Goal: Task Accomplishment & Management: Manage account settings

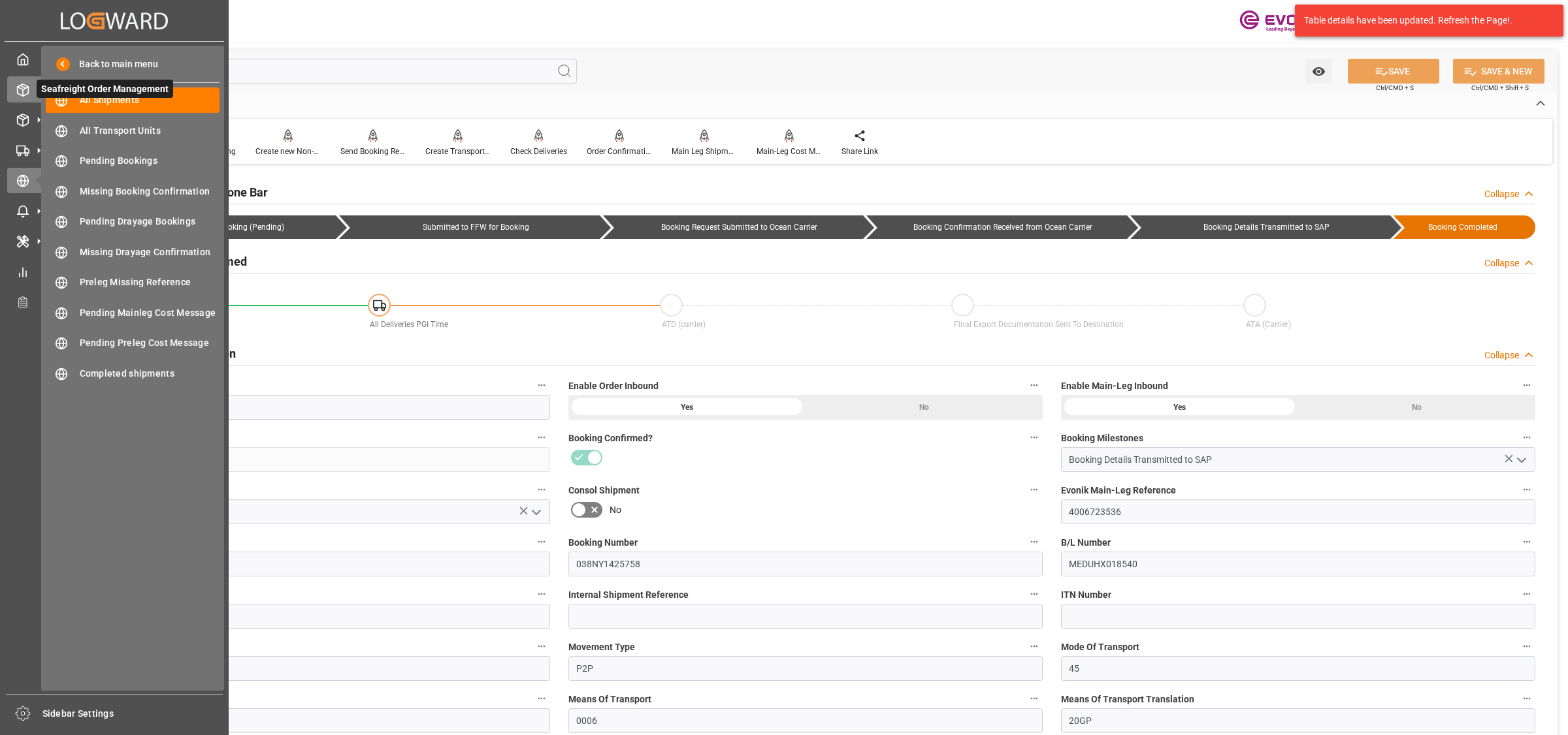
click at [27, 100] on div "Seafreight Order Management Seafreight Order Management" at bounding box center [114, 89] width 214 height 25
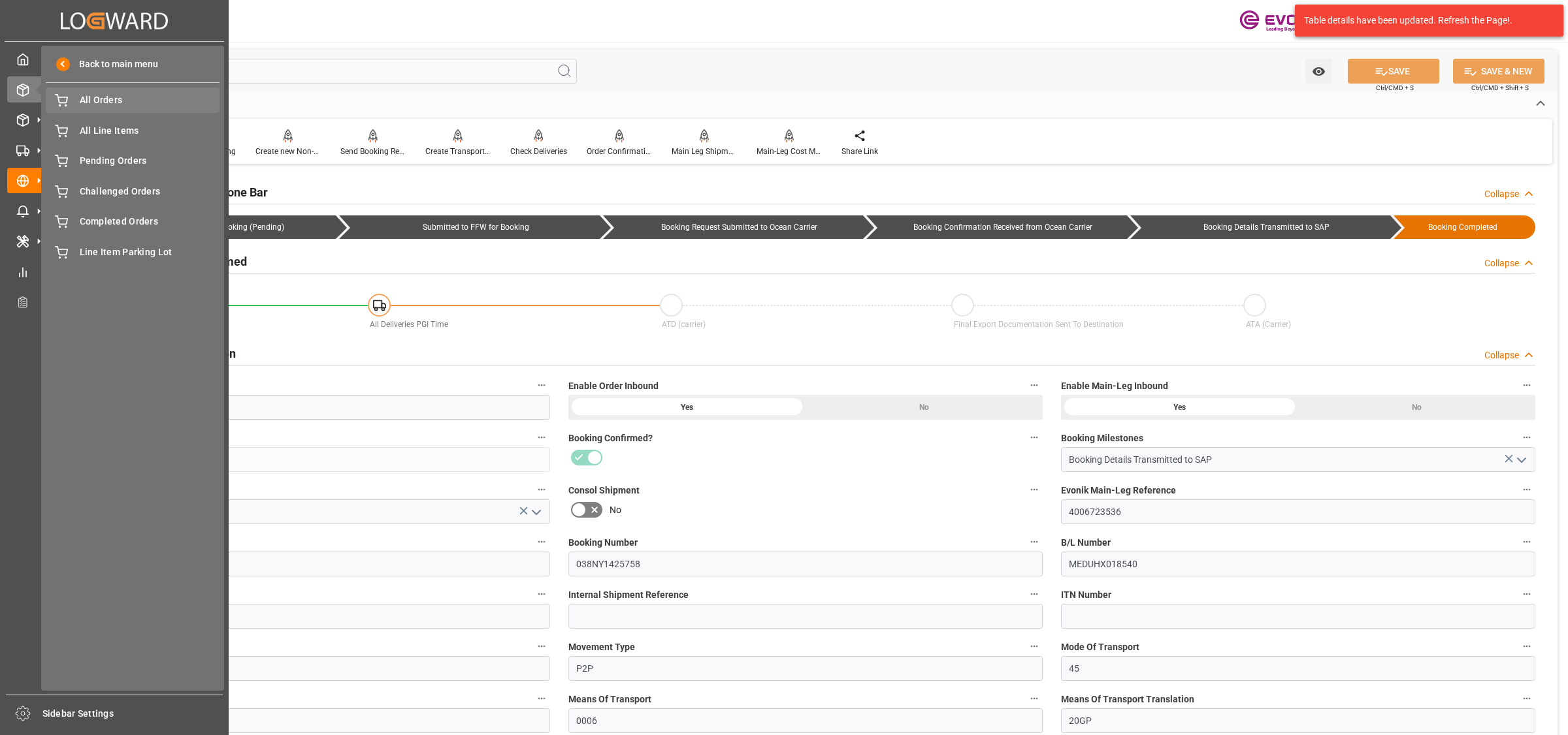
click at [74, 108] on div "All Orders All Orders" at bounding box center [132, 100] width 174 height 25
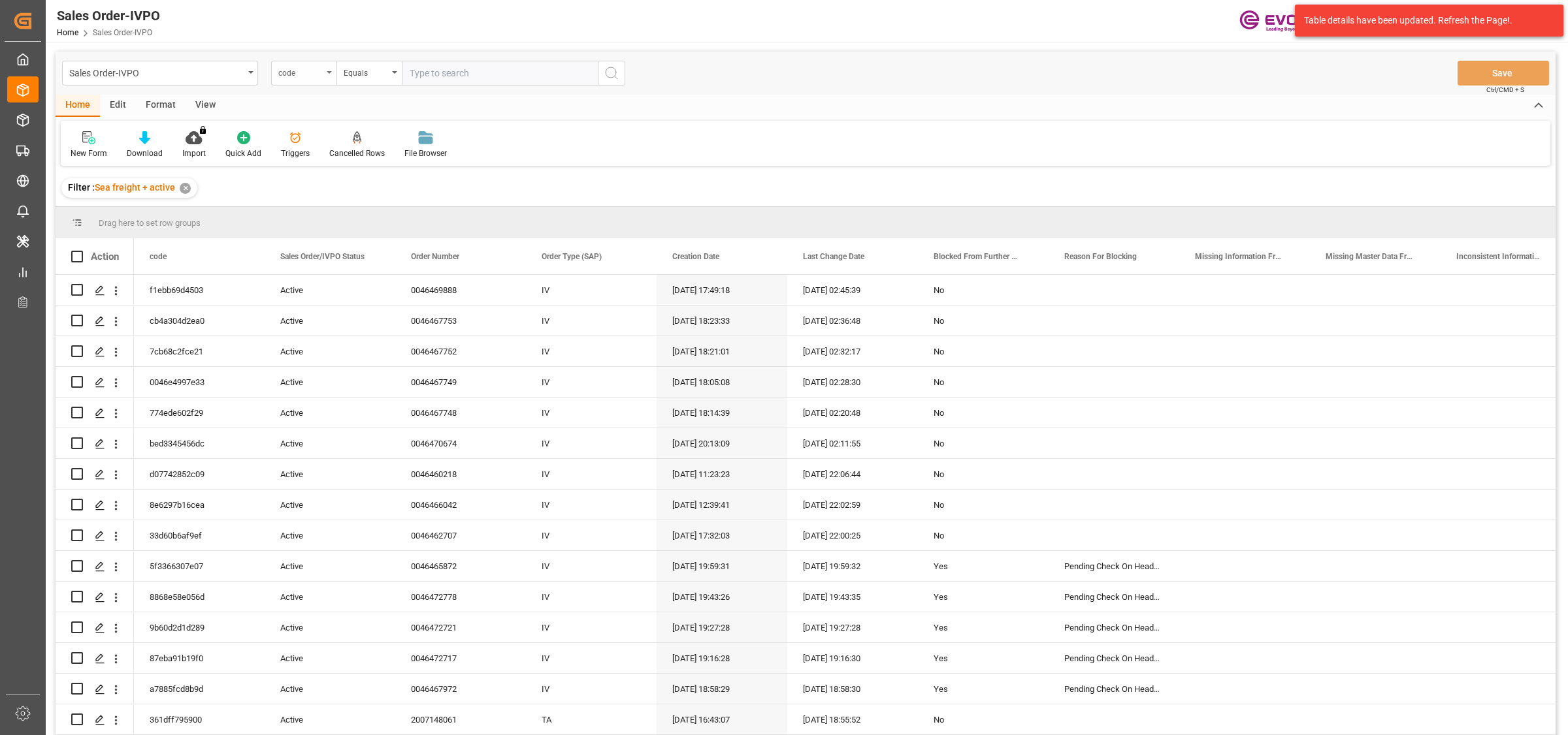
click at [295, 80] on div "code" at bounding box center [304, 73] width 65 height 24
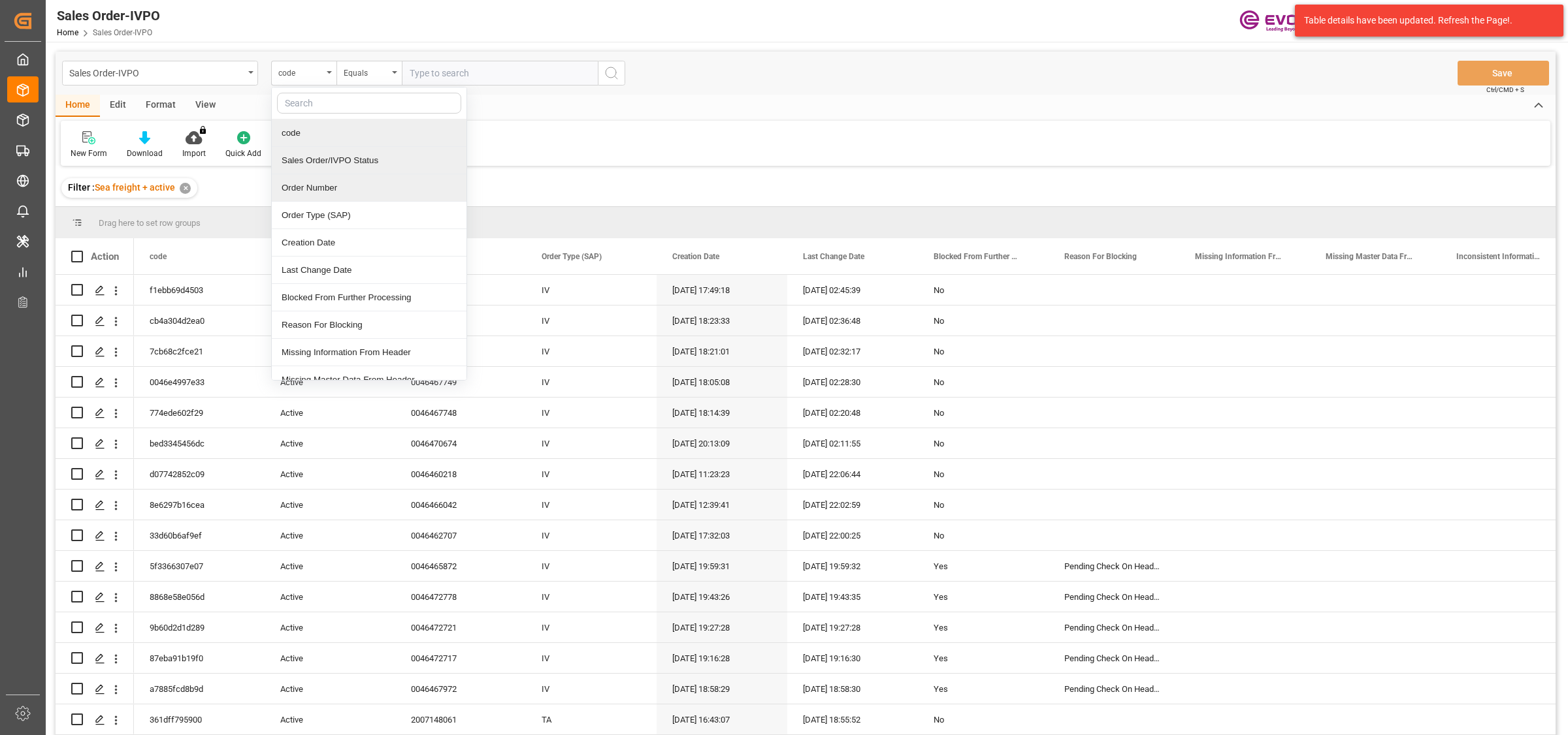
click at [302, 197] on div "Order Number" at bounding box center [369, 187] width 195 height 27
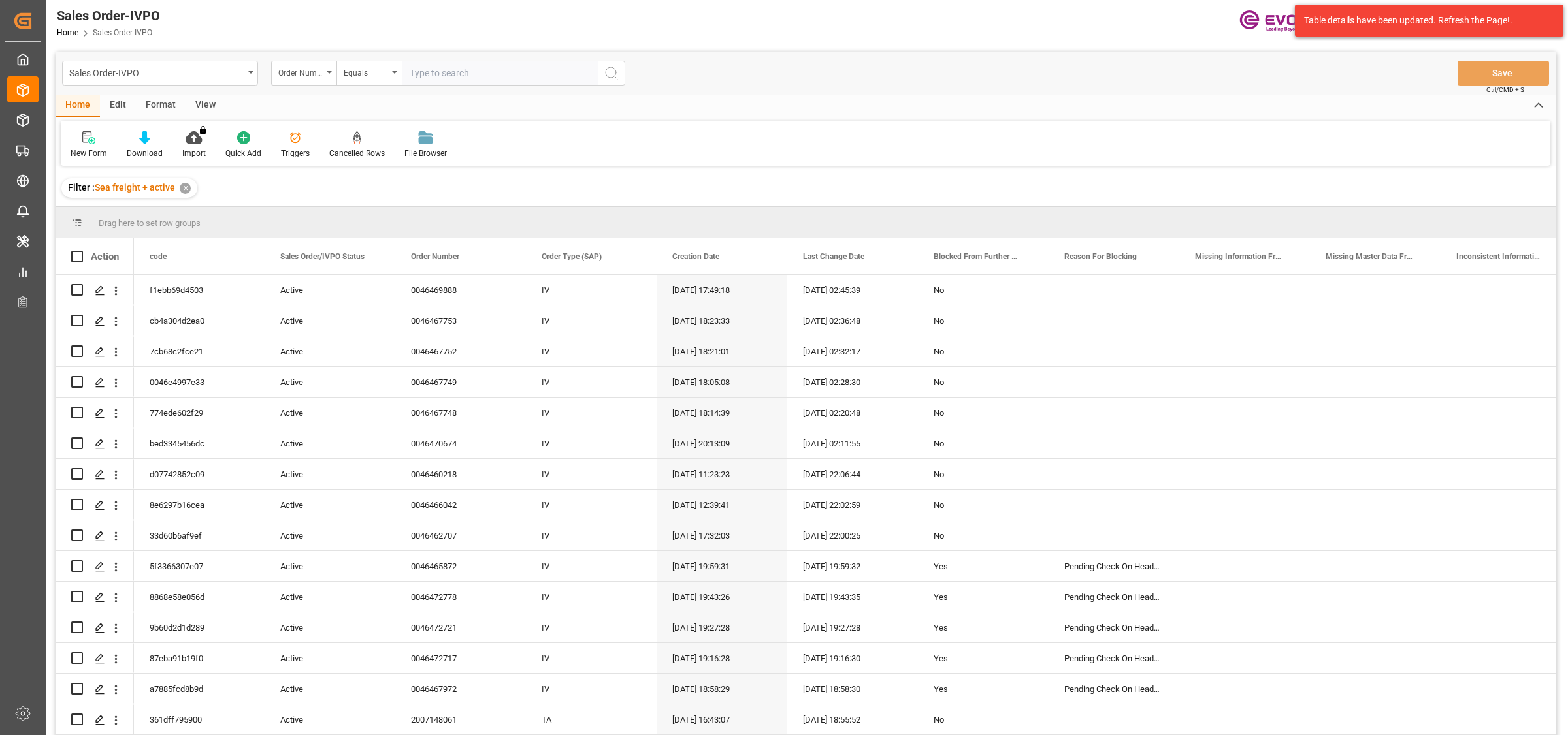
click at [452, 77] on input "text" at bounding box center [500, 73] width 196 height 24
paste input "2007172380"
type input "2007172380"
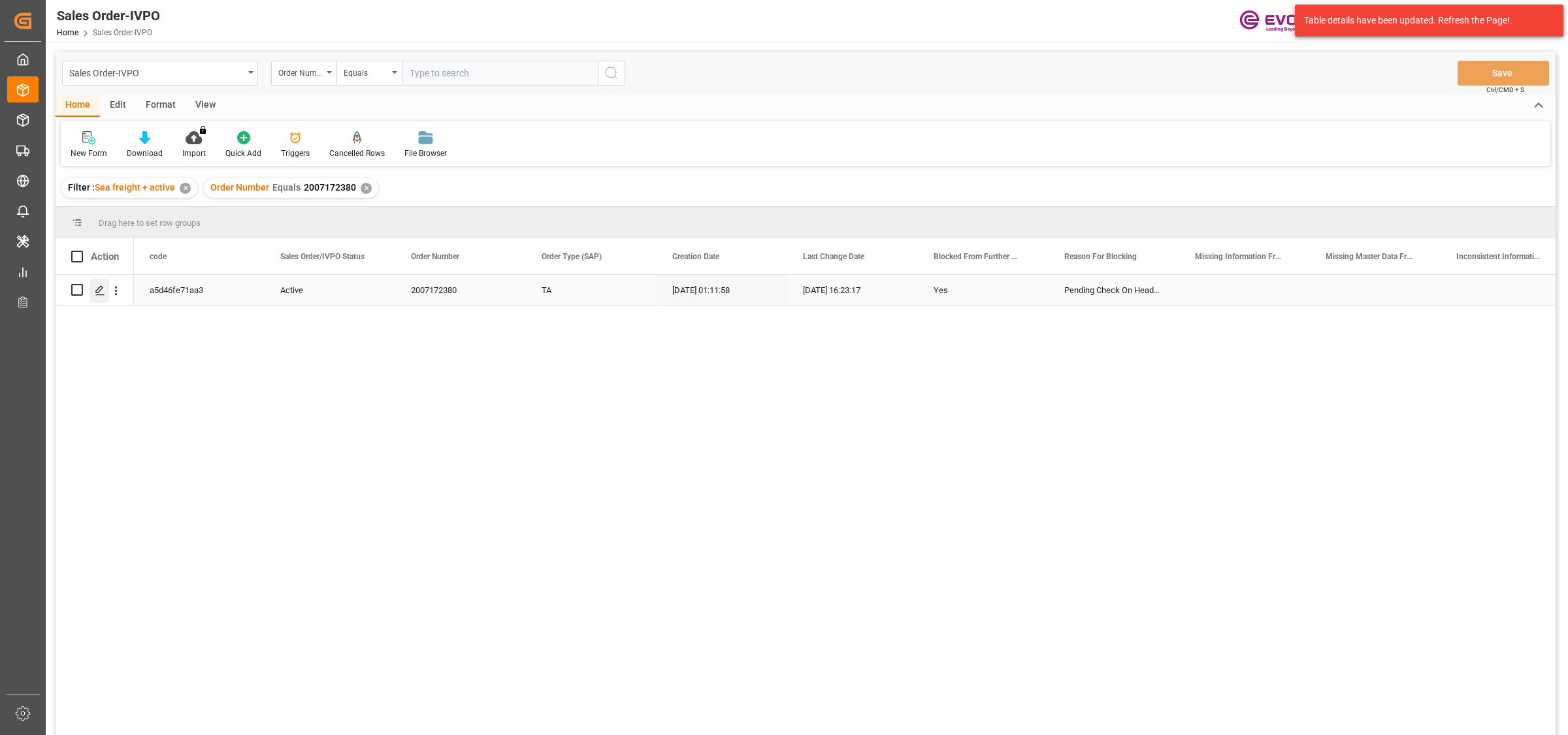
click at [101, 291] on icon "Press SPACE to select this row." at bounding box center [99, 290] width 10 height 10
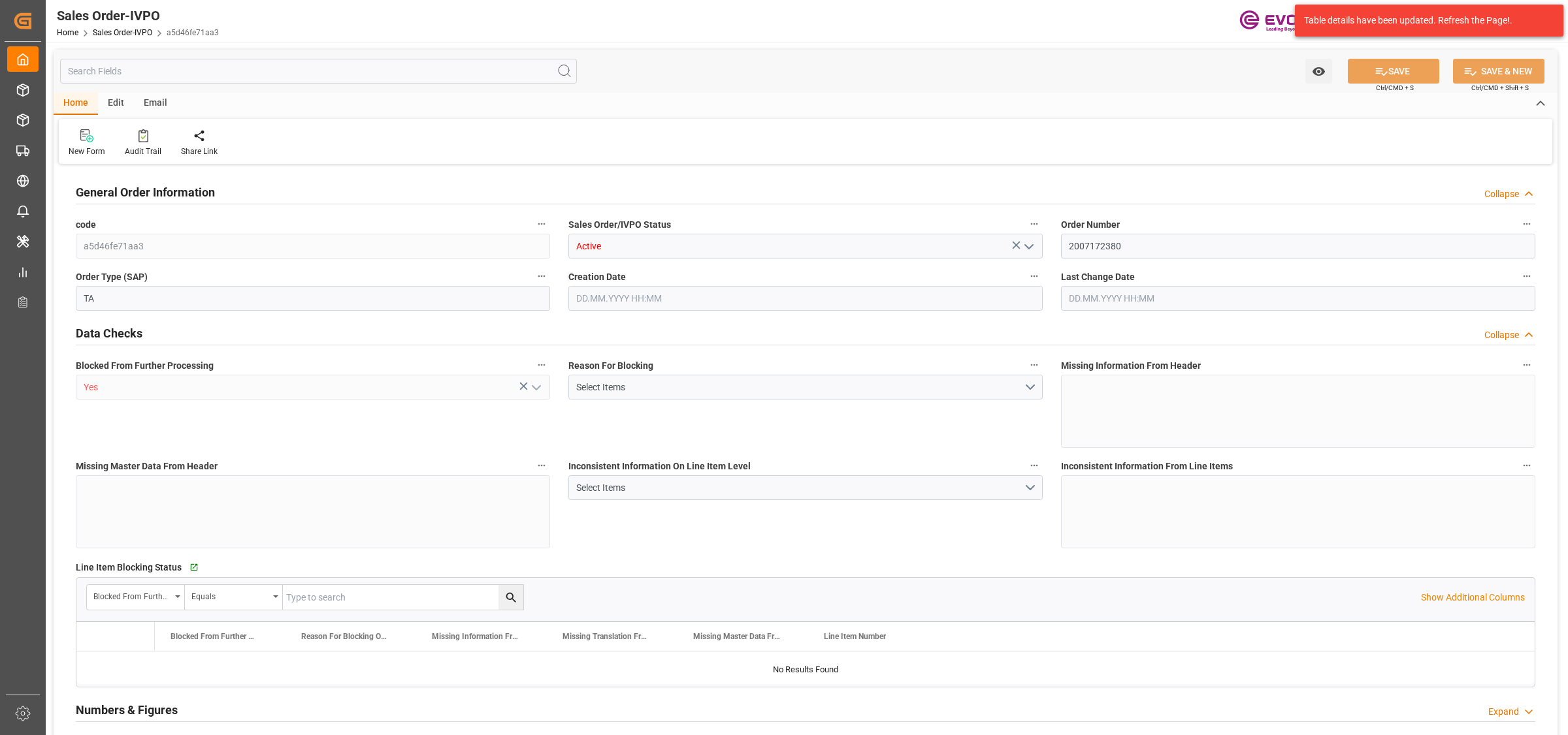
type input "GTSTC"
type input "0"
type input "1"
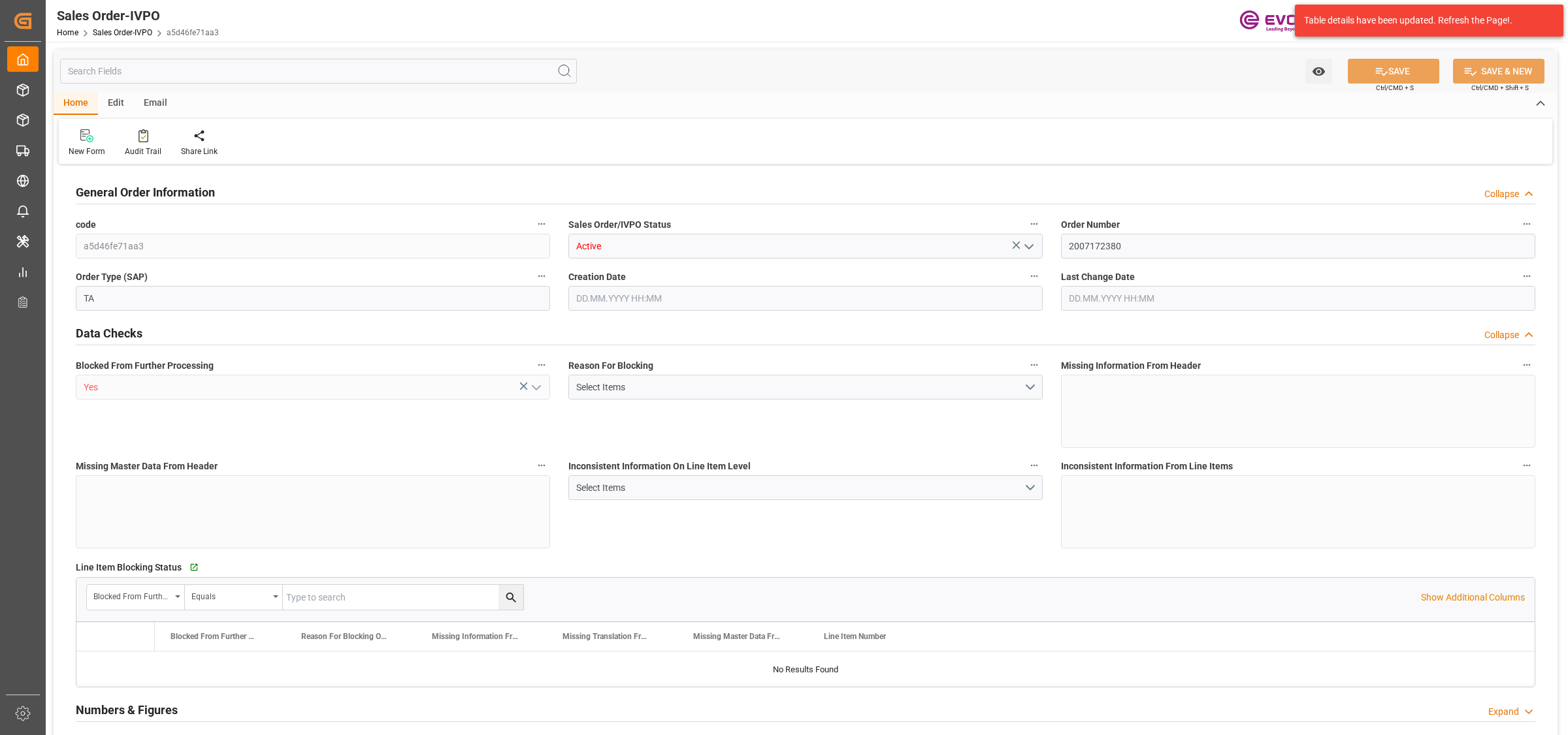
type input "8000"
type input "26.4204"
type input "17000"
type input "30"
type input "[DATE] 01:11"
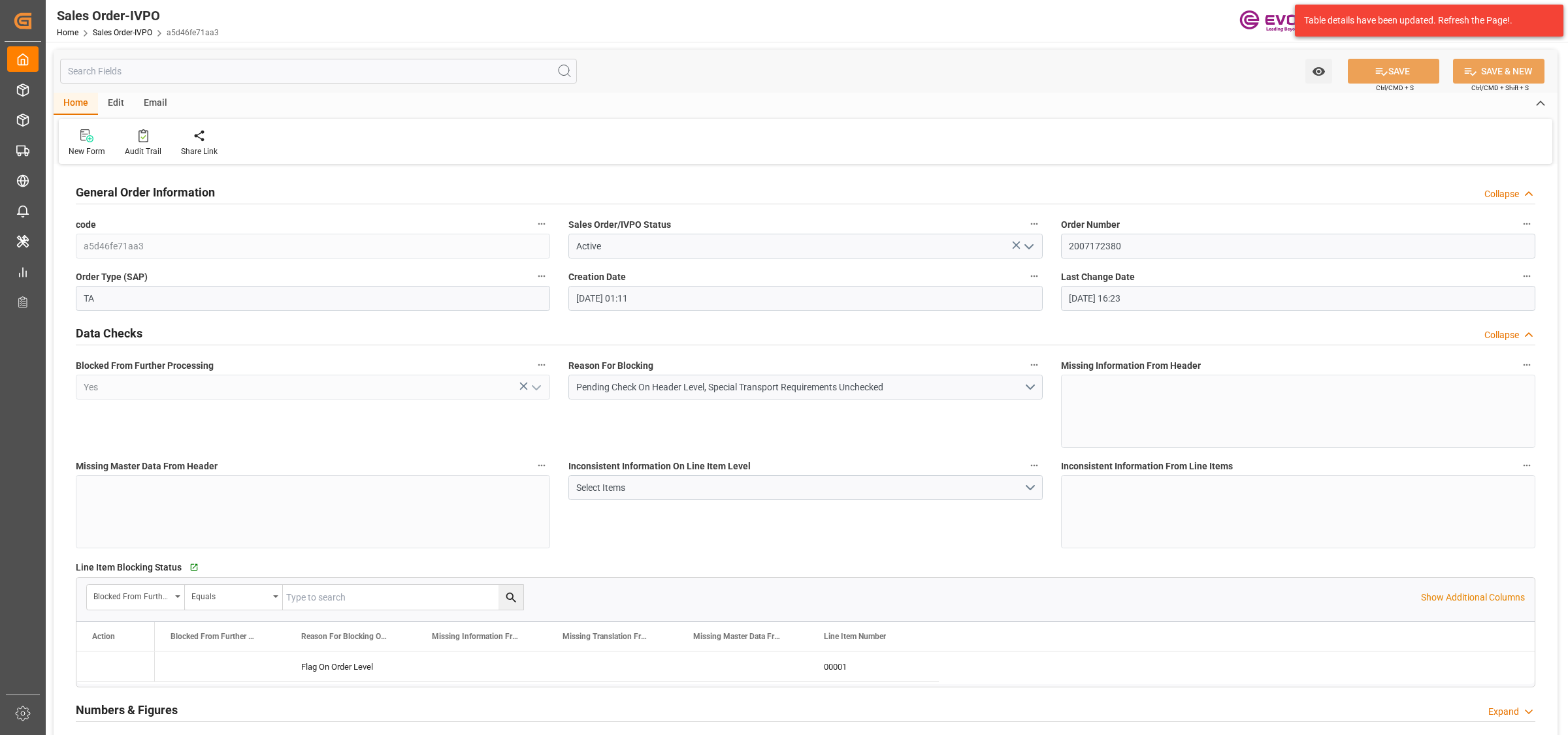
type input "[DATE] 16:23"
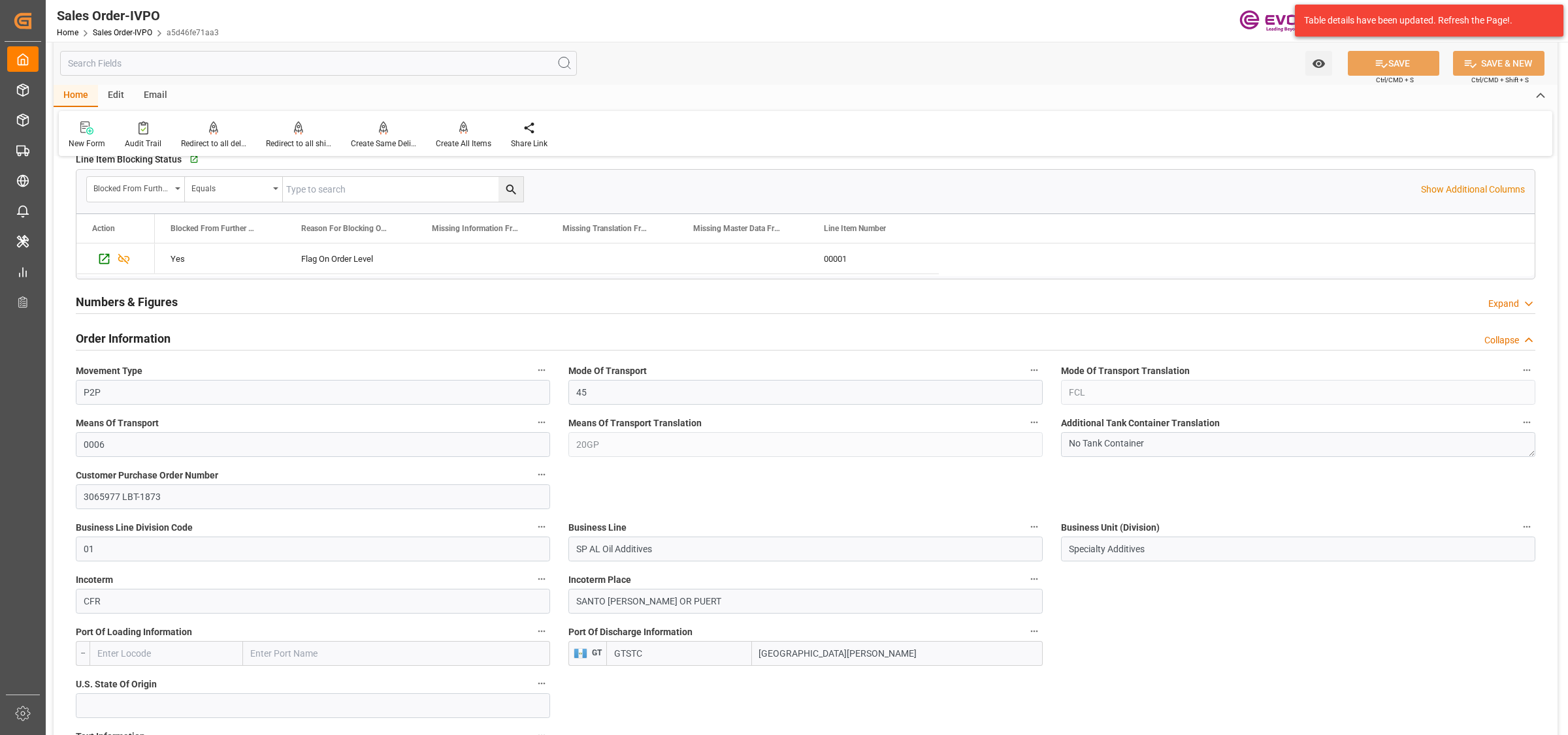
scroll to position [571, 0]
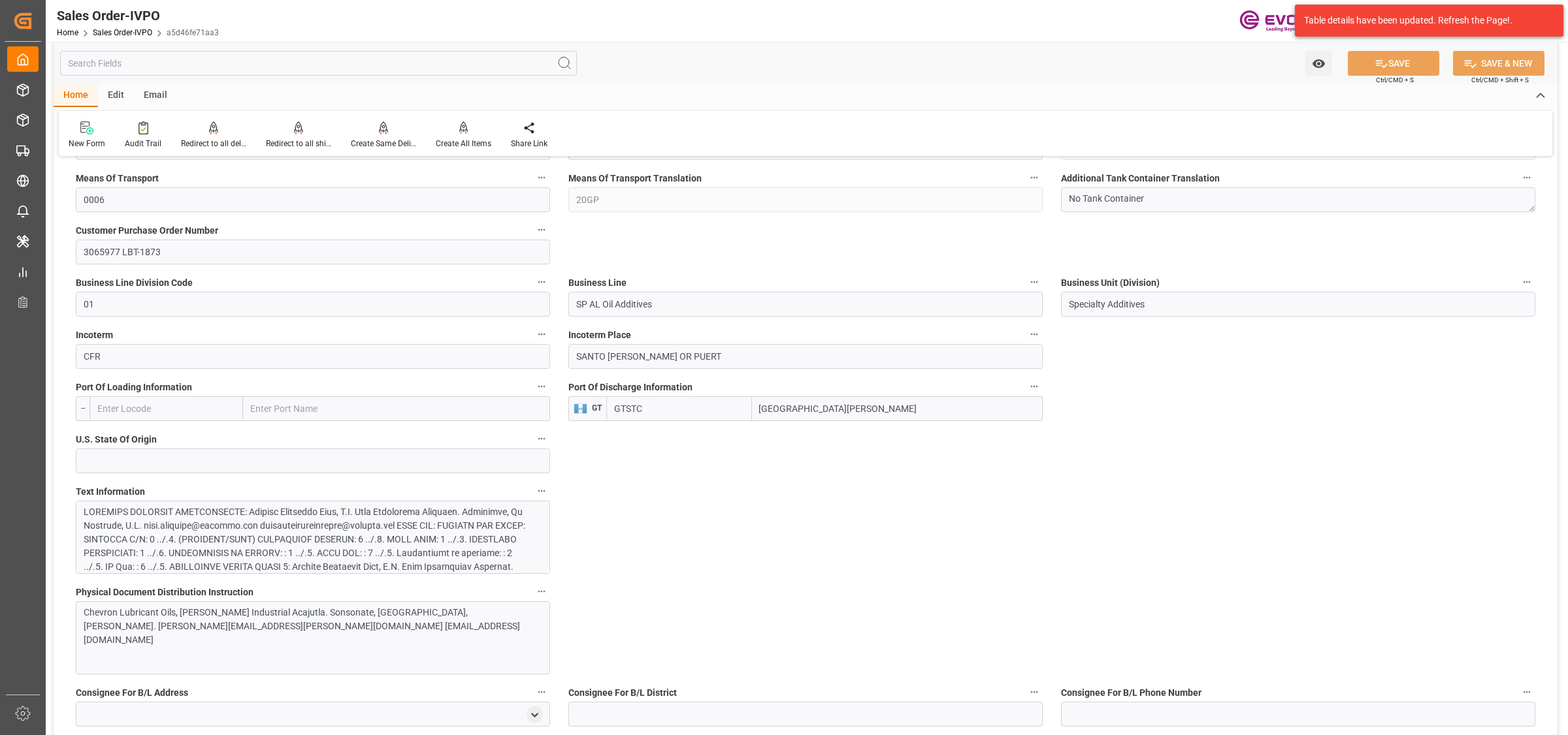
drag, startPoint x: 903, startPoint y: 413, endPoint x: 547, endPoint y: 395, distance: 356.5
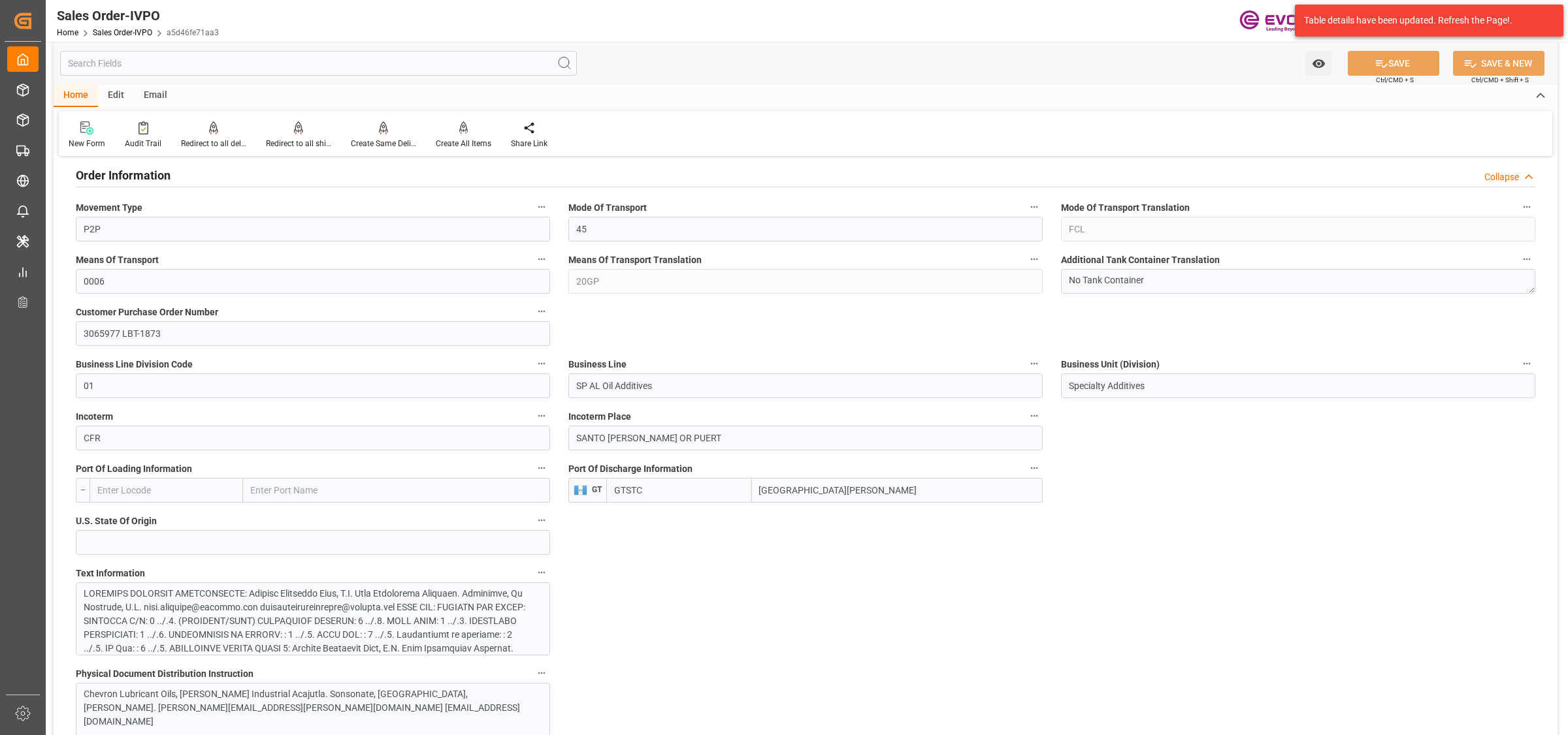
scroll to position [898, 0]
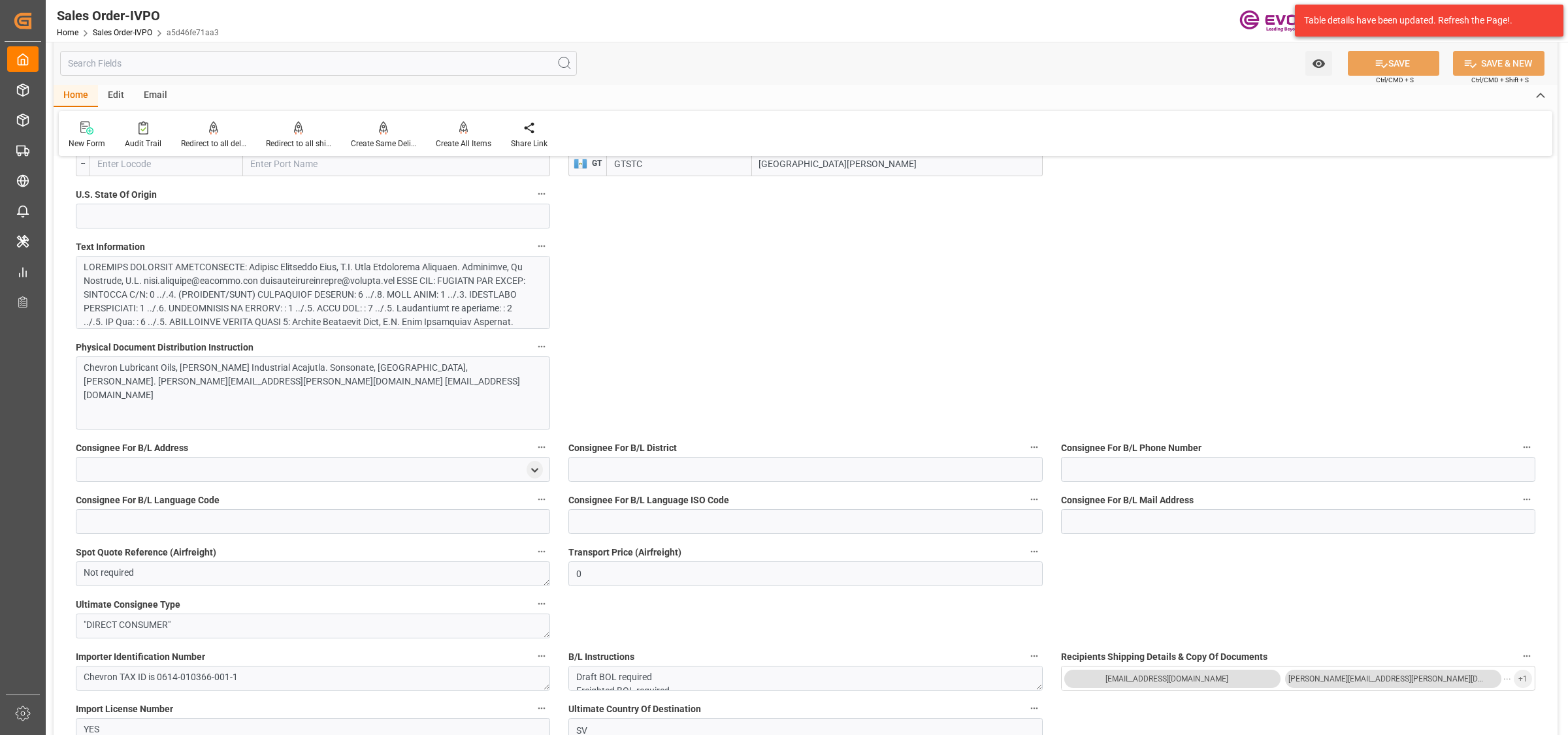
click at [435, 298] on div at bounding box center [306, 371] width 446 height 220
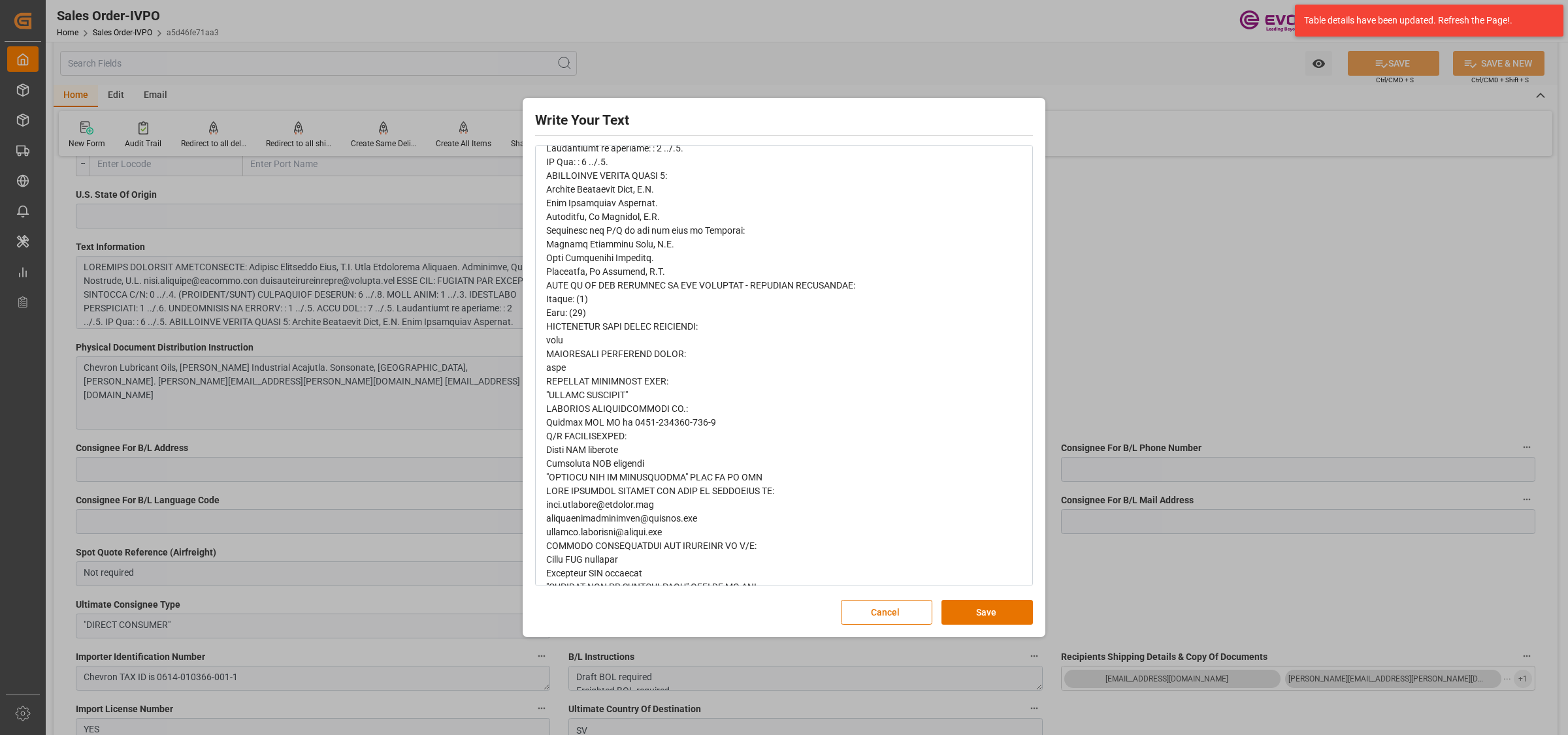
scroll to position [346, 0]
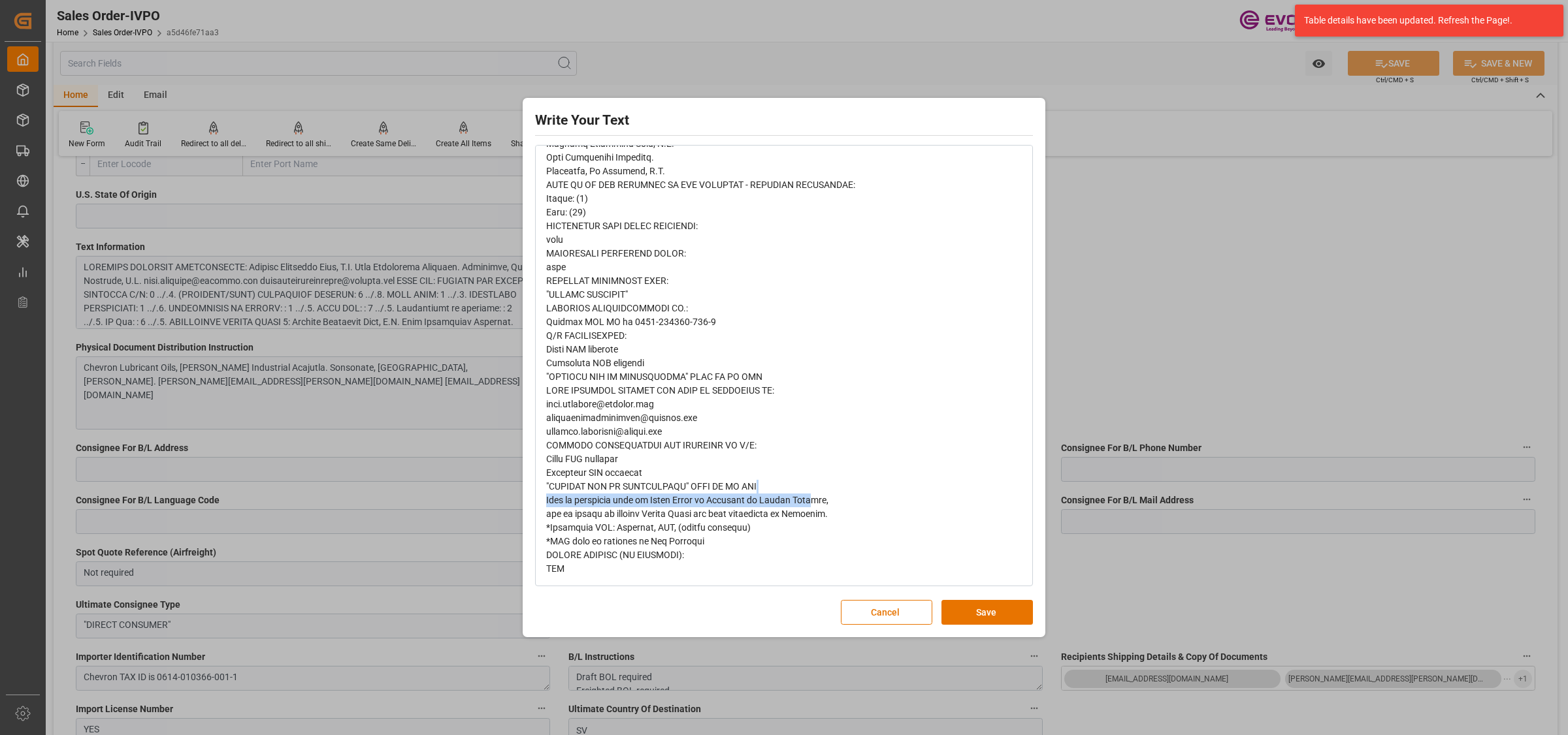
drag, startPoint x: 768, startPoint y: 494, endPoint x: 812, endPoint y: 499, distance: 44.3
click at [812, 499] on div "rdw-editor" at bounding box center [784, 220] width 476 height 713
click at [835, 501] on div "rdw-editor" at bounding box center [784, 220] width 476 height 713
drag, startPoint x: 846, startPoint y: 501, endPoint x: 508, endPoint y: 501, distance: 338.0
click at [508, 501] on div "Write Your Text Normal 14 Font Cancel Save" at bounding box center [784, 367] width 1568 height 735
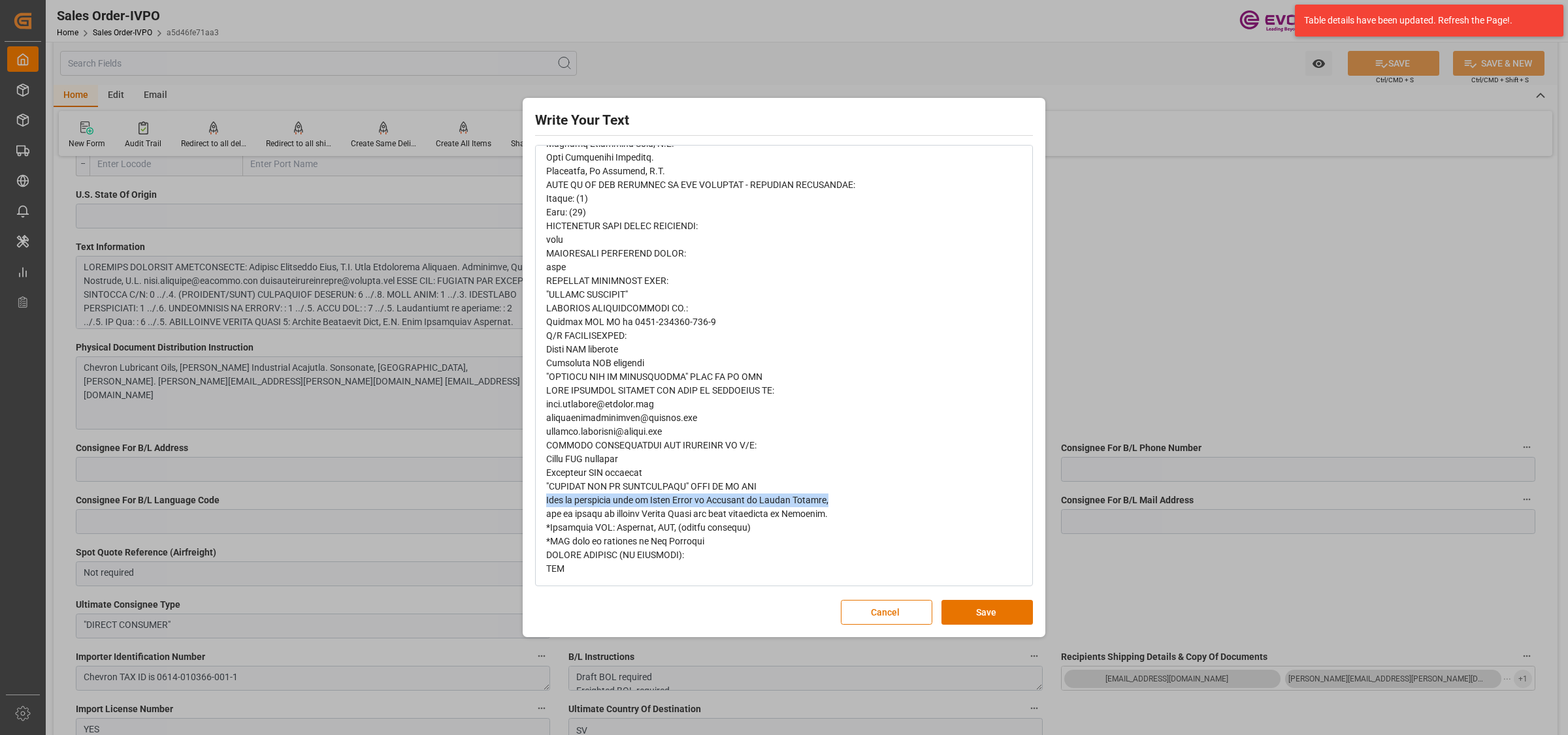
copy span "Port of discharge must be Santo Tomas de Castilla or Puerto Barrios,"
drag, startPoint x: 975, startPoint y: 611, endPoint x: 994, endPoint y: 591, distance: 27.6
click at [977, 611] on button "Save" at bounding box center [987, 612] width 92 height 24
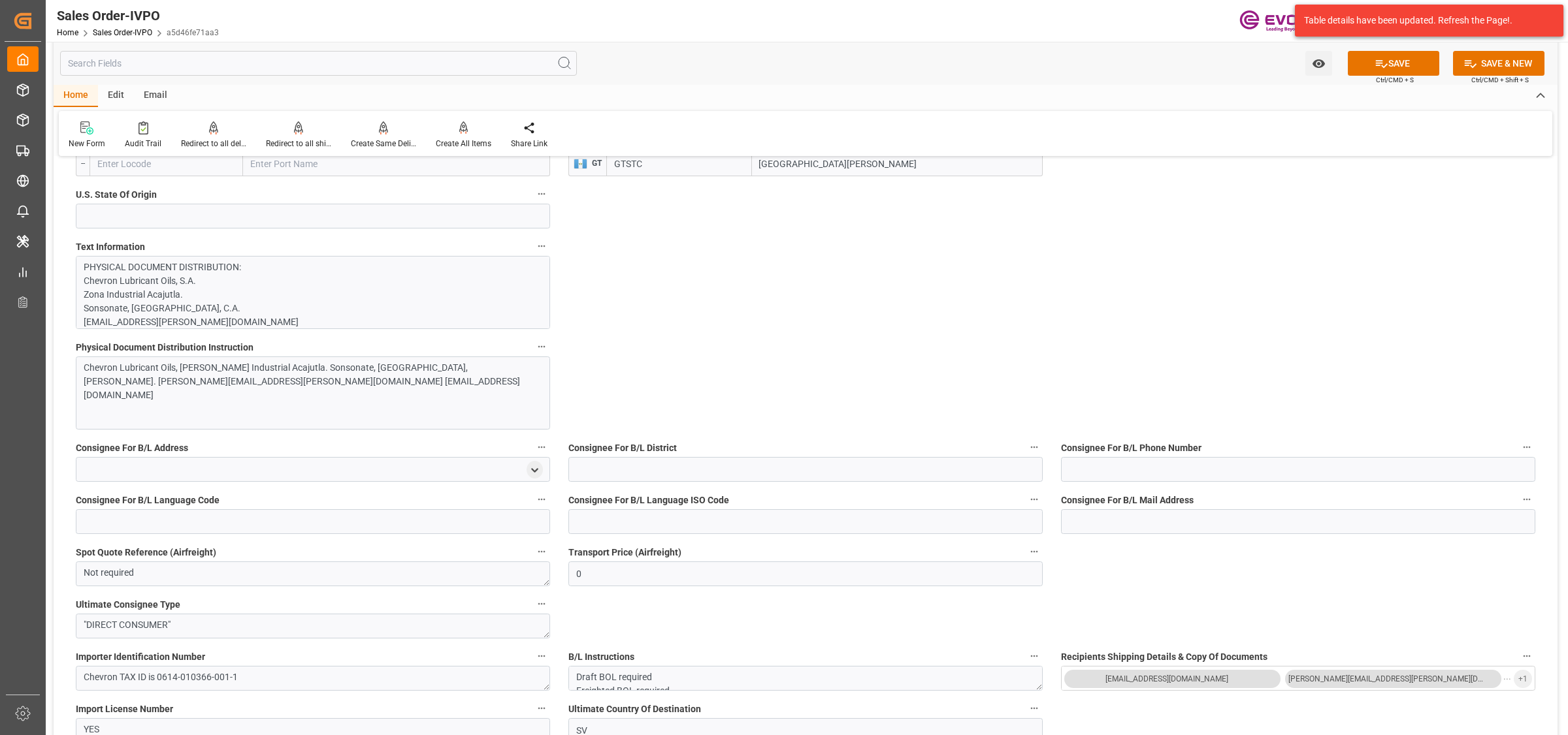
click at [1052, 369] on div "General Order Information Collapse code a5d46fe71aa3 Sales Order/IVPO Status Ac…" at bounding box center [806, 708] width 1504 height 2876
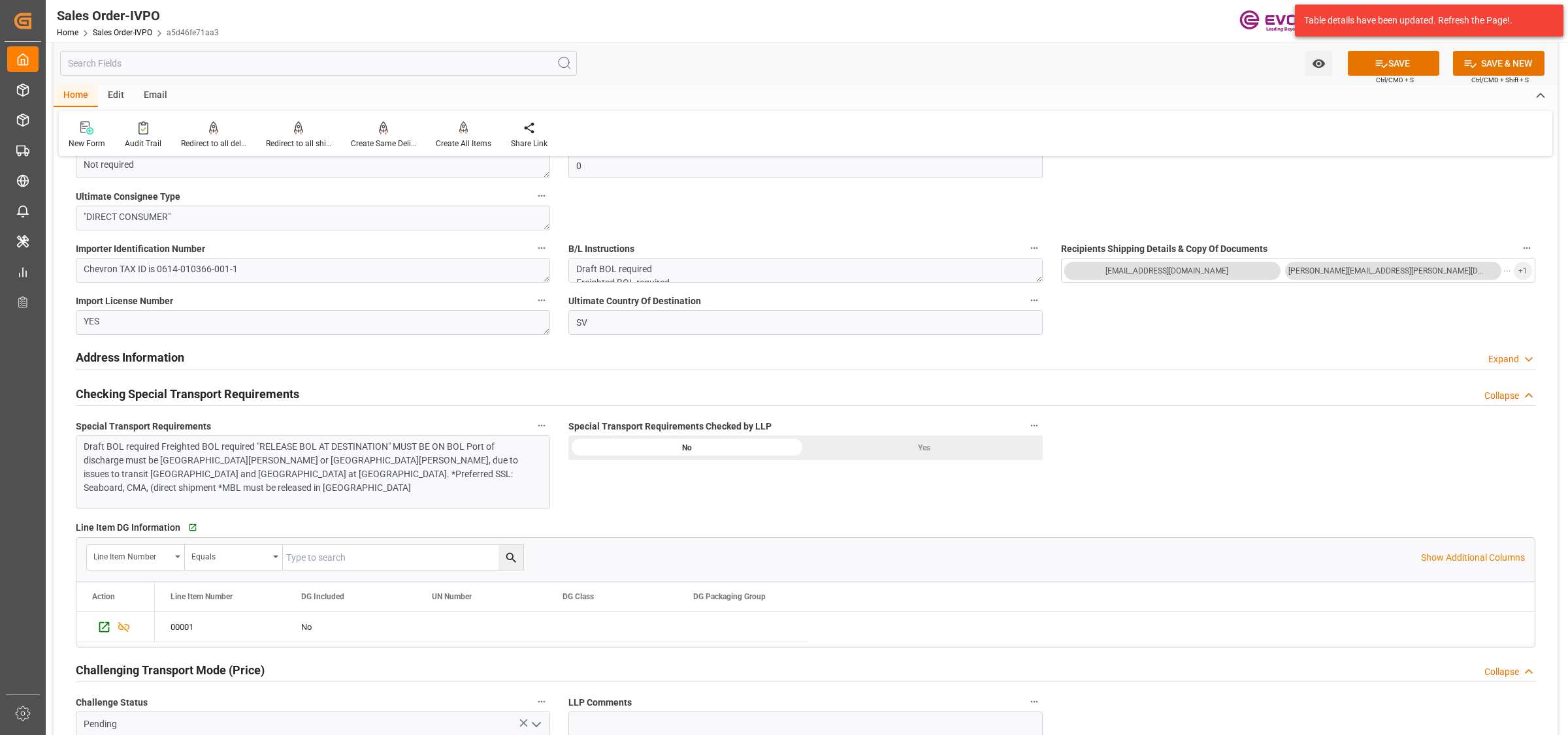
scroll to position [1551, 0]
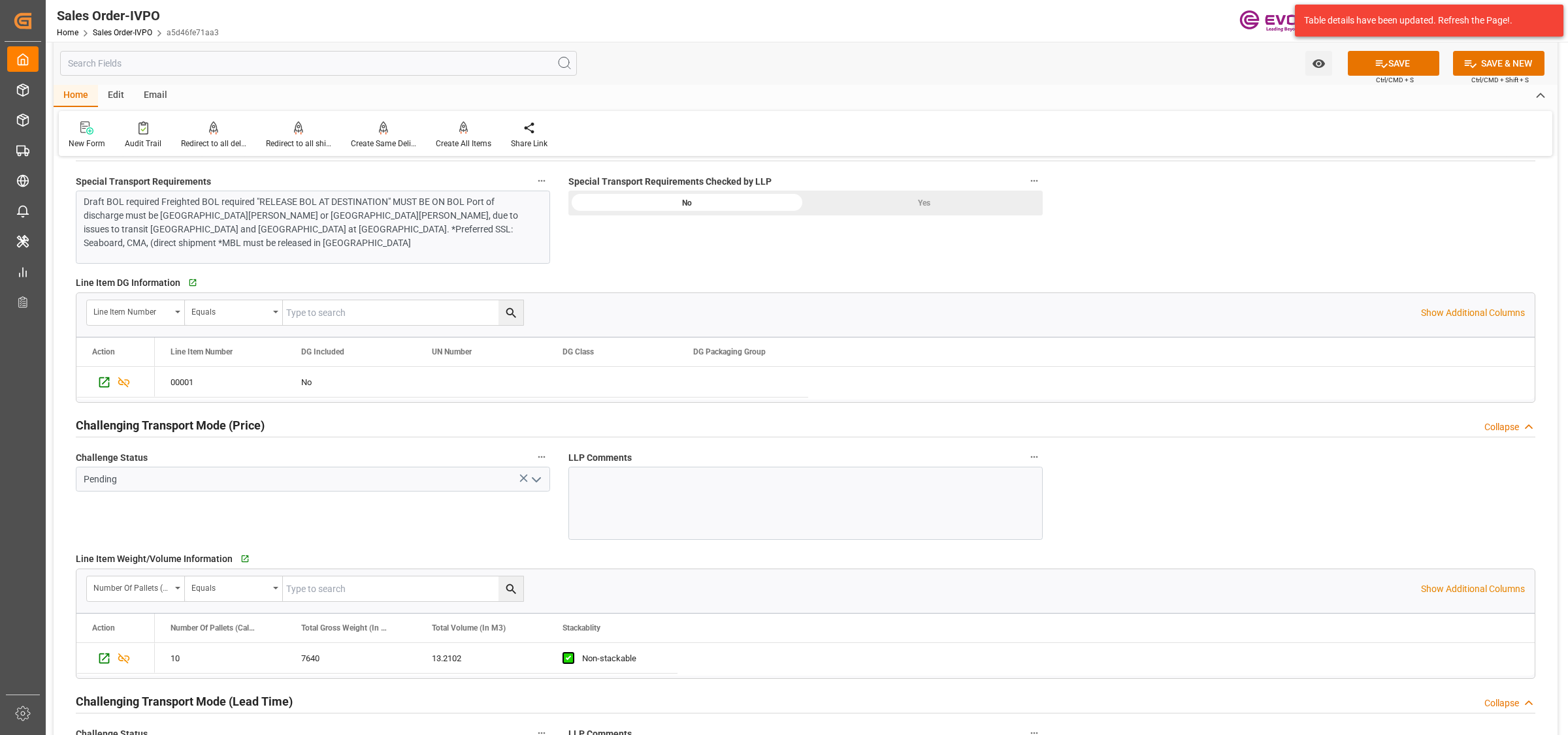
click at [912, 201] on div "Yes" at bounding box center [924, 203] width 237 height 24
click at [531, 483] on icon "open menu" at bounding box center [536, 480] width 15 height 15
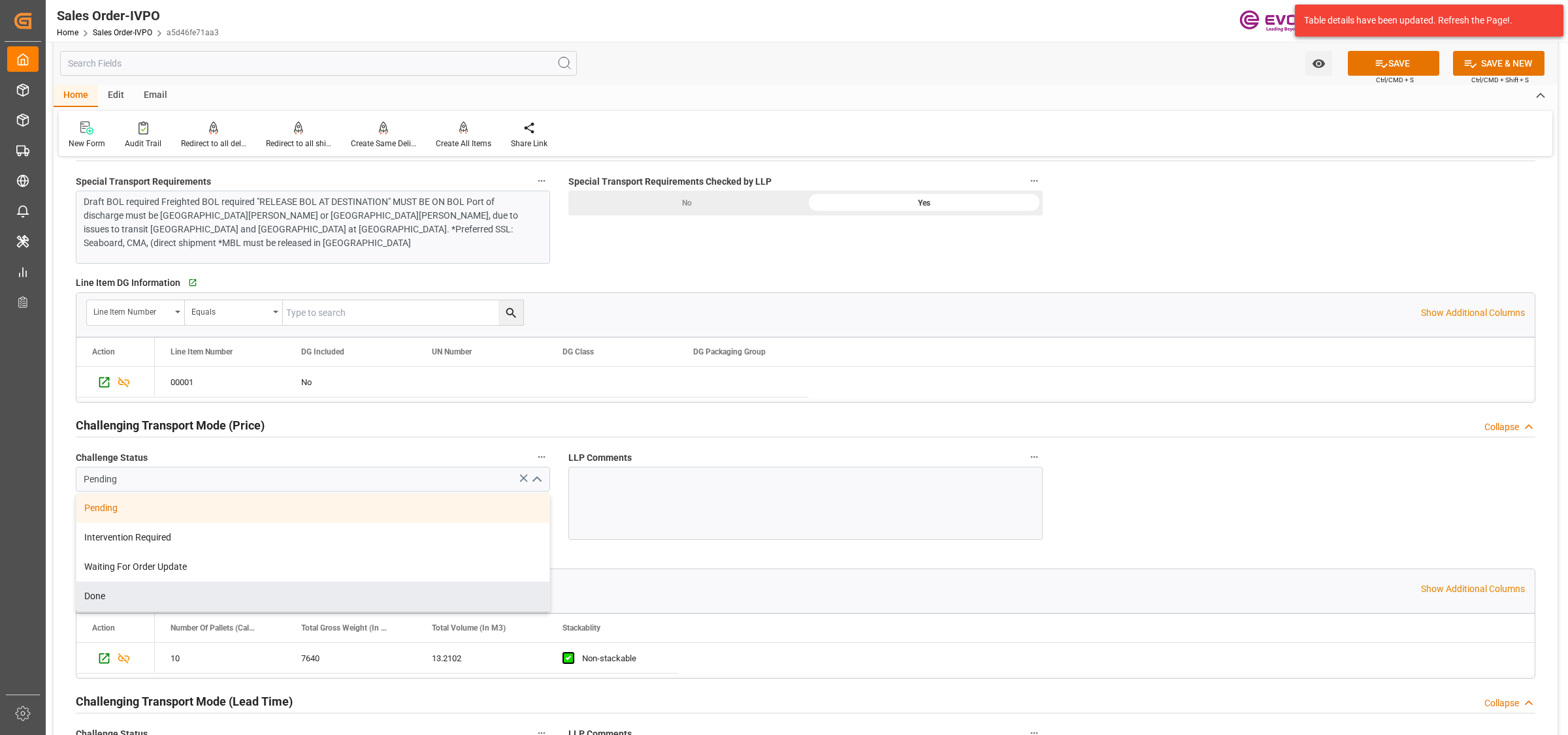
drag, startPoint x: 127, startPoint y: 594, endPoint x: 41, endPoint y: 558, distance: 93.2
click at [128, 594] on div "Done" at bounding box center [313, 597] width 473 height 29
type input "Done"
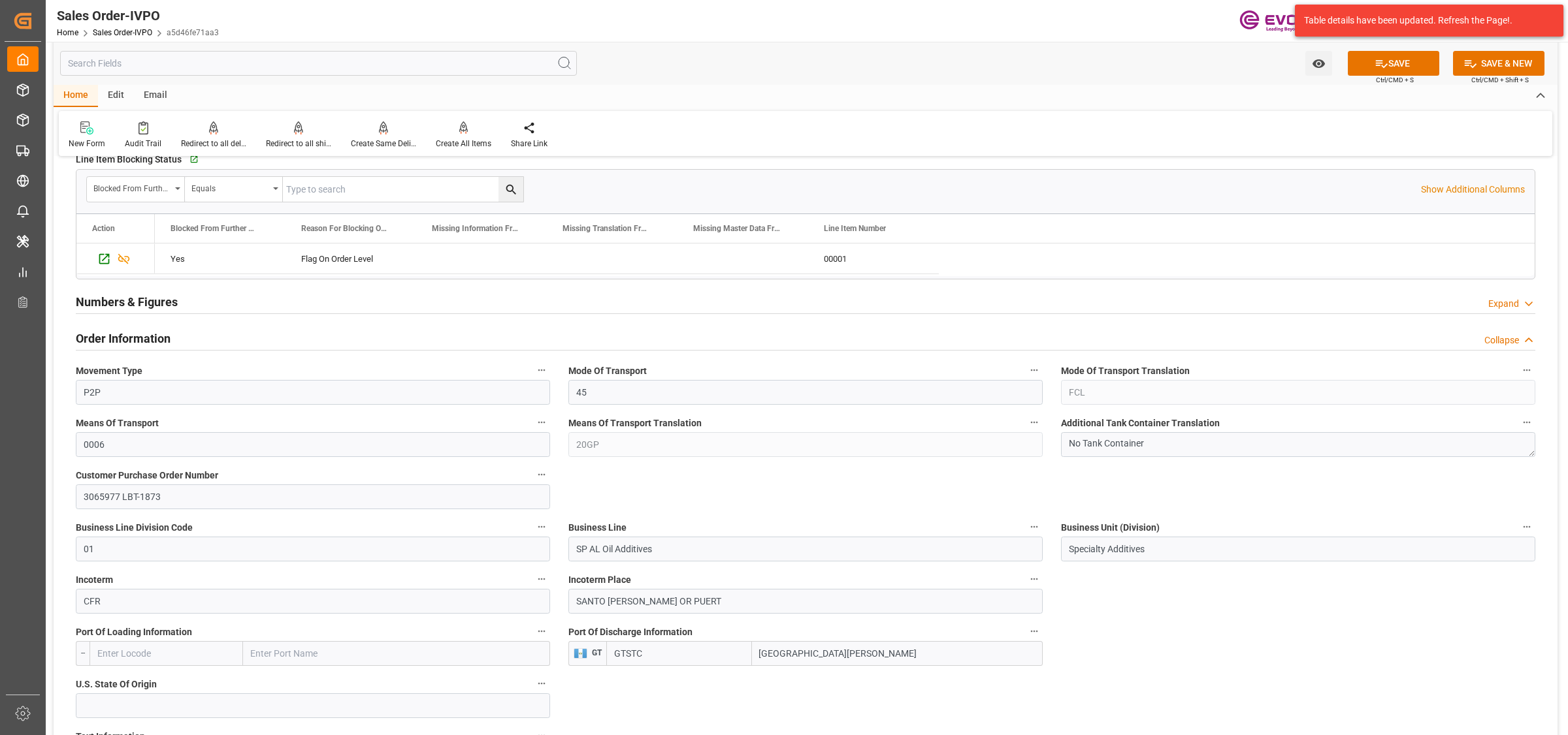
scroll to position [0, 0]
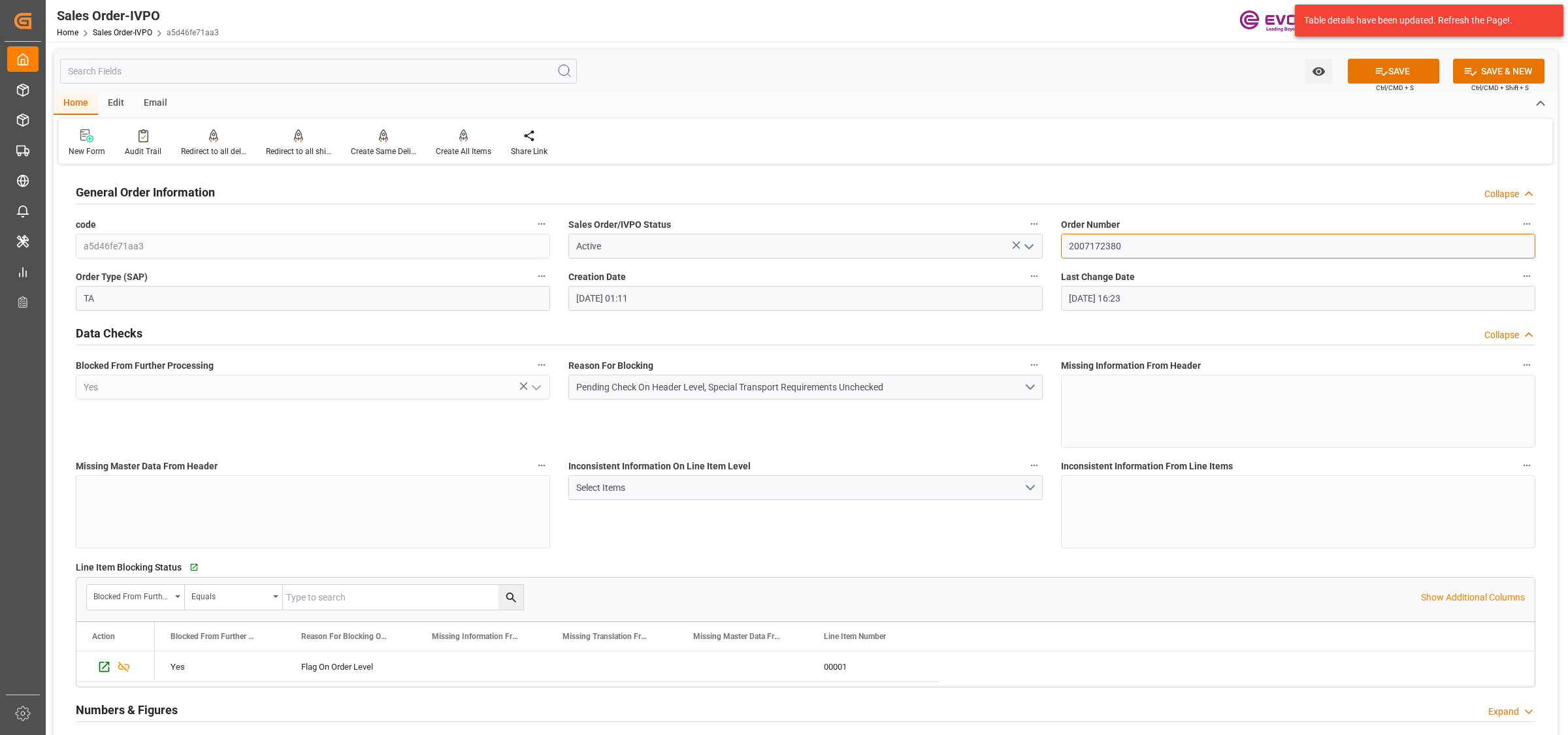
drag, startPoint x: 1124, startPoint y: 245, endPoint x: 920, endPoint y: 222, distance: 205.3
drag, startPoint x: 676, startPoint y: 426, endPoint x: 685, endPoint y: 425, distance: 9.1
click at [676, 426] on div "Reason For Blocking Pending Check On Header Level, Special Transport Requiremen…" at bounding box center [805, 402] width 493 height 101
click at [805, 438] on div "Reason For Blocking Pending Check On Header Level, Special Transport Requiremen…" at bounding box center [805, 402] width 493 height 101
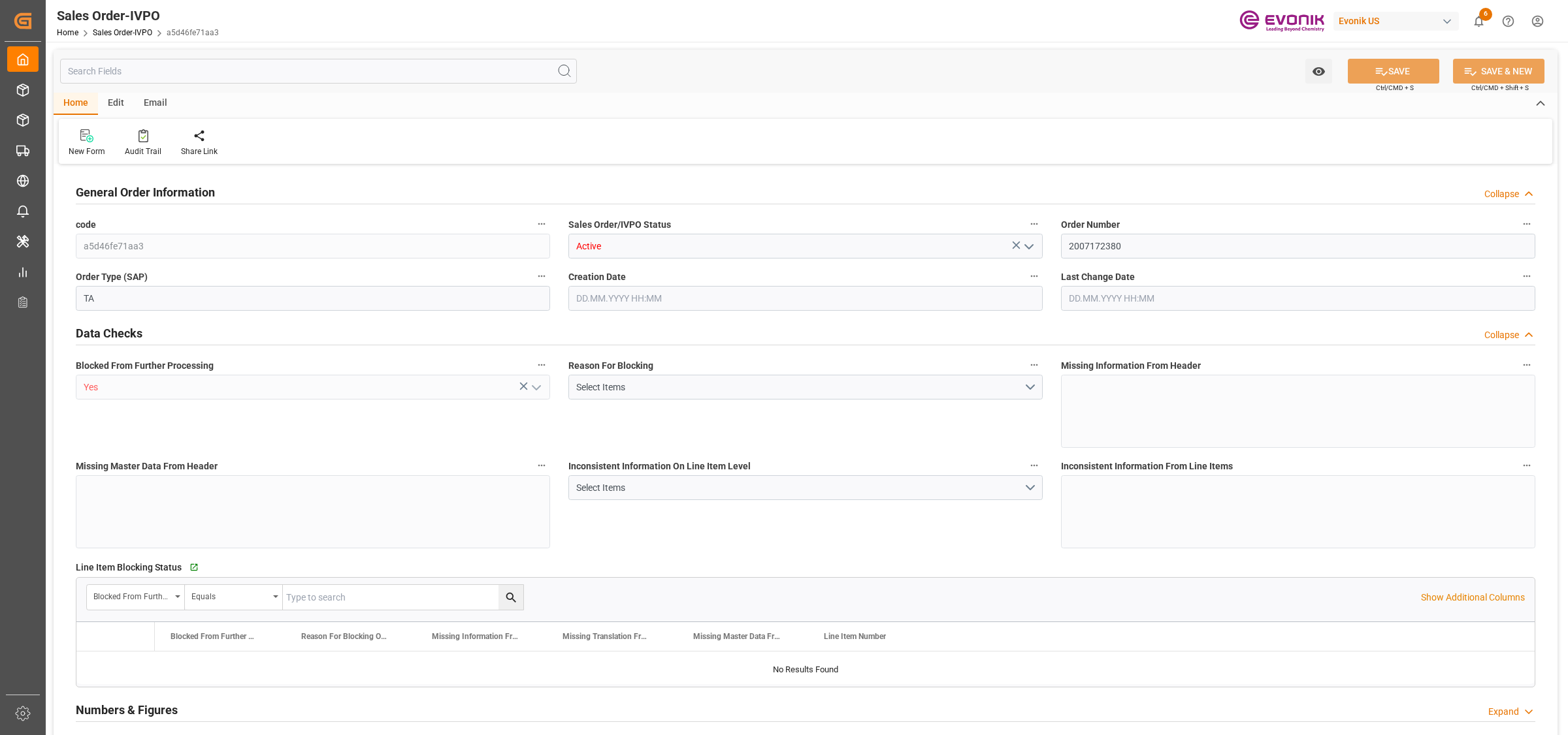
type input "GTSTC"
type input "0"
type input "1"
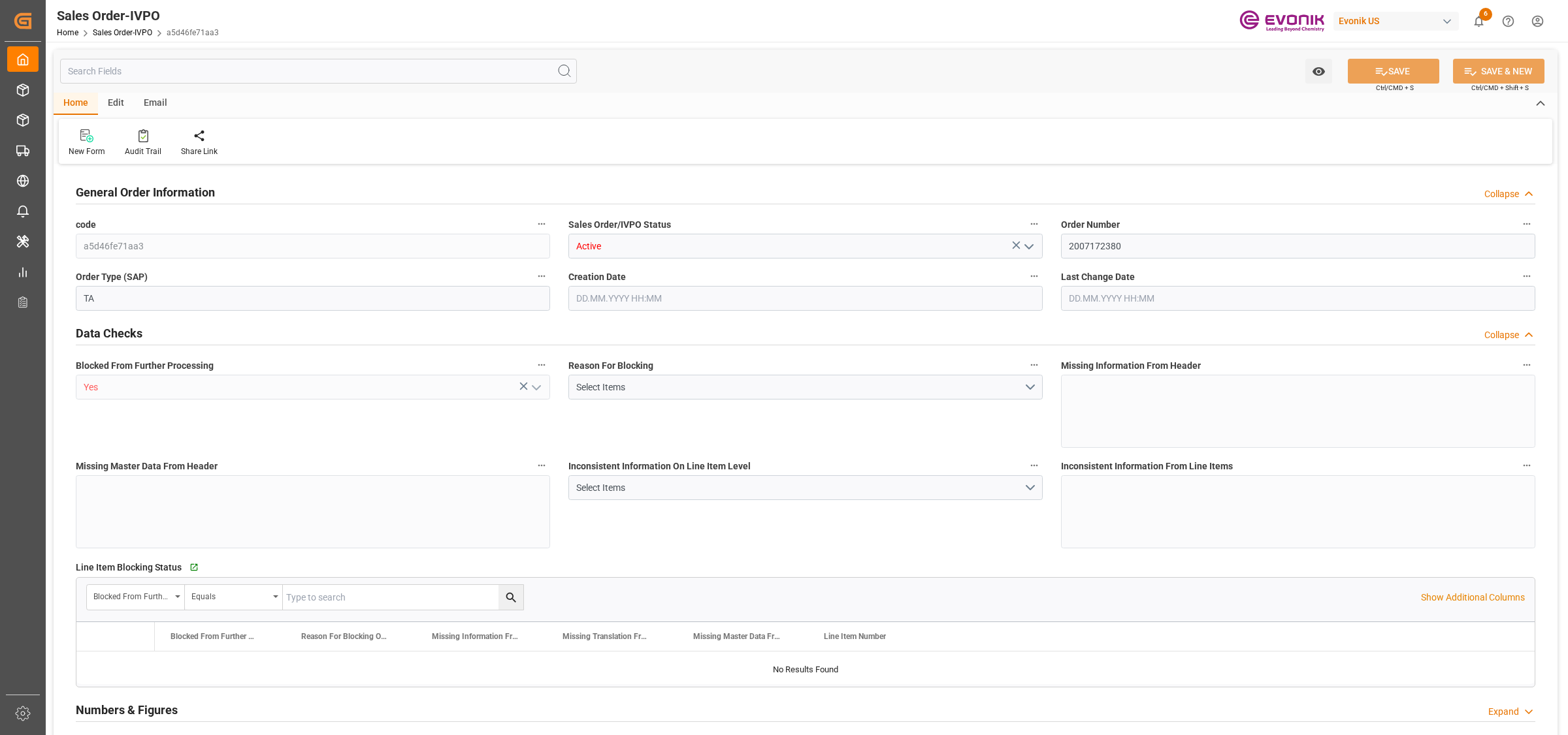
type input "8000"
type input "26.4204"
type input "17000"
type input "30"
type input "[DATE] 01:11"
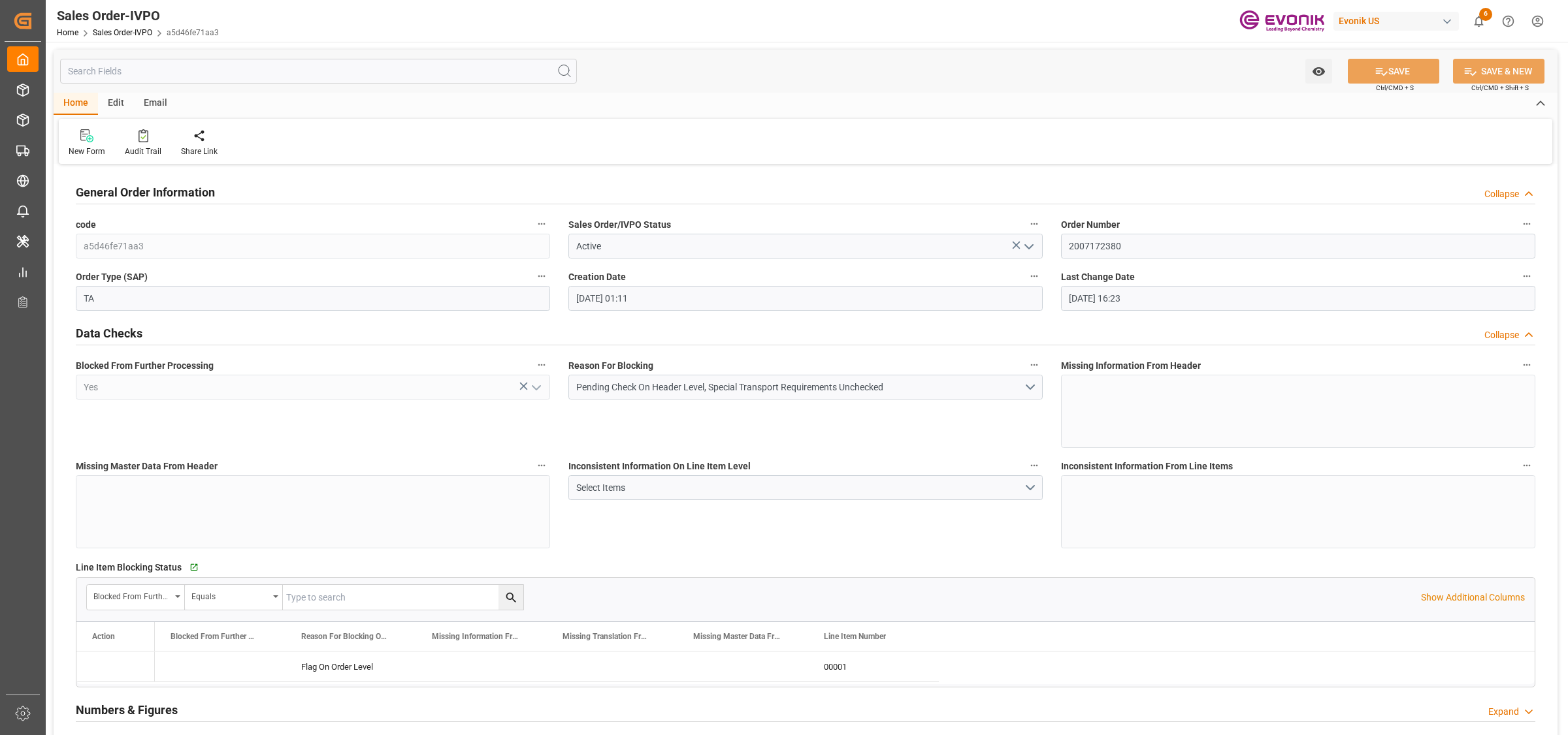
type input "[DATE] 16:23"
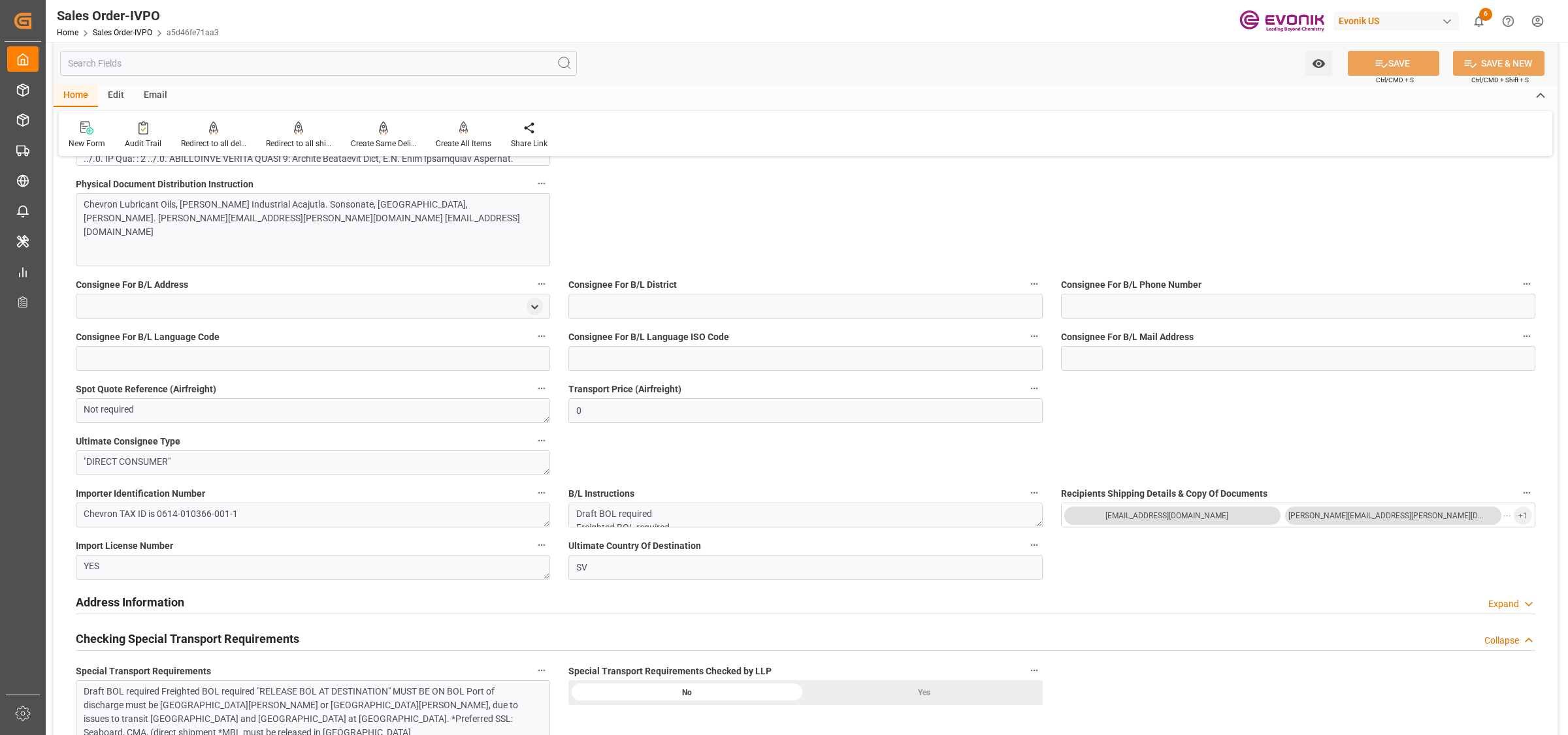
scroll to position [1306, 0]
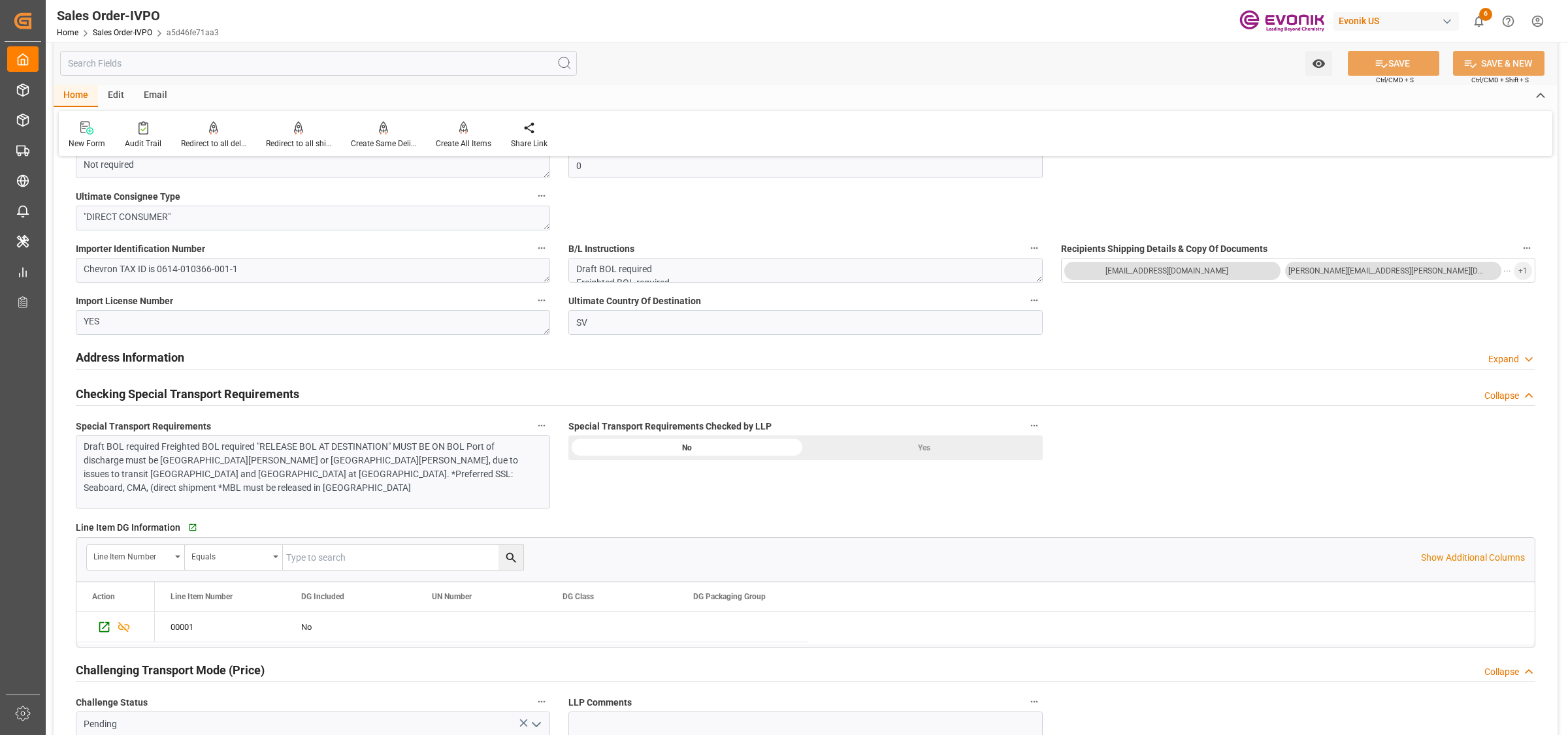
click at [915, 449] on div "Yes" at bounding box center [924, 448] width 237 height 24
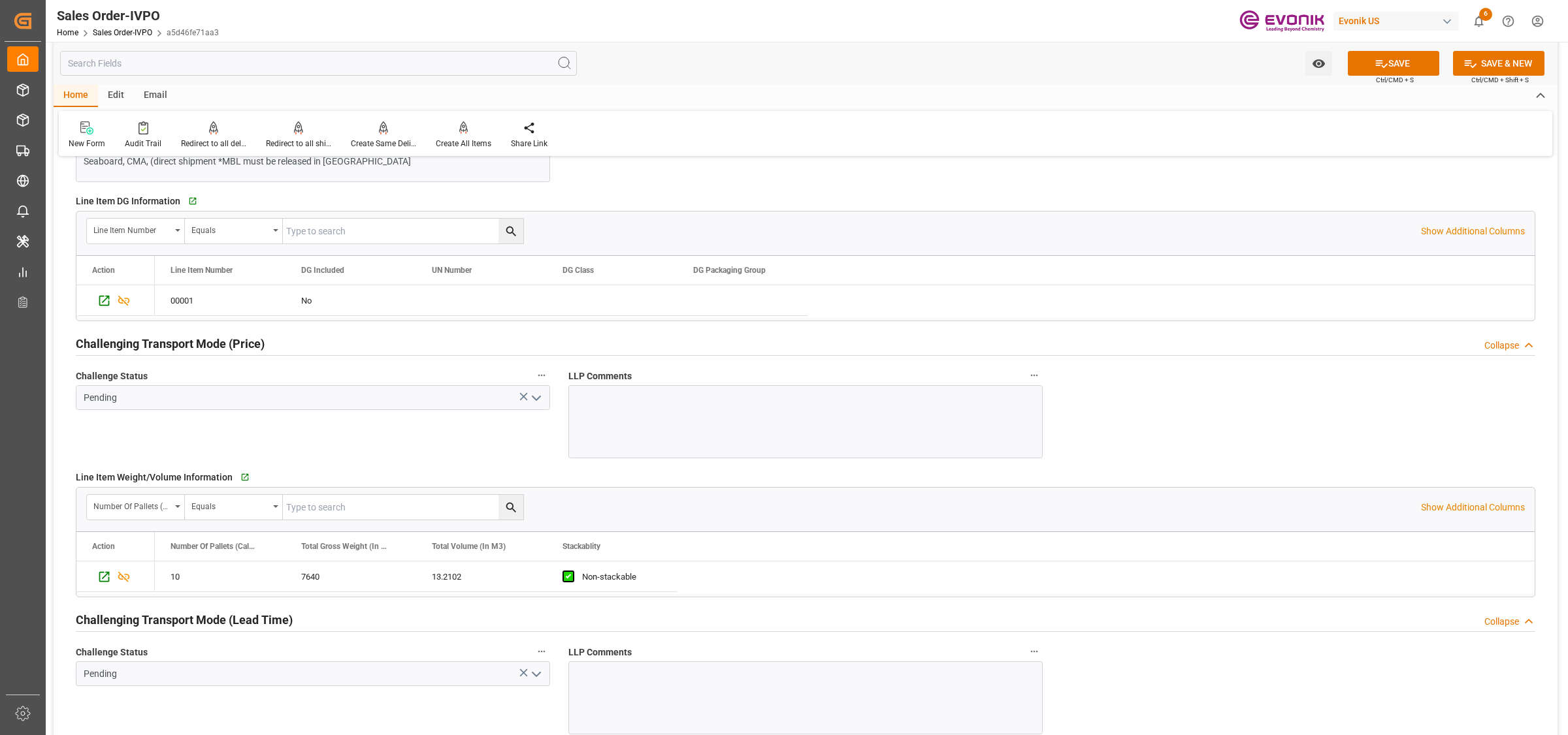
click at [540, 397] on icon "open menu" at bounding box center [536, 398] width 15 height 15
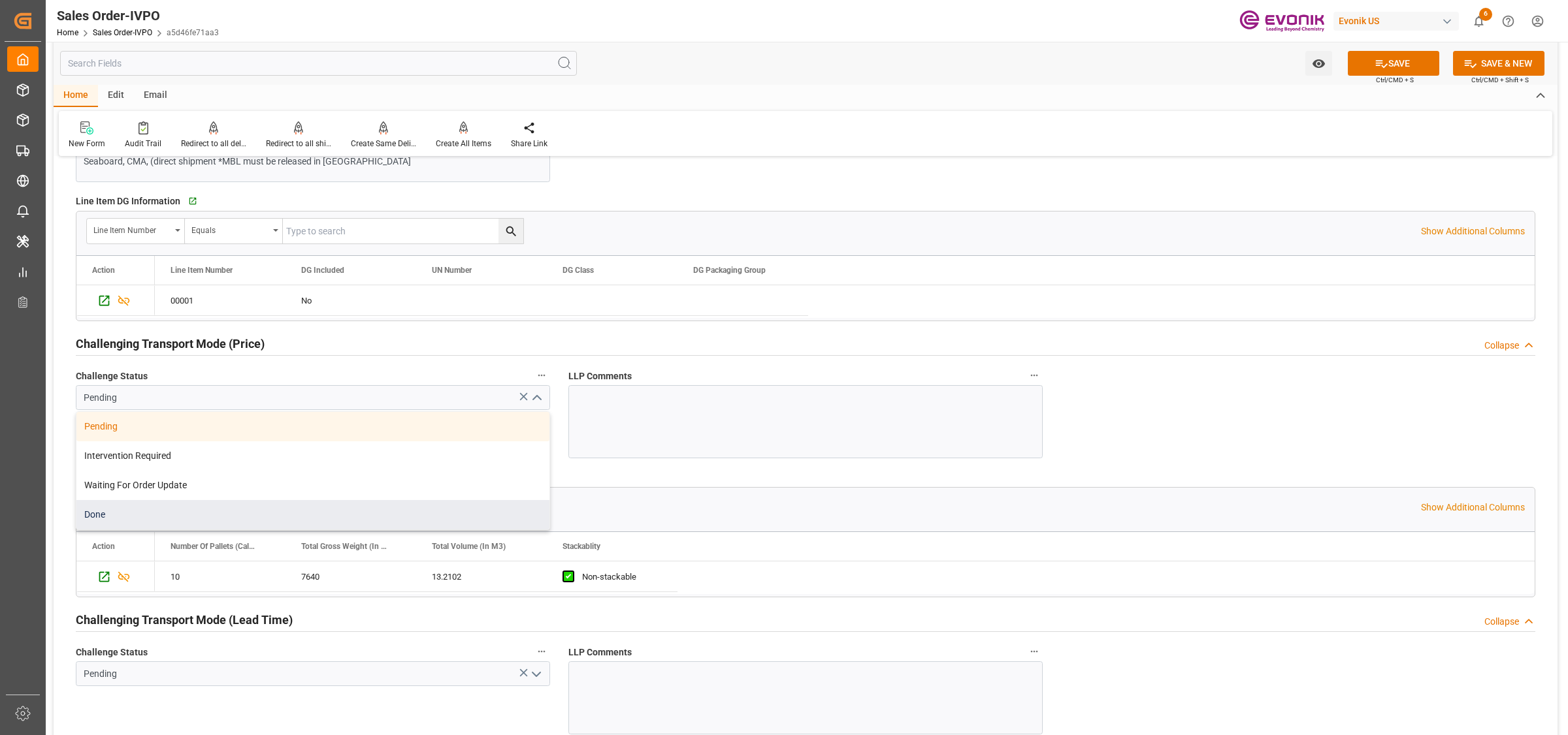
click at [106, 510] on div "Done" at bounding box center [313, 515] width 473 height 29
type input "Done"
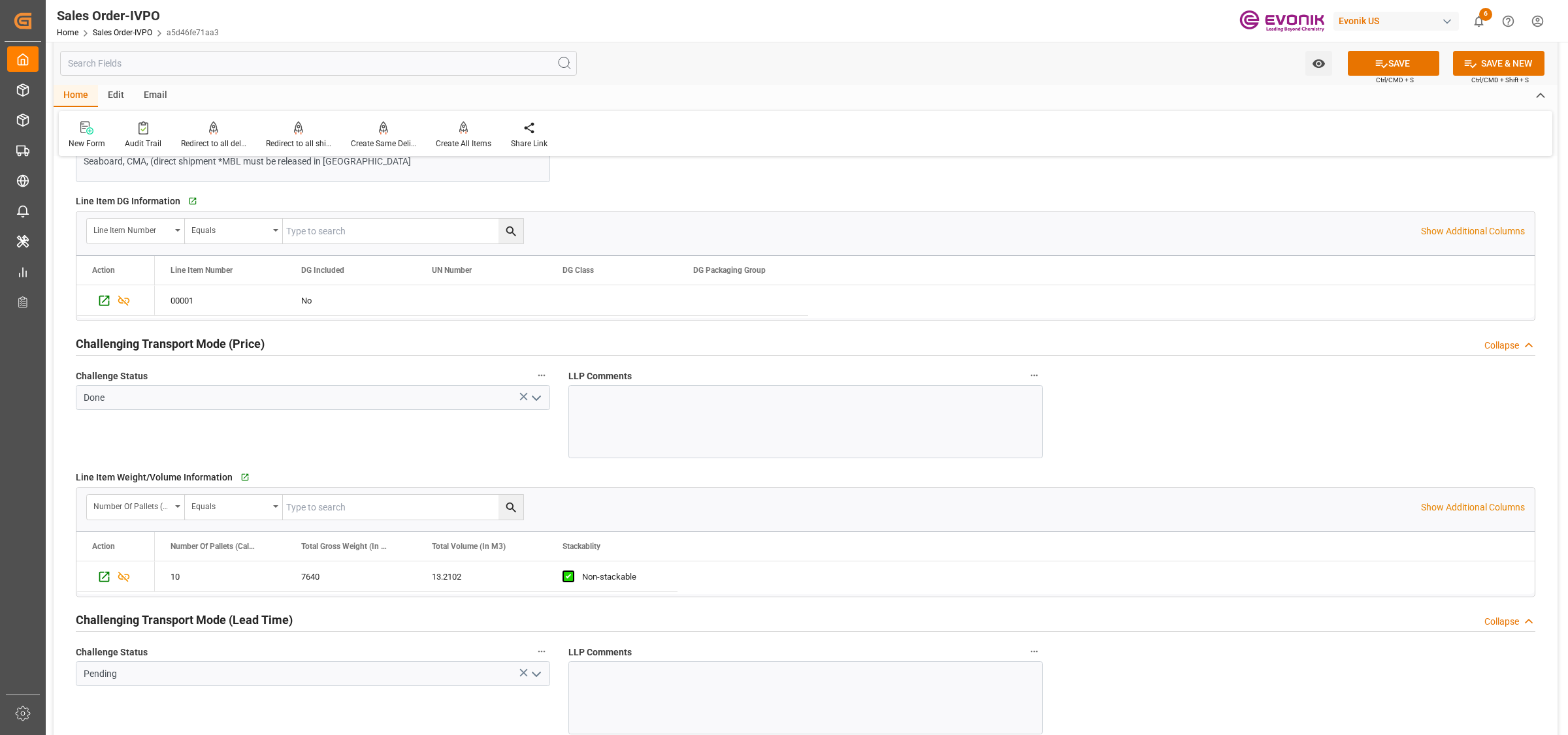
scroll to position [1796, 0]
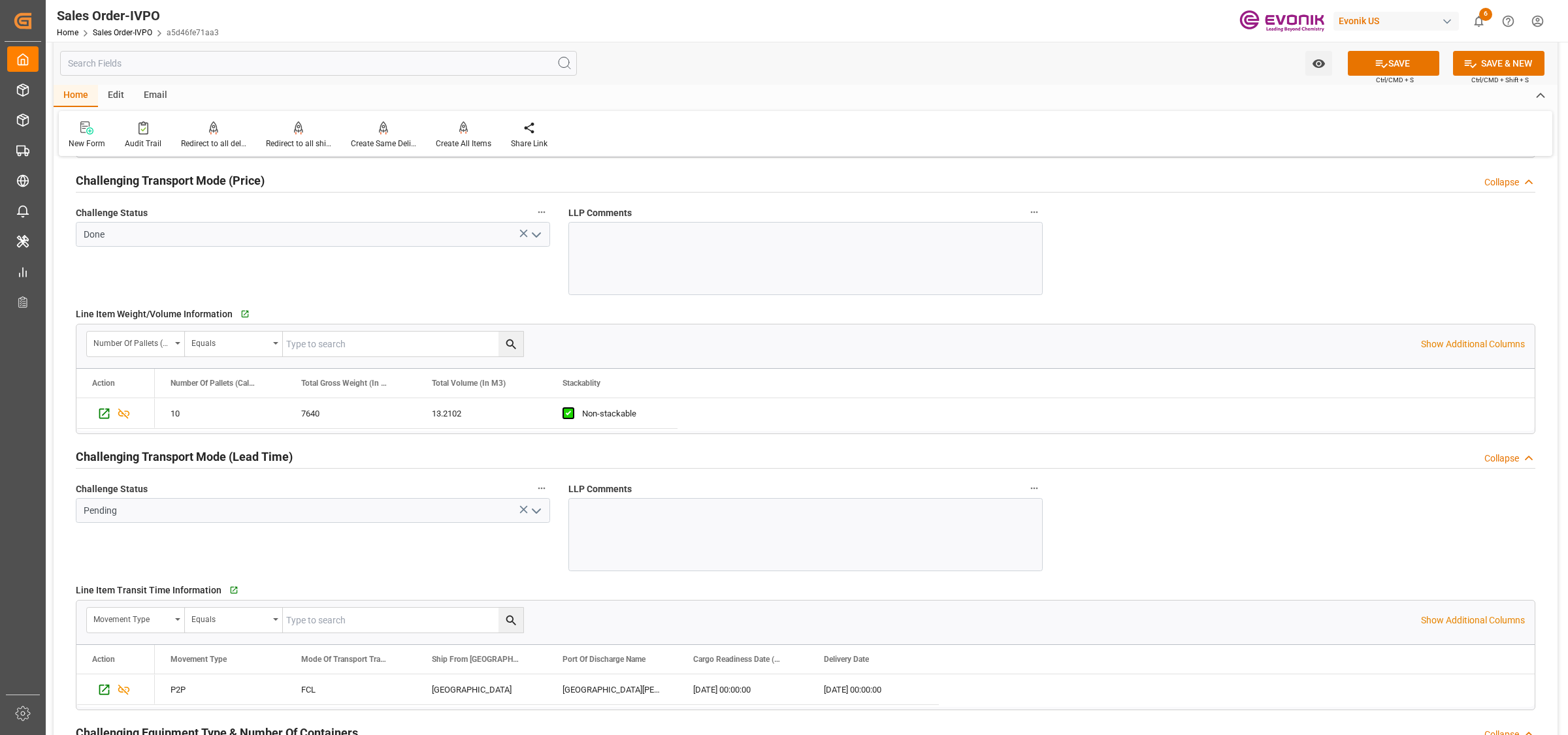
click at [531, 517] on icon "open menu" at bounding box center [536, 511] width 15 height 15
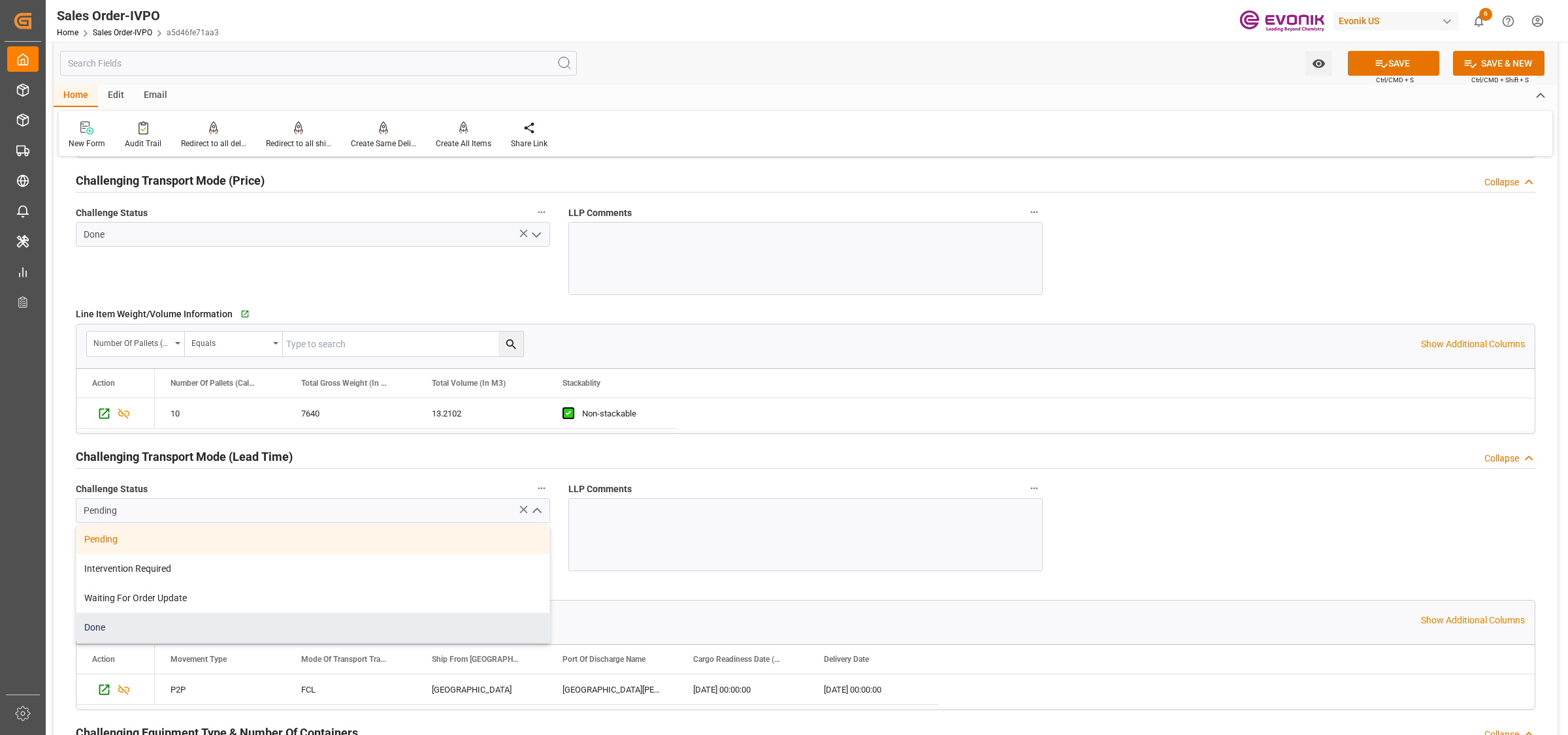
click at [115, 629] on div "Done" at bounding box center [313, 628] width 473 height 29
type input "Done"
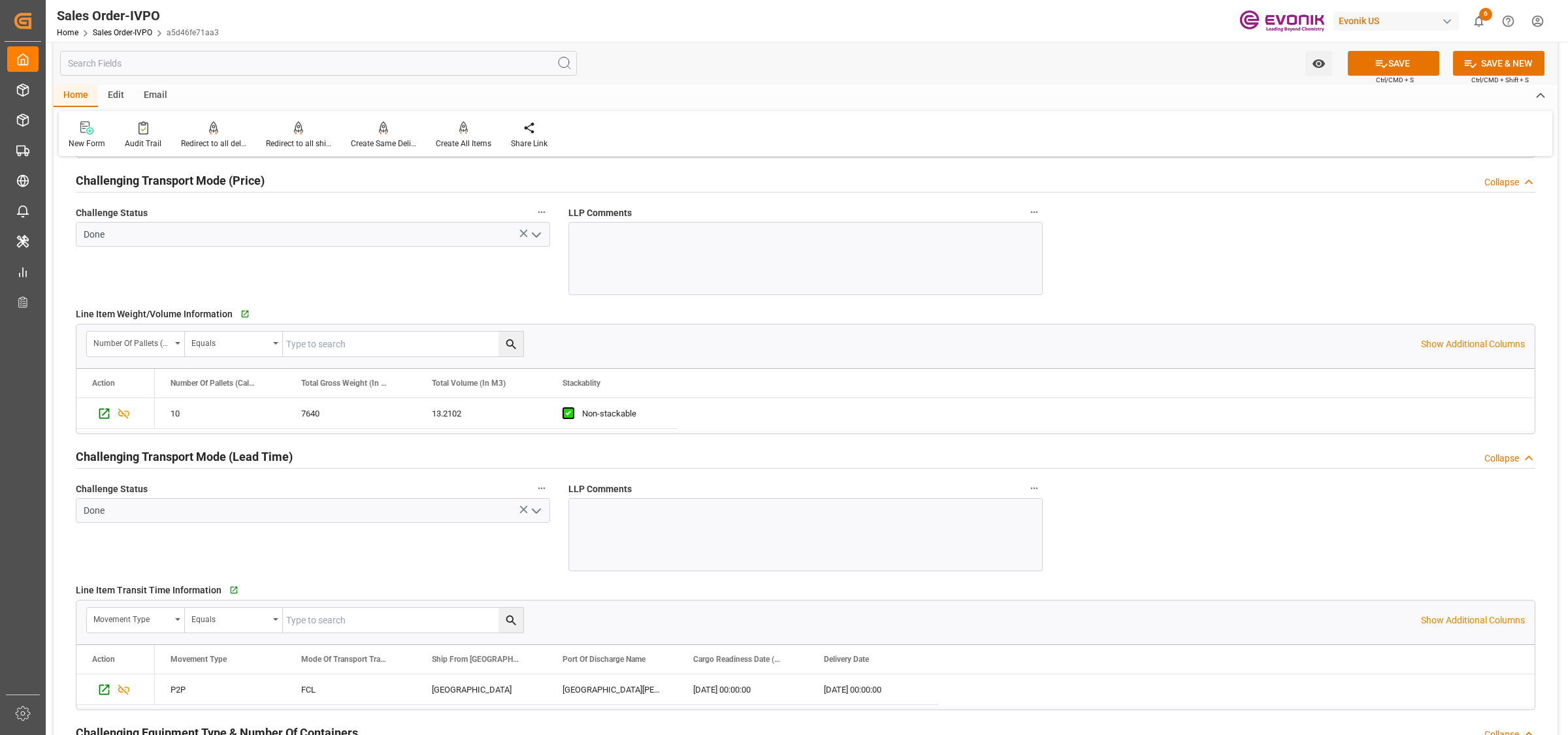
scroll to position [2122, 0]
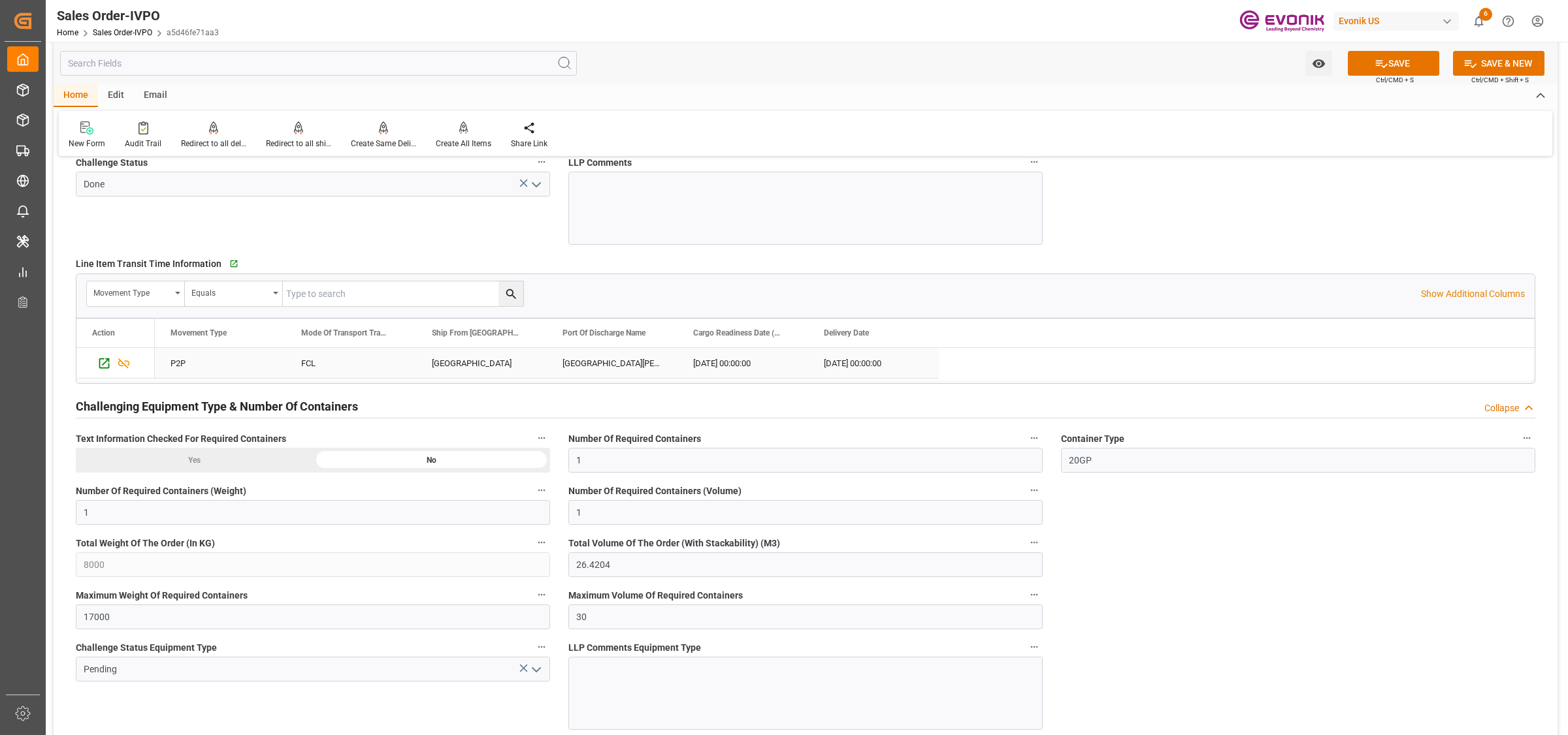
click at [481, 377] on div "[GEOGRAPHIC_DATA]" at bounding box center [481, 363] width 131 height 30
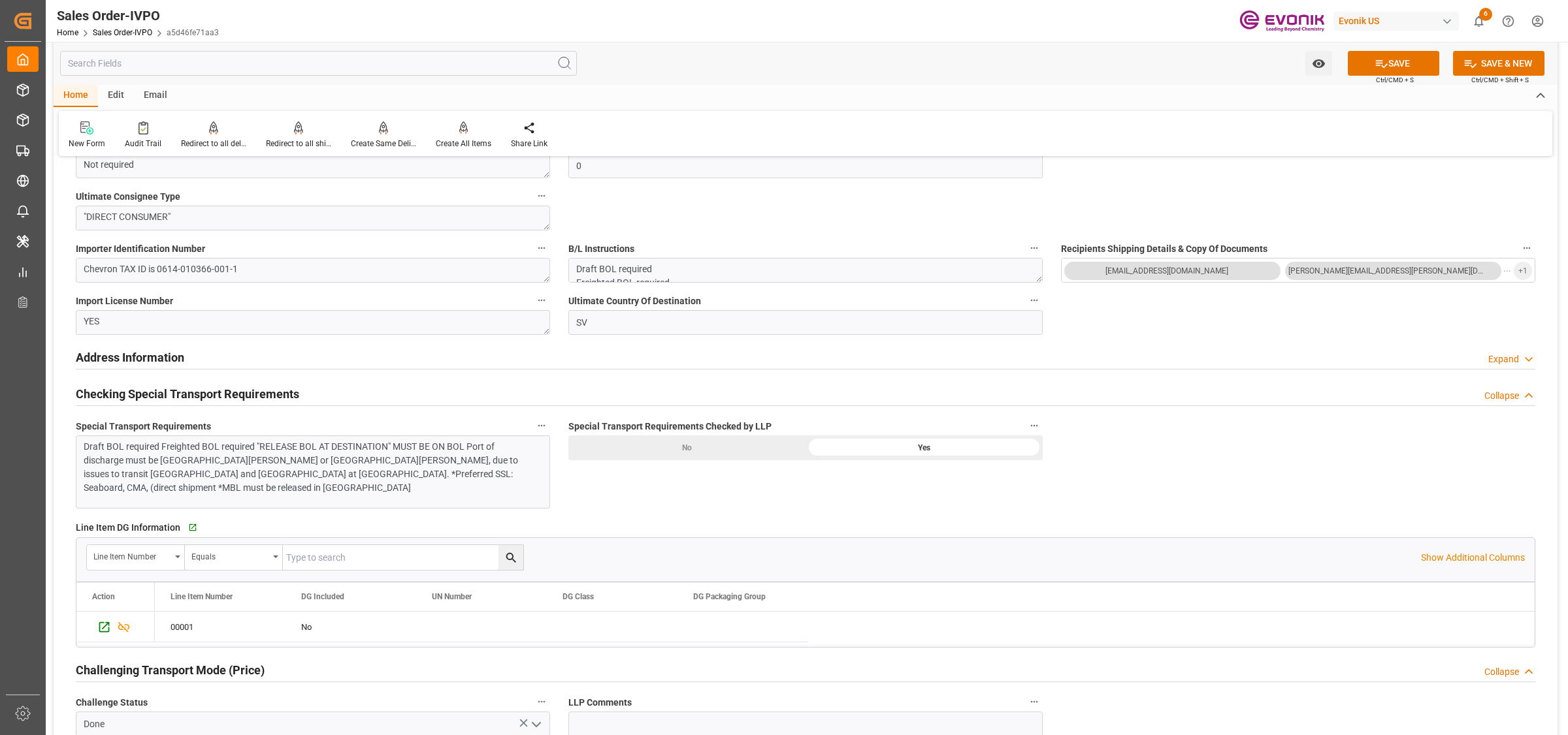
scroll to position [734, 0]
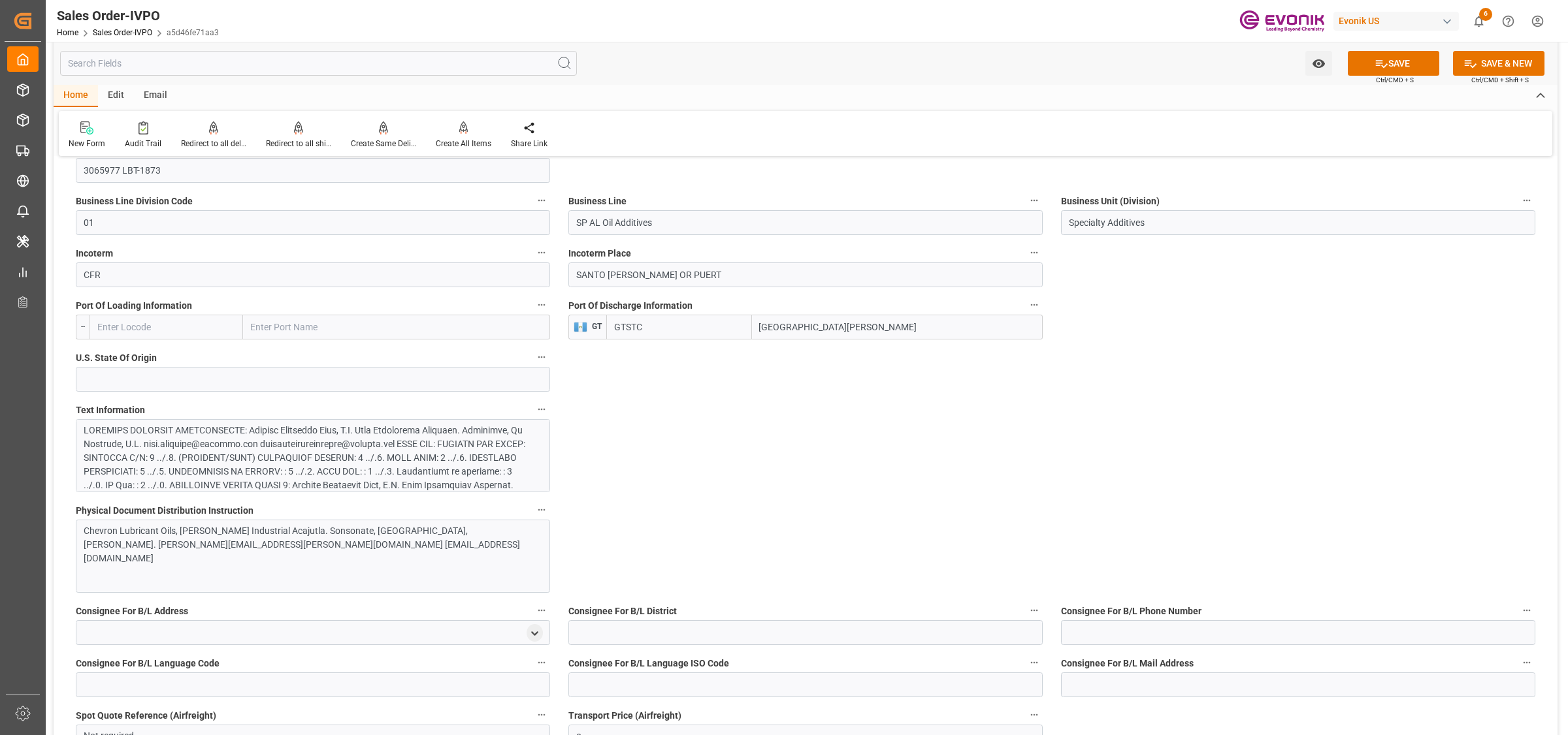
drag, startPoint x: 658, startPoint y: 330, endPoint x: 564, endPoint y: 317, distance: 94.9
click at [564, 317] on div "Port Of Discharge Information GT GTSTC [GEOGRAPHIC_DATA][PERSON_NAME]" at bounding box center [805, 317] width 493 height 52
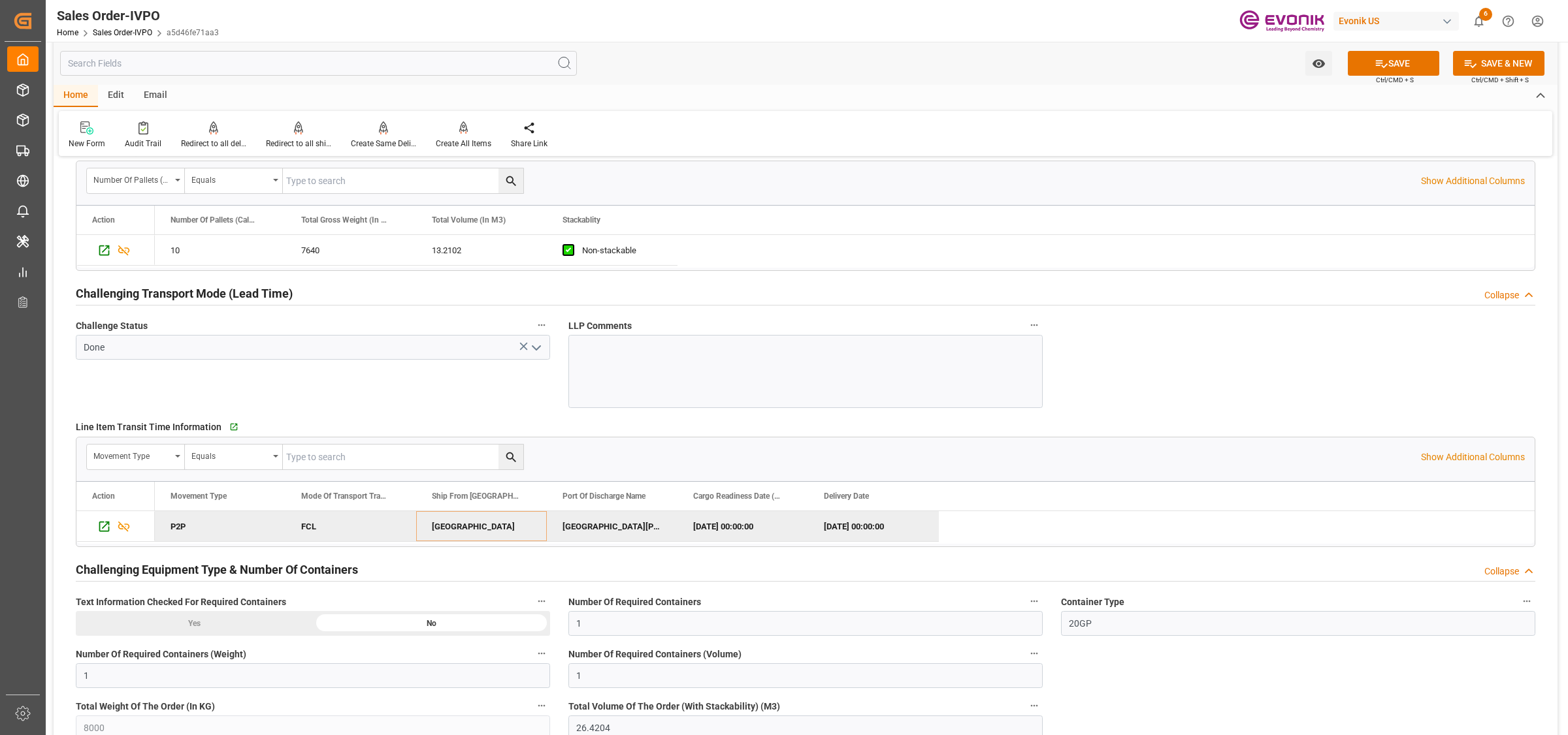
scroll to position [2285, 0]
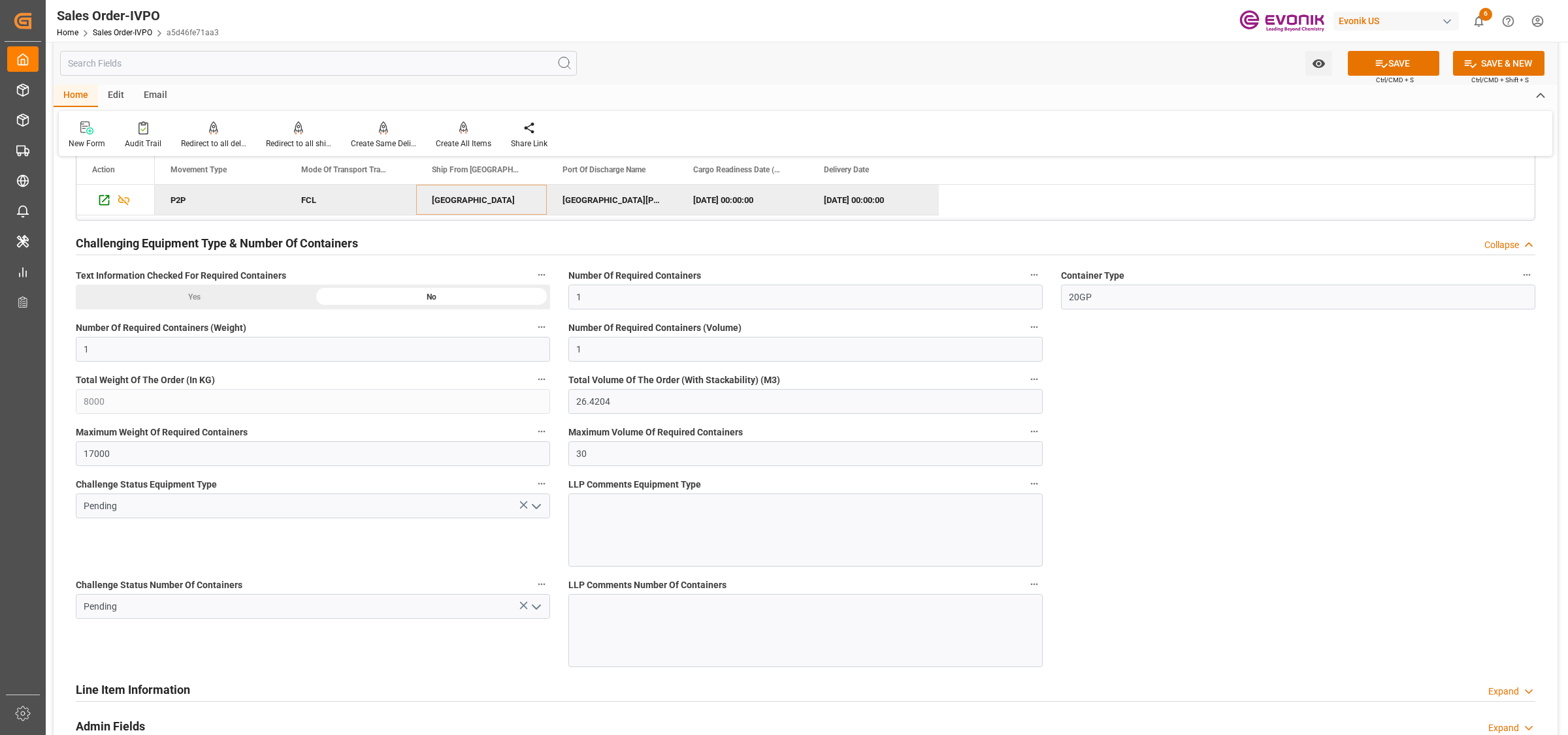
click at [530, 513] on icon "open menu" at bounding box center [536, 506] width 15 height 15
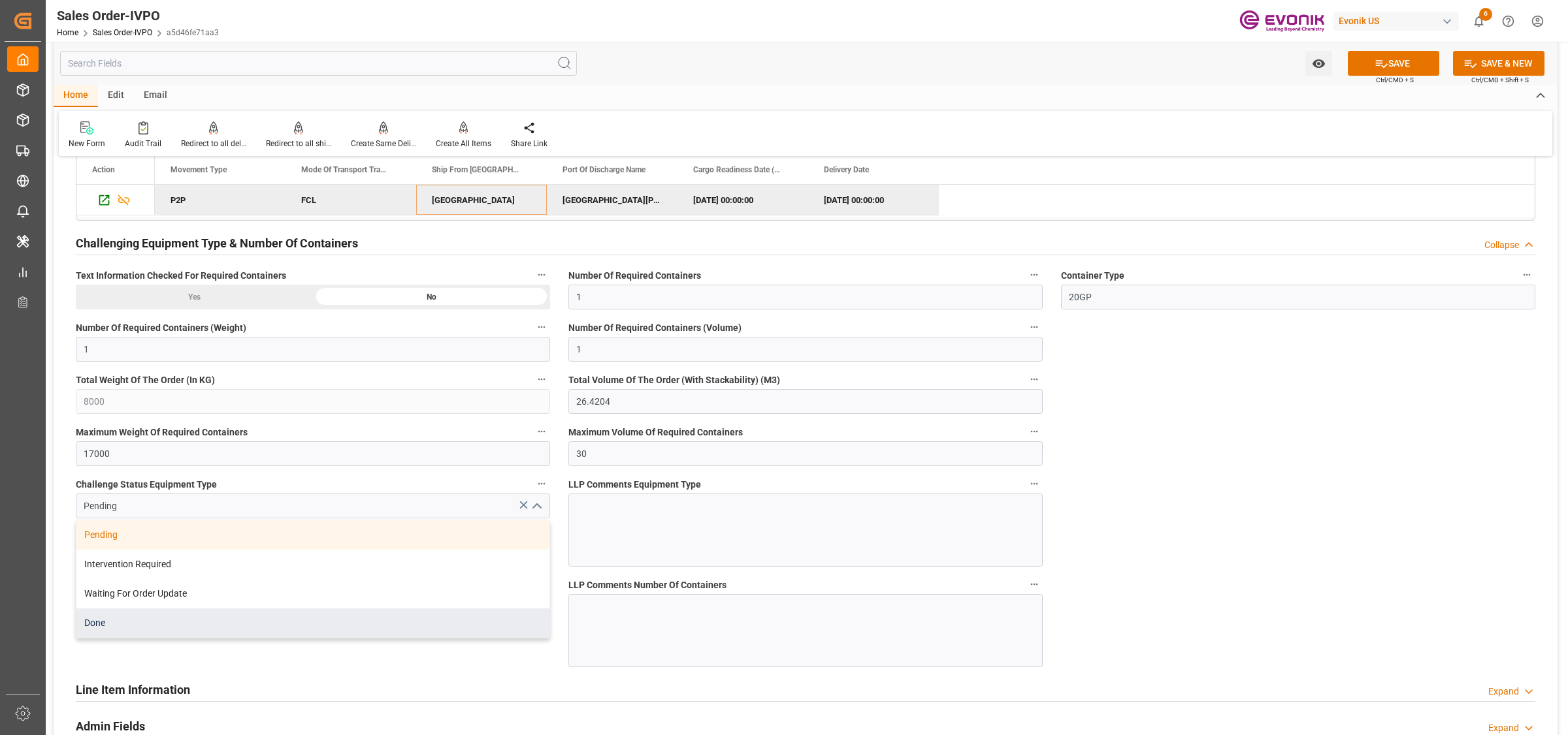
click at [103, 631] on div "Done" at bounding box center [313, 623] width 473 height 29
type input "Done"
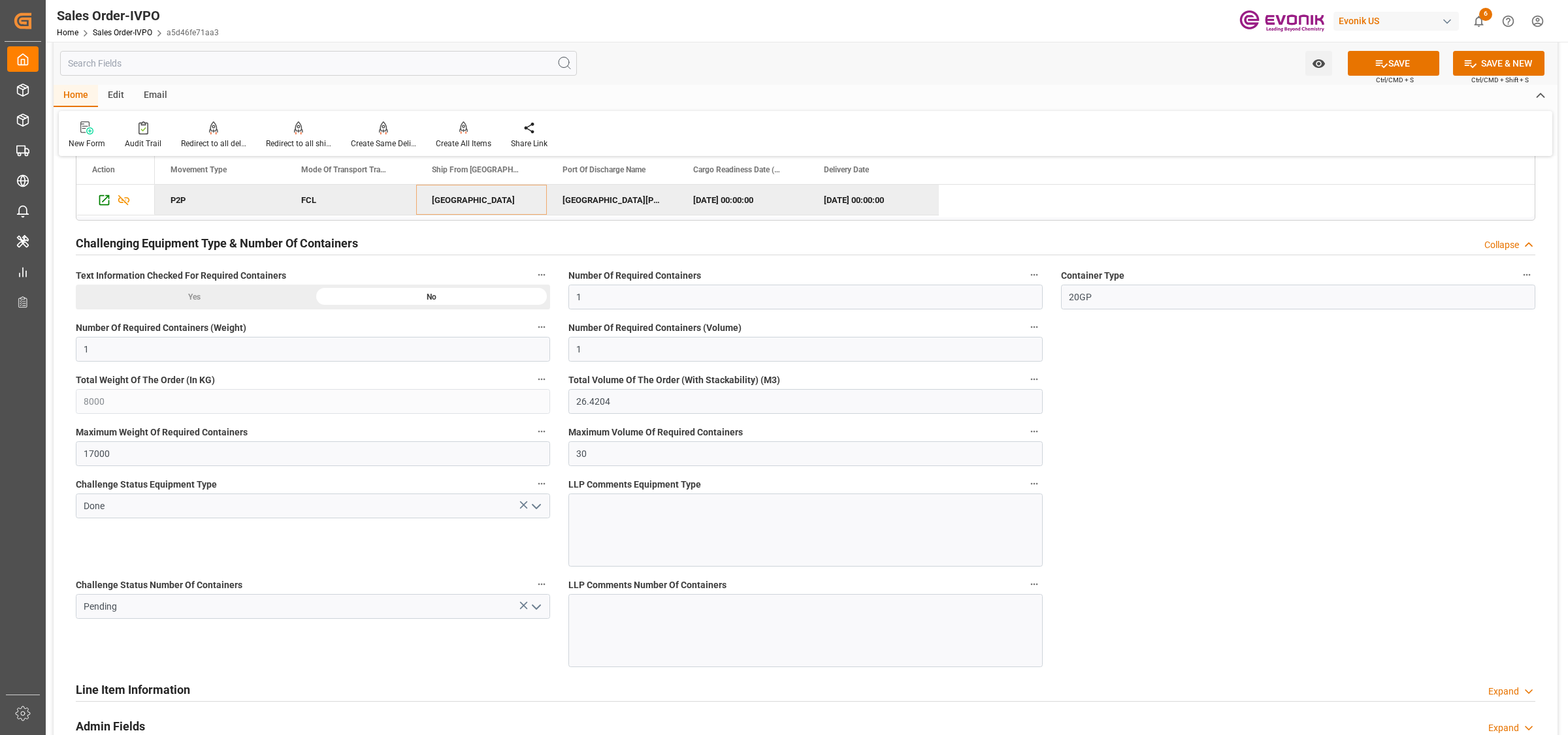
click at [533, 609] on polyline "open menu" at bounding box center [536, 608] width 8 height 4
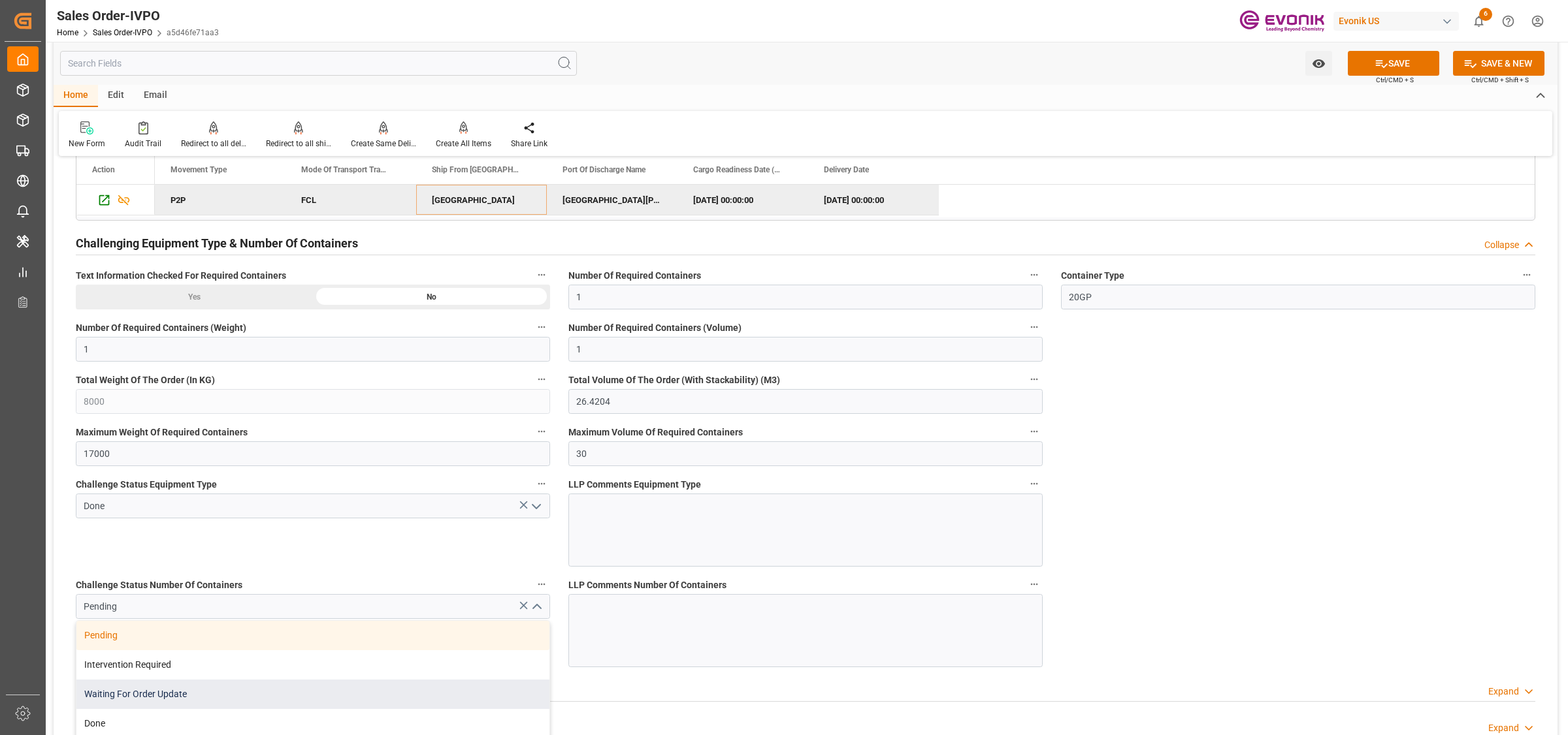
click at [108, 709] on div "Waiting For Order Update" at bounding box center [313, 694] width 473 height 29
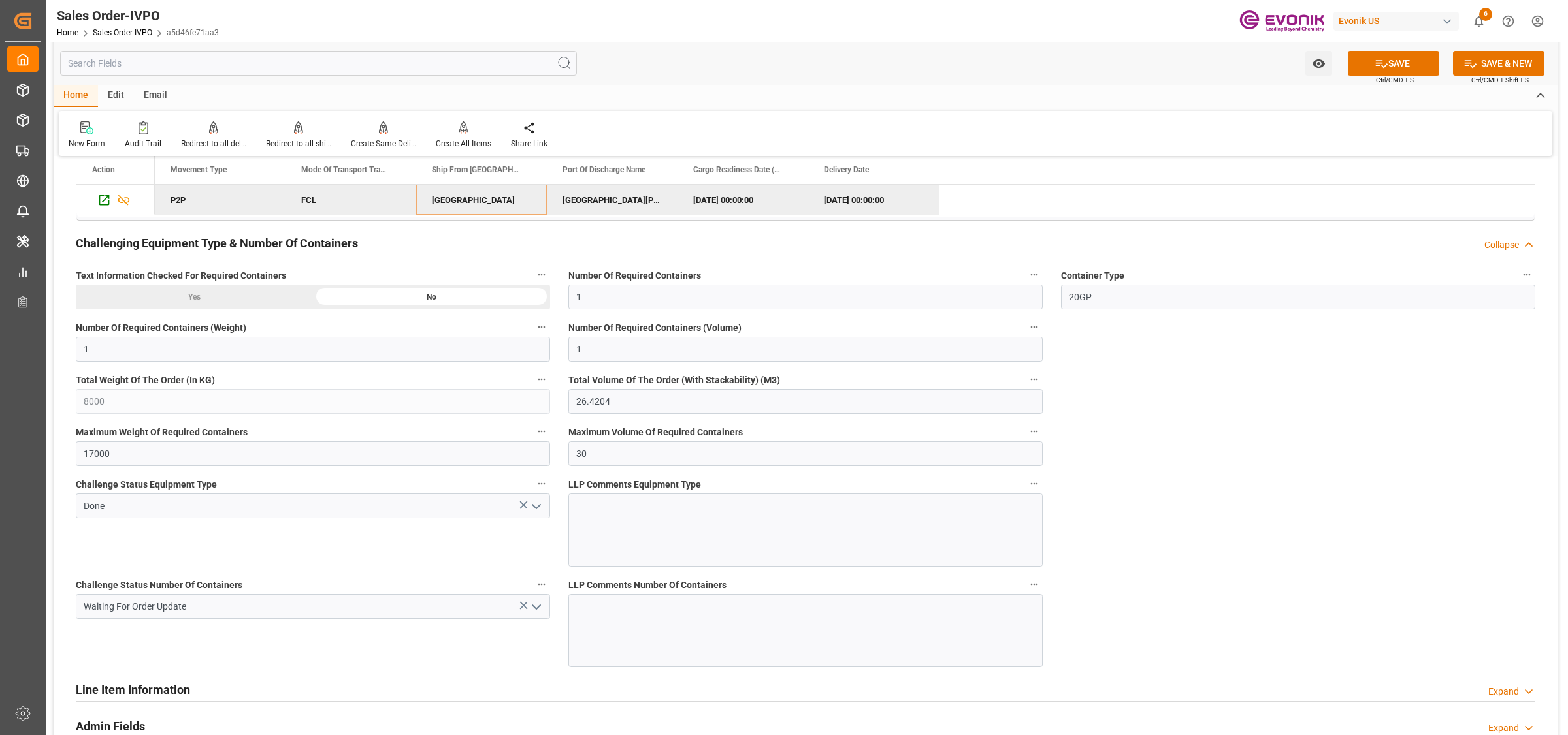
scroll to position [2530, 0]
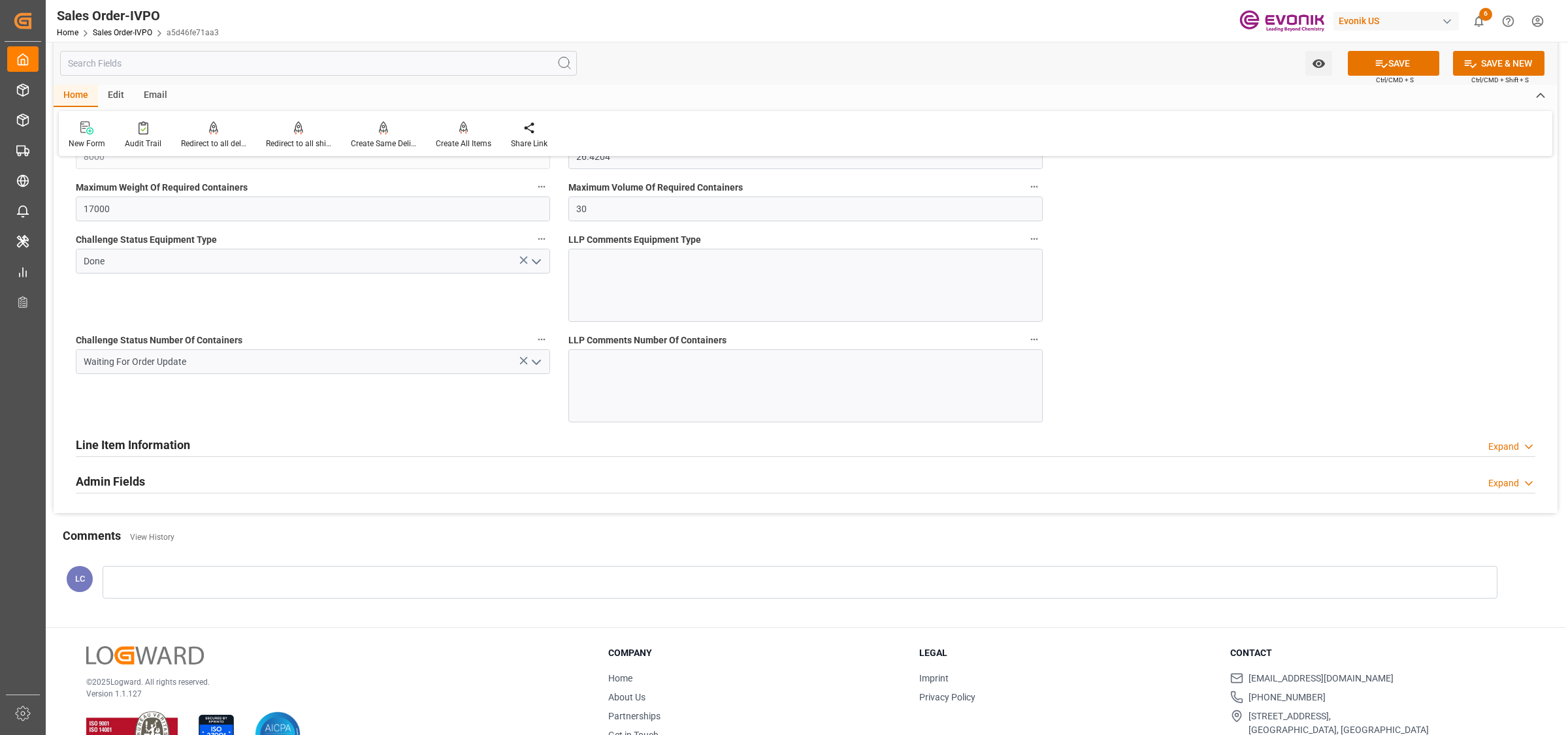
click at [535, 362] on icon "open menu" at bounding box center [536, 362] width 15 height 15
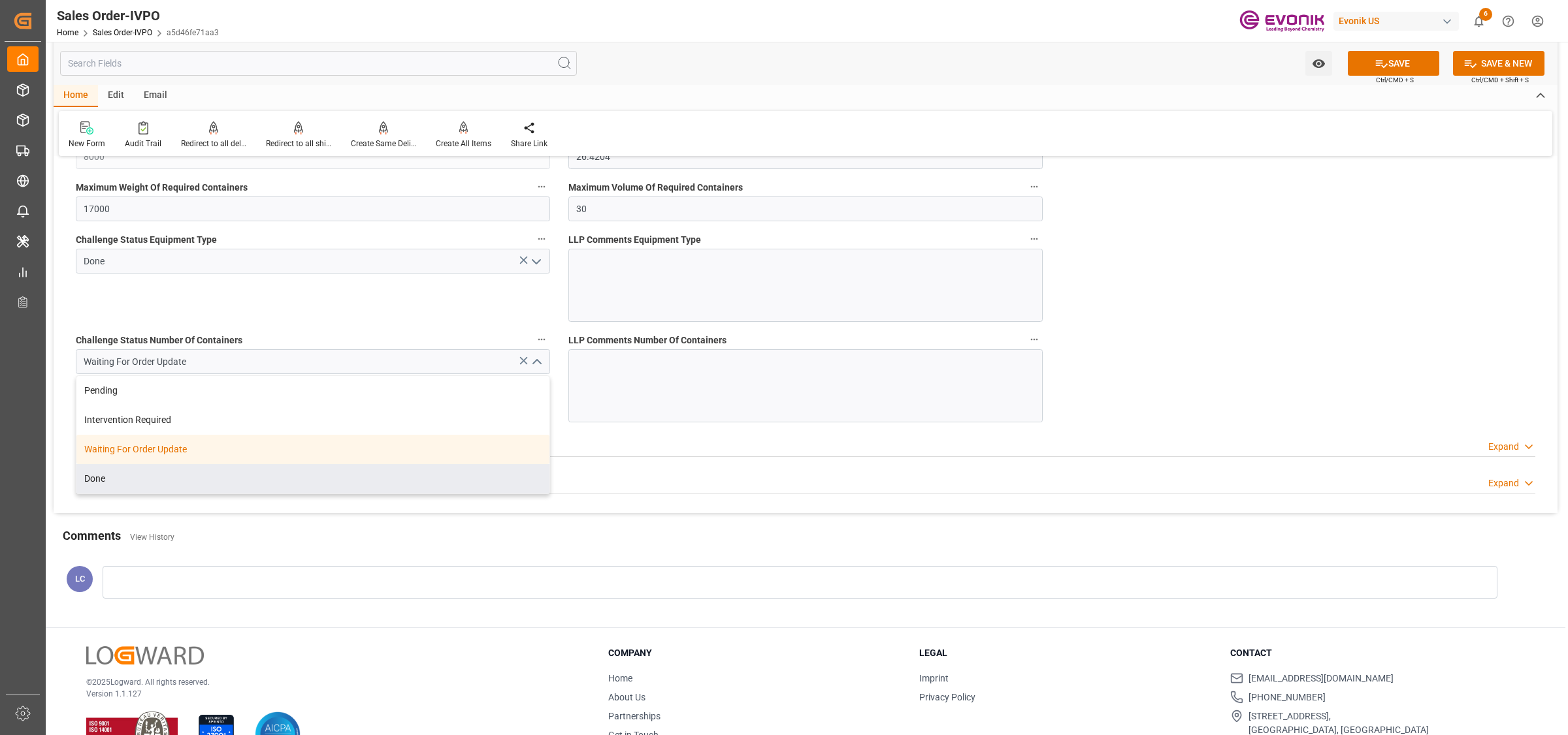
click at [109, 481] on div "Done" at bounding box center [313, 479] width 473 height 29
type input "Done"
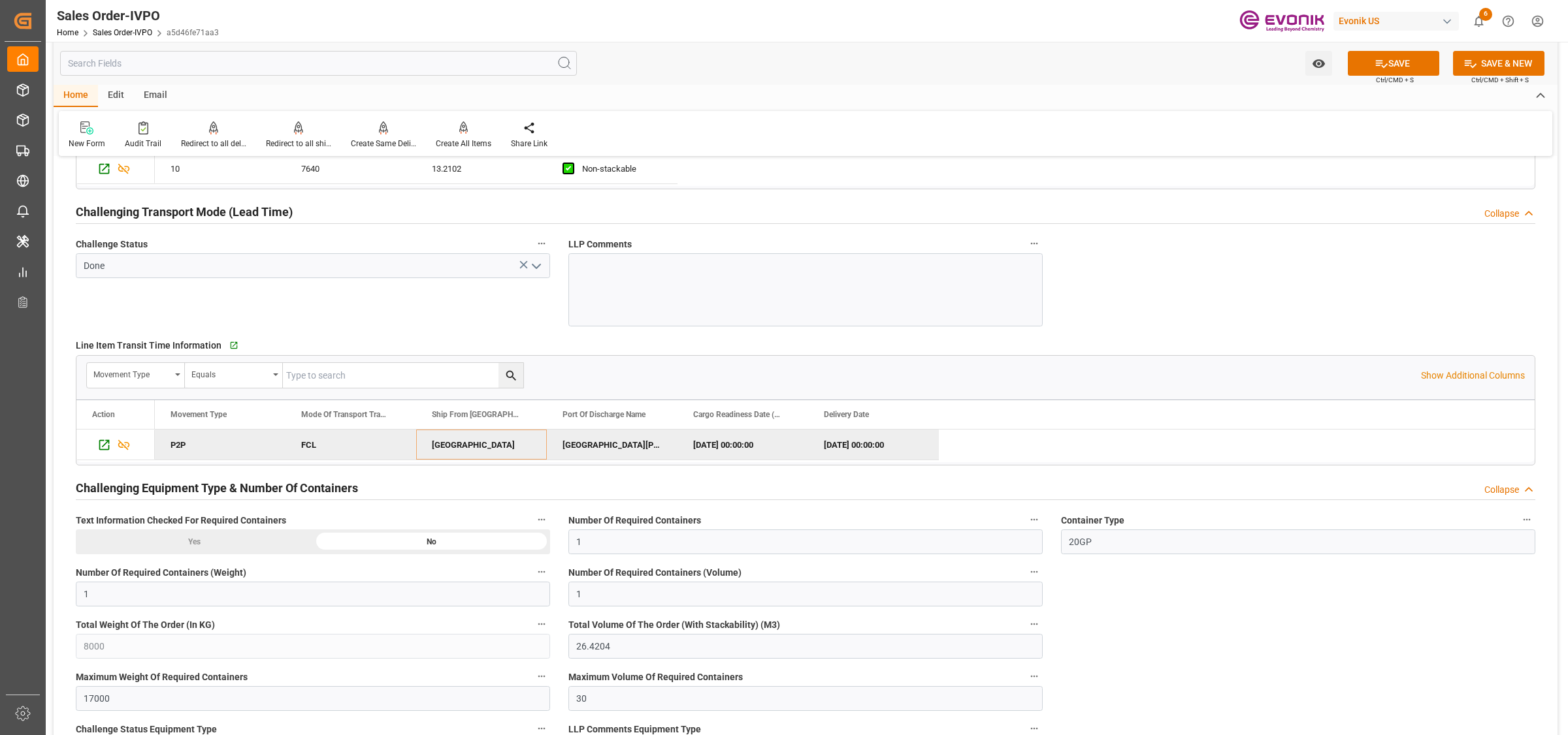
scroll to position [1878, 0]
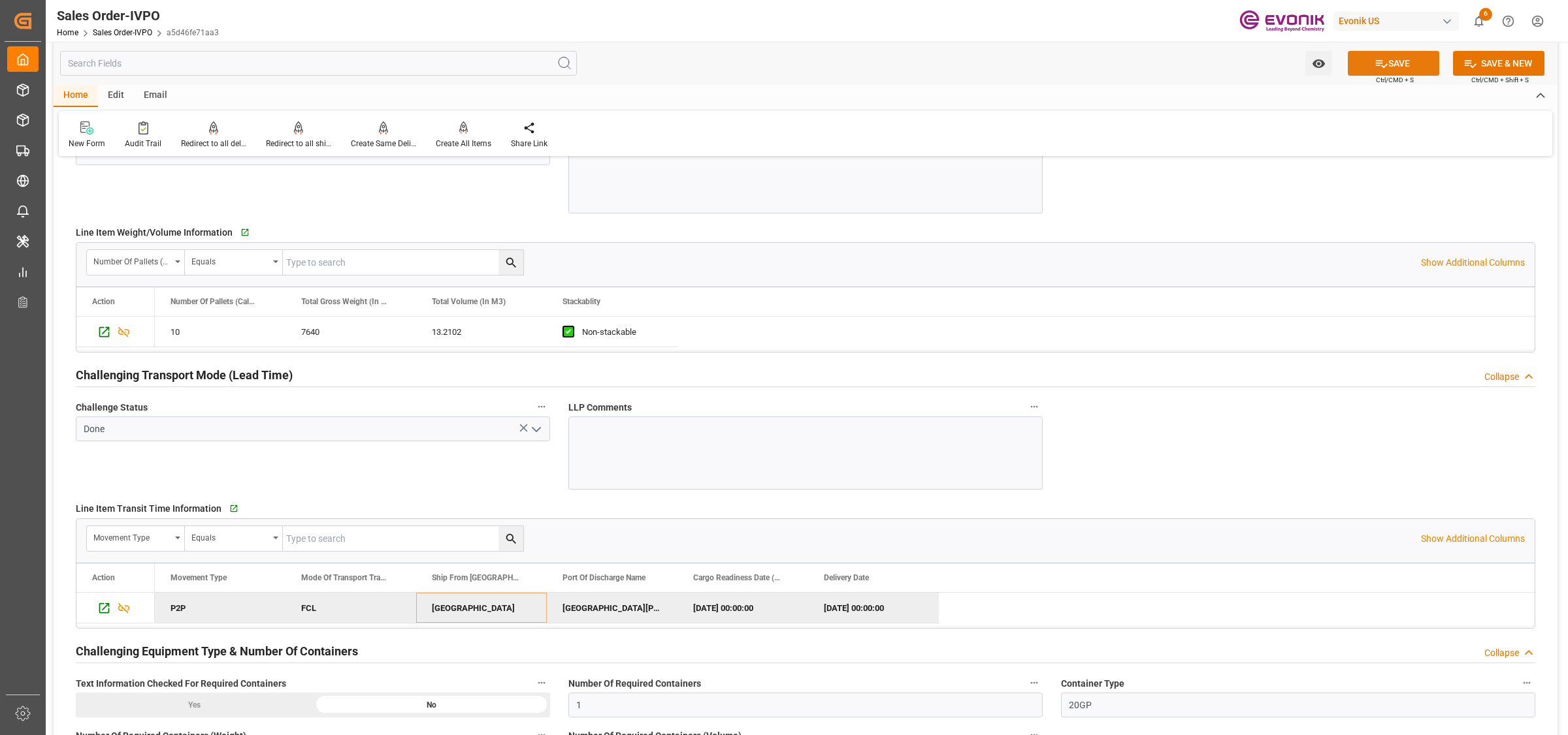
click at [1377, 66] on icon at bounding box center [1382, 64] width 14 height 14
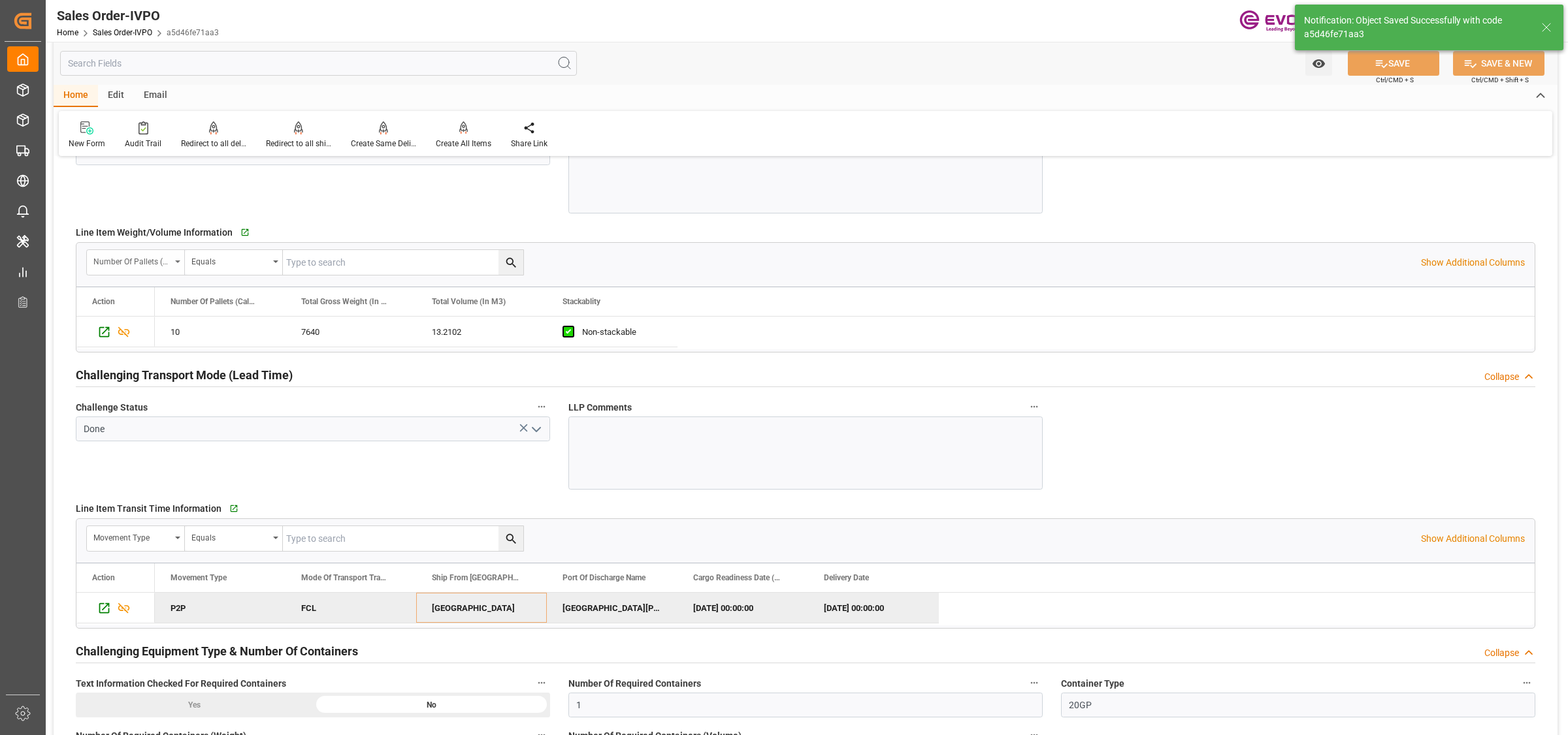
type input "11.09.2025 03:54"
type input "No"
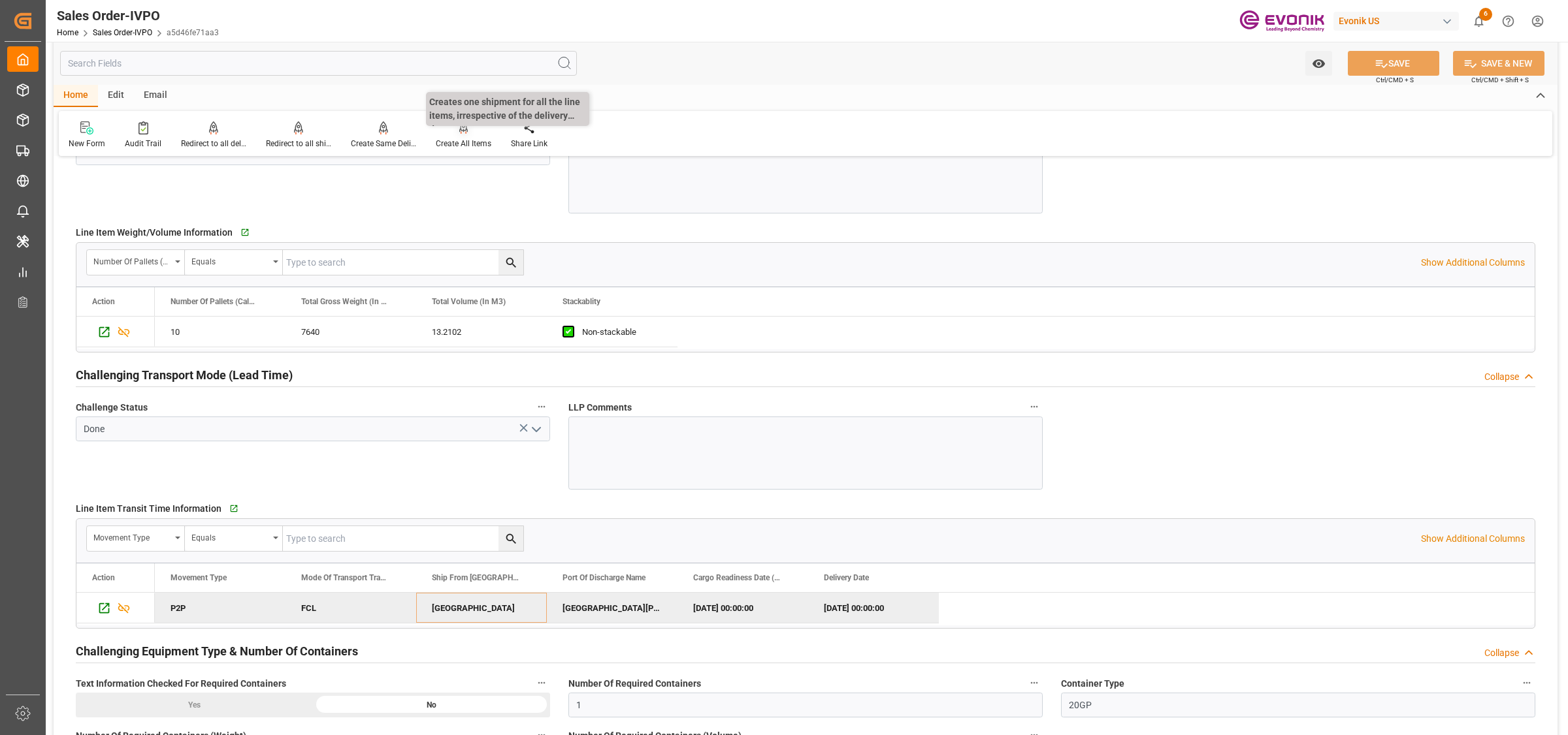
click at [458, 138] on div "Create All Items" at bounding box center [463, 143] width 55 height 12
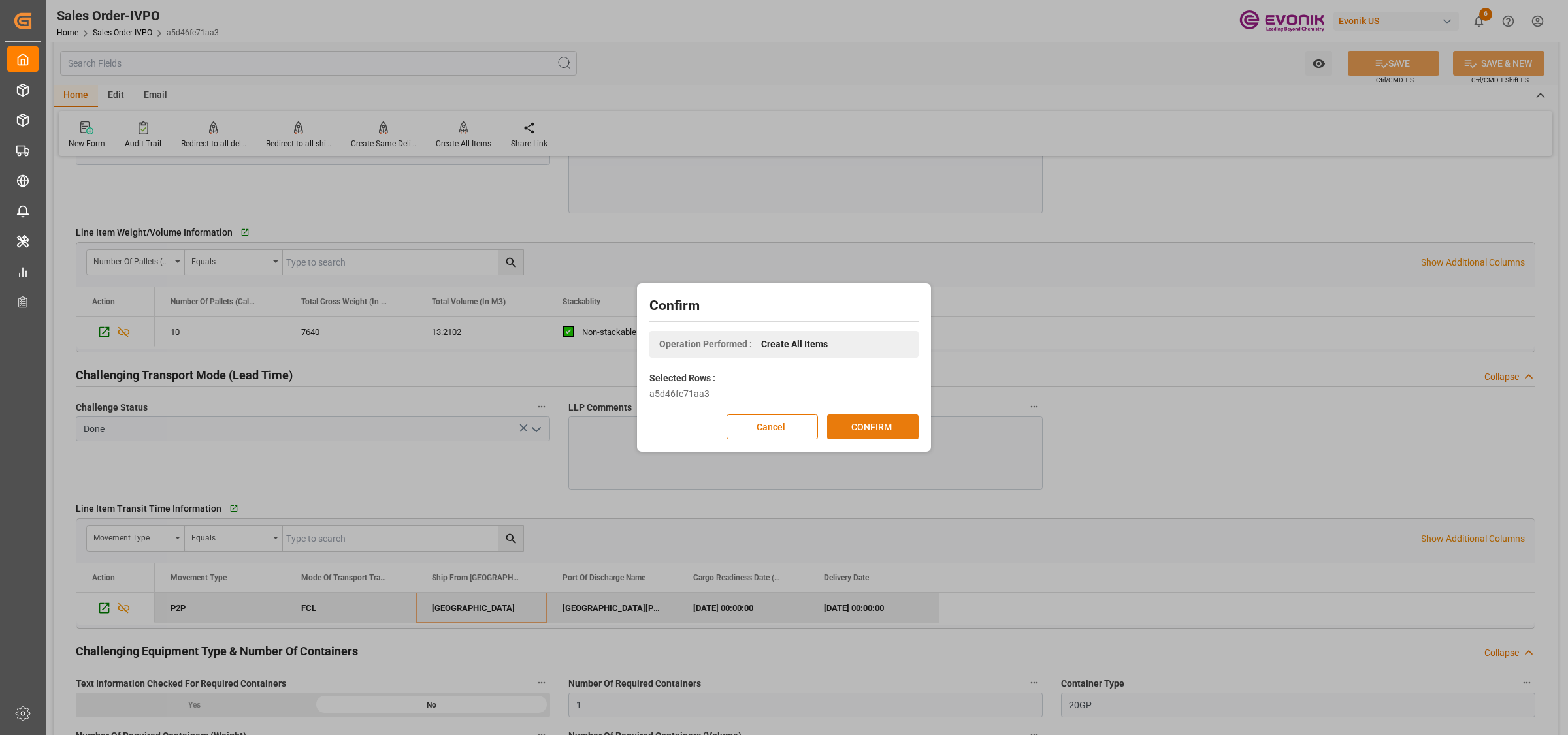
click at [902, 431] on button "CONFIRM" at bounding box center [873, 427] width 92 height 24
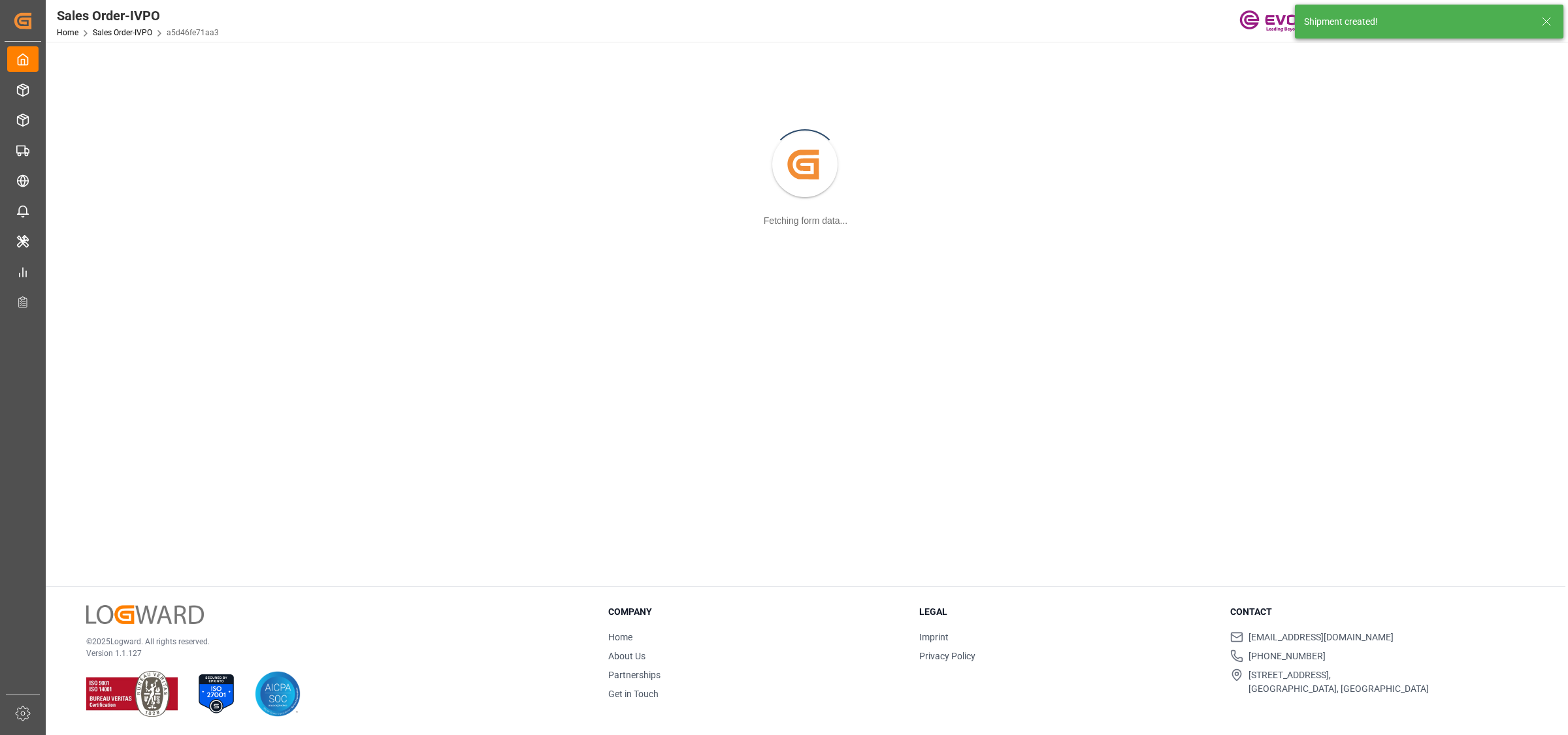
scroll to position [141, 0]
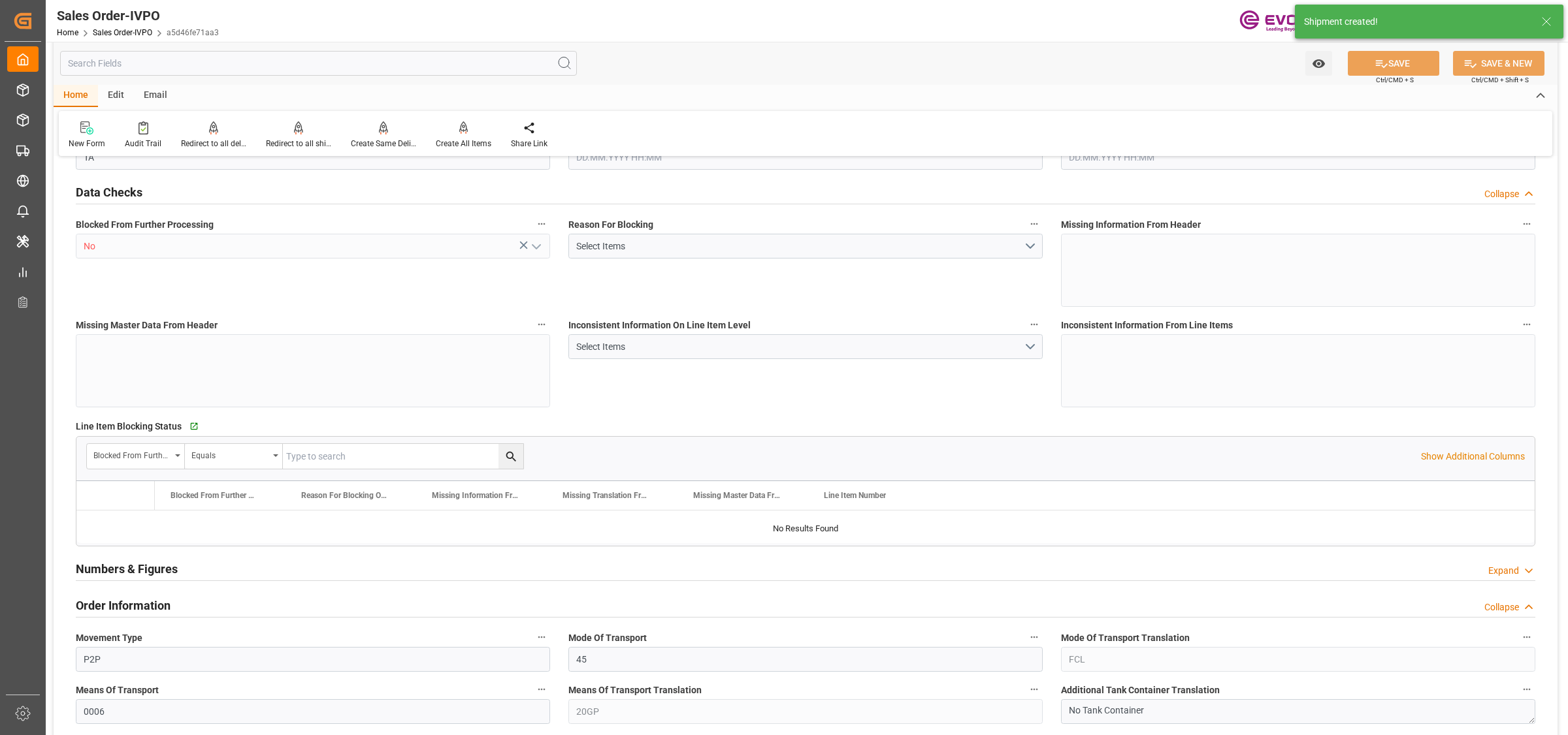
type input "GTSTC"
type input "0"
type input "1"
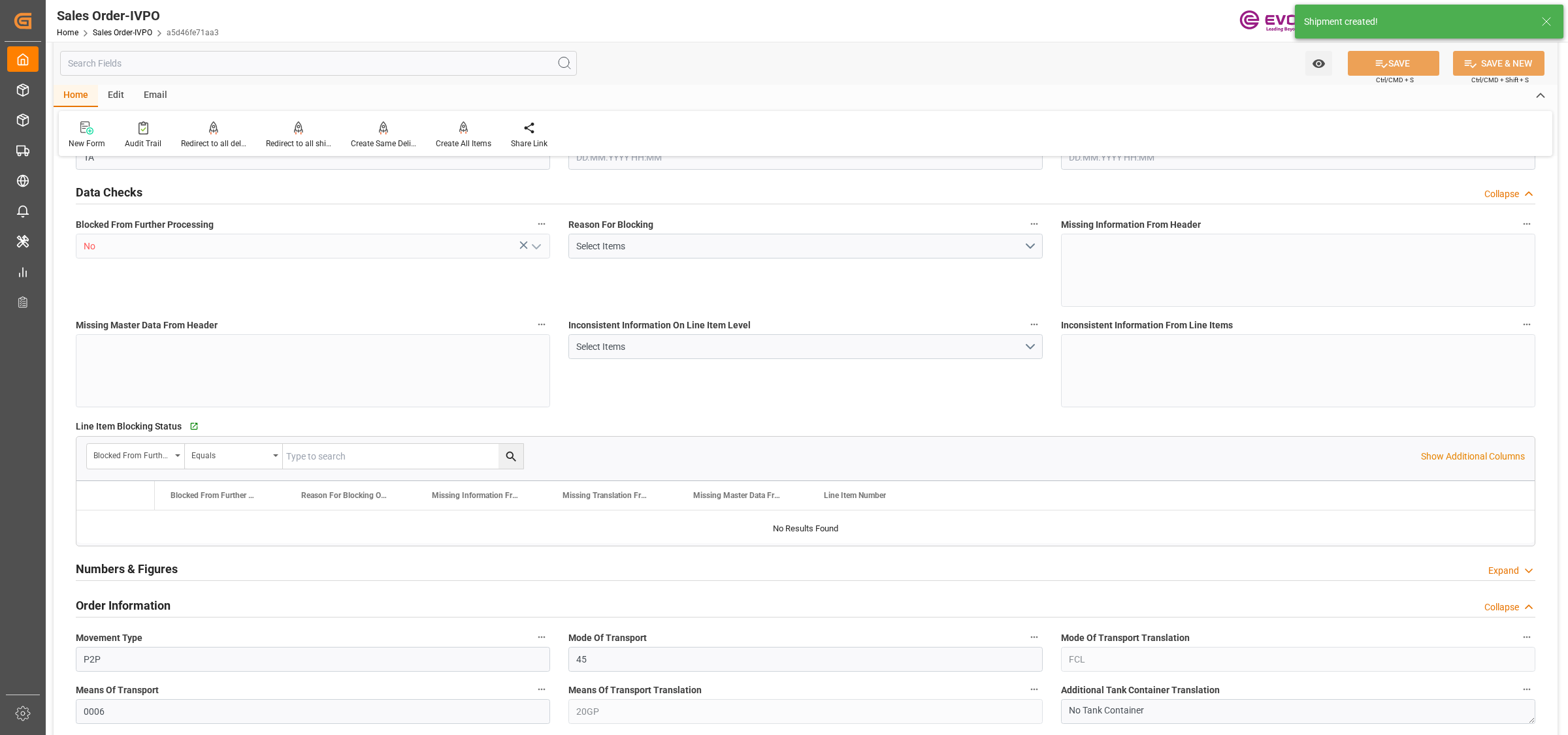
type input "8000"
type input "26.4204"
type input "17000"
type input "30"
type input "09.09.2025 01:11"
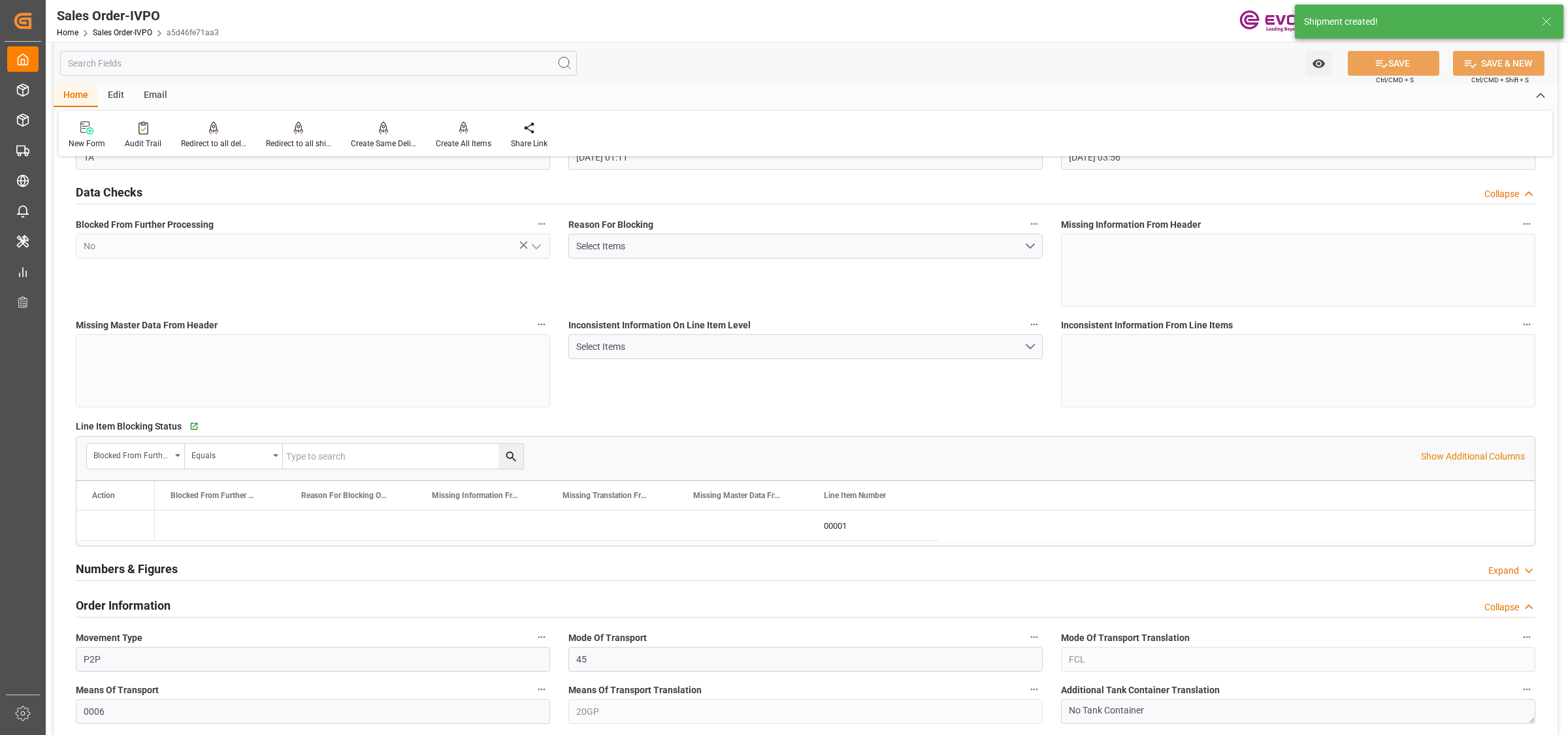
type input "11.09.2025 03:56"
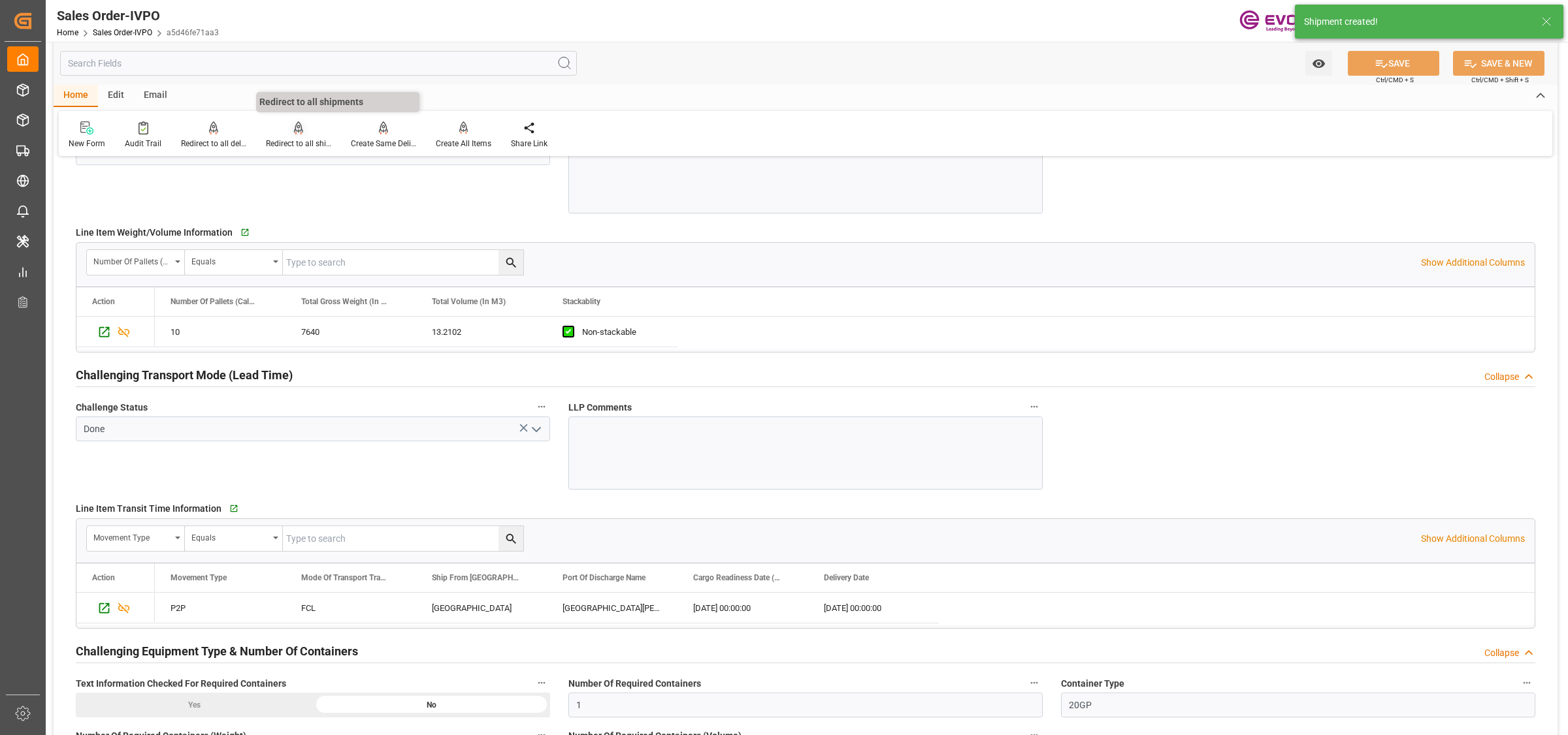
click at [306, 138] on div "Redirect to all shipments" at bounding box center [298, 143] width 65 height 12
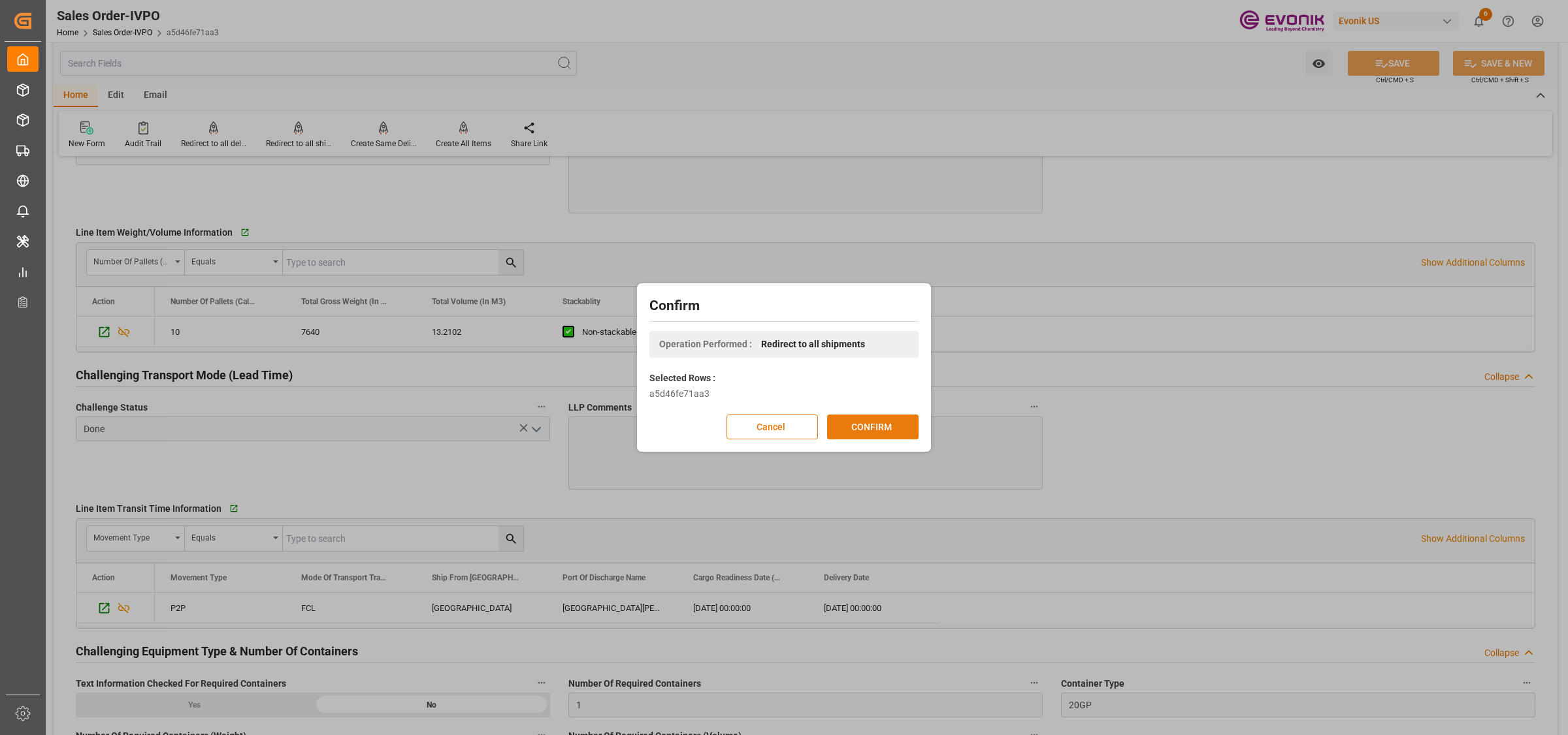
click at [873, 423] on button "CONFIRM" at bounding box center [873, 427] width 92 height 24
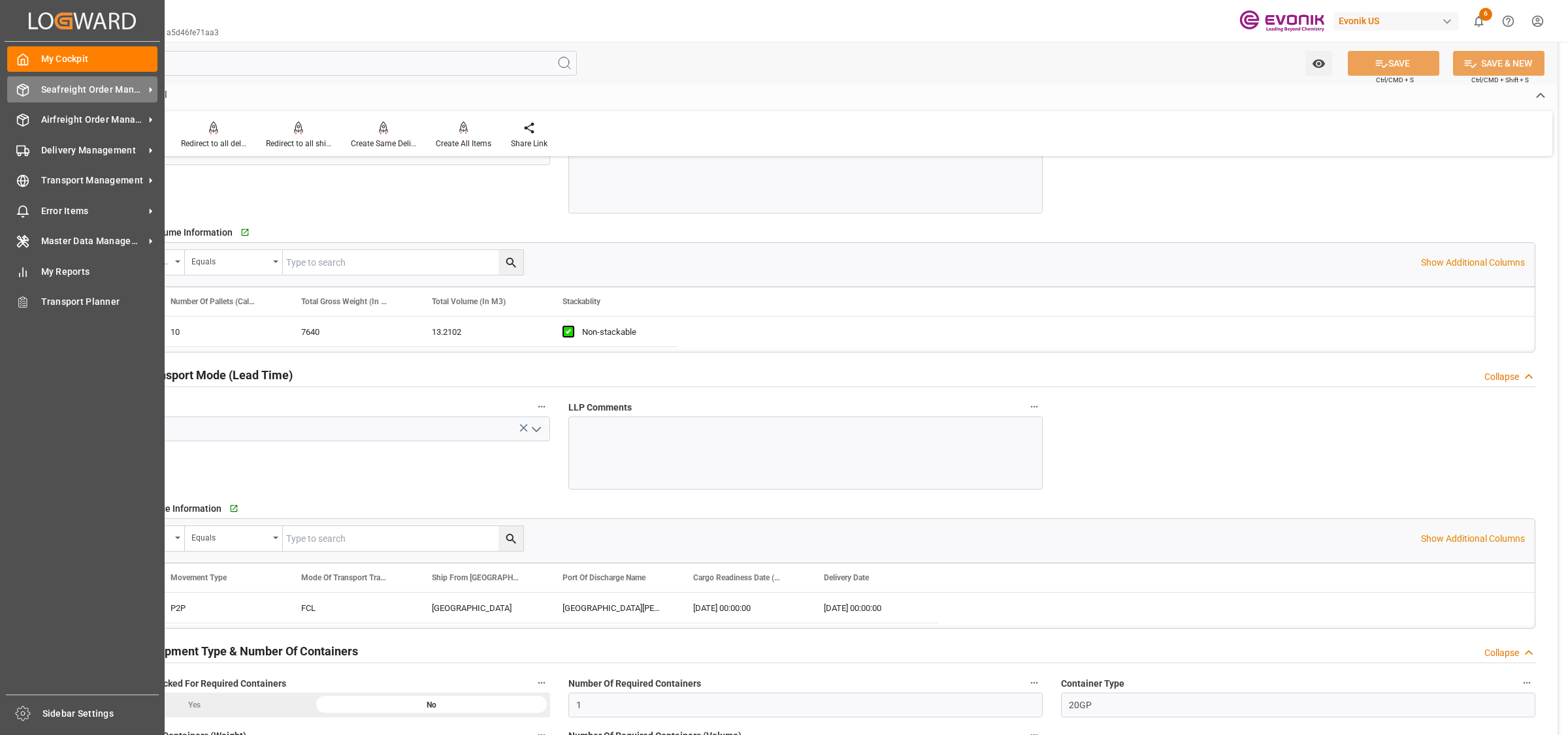
click at [22, 95] on icon at bounding box center [23, 90] width 11 height 12
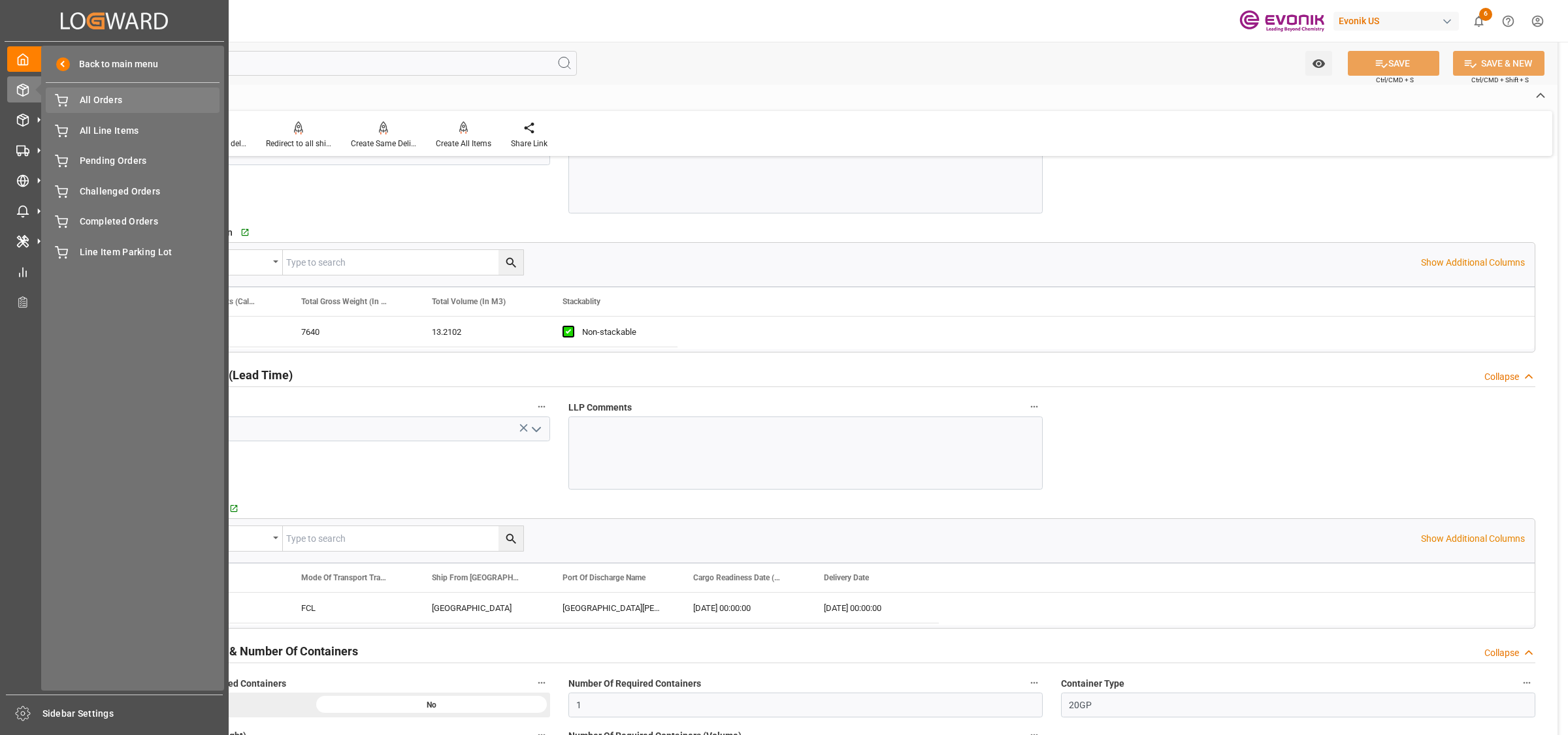
click at [92, 100] on span "All Orders" at bounding box center [150, 101] width 141 height 14
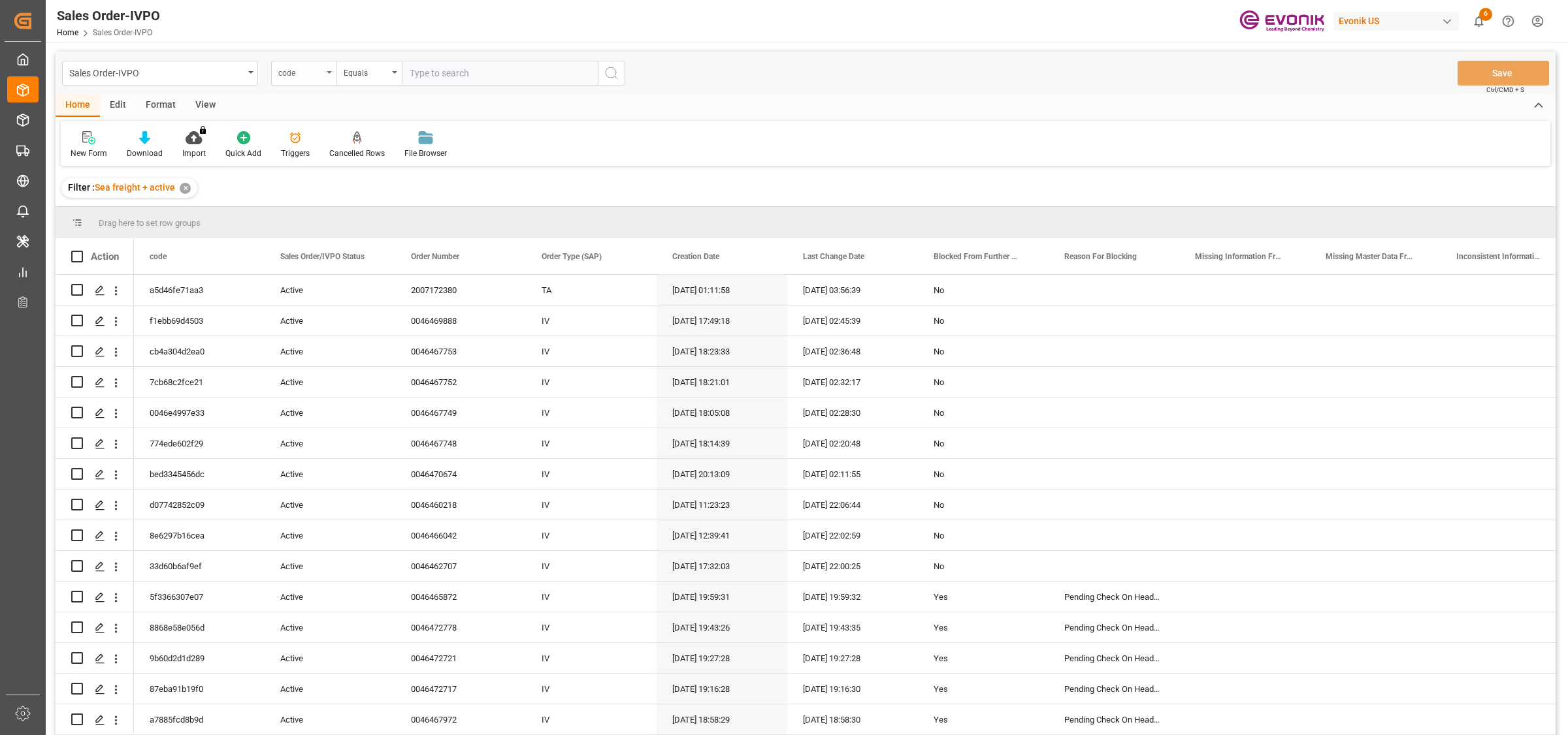
click at [318, 78] on div "code" at bounding box center [300, 71] width 44 height 15
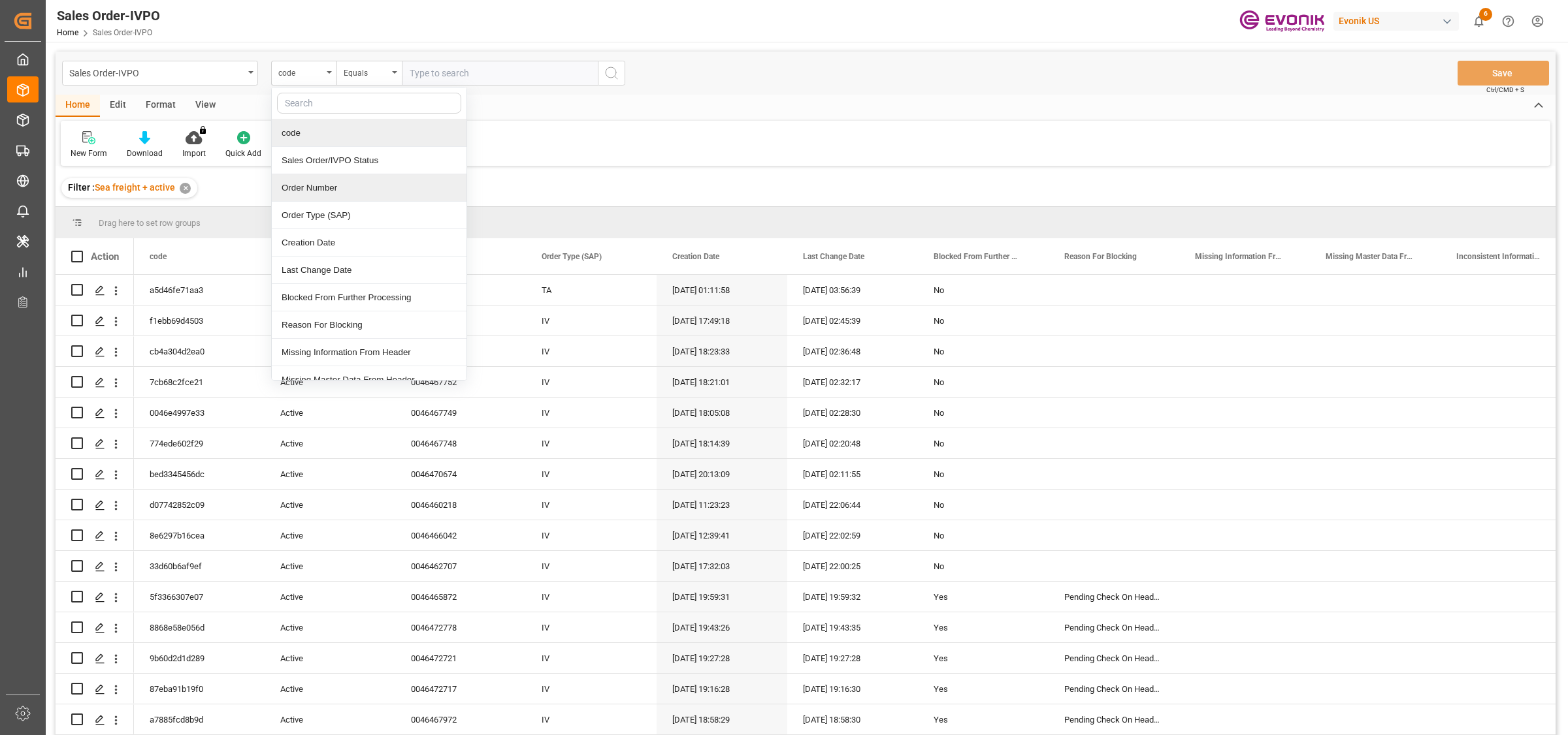
click at [295, 188] on div "Order Number" at bounding box center [369, 187] width 195 height 27
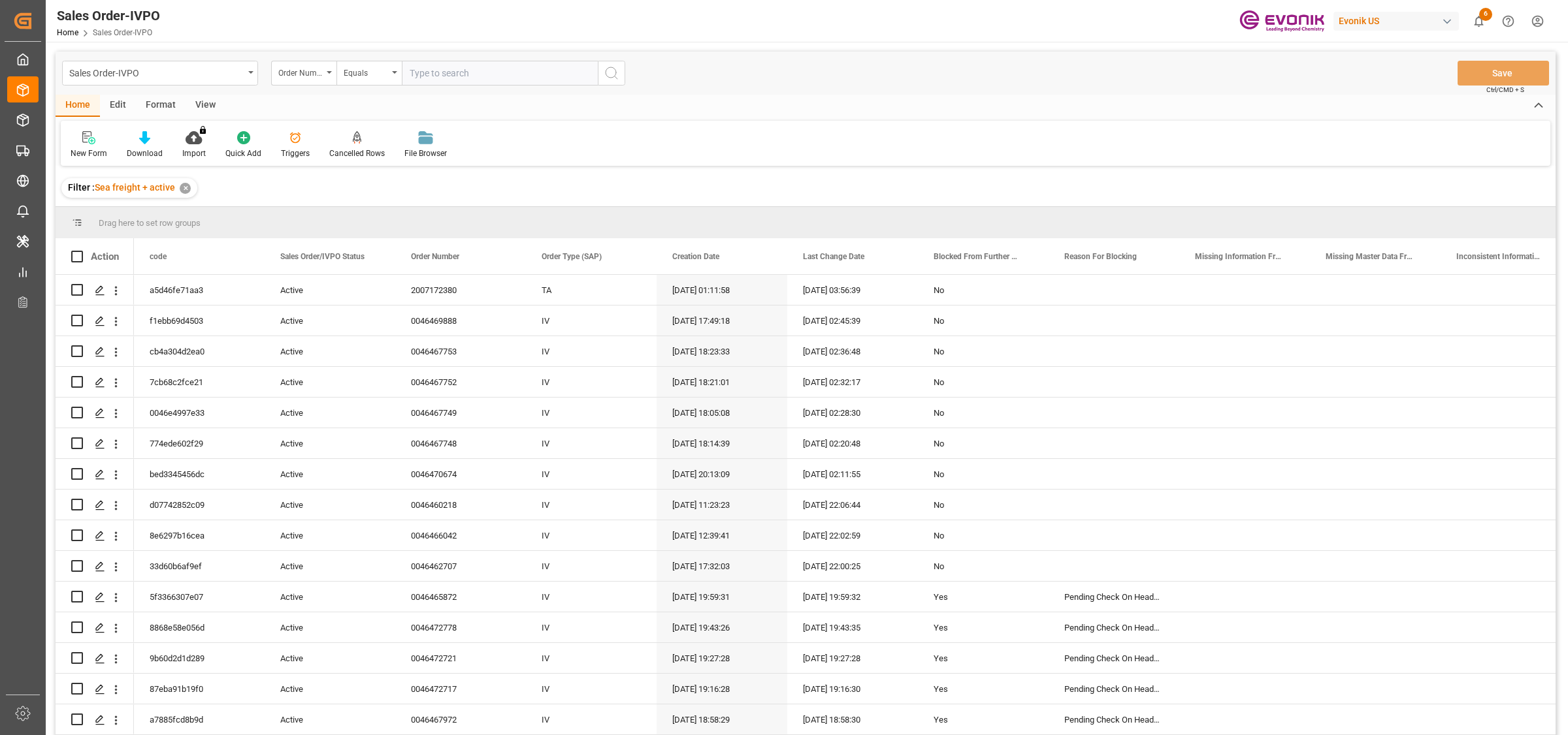
click at [479, 63] on input "text" at bounding box center [500, 73] width 196 height 24
click at [470, 76] on input "text" at bounding box center [500, 73] width 196 height 24
paste input "0046470526"
type input "0046470526"
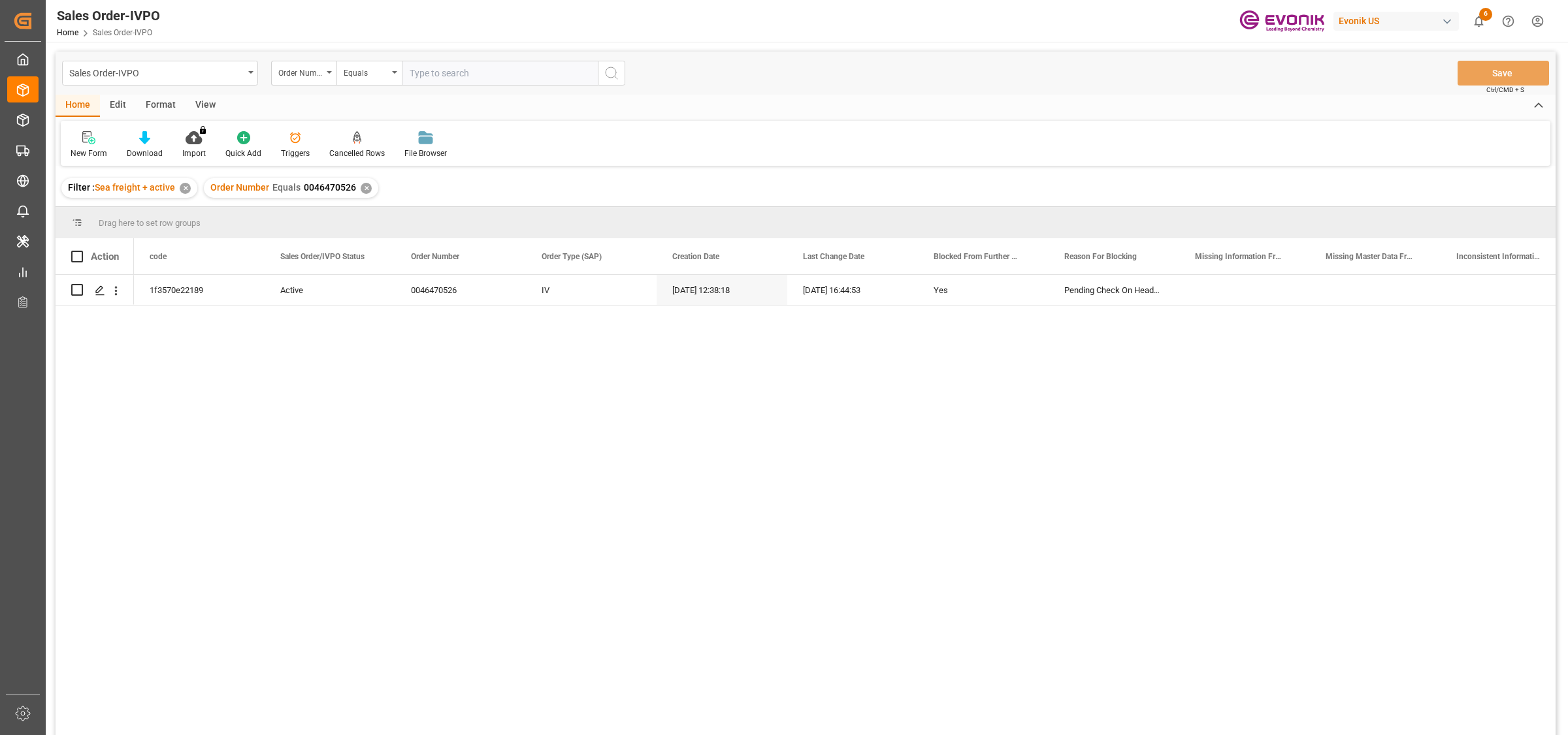
drag, startPoint x: 198, startPoint y: 452, endPoint x: 154, endPoint y: 343, distance: 117.5
click at [198, 449] on div "1f3570e22189 Active 0046470526 IV 09.09.2025 12:38:18 10.09.2025 16:44:53 Yes P…" at bounding box center [845, 509] width 1422 height 469
click at [92, 292] on div "Press SPACE to select this row." at bounding box center [99, 291] width 20 height 24
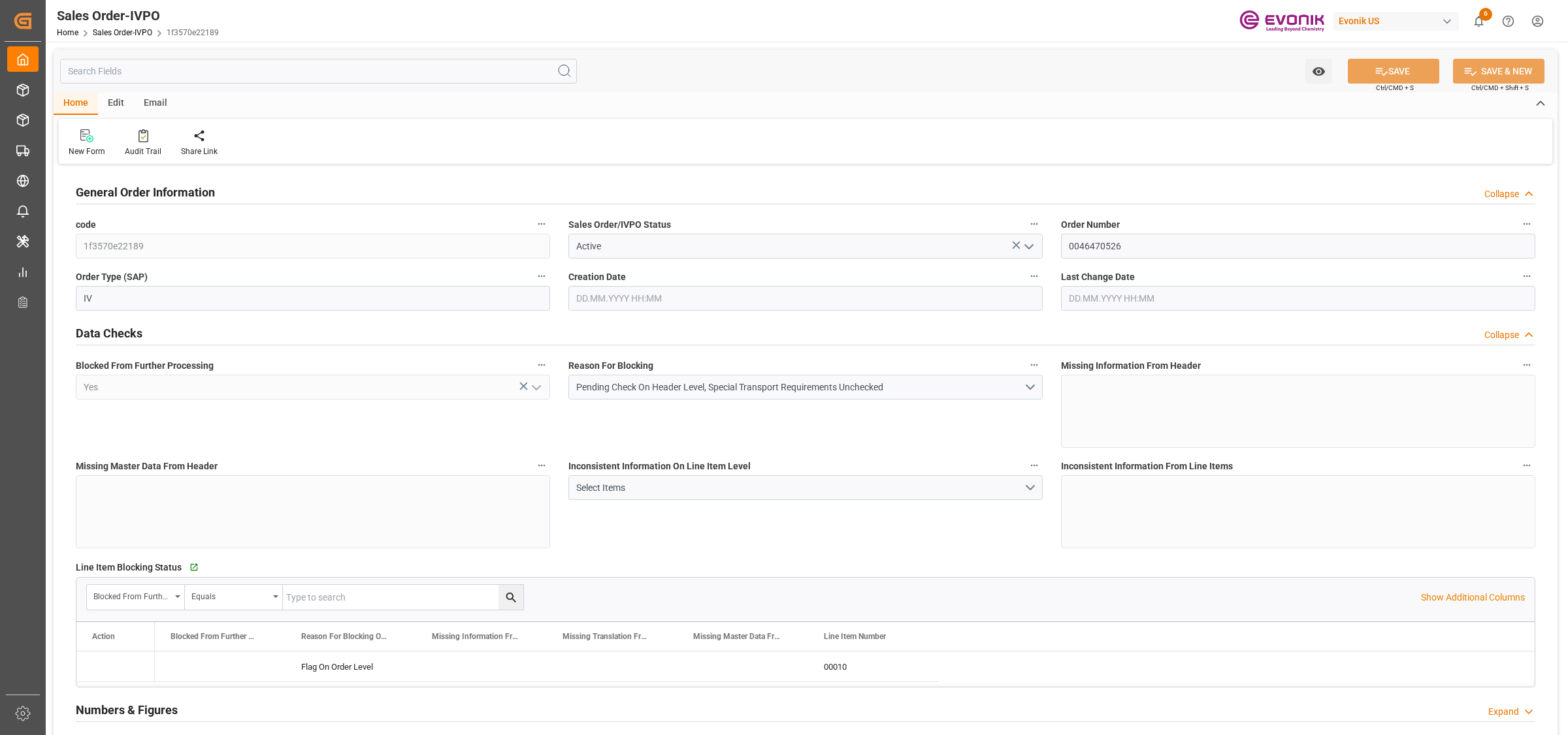
type input "IDJKT"
type input "0"
type input "1"
type input "876.7"
type input "09.09.2025 12:38"
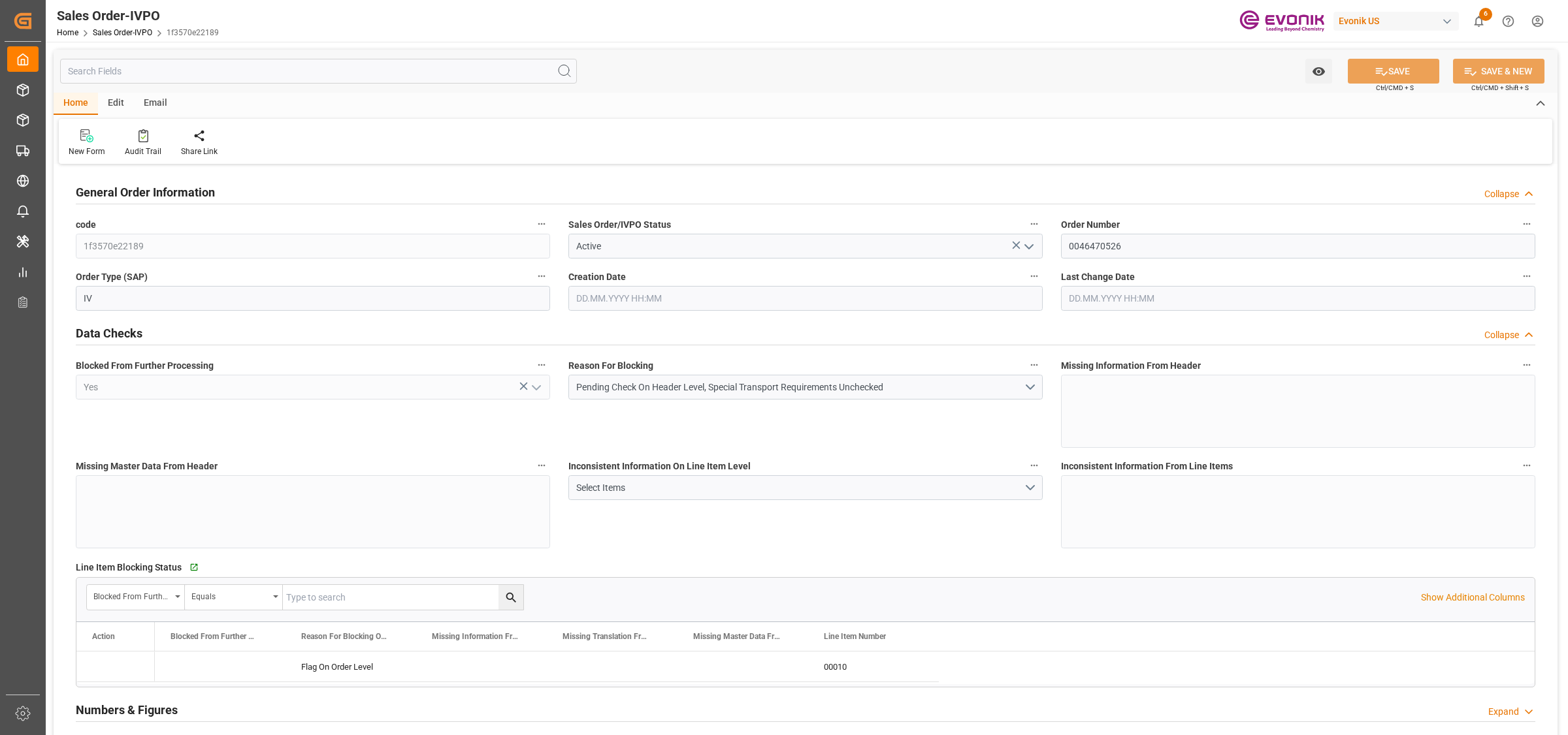
type input "10.09.2025 16:44"
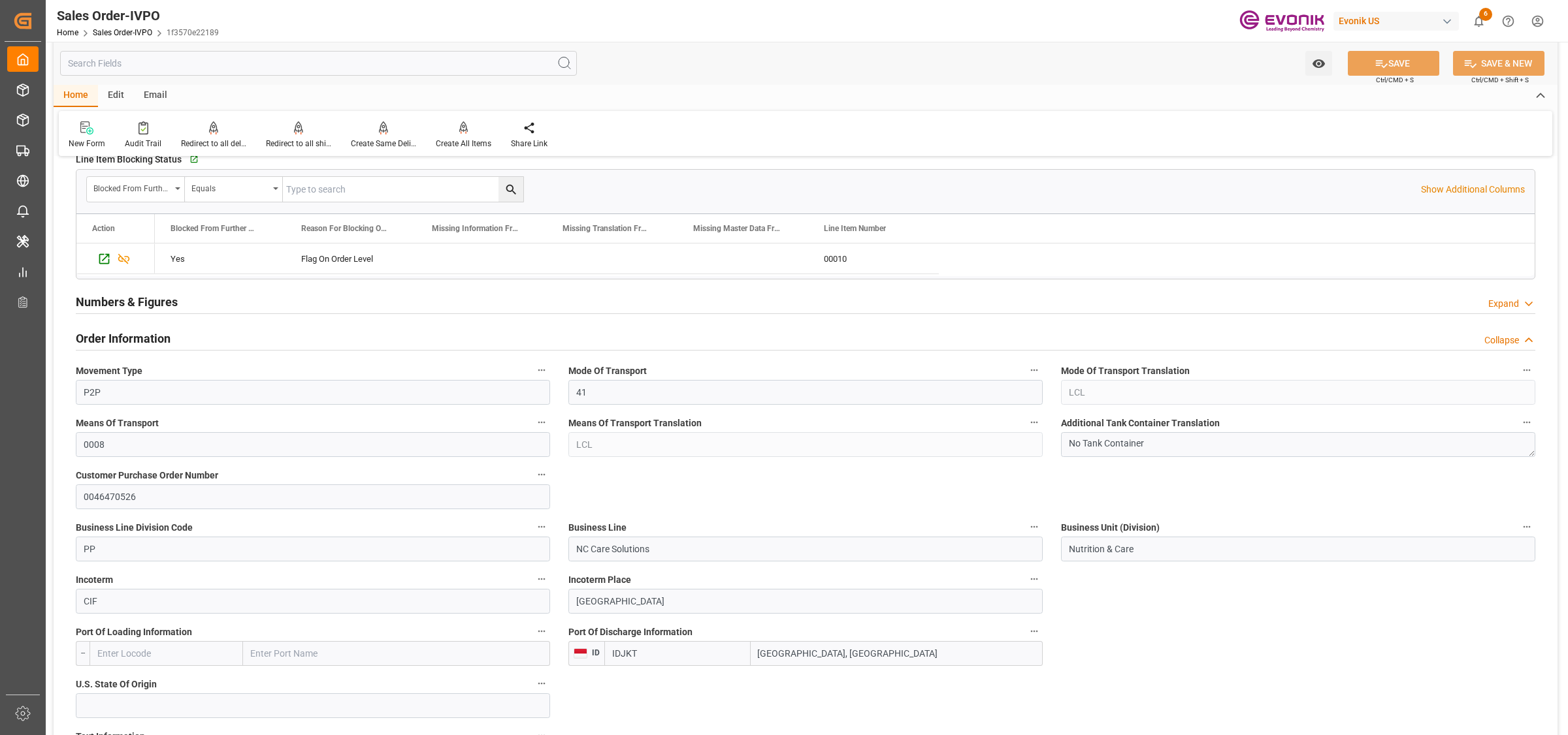
drag, startPoint x: 668, startPoint y: 657, endPoint x: 907, endPoint y: 660, distance: 239.0
click at [664, 657] on div "IDJKT Jakarta, Java" at bounding box center [824, 653] width 439 height 24
drag, startPoint x: 647, startPoint y: 611, endPoint x: 500, endPoint y: 596, distance: 147.8
click at [763, 550] on input "NC Care Solutions" at bounding box center [805, 549] width 474 height 24
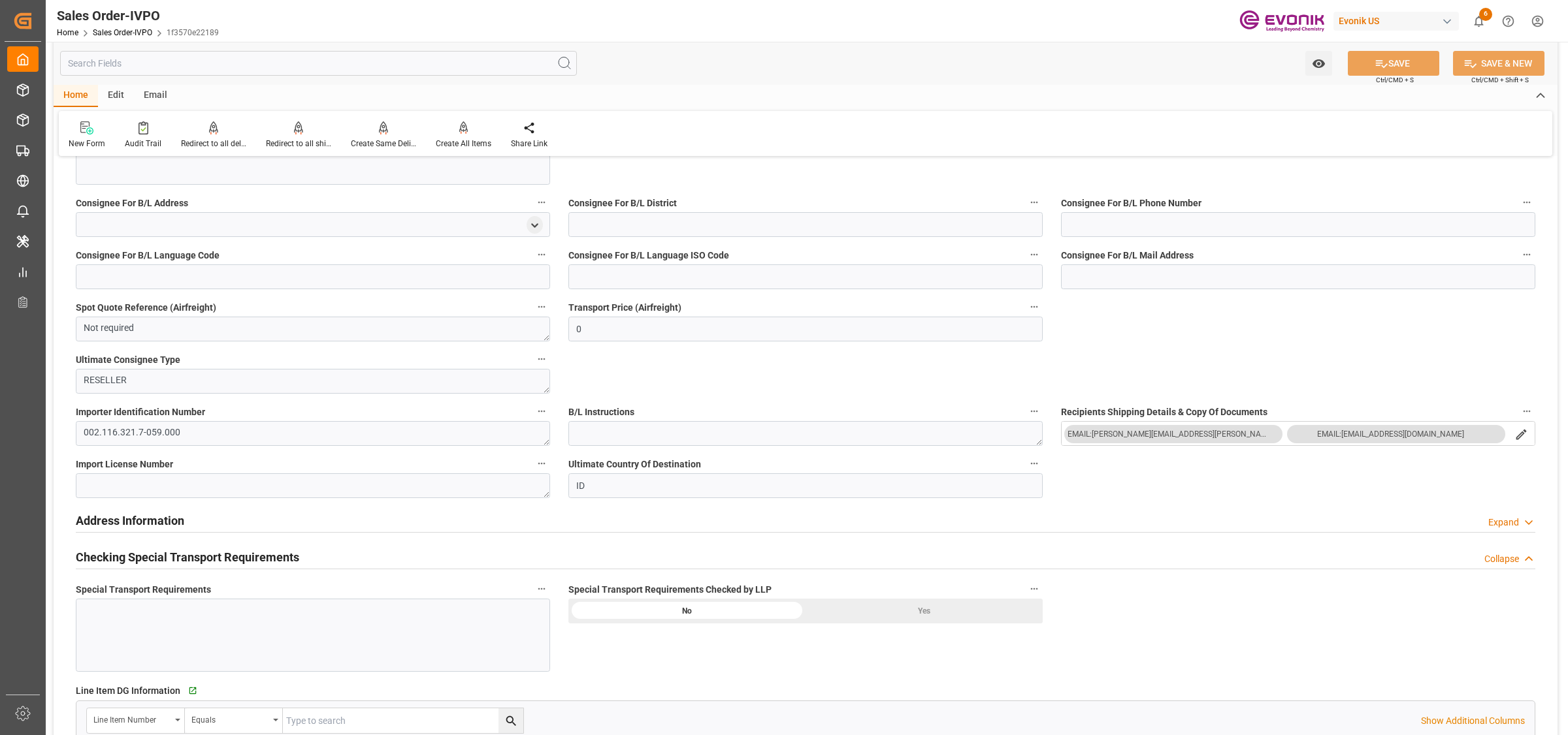
scroll to position [734, 0]
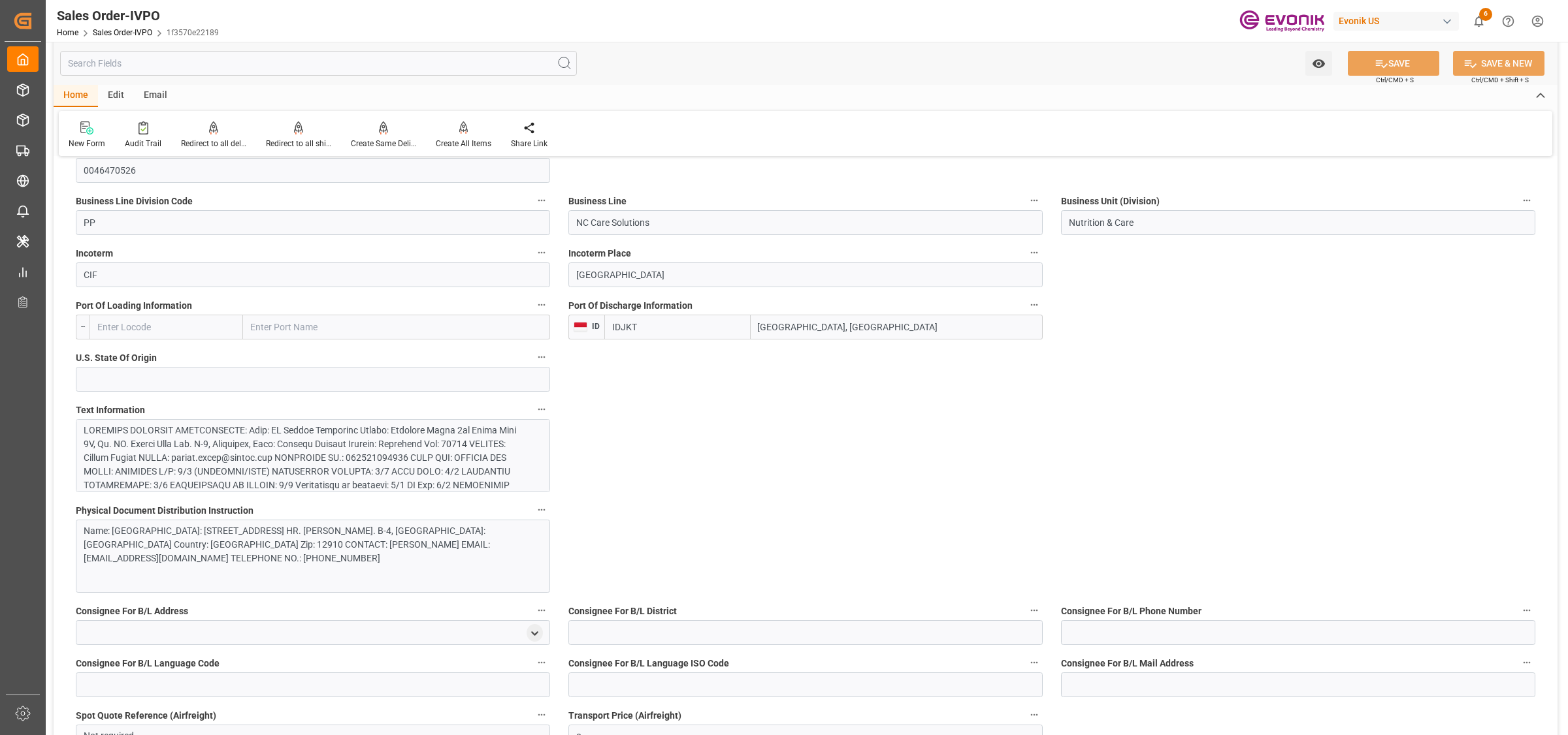
click at [301, 448] on div at bounding box center [306, 520] width 446 height 192
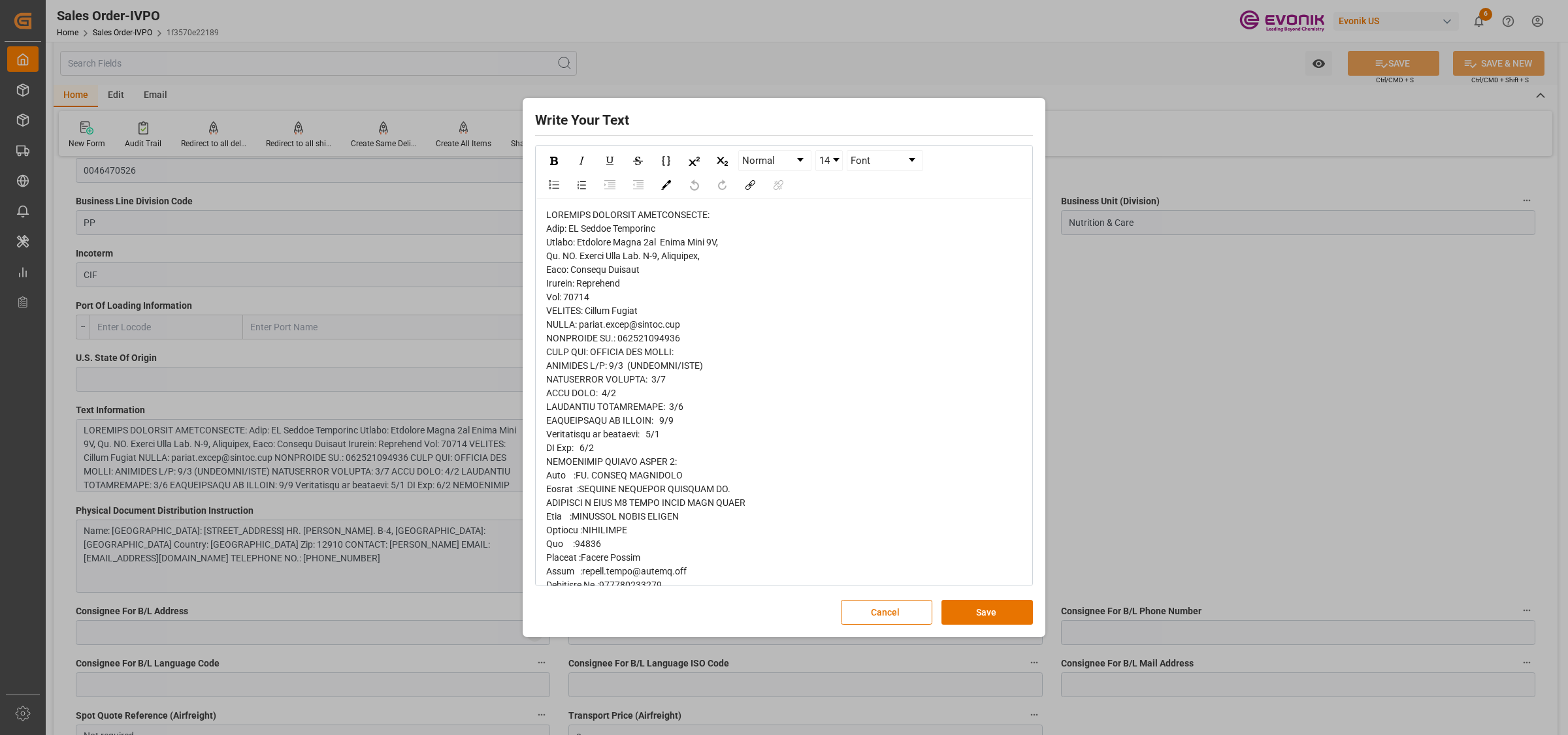
click at [694, 380] on div "rdw-editor" at bounding box center [784, 544] width 476 height 672
click at [735, 450] on div "rdw-editor" at bounding box center [784, 544] width 476 height 672
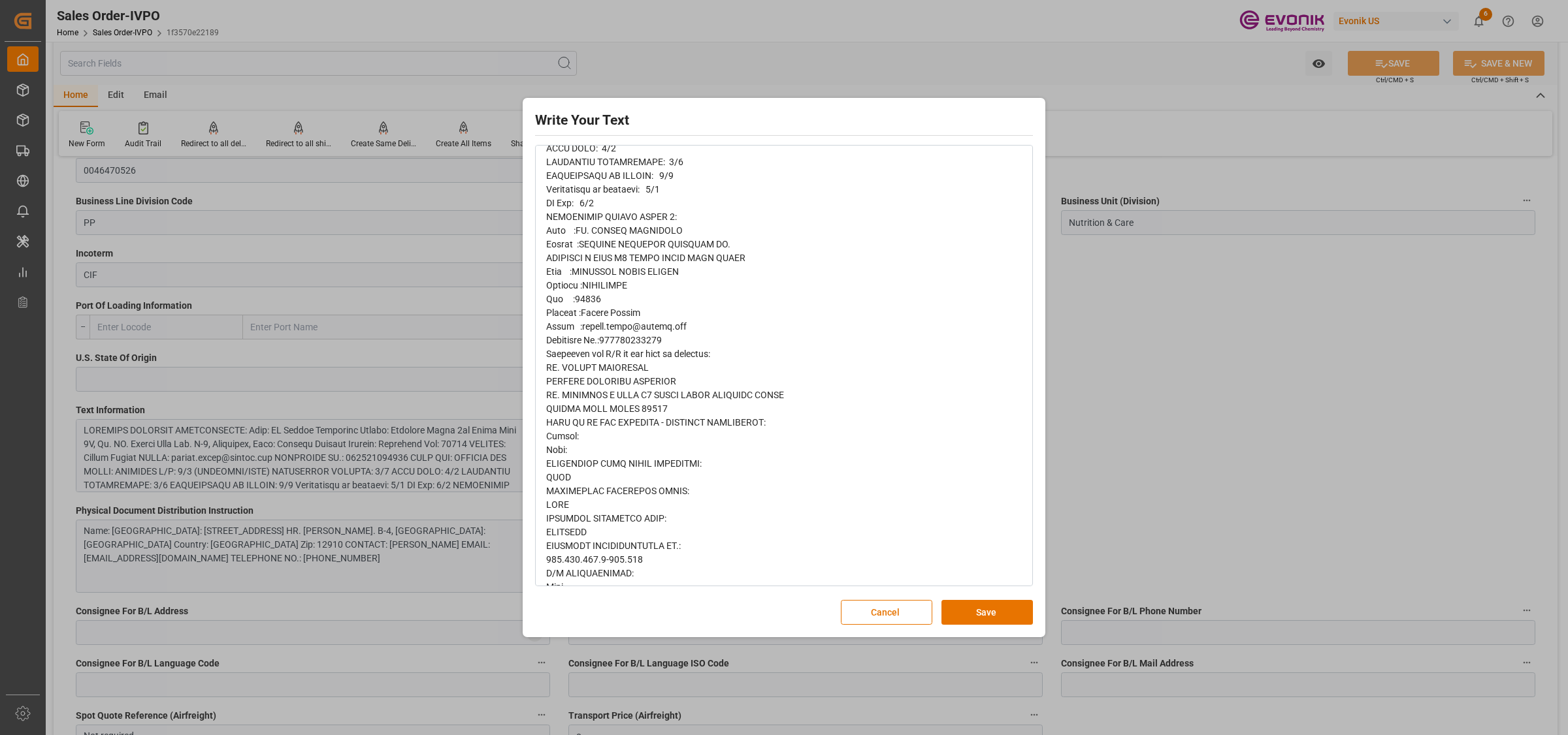
scroll to position [304, 0]
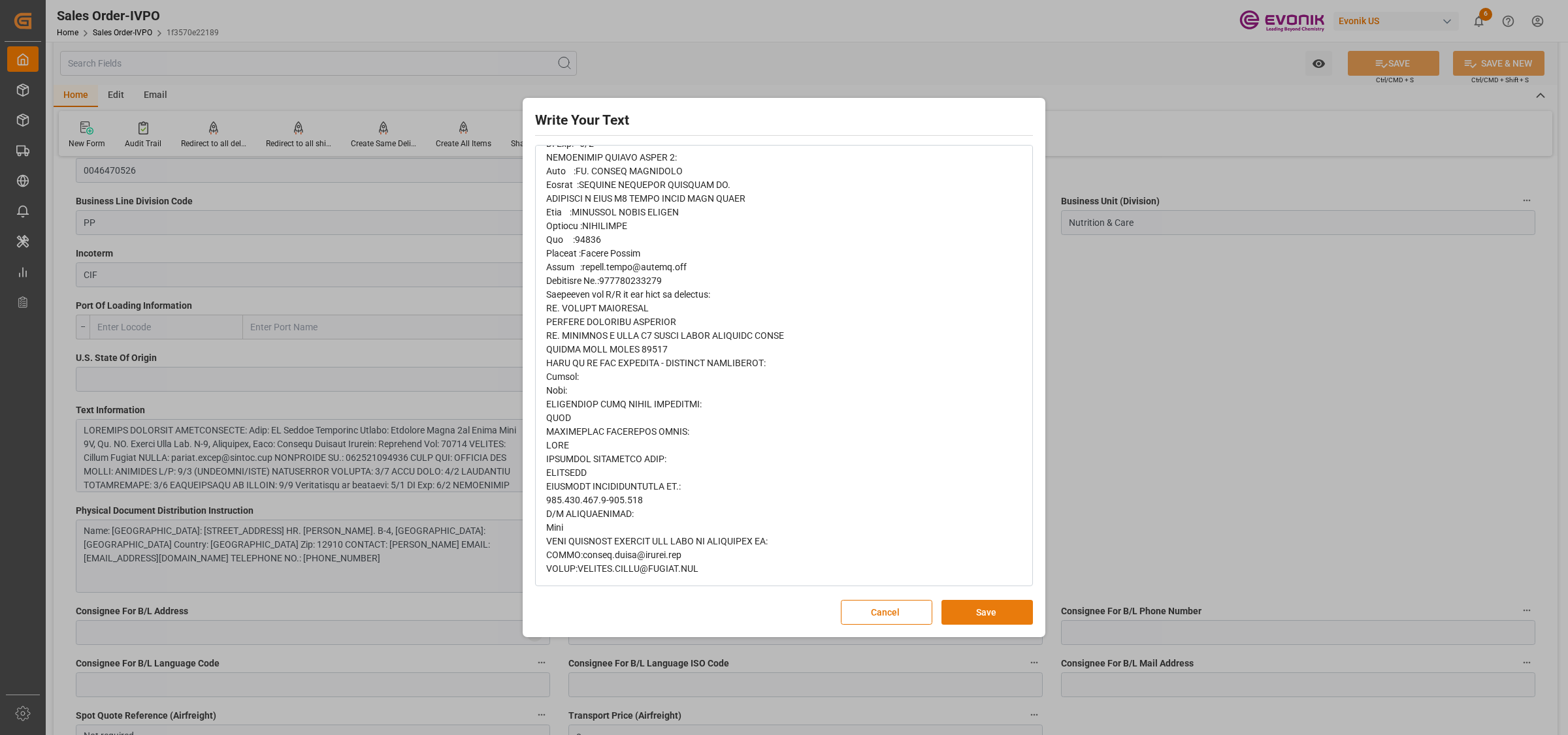
click at [959, 612] on button "Save" at bounding box center [987, 612] width 92 height 24
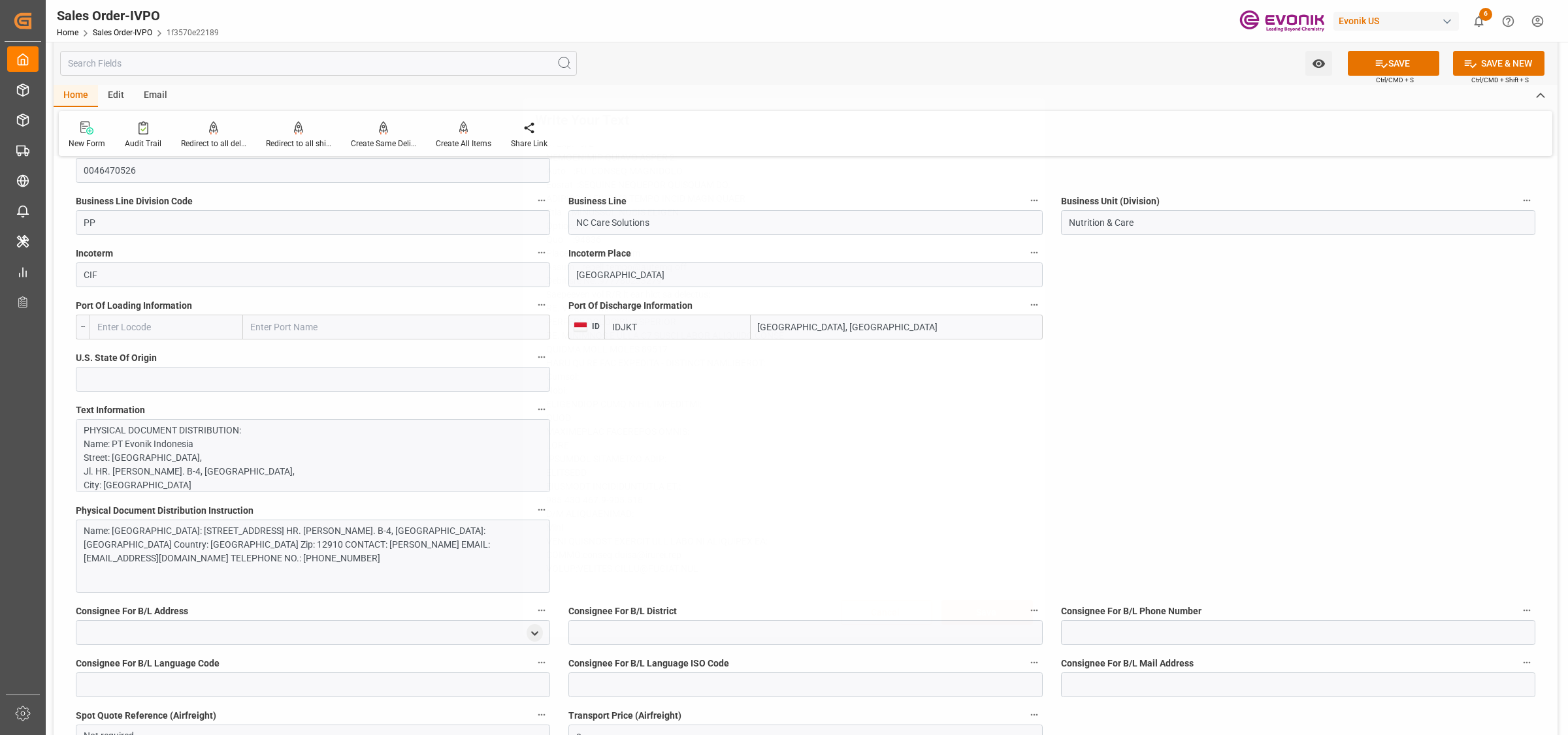
click at [1112, 513] on div "Write Your Text Normal 14 Font Cancel Save" at bounding box center [784, 367] width 1568 height 735
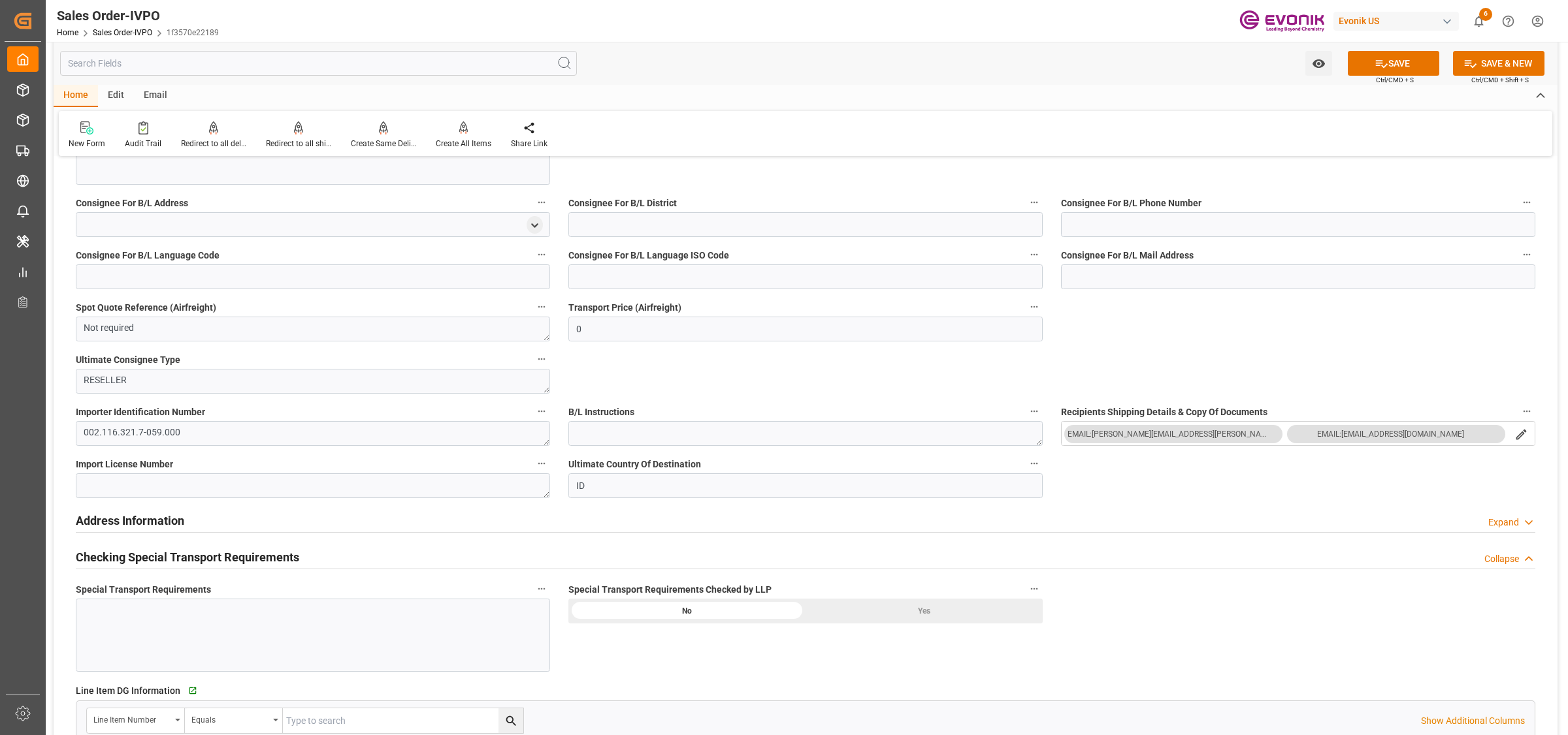
click at [924, 608] on div "Yes" at bounding box center [924, 611] width 237 height 24
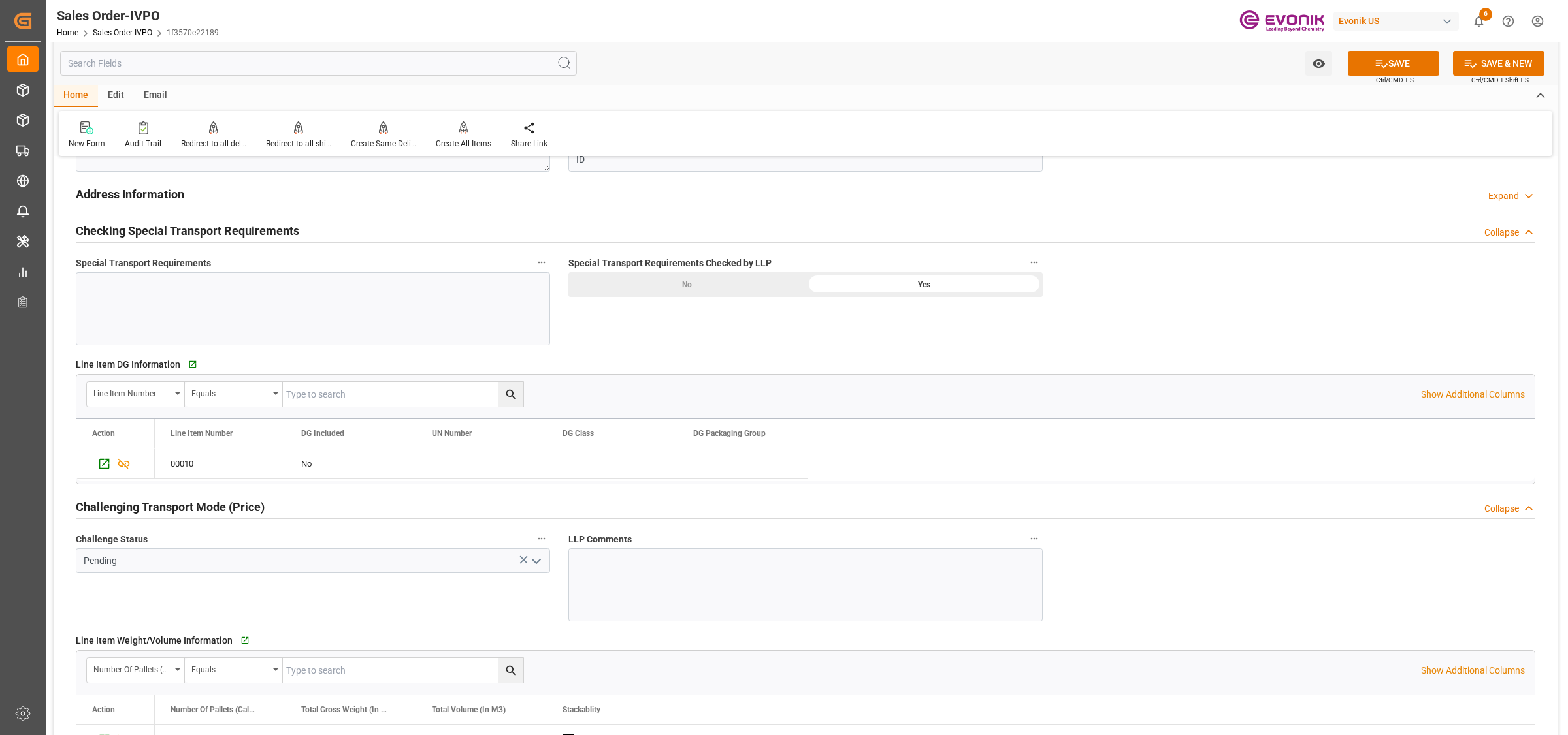
scroll to position [1551, 0]
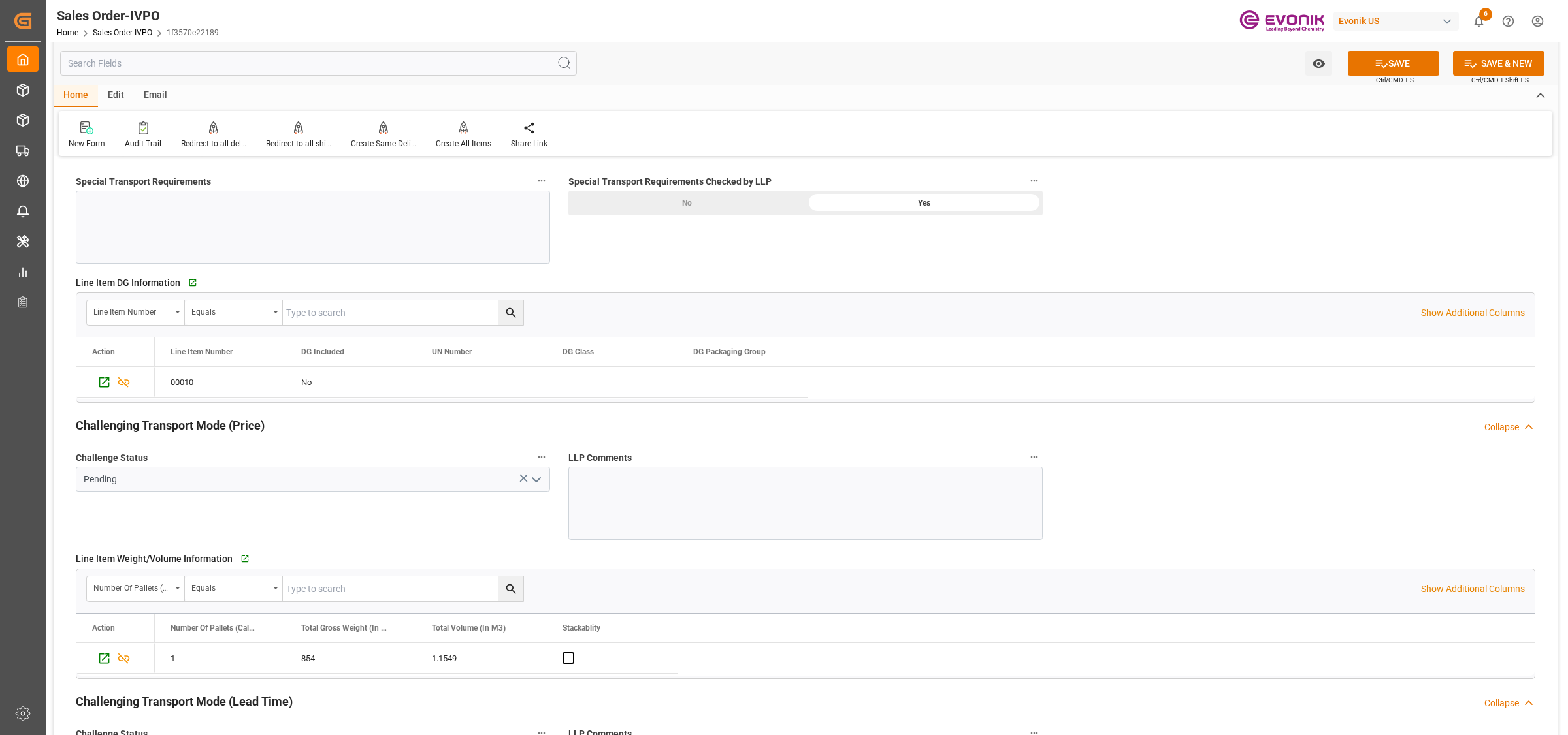
click at [252, 467] on label "Challenge Status" at bounding box center [313, 457] width 474 height 18
click at [533, 466] on button "Challenge Status" at bounding box center [542, 457] width 17 height 17
click at [232, 487] on div at bounding box center [784, 367] width 1568 height 735
click at [164, 488] on input "Pending" at bounding box center [313, 479] width 474 height 24
click at [537, 476] on icon "open menu" at bounding box center [536, 480] width 15 height 15
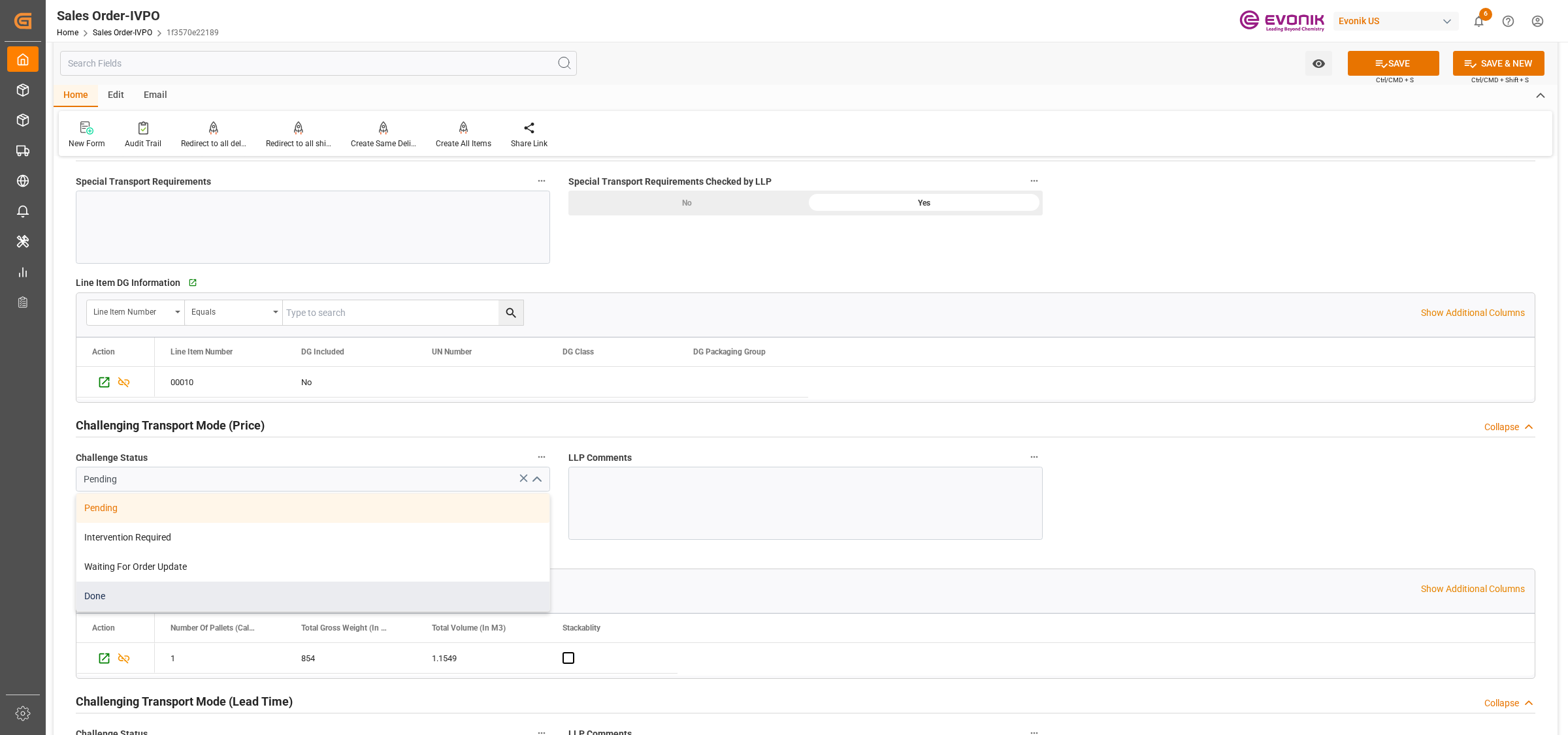
click at [127, 592] on div "Done" at bounding box center [313, 597] width 473 height 29
type input "Done"
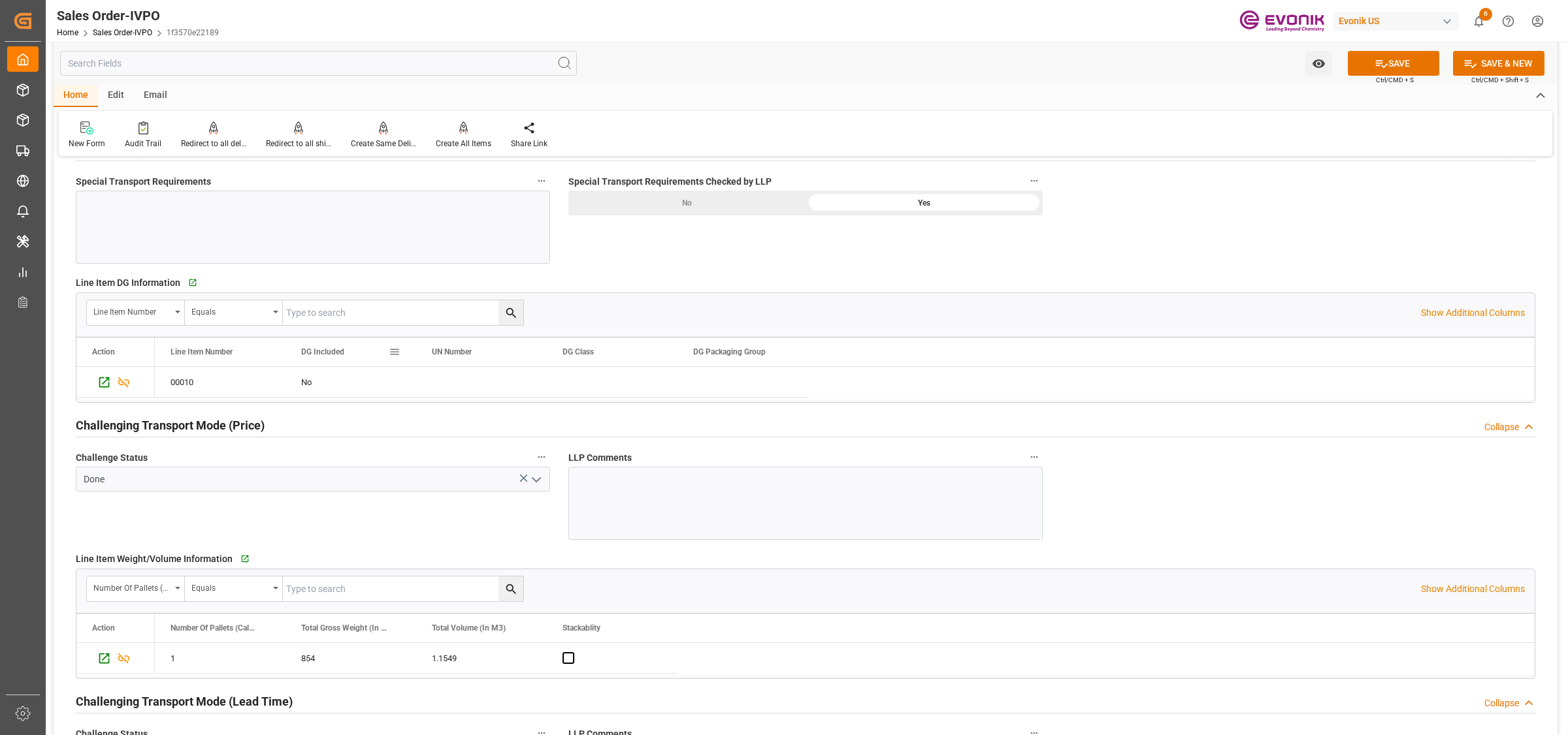
scroll to position [1878, 0]
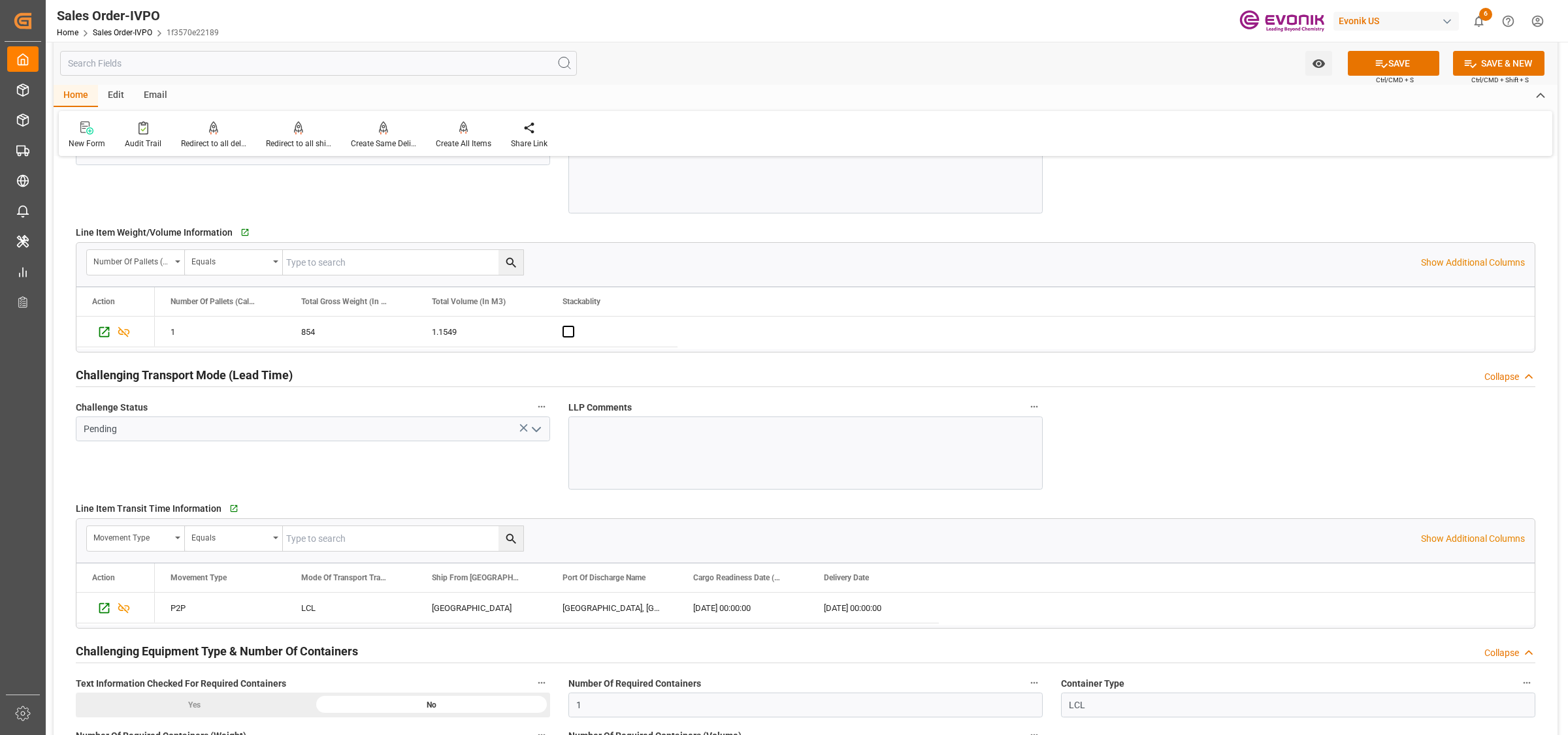
click at [537, 424] on icon "open menu" at bounding box center [536, 429] width 15 height 15
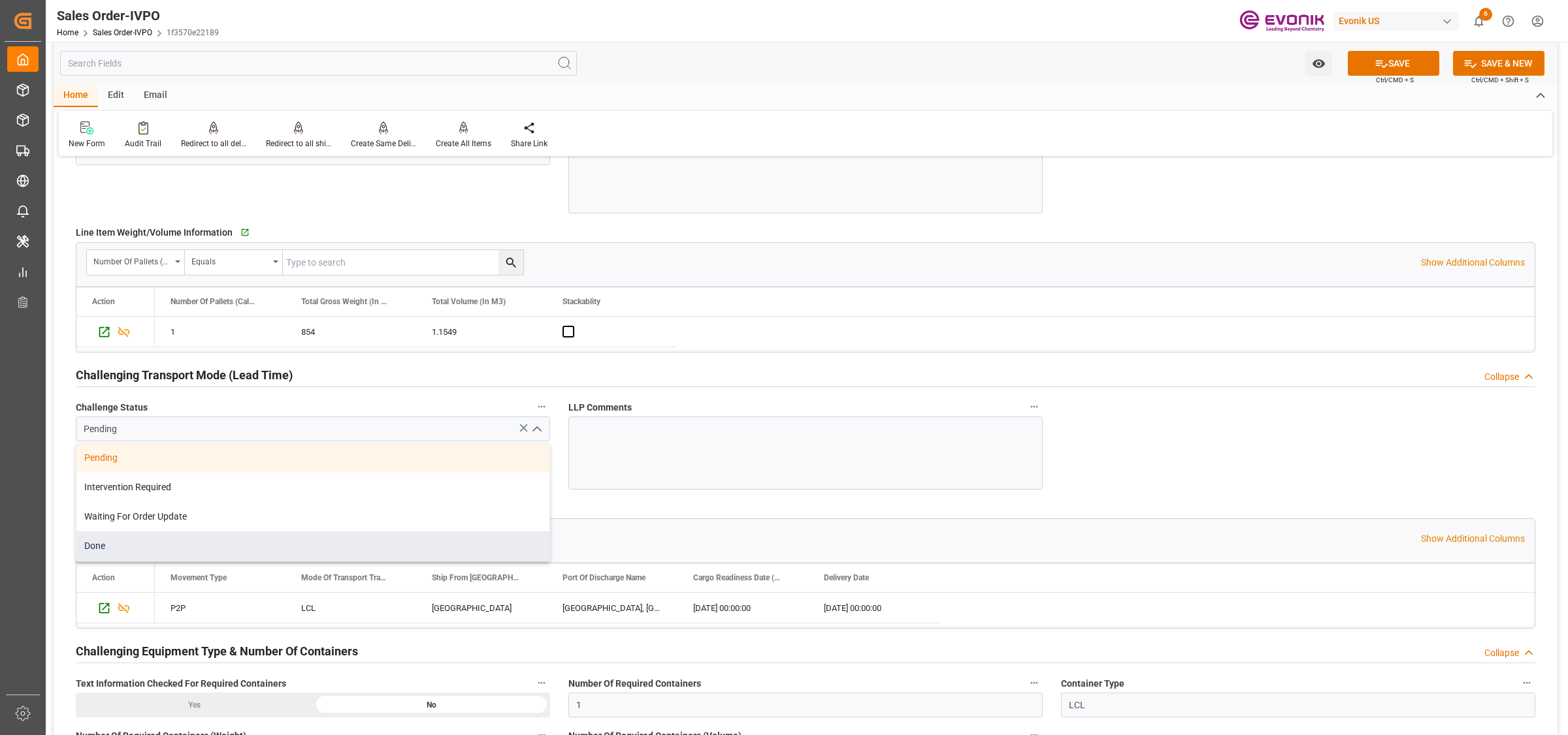
click at [192, 552] on div "Done" at bounding box center [313, 546] width 473 height 29
type input "Done"
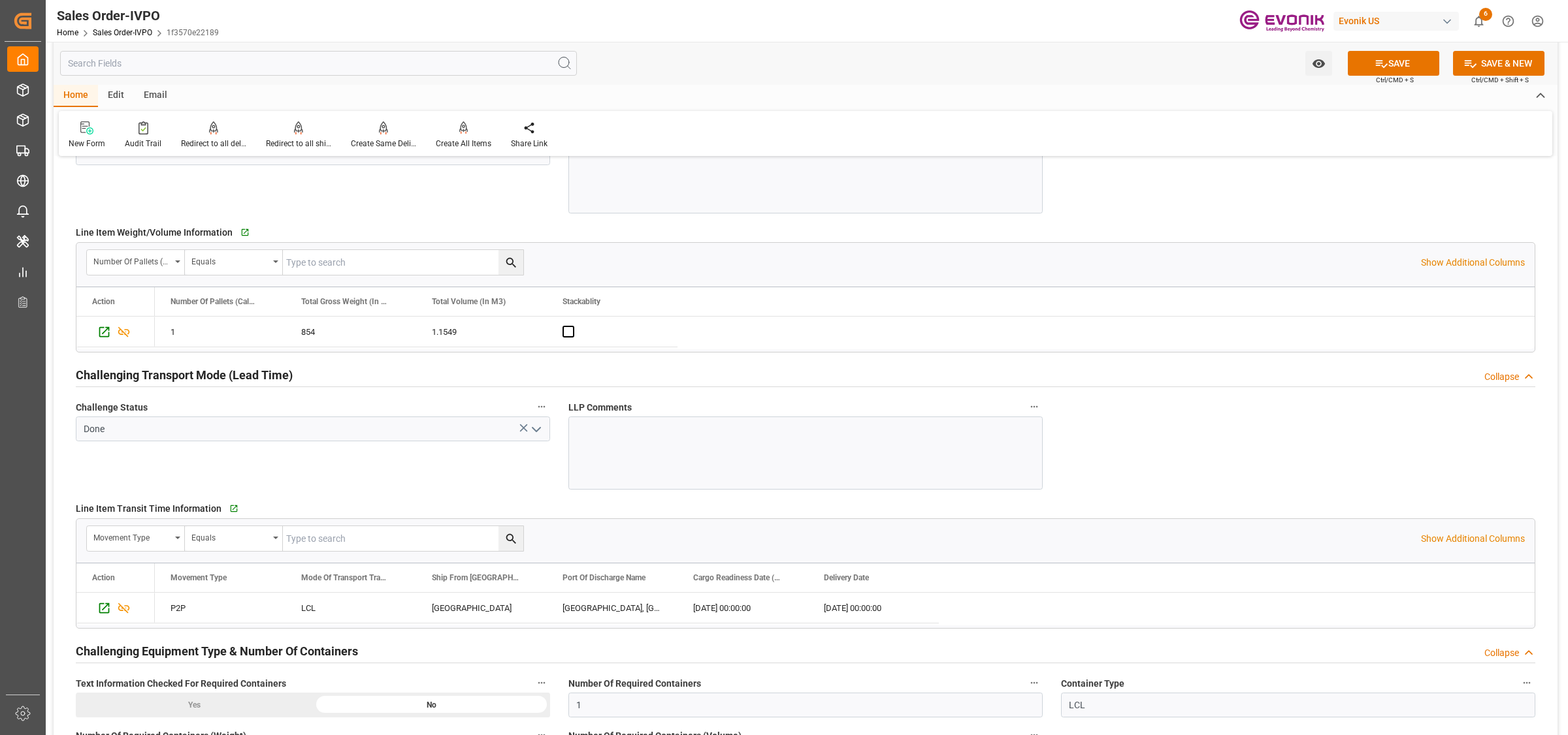
scroll to position [2204, 0]
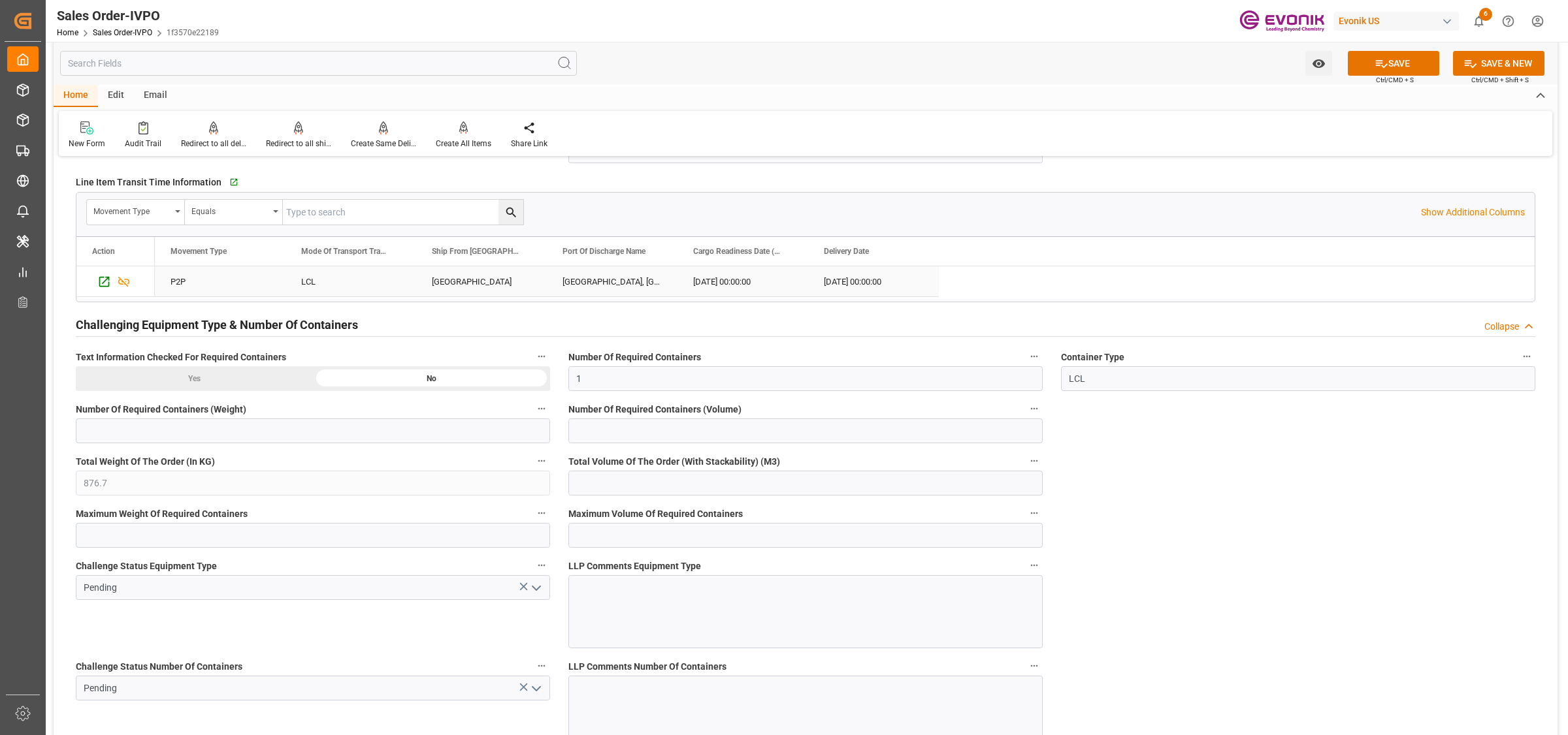
click at [488, 281] on div "CALUMET CITY" at bounding box center [481, 281] width 131 height 30
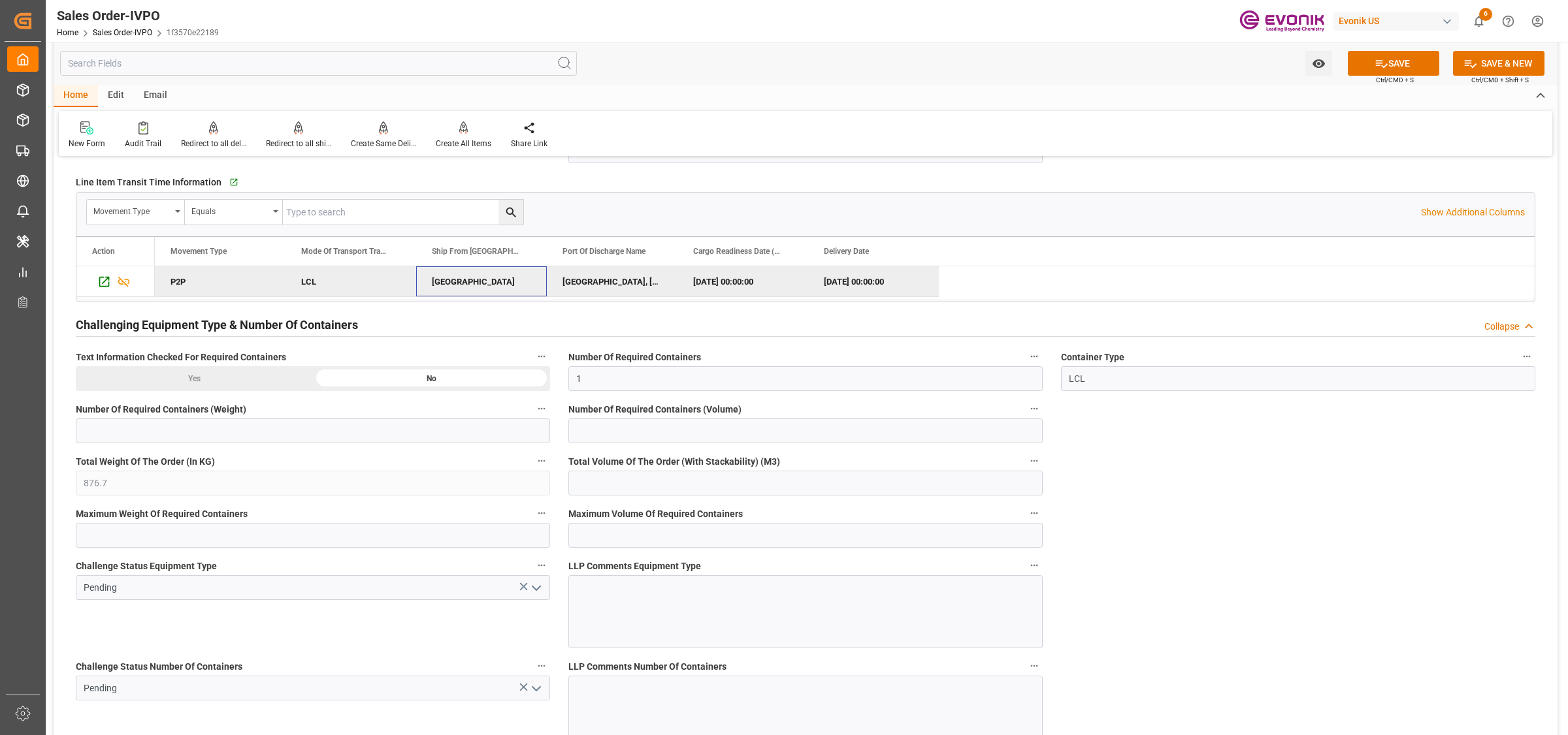
scroll to position [2530, 0]
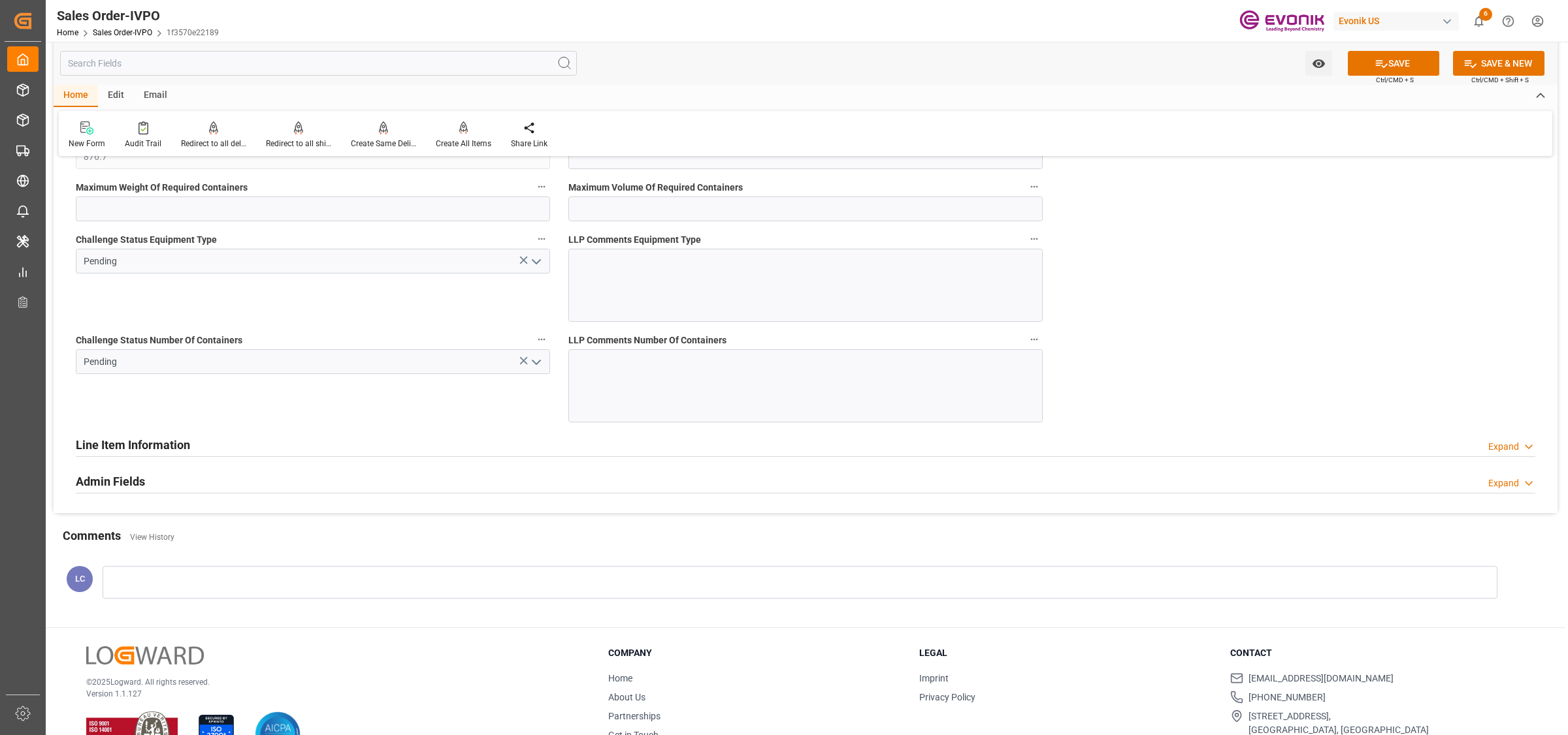
click at [537, 264] on polyline "open menu" at bounding box center [536, 262] width 8 height 4
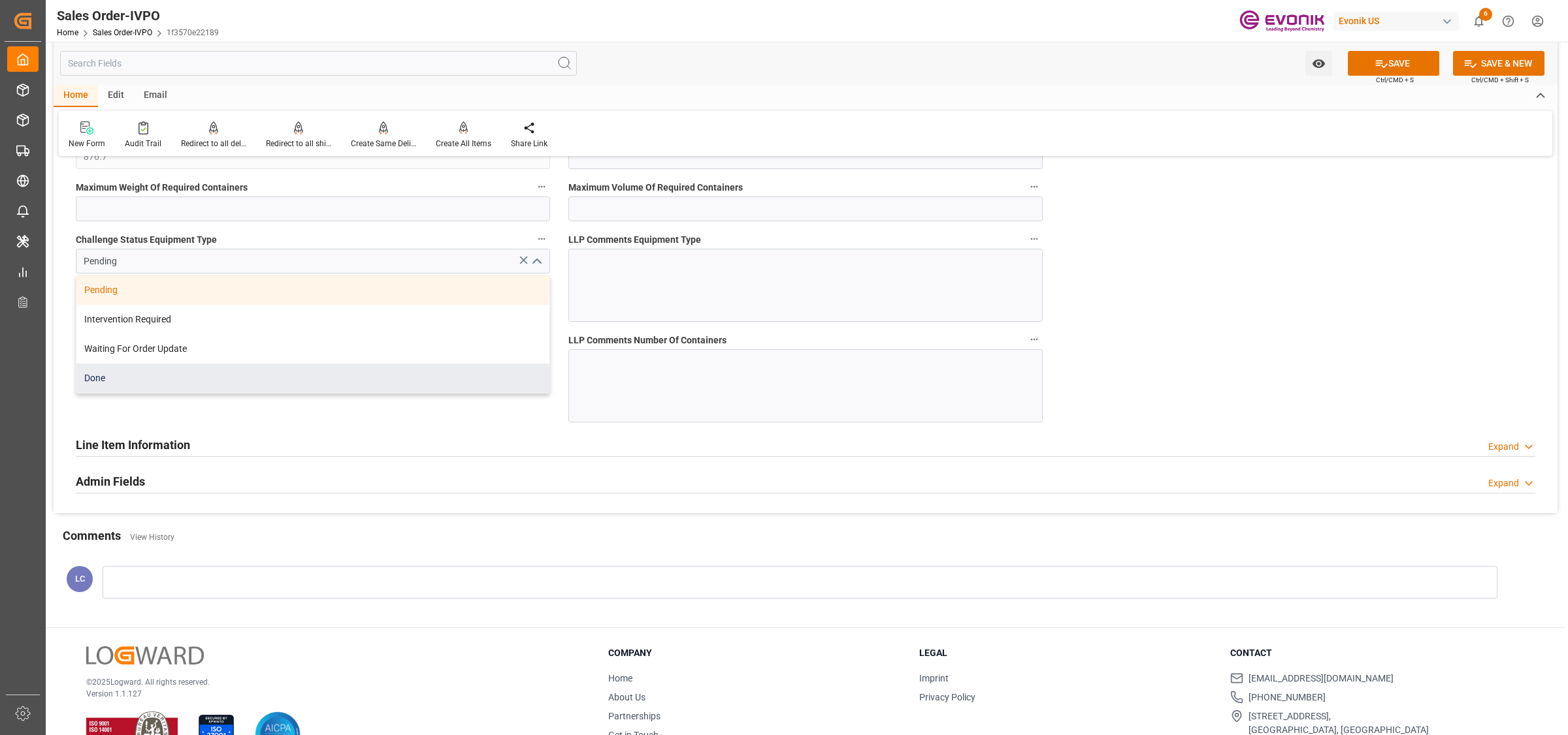
click at [133, 380] on div "Done" at bounding box center [313, 378] width 473 height 29
type input "Done"
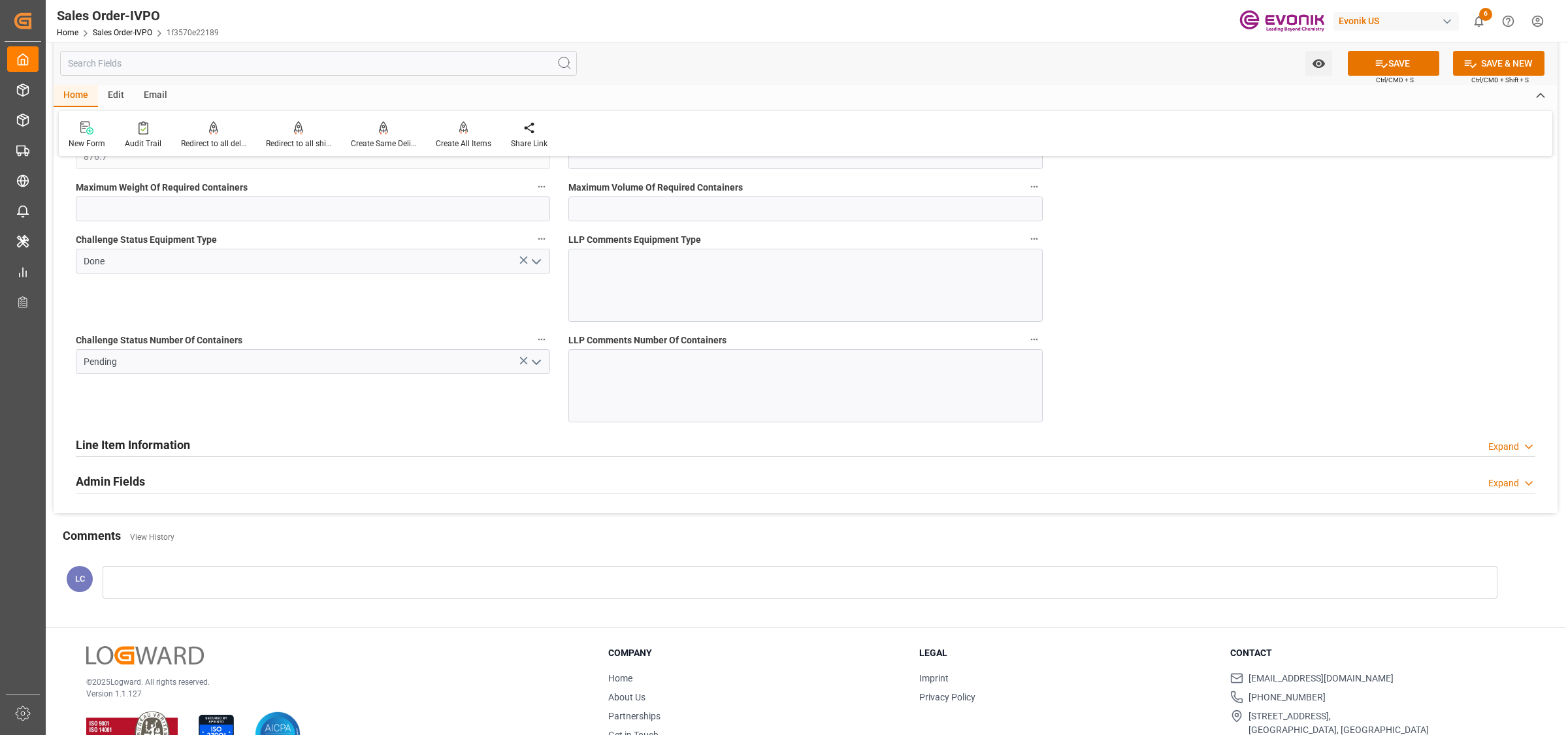
drag, startPoint x: 458, startPoint y: 403, endPoint x: 554, endPoint y: 390, distance: 96.9
click at [459, 403] on div "Challenge Status Number Of Containers Pending" at bounding box center [313, 377] width 493 height 101
click at [529, 364] on icon "open menu" at bounding box center [536, 362] width 15 height 15
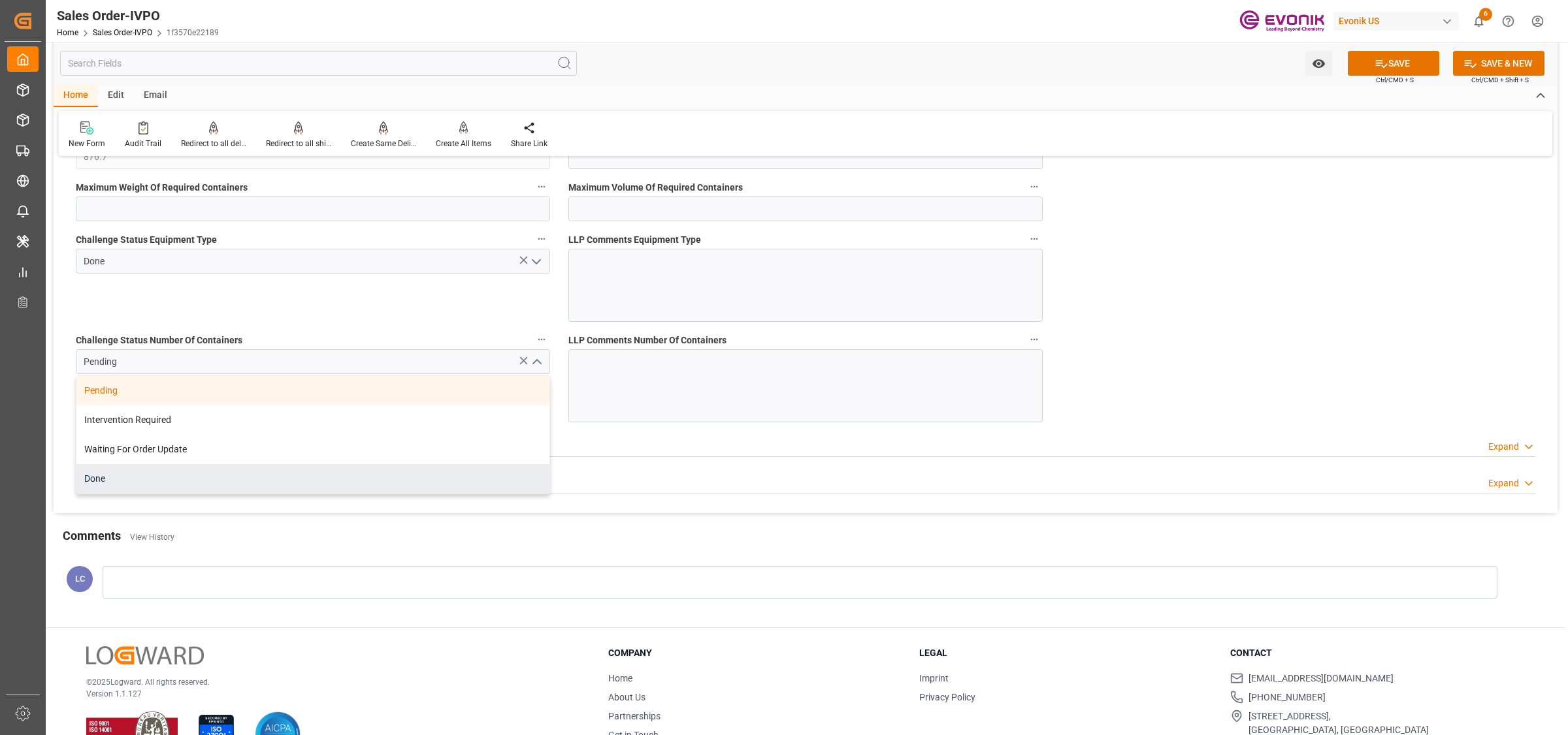
click at [129, 490] on div "Done" at bounding box center [313, 479] width 473 height 29
type input "Done"
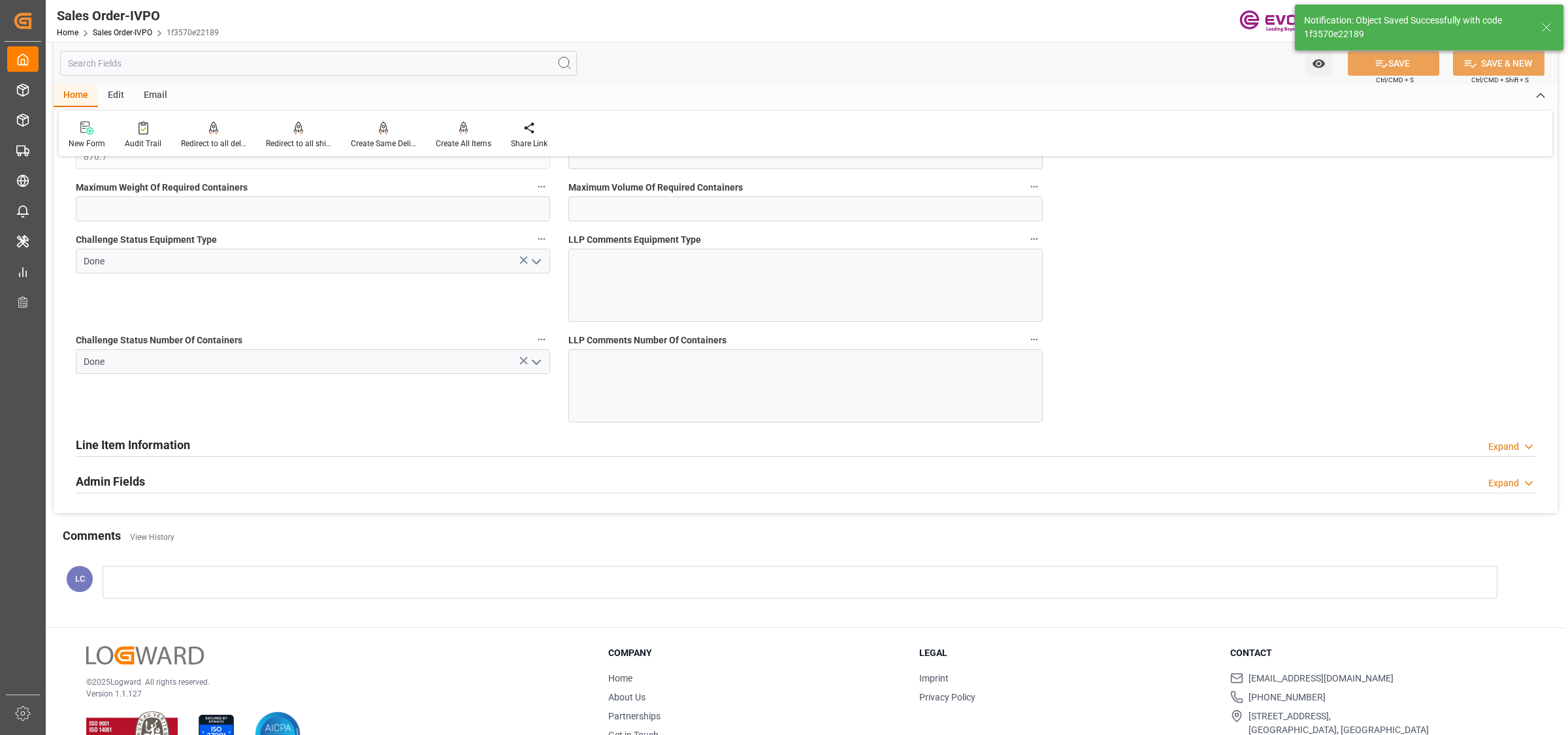
type input "No"
type input "[DATE] 04:27"
click at [464, 138] on div "Create All Items" at bounding box center [463, 143] width 55 height 12
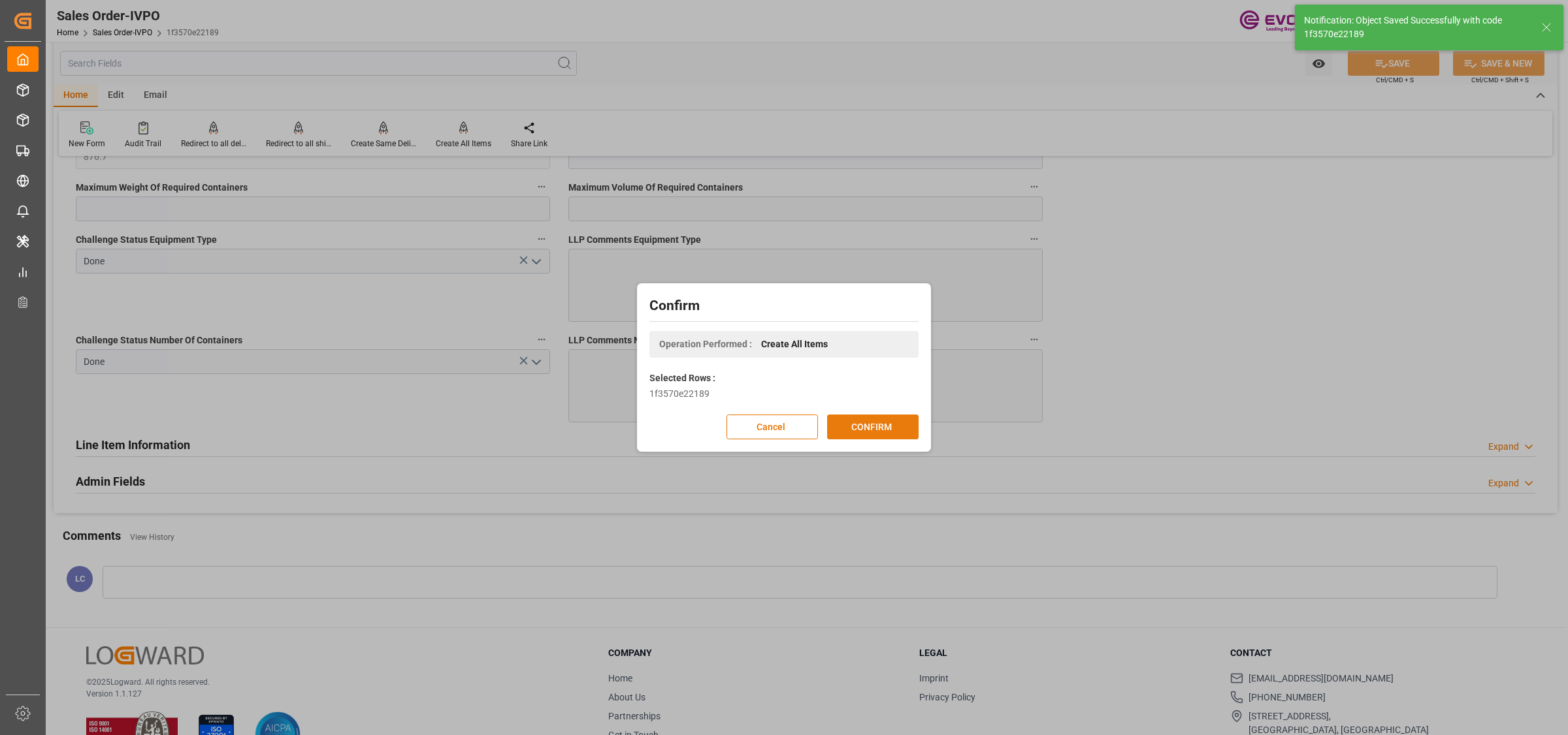
click at [840, 423] on button "CONFIRM" at bounding box center [873, 427] width 92 height 24
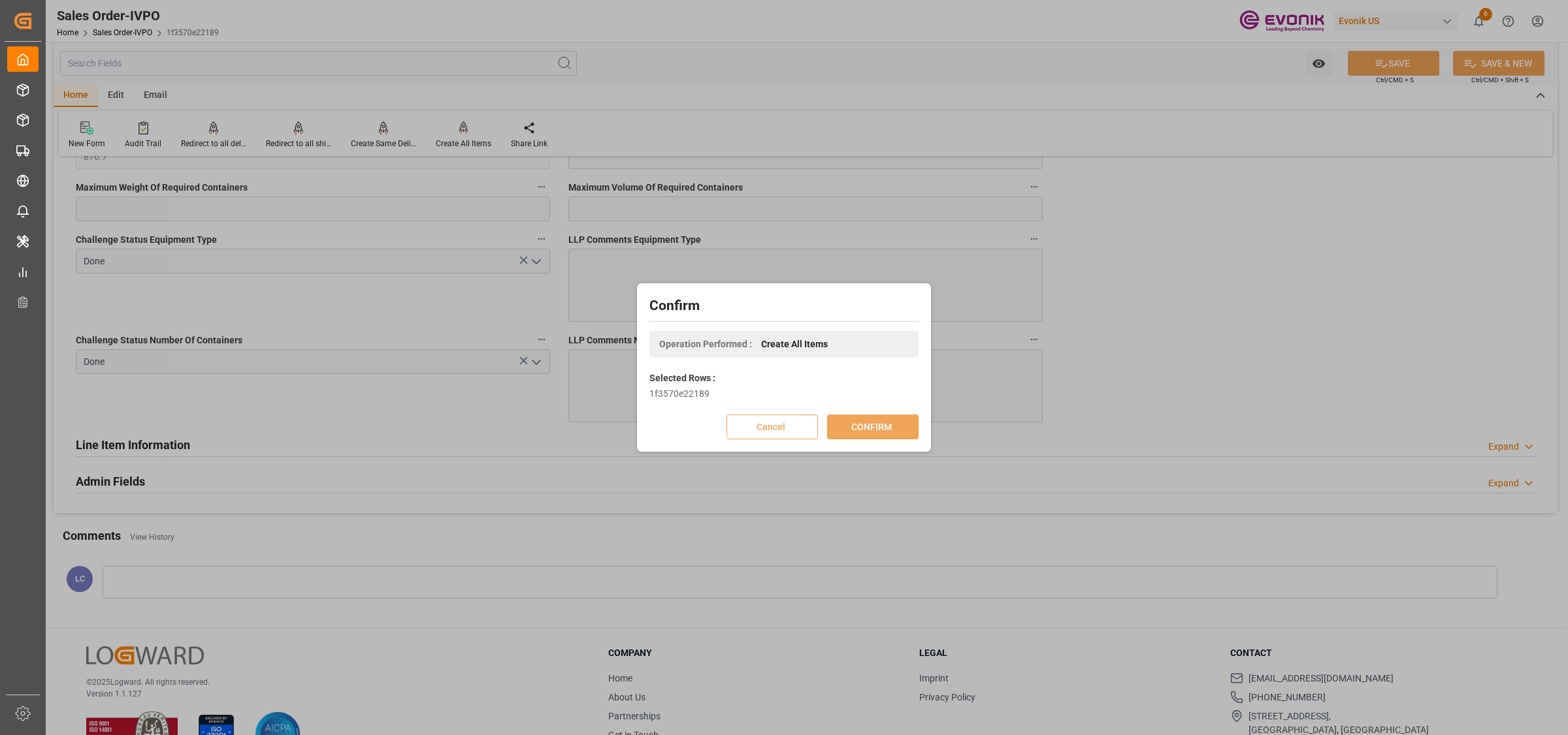
scroll to position [141, 0]
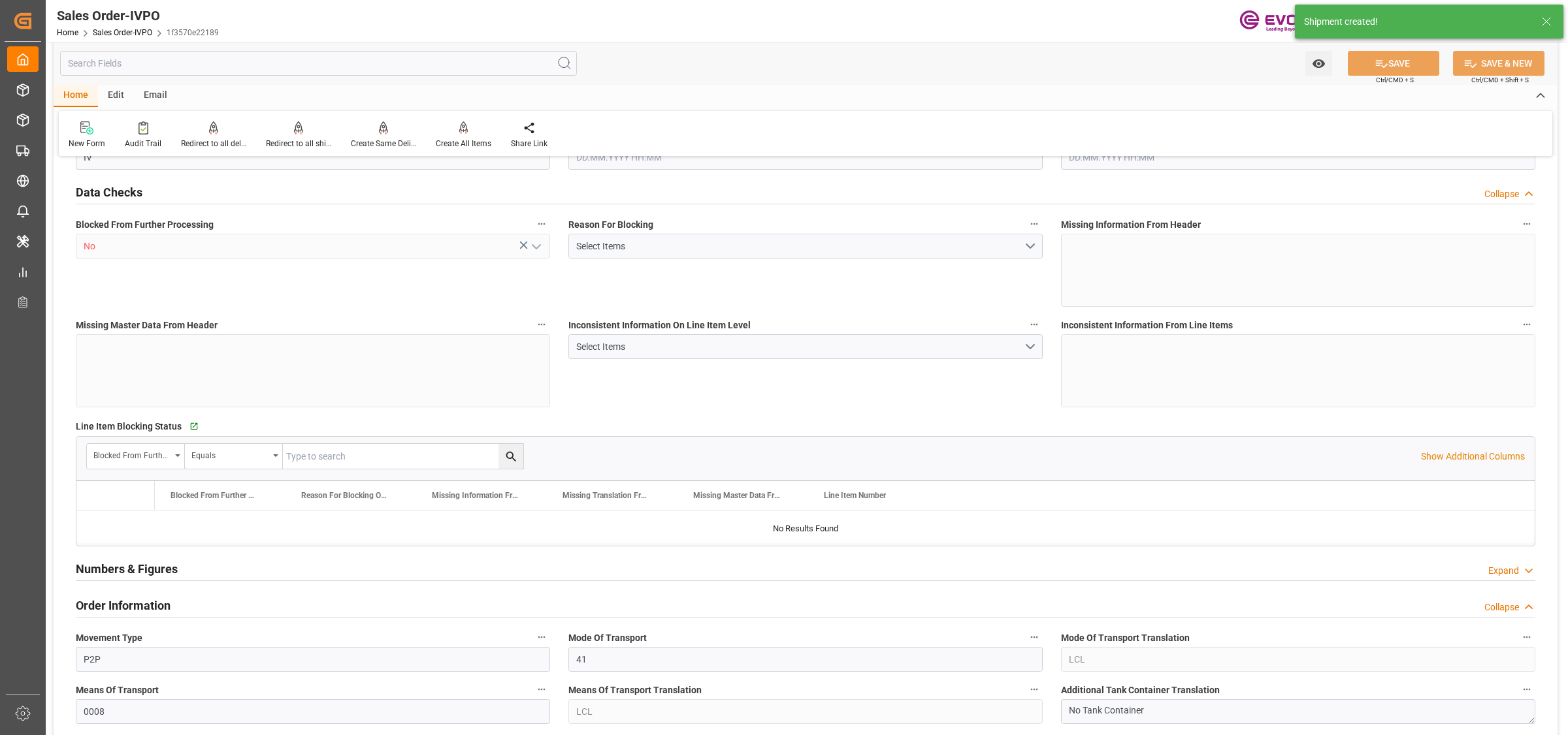
type input "IDJKT"
type input "0"
type input "1"
type input "876.7"
type input "[DATE] 12:38"
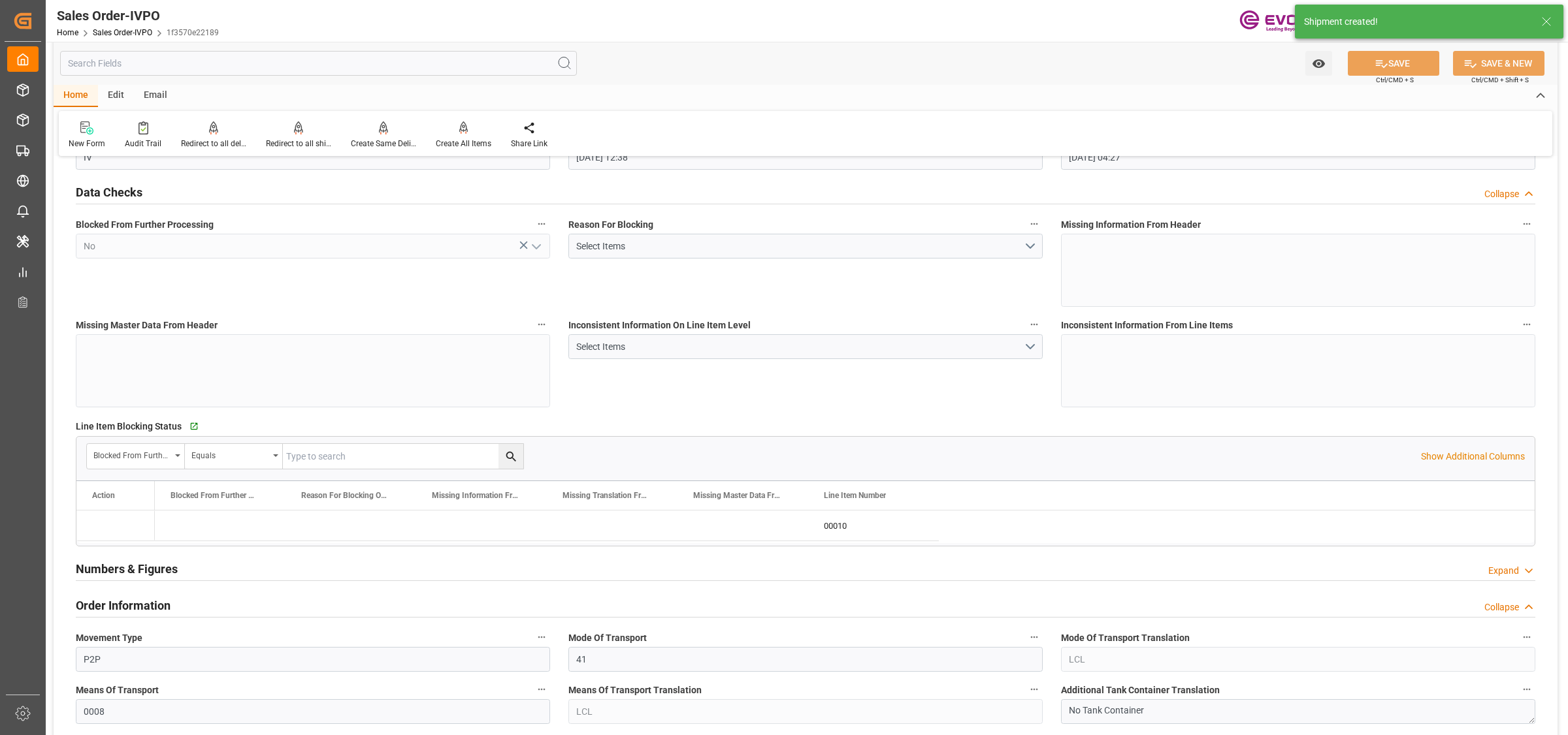
type input "[DATE] 04:27"
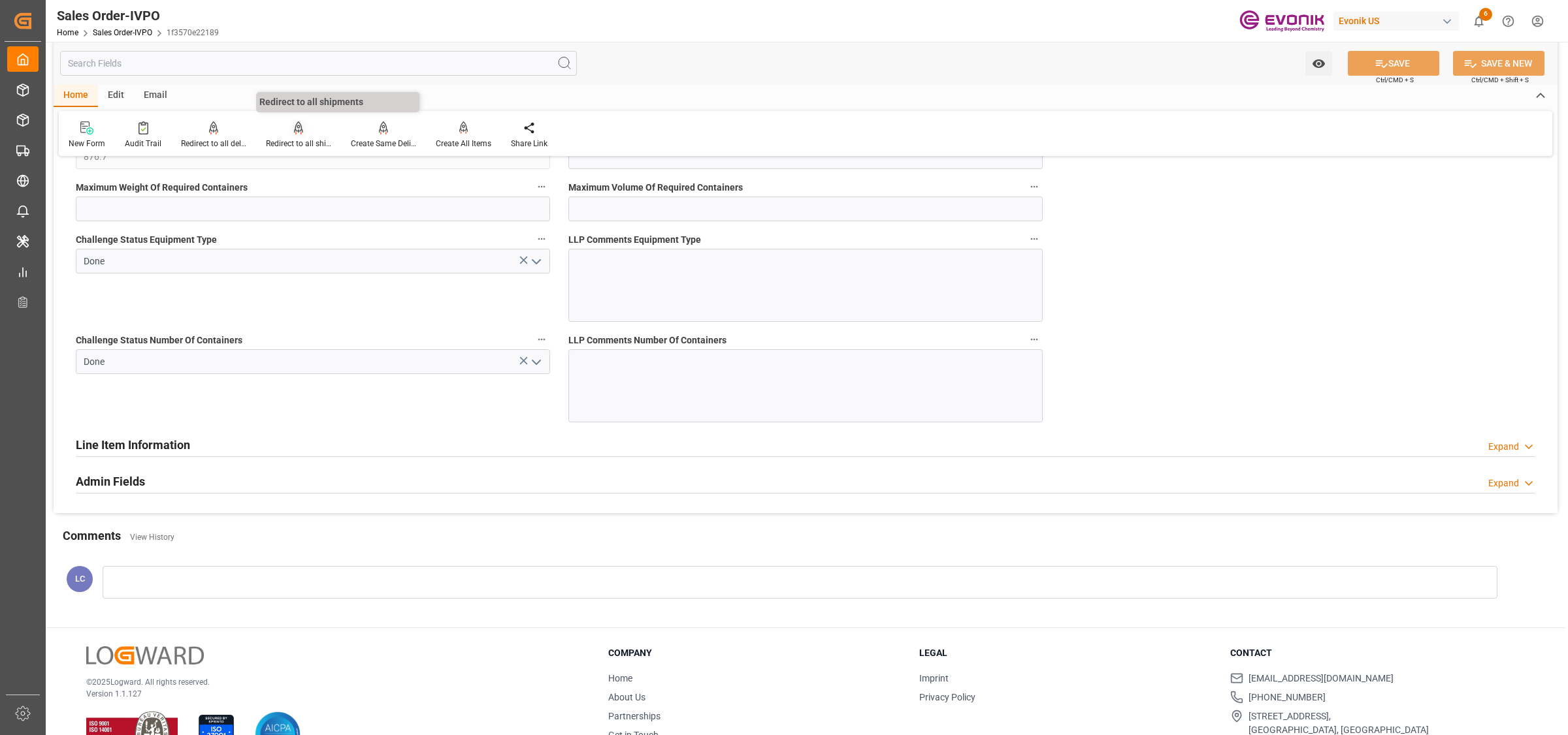
click at [285, 138] on div "Redirect to all shipments" at bounding box center [298, 143] width 65 height 12
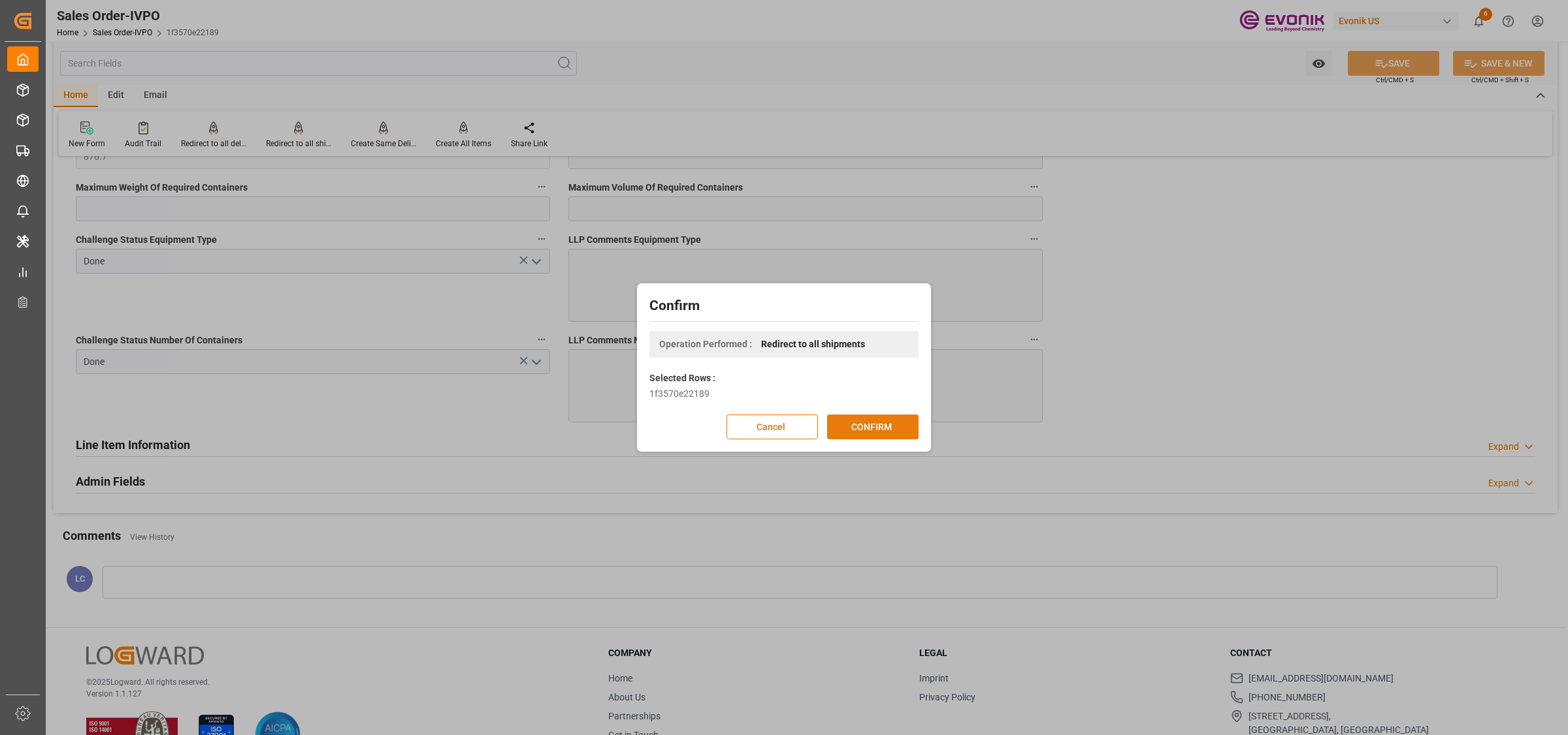
click at [877, 429] on button "CONFIRM" at bounding box center [873, 427] width 92 height 24
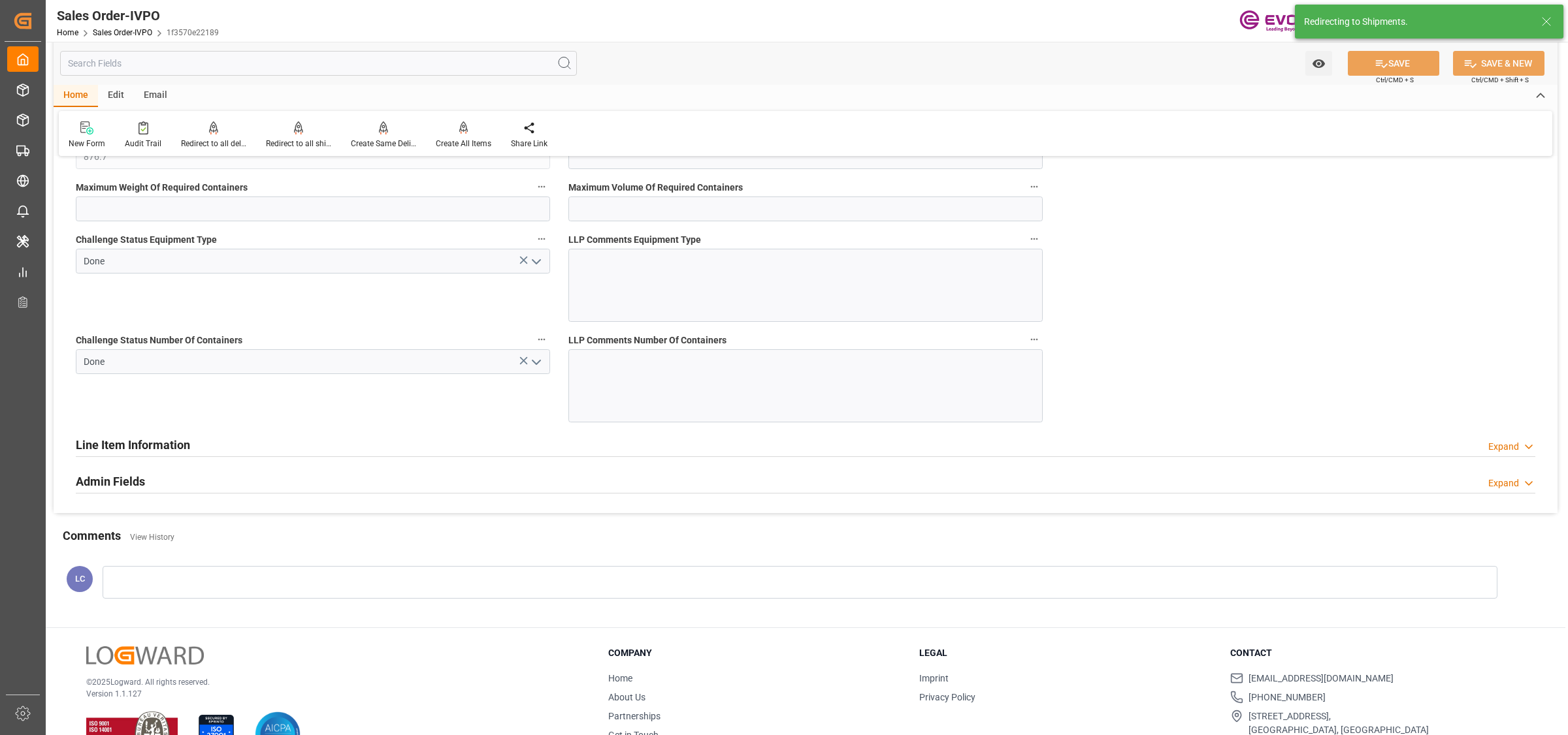
type input "[DATE] 12:38"
type input "11.09.2025 04:27"
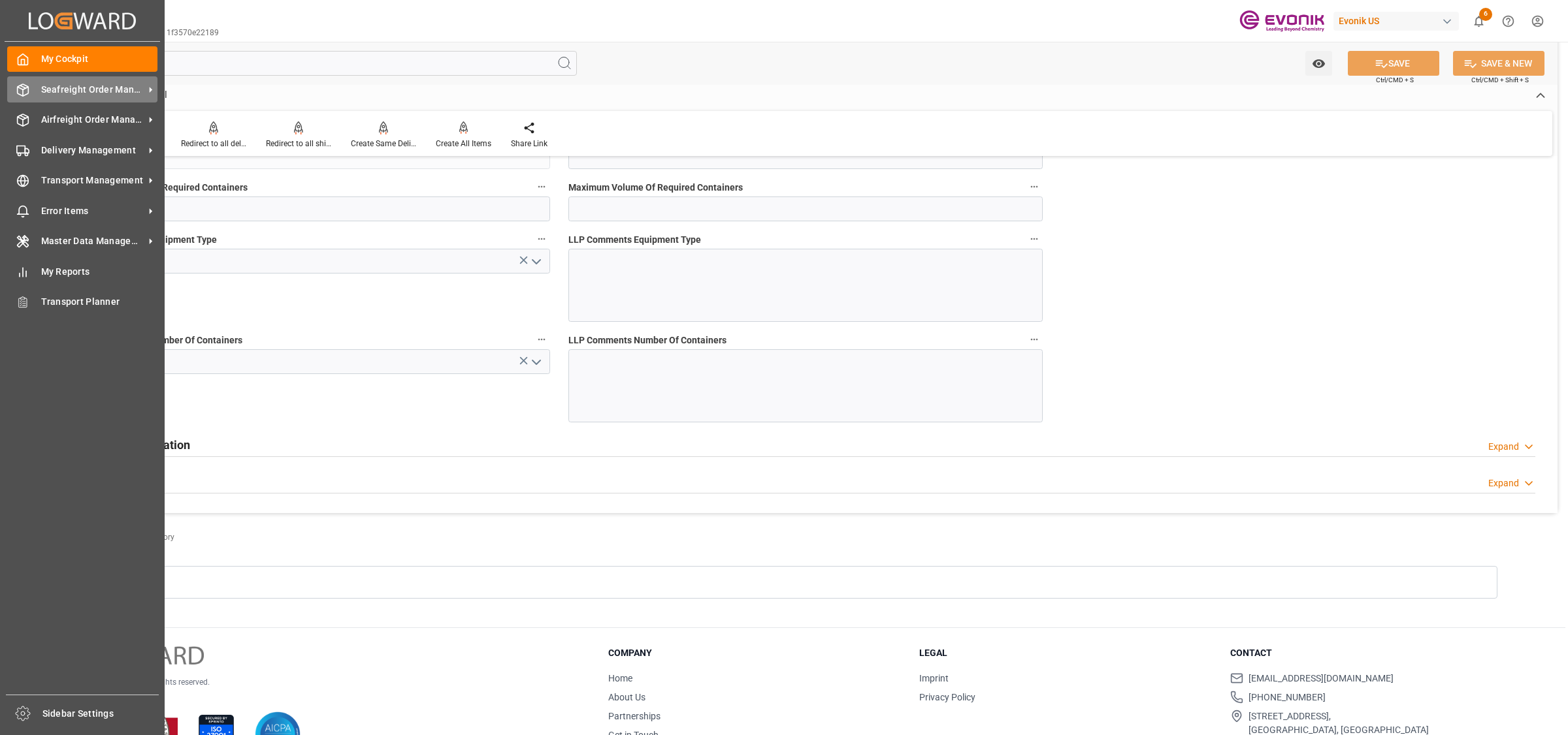
click at [10, 99] on div "Seafreight Order Management Seafreight Order Management" at bounding box center [82, 89] width 150 height 25
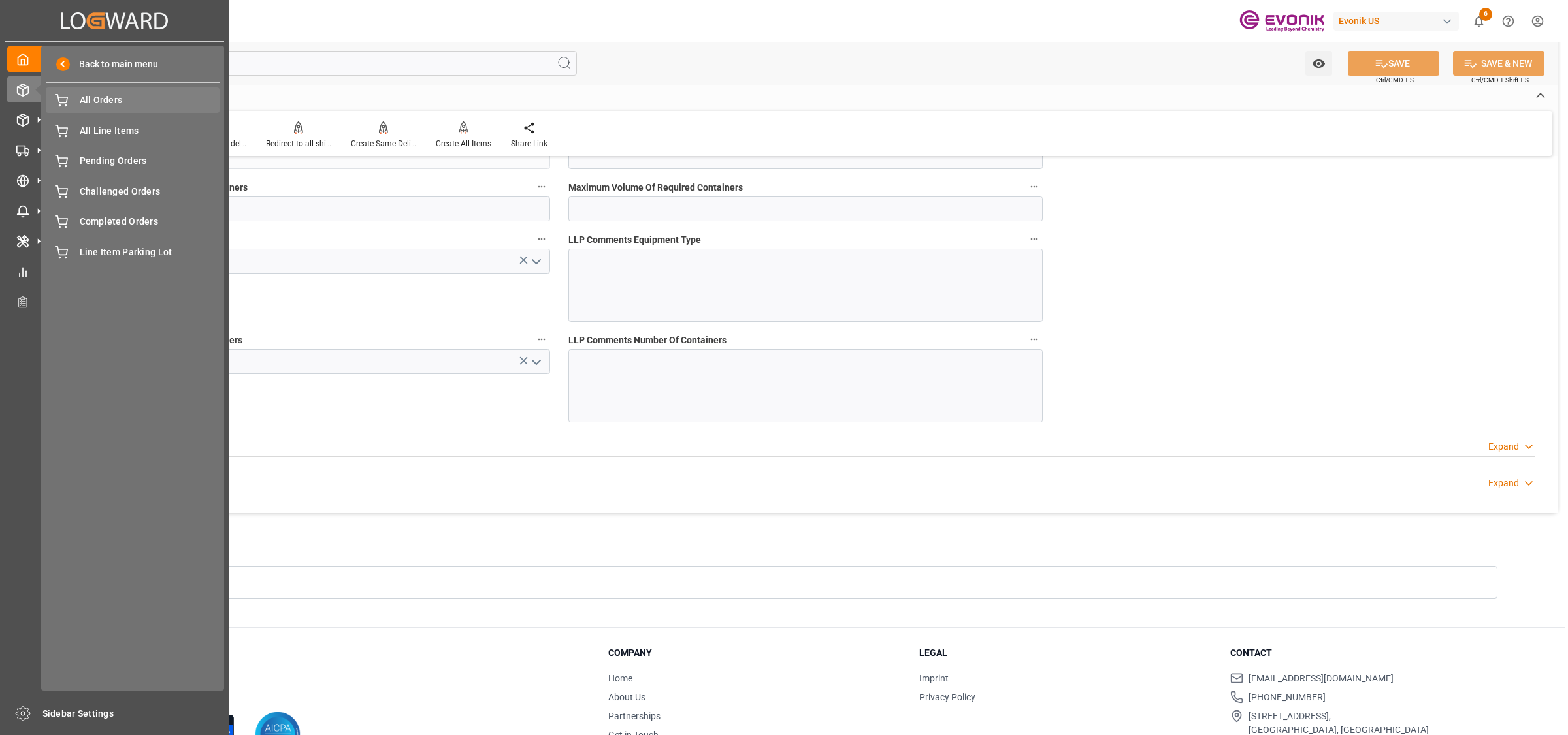
click at [92, 99] on span "All Orders" at bounding box center [150, 101] width 141 height 14
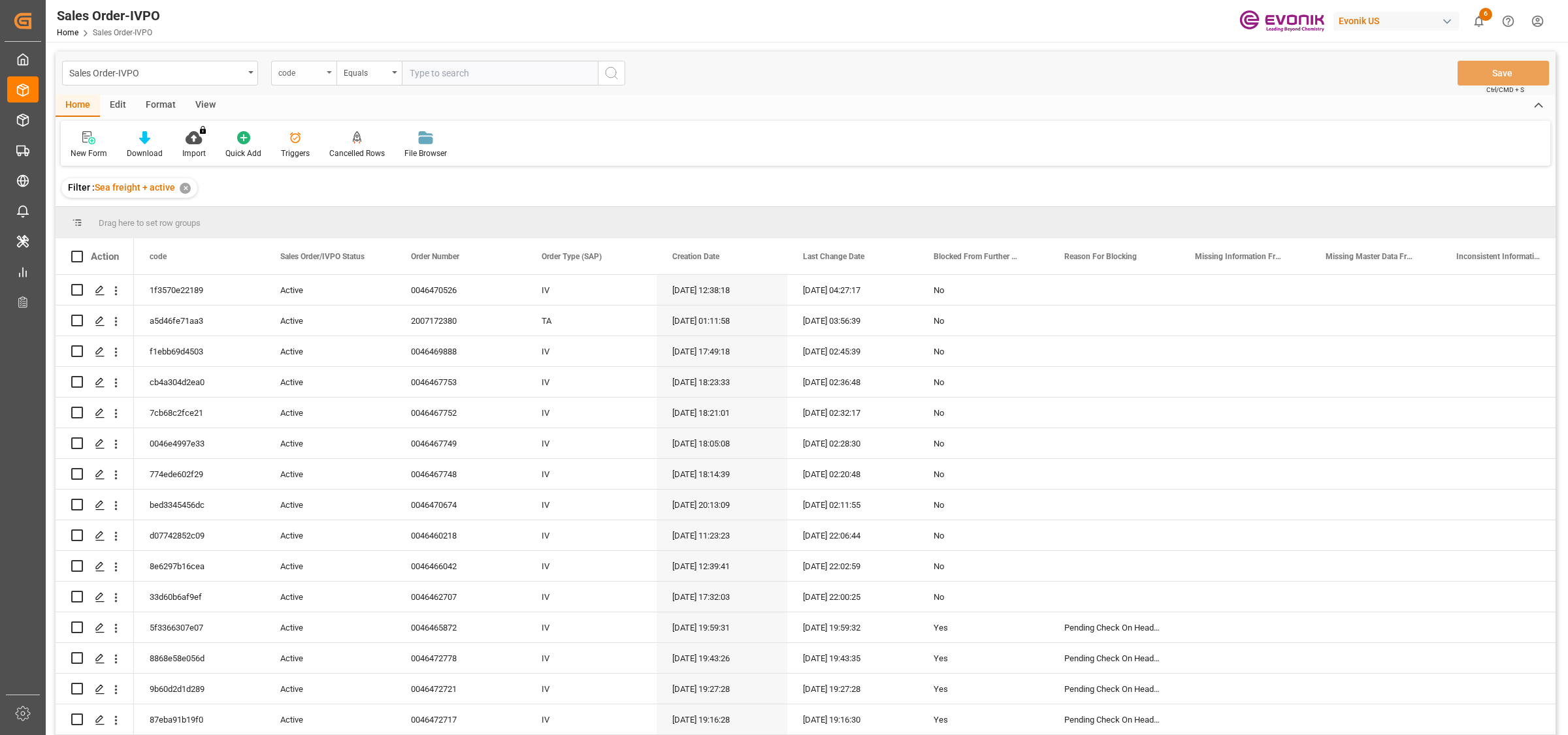
click at [324, 70] on div "code" at bounding box center [304, 73] width 65 height 24
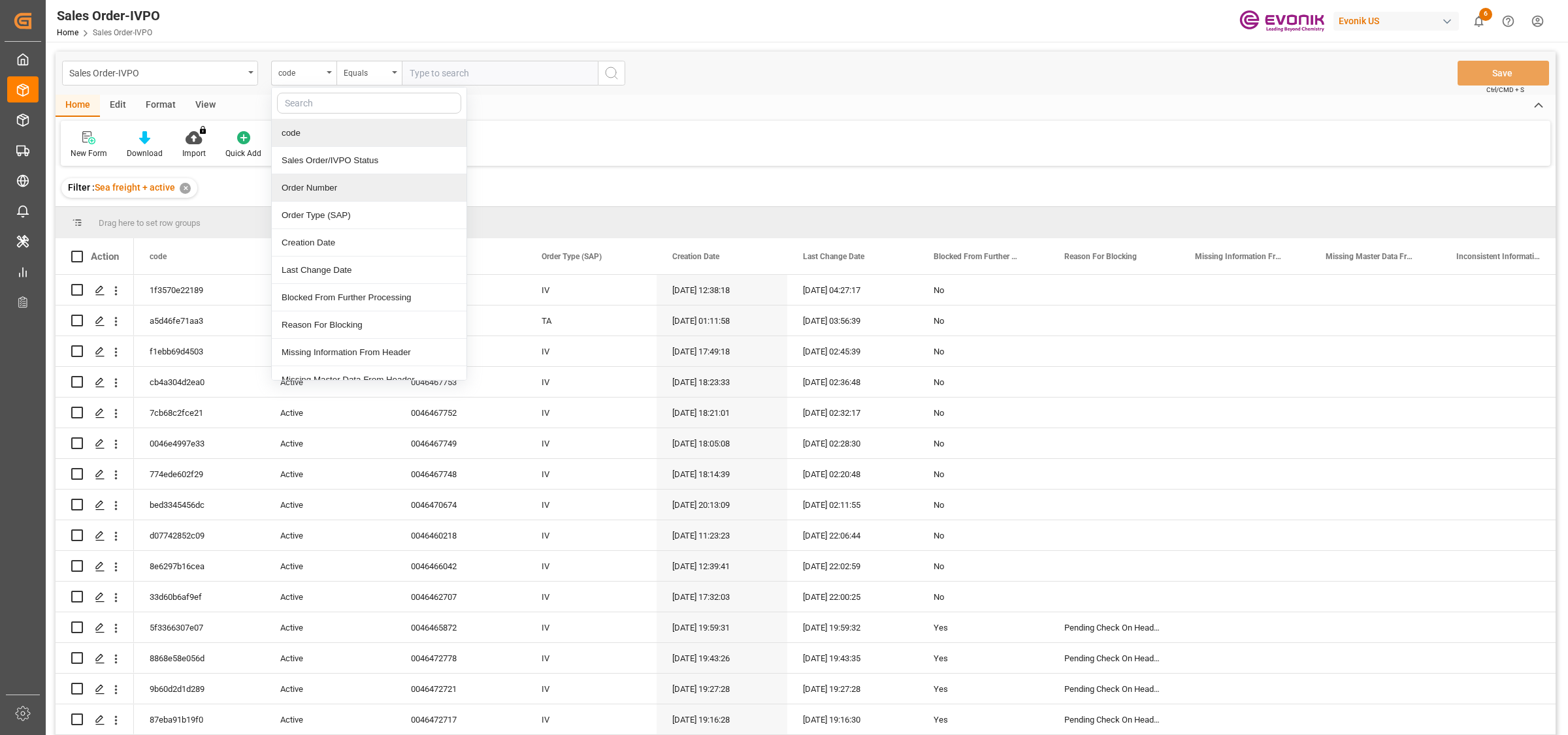
click at [314, 190] on div "Order Number" at bounding box center [369, 187] width 195 height 27
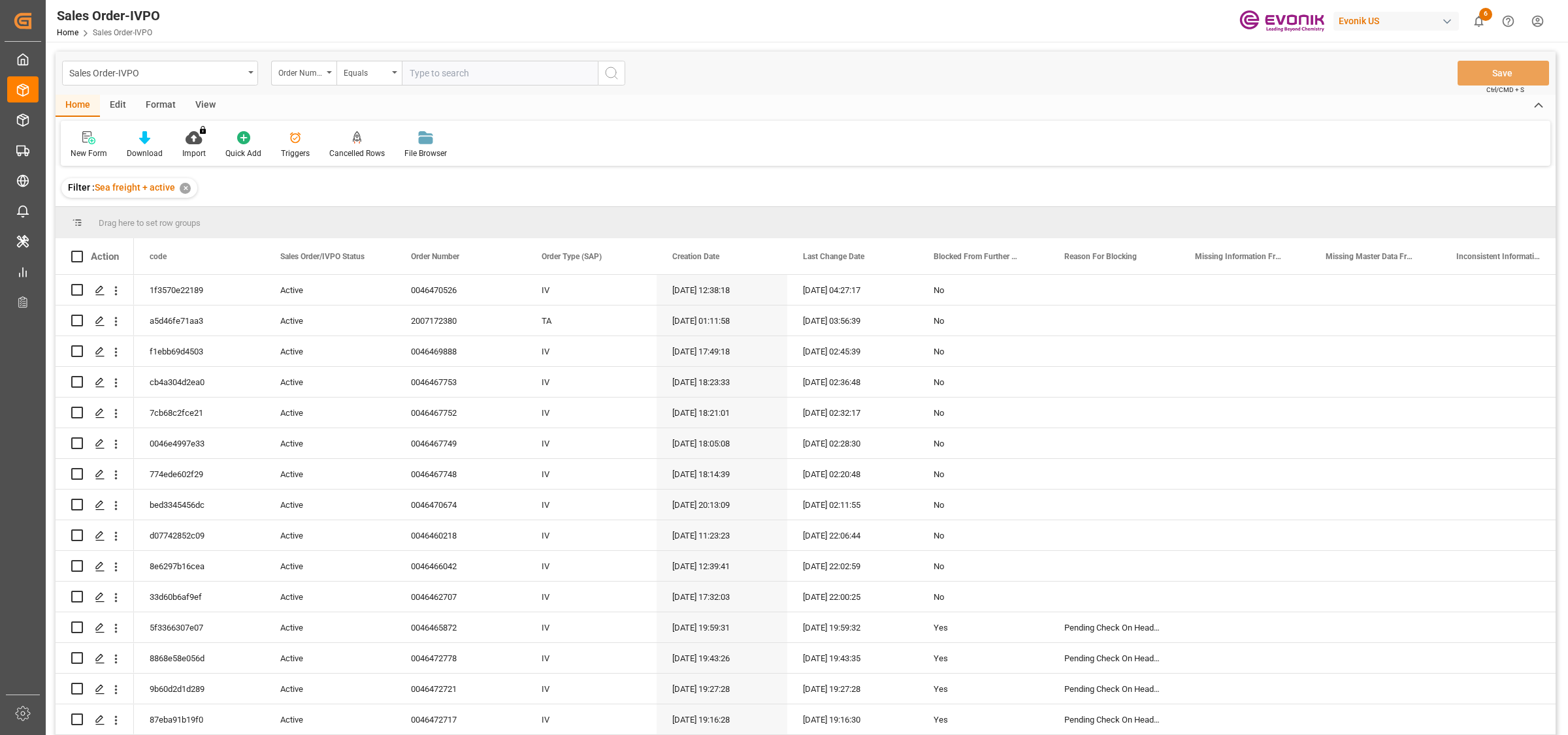
click at [468, 77] on input "text" at bounding box center [500, 73] width 196 height 24
paste input "2007138857"
type input "2007138857"
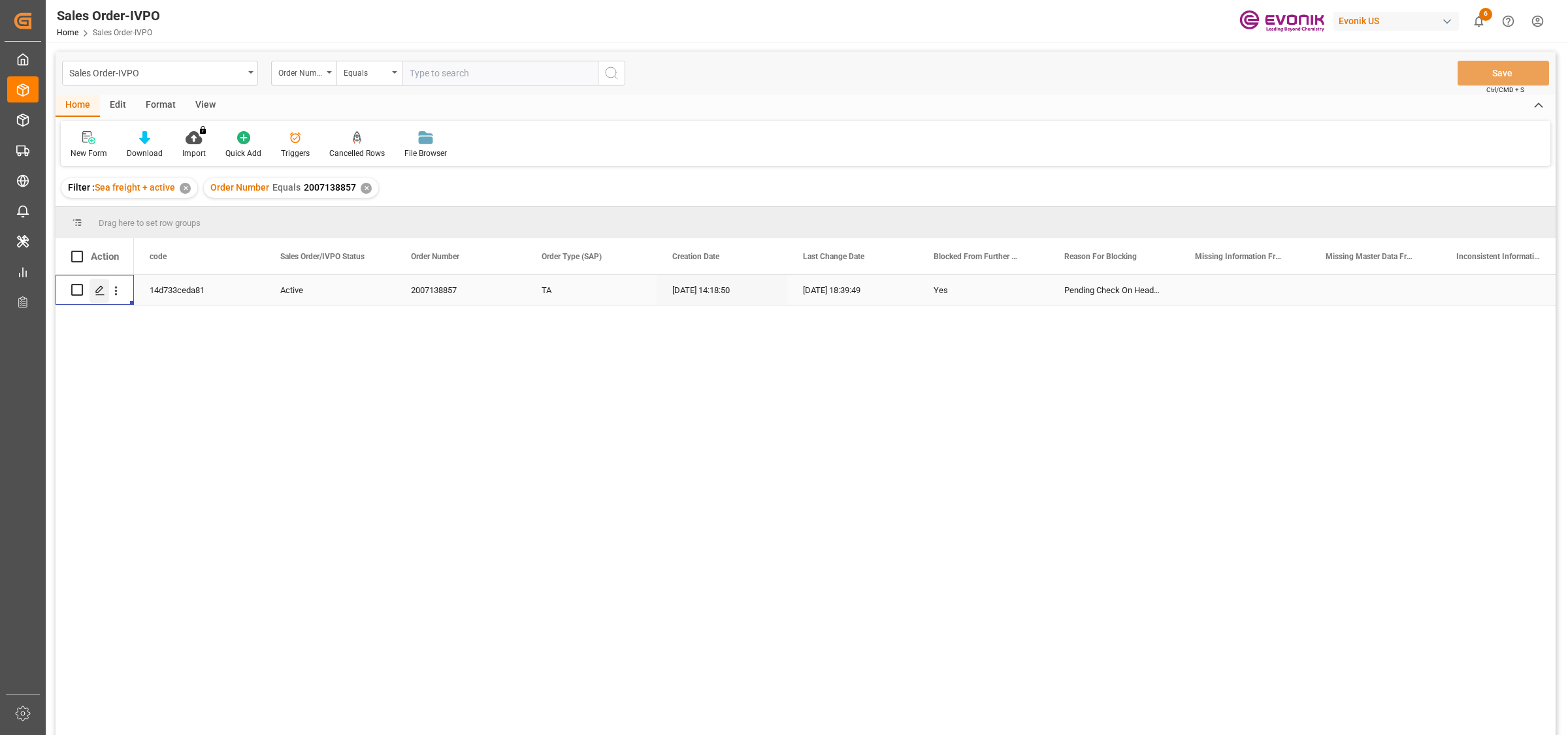
click at [101, 290] on polygon "Press SPACE to select this row." at bounding box center [99, 289] width 6 height 6
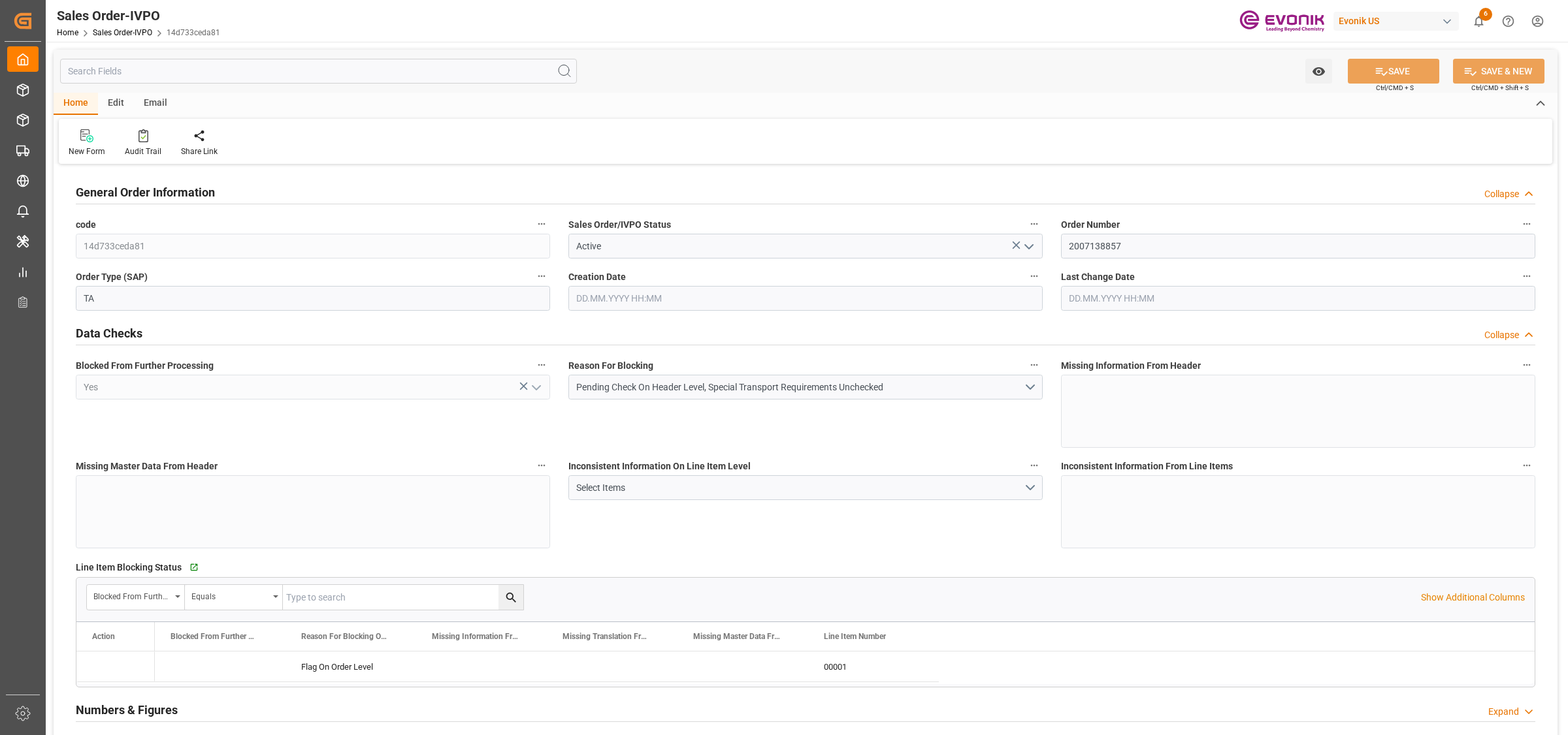
type input "BEANR"
type input "0"
type input "1"
type input "10340.8"
type input "60.3894"
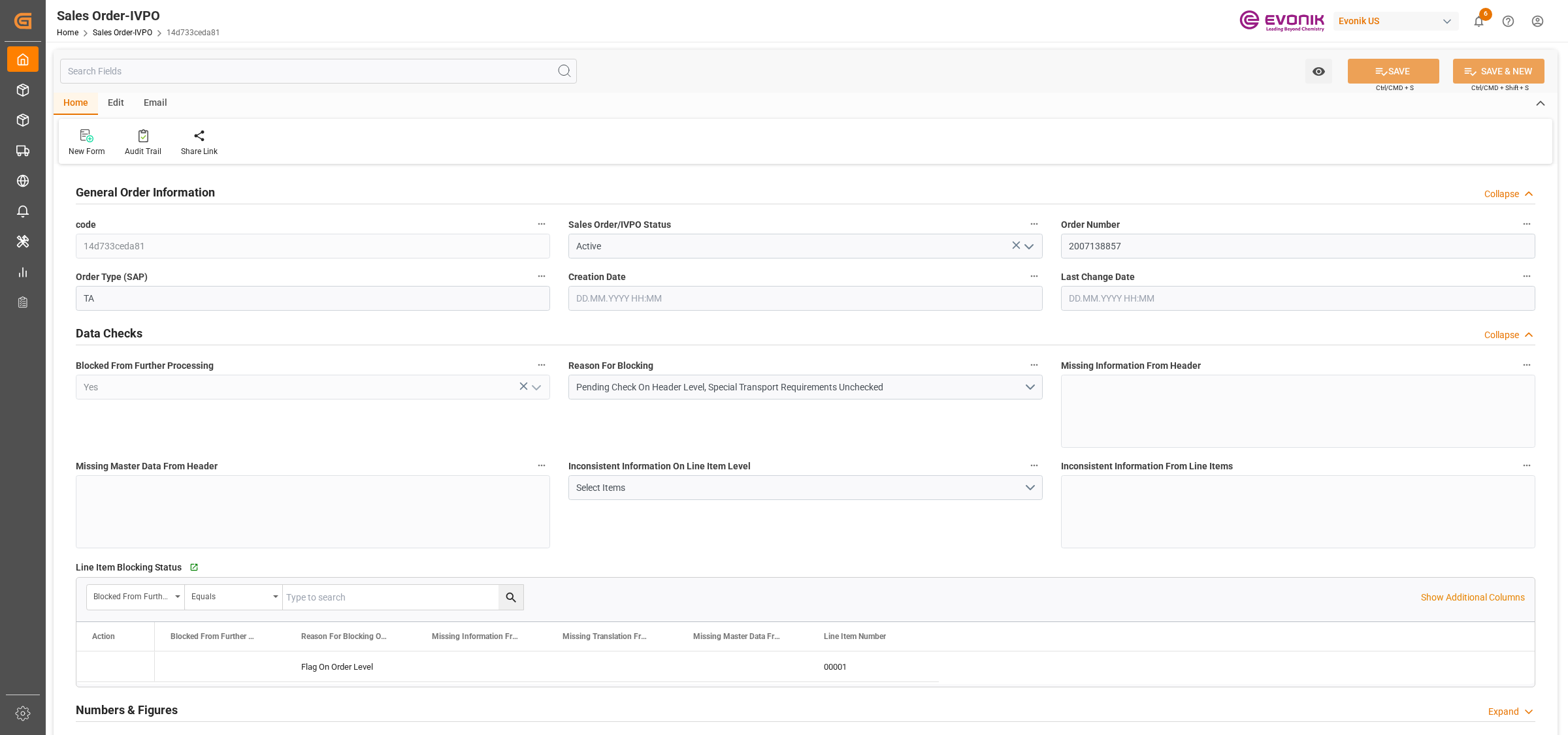
type input "0"
type input "13.08.2025 14:18"
type input "10.09.2025 18:39"
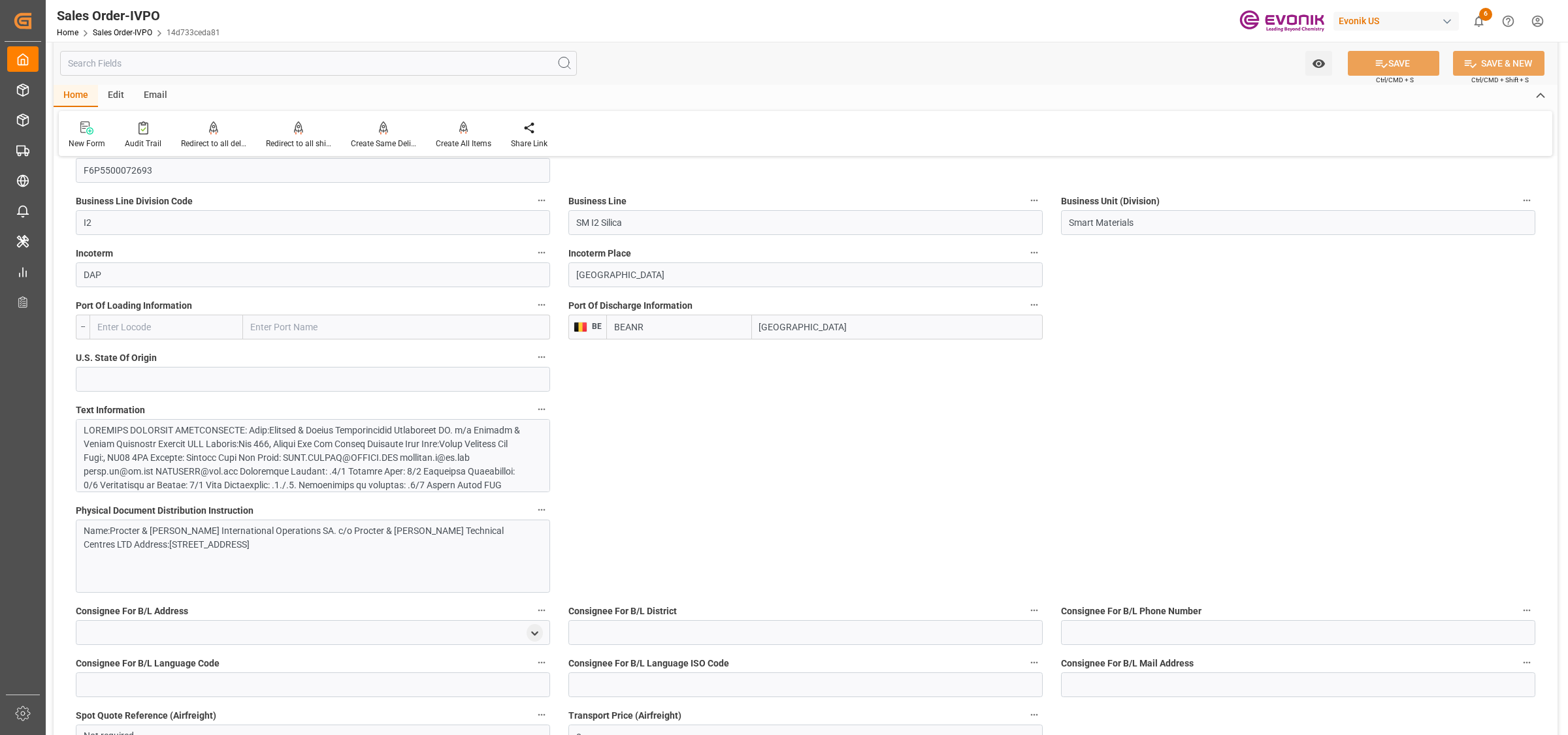
scroll to position [408, 0]
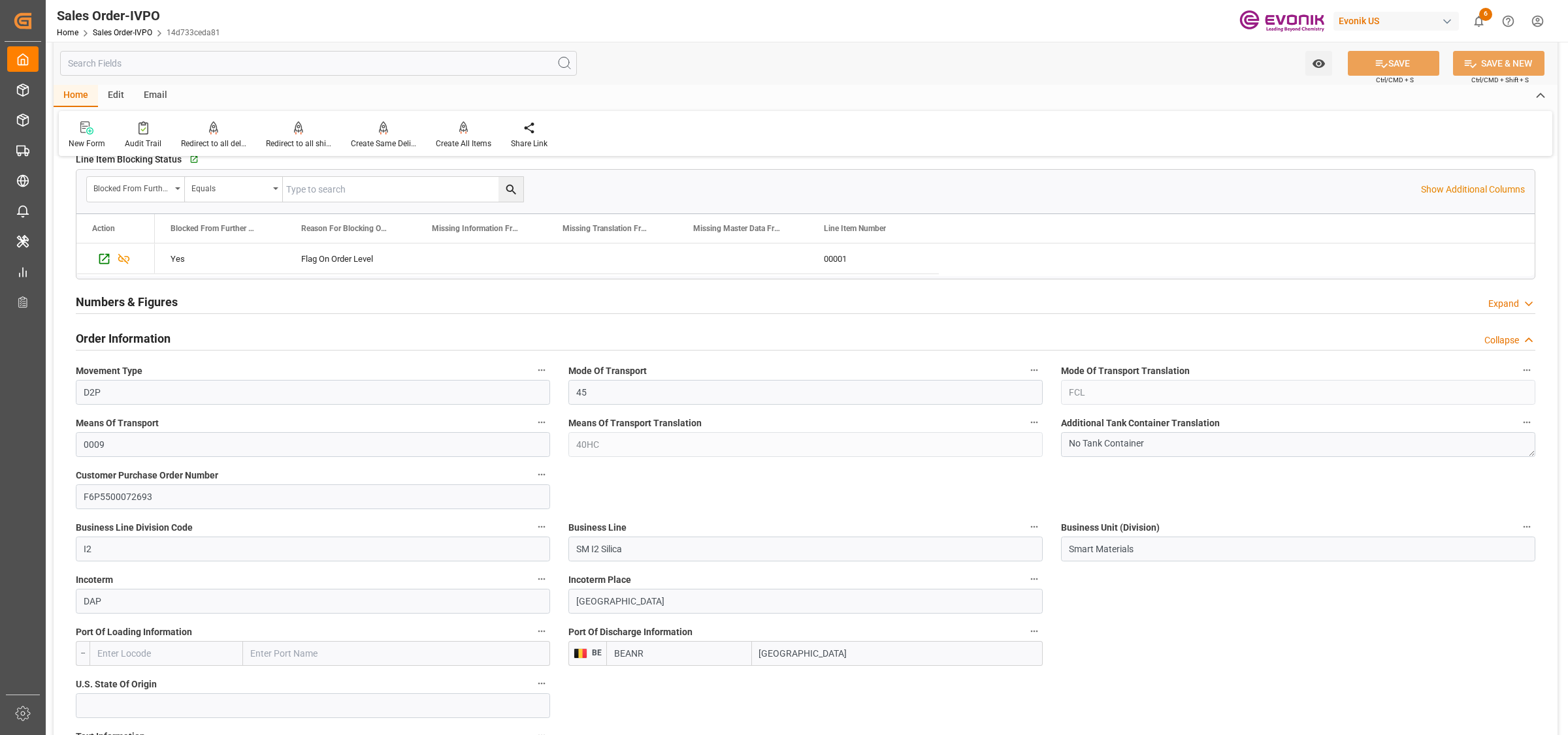
drag, startPoint x: 773, startPoint y: 648, endPoint x: 880, endPoint y: 621, distance: 110.4
click at [719, 648] on div "BEANR Antwerp" at bounding box center [825, 653] width 437 height 24
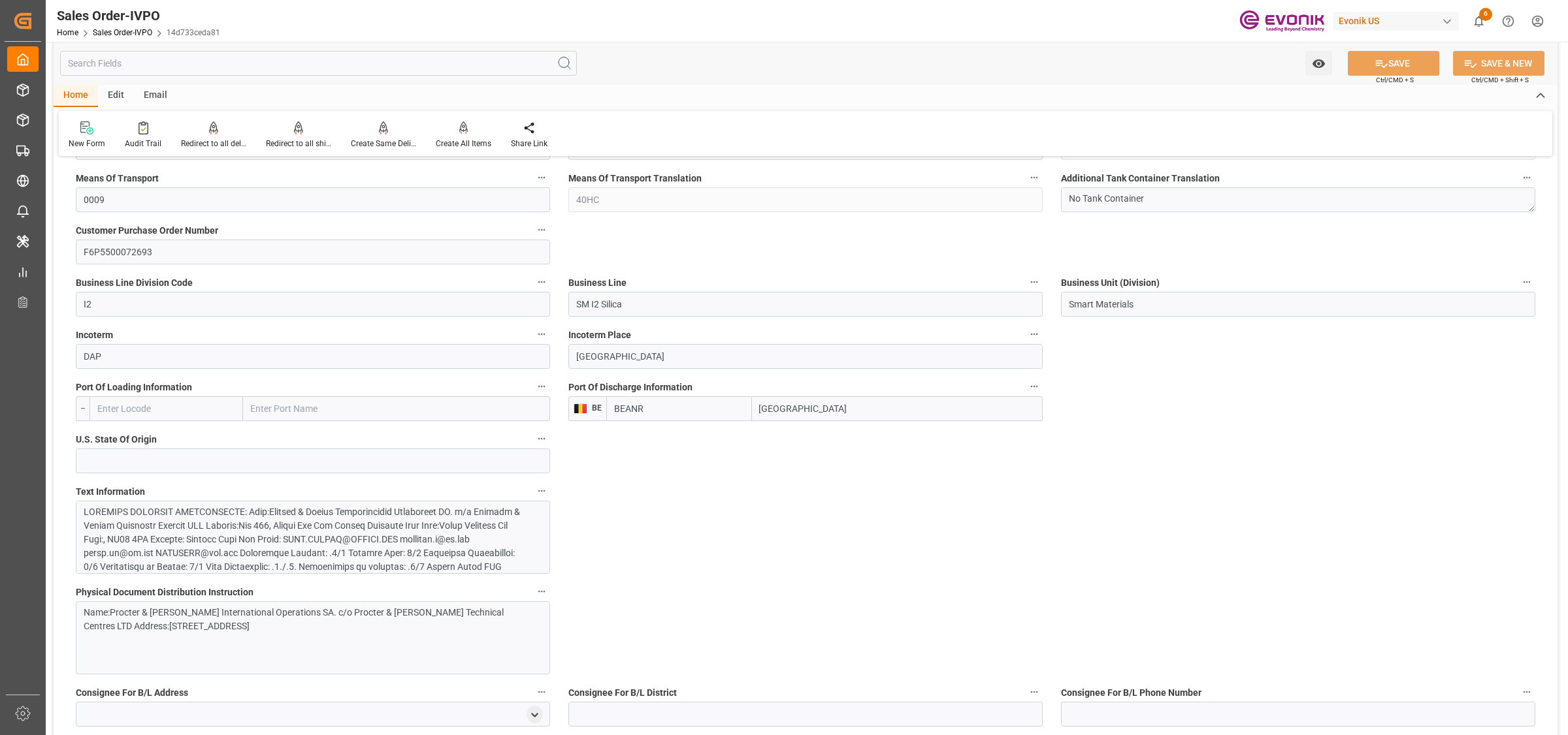
scroll to position [898, 0]
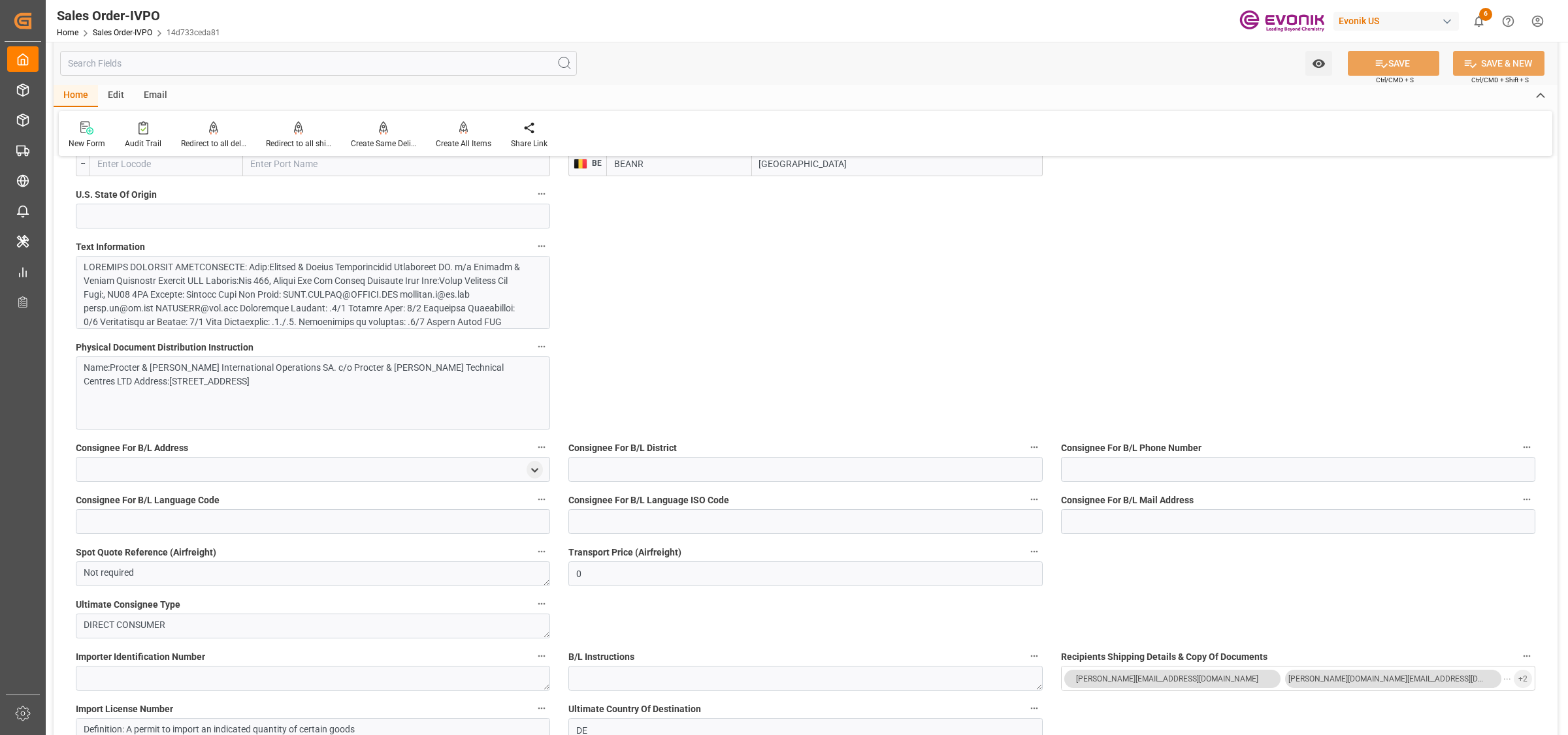
click at [439, 284] on div at bounding box center [306, 501] width 446 height 480
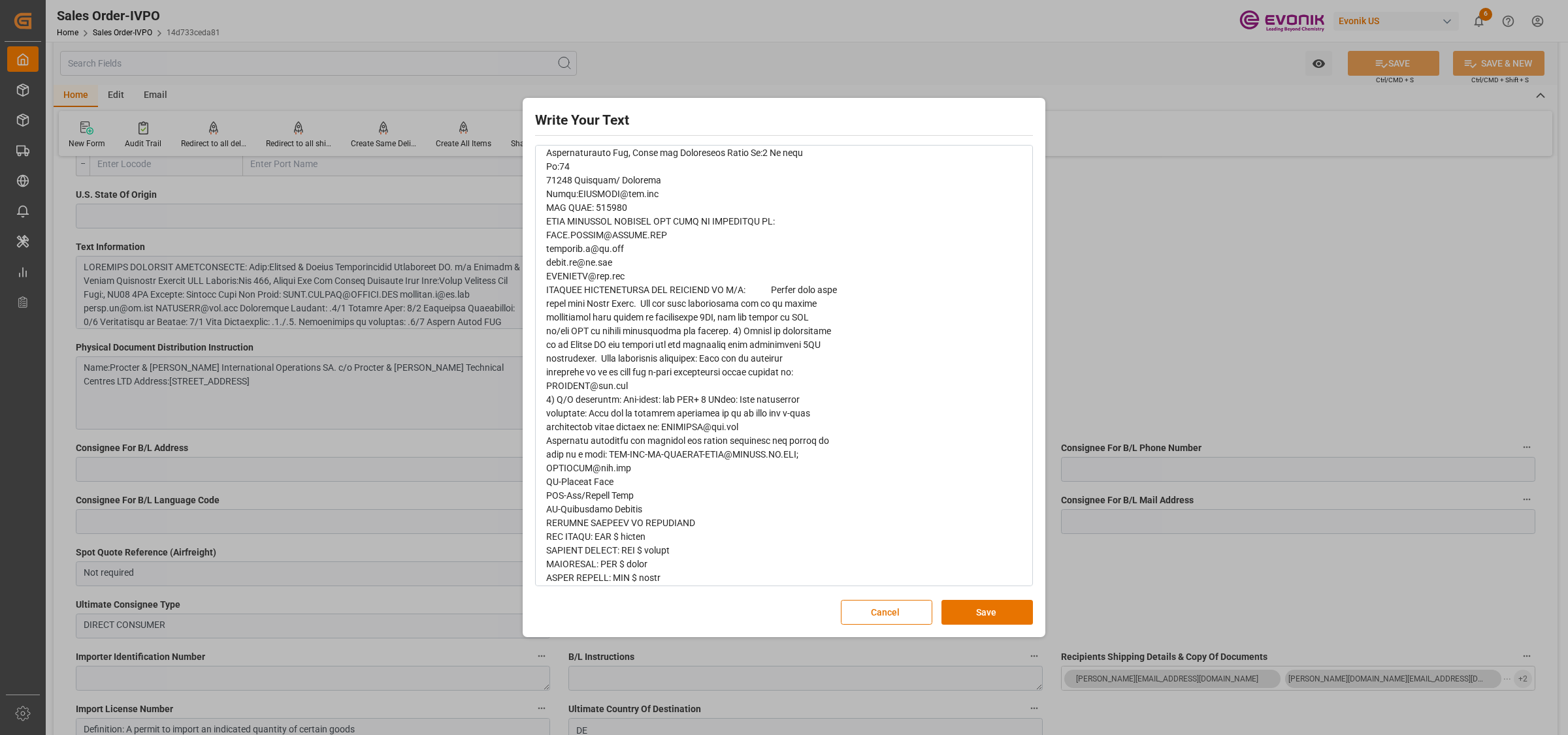
scroll to position [1072, 0]
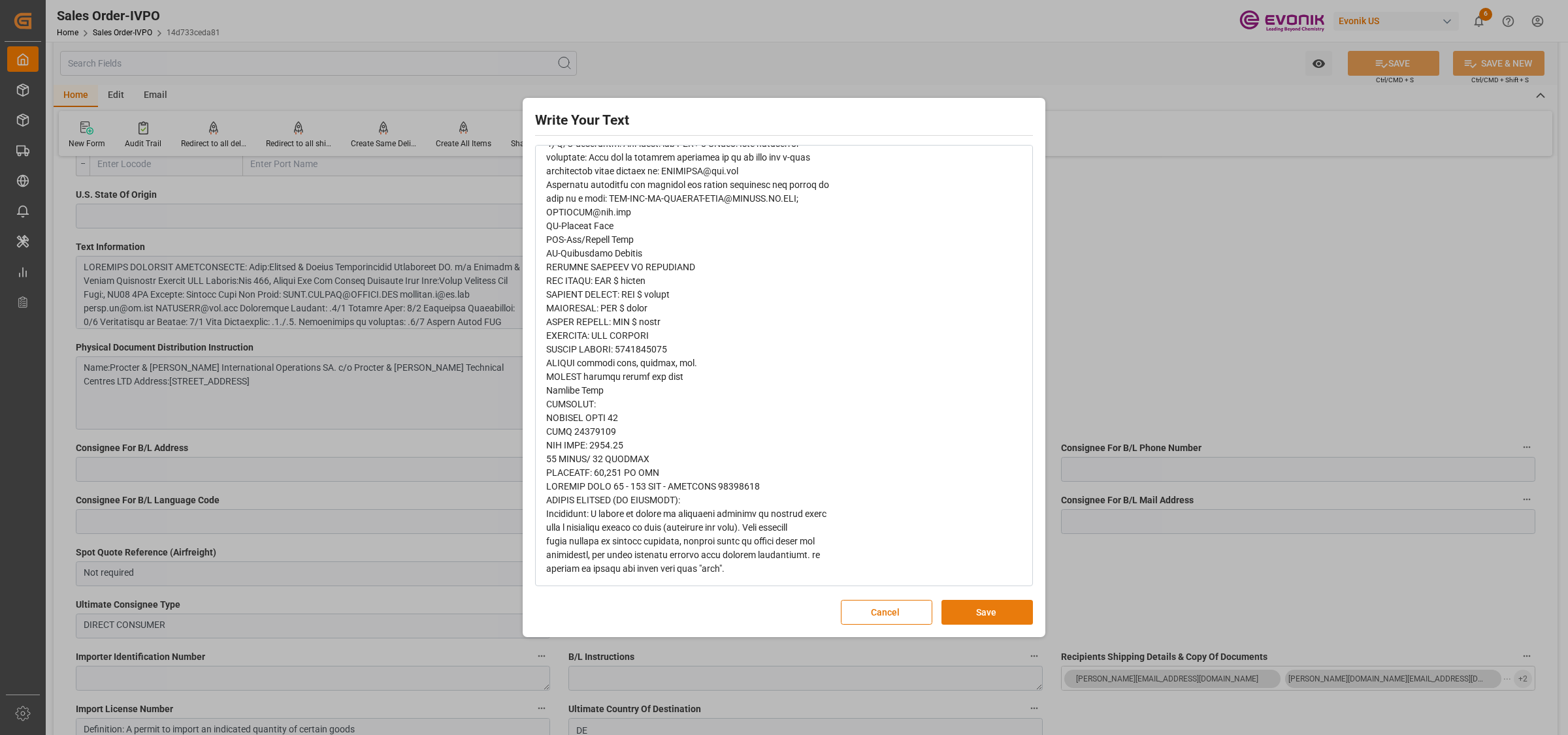
click at [968, 608] on button "Save" at bounding box center [987, 612] width 92 height 24
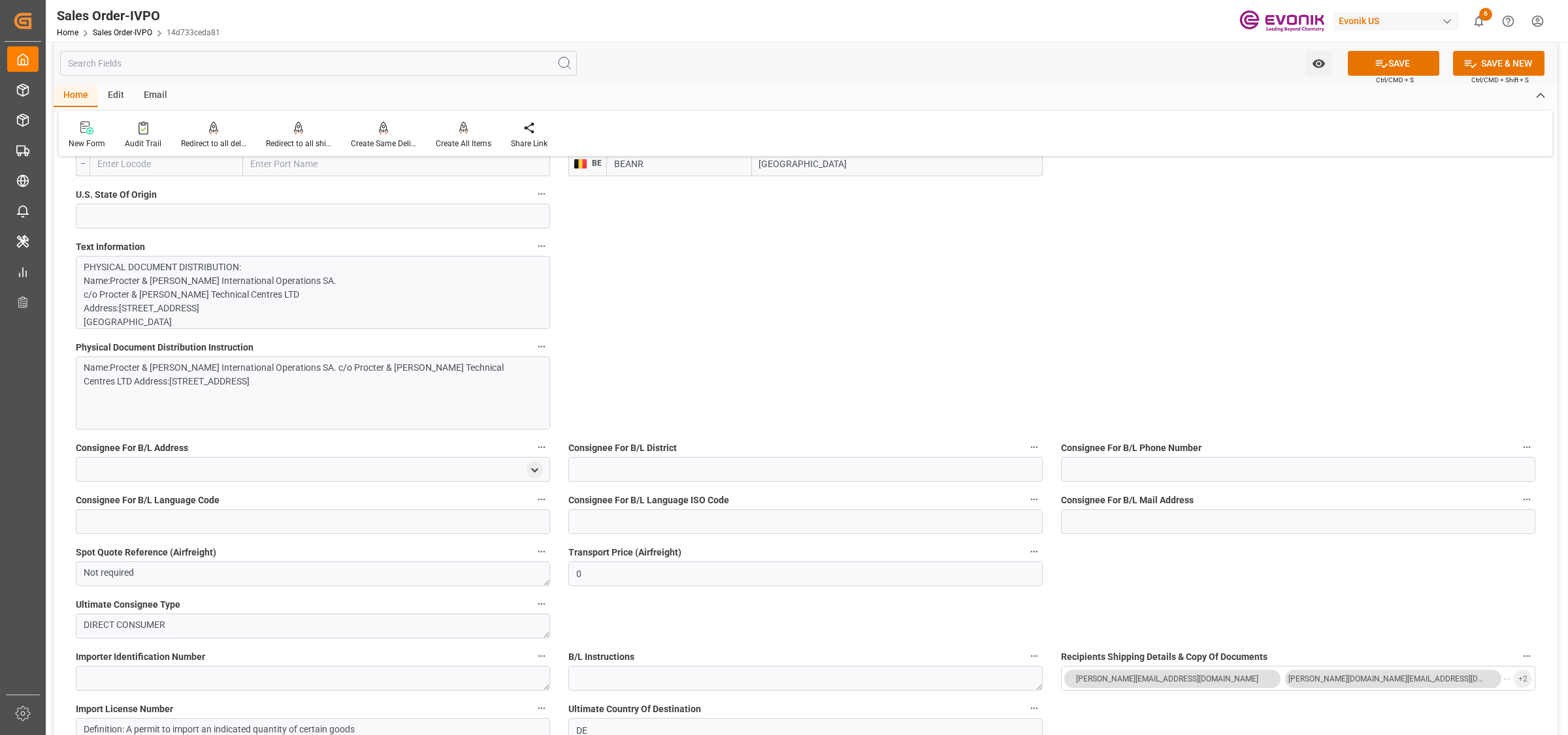
click at [1121, 564] on div "General Order Information Collapse code 14d733ceda81 Sales Order/IVPO Status Ac…" at bounding box center [806, 708] width 1504 height 2876
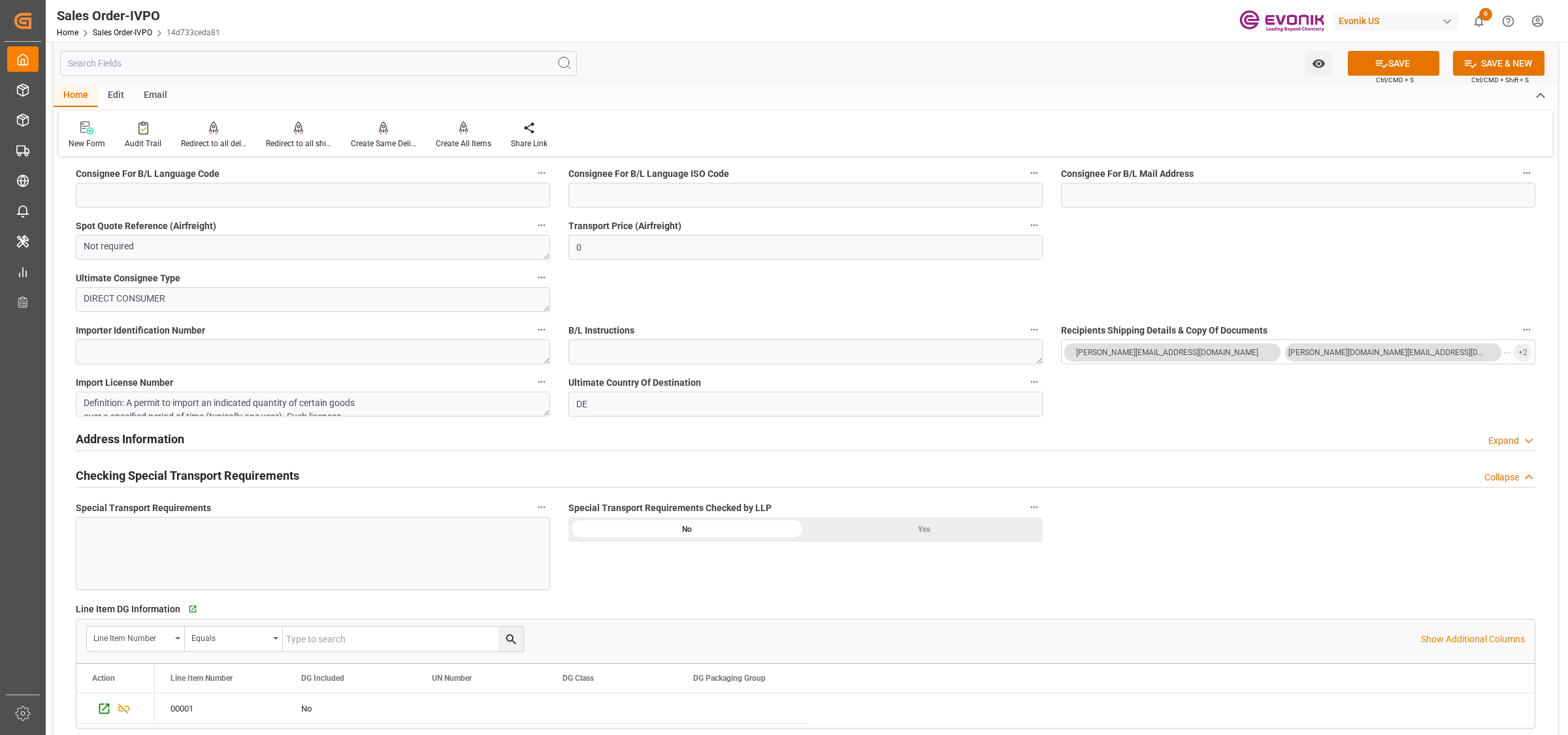
scroll to position [1469, 0]
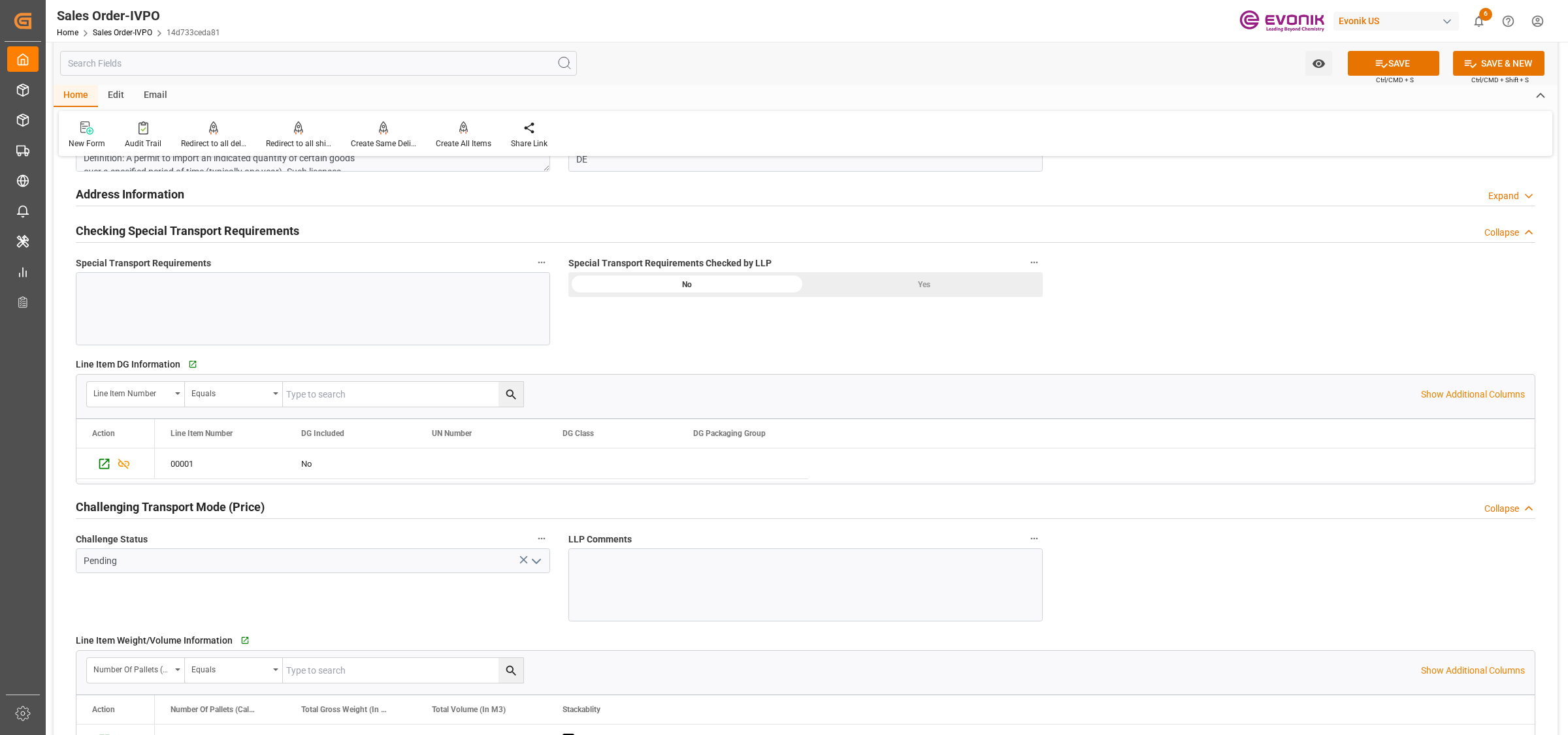
click at [903, 292] on div "Yes" at bounding box center [924, 284] width 237 height 24
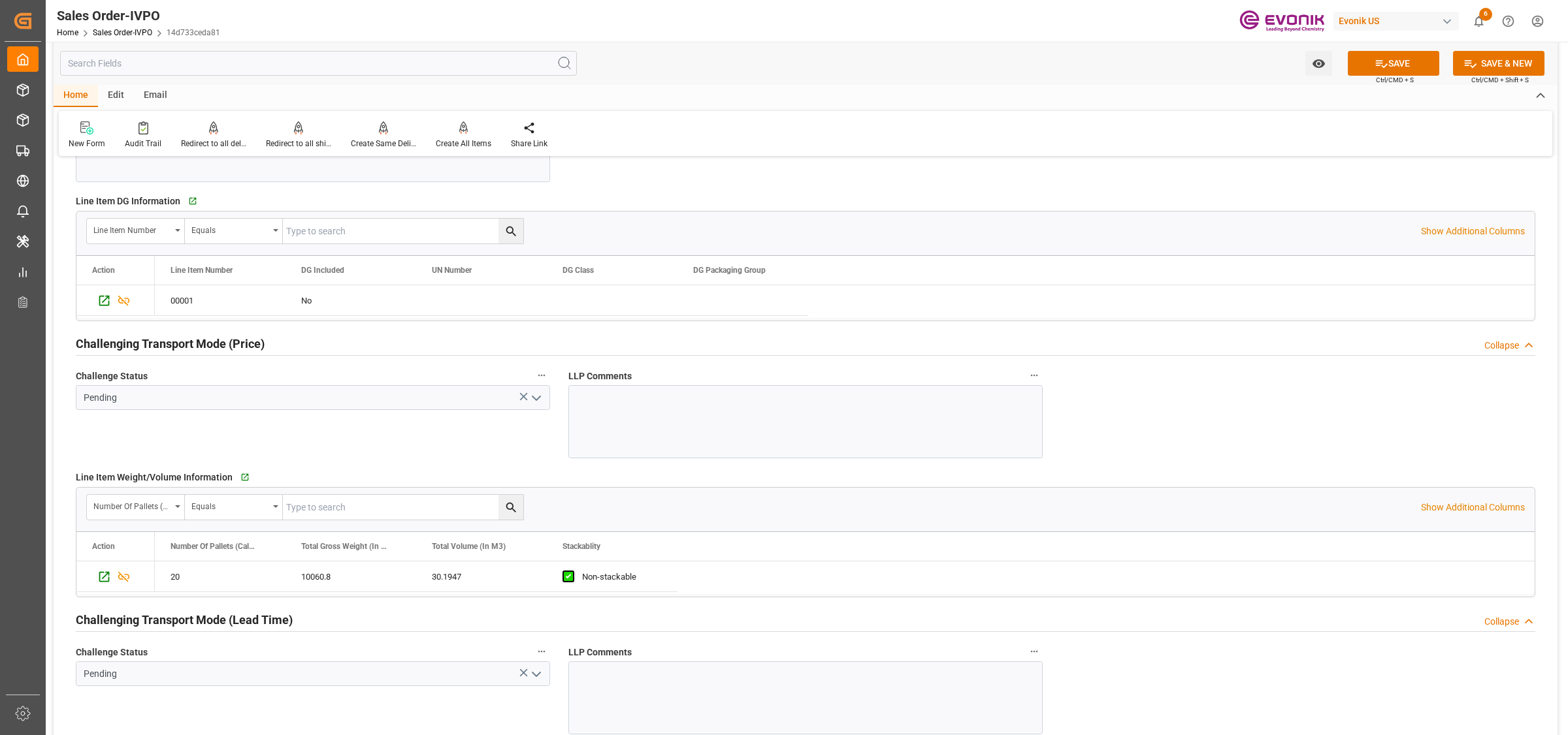
click at [534, 402] on icon "open menu" at bounding box center [536, 398] width 15 height 15
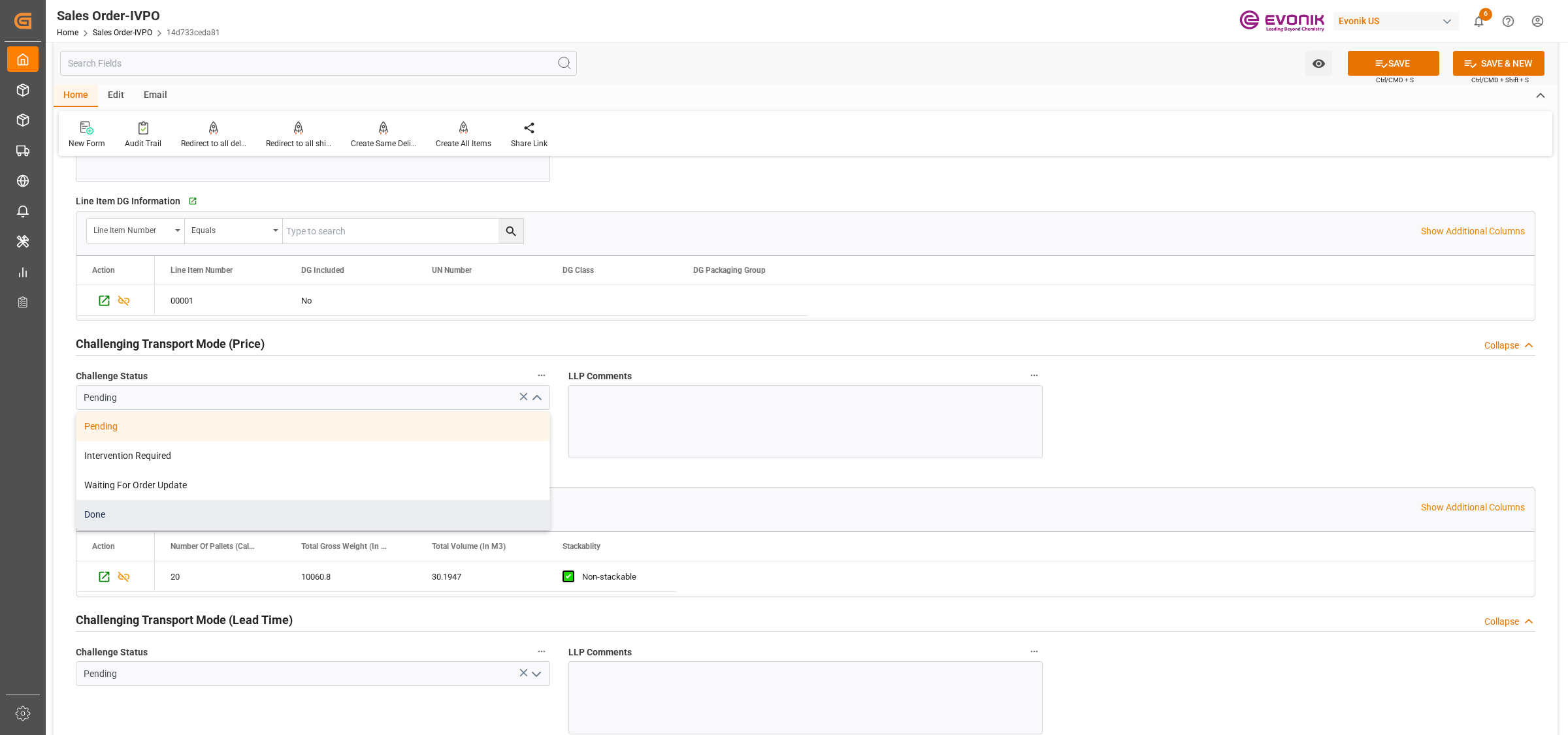
click at [102, 513] on div "Done" at bounding box center [313, 515] width 473 height 29
type input "Done"
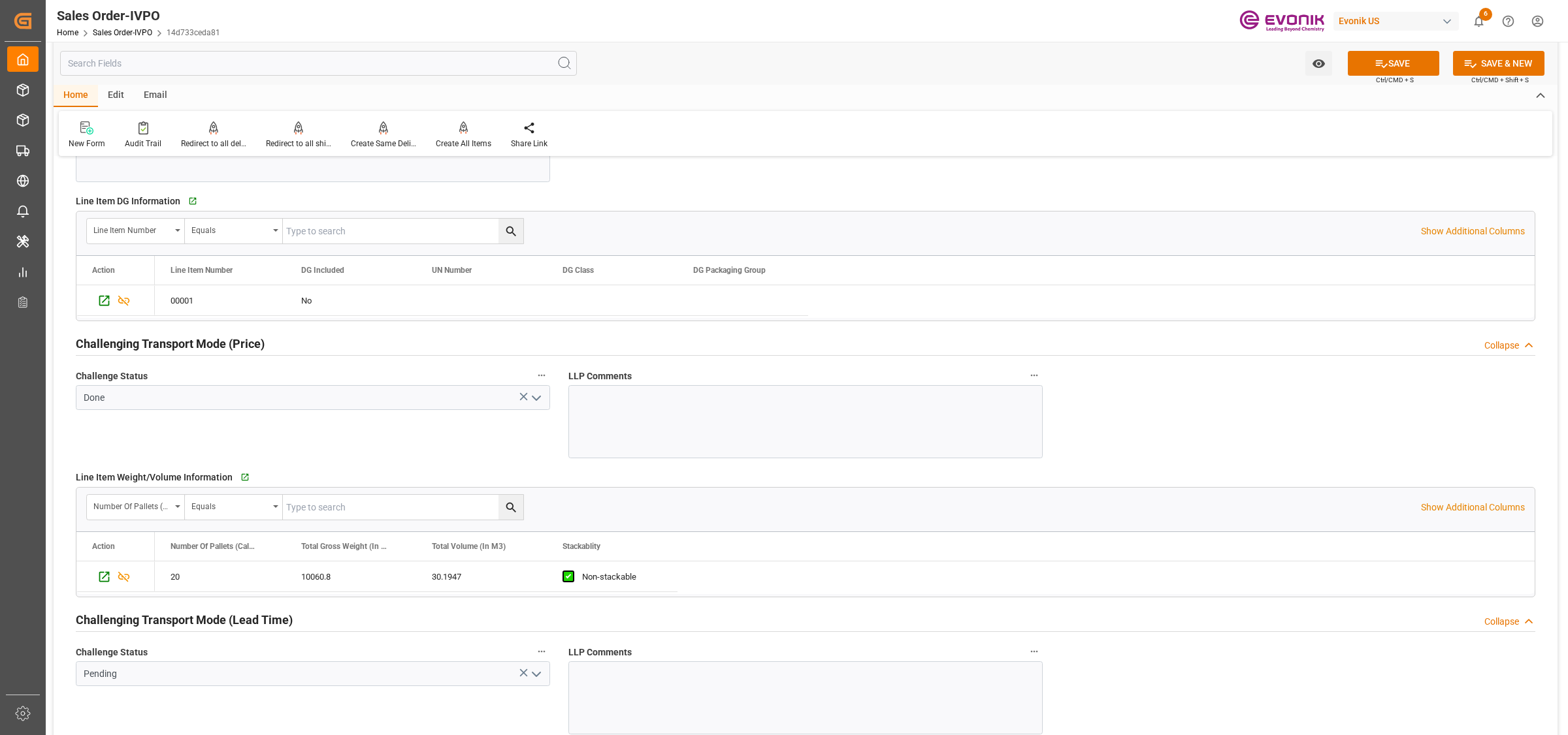
scroll to position [1878, 0]
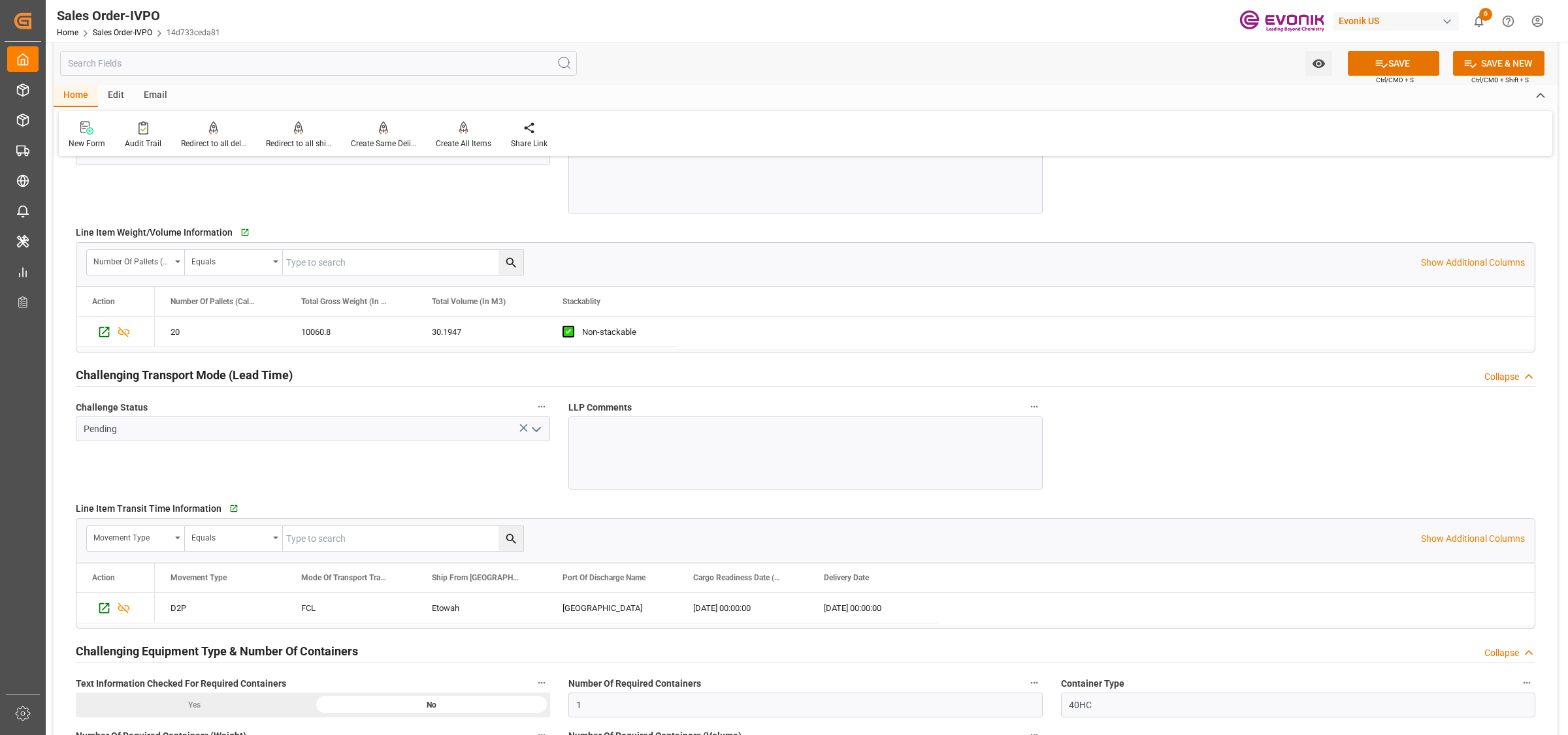
click at [542, 429] on icon "open menu" at bounding box center [536, 429] width 15 height 15
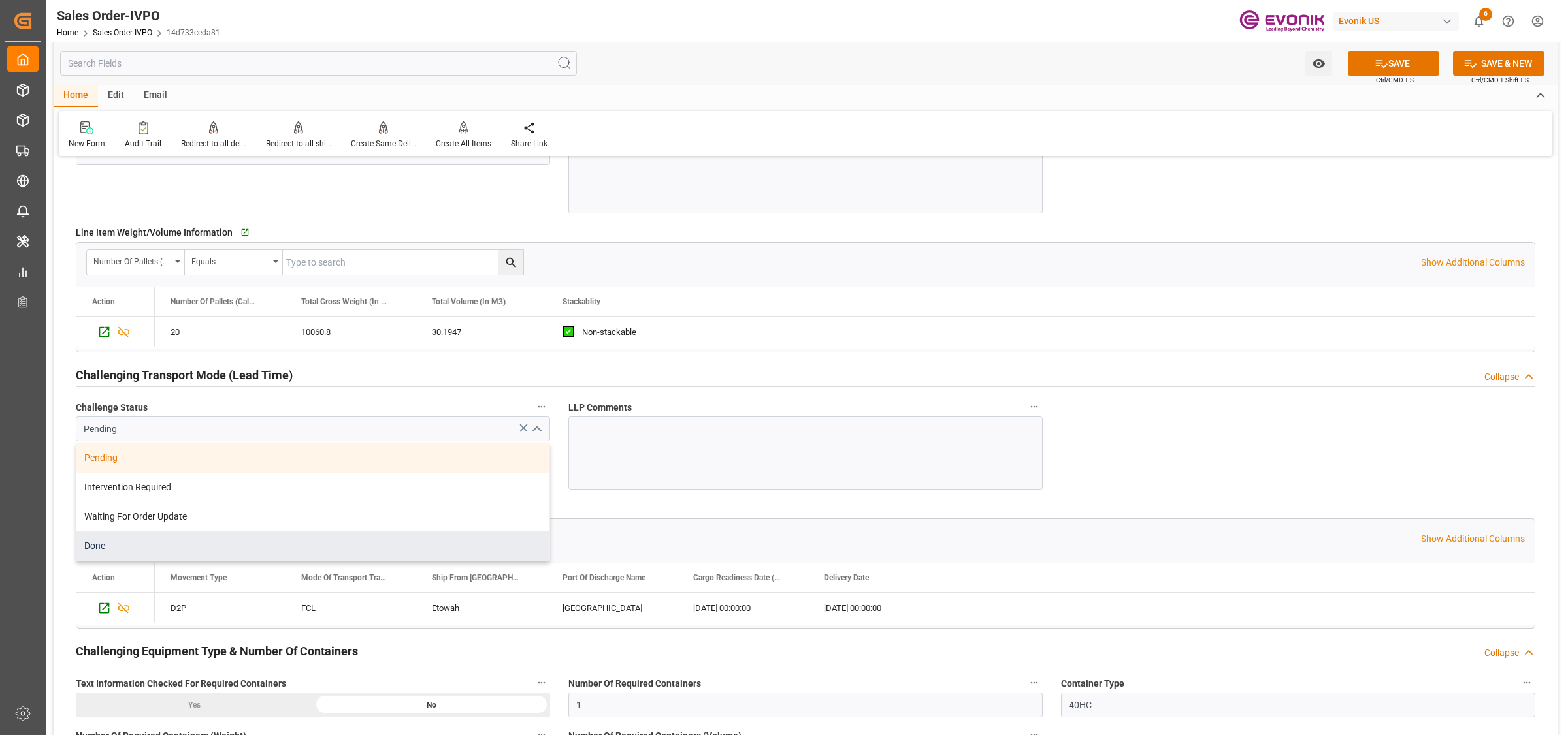
click at [135, 552] on div "Done" at bounding box center [313, 546] width 473 height 29
type input "Done"
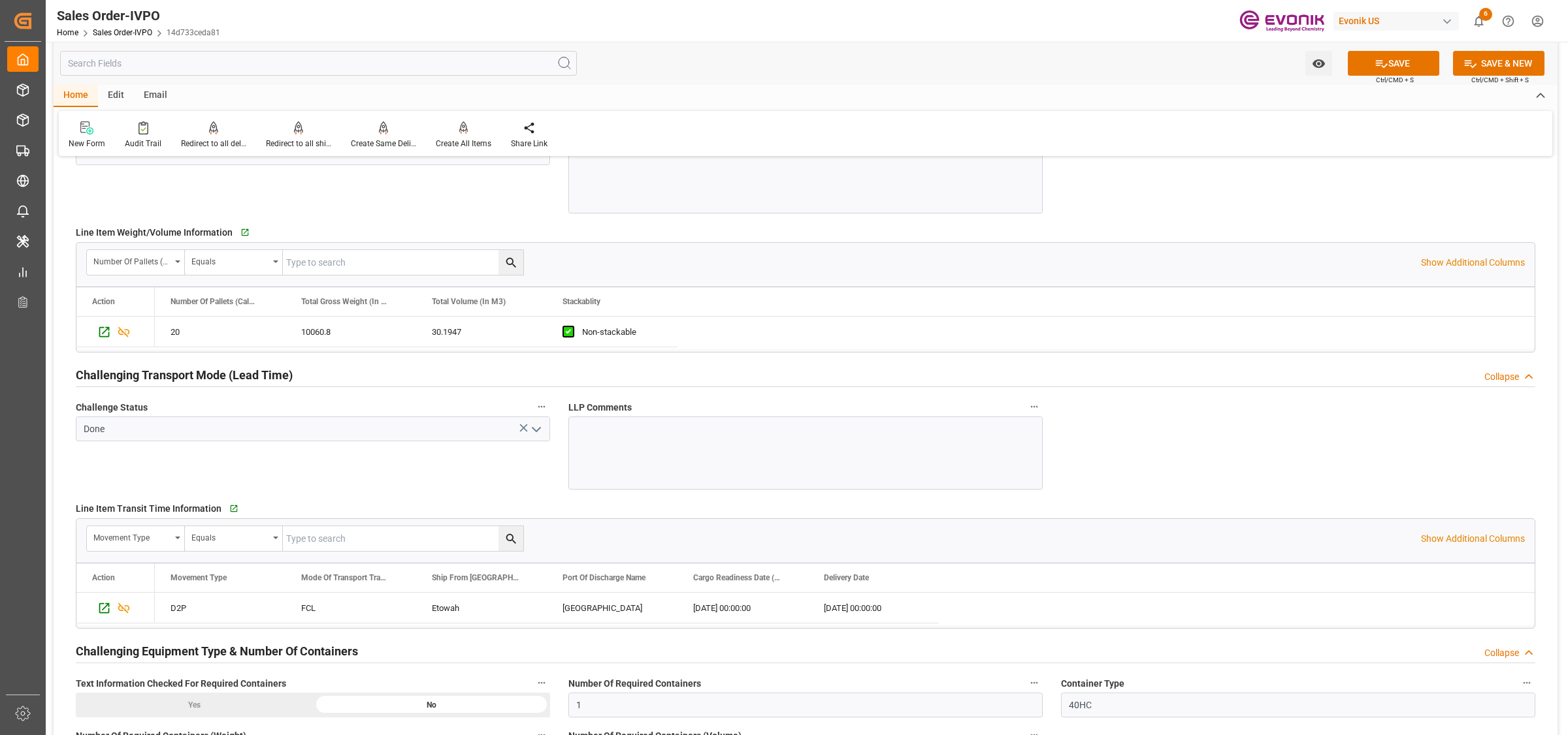
scroll to position [2122, 0]
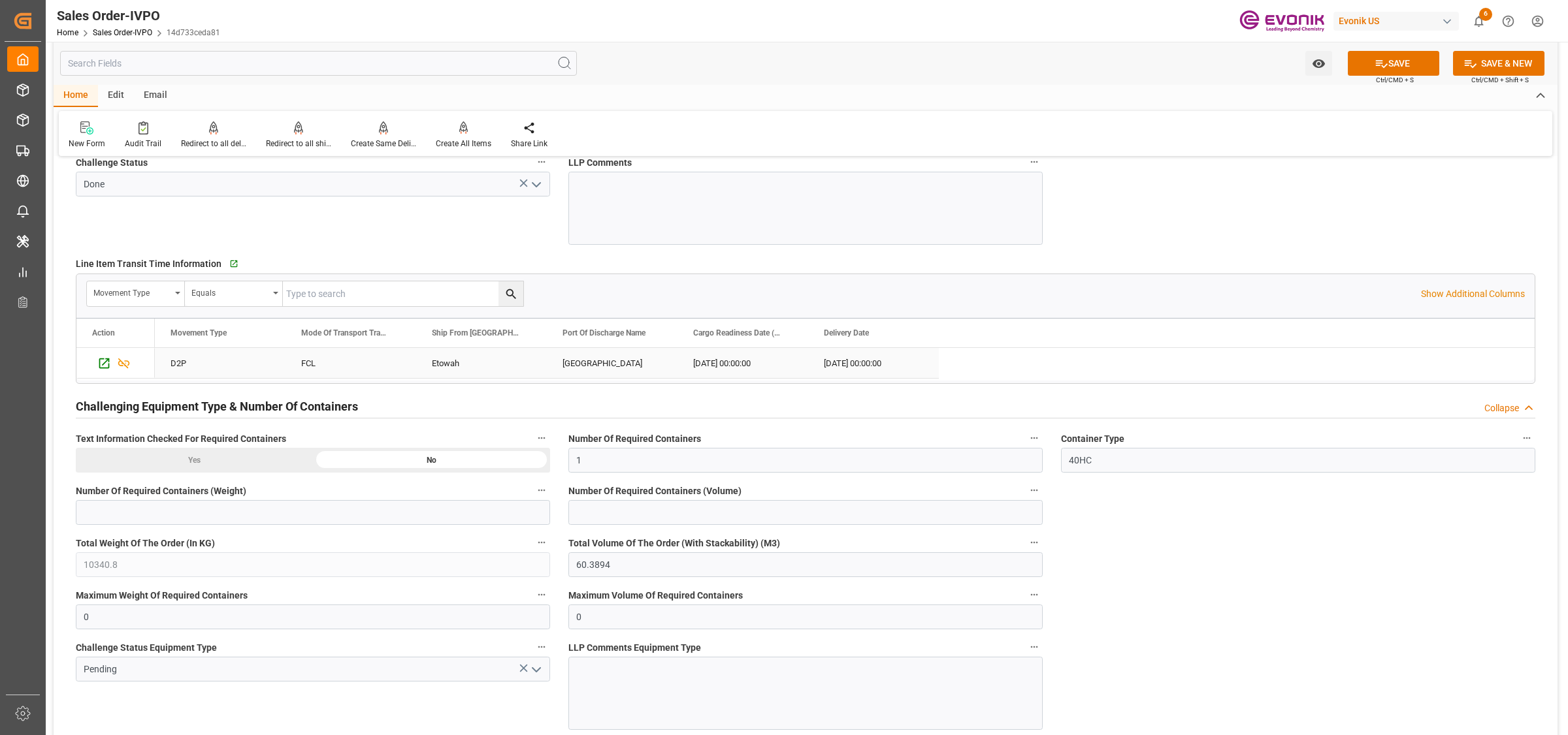
click at [454, 370] on div "Etowah" at bounding box center [481, 363] width 131 height 30
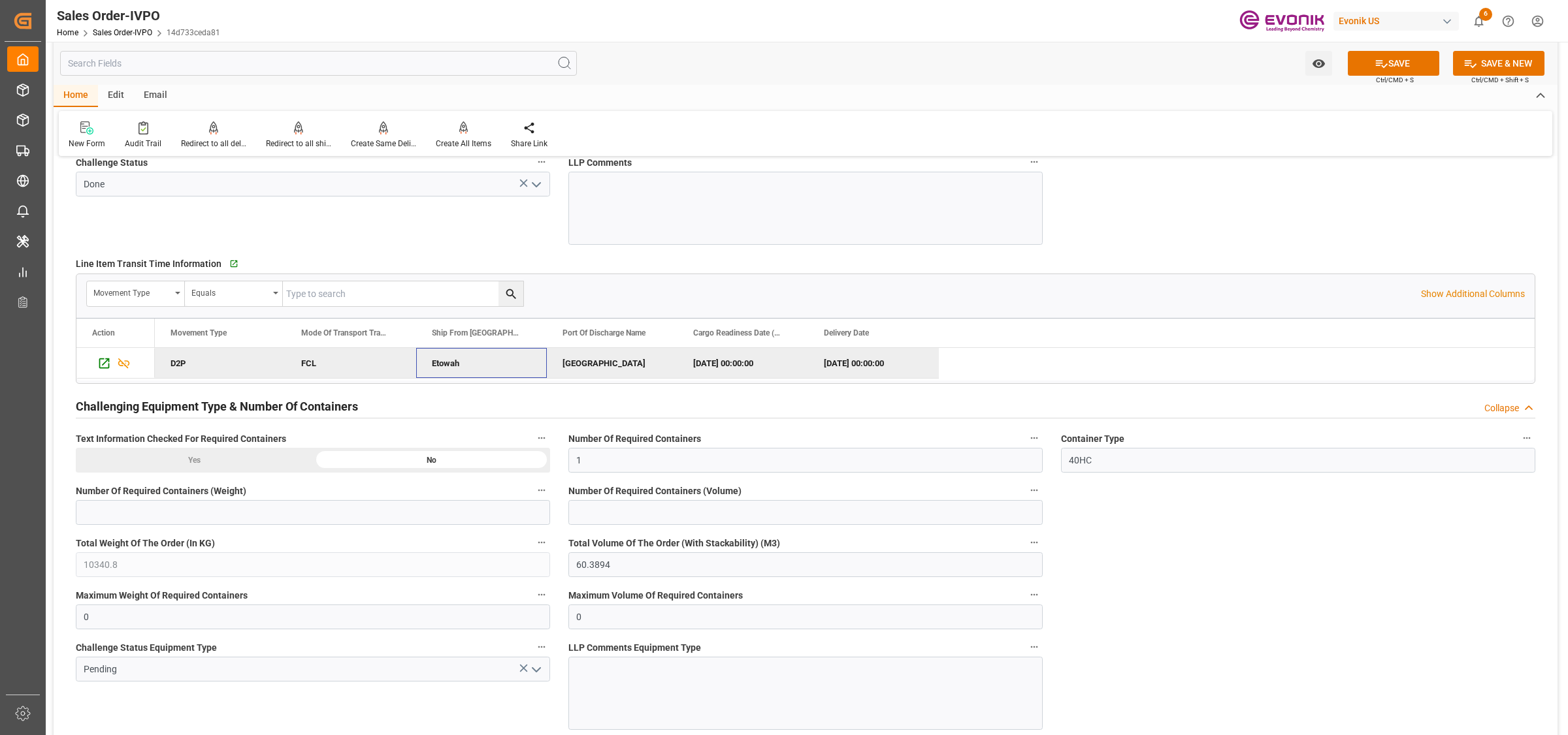
scroll to position [2285, 0]
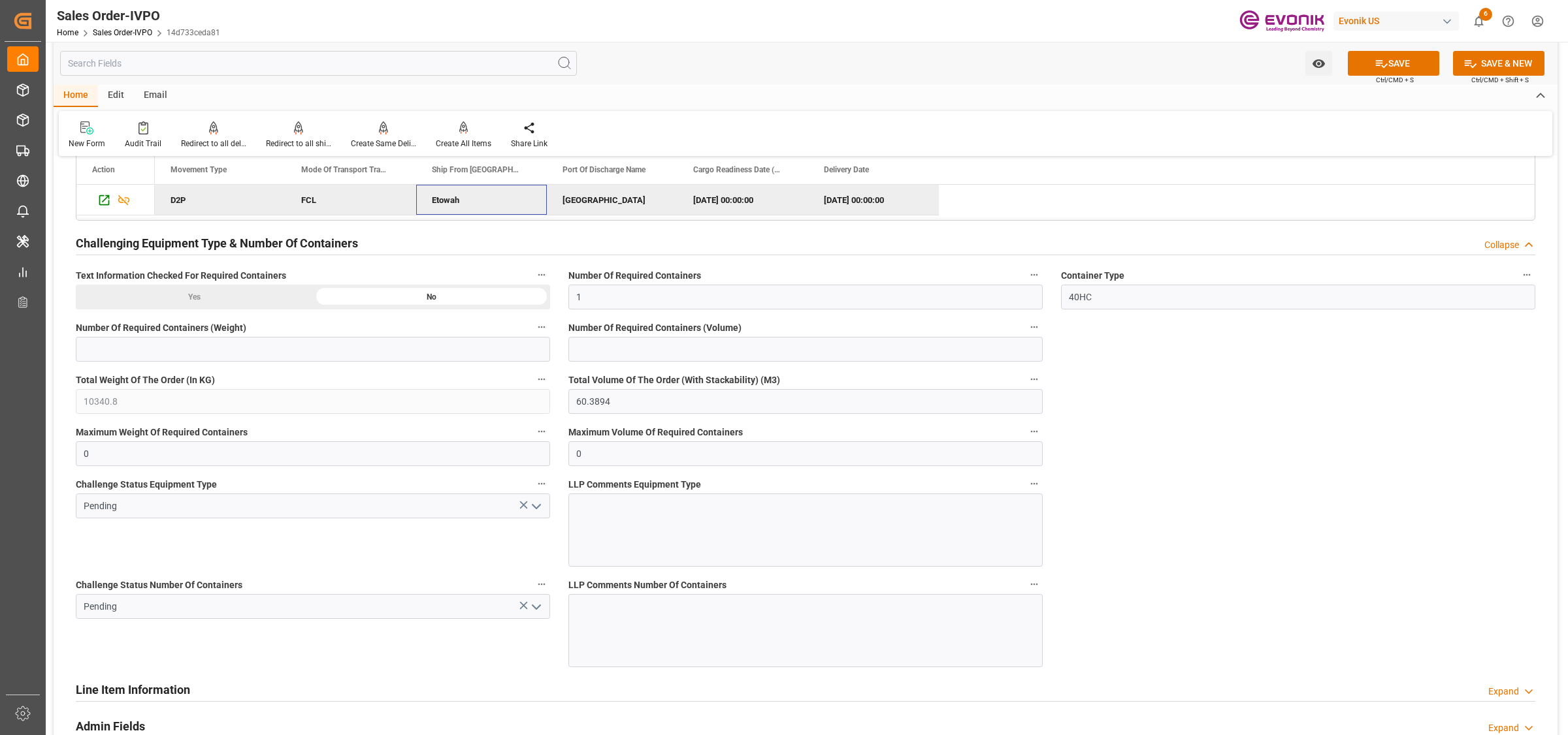
click at [535, 507] on icon "open menu" at bounding box center [536, 506] width 15 height 15
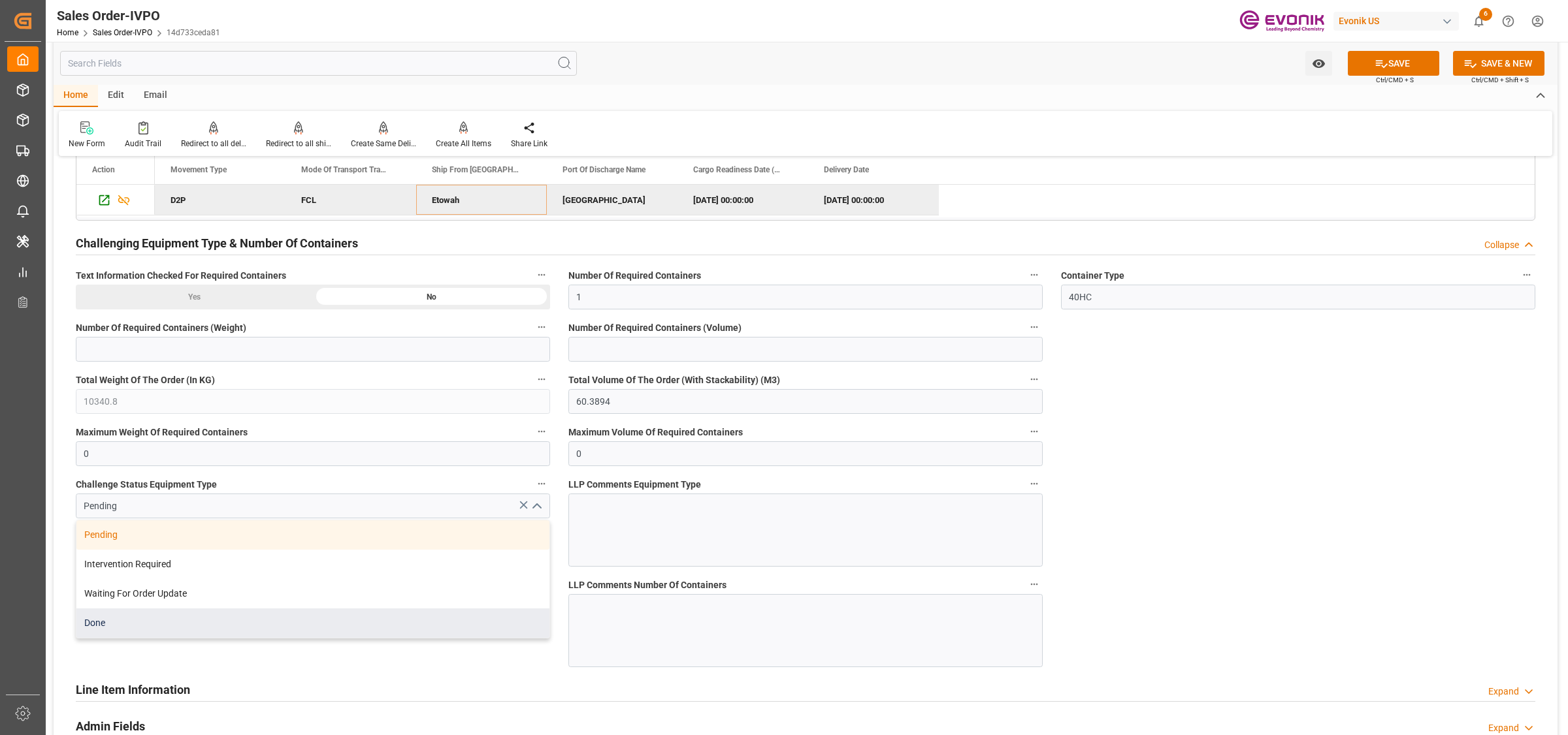
click at [171, 619] on div "Done" at bounding box center [313, 623] width 473 height 29
type input "Done"
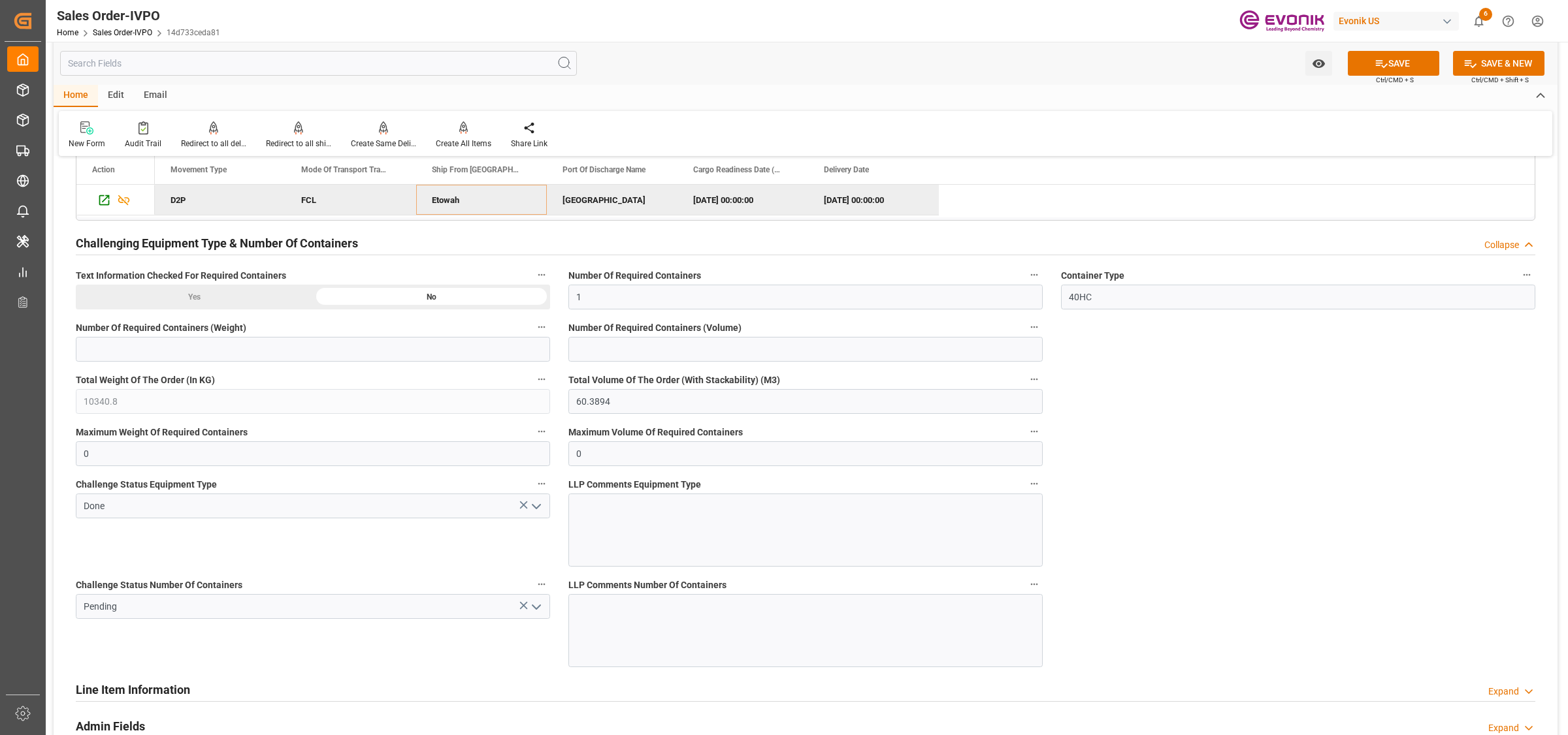
click at [389, 660] on div "Challenge Status Number Of Containers Pending" at bounding box center [313, 622] width 493 height 101
click at [539, 608] on polyline "open menu" at bounding box center [536, 608] width 8 height 4
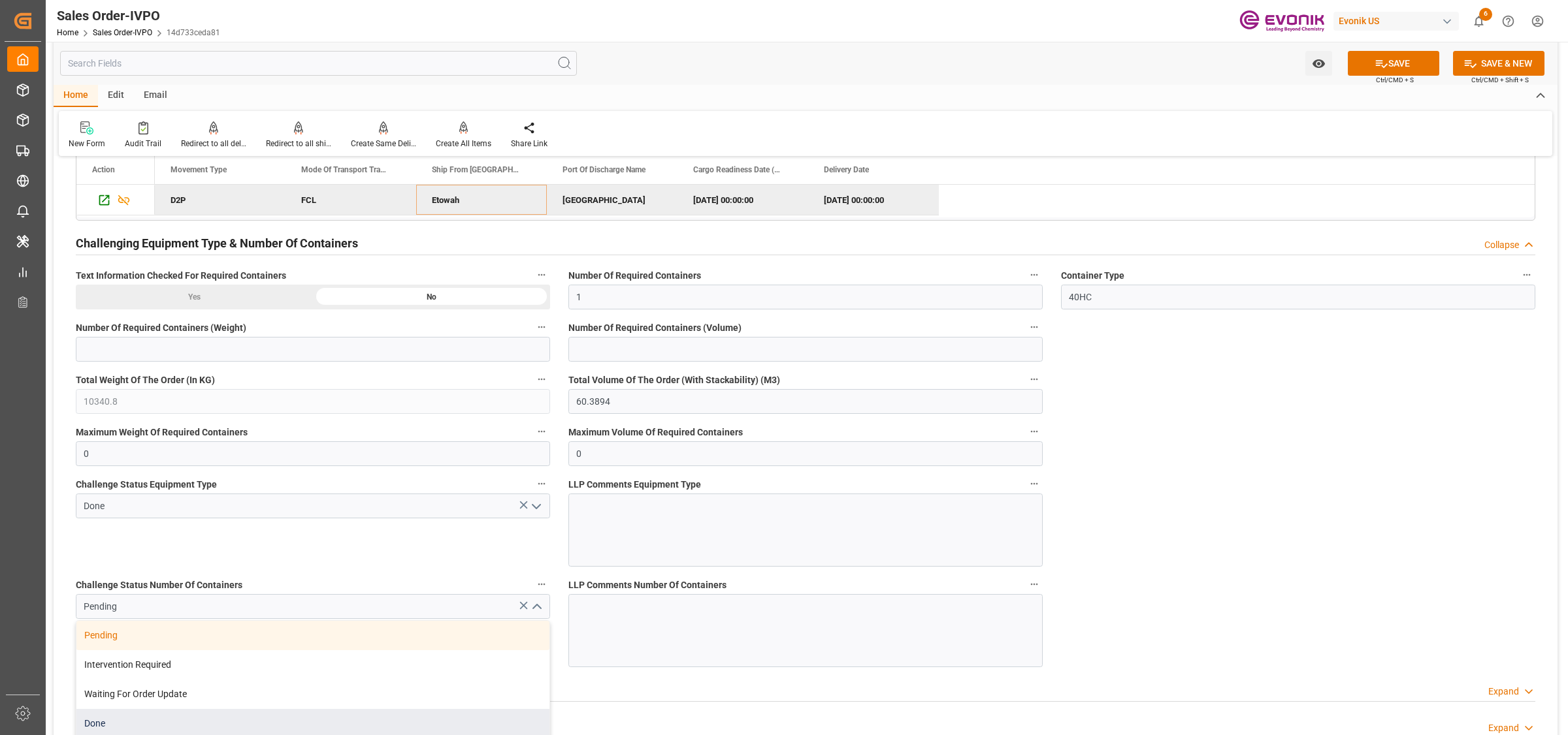
click at [105, 717] on div "Done" at bounding box center [313, 724] width 473 height 29
type input "Done"
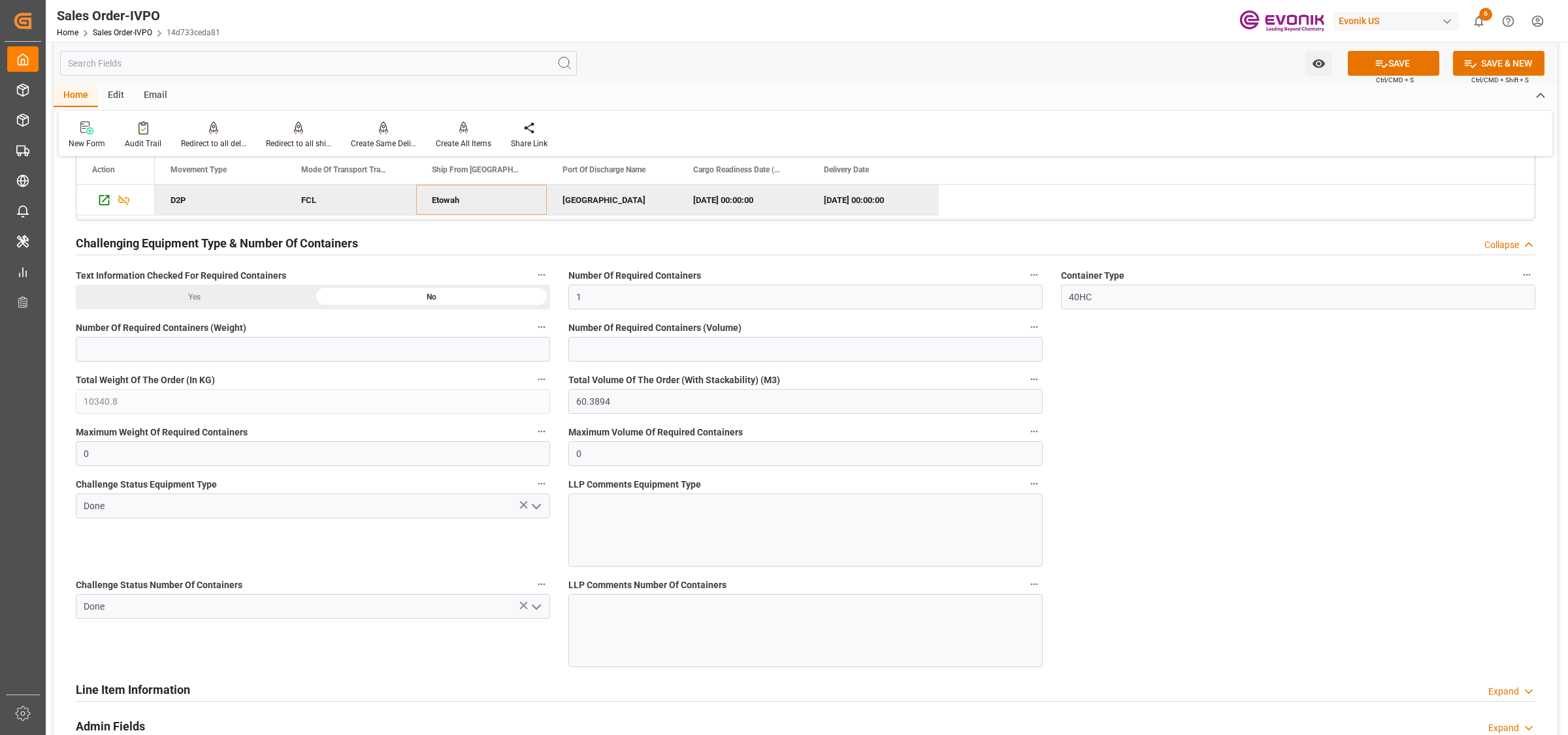
click at [1373, 76] on div "Watch Option SAVE Ctrl/CMD + S SAVE & NEW Ctrl/CMD + Shift + S" at bounding box center [806, 64] width 1504 height 43
click at [1376, 73] on button "SAVE" at bounding box center [1393, 63] width 92 height 24
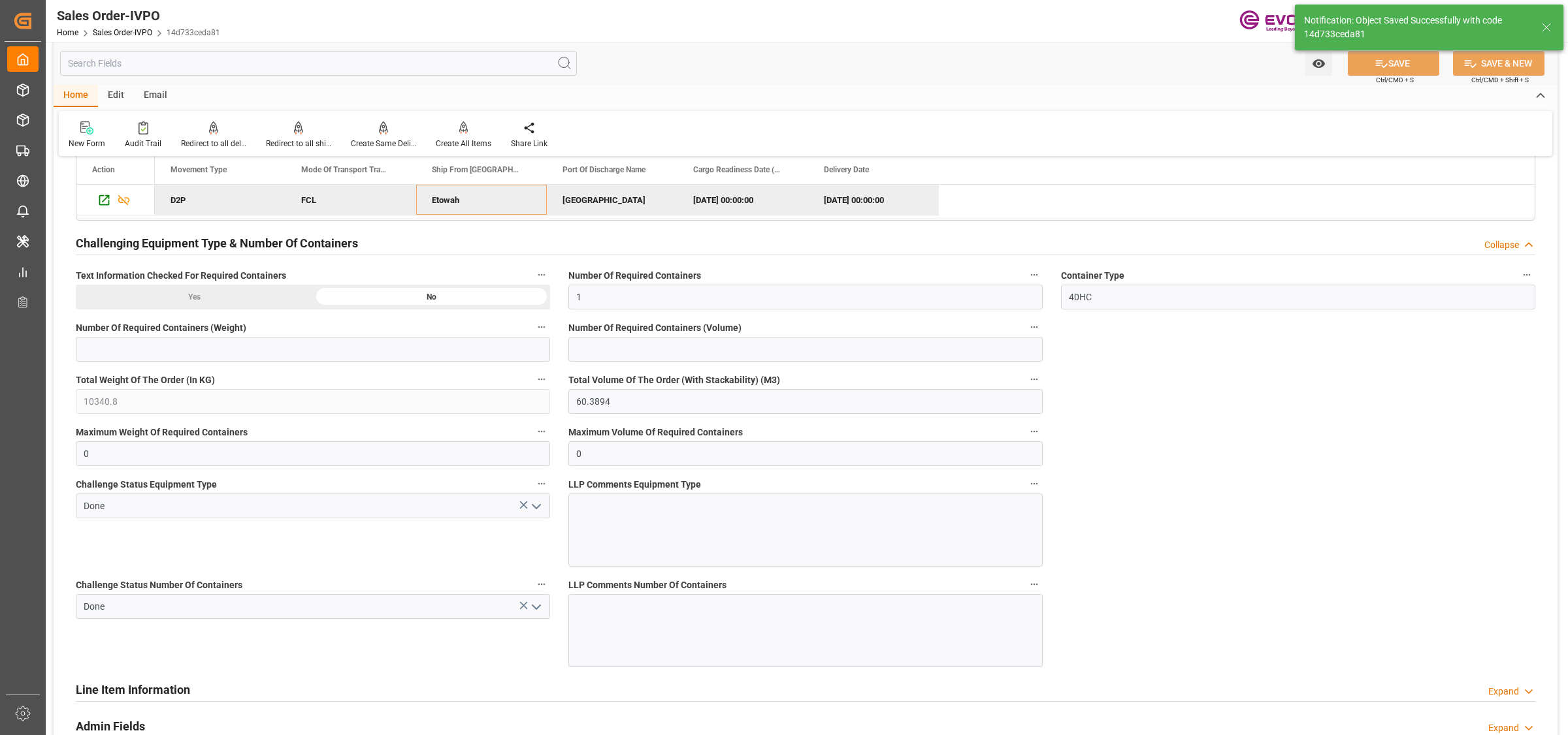
type input "[DATE] 04:43"
type input "No"
type input "1"
type input "2"
type input "19000"
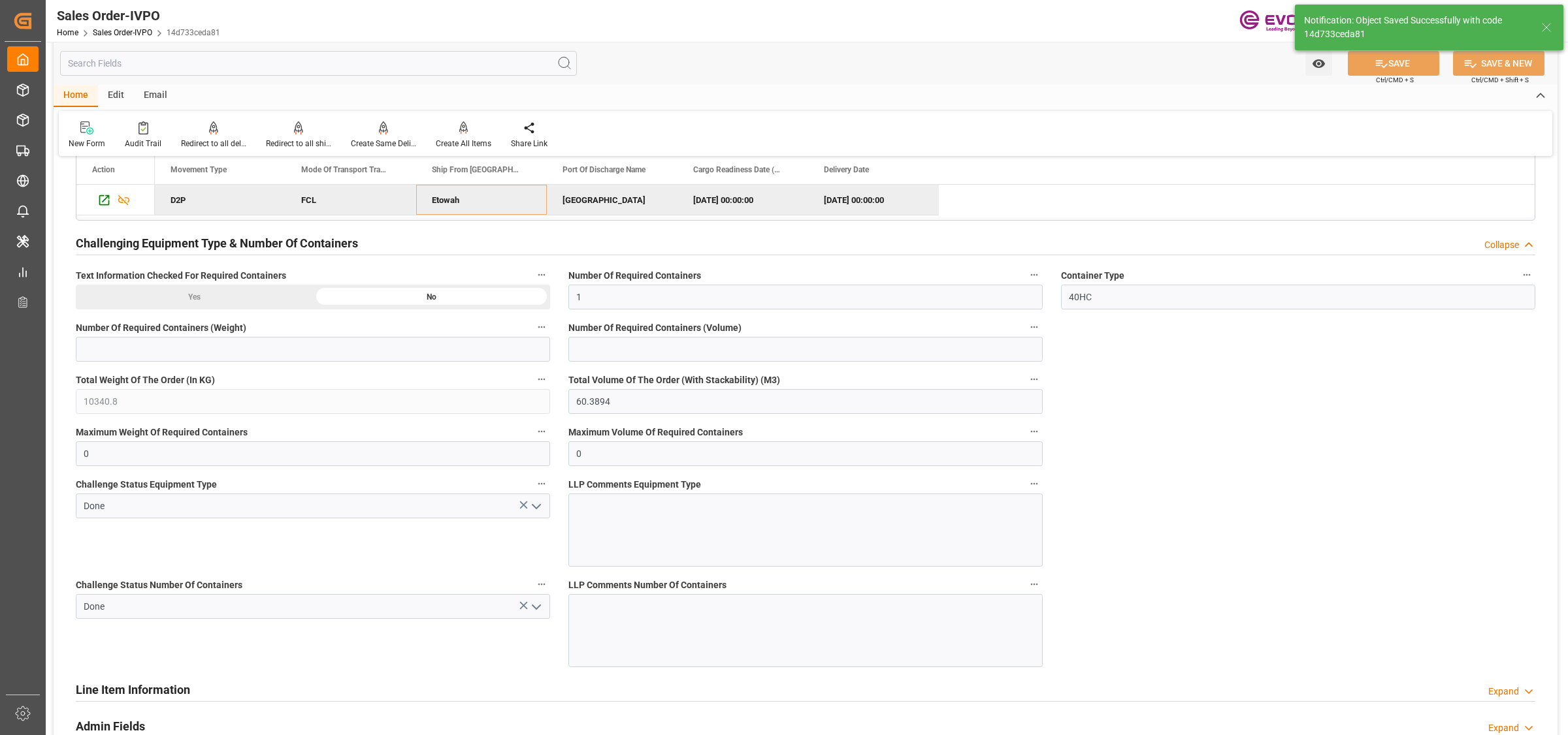
type input "60"
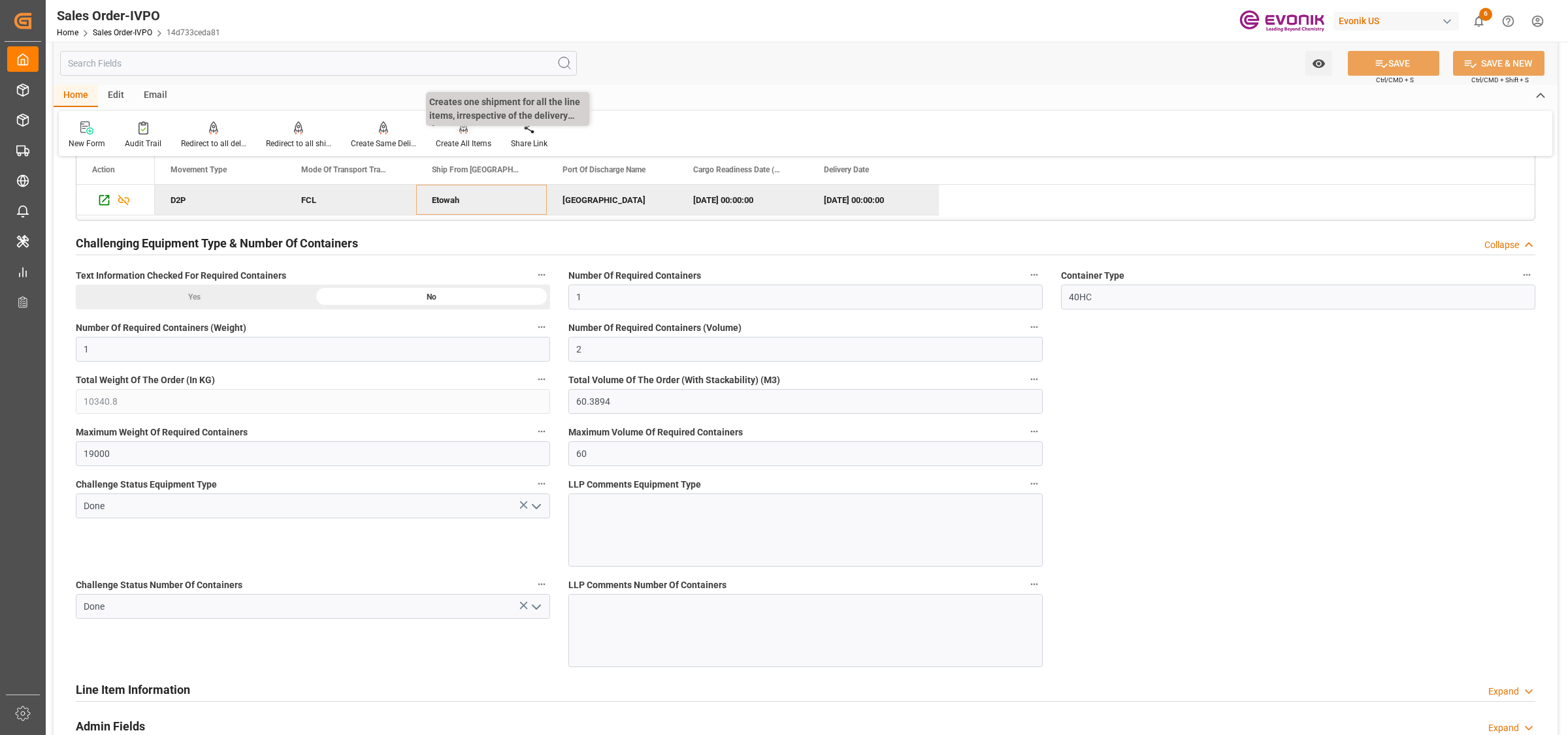
click at [464, 133] on icon at bounding box center [463, 134] width 6 height 3
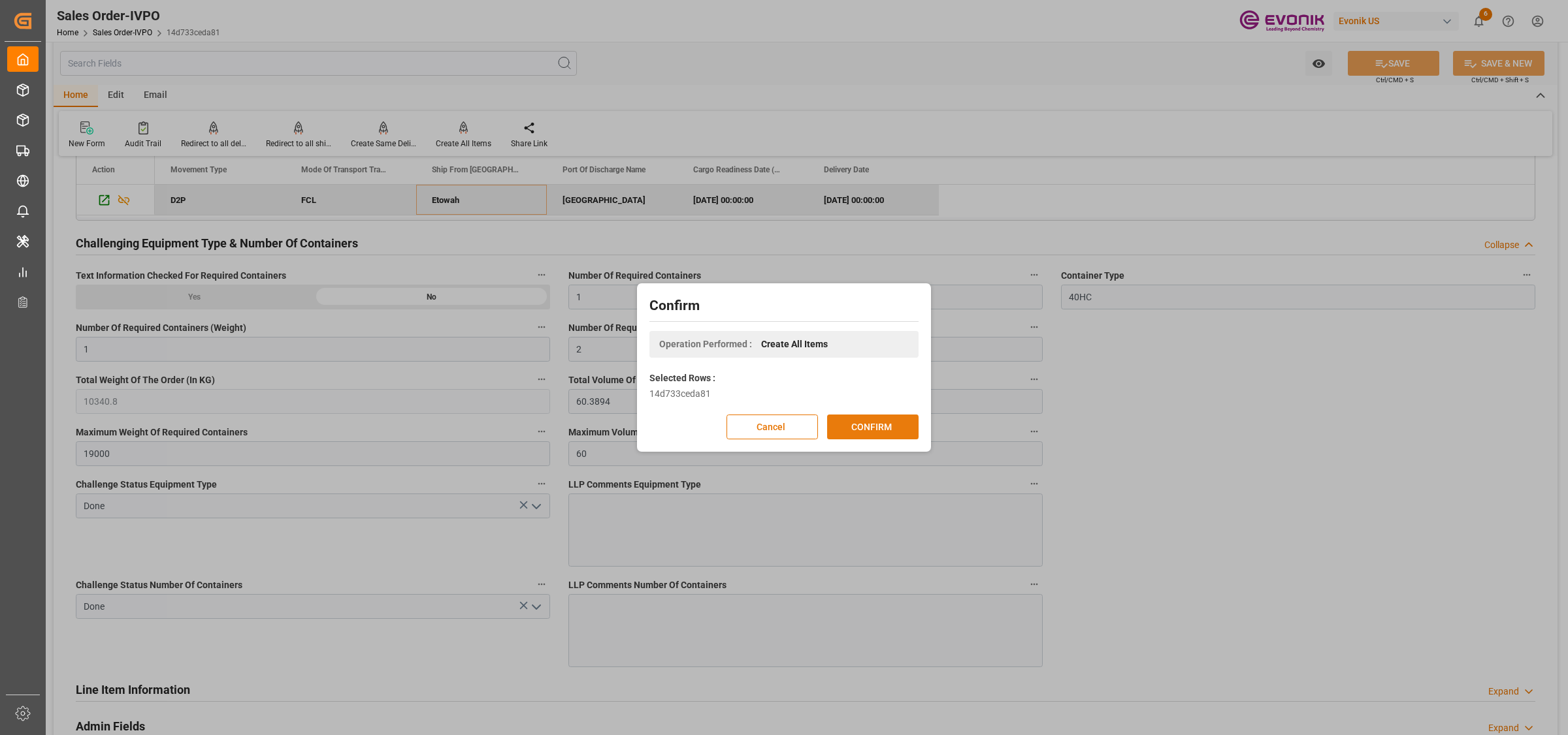
click at [873, 429] on button "CONFIRM" at bounding box center [873, 427] width 92 height 24
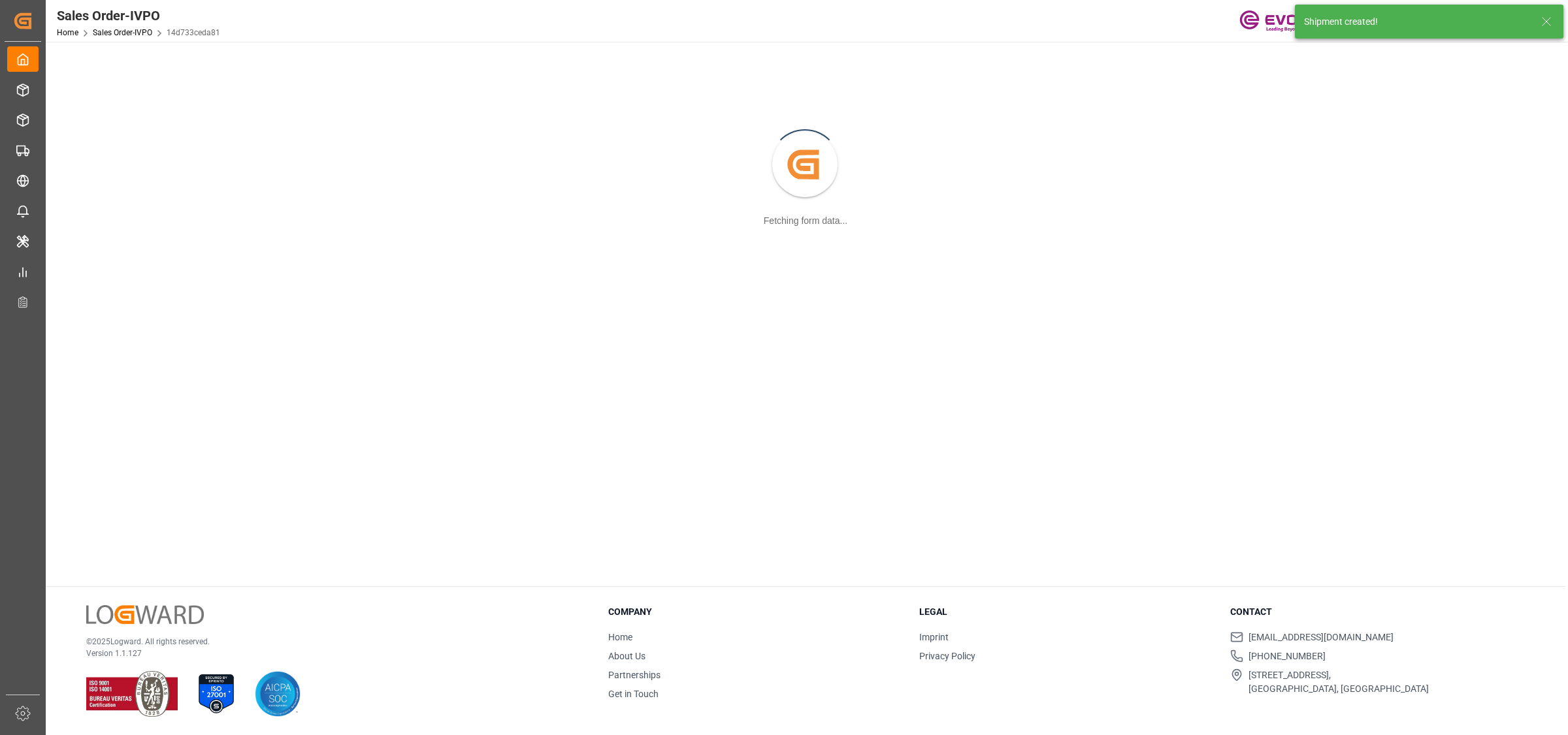
scroll to position [141, 0]
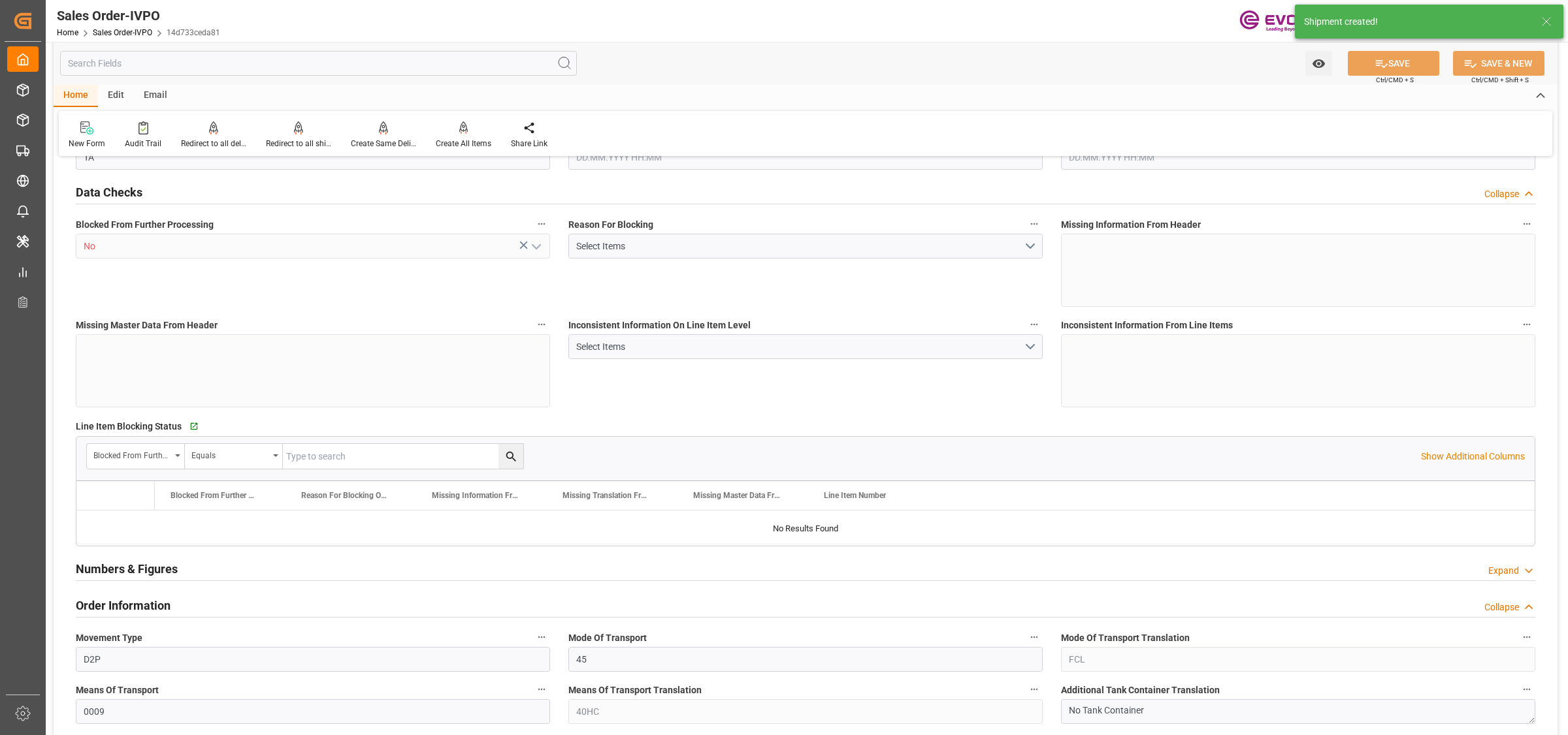
type input "BEANR"
type input "0"
type input "1"
type input "2"
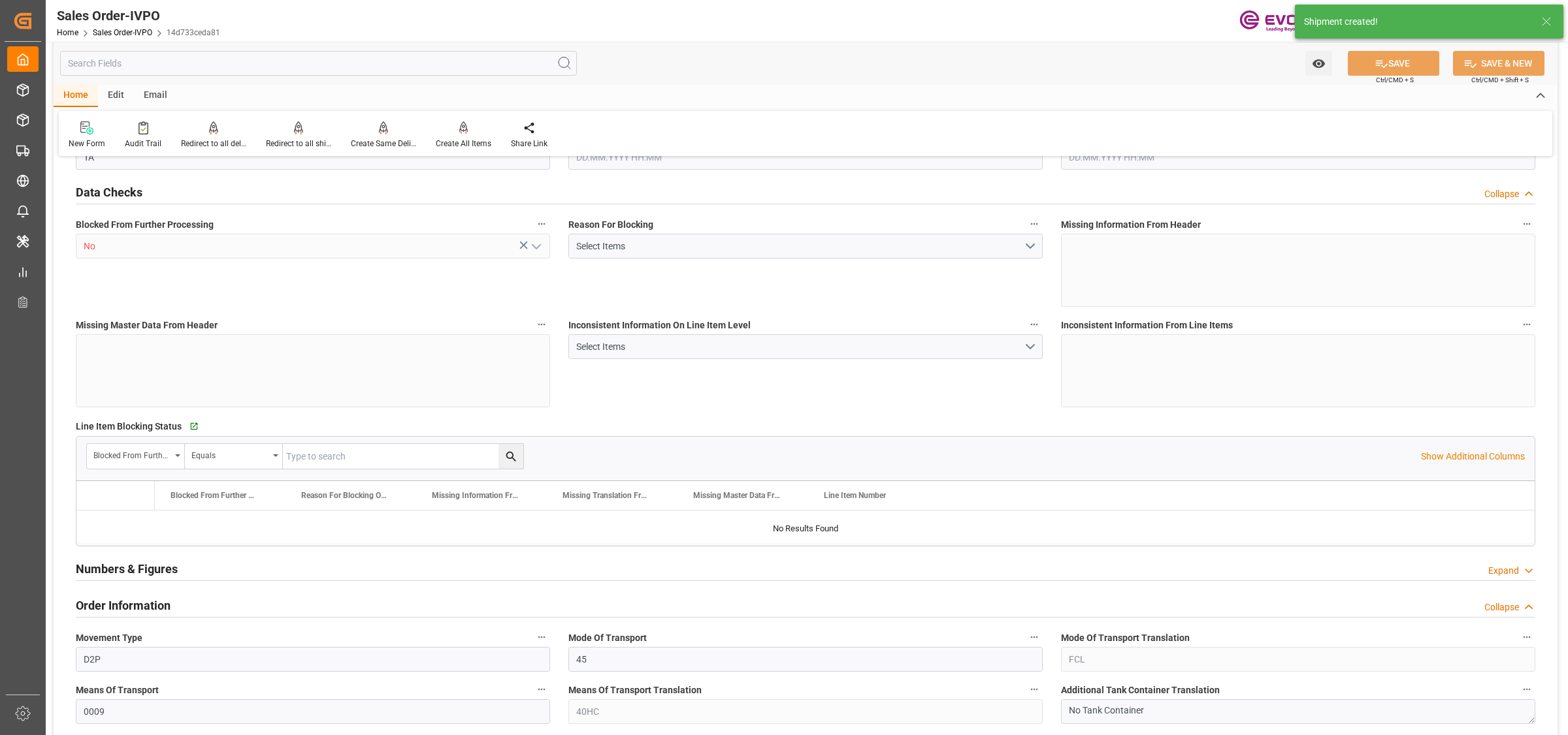
type input "10340.8"
type input "60.3894"
type input "19000"
type input "60"
type input "13.08.2025 14:18"
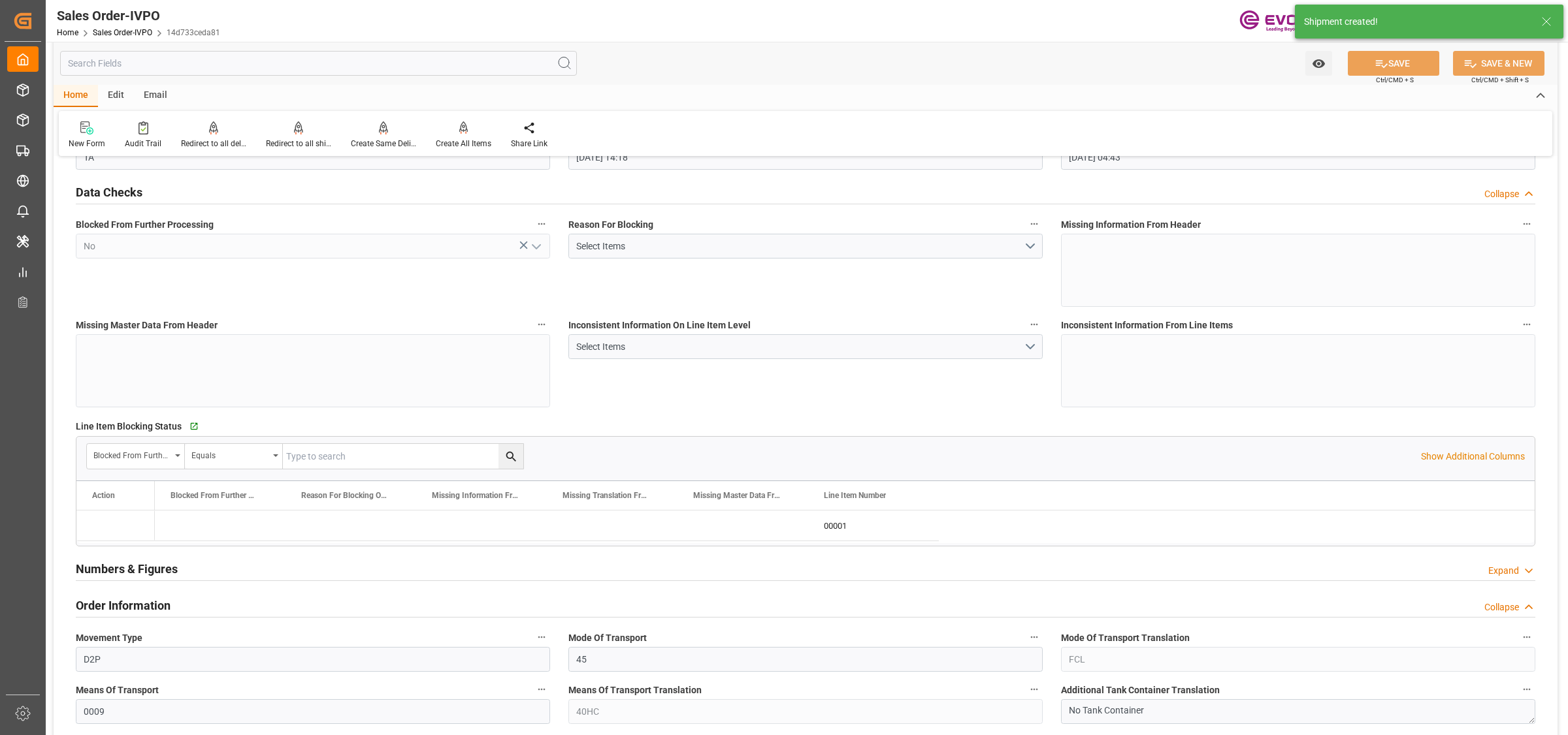
type input "[DATE] 04:43"
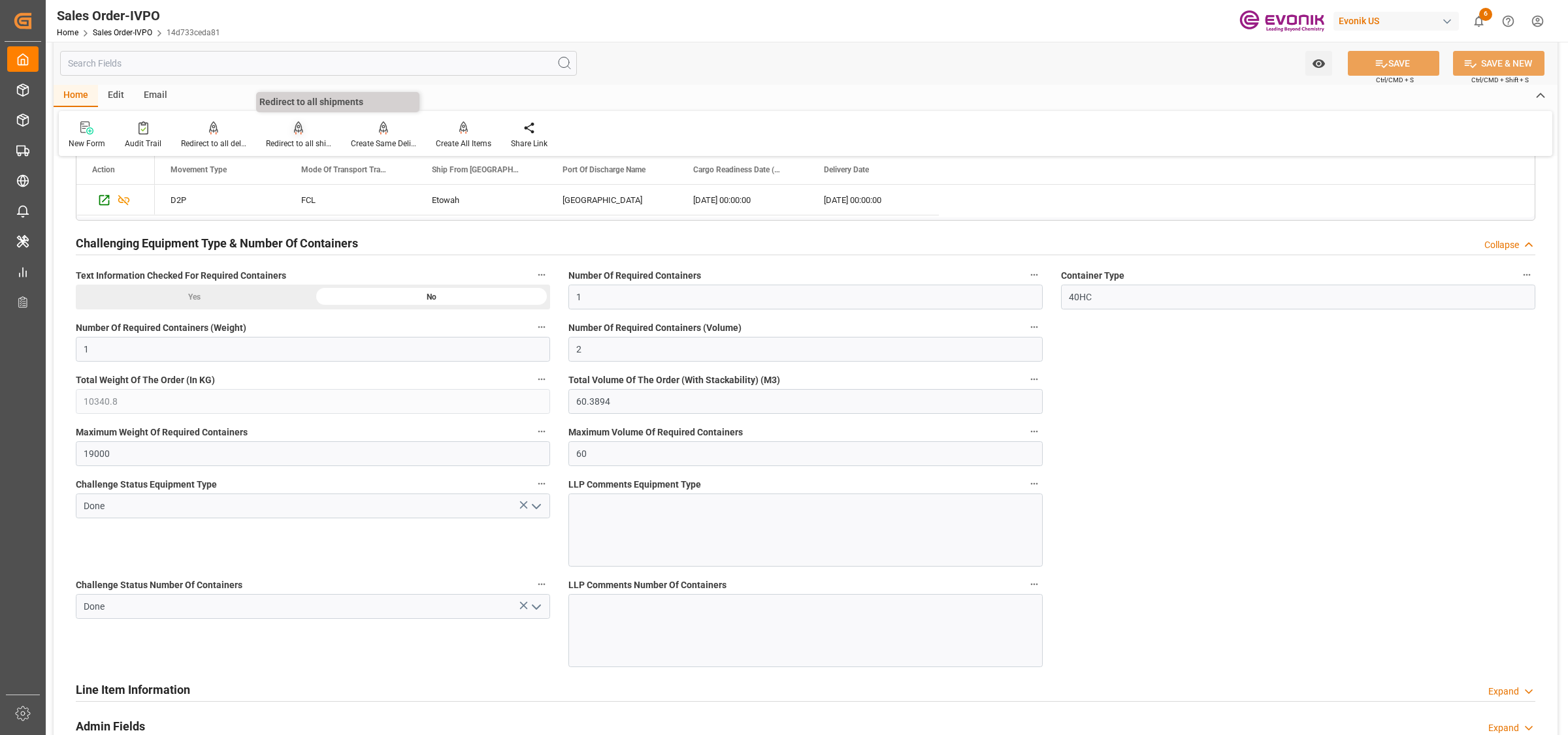
click at [296, 138] on div "Redirect to all shipments" at bounding box center [298, 143] width 65 height 12
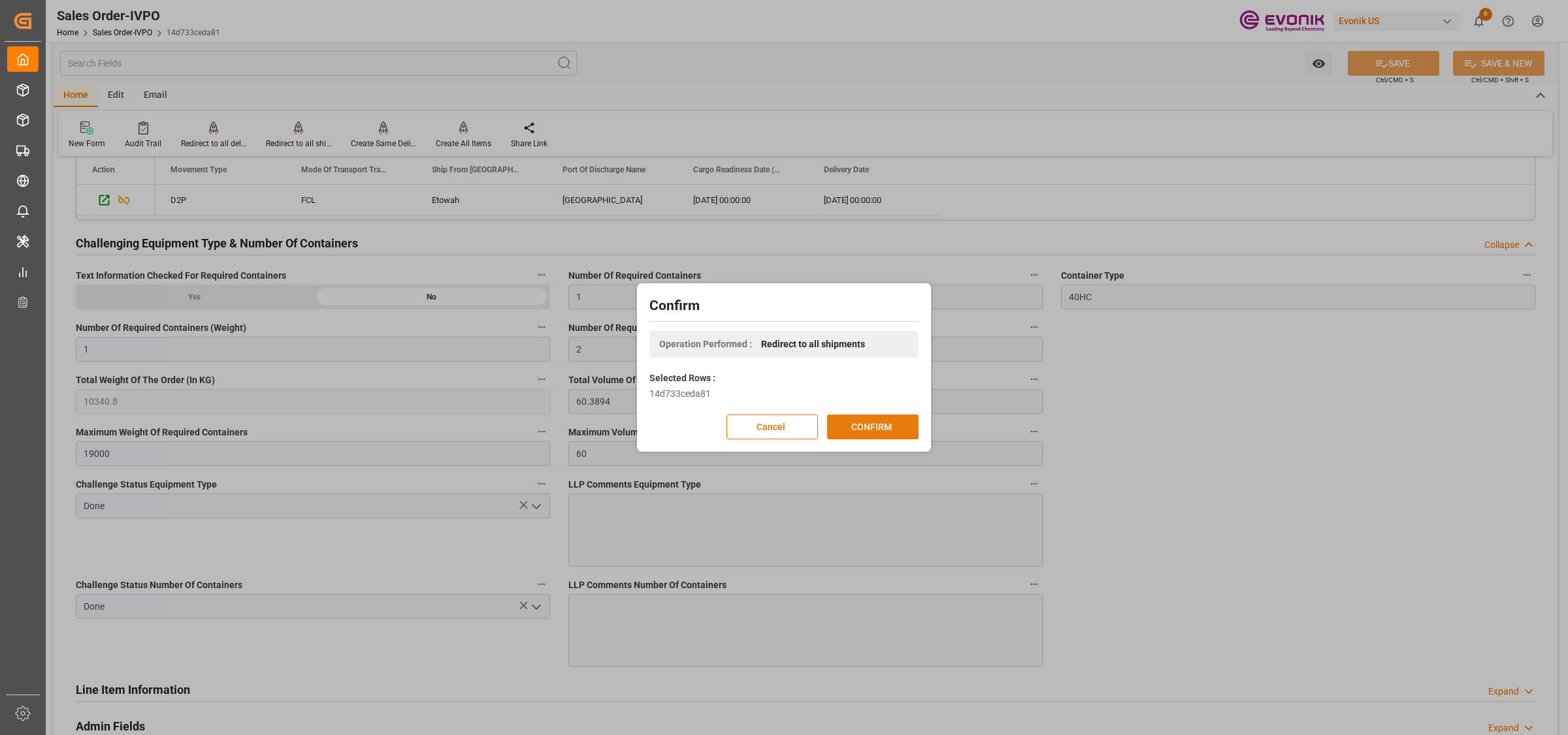
click at [867, 422] on button "CONFIRM" at bounding box center [873, 427] width 92 height 24
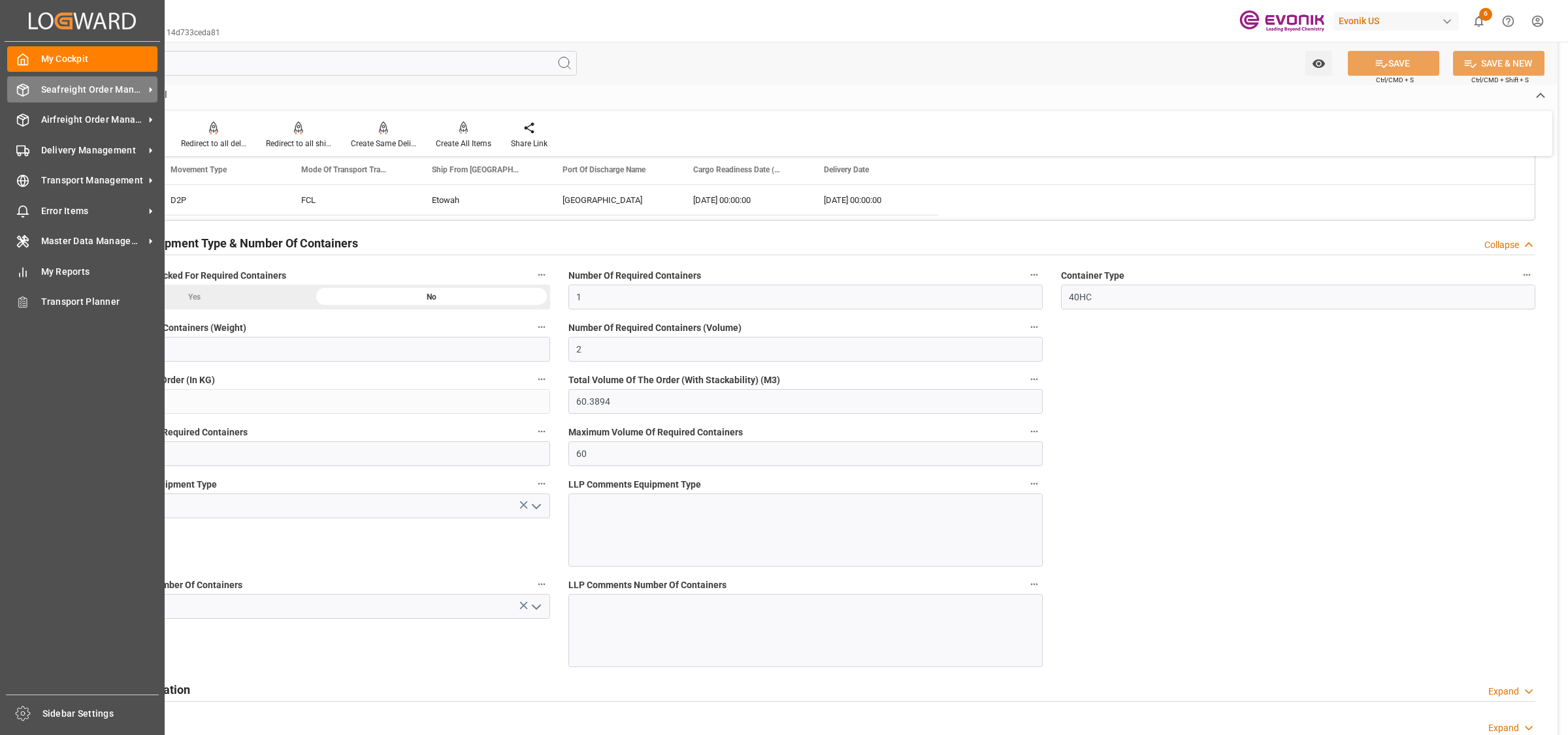
click at [24, 85] on icon at bounding box center [22, 90] width 13 height 13
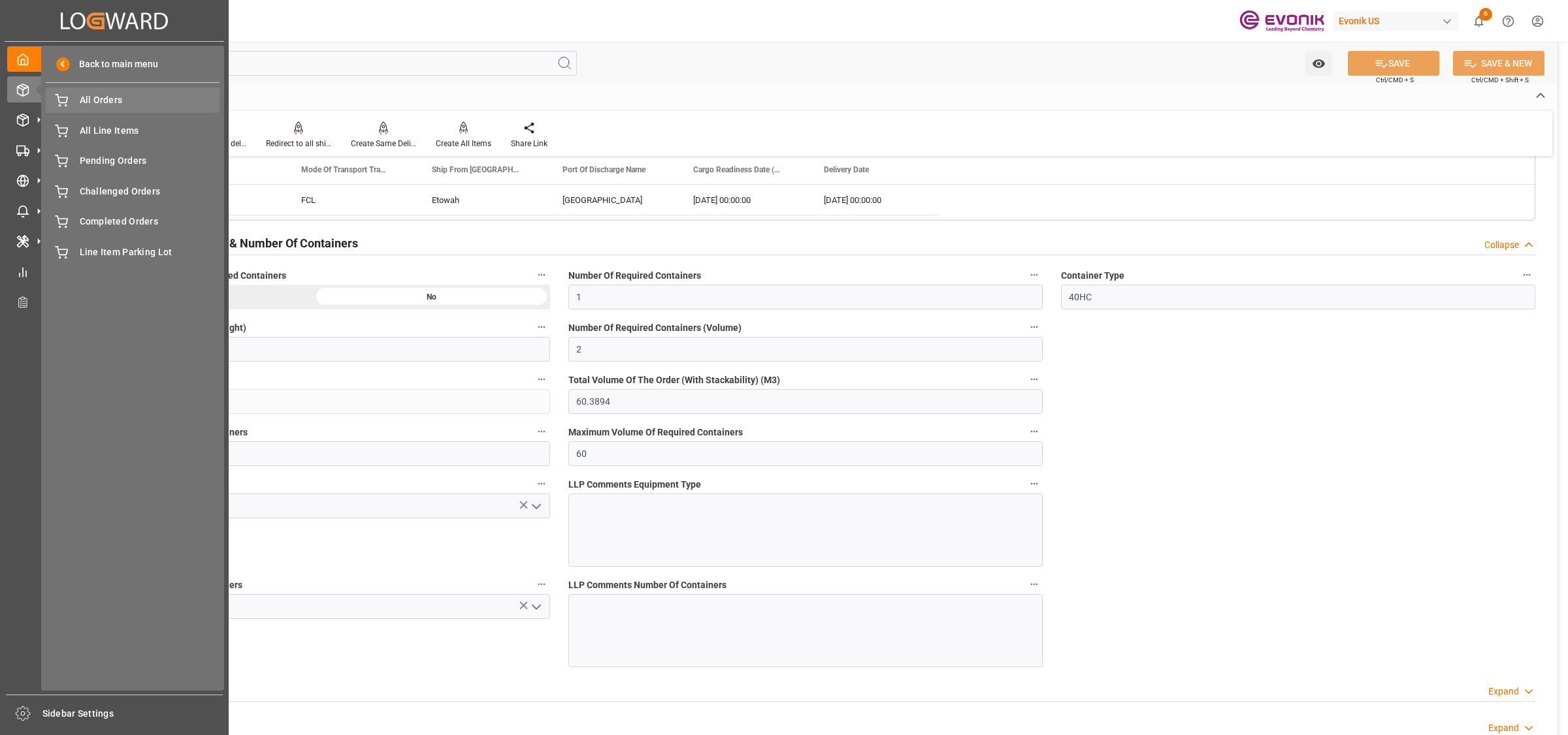
click at [99, 104] on span "All Orders" at bounding box center [150, 101] width 141 height 14
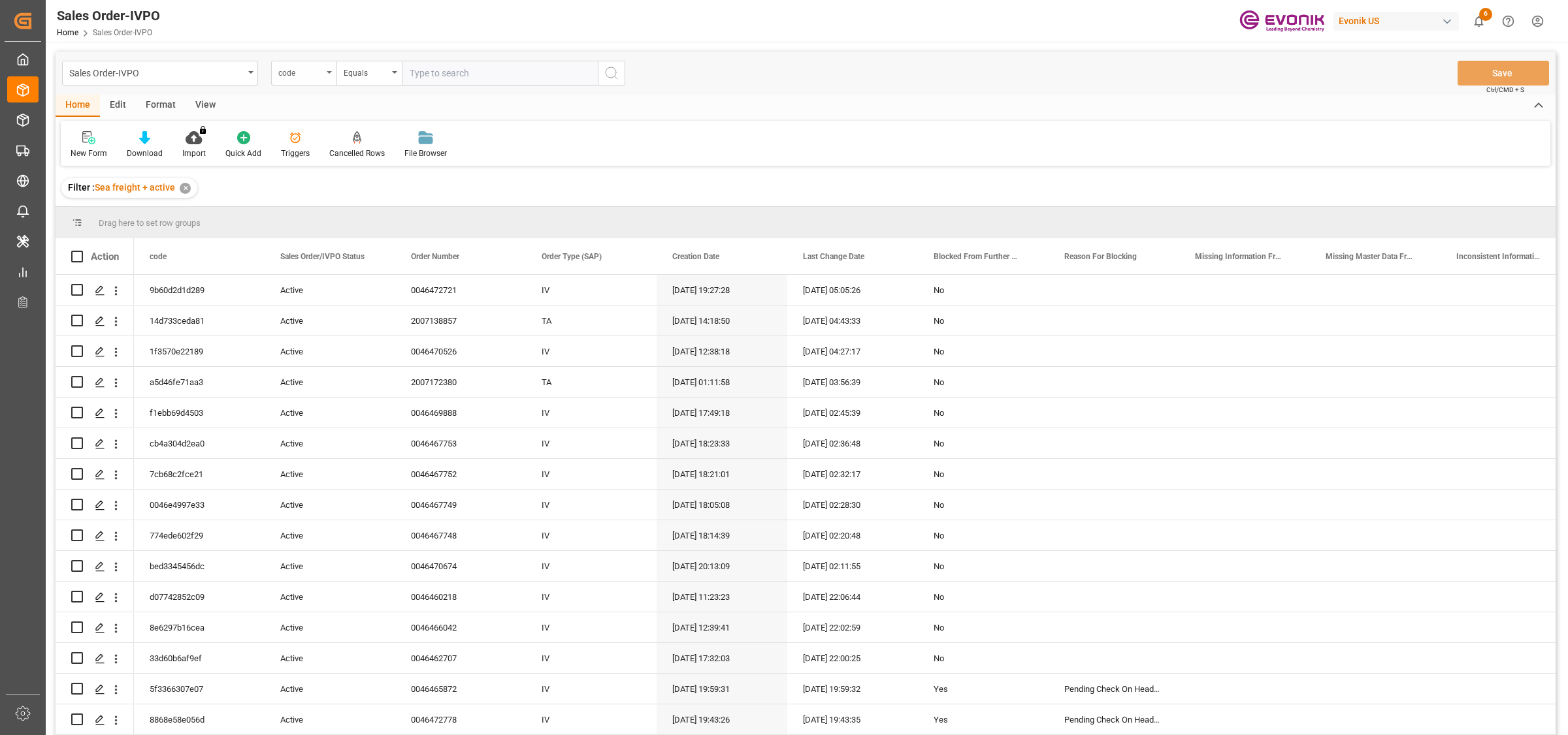
click at [295, 76] on div "code" at bounding box center [300, 71] width 44 height 15
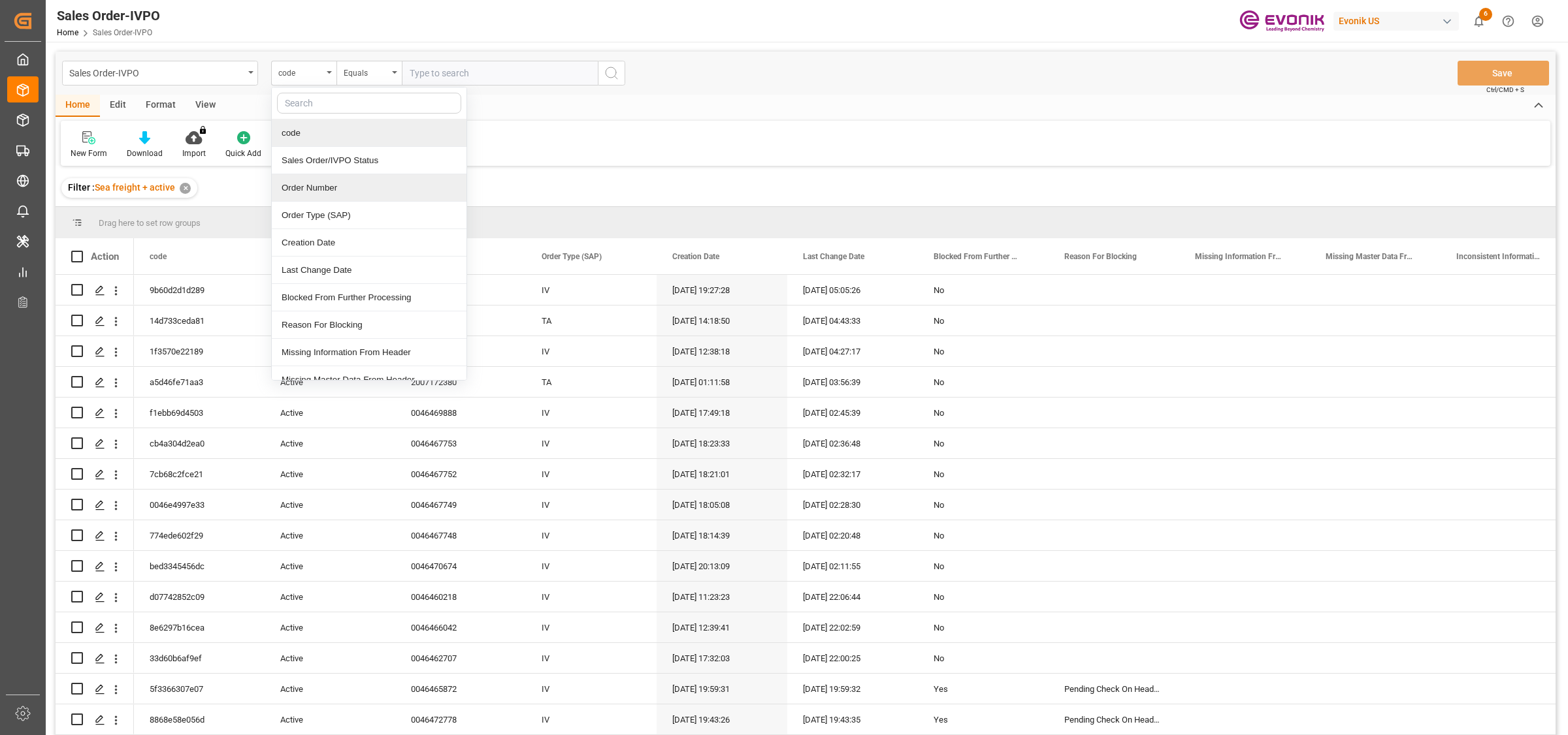
click at [311, 190] on div "Order Number" at bounding box center [369, 187] width 195 height 27
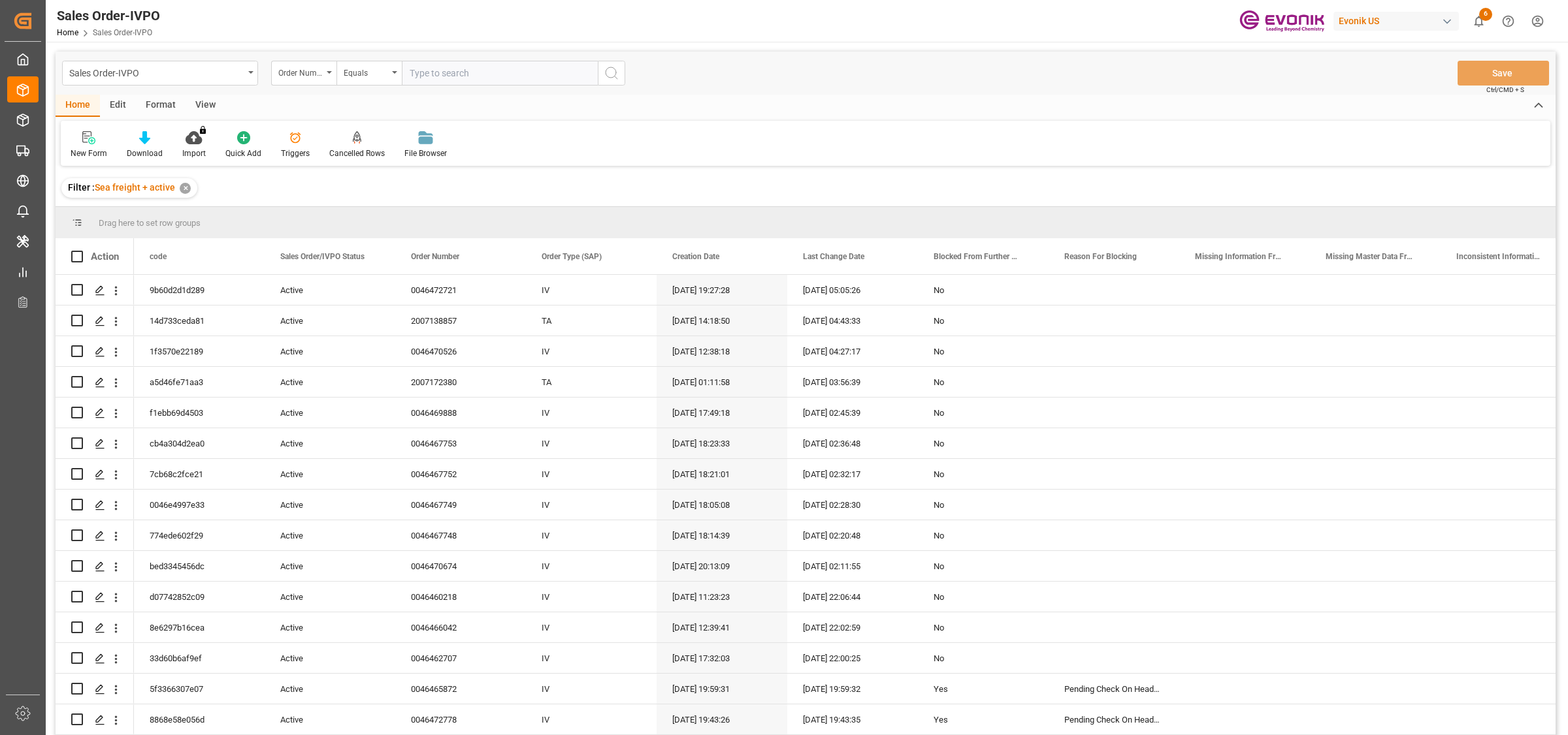
click at [430, 67] on input "text" at bounding box center [500, 73] width 196 height 24
paste input "46465543"
type input "0046465543"
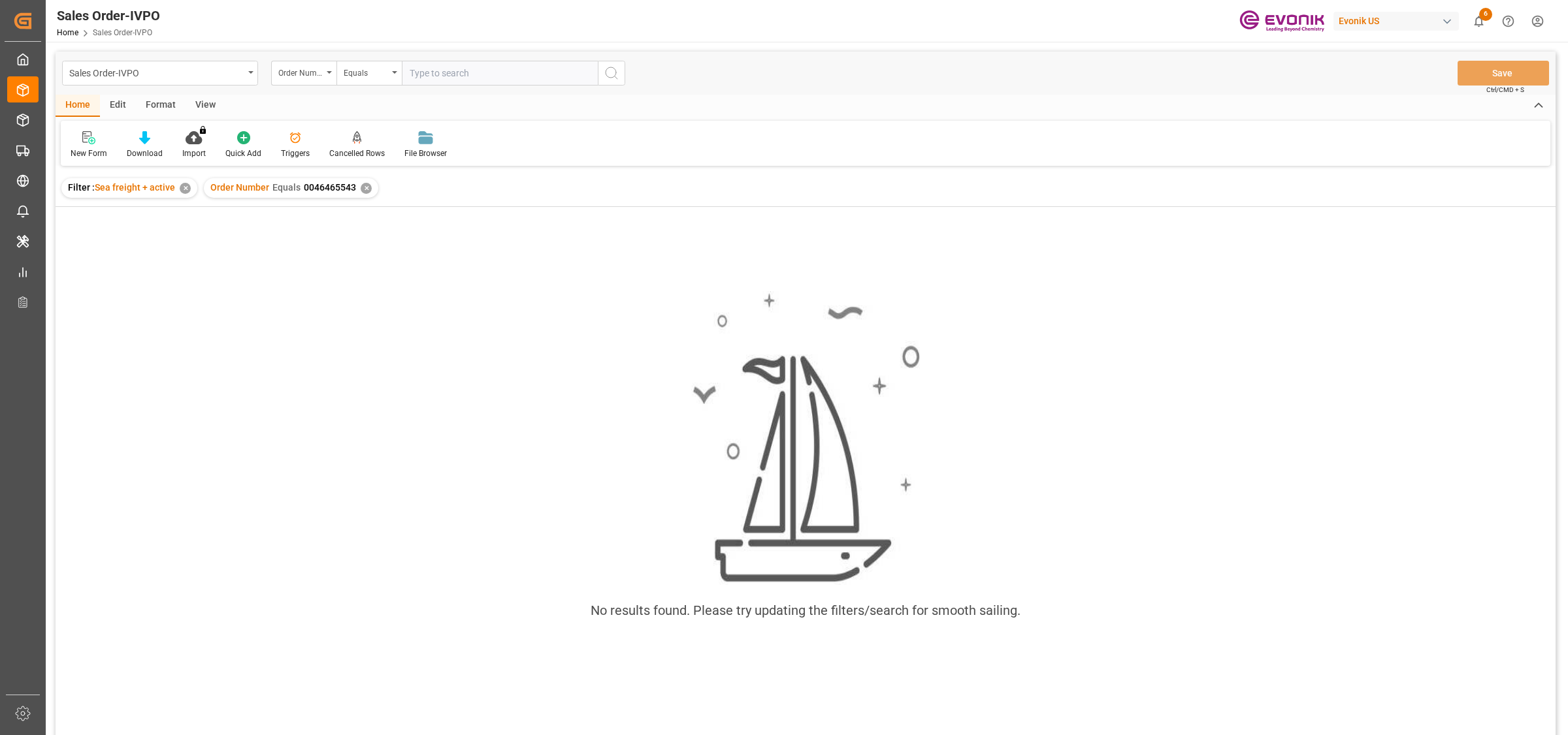
click at [361, 185] on div "✕" at bounding box center [366, 188] width 11 height 11
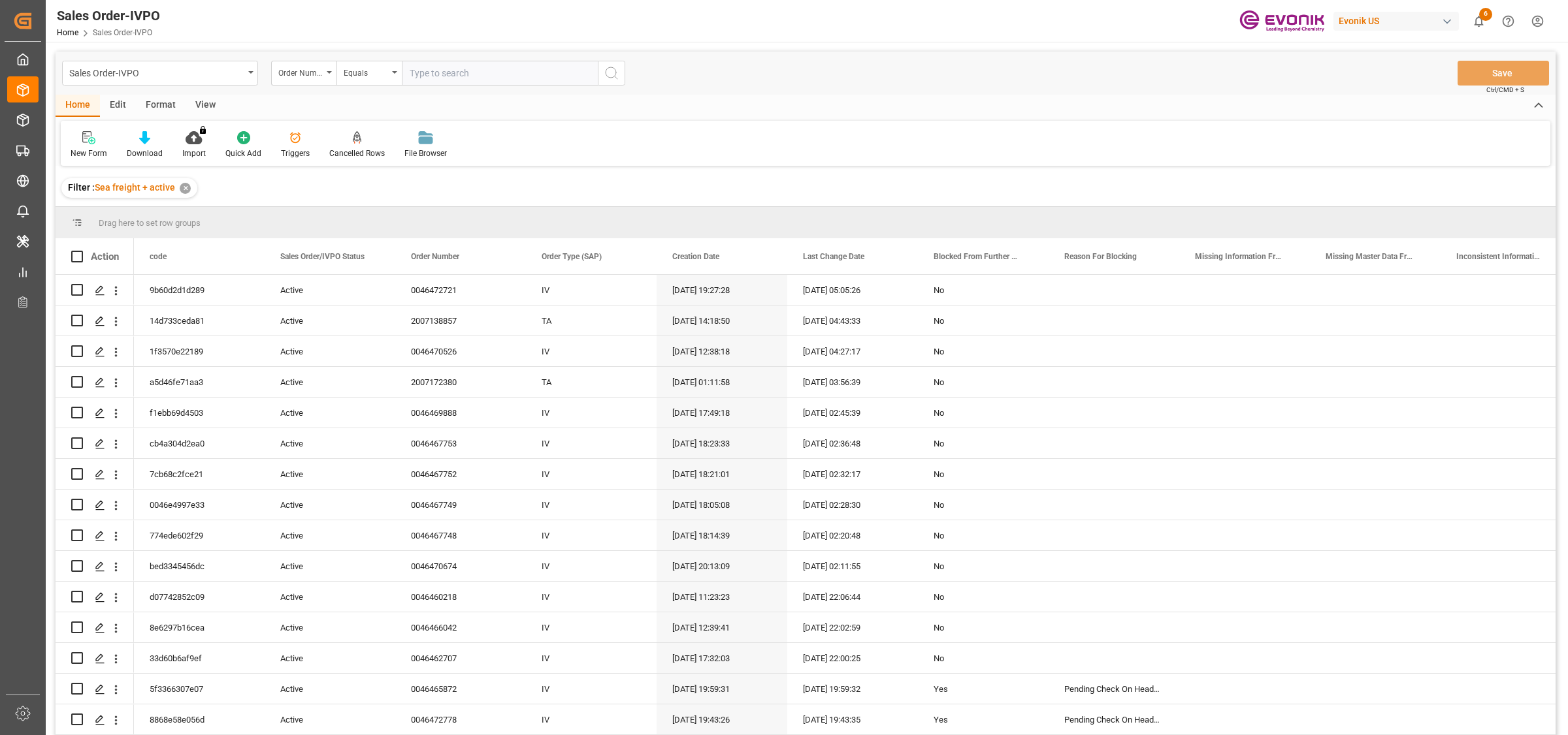
click at [433, 67] on input "text" at bounding box center [500, 73] width 196 height 24
paste input "46466103"
type input "0046466103"
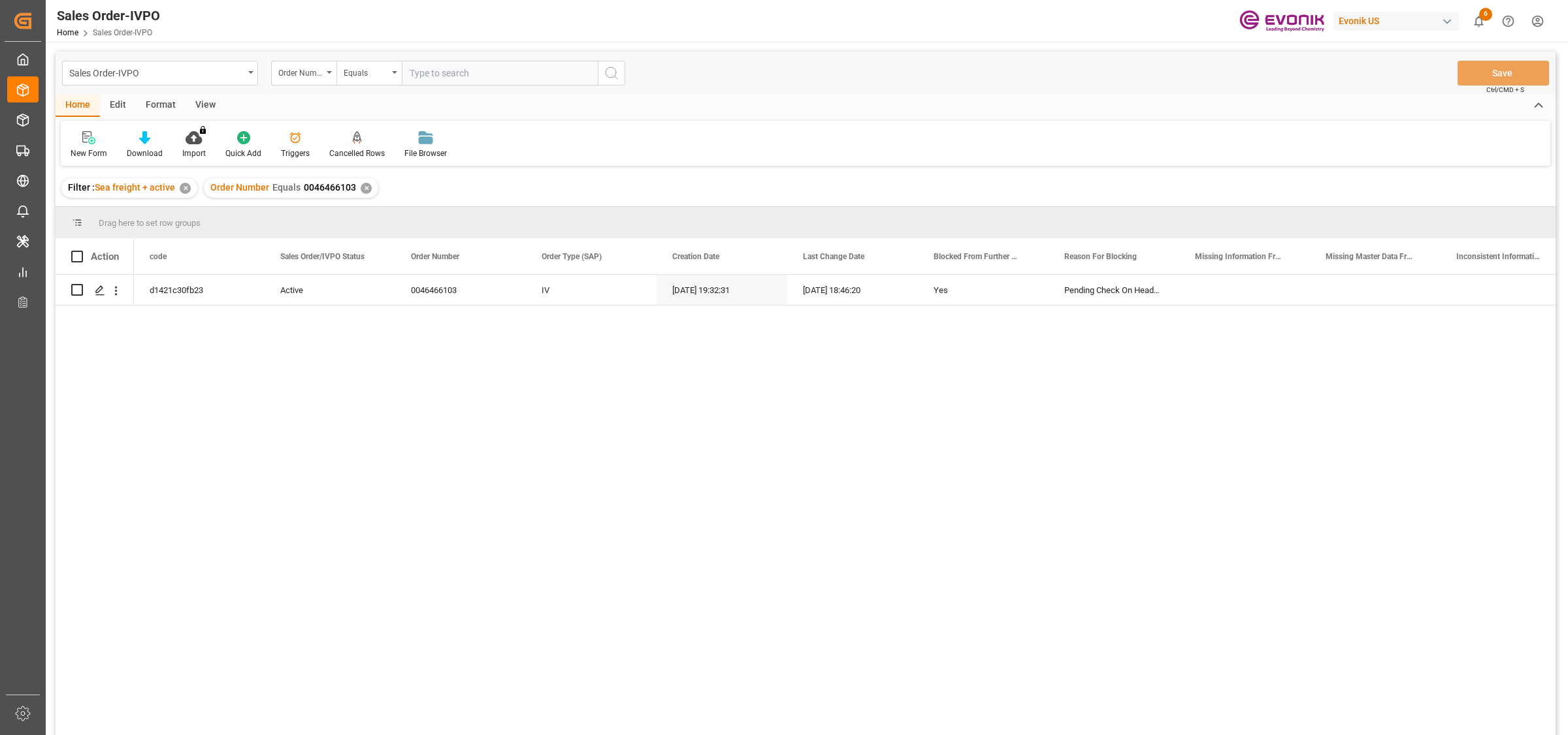
click at [223, 354] on div "d1421c30fb23 Active 0046466103 IV 20.08.2025 19:32:31 10.09.2025 18:46:20 Yes P…" at bounding box center [845, 509] width 1422 height 469
click at [94, 286] on div "Press SPACE to select this row." at bounding box center [99, 291] width 20 height 24
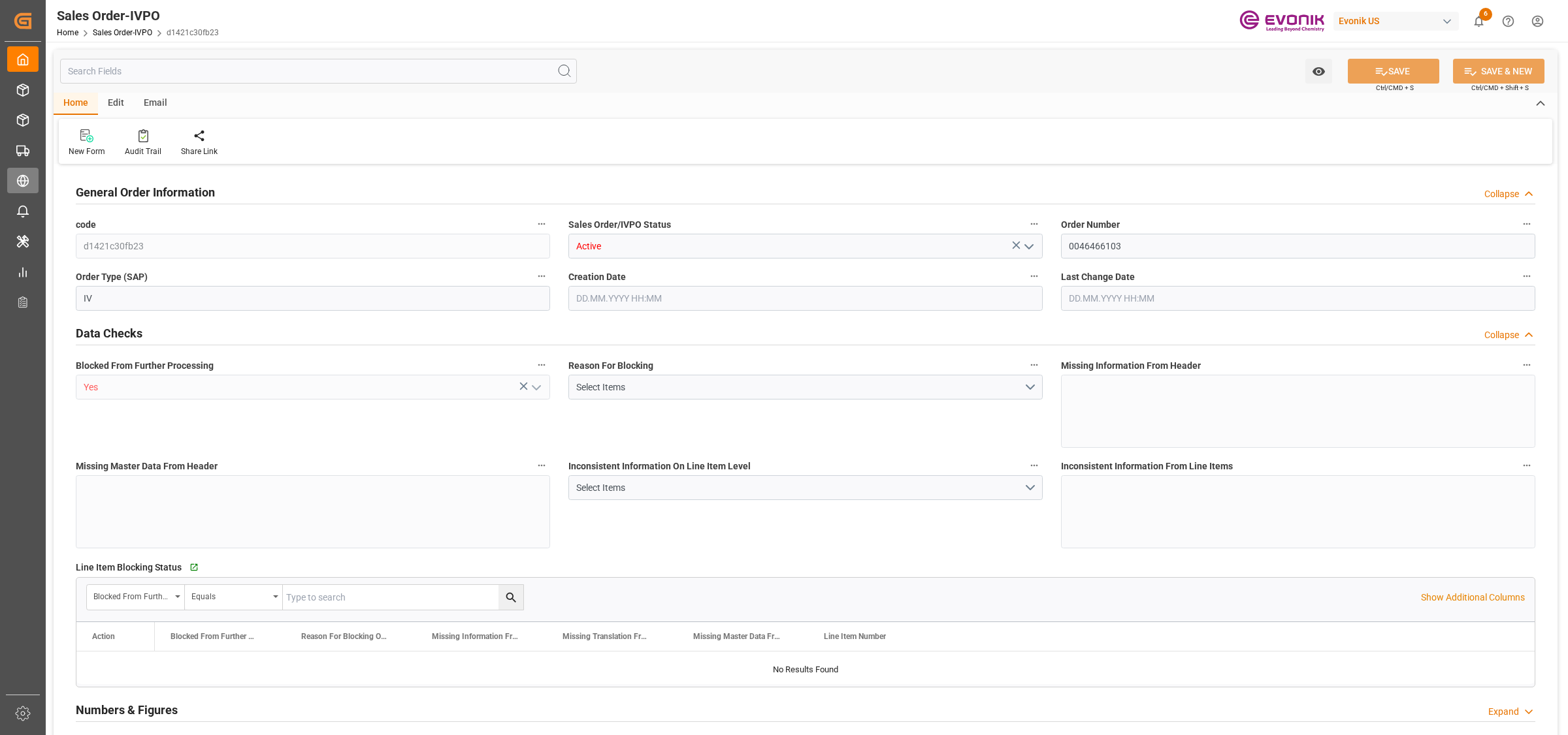
type input "NLRTM"
type input "0"
type input "1"
type input "1059"
type input "20.08.2025 19:32"
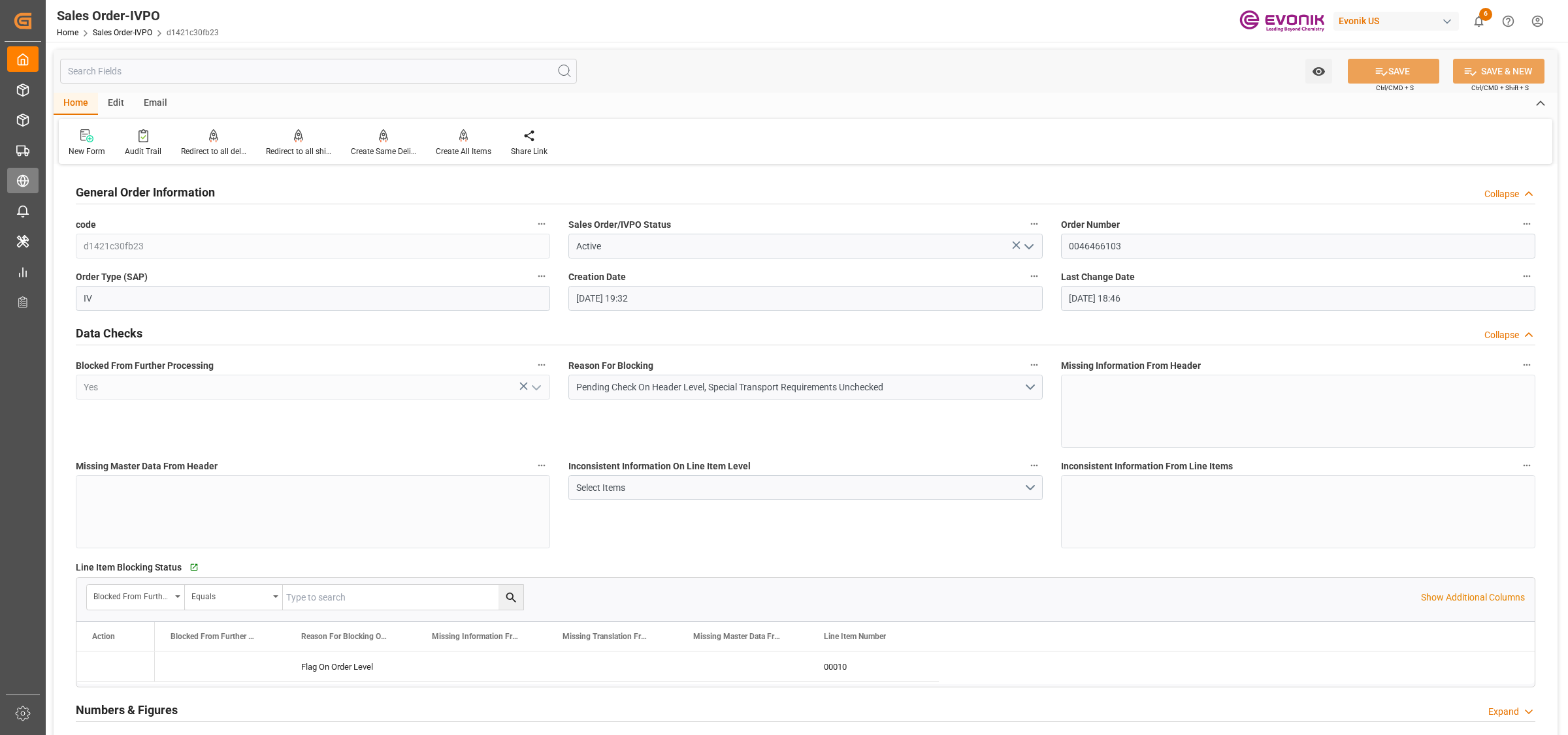
type input "10.09.2025 18:46"
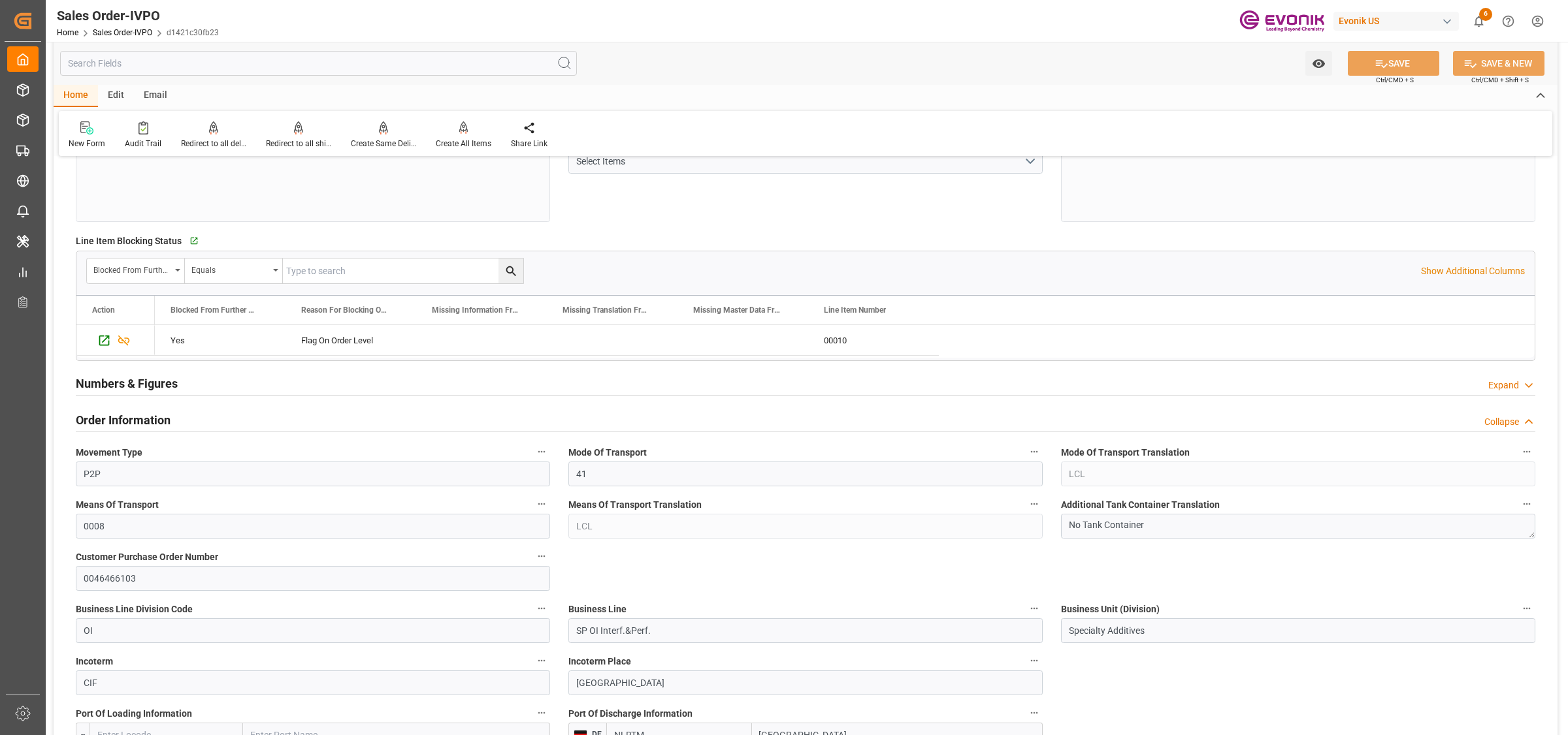
scroll to position [571, 0]
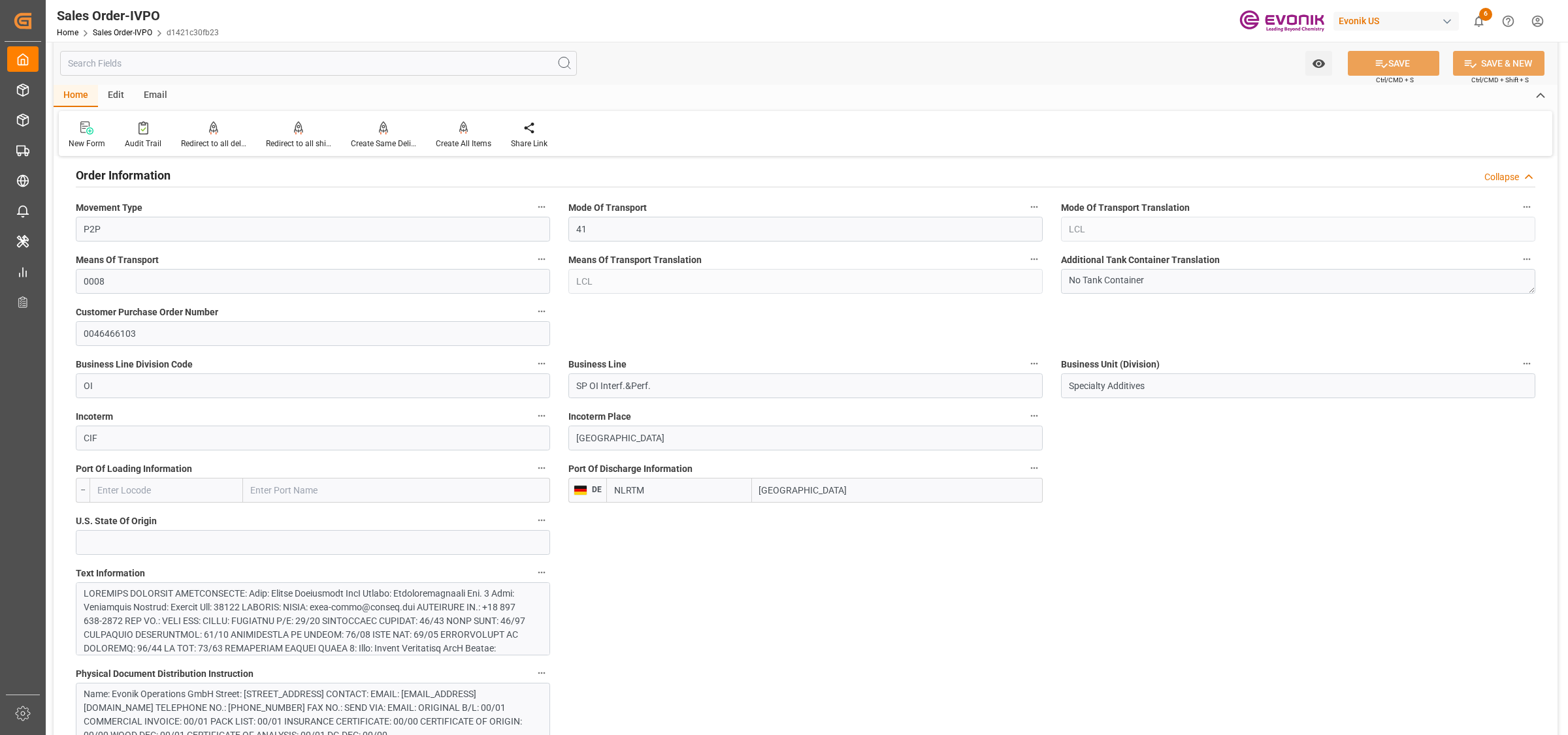
drag, startPoint x: 831, startPoint y: 491, endPoint x: 625, endPoint y: 485, distance: 206.1
click at [601, 485] on div "DE NLRTM Hamburg" at bounding box center [805, 490] width 474 height 24
click at [243, 613] on div at bounding box center [306, 690] width 446 height 206
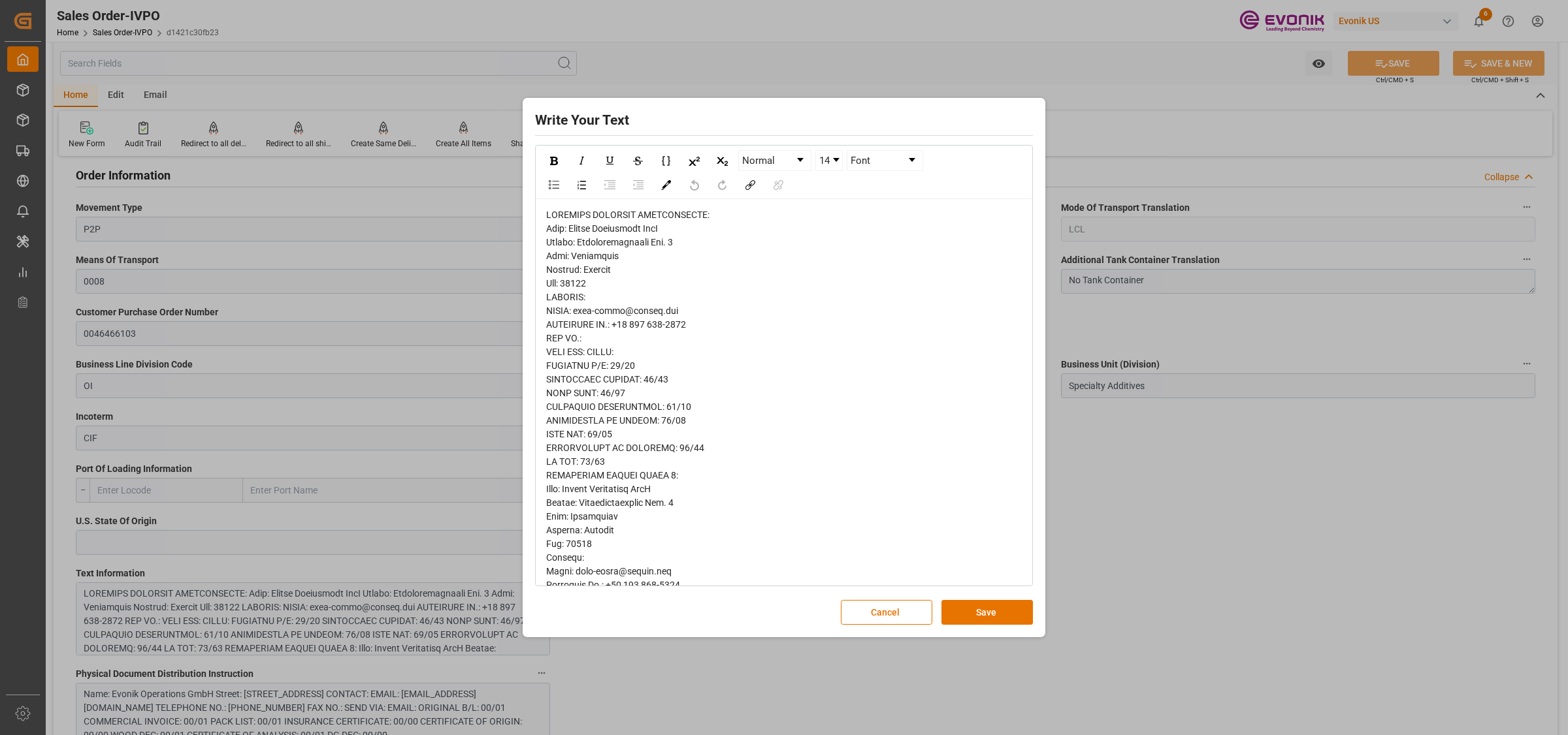
scroll to position [483, 0]
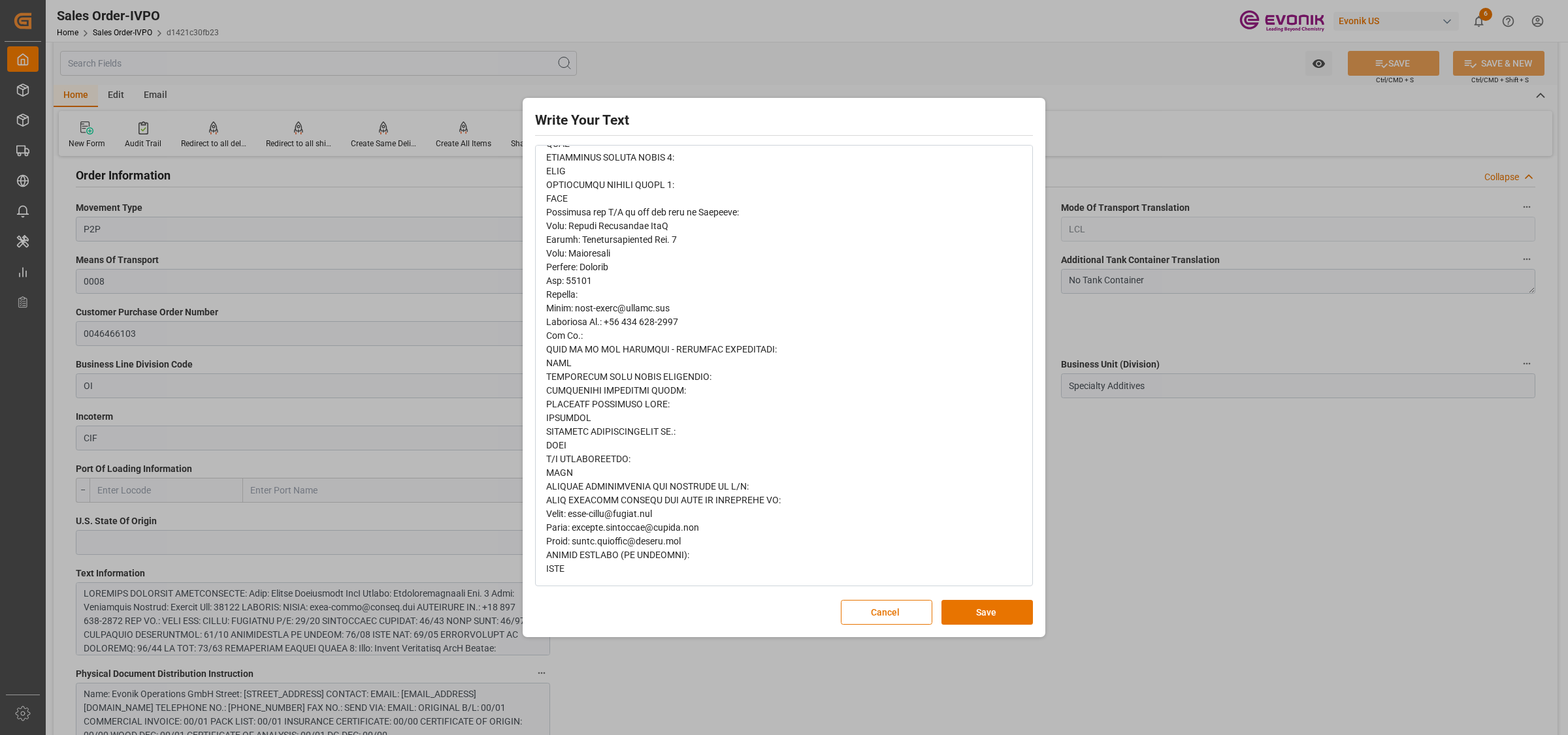
click at [1178, 524] on div "Write Your Text Normal 14 Font Cancel Save" at bounding box center [784, 367] width 1568 height 735
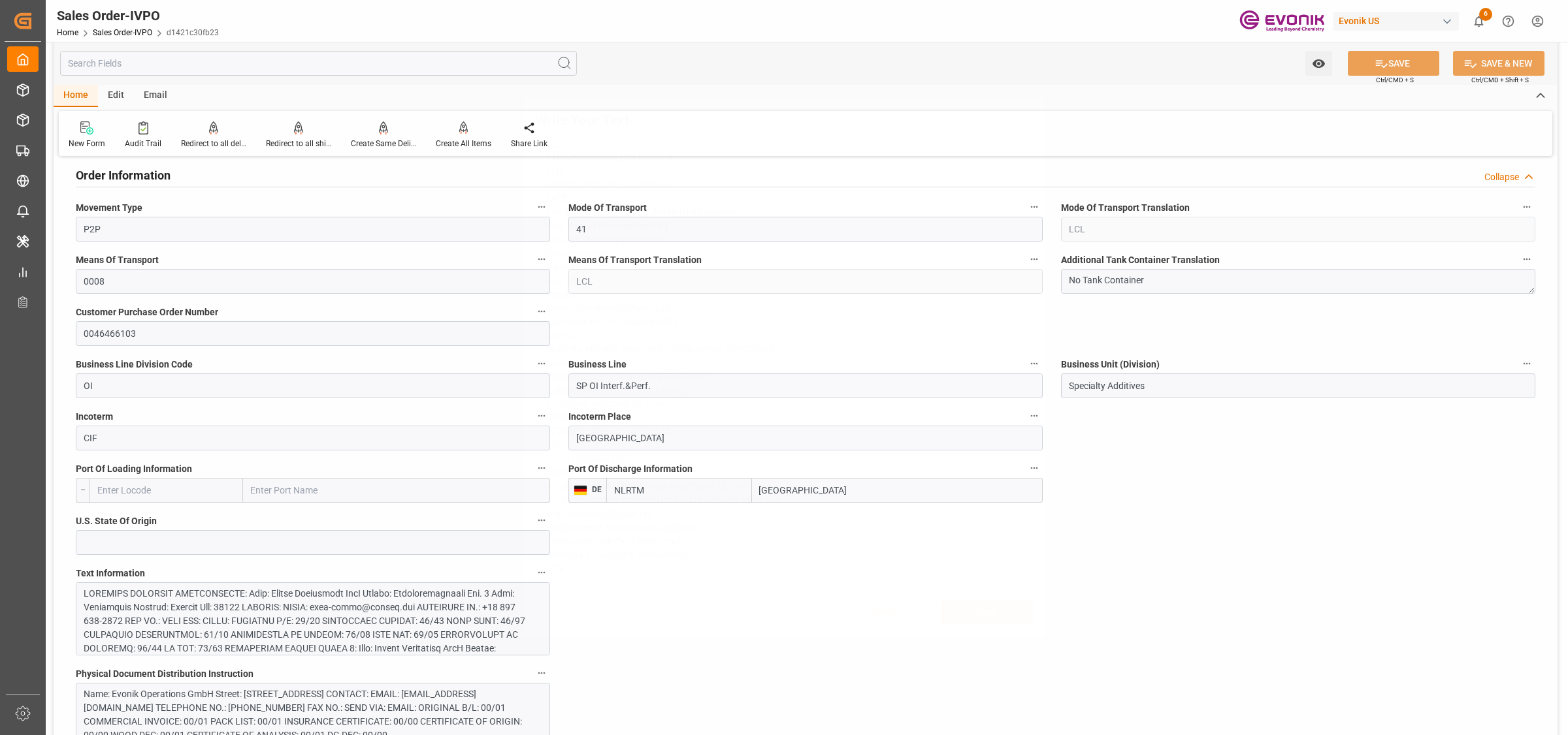
scroll to position [0, 0]
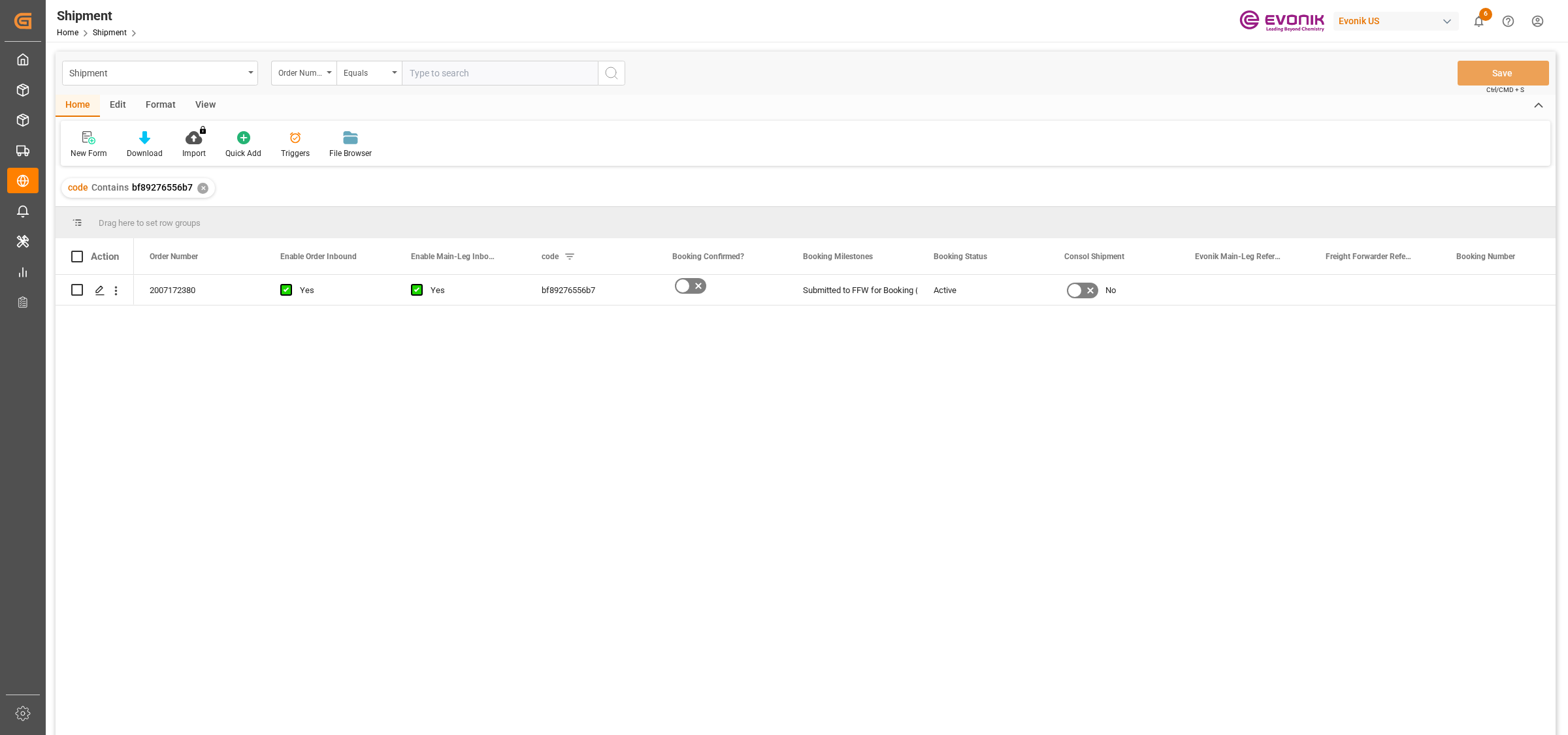
drag, startPoint x: 416, startPoint y: 442, endPoint x: 198, endPoint y: 364, distance: 231.5
click at [410, 441] on div "2007172380 Yes Yes bf89276556b7 Submitted to FFW for Booking (Pending) Active No" at bounding box center [845, 509] width 1422 height 469
click at [99, 286] on icon "Press SPACE to select this row." at bounding box center [99, 290] width 10 height 10
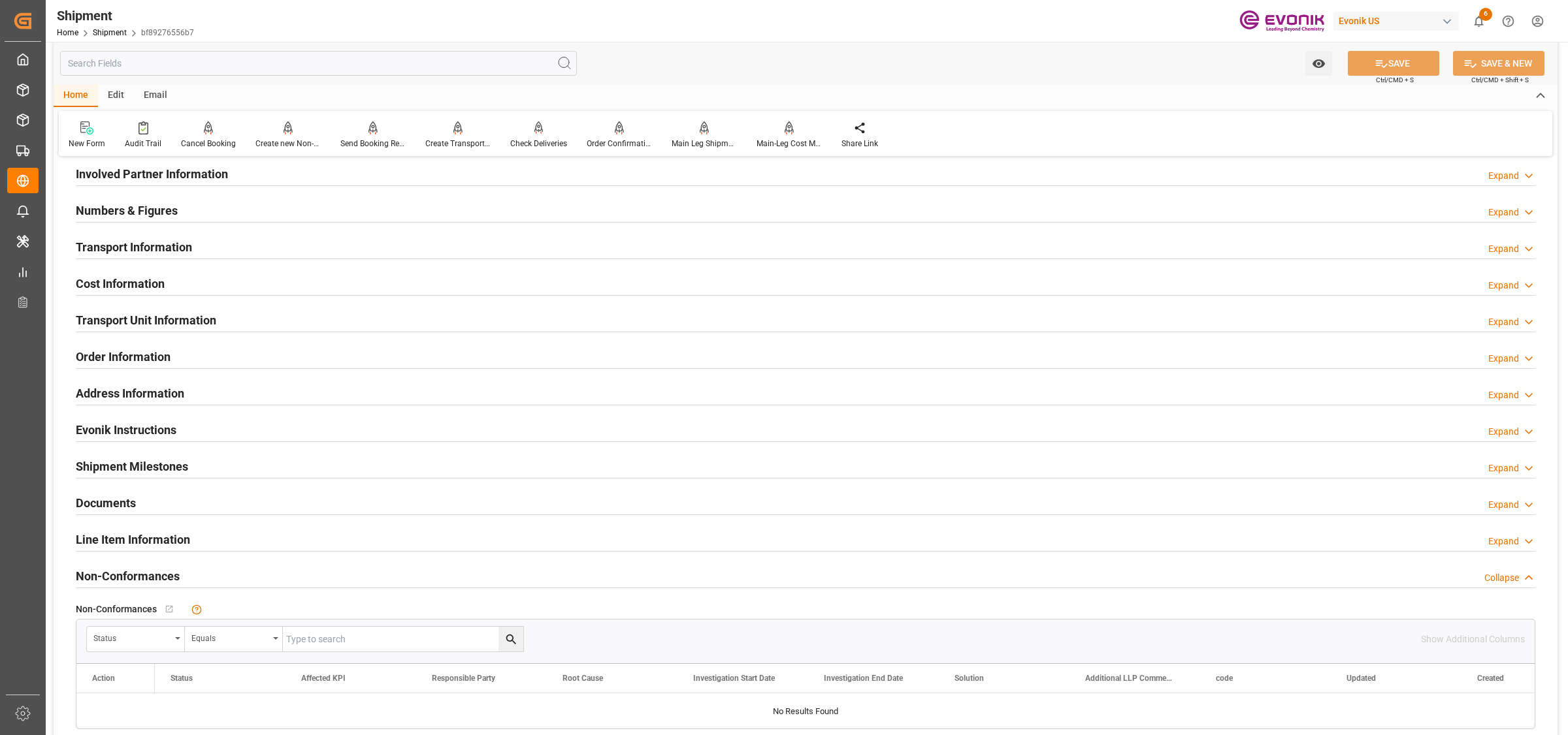
scroll to position [327, 0]
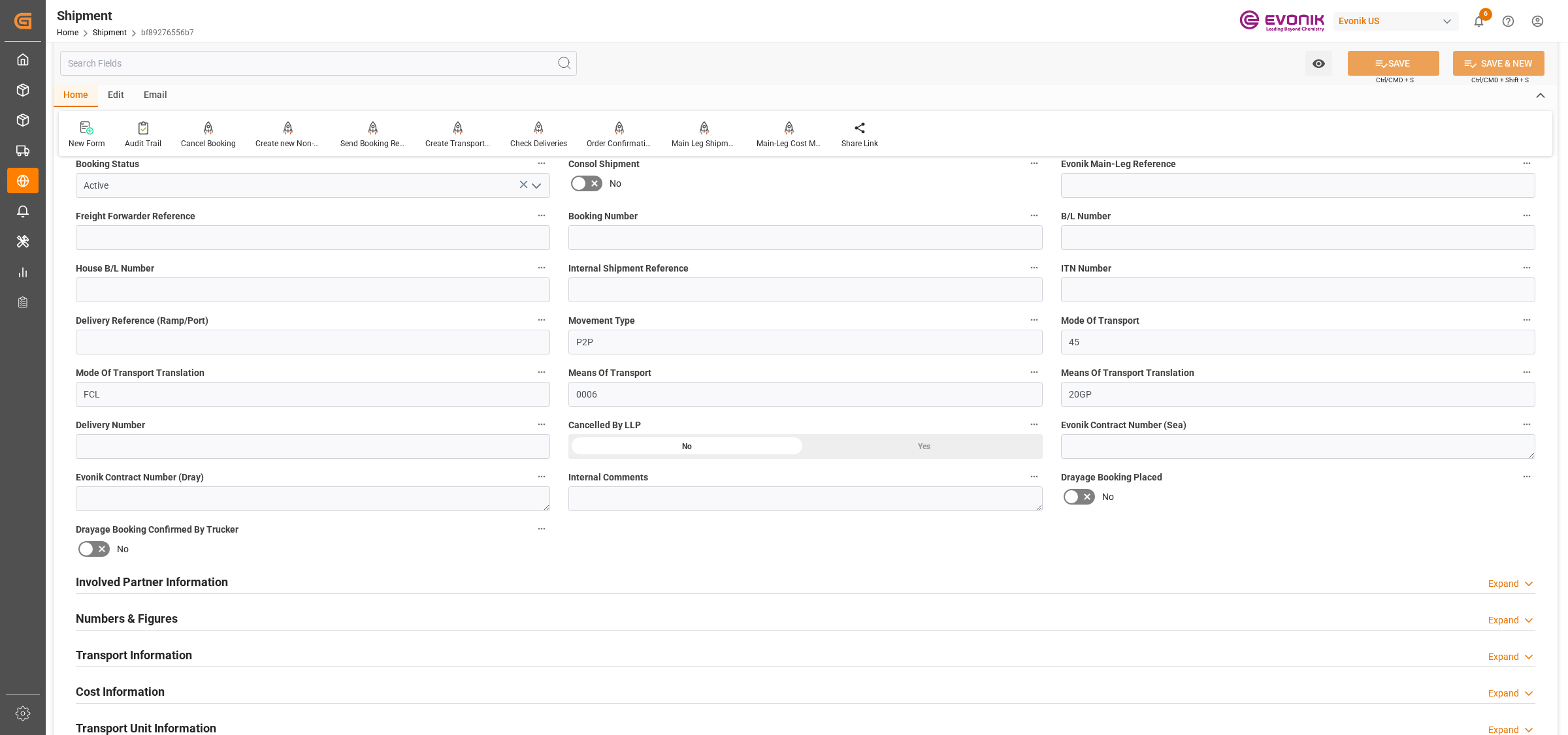
click at [185, 576] on h2 "Involved Partner Information" at bounding box center [152, 582] width 153 height 17
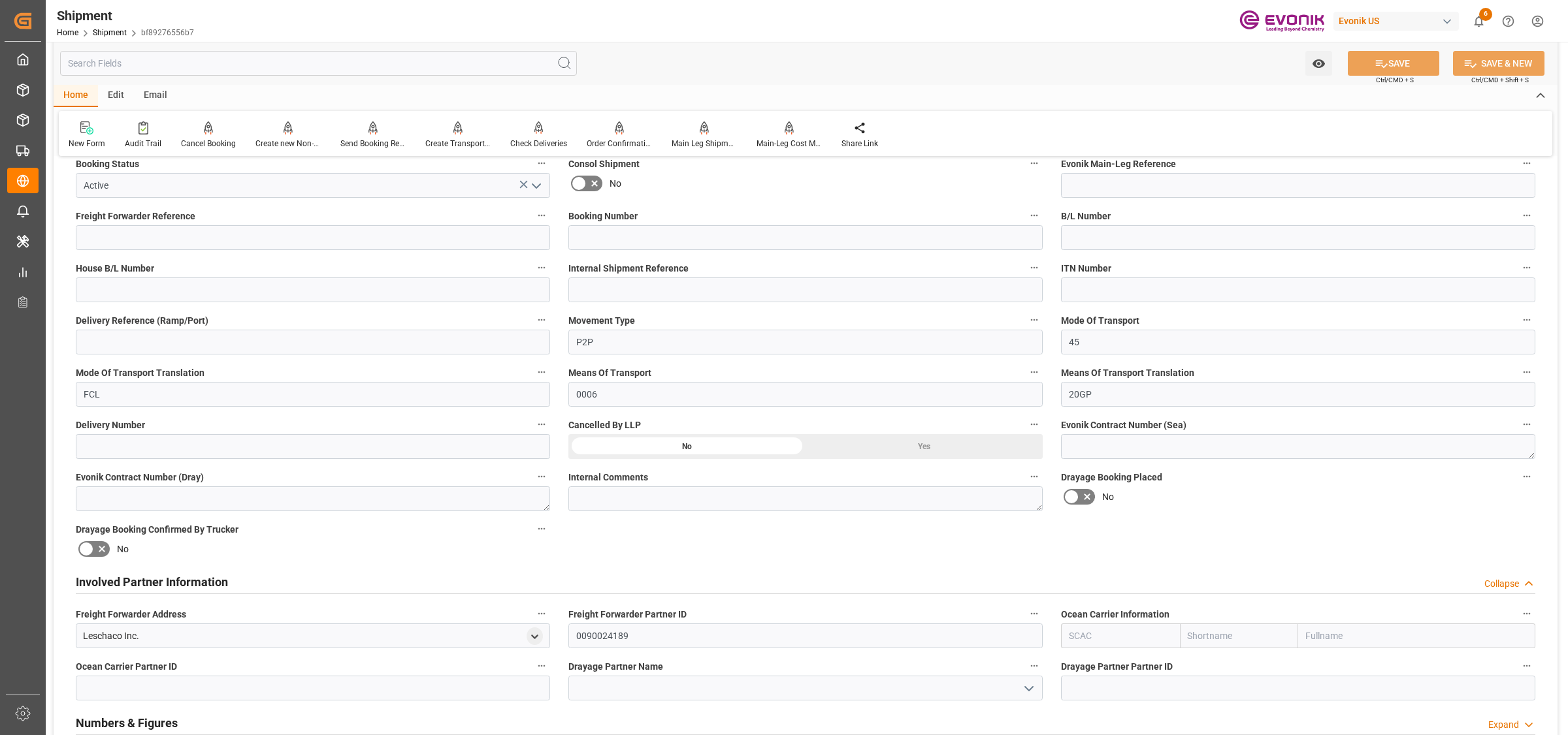
scroll to position [571, 0]
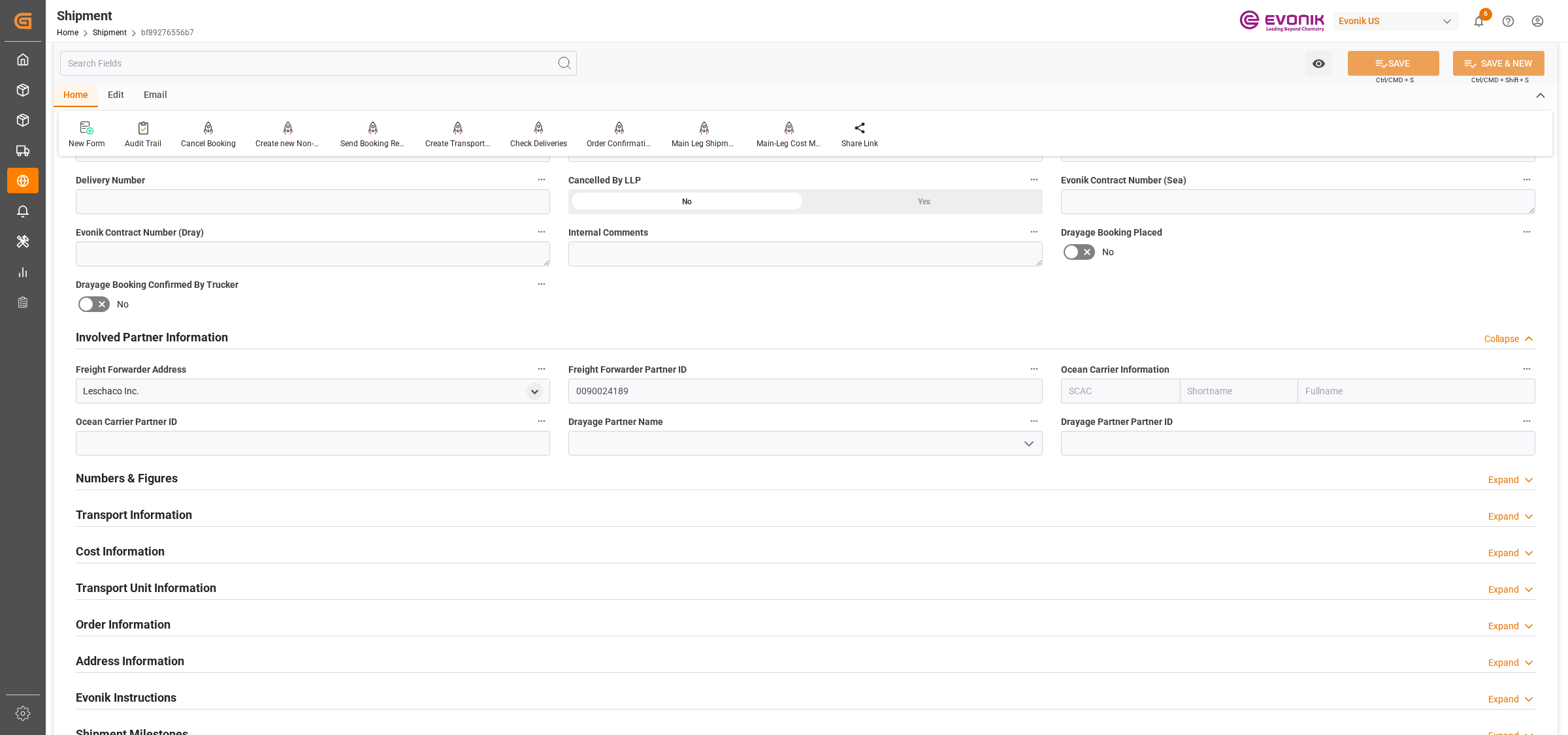
click at [1078, 392] on input "text" at bounding box center [1120, 391] width 119 height 24
click at [1089, 422] on b "CMDU" at bounding box center [1082, 420] width 25 height 10
type input "CMDU"
type input "CMACGM"
type input "CMA CGM Group"
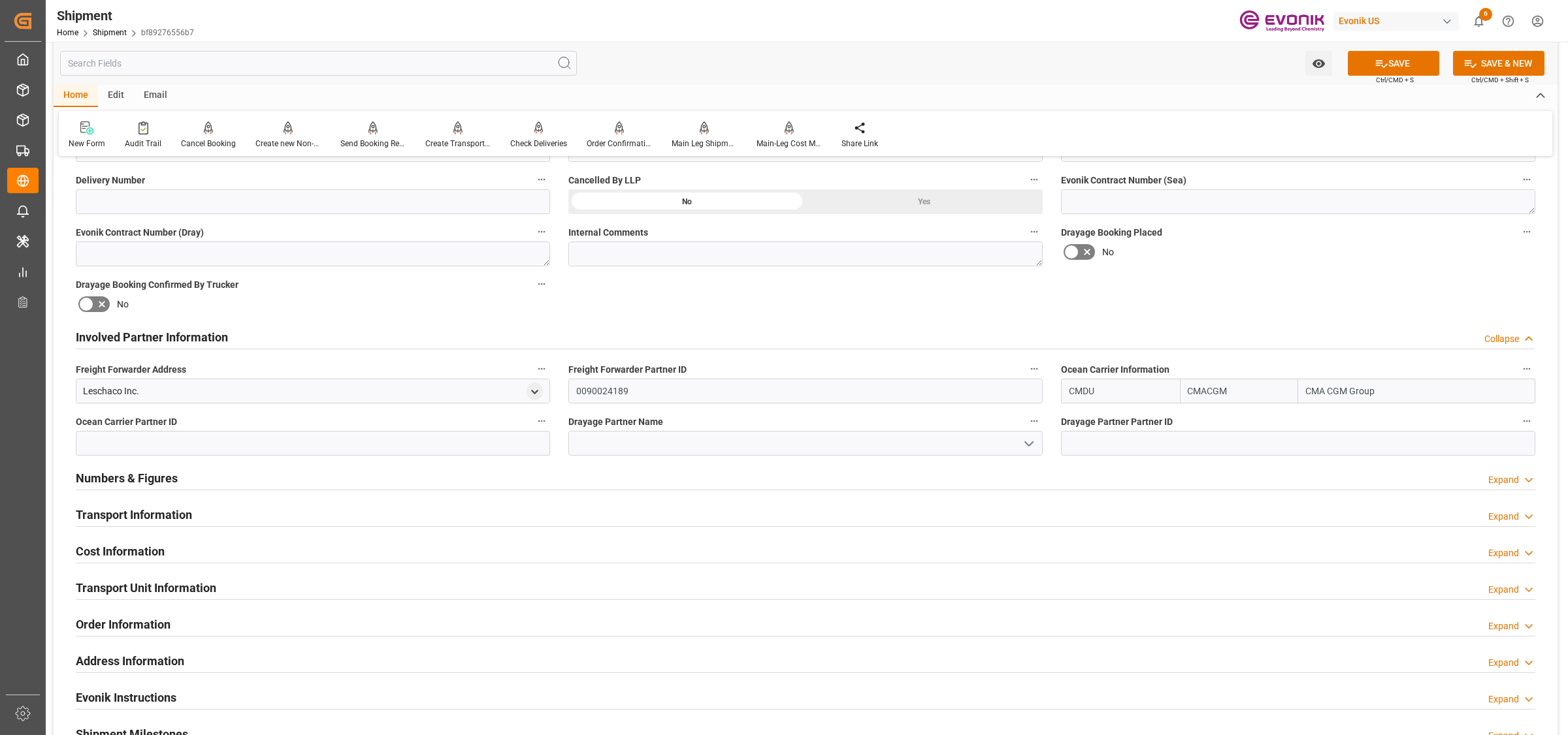
type input "CMDU"
drag, startPoint x: 1277, startPoint y: 377, endPoint x: 1235, endPoint y: 370, distance: 42.6
click at [1219, 370] on div "Ocean Carrier Information CMDU CMACGM CMA CGM Group" at bounding box center [1298, 382] width 493 height 52
click at [676, 438] on input at bounding box center [805, 443] width 474 height 24
paste input "CMA CGM G"
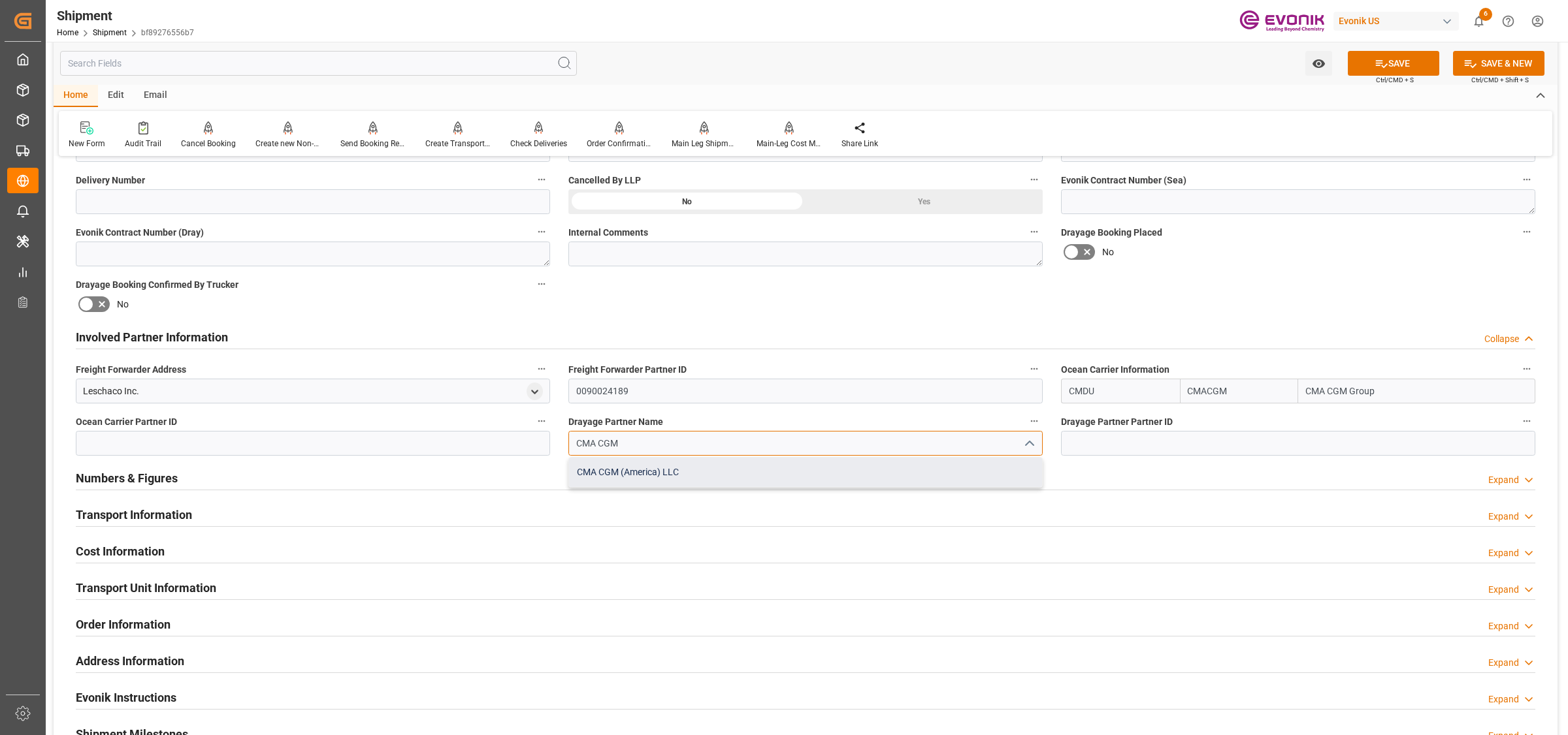
click at [637, 477] on div "CMA CGM (America) LLC" at bounding box center [805, 473] width 473 height 29
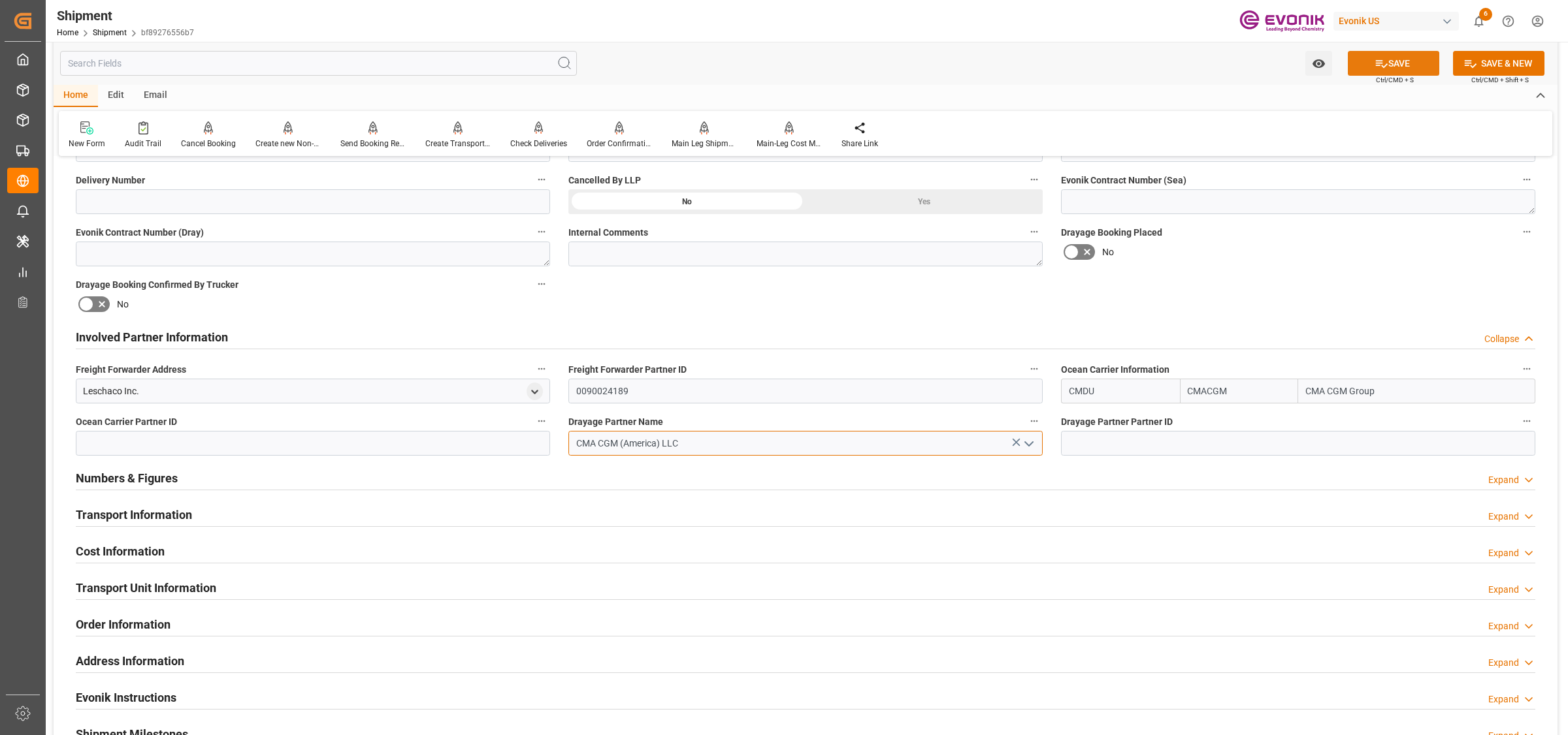
type input "CMA CGM (America) LLC"
click at [1402, 63] on button "SAVE" at bounding box center [1393, 63] width 92 height 24
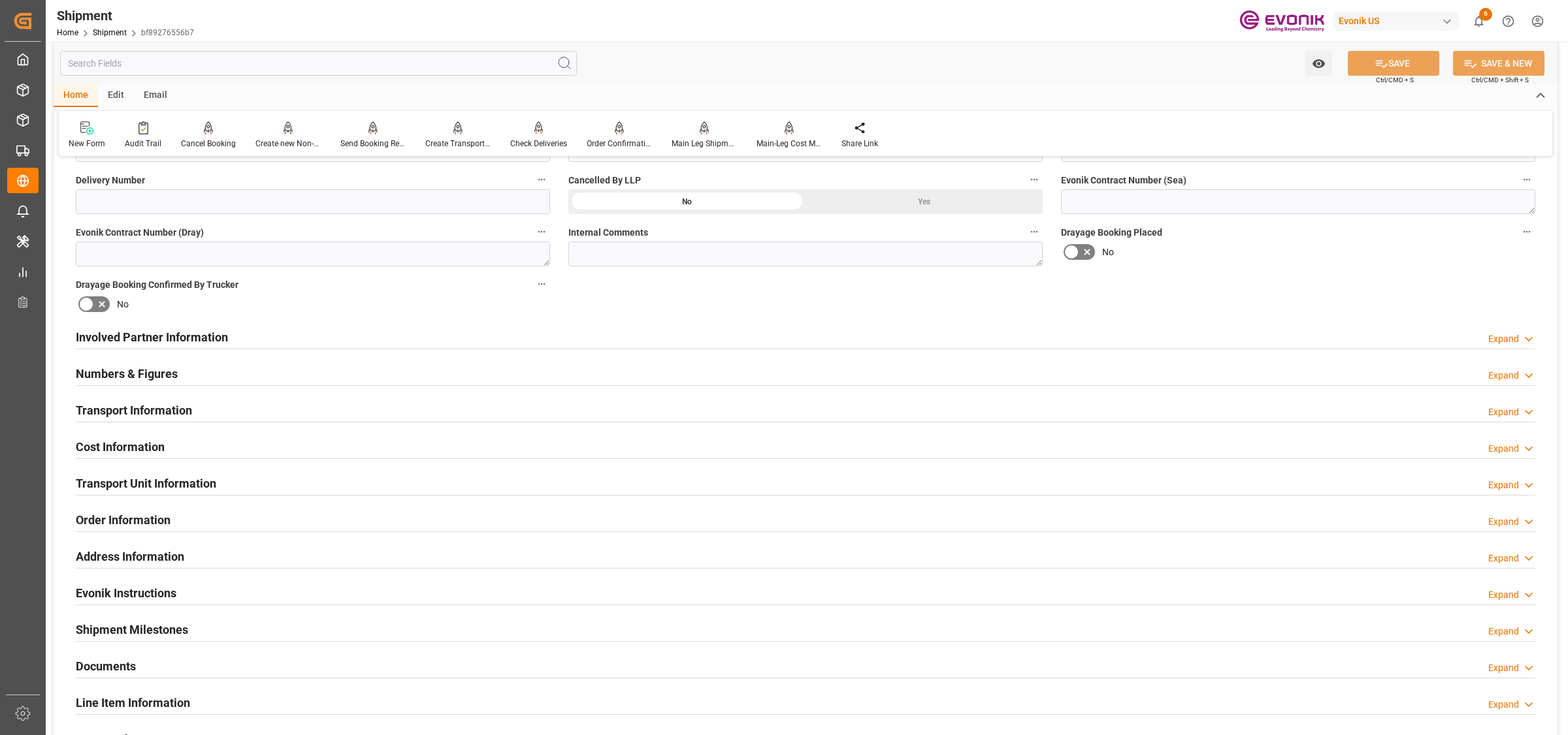
click at [257, 349] on div at bounding box center [805, 349] width 1460 height 1
click at [257, 345] on div "Involved Partner Information Expand" at bounding box center [805, 336] width 1460 height 24
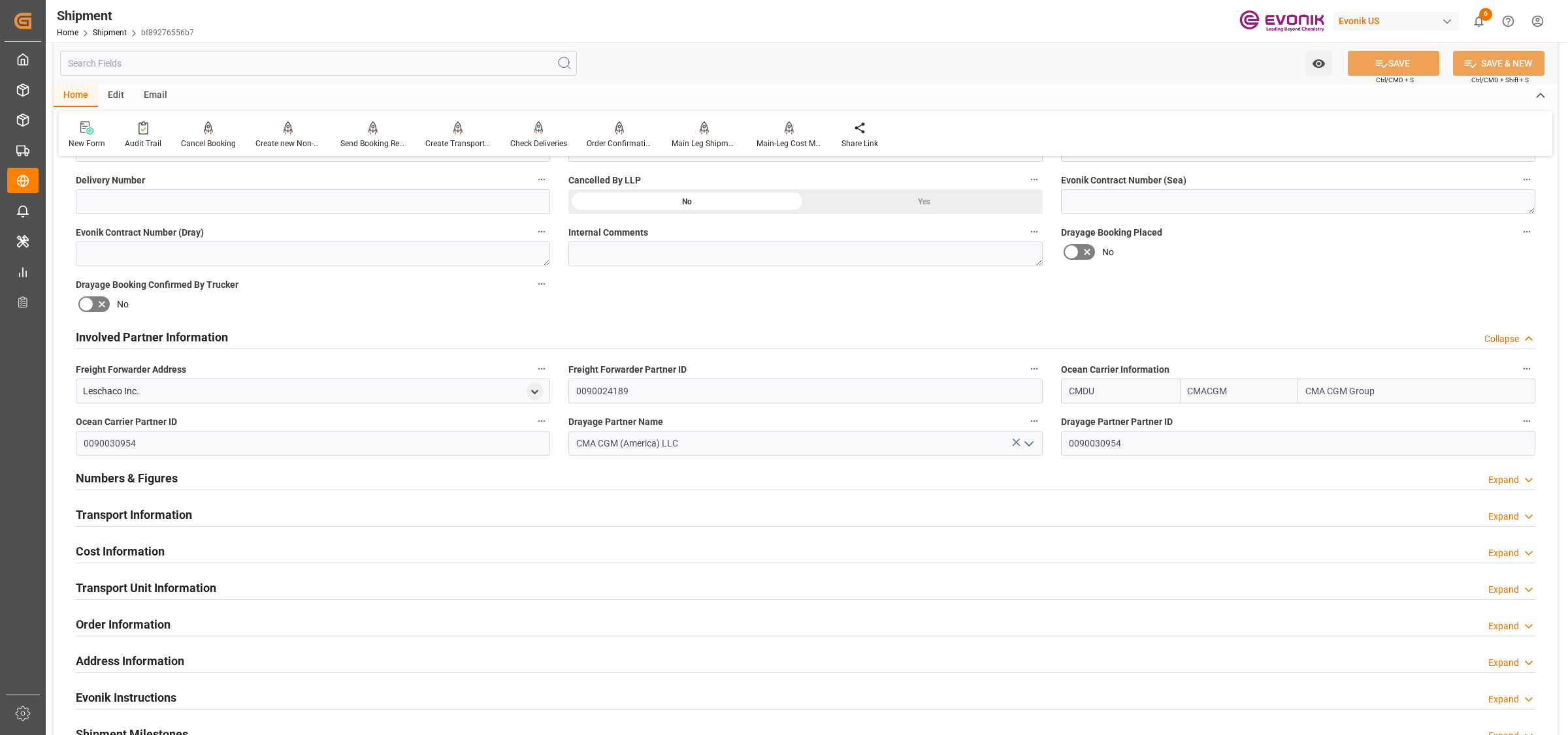
click at [257, 345] on div "Involved Partner Information Collapse" at bounding box center [805, 336] width 1460 height 24
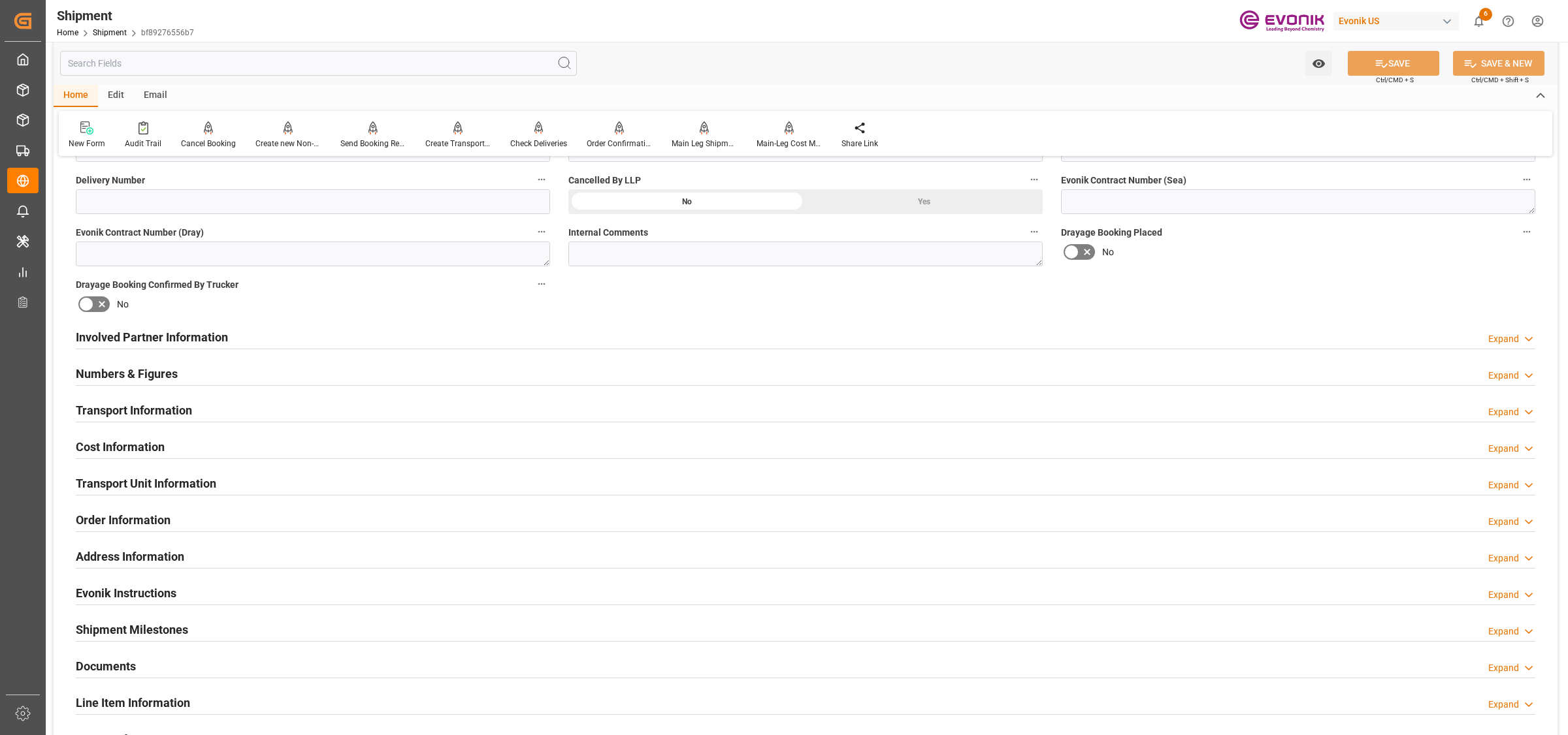
click at [170, 406] on h2 "Transport Information" at bounding box center [134, 410] width 116 height 17
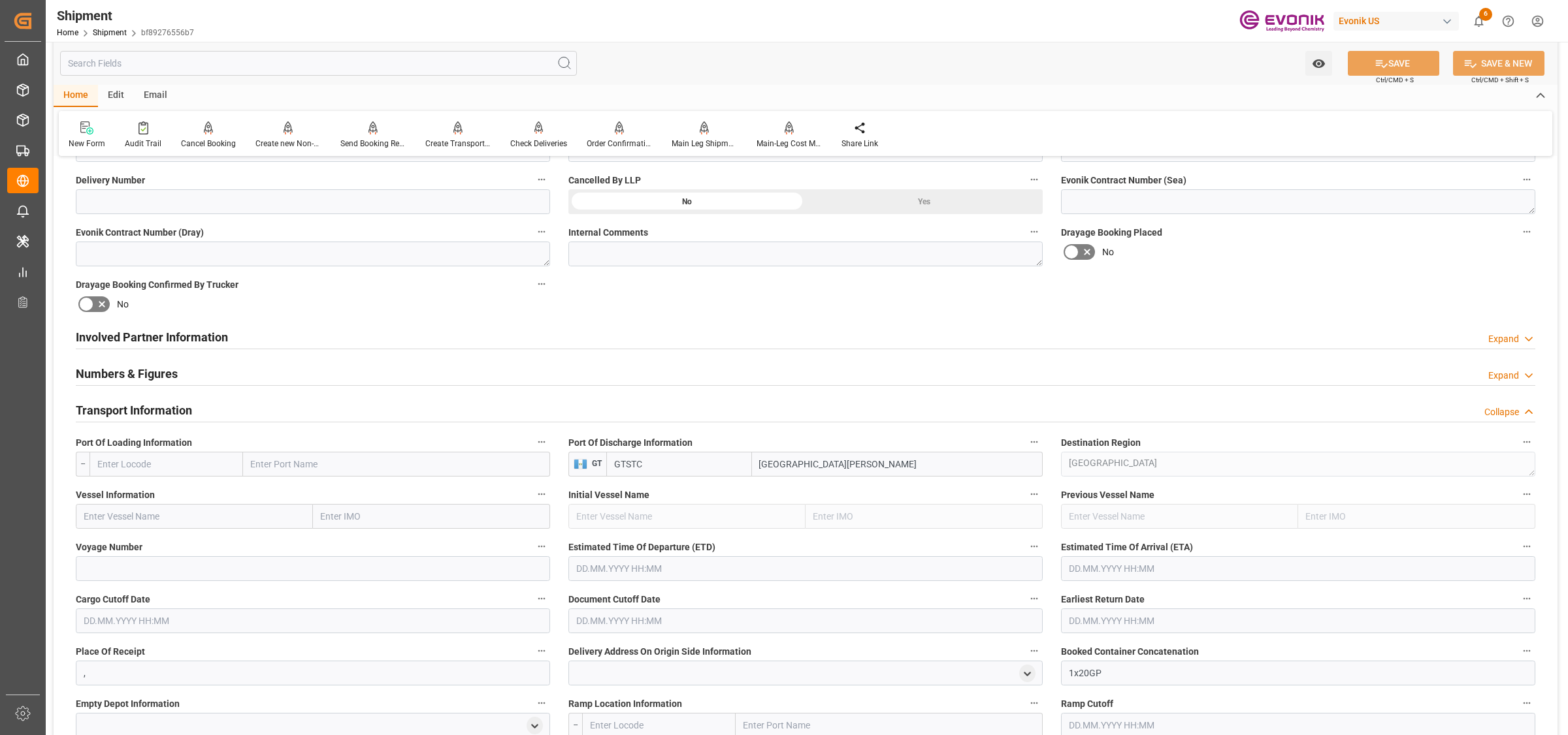
click at [216, 456] on input "text" at bounding box center [166, 464] width 153 height 24
paste input "USHOU"
type input "USHOU"
click at [136, 491] on span "USHOU - Houston" at bounding box center [159, 493] width 122 height 10
type input "Houston"
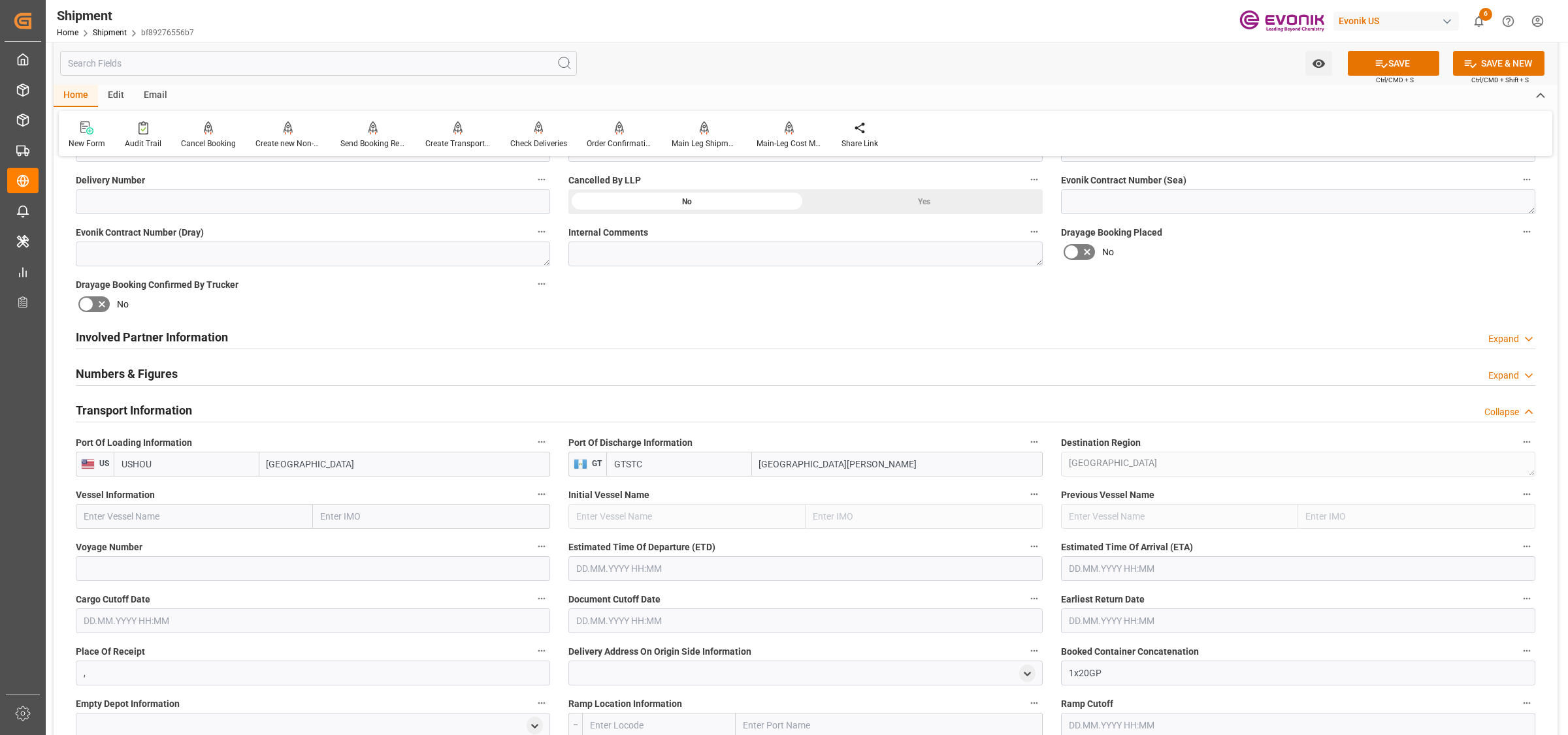
type input "USHOU"
click at [136, 491] on span "Vessel Information" at bounding box center [115, 495] width 79 height 14
click at [533, 491] on button "Vessel Information" at bounding box center [542, 494] width 17 height 17
click at [304, 517] on div at bounding box center [784, 367] width 1568 height 735
click at [263, 513] on input "text" at bounding box center [194, 516] width 237 height 24
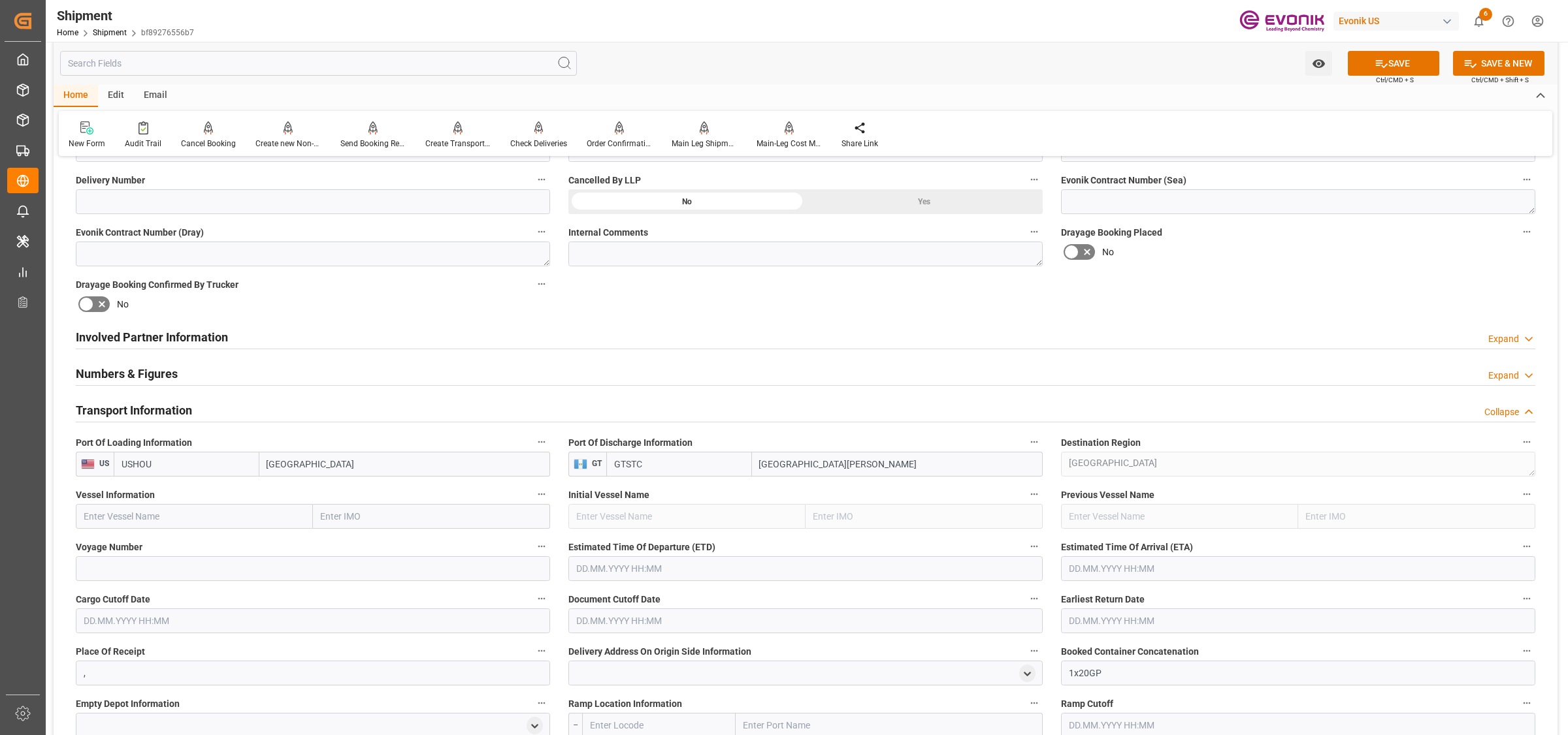
paste input "CMA CGM PLATON"
type input "CMA CGM PLATON"
click at [175, 543] on span "CMA CGM PLATON - 9362437" at bounding box center [160, 545] width 153 height 10
type input "9362437"
type input "CMA CGM PLATON"
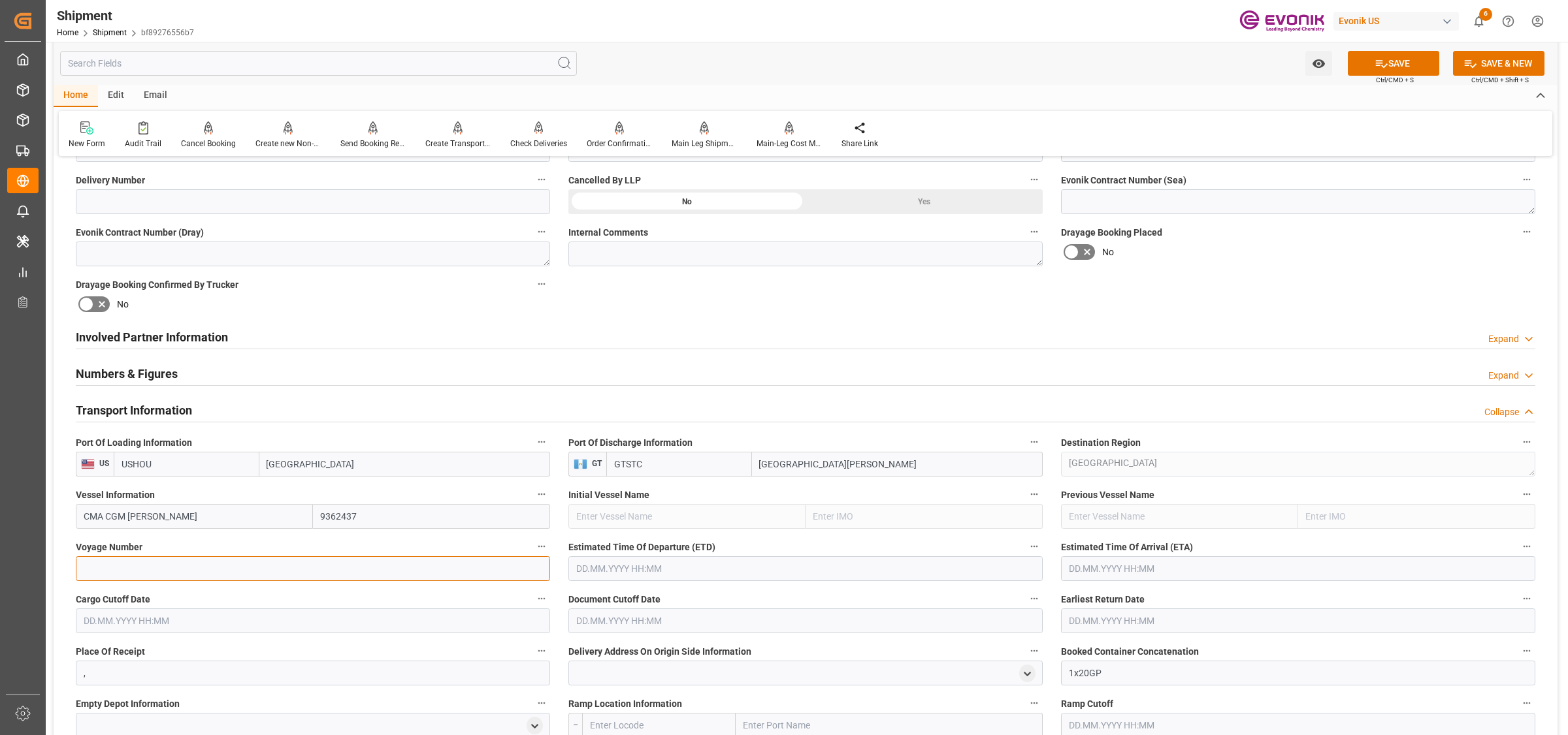
click at [217, 565] on input at bounding box center [313, 569] width 474 height 24
paste input "0YKBZS1MA"
type input "0YKBZS1MA"
click at [723, 576] on input "text" at bounding box center [805, 569] width 474 height 24
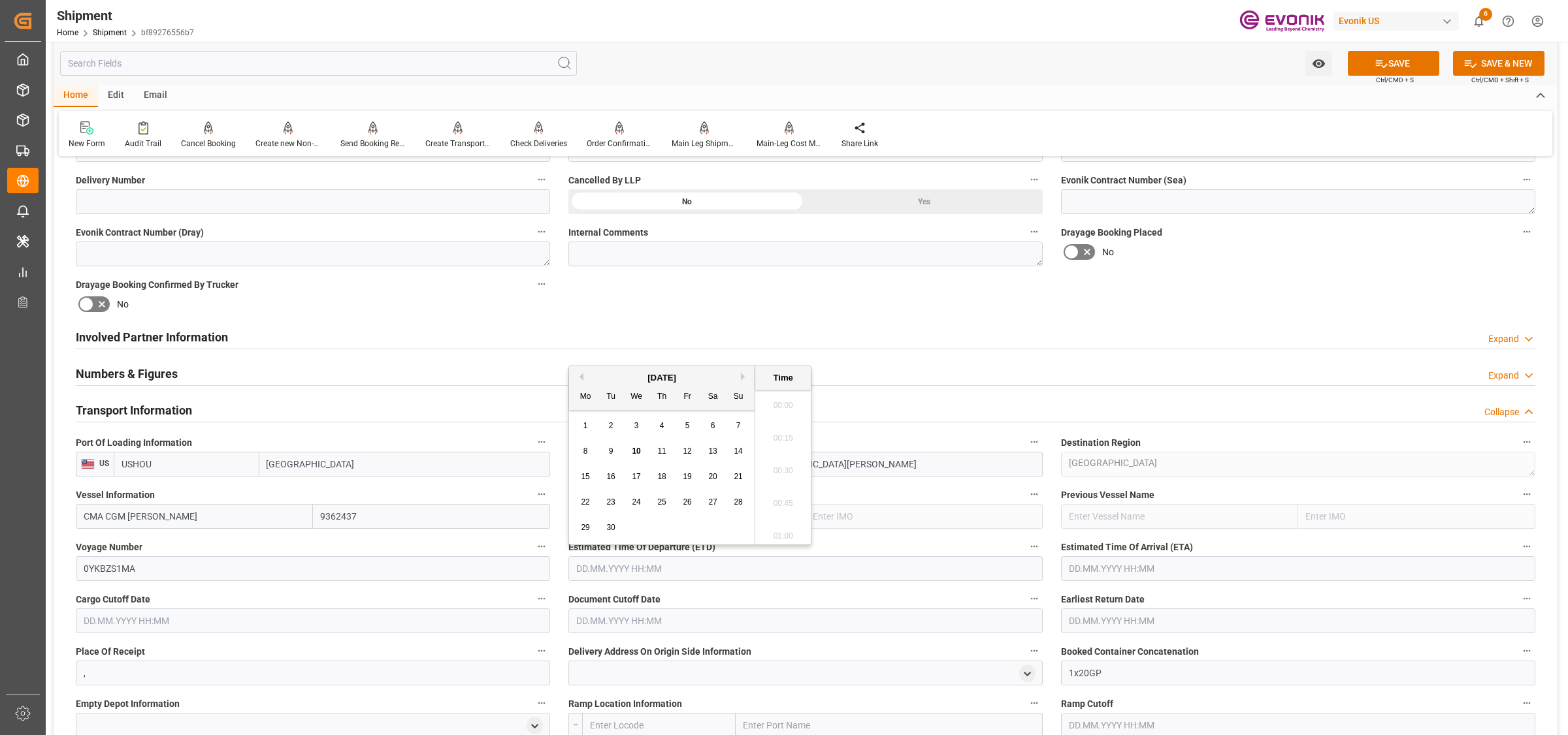
scroll to position [2910, 0]
type input "23.10.2025 00:00"
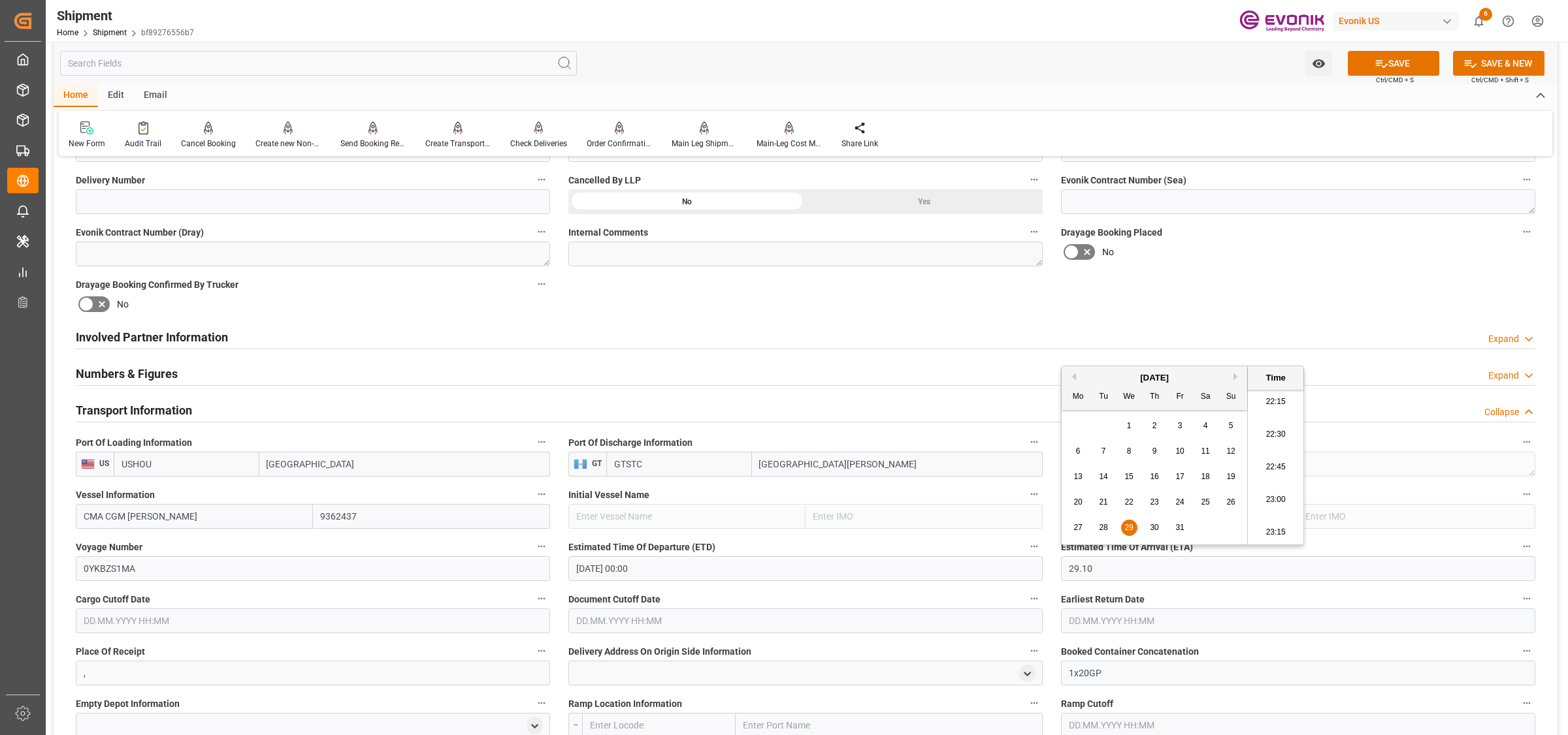
type input "29.10.2025 00:00"
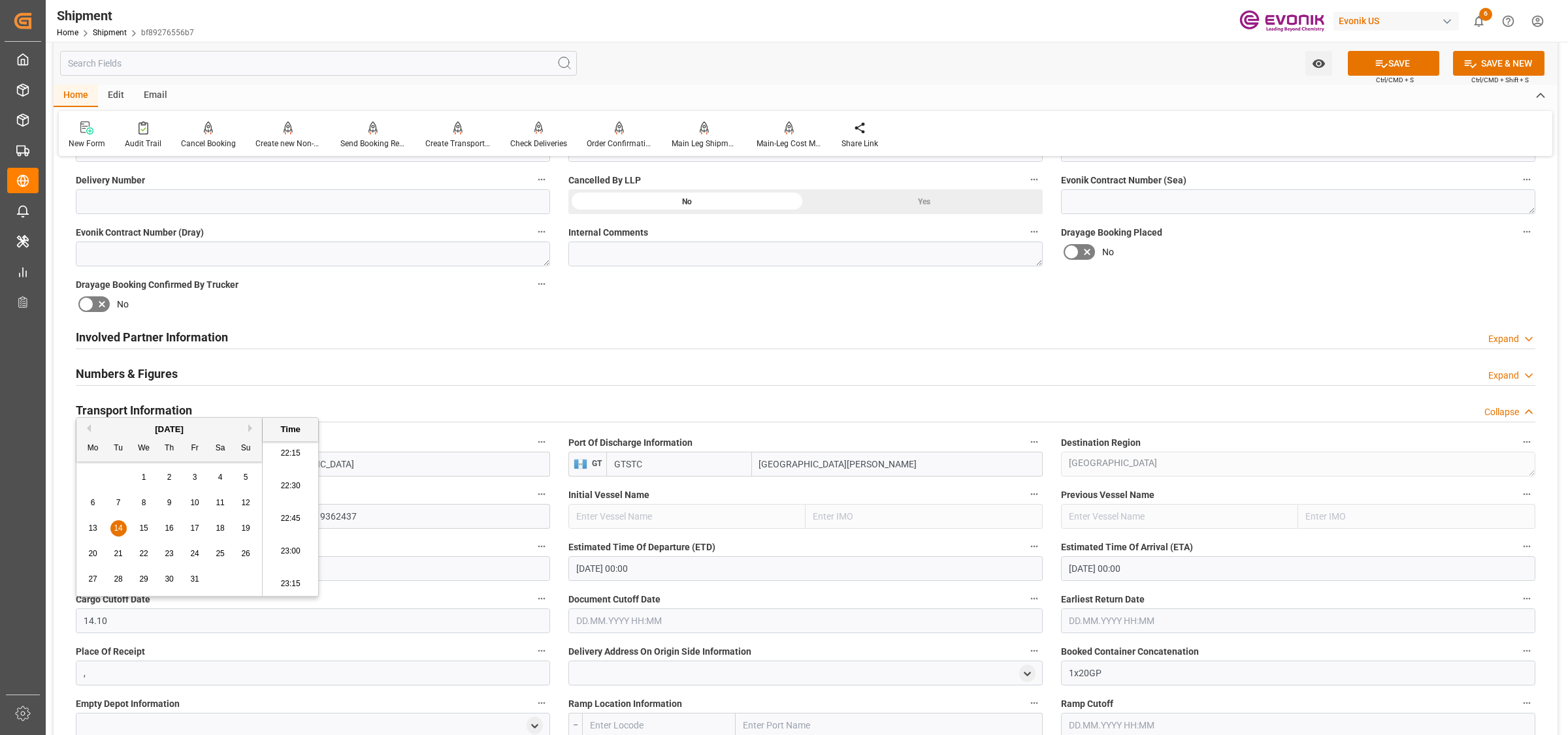
type input "14.10.2025 00:00"
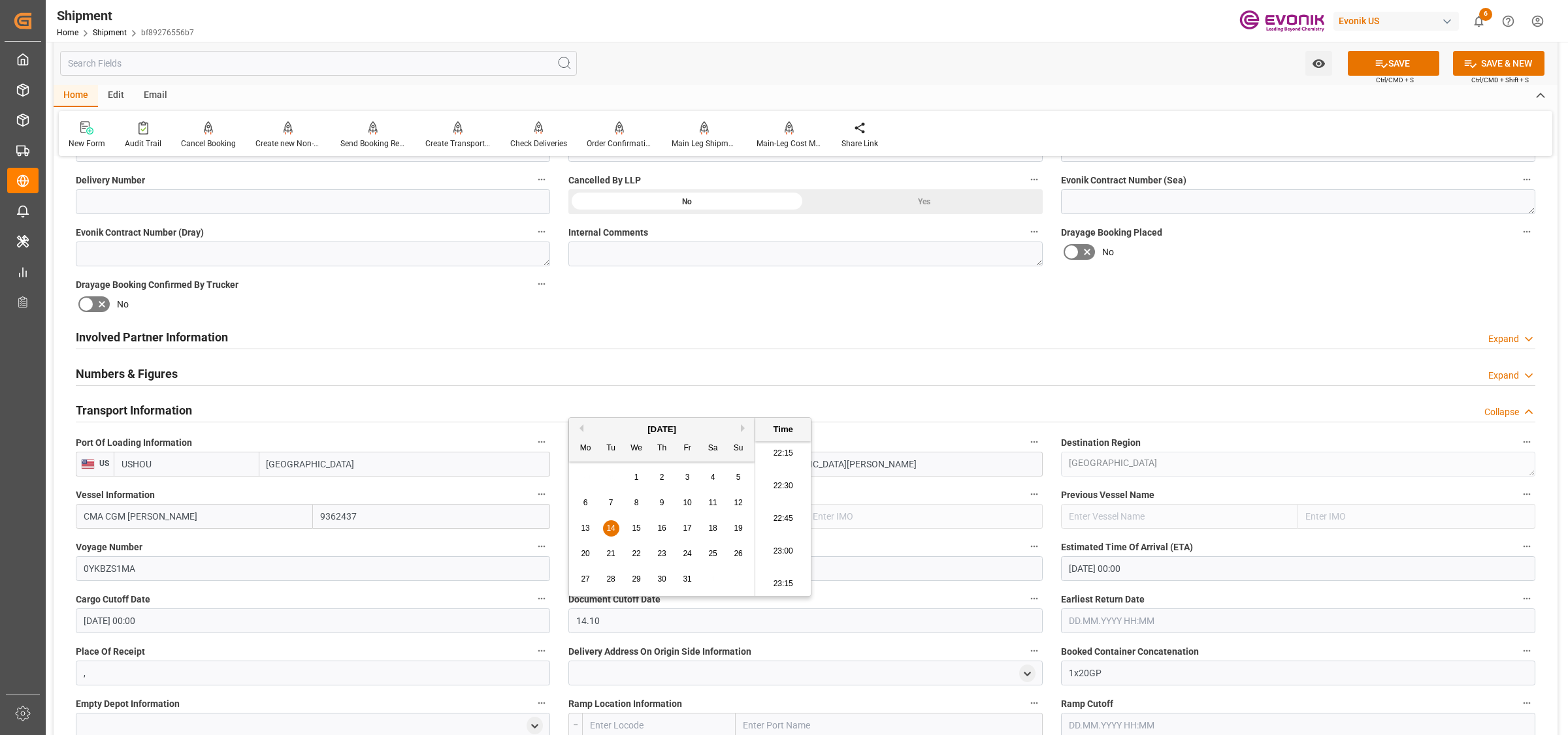
type input "14.10"
type input "14.10.2025 00:00"
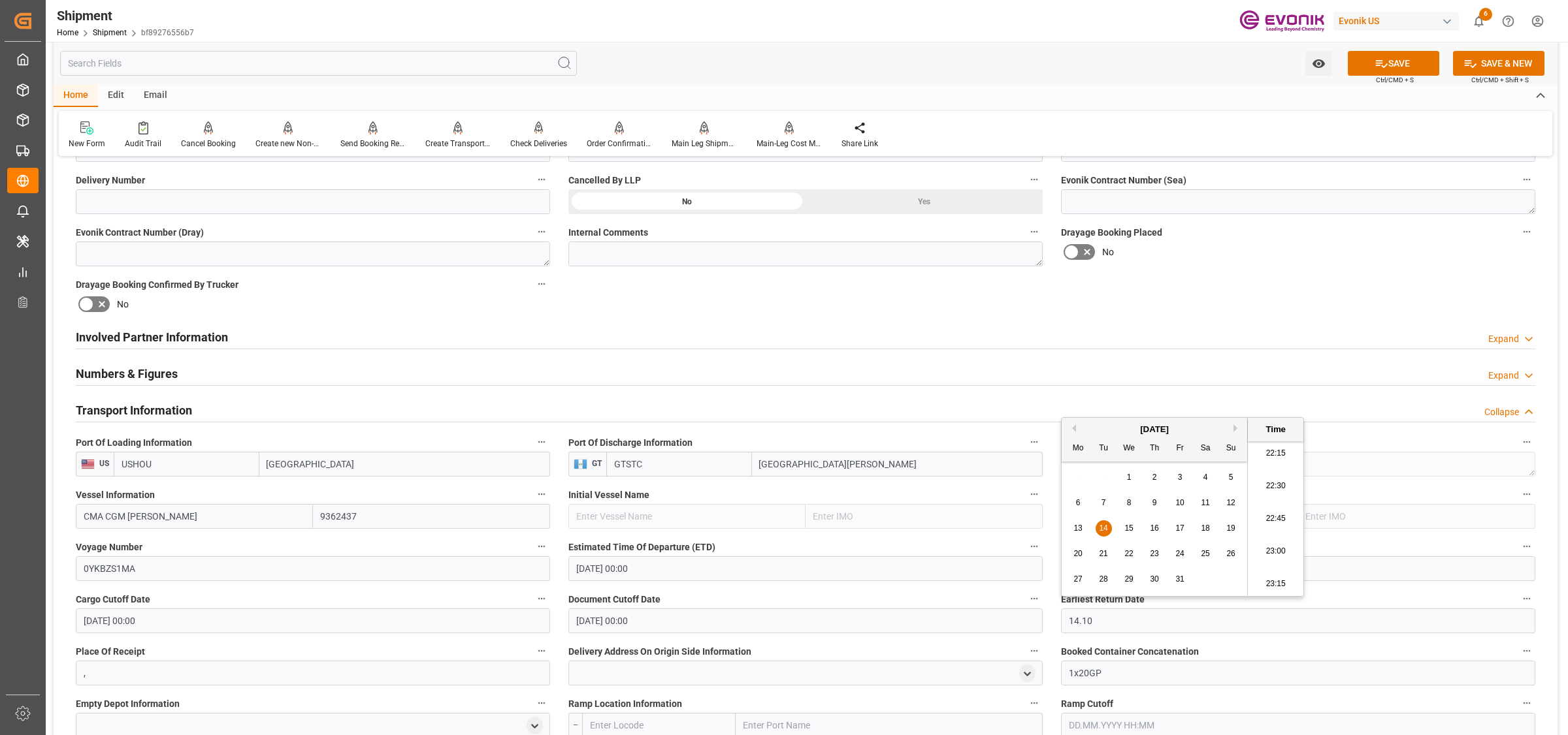
type input "14.10"
type input "14.10.2025 00:00"
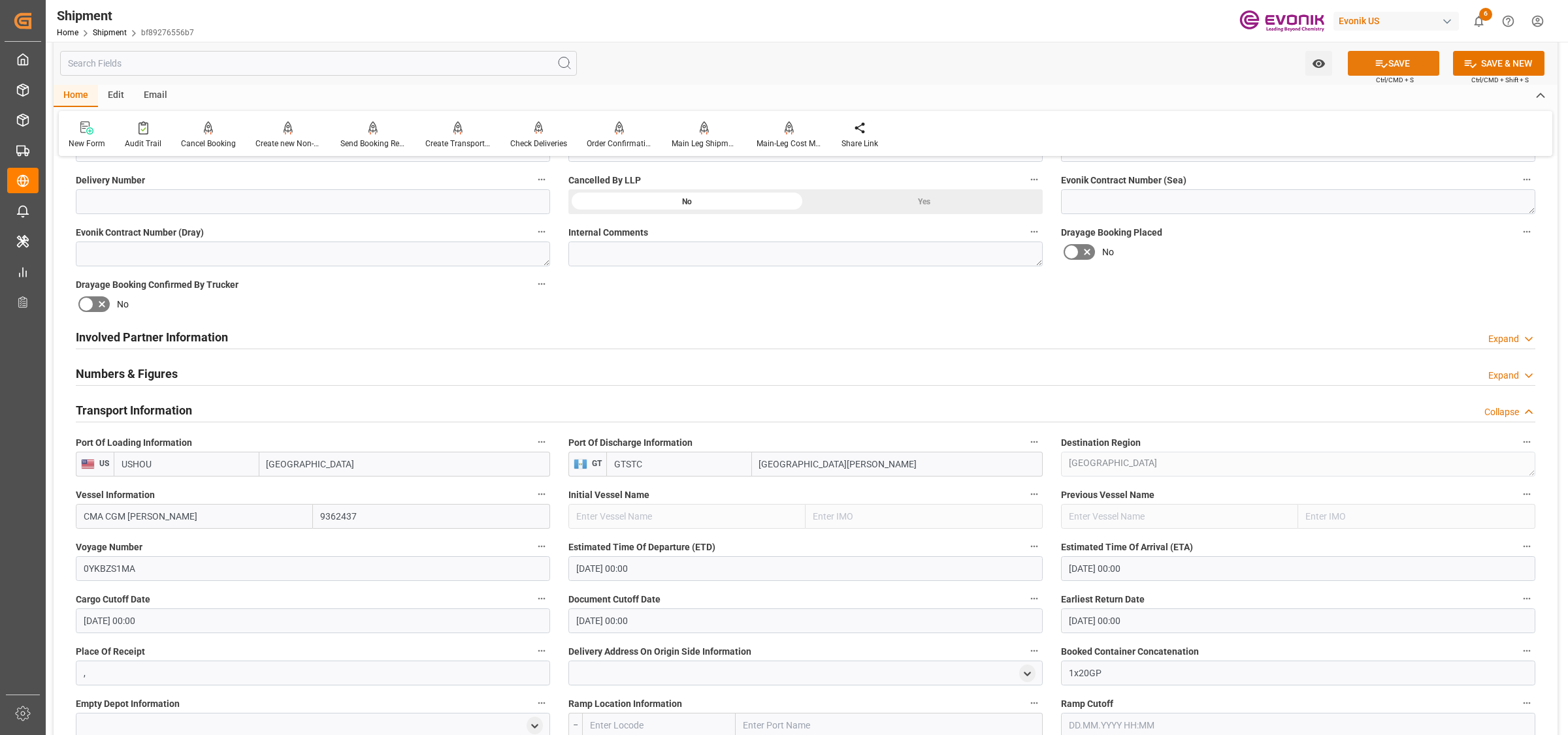
click at [1387, 61] on button "SAVE" at bounding box center [1393, 63] width 92 height 24
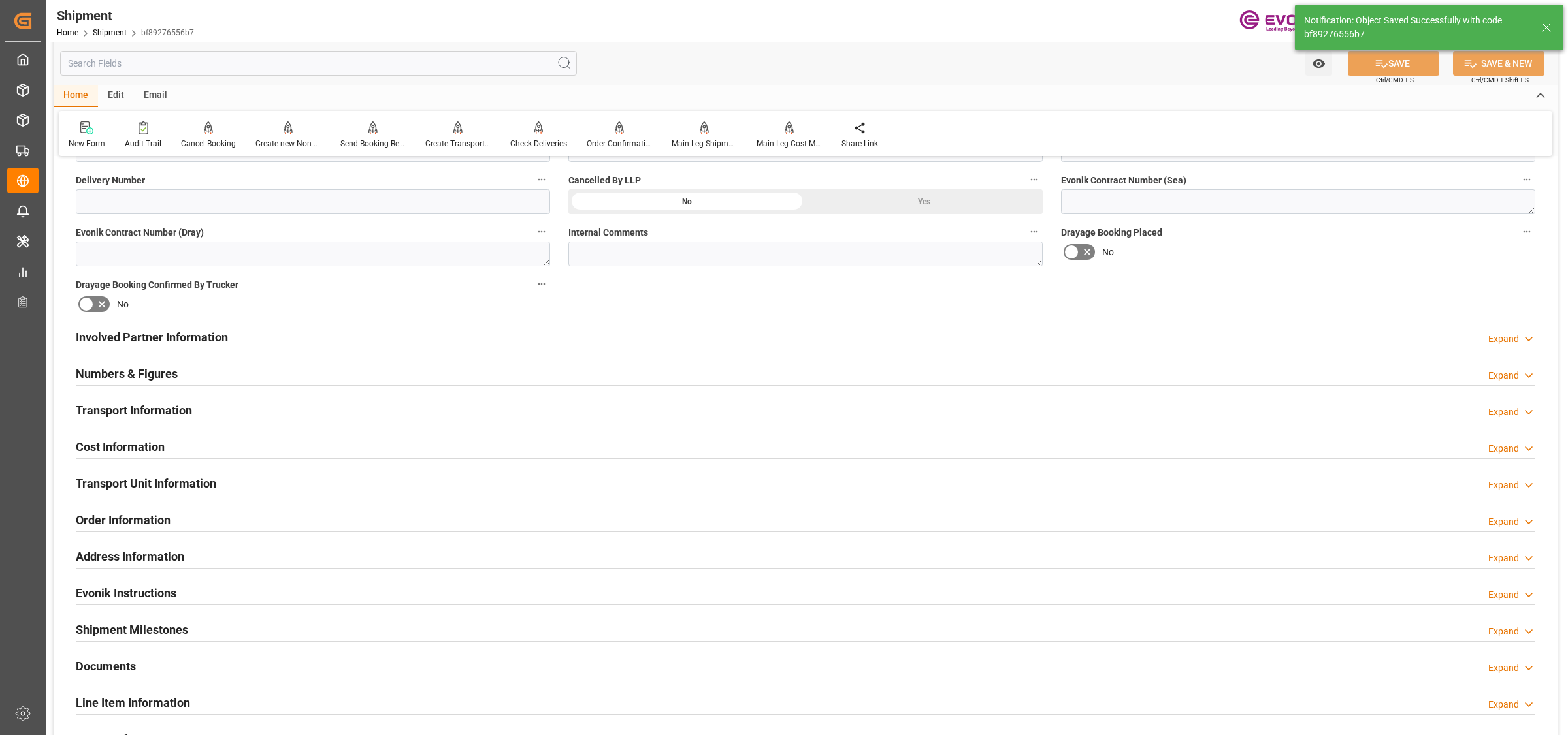
click at [155, 445] on h2 "Cost Information" at bounding box center [120, 447] width 89 height 17
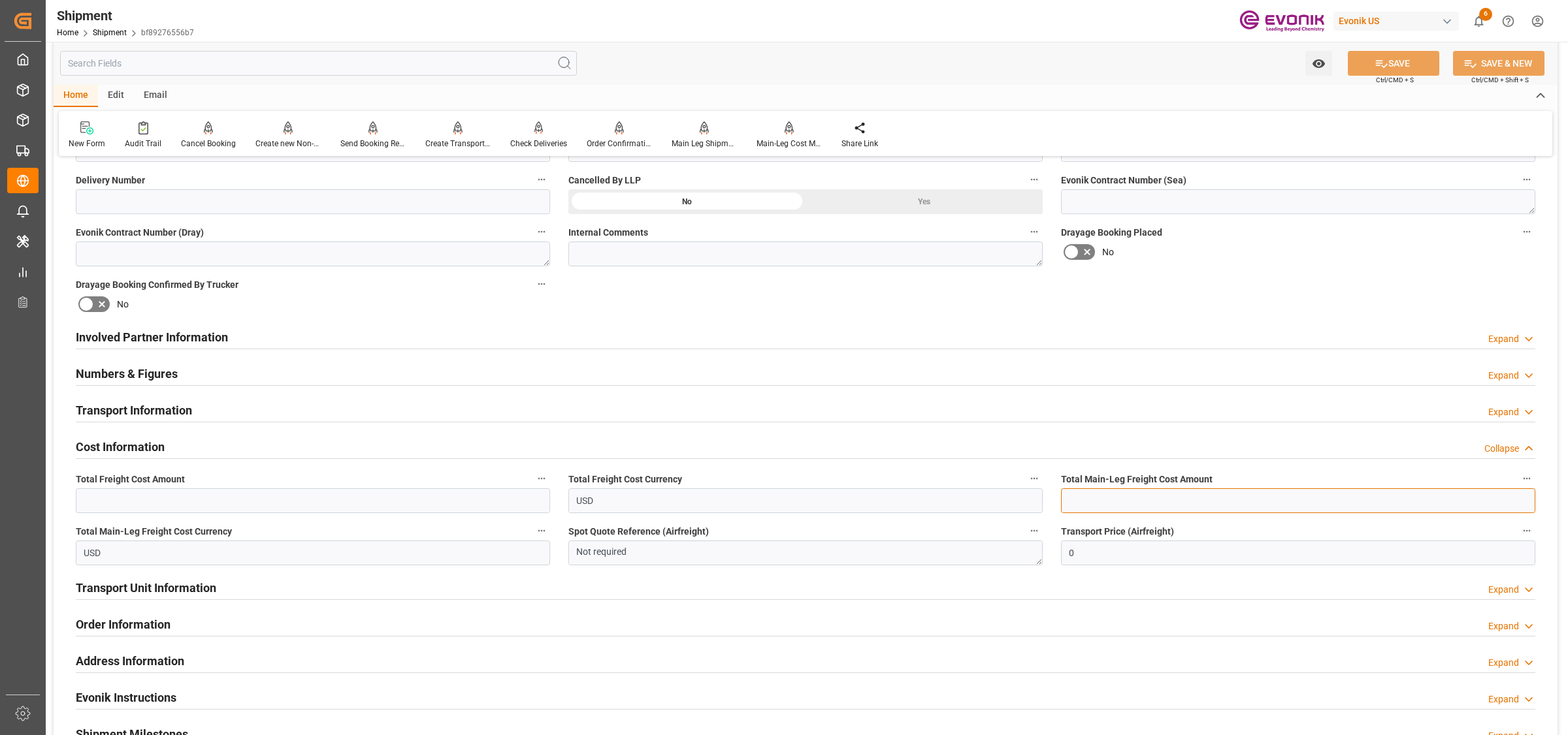
click at [1143, 501] on input "text" at bounding box center [1298, 500] width 474 height 24
paste input "770"
type input "770"
click at [237, 490] on input "text" at bounding box center [313, 500] width 474 height 24
type input "1170"
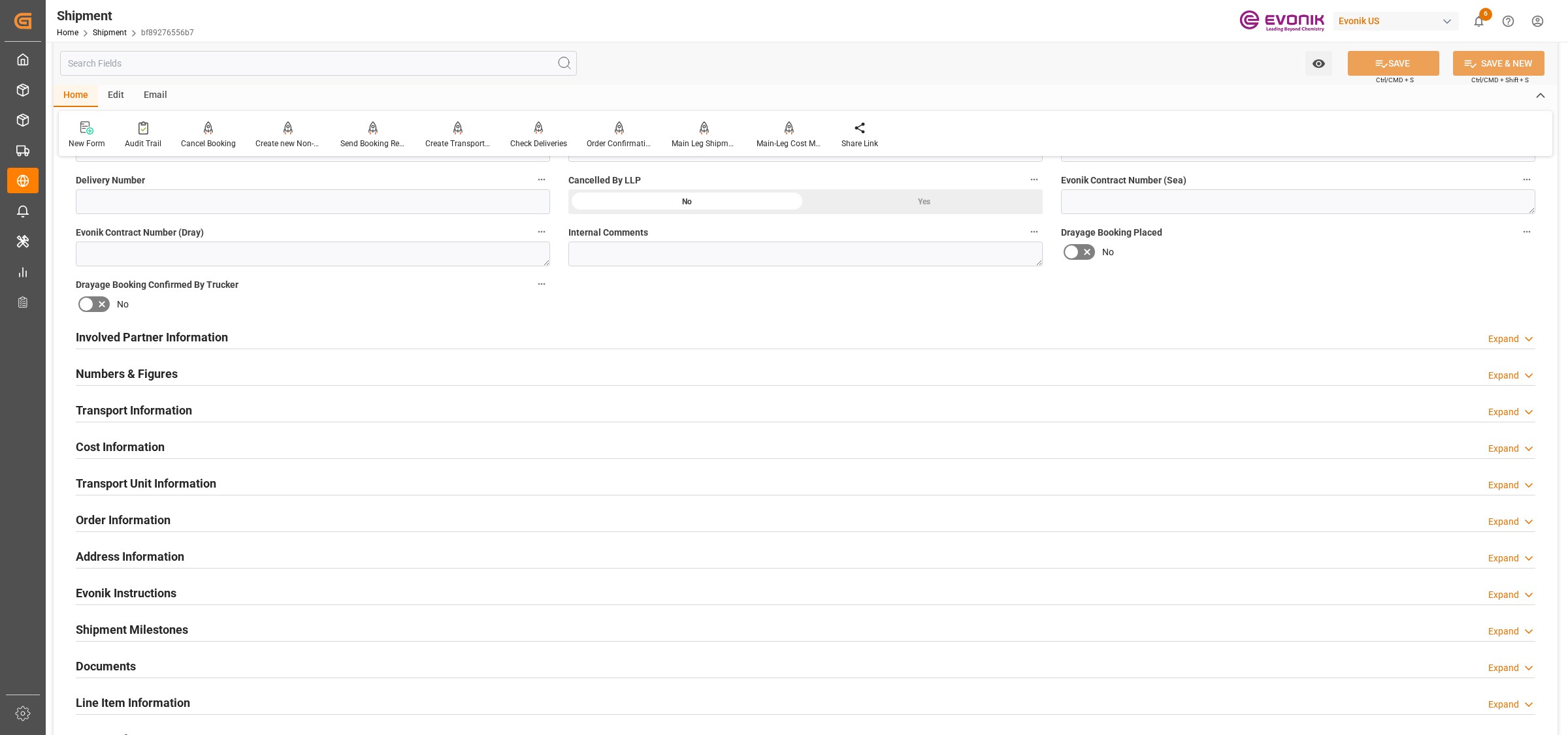
click at [191, 401] on h2 "Transport Information" at bounding box center [134, 410] width 116 height 17
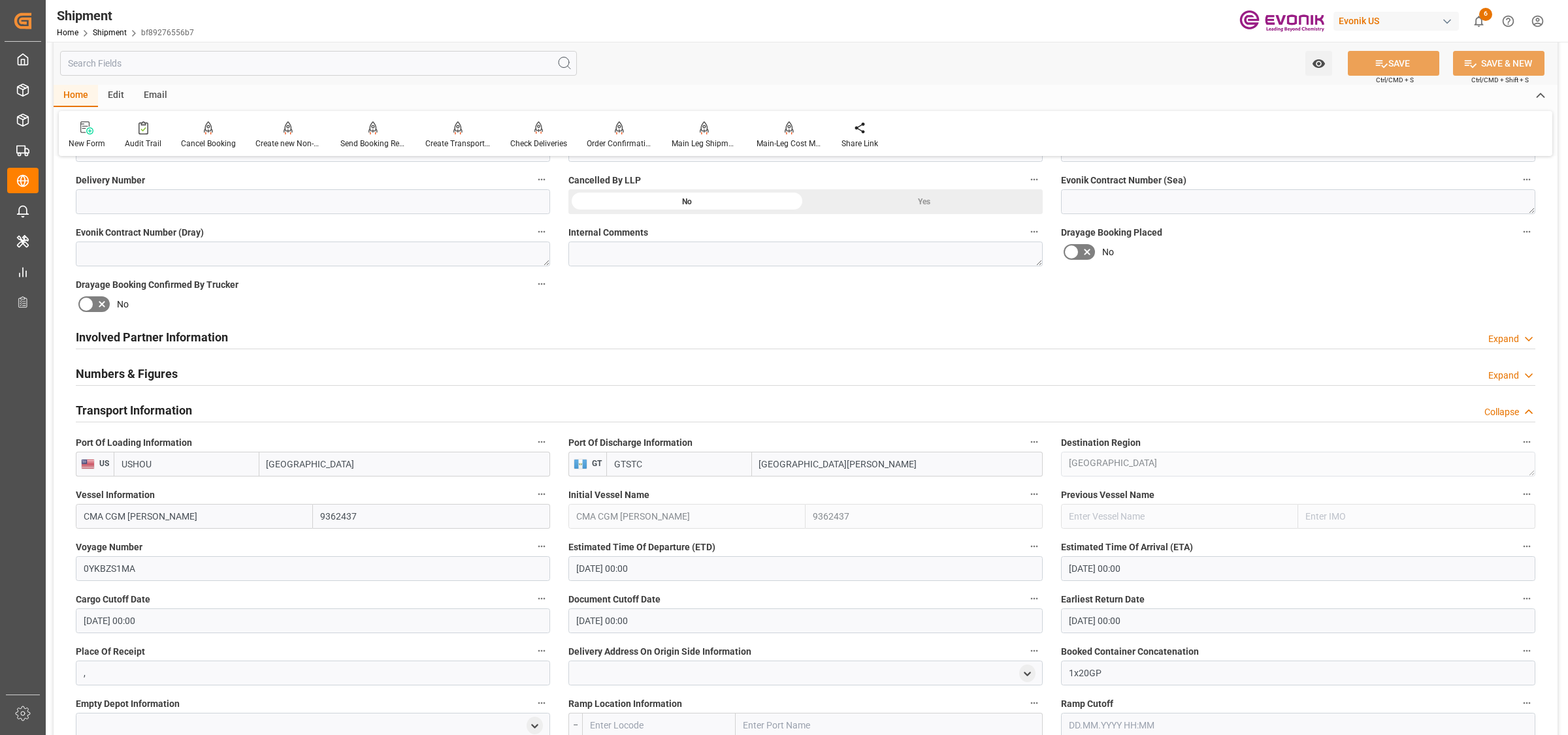
click at [181, 411] on h2 "Transport Information" at bounding box center [134, 410] width 116 height 17
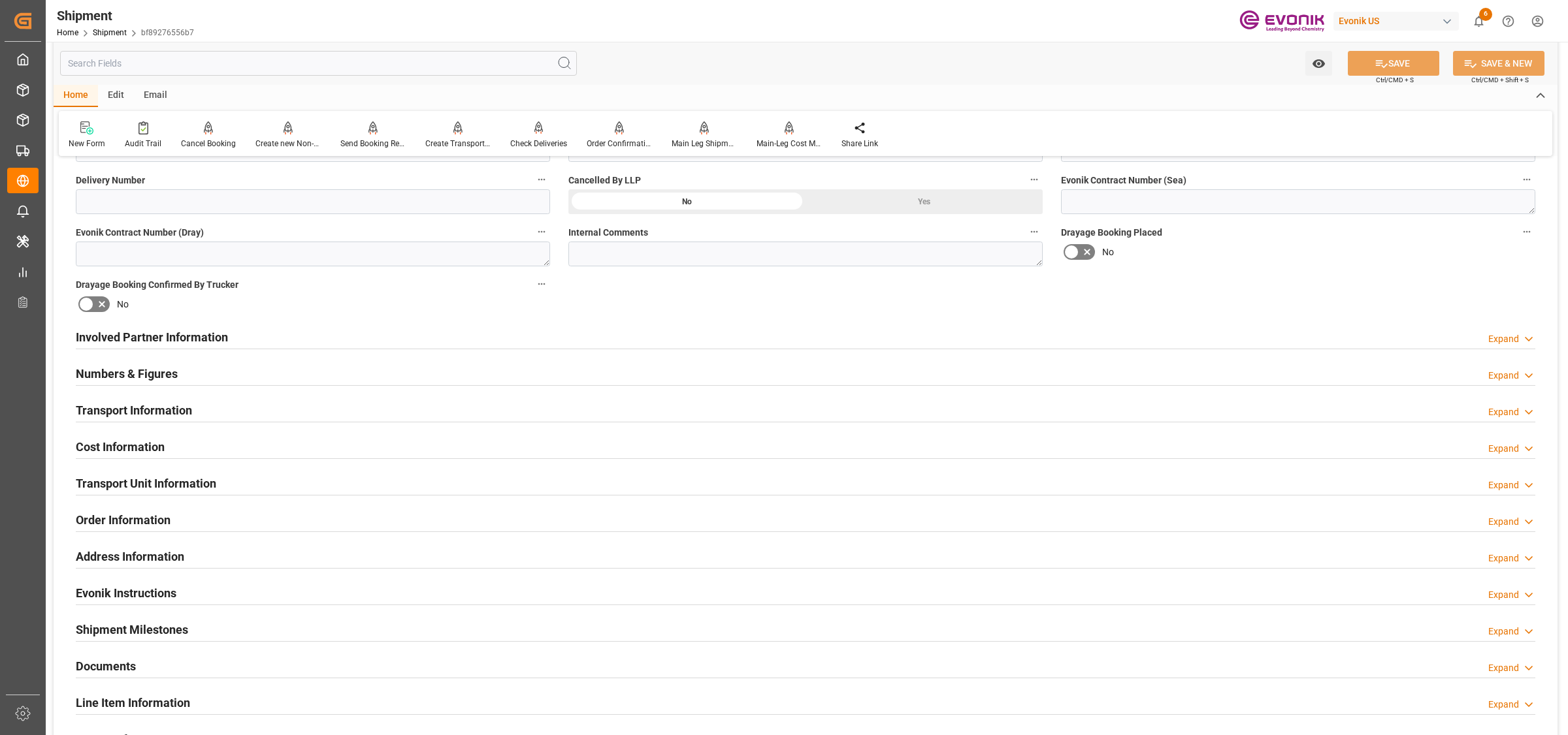
click at [153, 442] on h2 "Cost Information" at bounding box center [120, 447] width 89 height 17
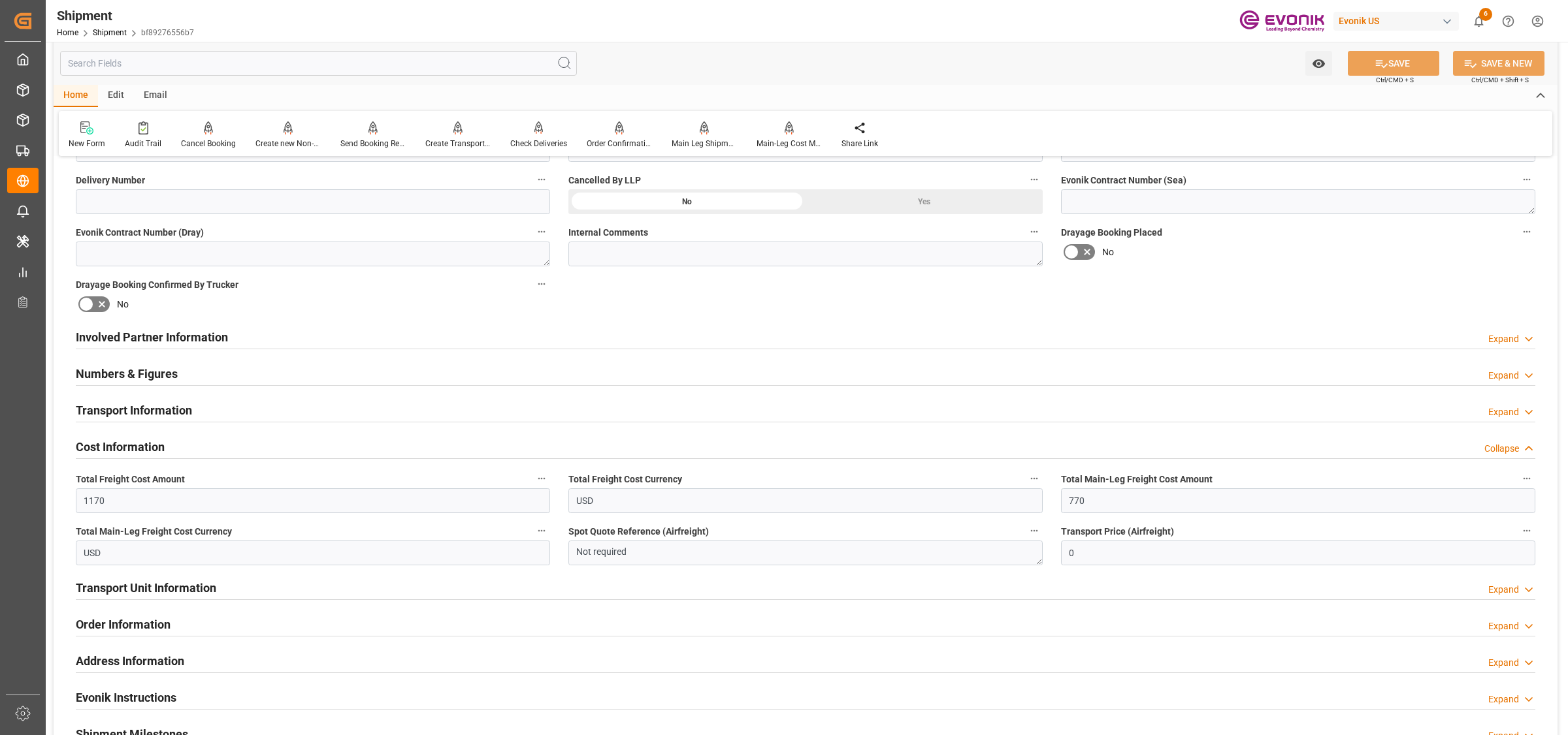
click at [153, 442] on h2 "Cost Information" at bounding box center [120, 447] width 89 height 17
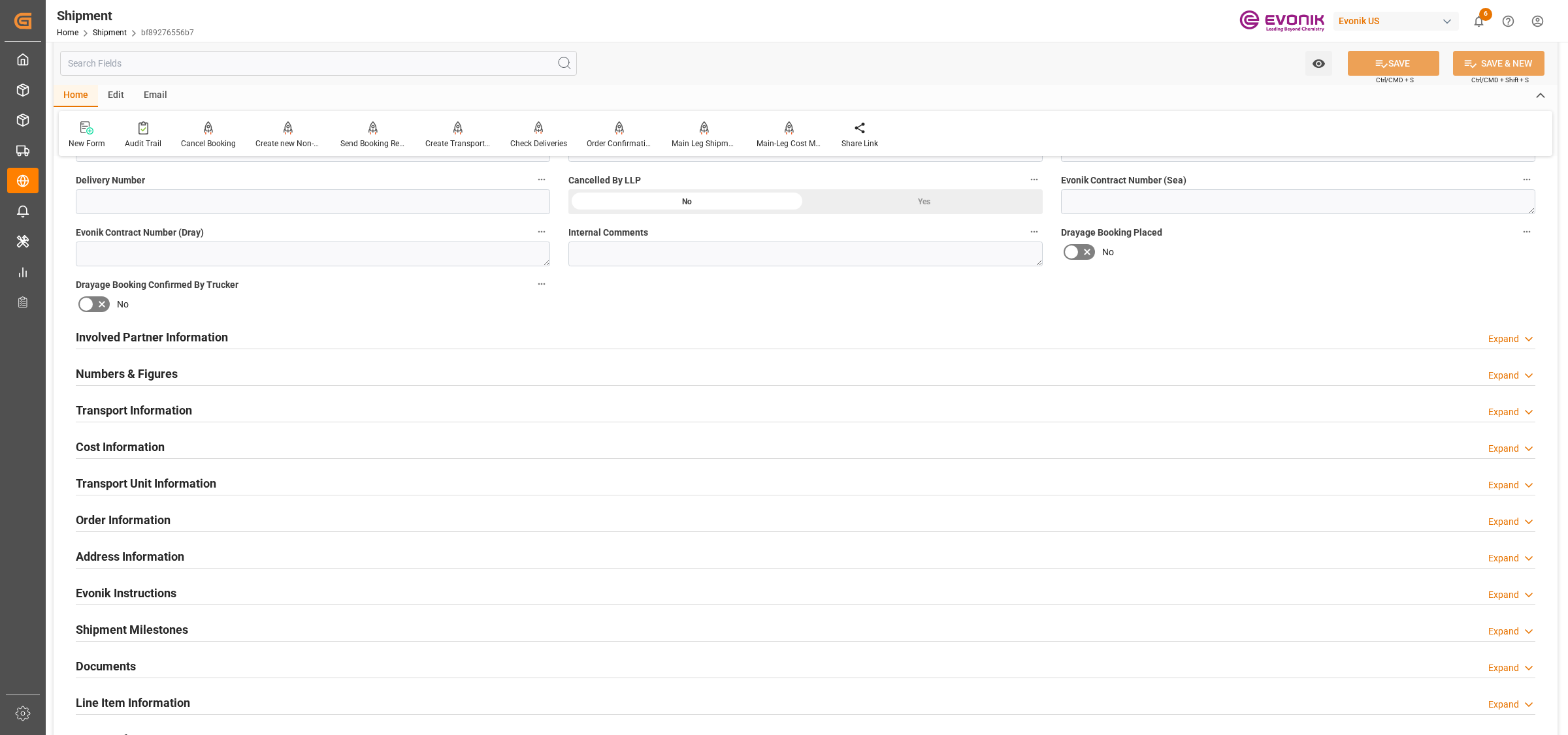
click at [127, 485] on h2 "Transport Unit Information" at bounding box center [146, 483] width 141 height 17
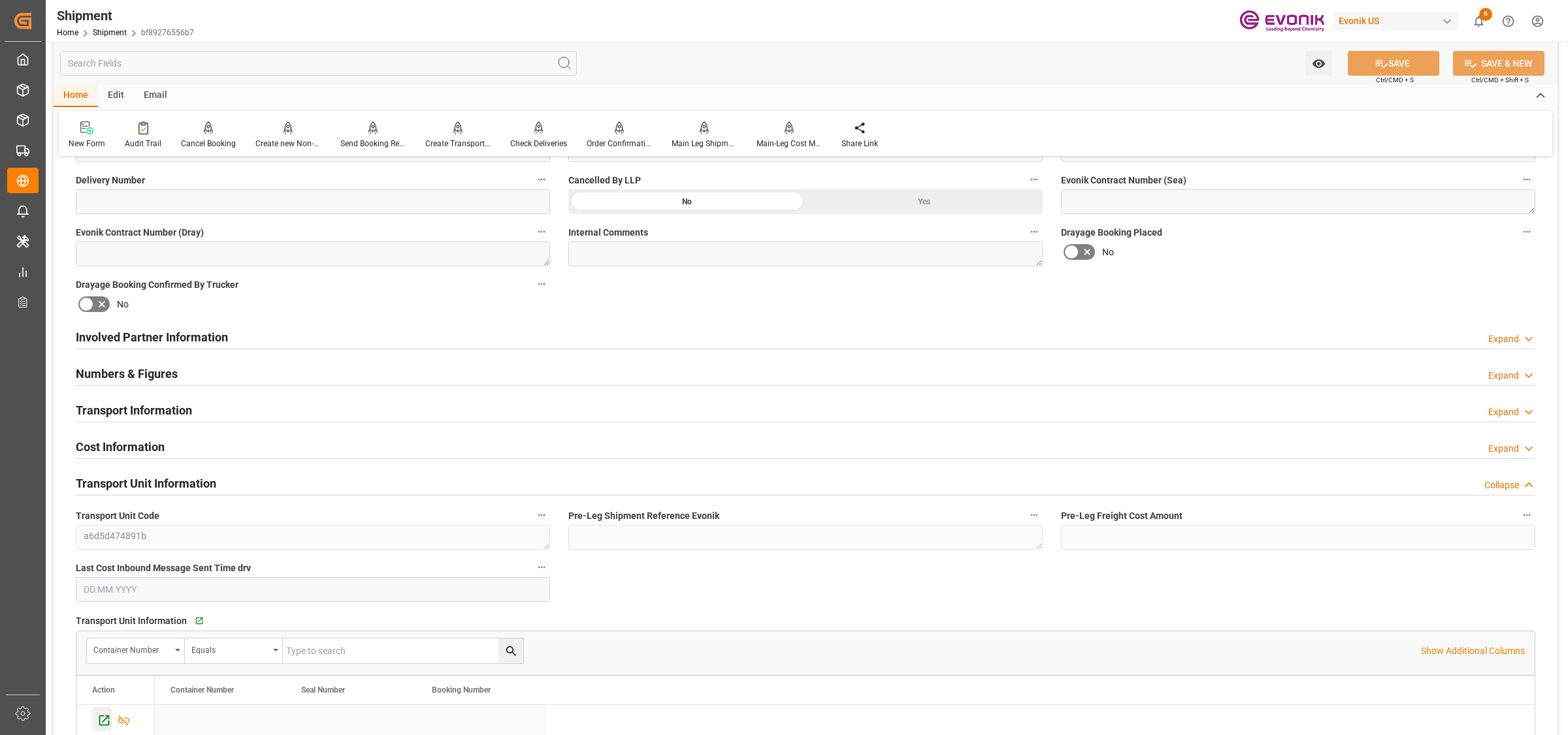
click at [101, 720] on icon "Press SPACE to select this row." at bounding box center [104, 721] width 14 height 14
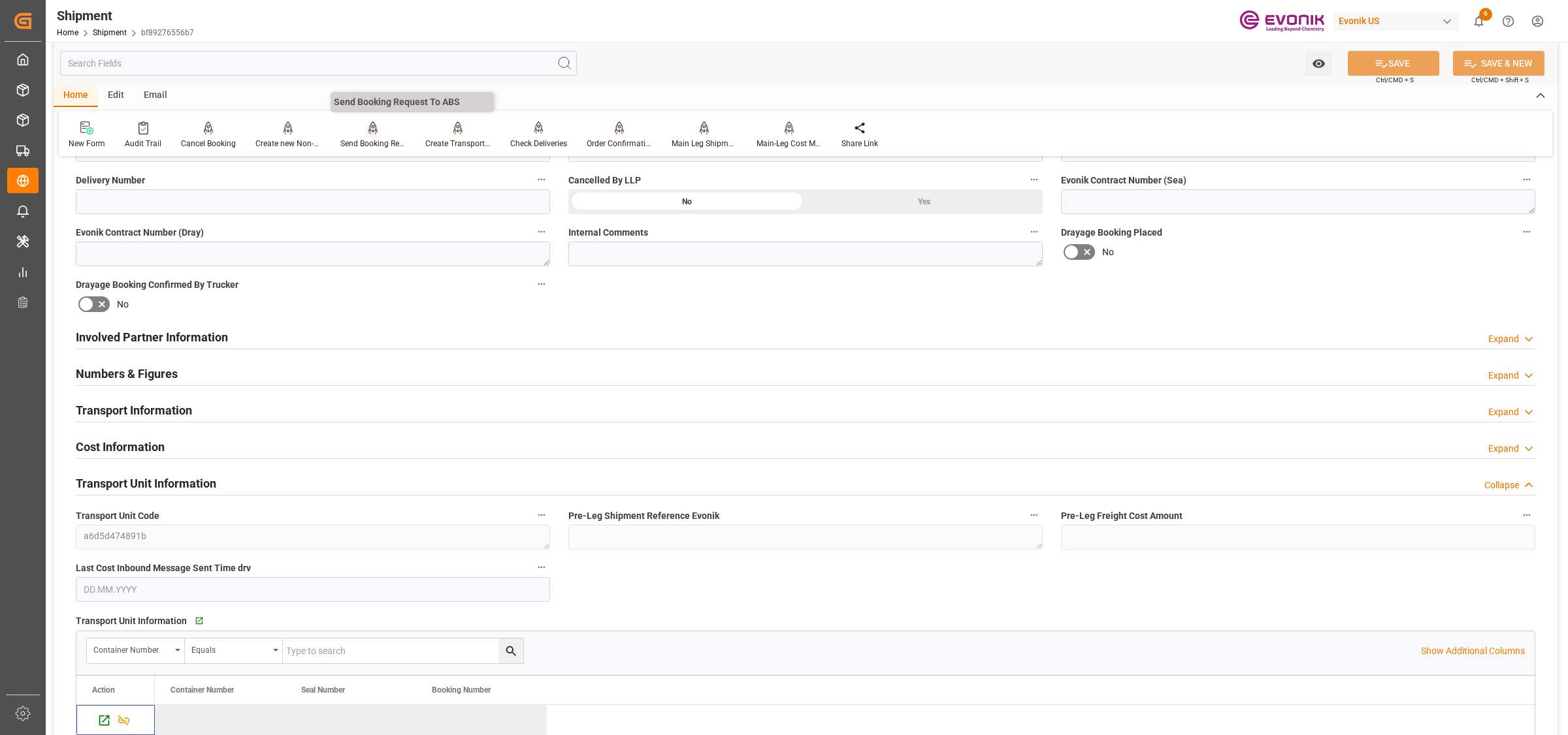
click at [379, 131] on div at bounding box center [372, 128] width 65 height 14
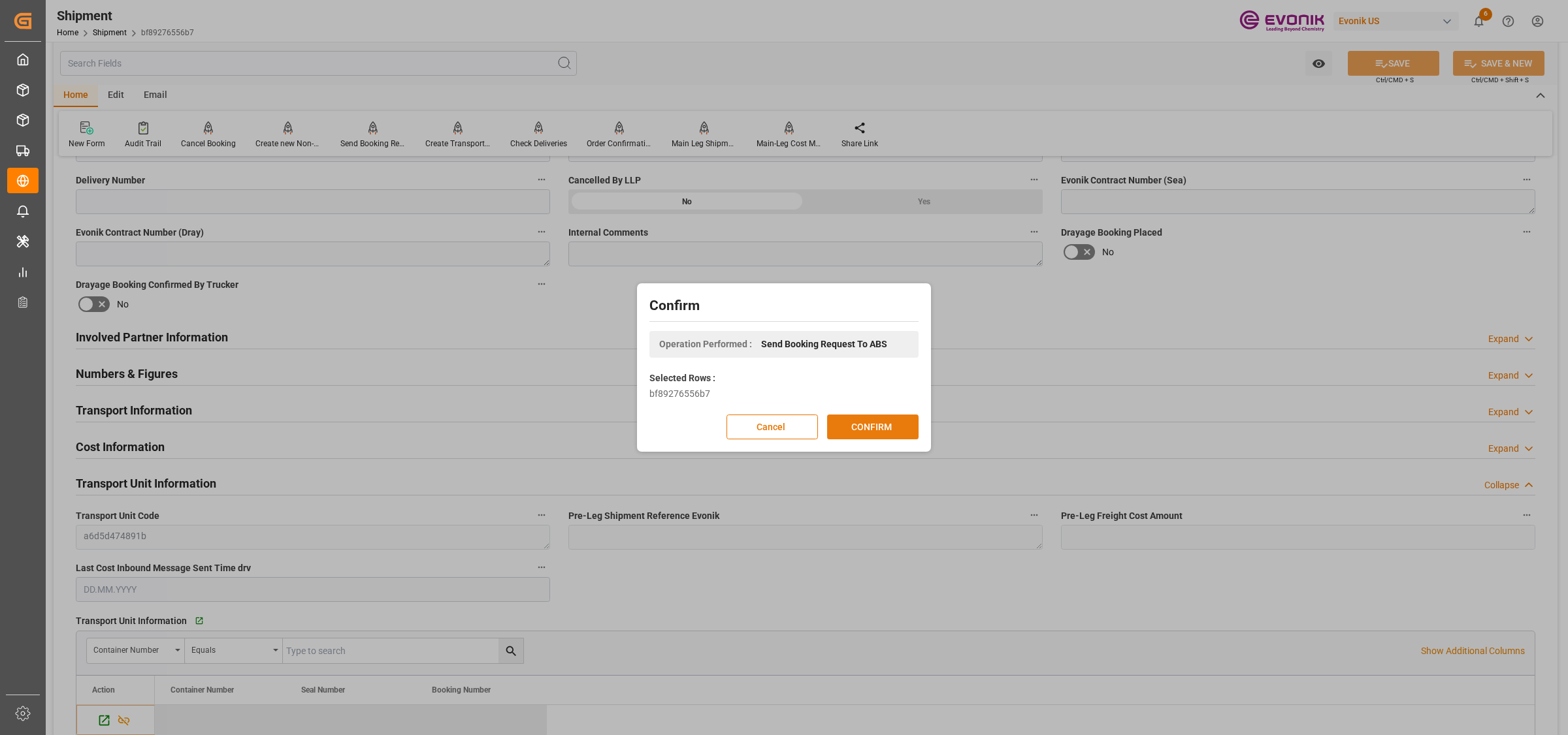
click at [873, 428] on button "CONFIRM" at bounding box center [873, 427] width 92 height 24
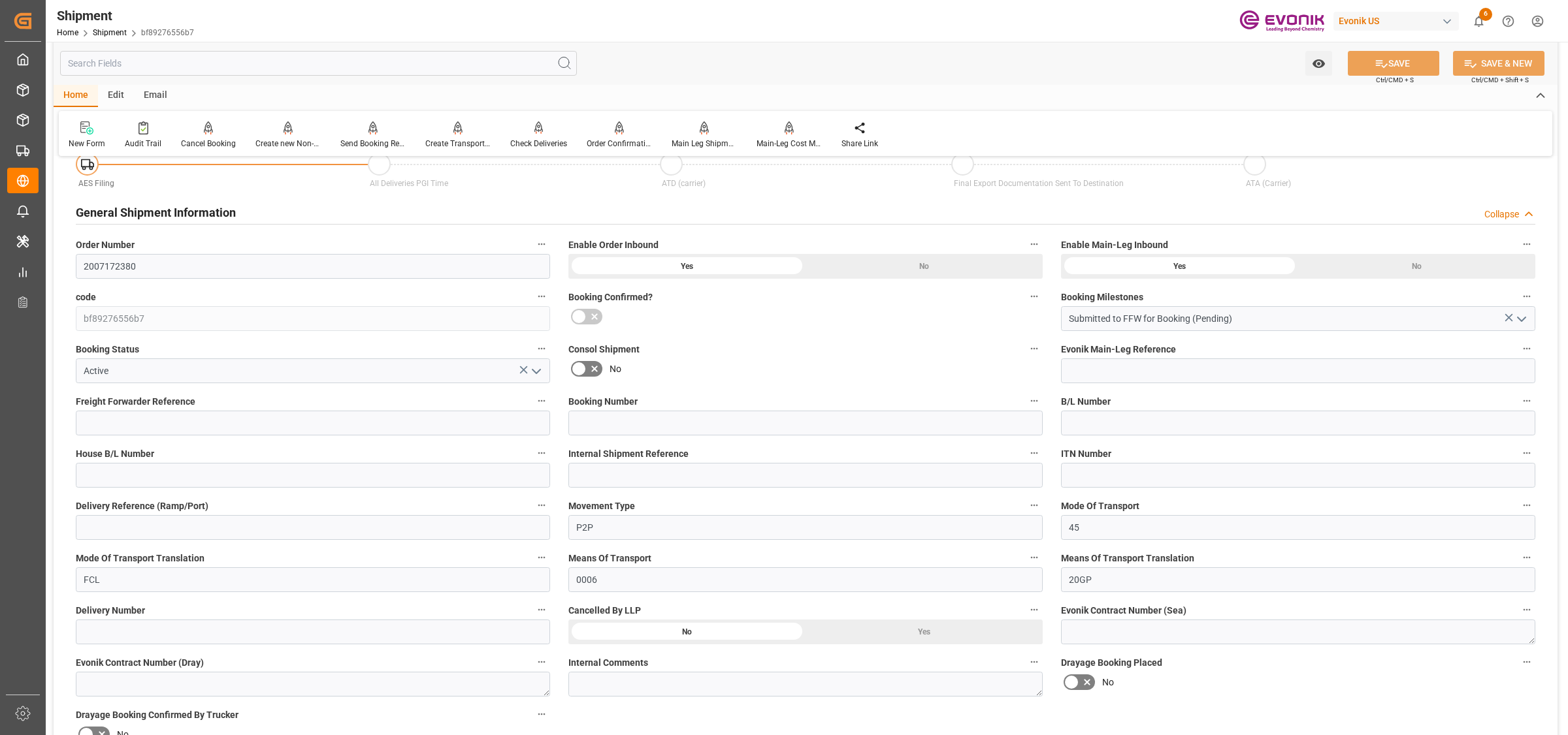
scroll to position [571, 0]
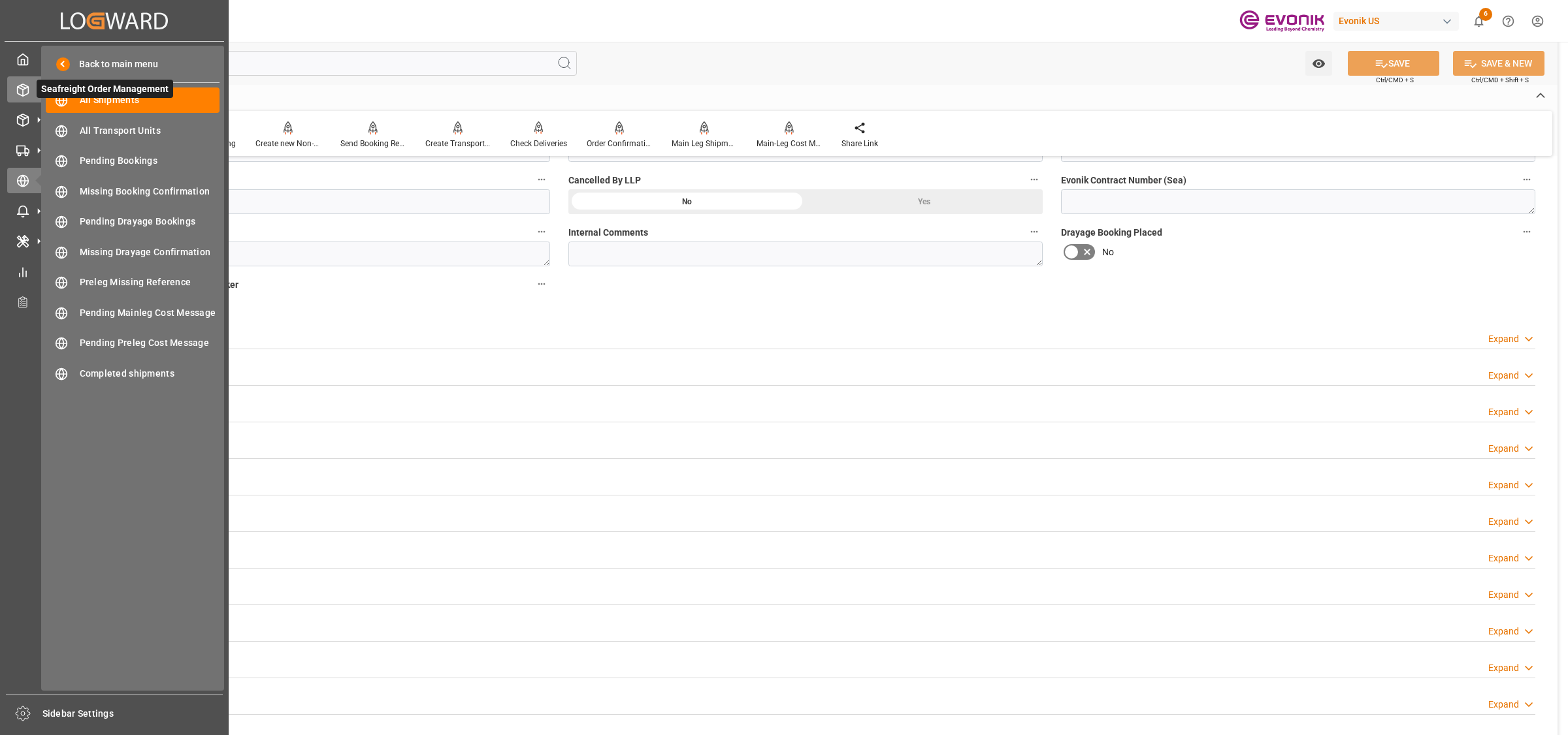
click at [21, 85] on line at bounding box center [22, 87] width 5 height 3
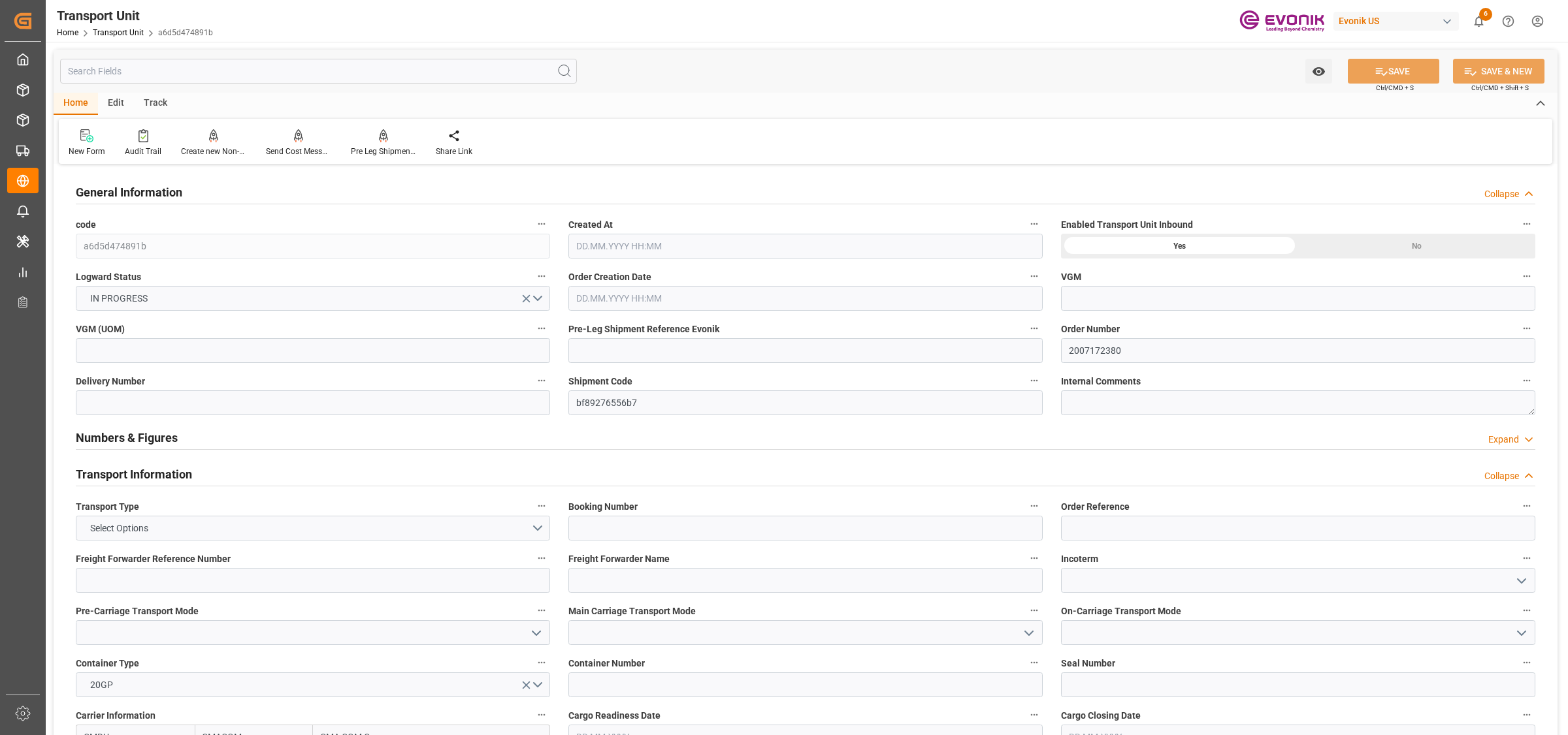
type input "CMACGM"
type input "CMA CGM Group"
type input "USHOU"
type input "GTSTC"
type input "8000"
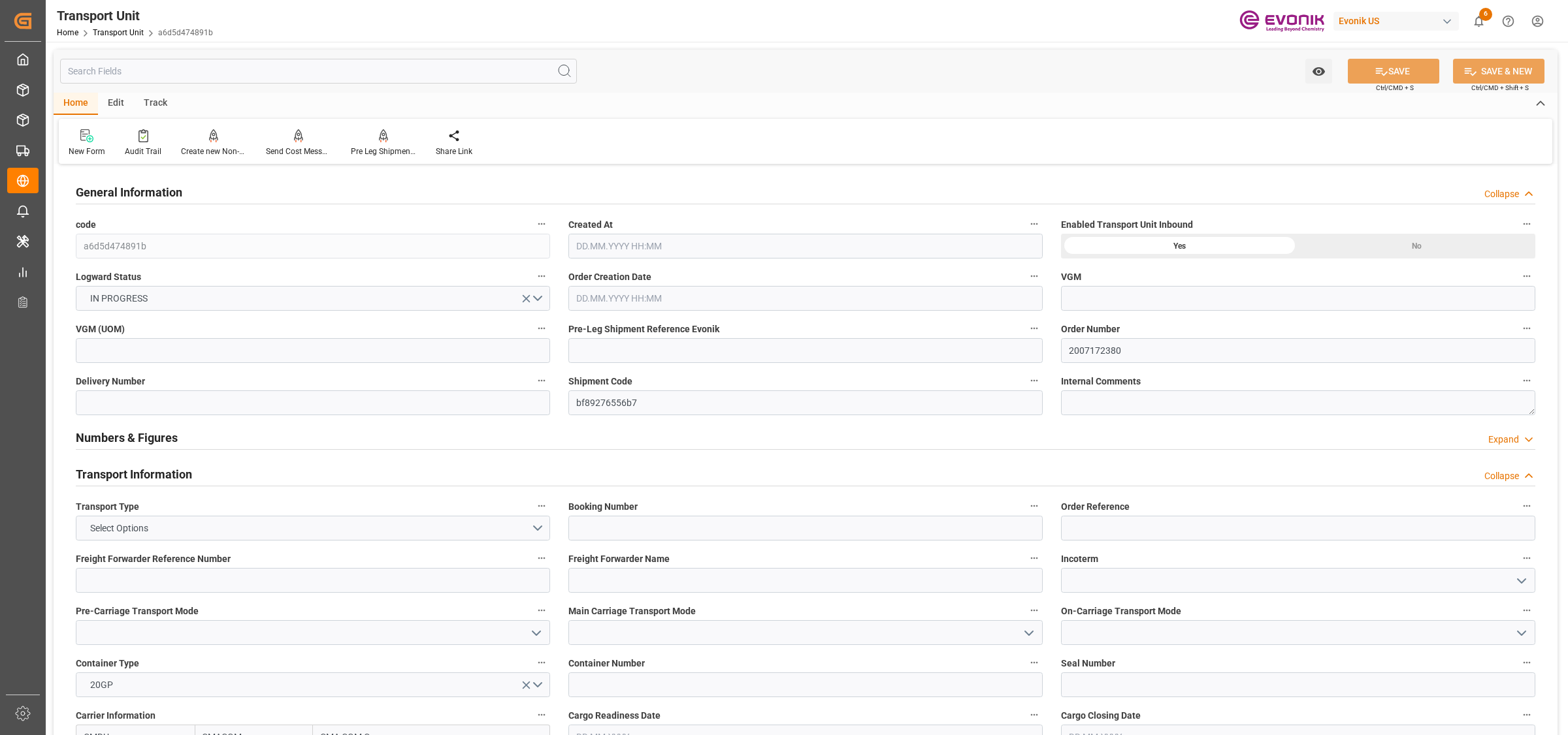
type input "[DATE] 03:56"
type input "30.11.2025"
type input "23.10.2025 00:00"
type input "29.10.2025 00:00"
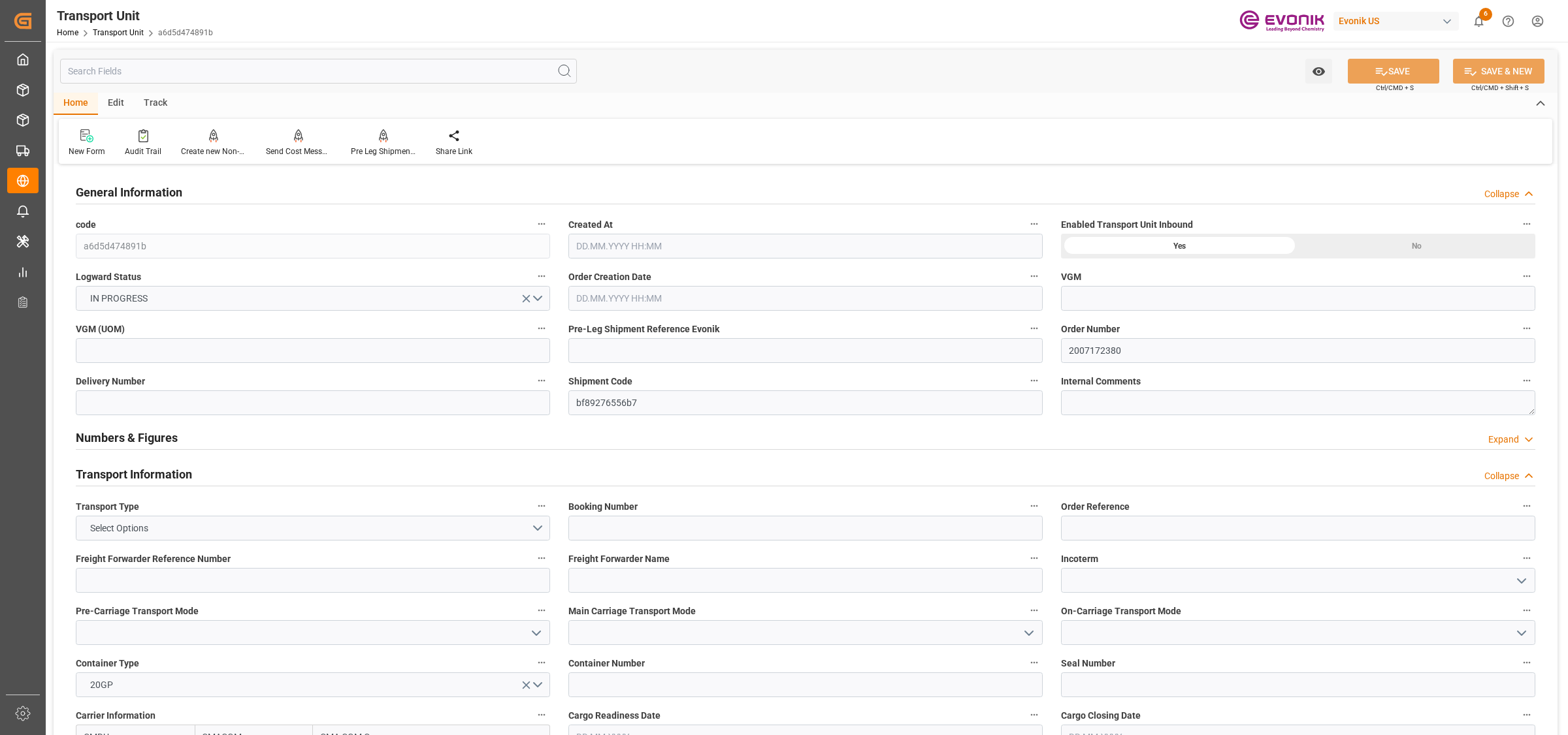
type input "29.10.2025 00:00"
type input "14.10.2025 00:00"
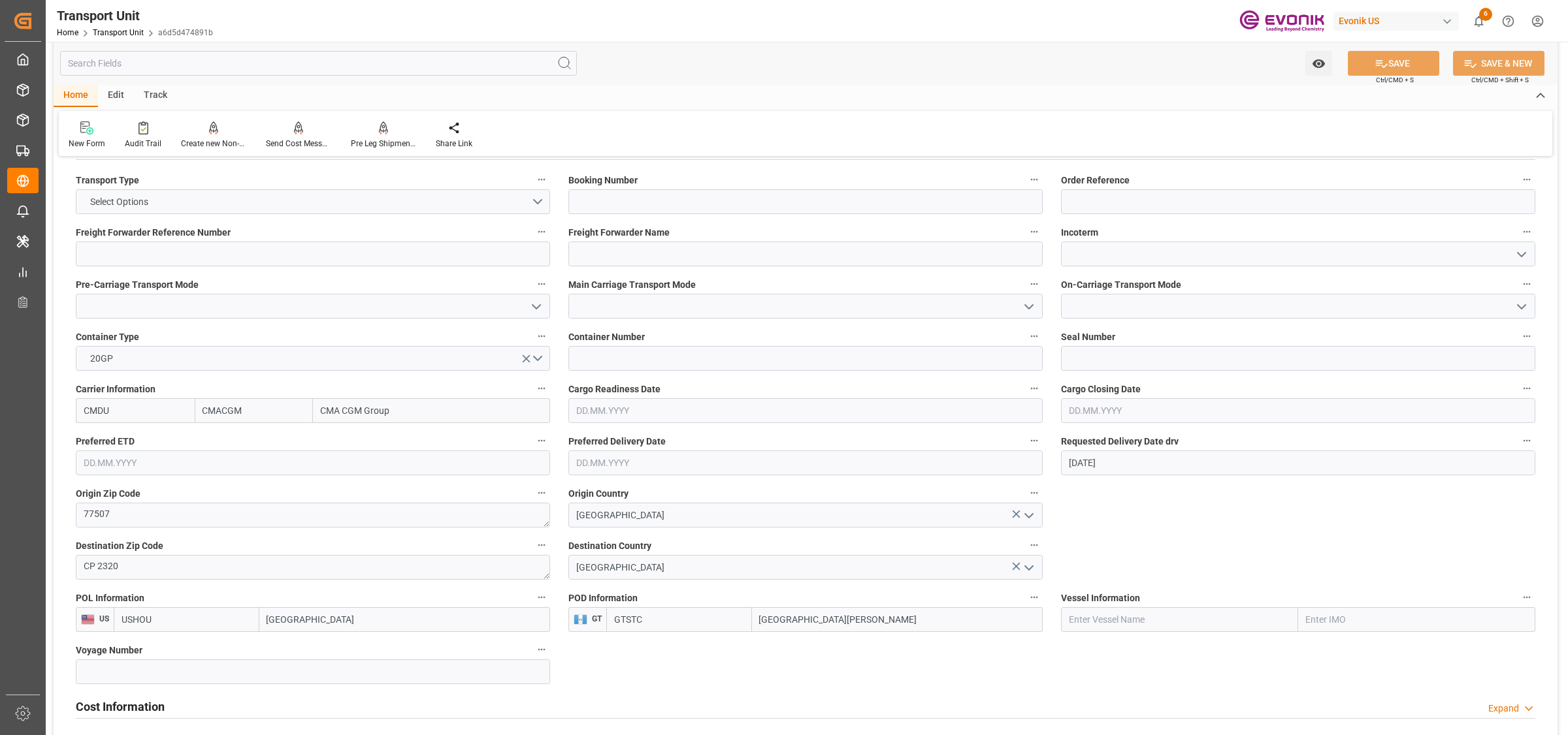
scroll to position [653, 0]
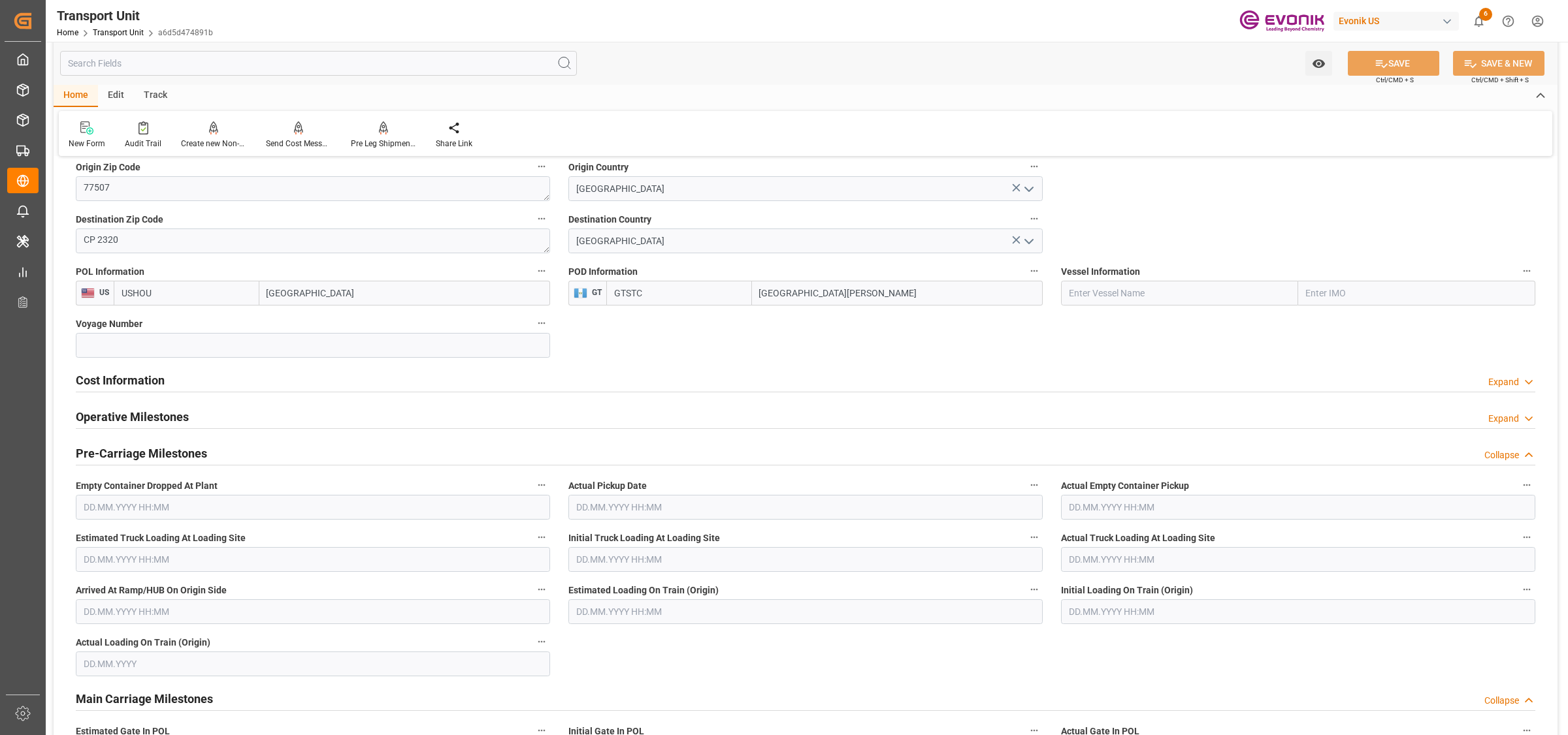
click at [143, 399] on div "Operative Milestones Expand" at bounding box center [805, 418] width 1478 height 36
click at [162, 380] on h2 "Cost Information" at bounding box center [120, 380] width 89 height 17
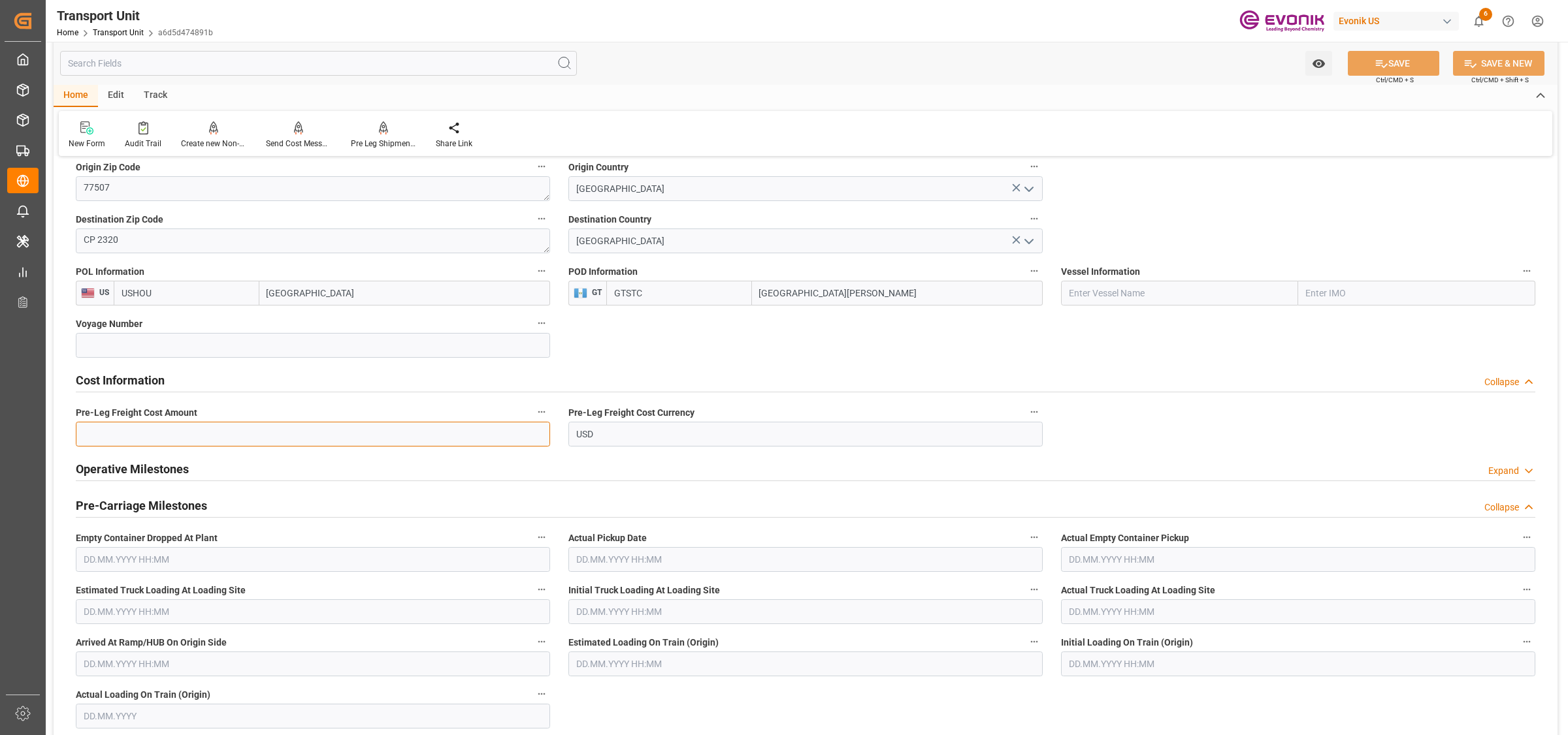
click at [234, 438] on input "text" at bounding box center [313, 434] width 474 height 24
paste input "400"
type input "400"
click at [1352, 57] on button "SAVE" at bounding box center [1393, 63] width 92 height 24
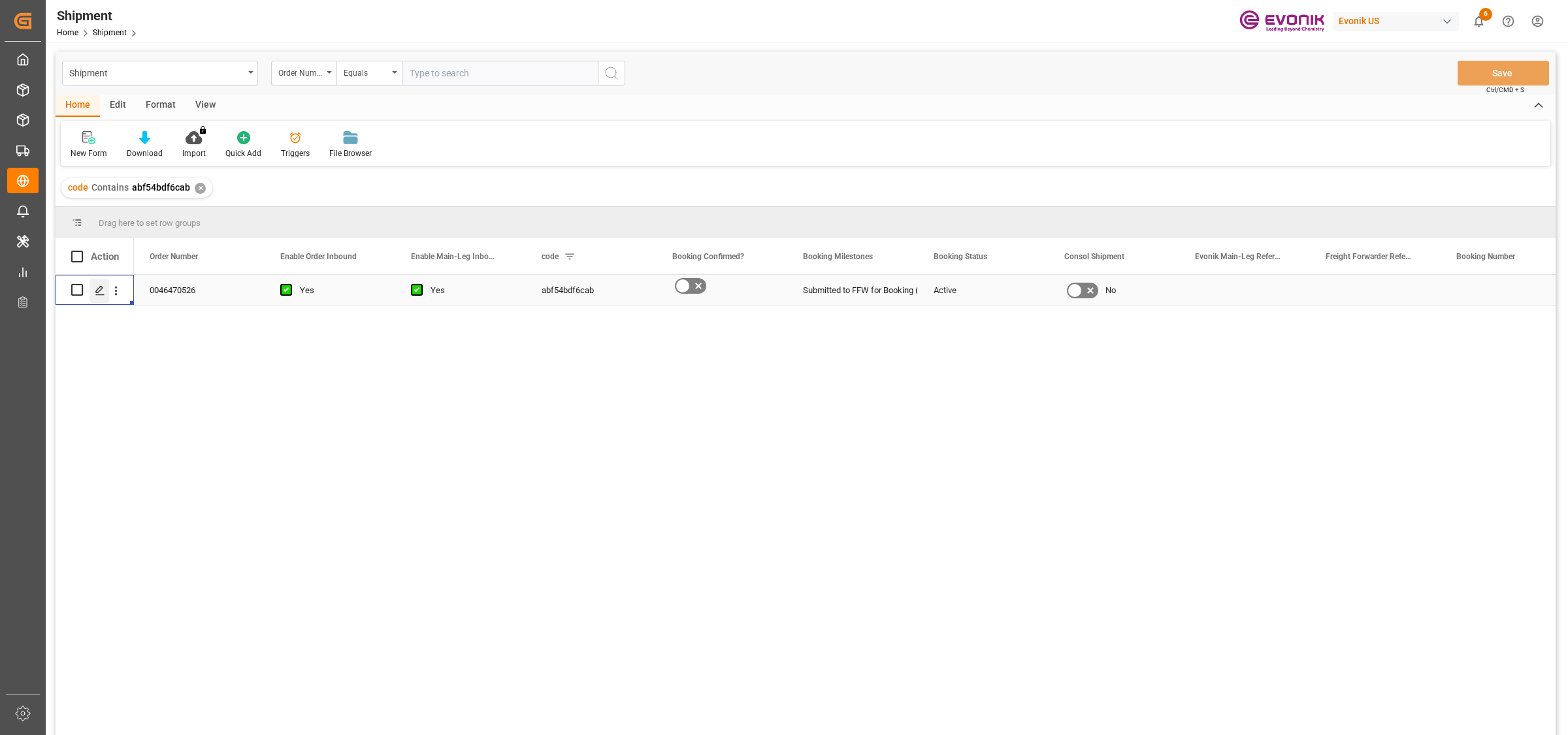
click at [96, 289] on icon "Press SPACE to select this row." at bounding box center [99, 290] width 10 height 10
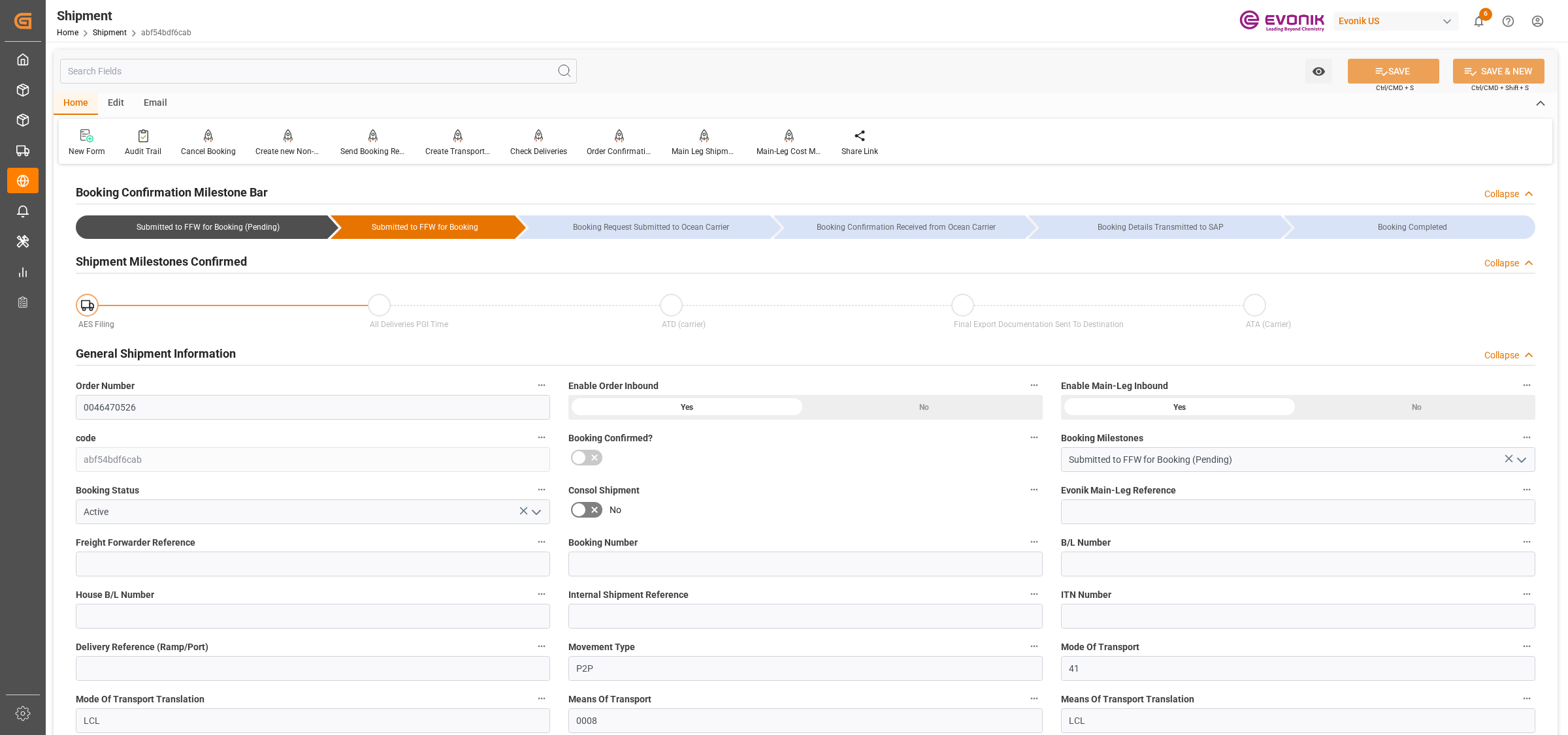
scroll to position [327, 0]
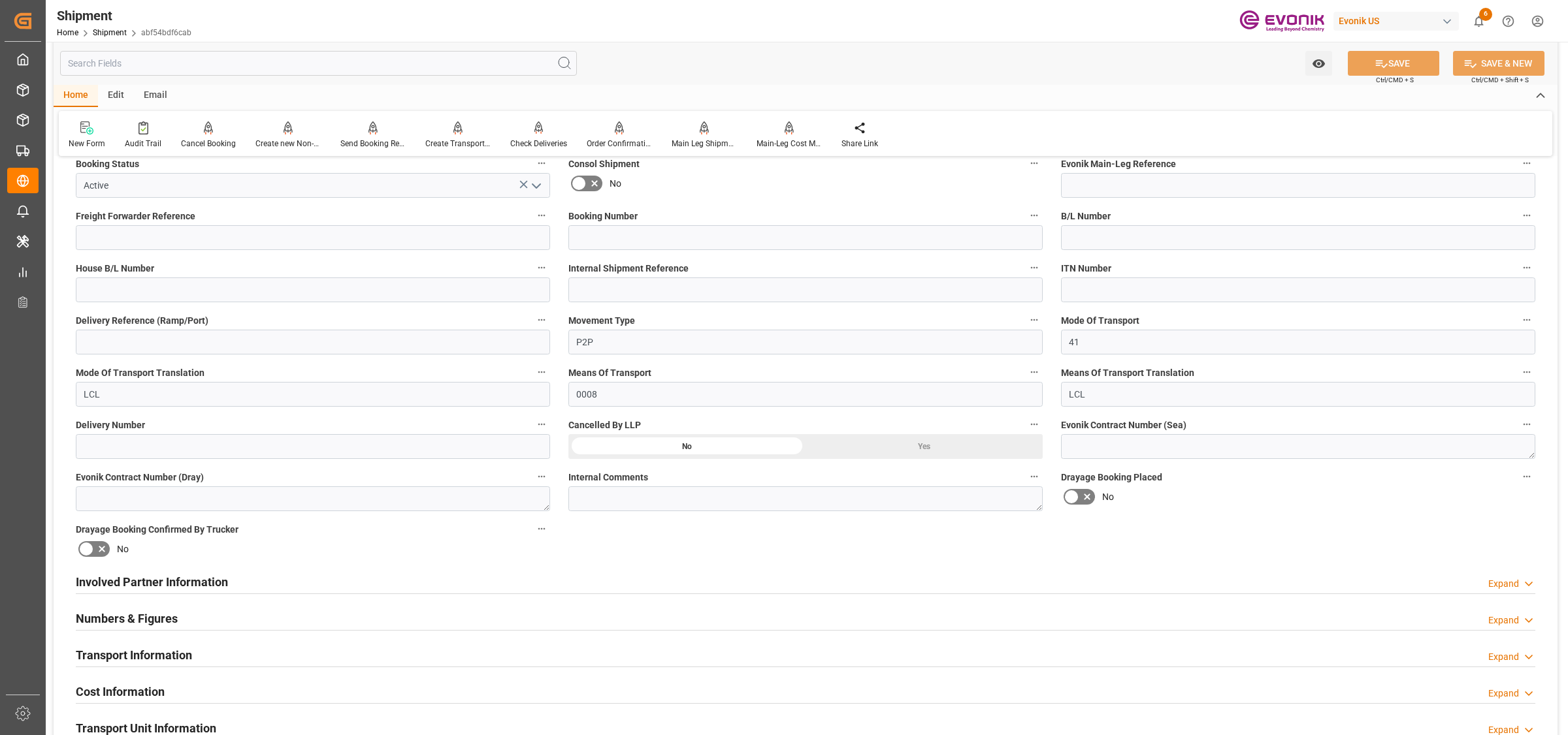
drag, startPoint x: 220, startPoint y: 583, endPoint x: 311, endPoint y: 583, distance: 91.0
click at [220, 583] on h2 "Involved Partner Information" at bounding box center [152, 582] width 153 height 17
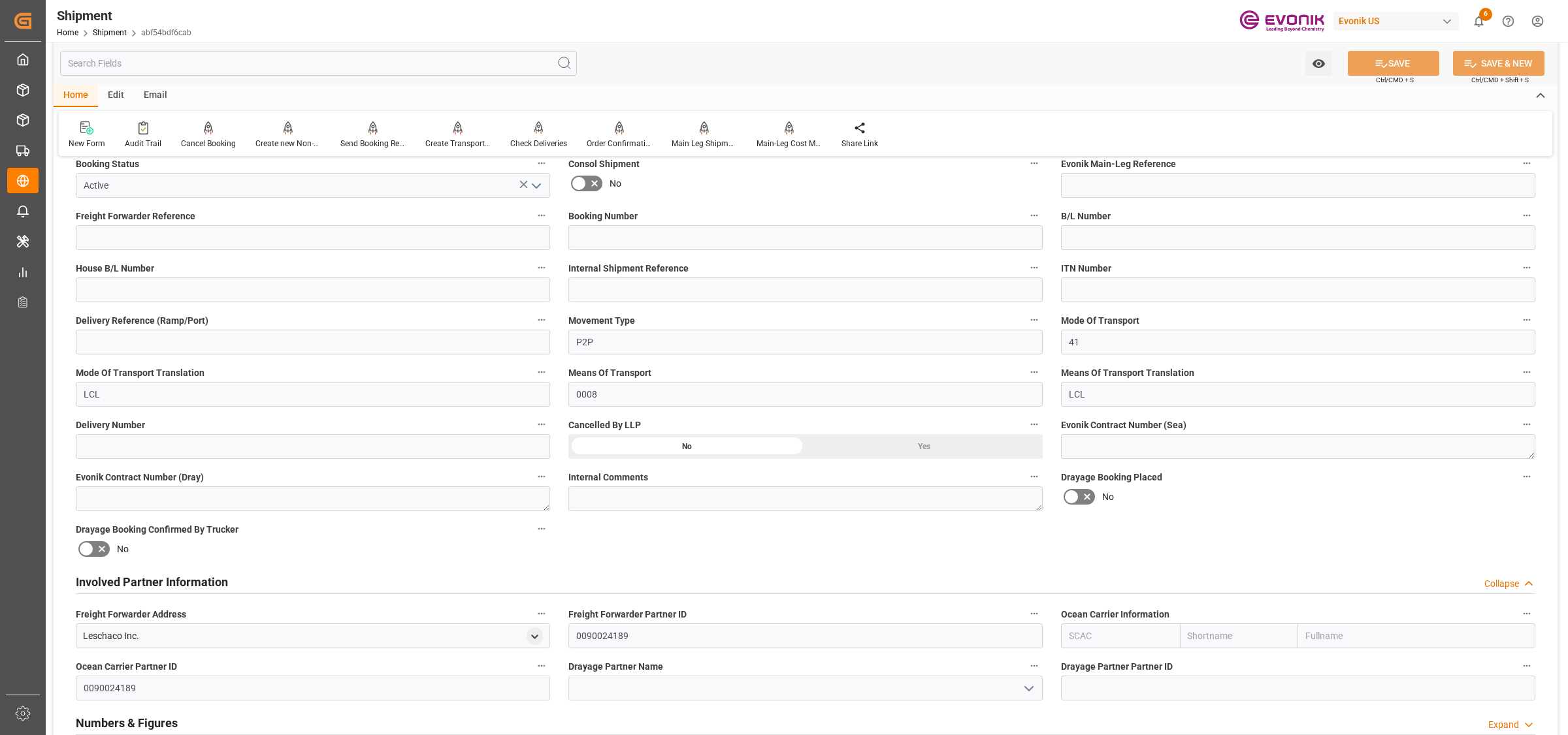
scroll to position [653, 0]
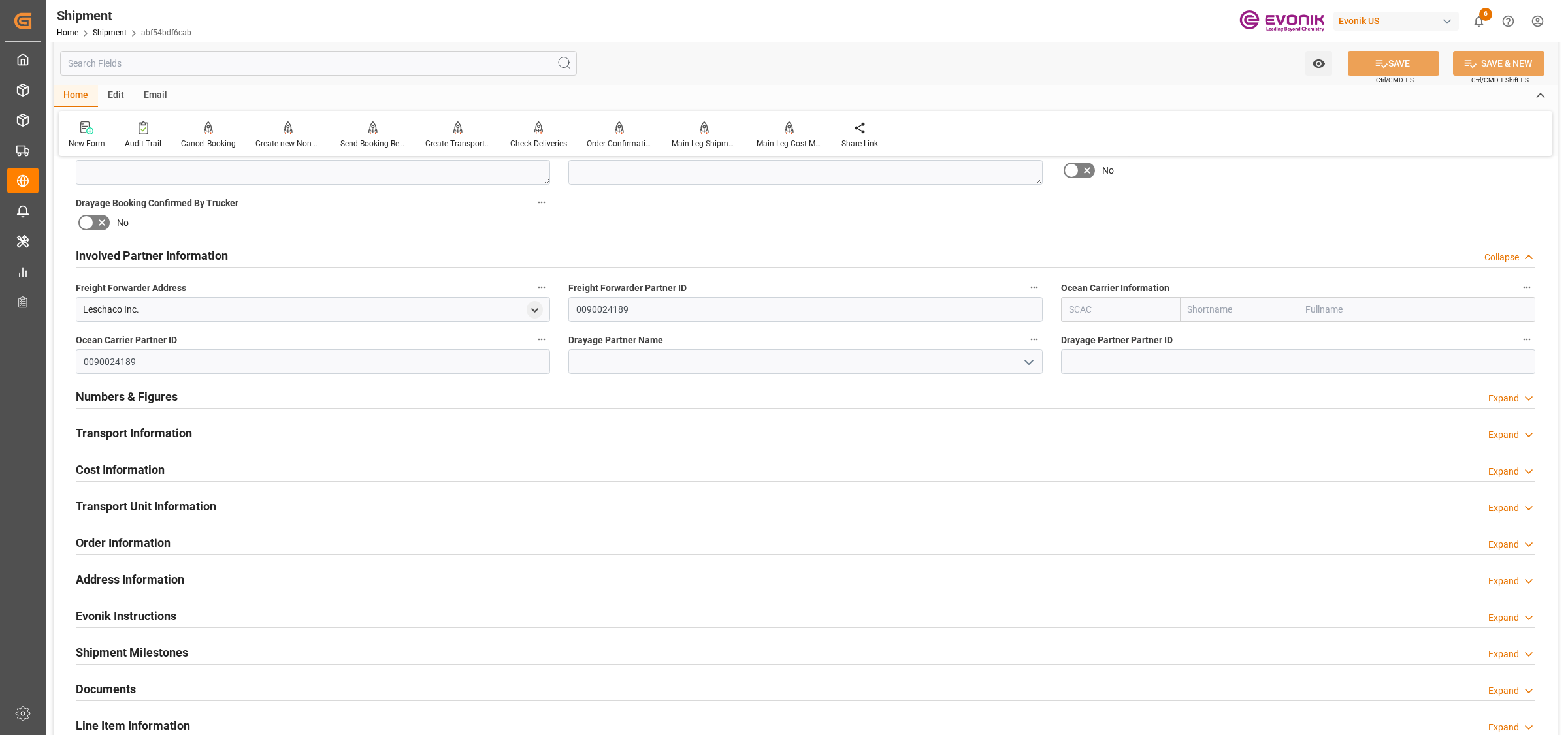
click at [1117, 301] on input "text" at bounding box center [1120, 309] width 119 height 24
click at [1089, 340] on b "ALRB" at bounding box center [1081, 338] width 23 height 10
type input "ALRB"
type input "AC Containerline"
type input "AC Containerline GmbH"
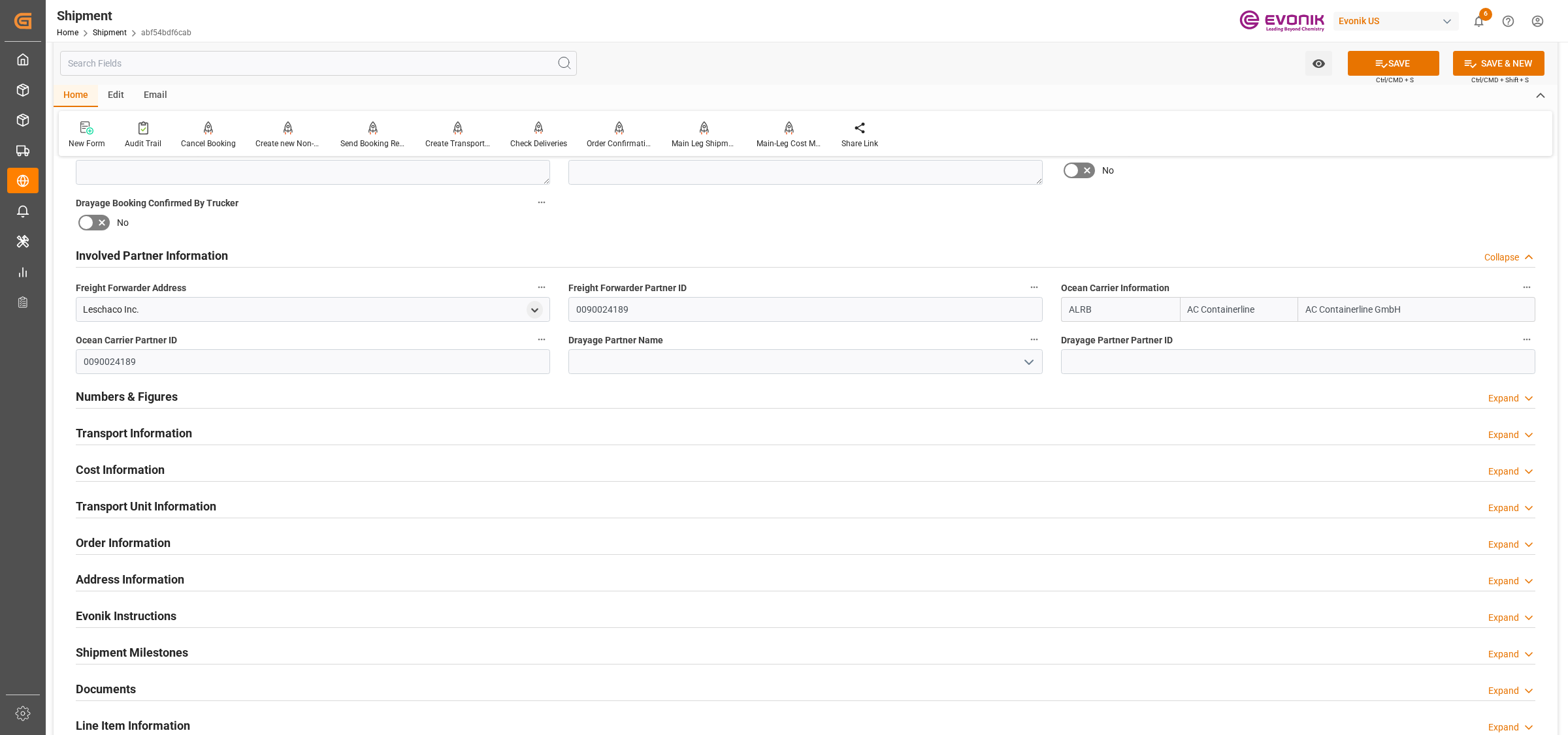
type input "ALRB"
click at [769, 376] on div "Drayage Partner Name" at bounding box center [805, 352] width 493 height 52
click at [772, 359] on input at bounding box center [805, 362] width 474 height 24
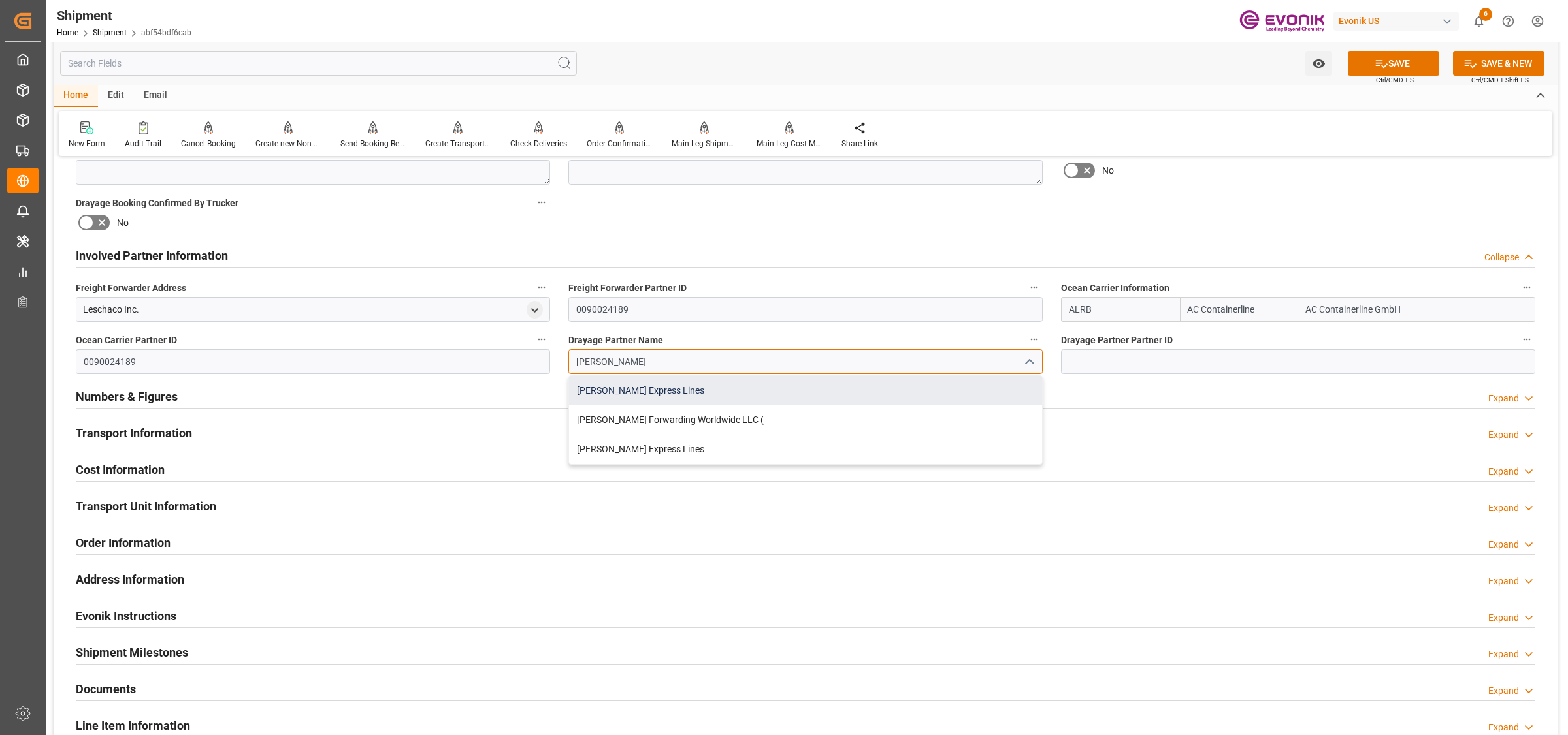
click at [668, 393] on div "[PERSON_NAME] Express Lines" at bounding box center [805, 391] width 473 height 29
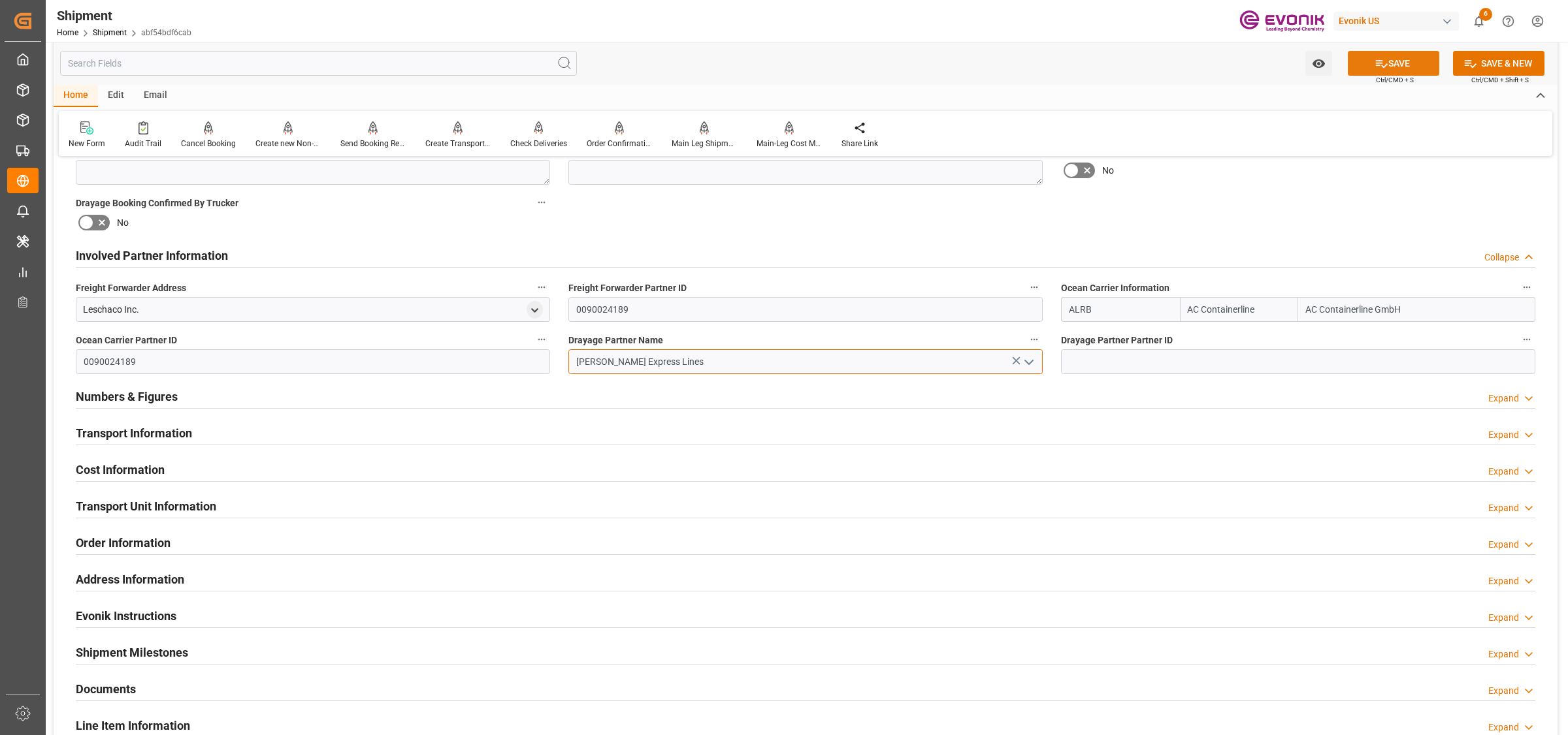
type input "[PERSON_NAME] Express Lines"
click at [1376, 64] on icon at bounding box center [1382, 64] width 14 height 14
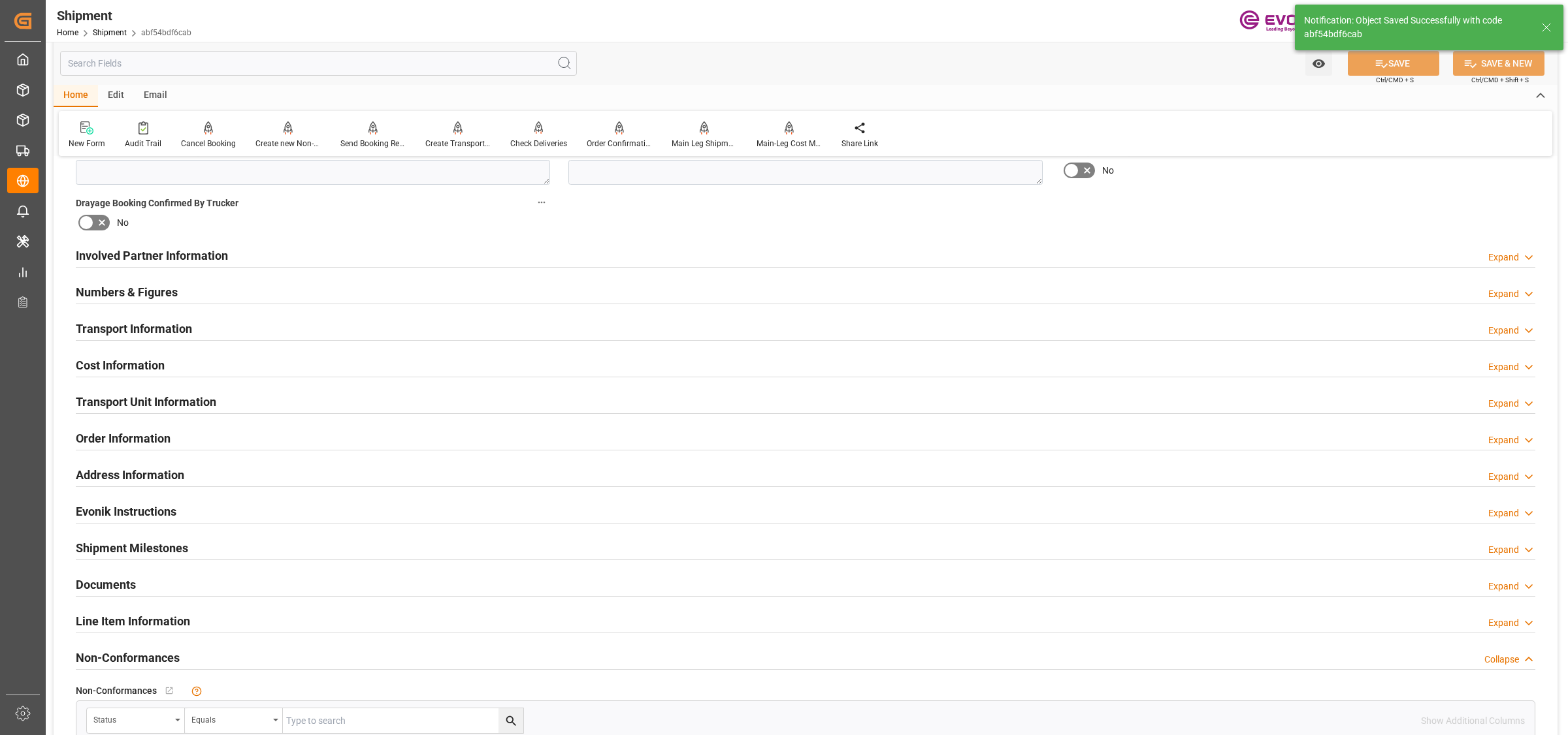
type textarea "[GEOGRAPHIC_DATA]"
click at [235, 327] on div "Transport Information Expand" at bounding box center [805, 327] width 1460 height 24
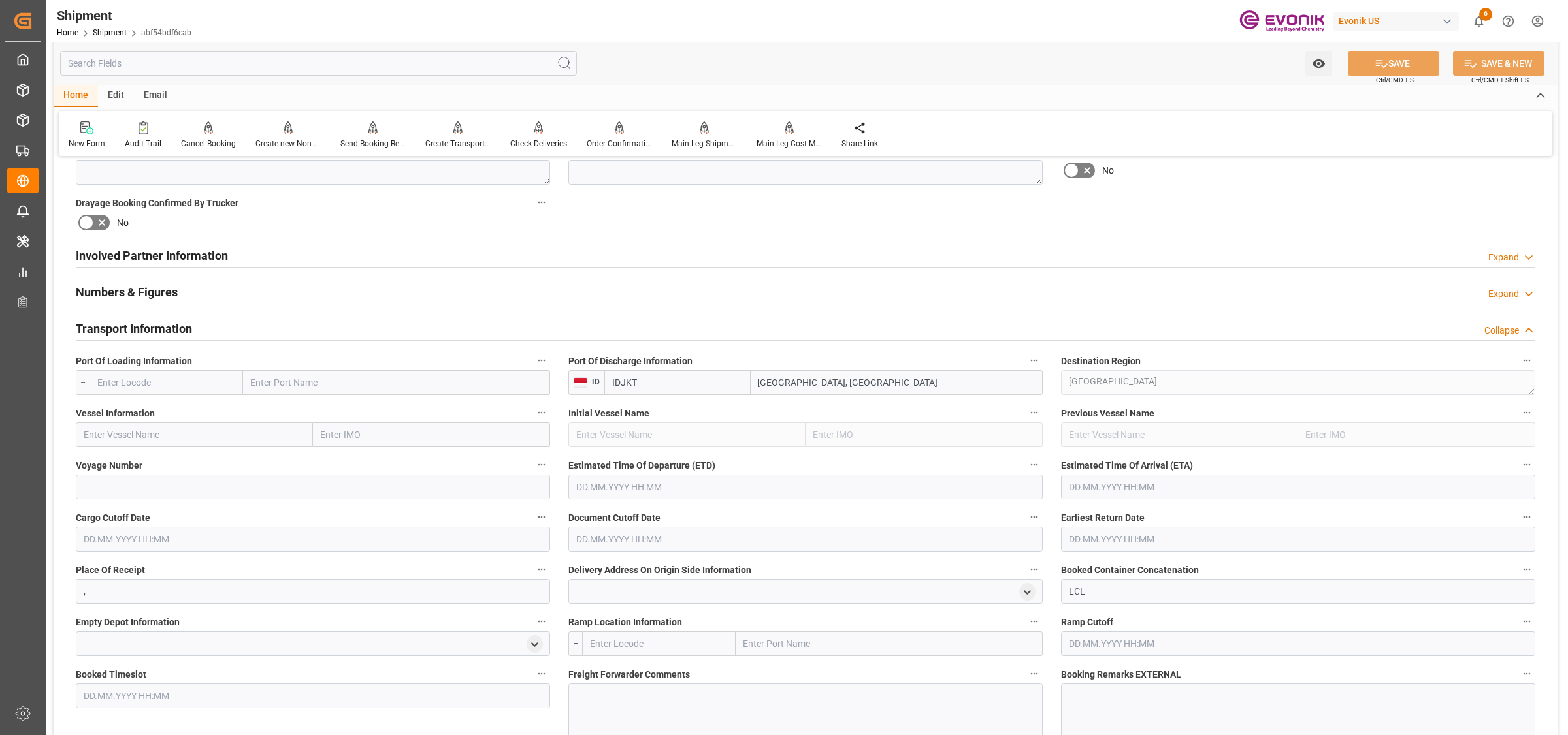
click at [213, 390] on input "text" at bounding box center [166, 382] width 153 height 24
paste input "USLAX"
click at [138, 408] on span "USLAX - [GEOGRAPHIC_DATA]" at bounding box center [157, 411] width 120 height 10
type input "USLAX"
type input "[GEOGRAPHIC_DATA]"
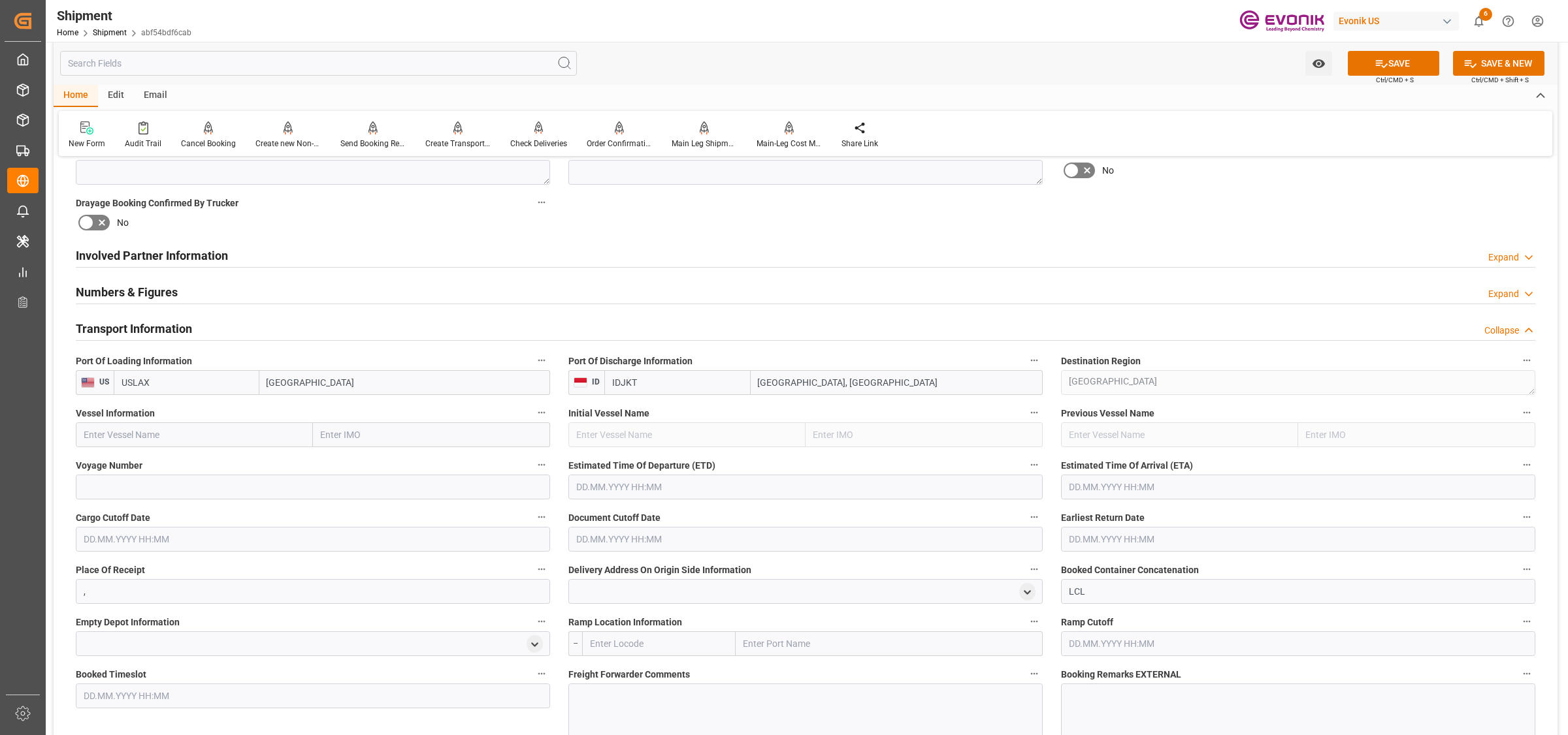
click at [187, 438] on input "text" at bounding box center [194, 434] width 237 height 24
paste input "NYK [PERSON_NAME]"
click at [143, 467] on span "NYK [PERSON_NAME] - 9312781" at bounding box center [149, 463] width 130 height 10
type input "NYK [PERSON_NAME]"
type input "9312781"
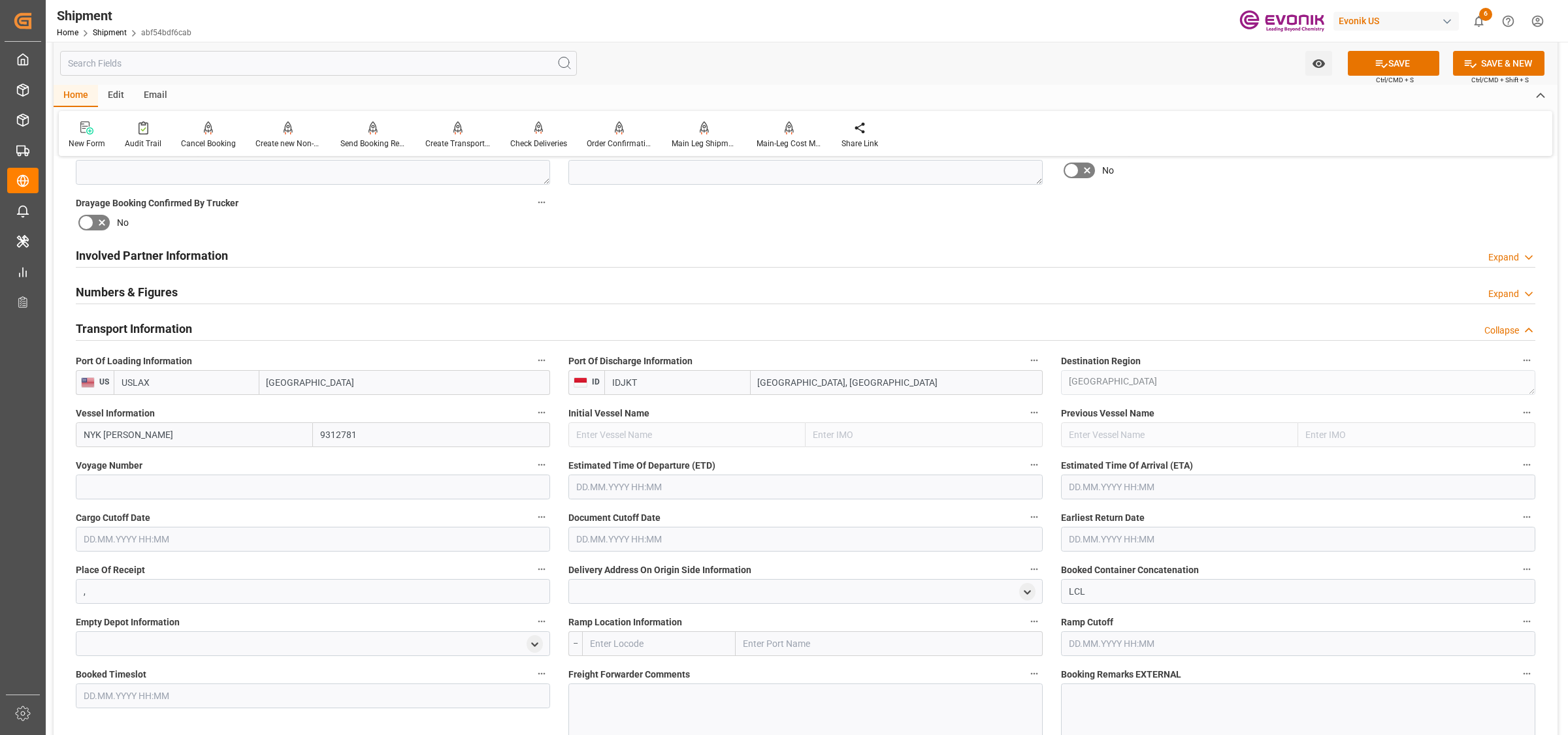
type input "NYK [PERSON_NAME]"
click at [227, 494] on input at bounding box center [313, 487] width 474 height 24
paste input "[DEMOGRAPHIC_DATA]"
type input "084W"
click at [642, 481] on input "text" at bounding box center [805, 487] width 474 height 24
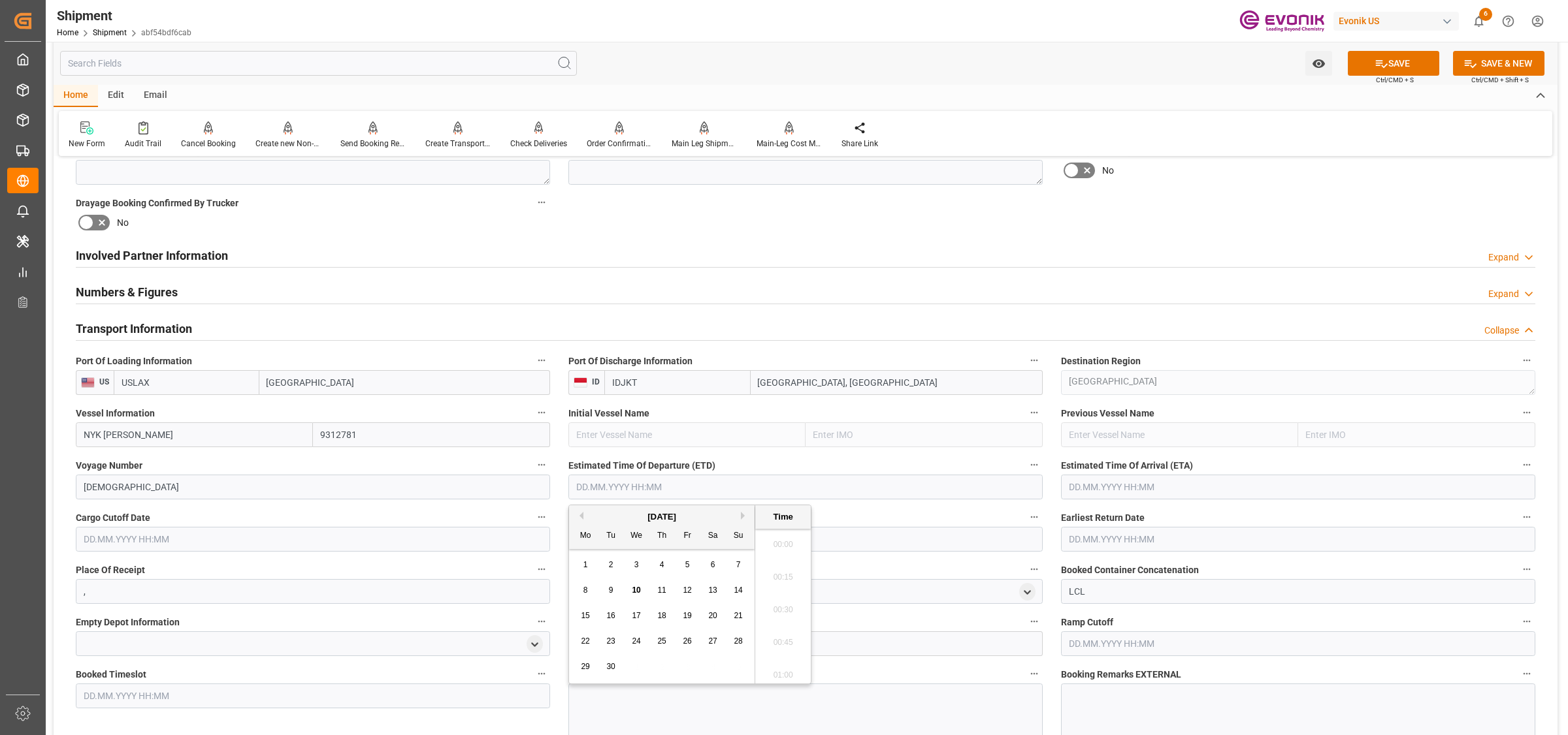
scroll to position [2979, 0]
type input "[DATE] 00:00"
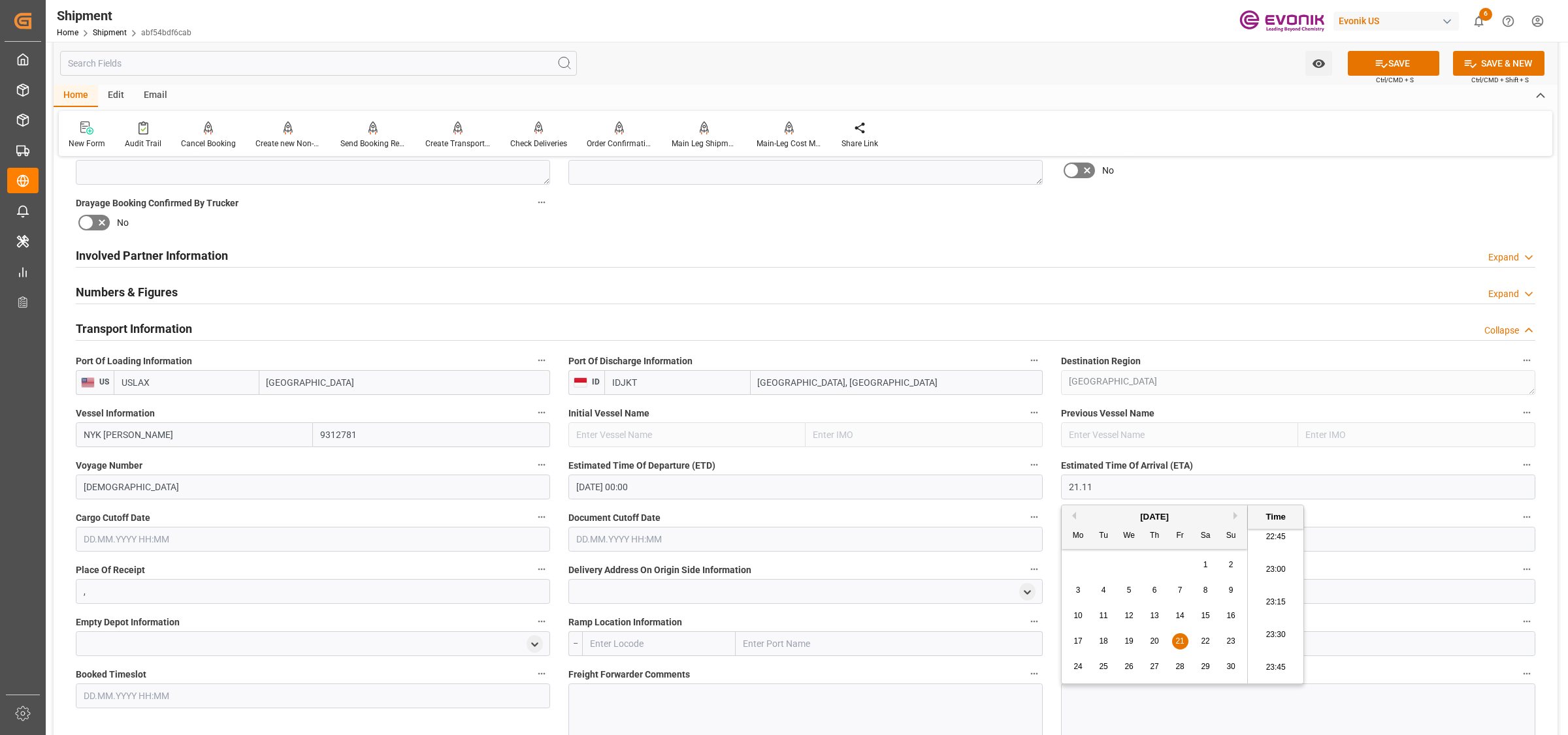
type input "[DATE] 00:00"
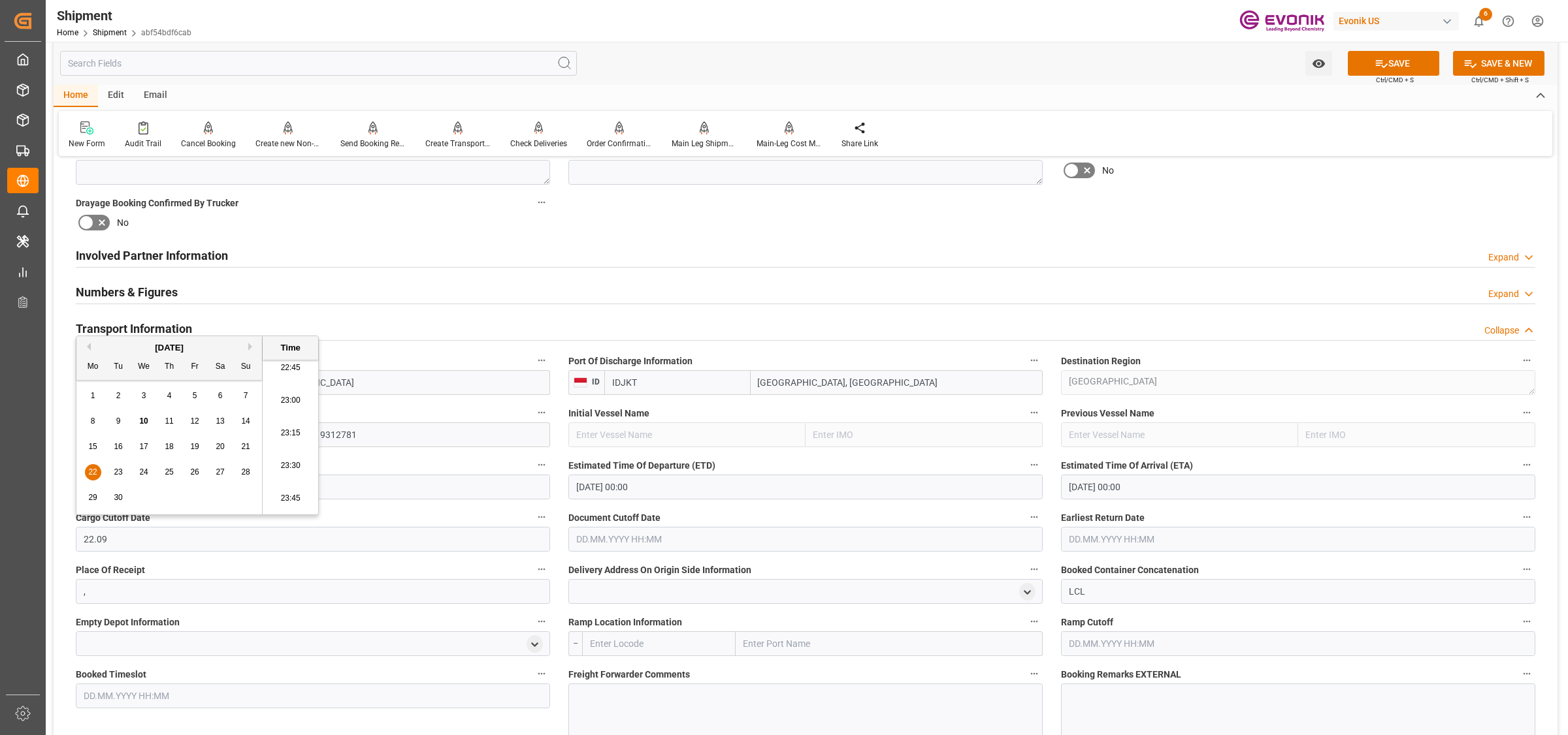
type input "[DATE] 00:00"
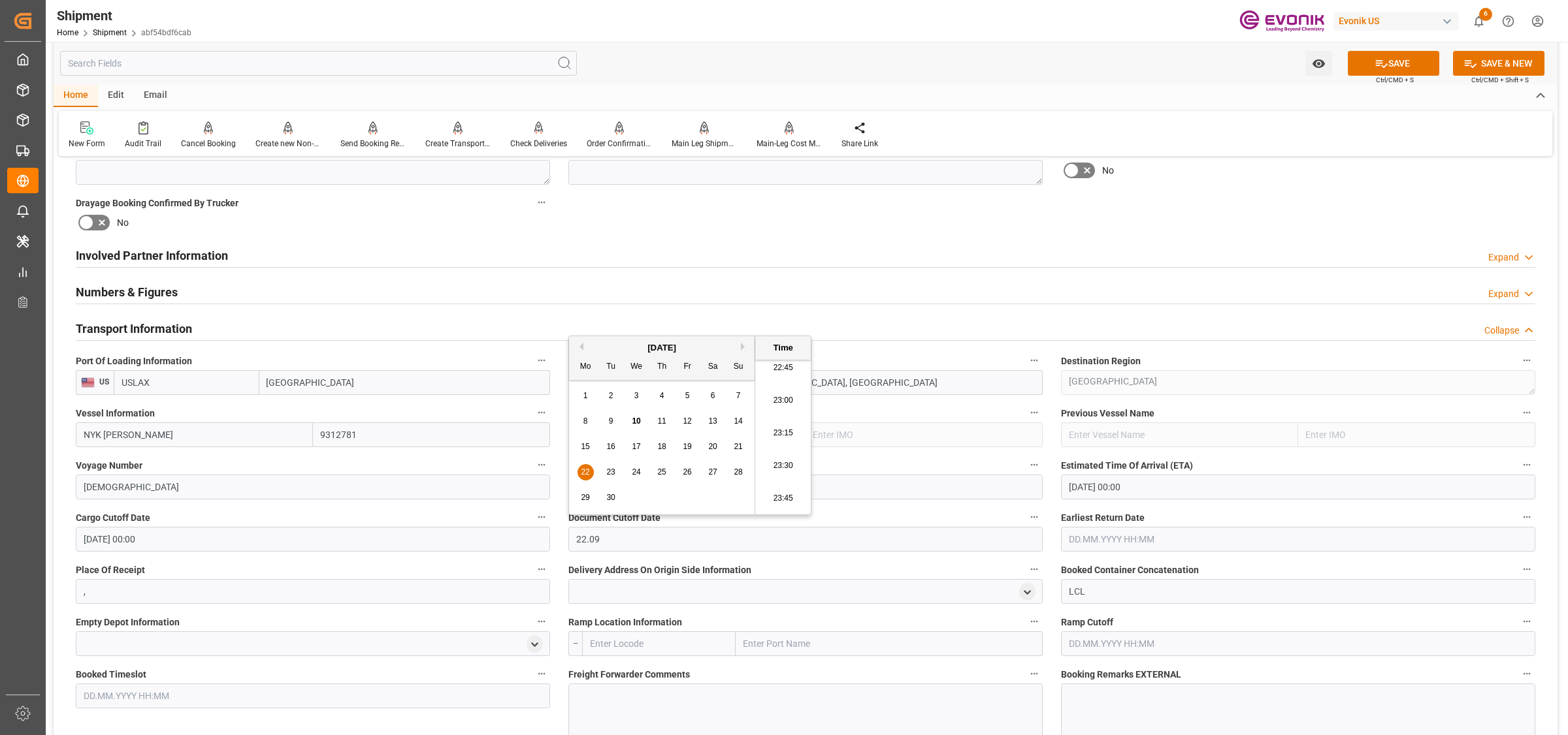
type input "[DATE] 00:00"
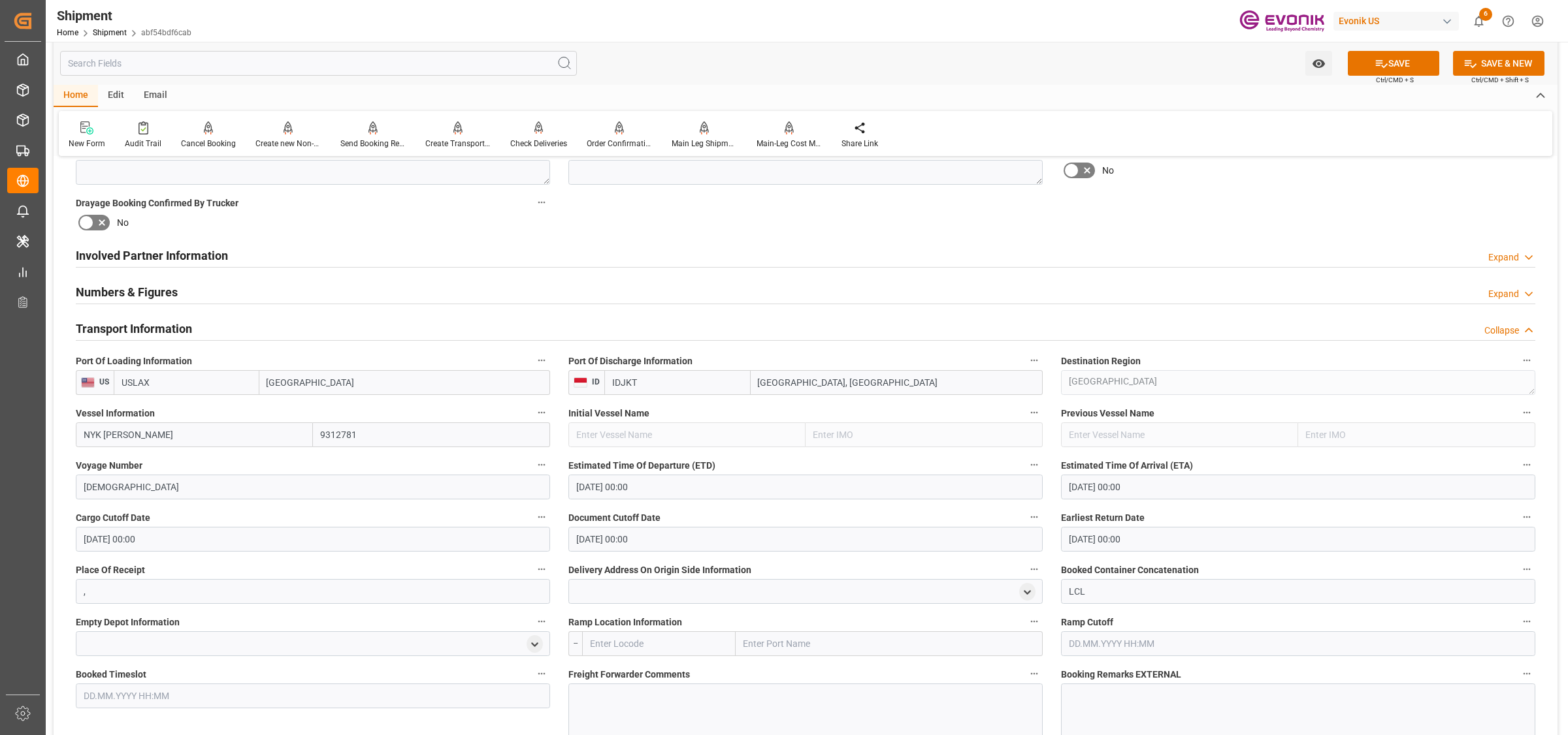
click at [1120, 527] on input "22.06.2025 00:00" at bounding box center [1298, 539] width 474 height 24
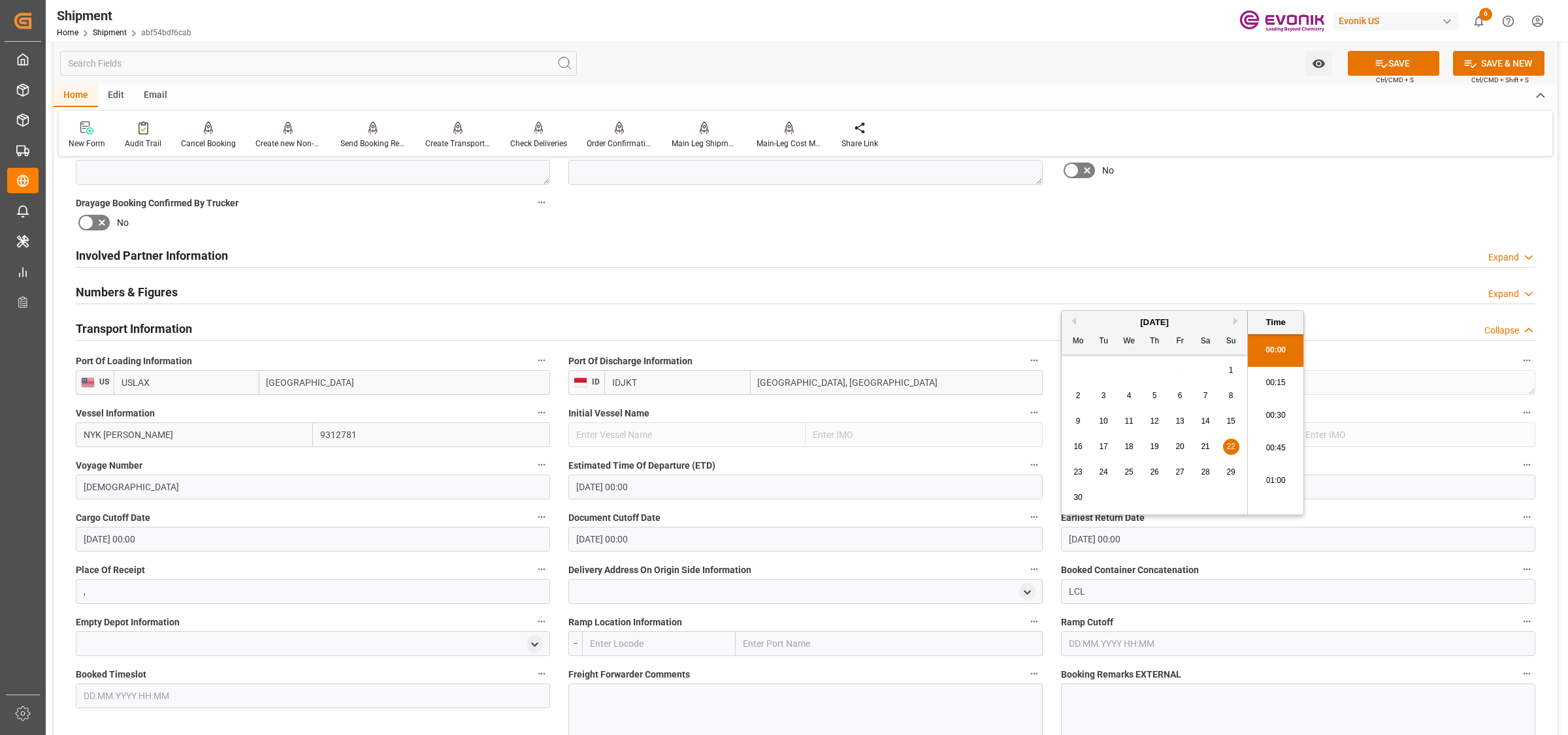
drag, startPoint x: 1157, startPoint y: 527, endPoint x: 897, endPoint y: 527, distance: 260.0
click at [897, 527] on div "Booking Confirmation Milestone Bar Collapse Submitted to FFW for Booking (Pendi…" at bounding box center [806, 397] width 1504 height 1764
type input "22.09.2025 00:00"
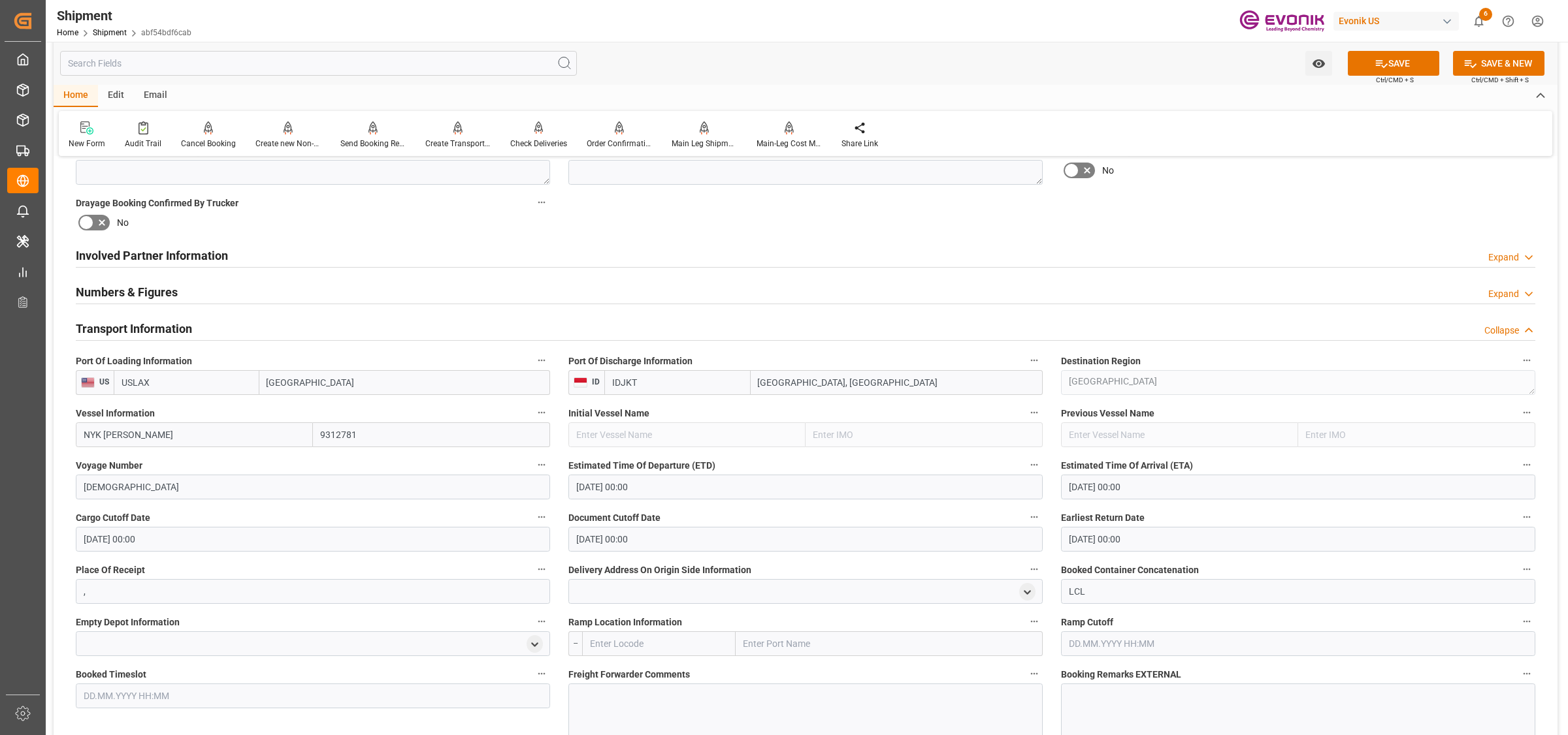
scroll to position [898, 0]
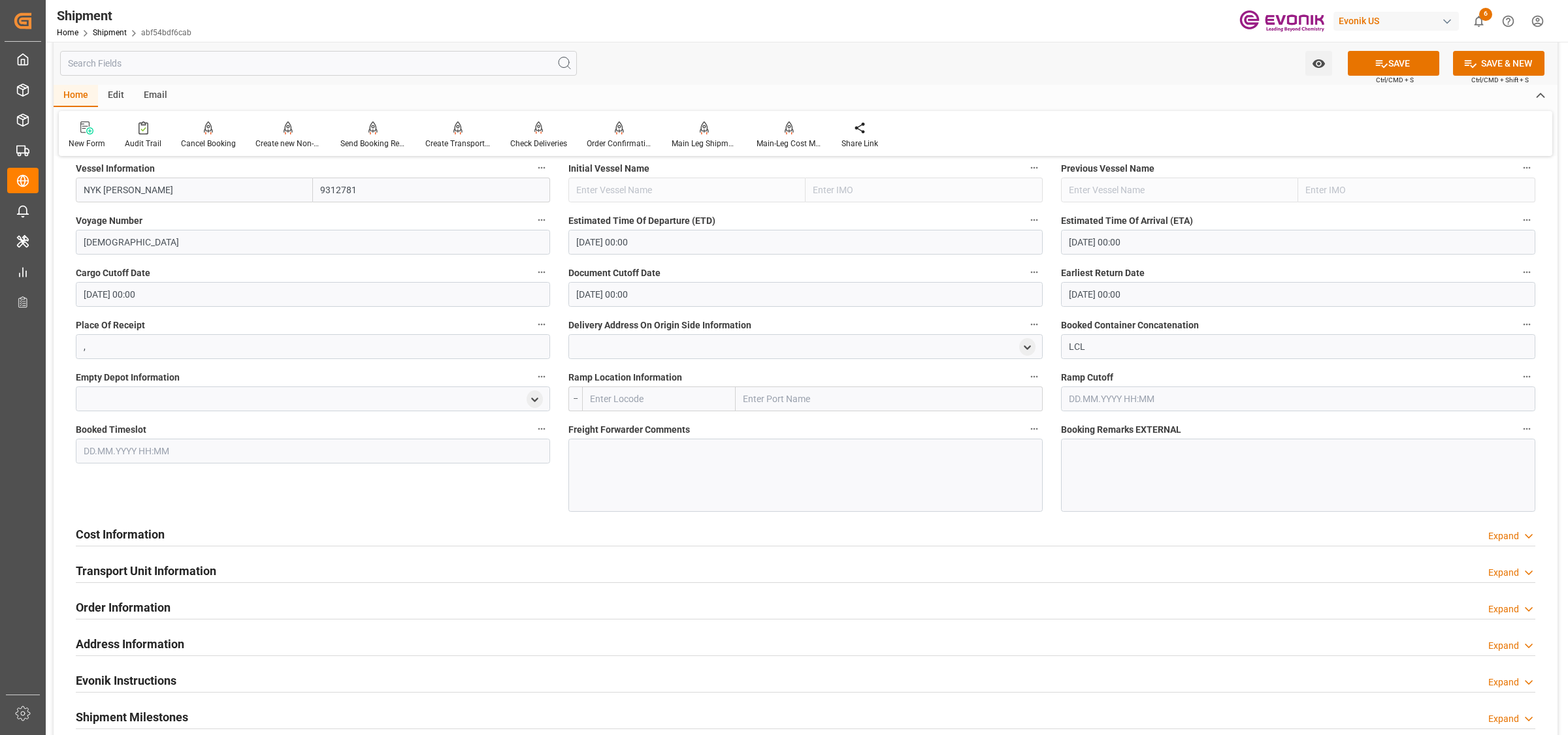
click at [684, 394] on input "text" at bounding box center [658, 399] width 153 height 24
type input "USCHI"
click at [658, 423] on span "USCHI - Chicago" at bounding box center [649, 427] width 118 height 10
type input "Chicago"
click at [658, 487] on div at bounding box center [805, 475] width 474 height 73
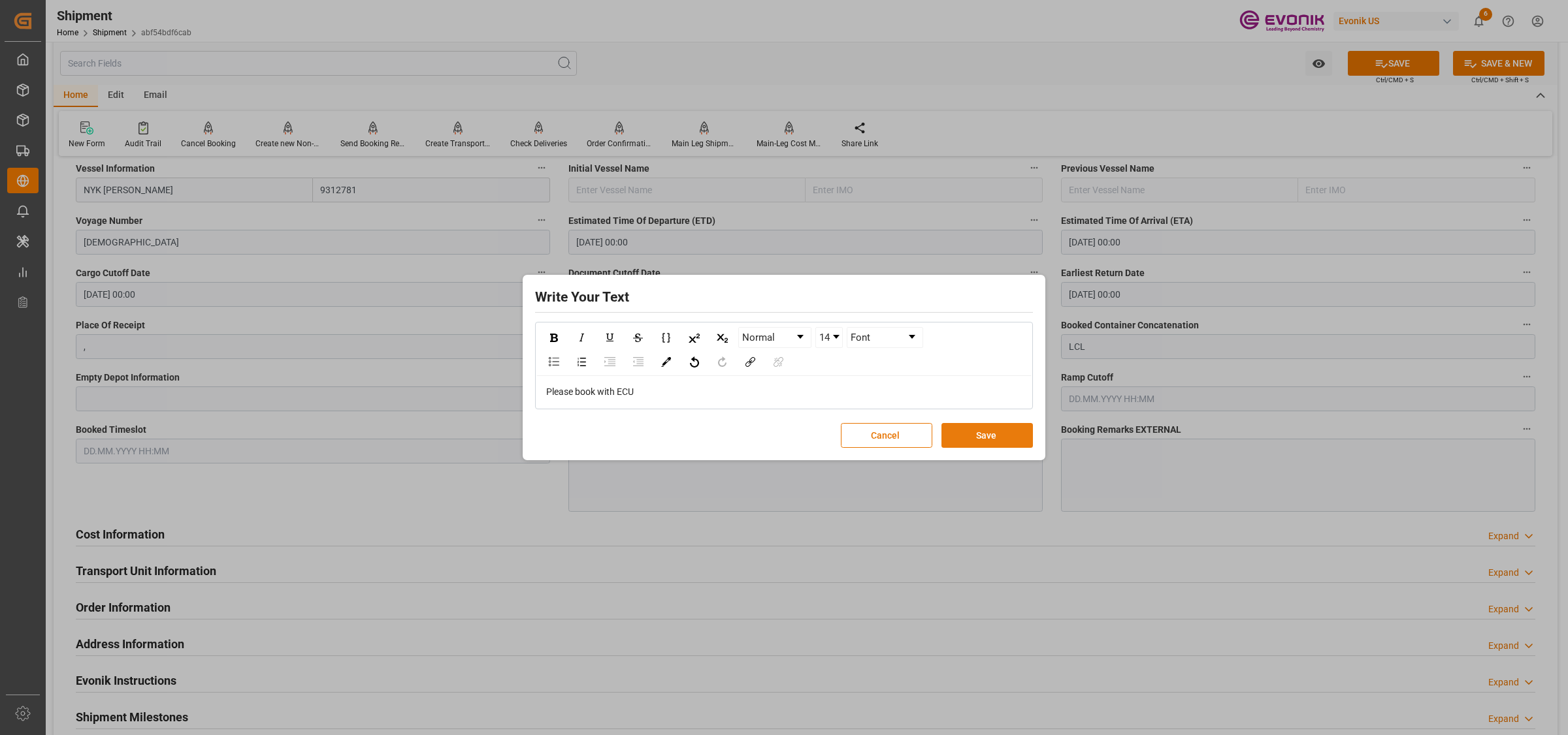
click at [984, 436] on button "Save" at bounding box center [987, 435] width 92 height 24
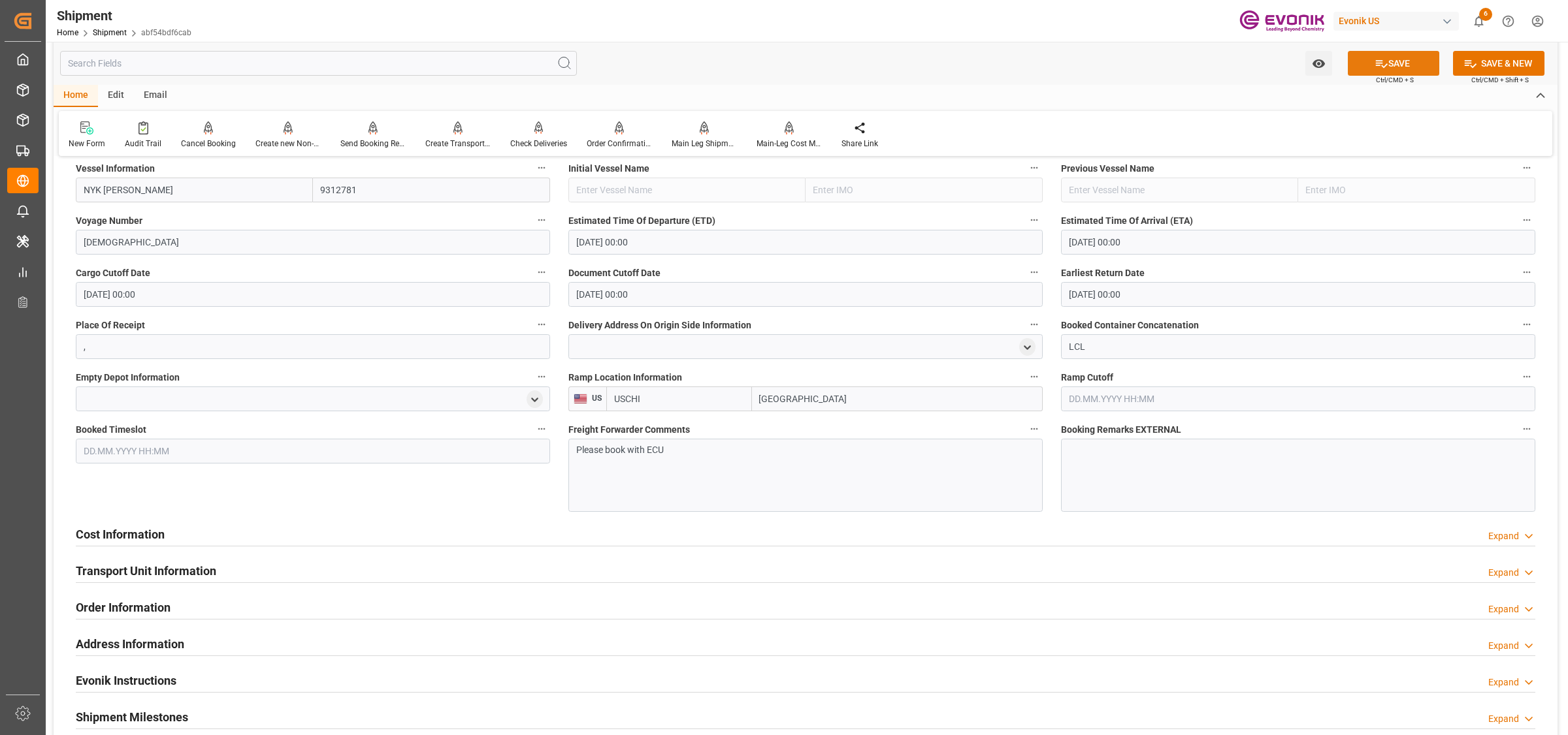
click at [1380, 62] on icon at bounding box center [1382, 64] width 14 height 14
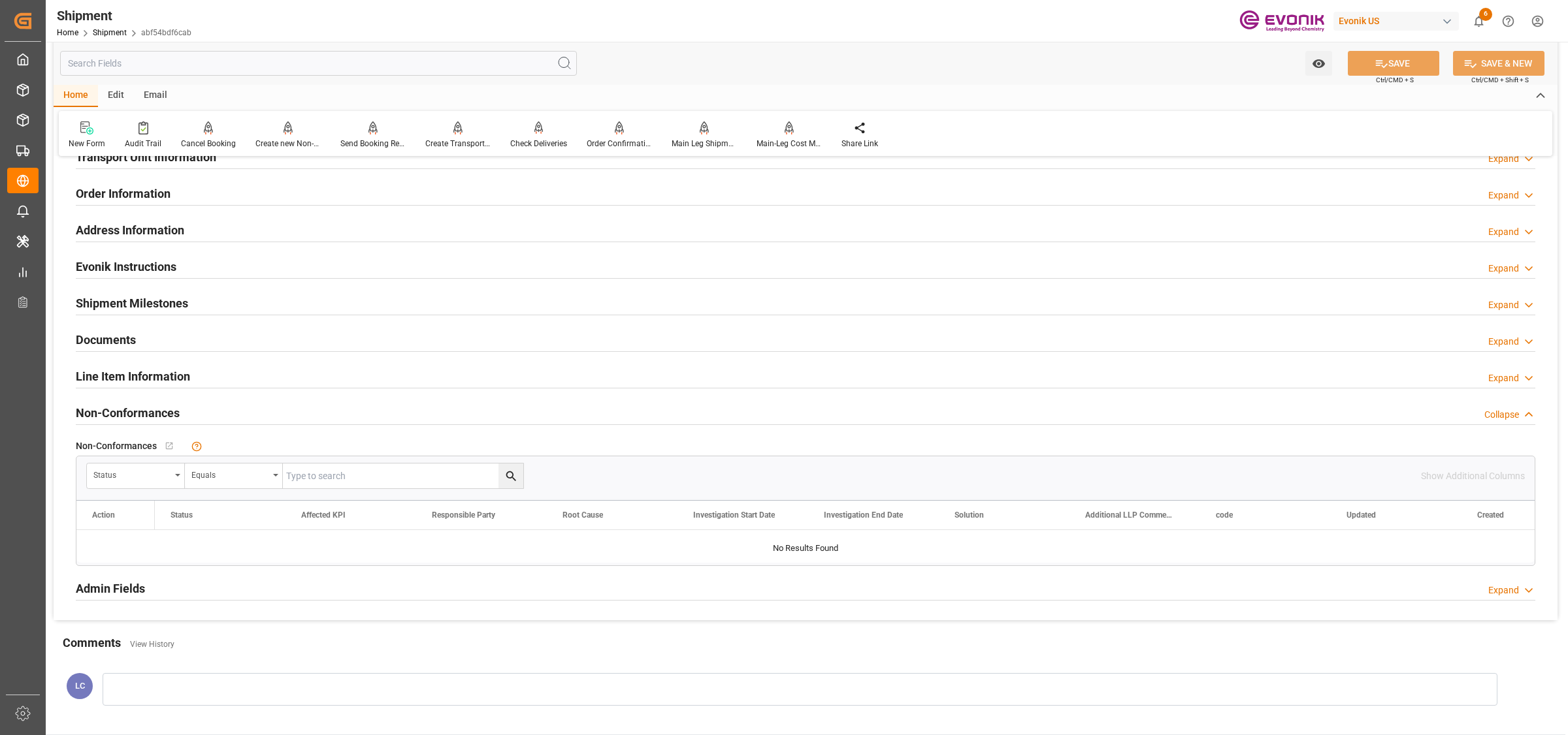
scroll to position [490, 0]
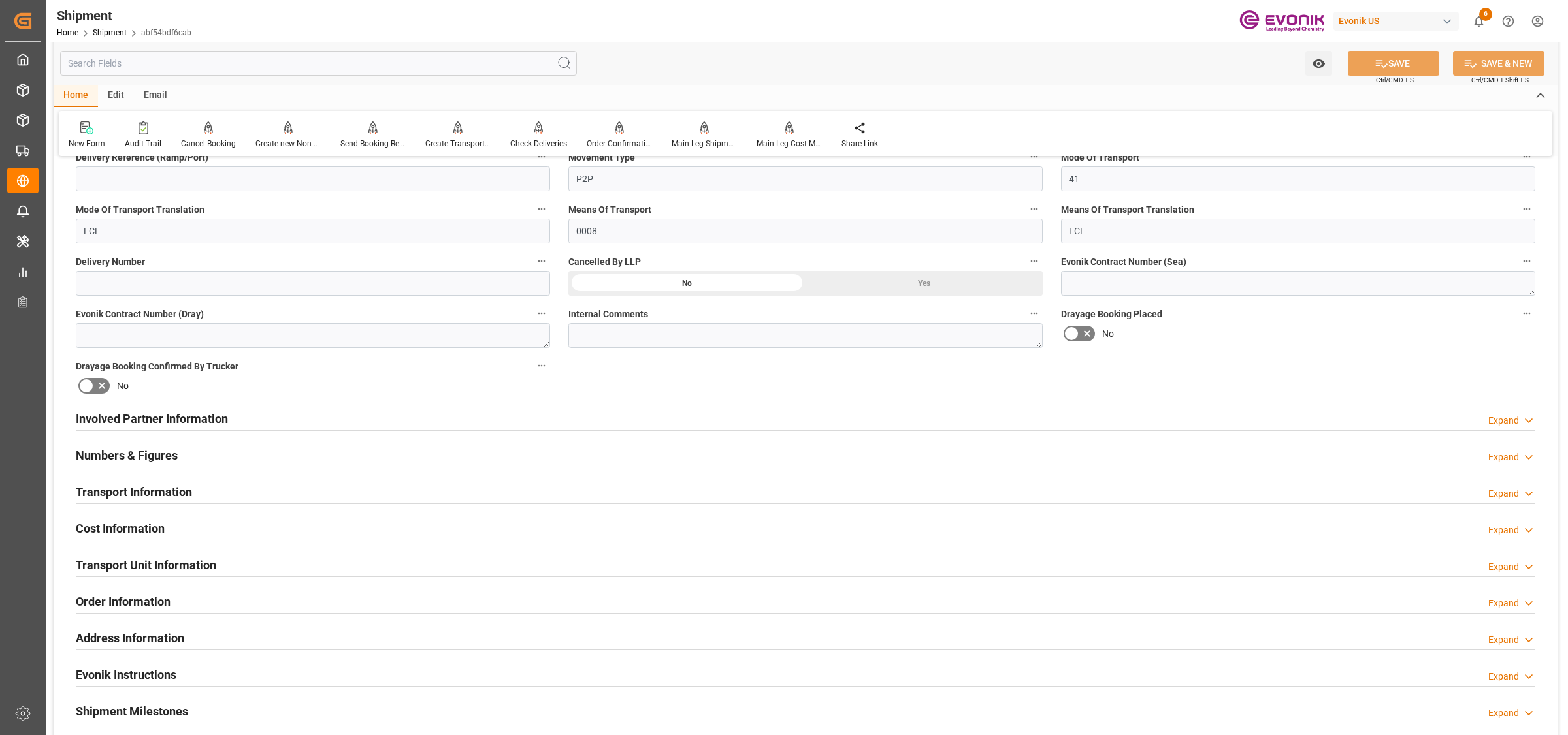
click at [127, 505] on div "Transport Information Expand" at bounding box center [805, 492] width 1478 height 36
click at [139, 491] on h2 "Transport Information" at bounding box center [134, 492] width 116 height 17
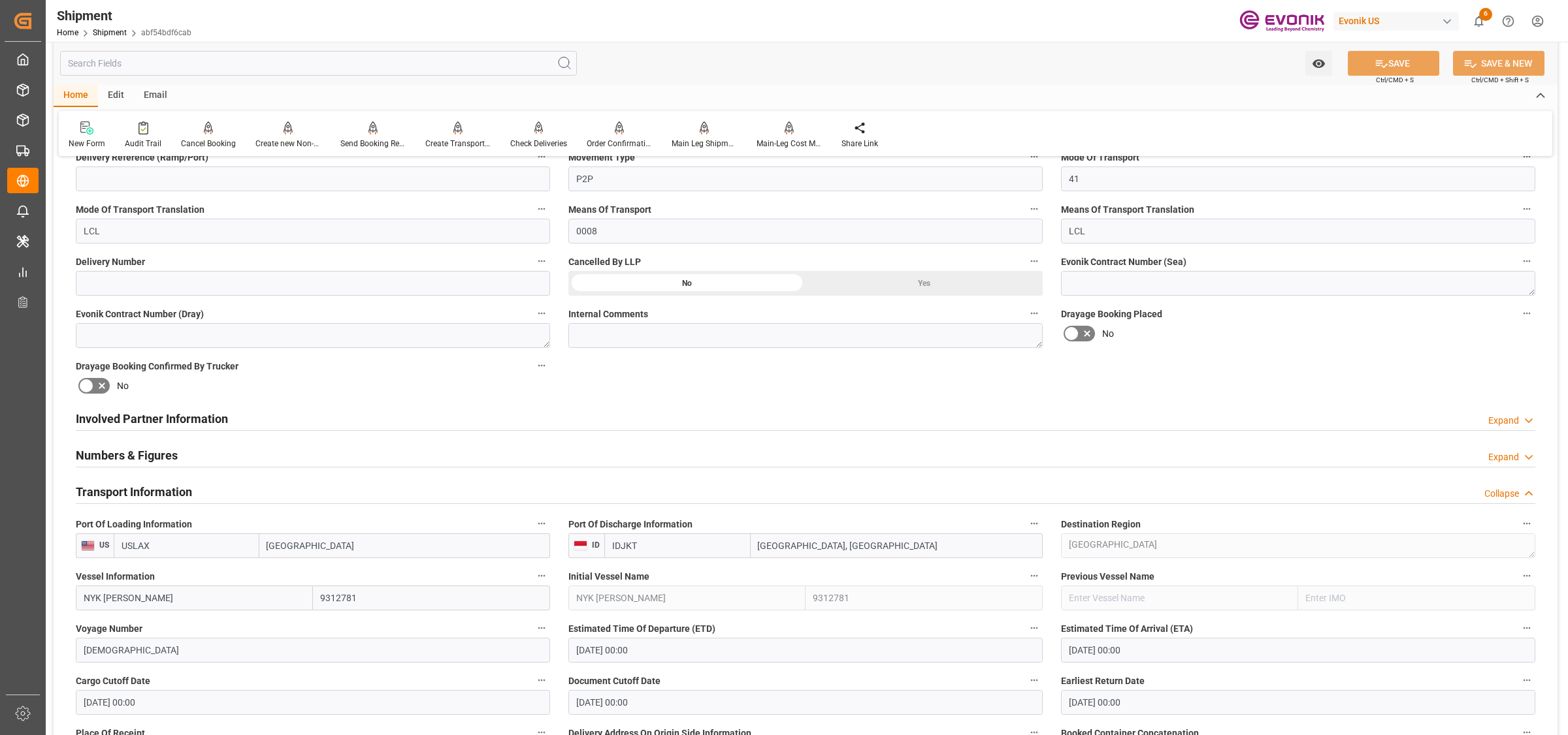
scroll to position [734, 0]
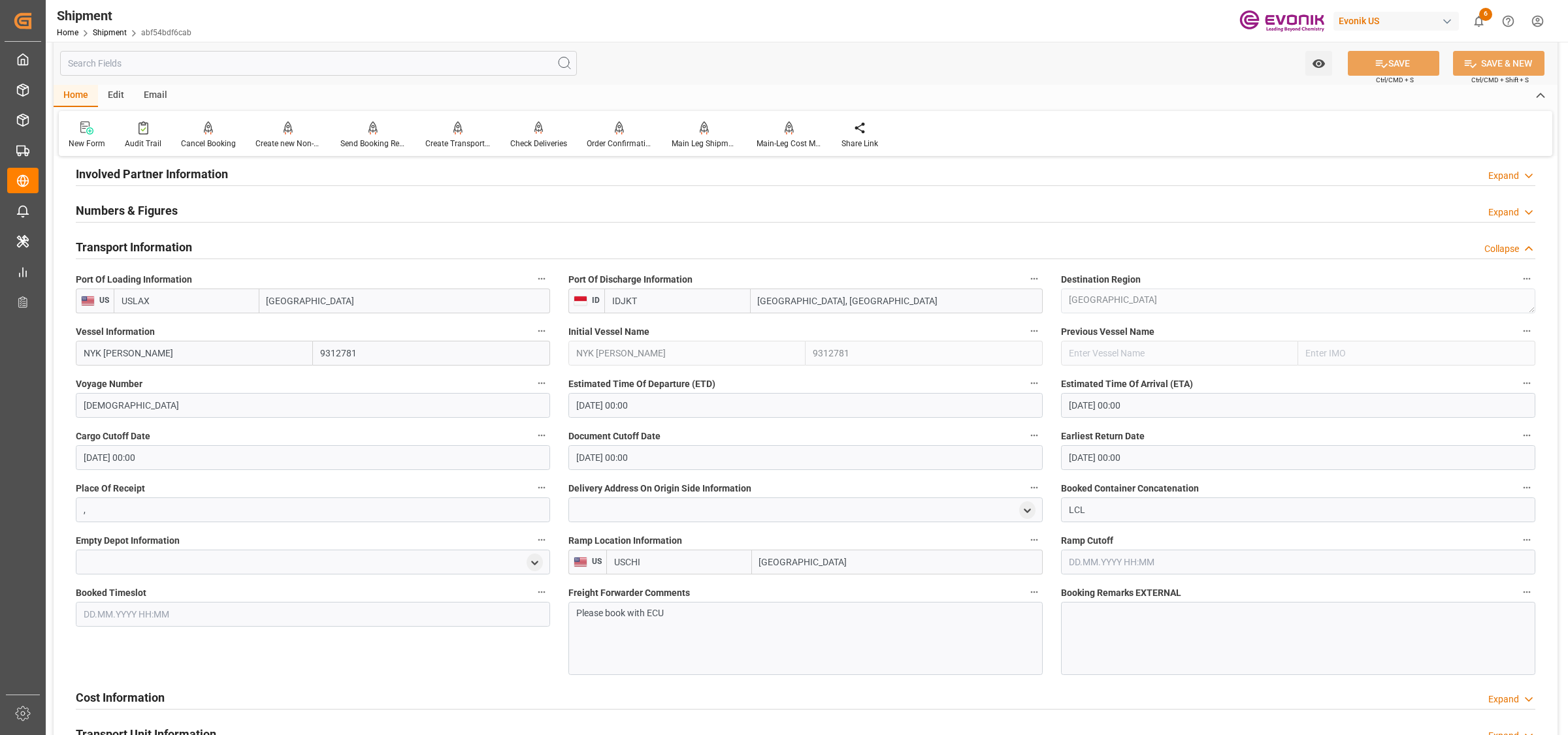
click at [141, 243] on h2 "Transport Information" at bounding box center [134, 247] width 116 height 17
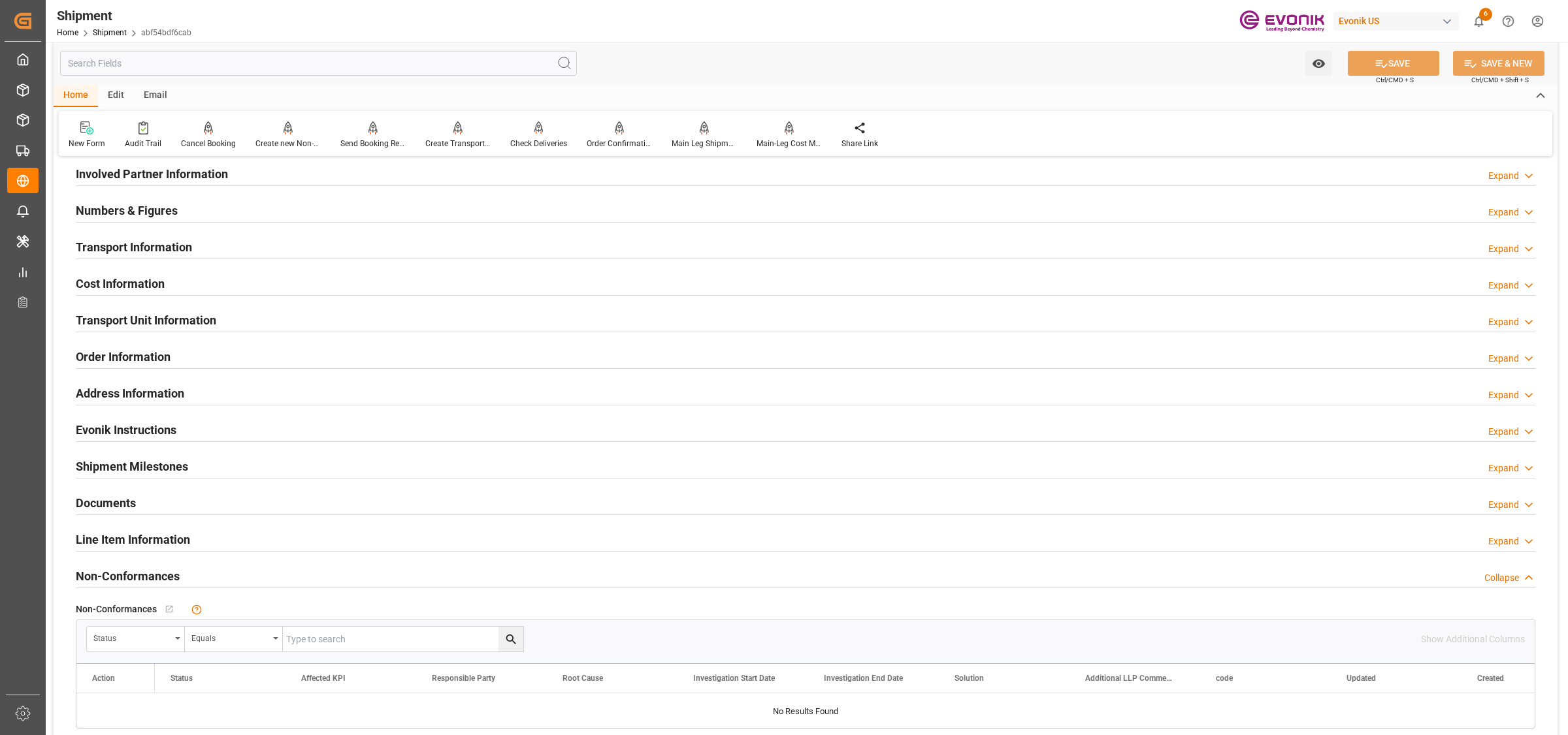
click at [131, 282] on h2 "Cost Information" at bounding box center [120, 283] width 89 height 17
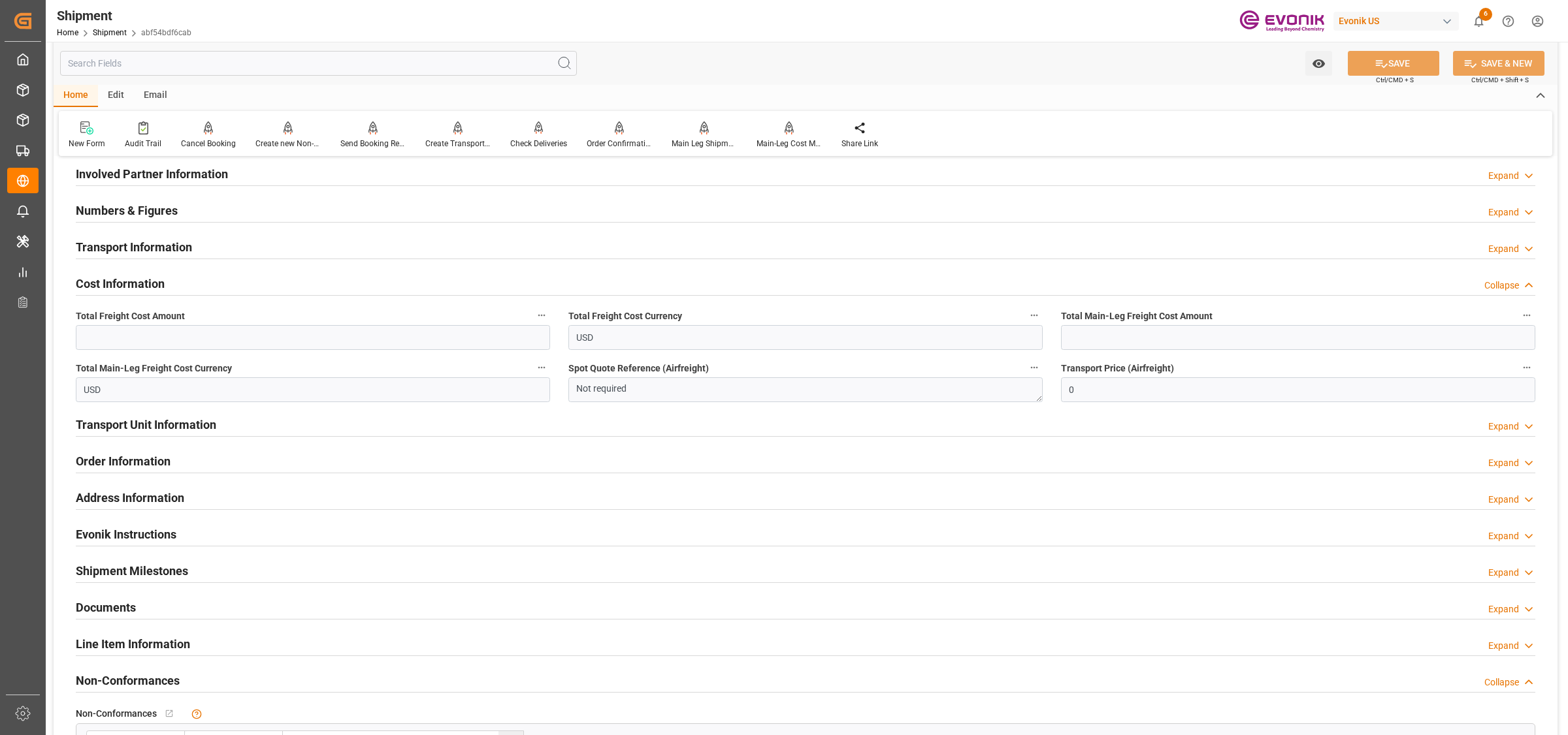
click at [188, 203] on div "Numbers & Figures Expand" at bounding box center [805, 209] width 1460 height 24
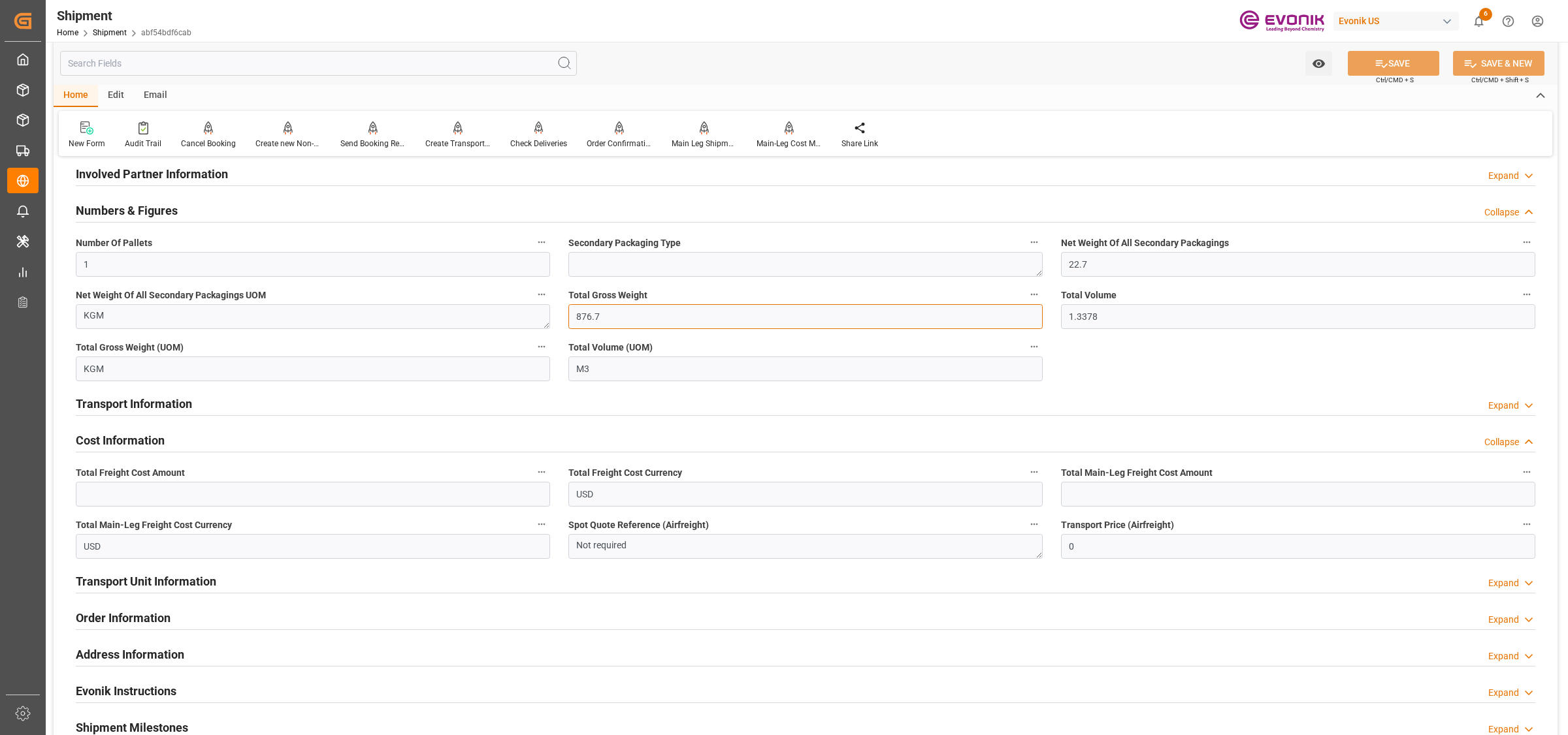
drag, startPoint x: 655, startPoint y: 304, endPoint x: 411, endPoint y: 304, distance: 244.0
click at [411, 304] on div "Booking Confirmation Milestone Bar Collapse Submitted to FFW for Booking (Pendi…" at bounding box center [806, 238] width 1504 height 1612
drag, startPoint x: 1089, startPoint y: 321, endPoint x: 1120, endPoint y: 319, distance: 31.1
click at [1090, 321] on input "1.3378" at bounding box center [1298, 316] width 474 height 24
drag, startPoint x: 1108, startPoint y: 317, endPoint x: 1011, endPoint y: 315, distance: 97.0
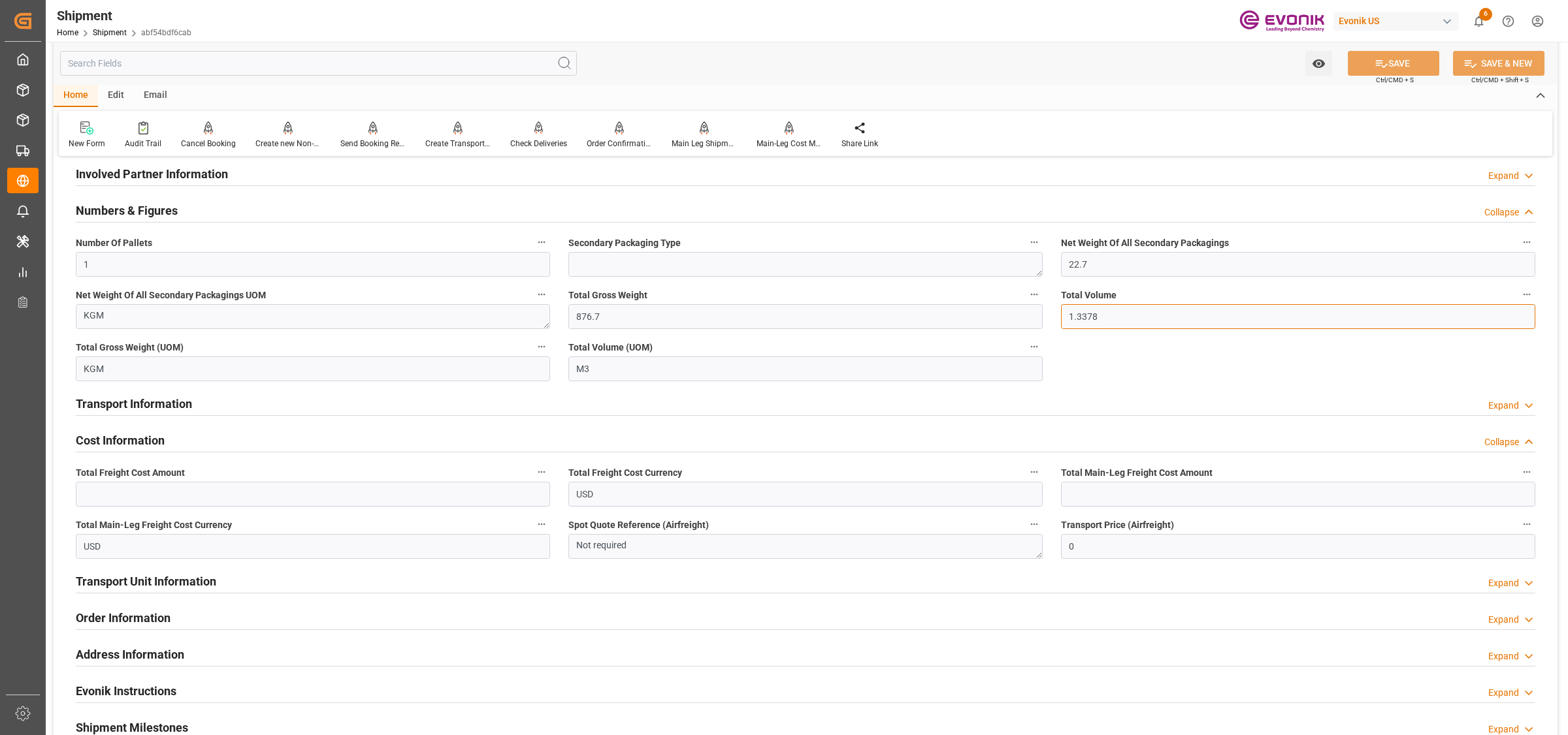
click at [1011, 315] on div "Booking Confirmation Milestone Bar Collapse Submitted to FFW for Booking (Pendi…" at bounding box center [806, 238] width 1504 height 1612
click at [1095, 490] on input "text" at bounding box center [1298, 494] width 474 height 24
paste input "319"
type input "319"
click at [258, 484] on input "text" at bounding box center [313, 494] width 474 height 24
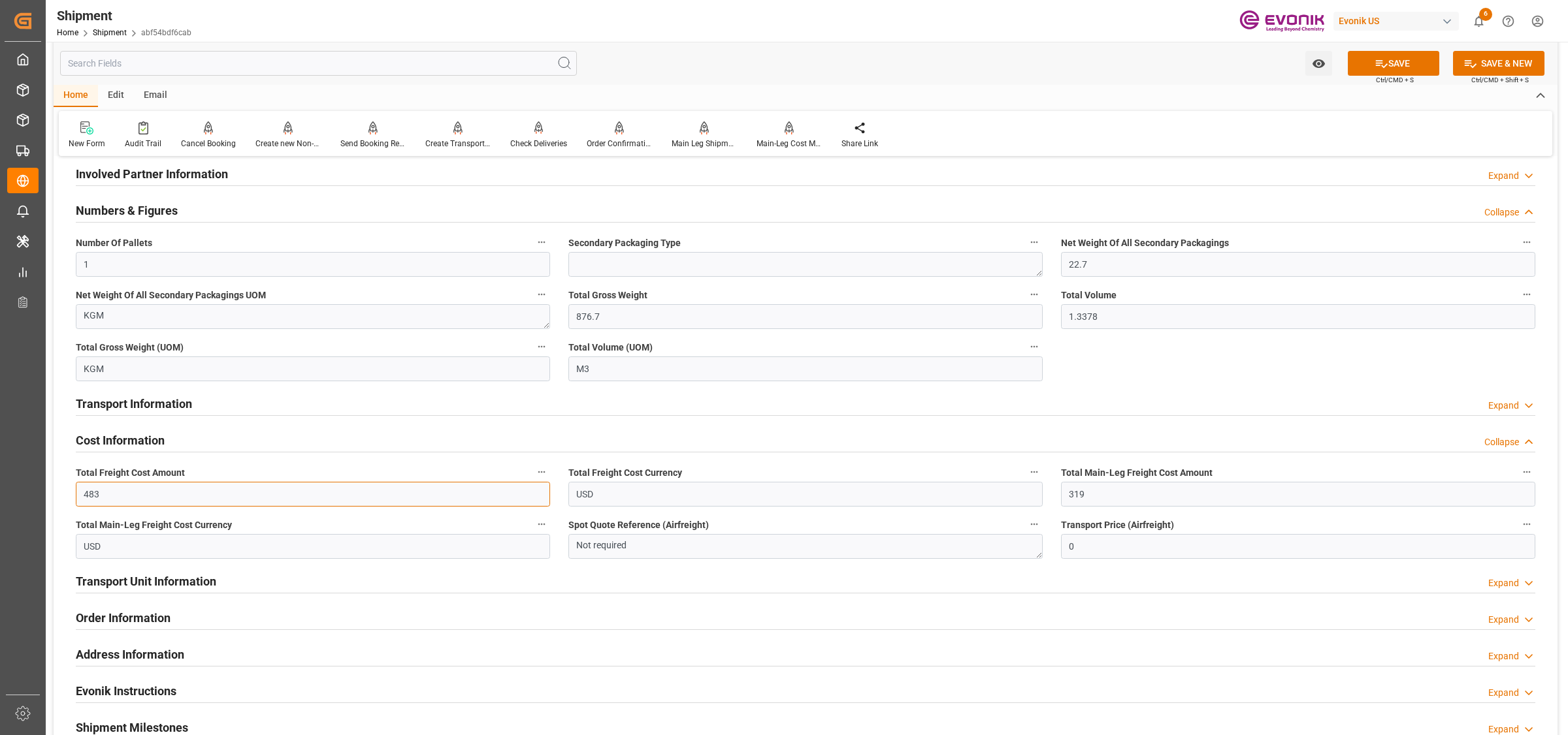
type input "483"
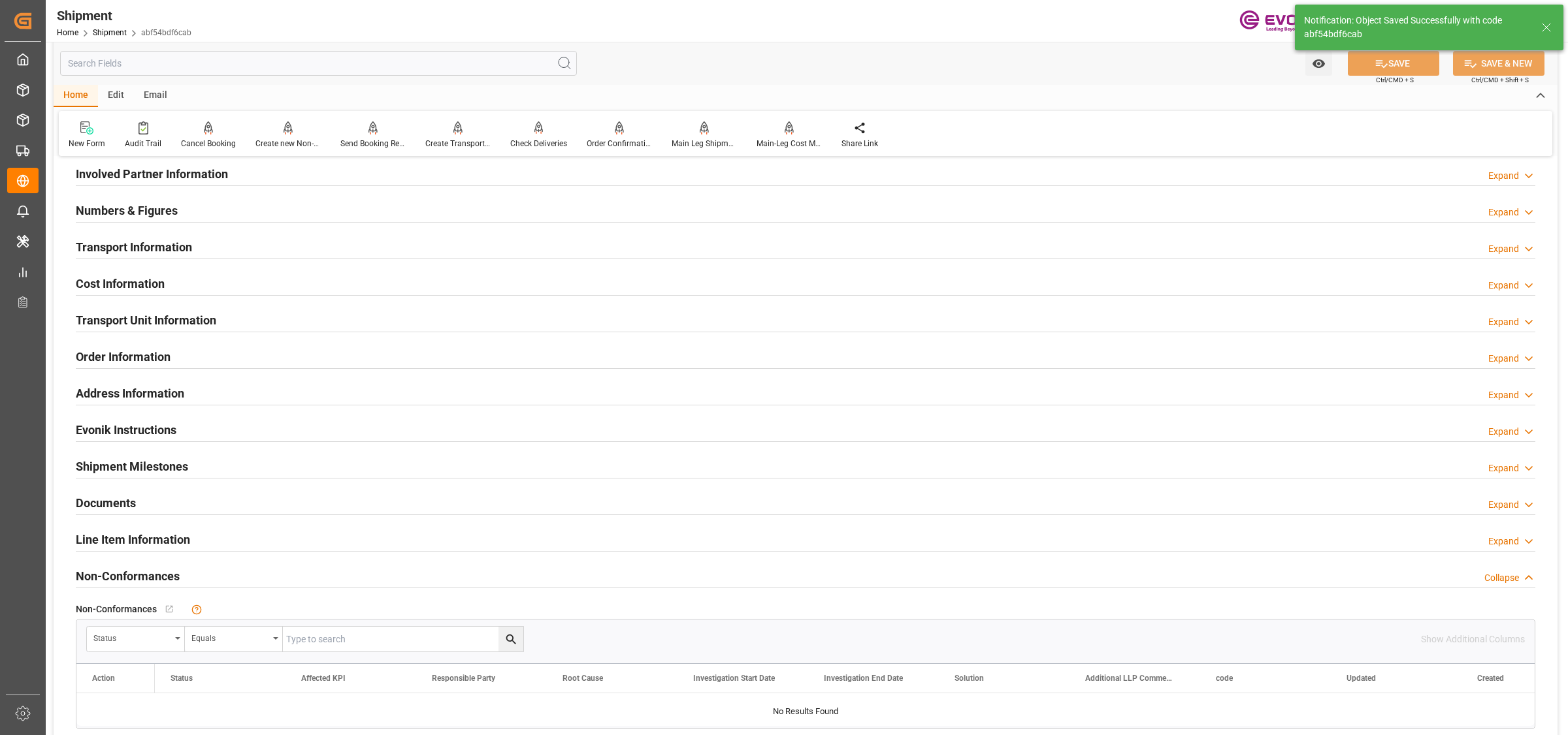
click at [119, 286] on h2 "Cost Information" at bounding box center [120, 283] width 89 height 17
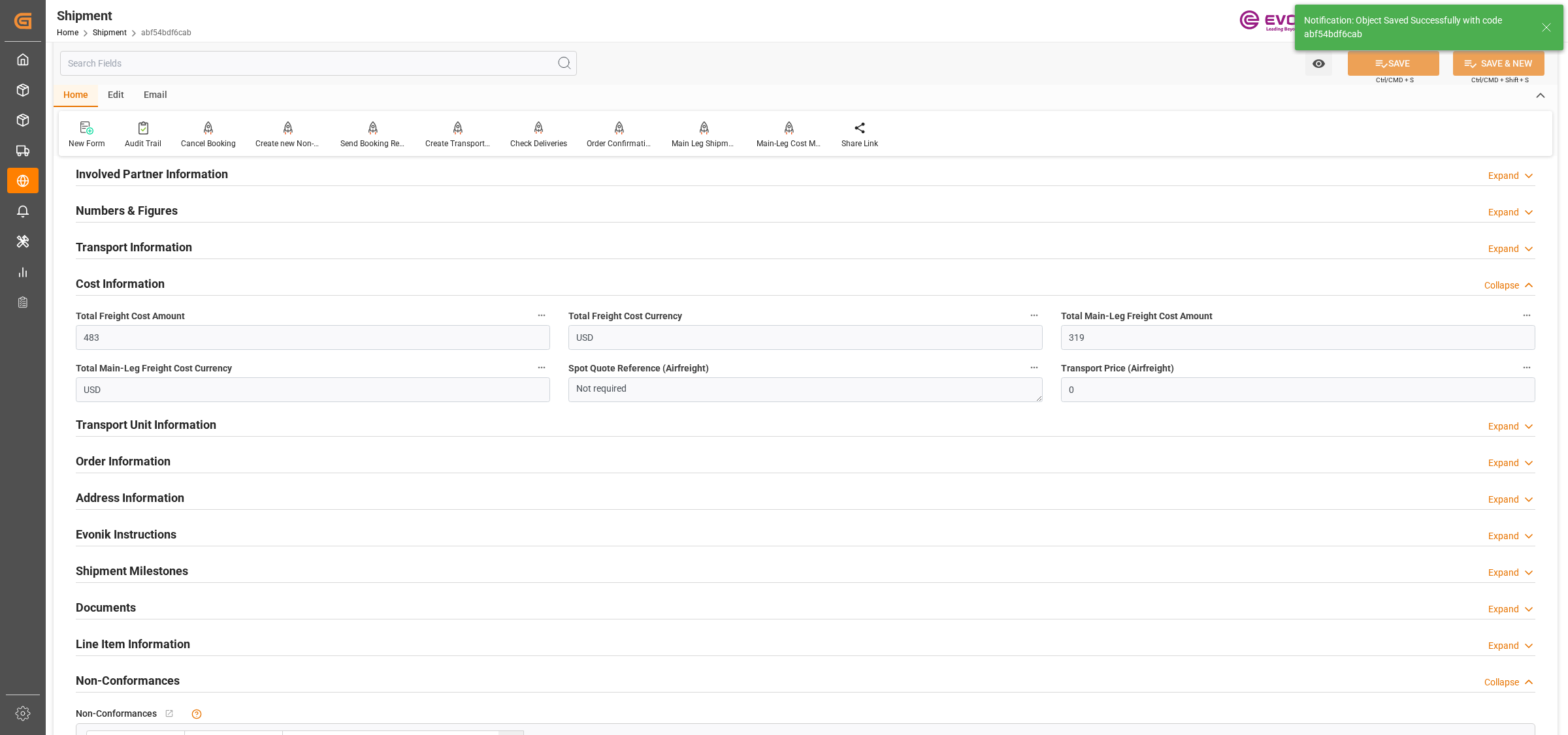
click at [121, 278] on h2 "Cost Information" at bounding box center [120, 283] width 89 height 17
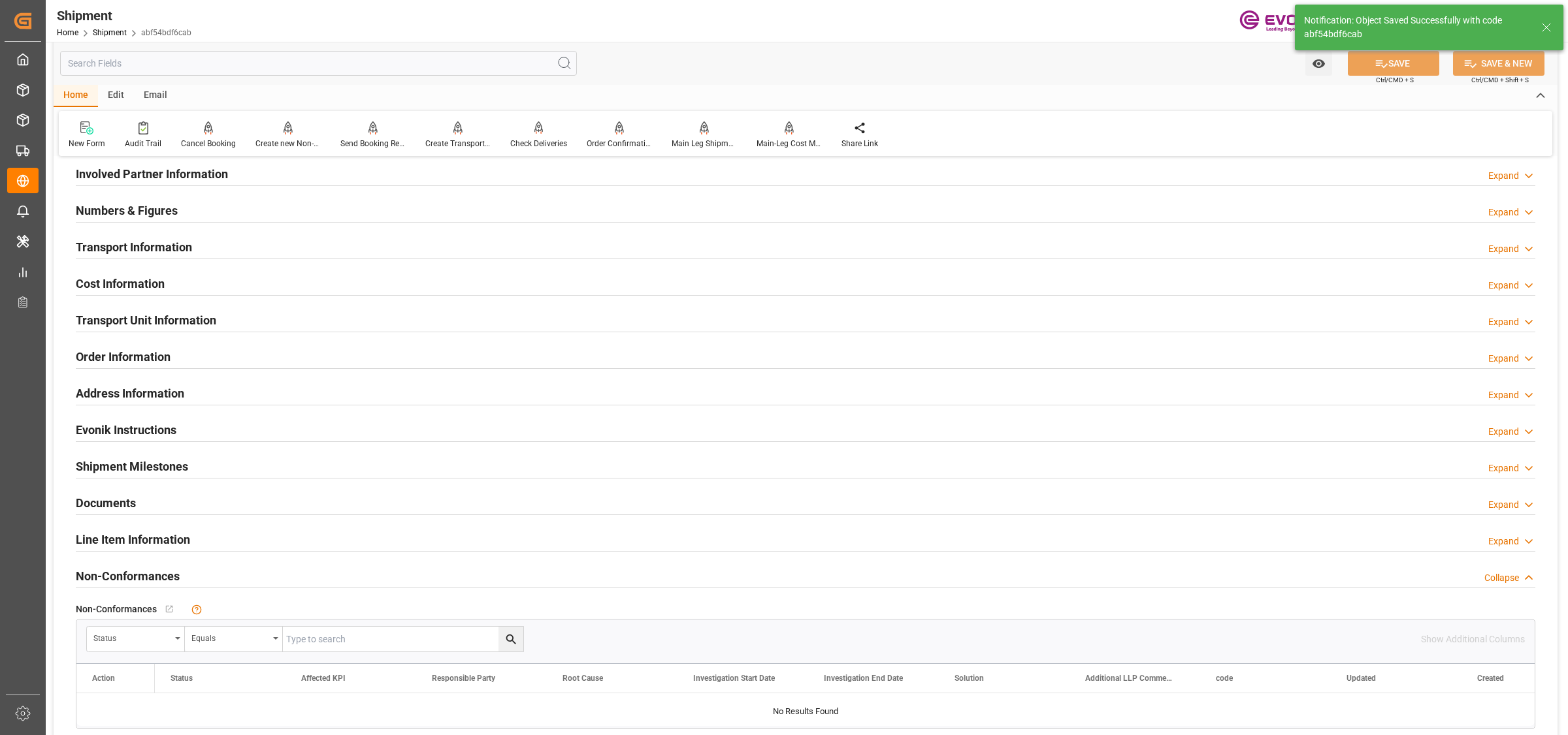
click at [106, 308] on div "Transport Unit Information" at bounding box center [146, 319] width 141 height 24
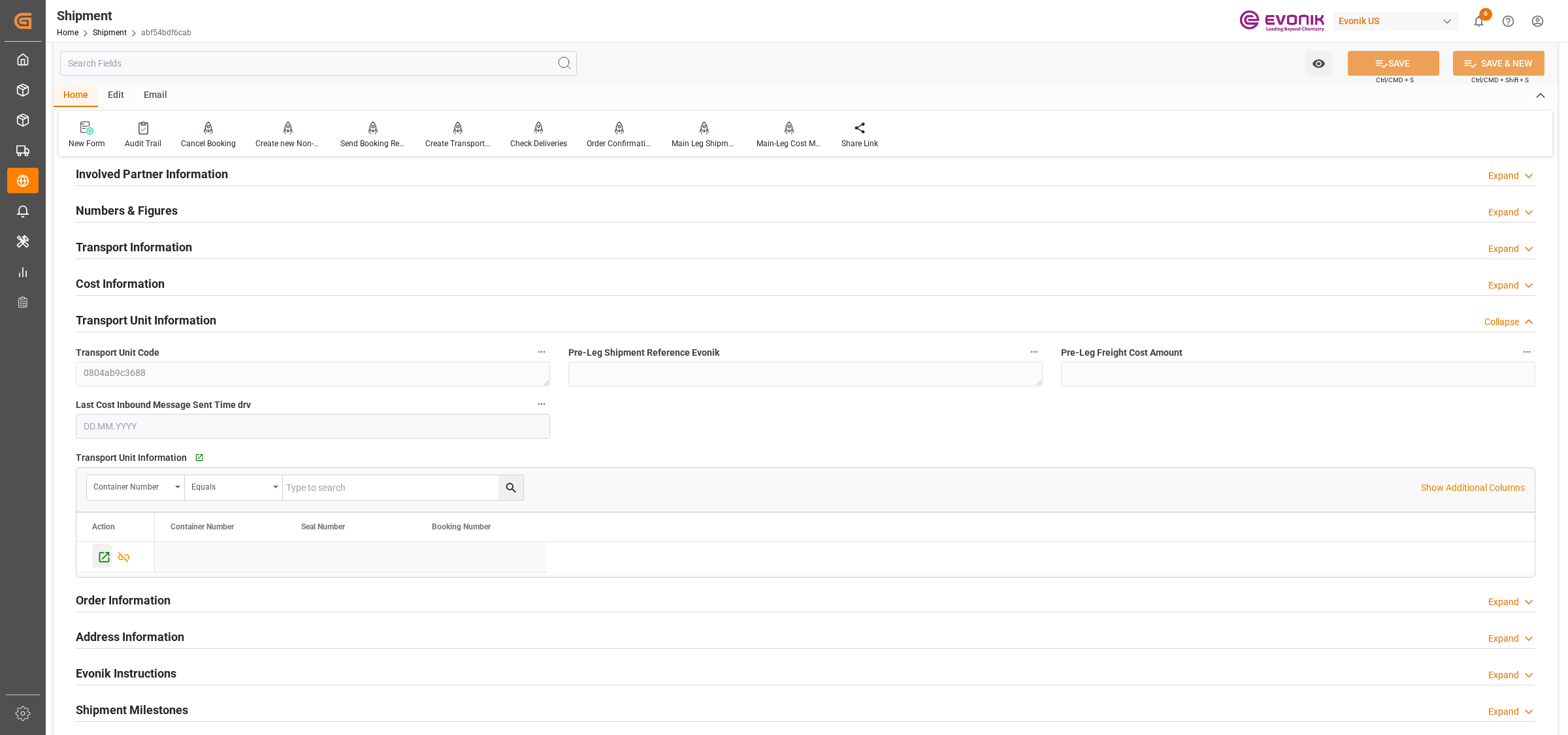
click at [106, 562] on icon "Press SPACE to select this row." at bounding box center [104, 557] width 10 height 10
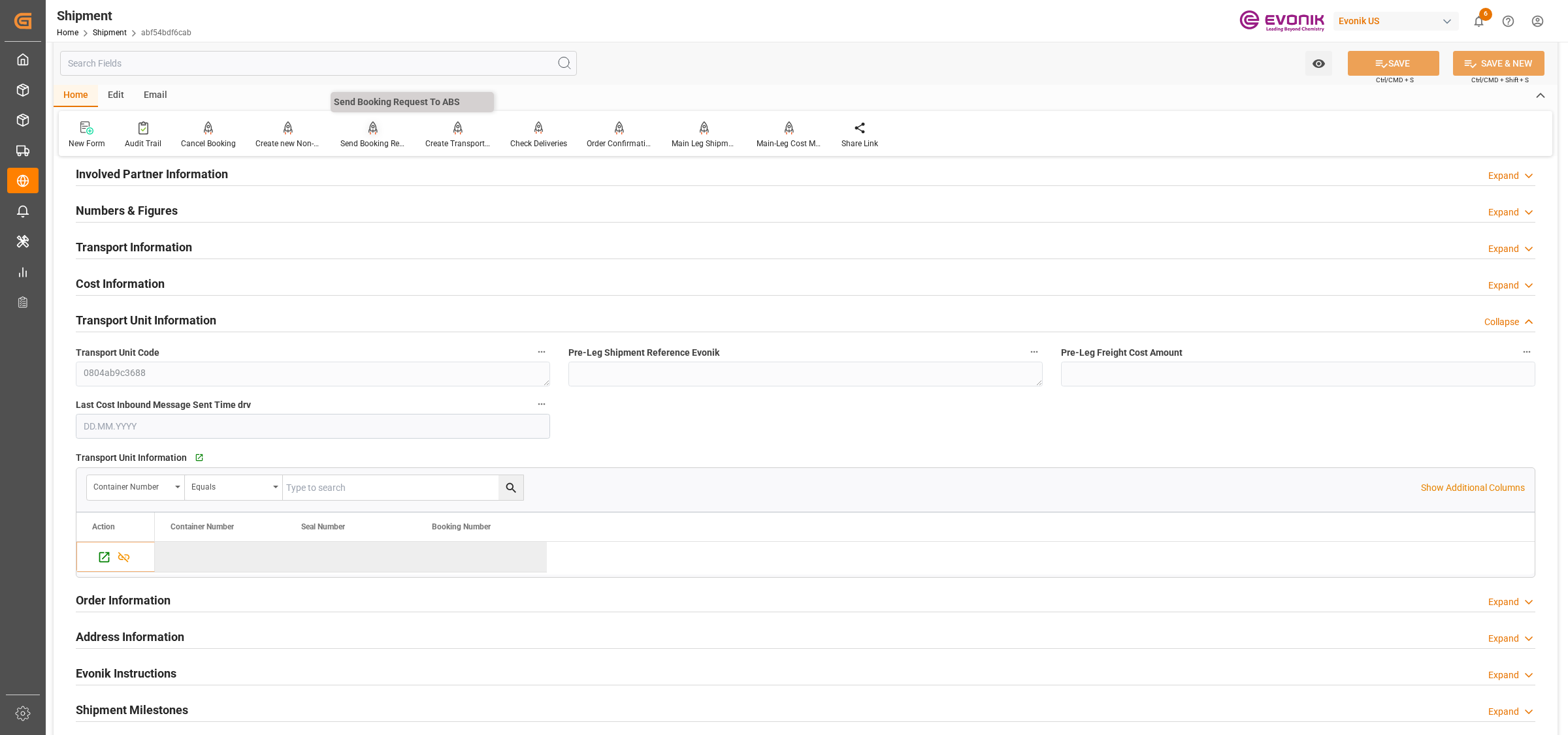
click at [374, 138] on div "Send Booking Request To ABS" at bounding box center [372, 143] width 65 height 12
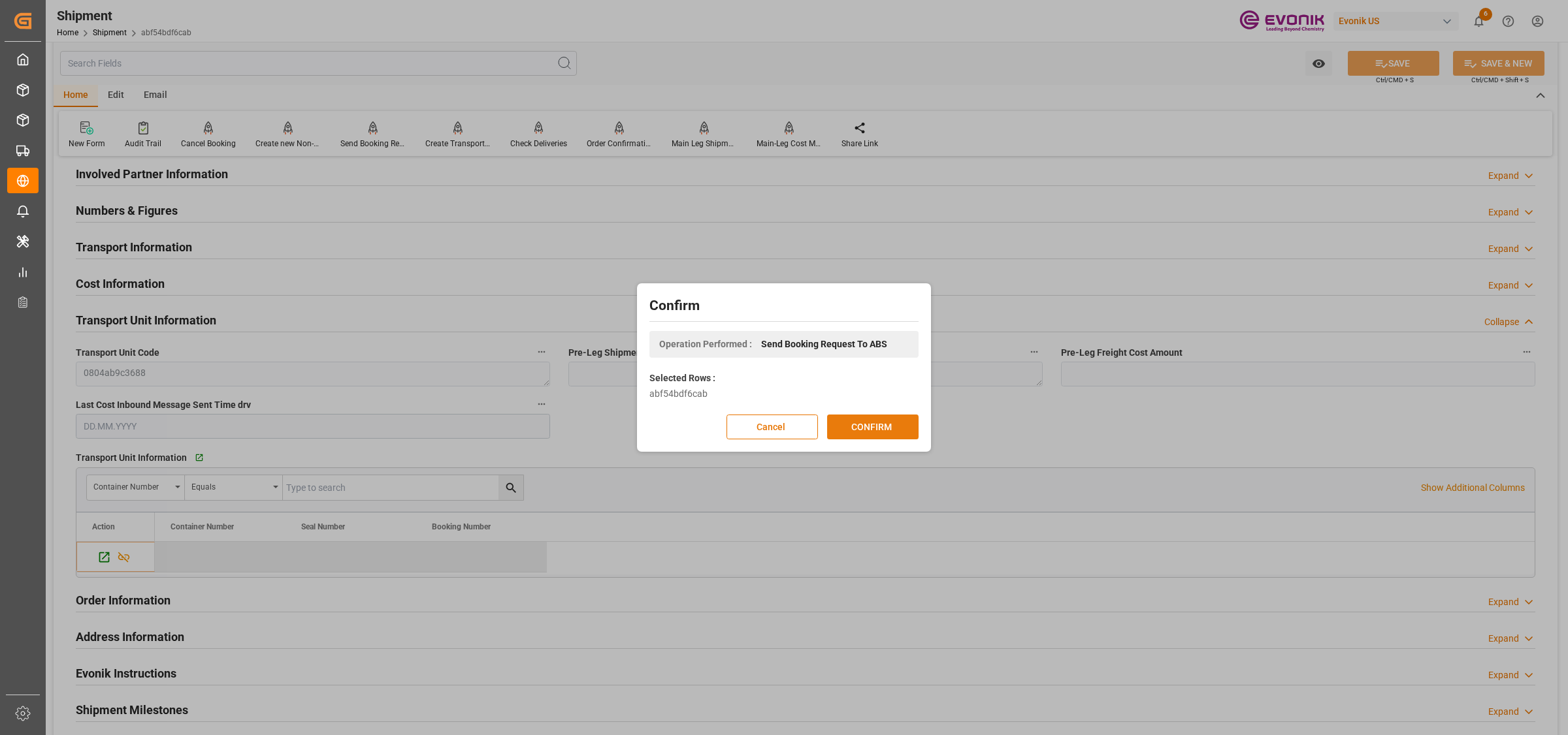
click at [896, 434] on button "CONFIRM" at bounding box center [873, 427] width 92 height 24
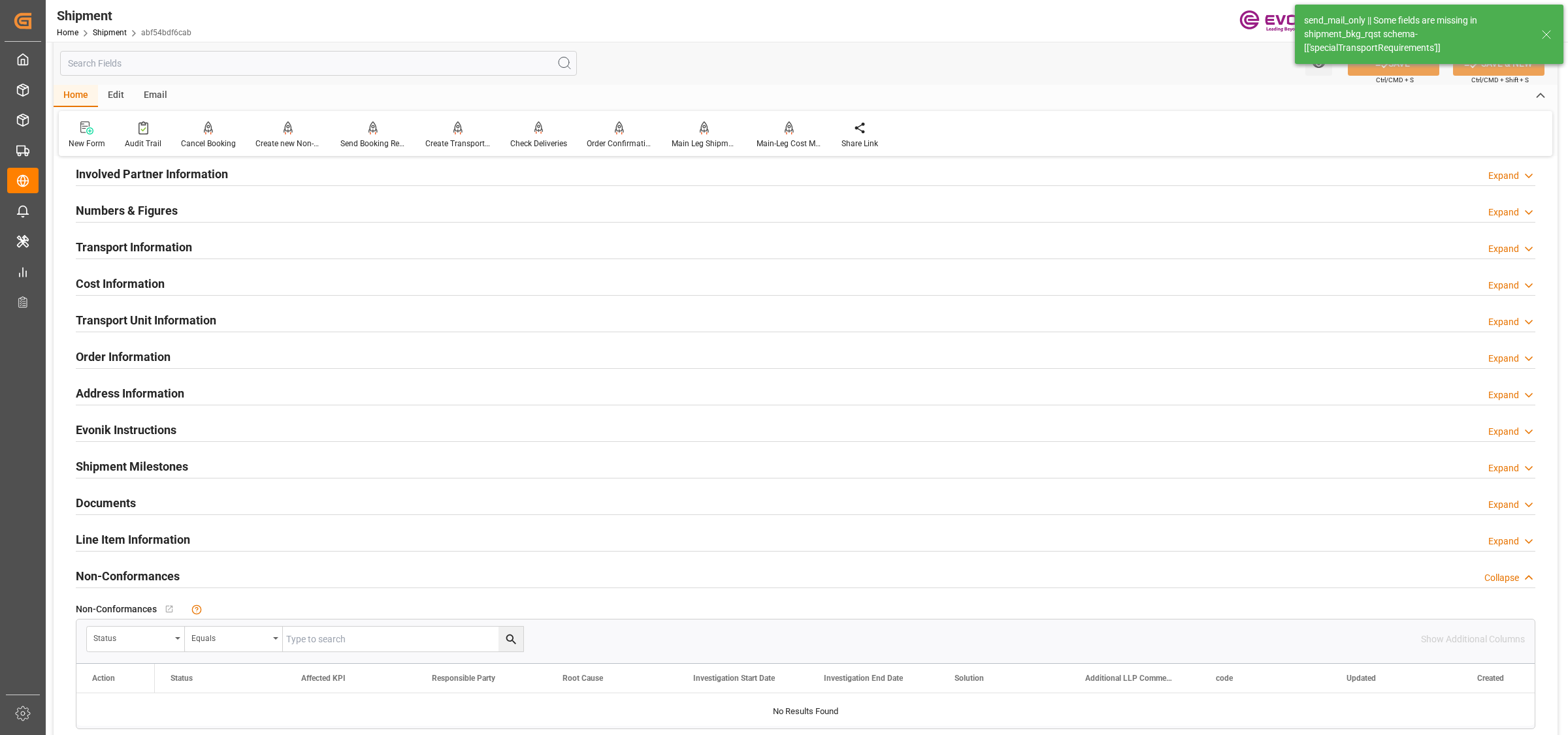
click at [288, 64] on input "text" at bounding box center [318, 63] width 517 height 24
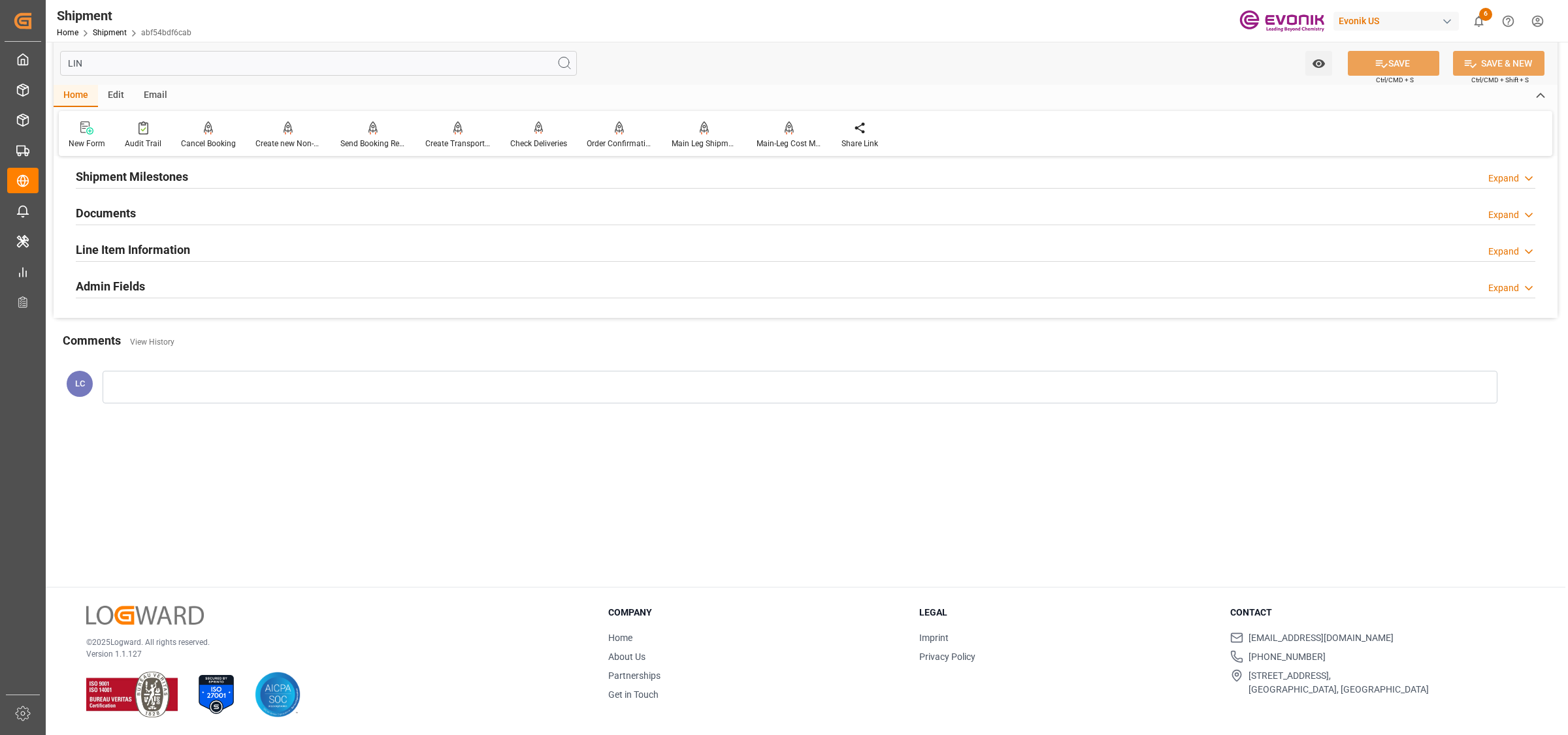
scroll to position [52, 0]
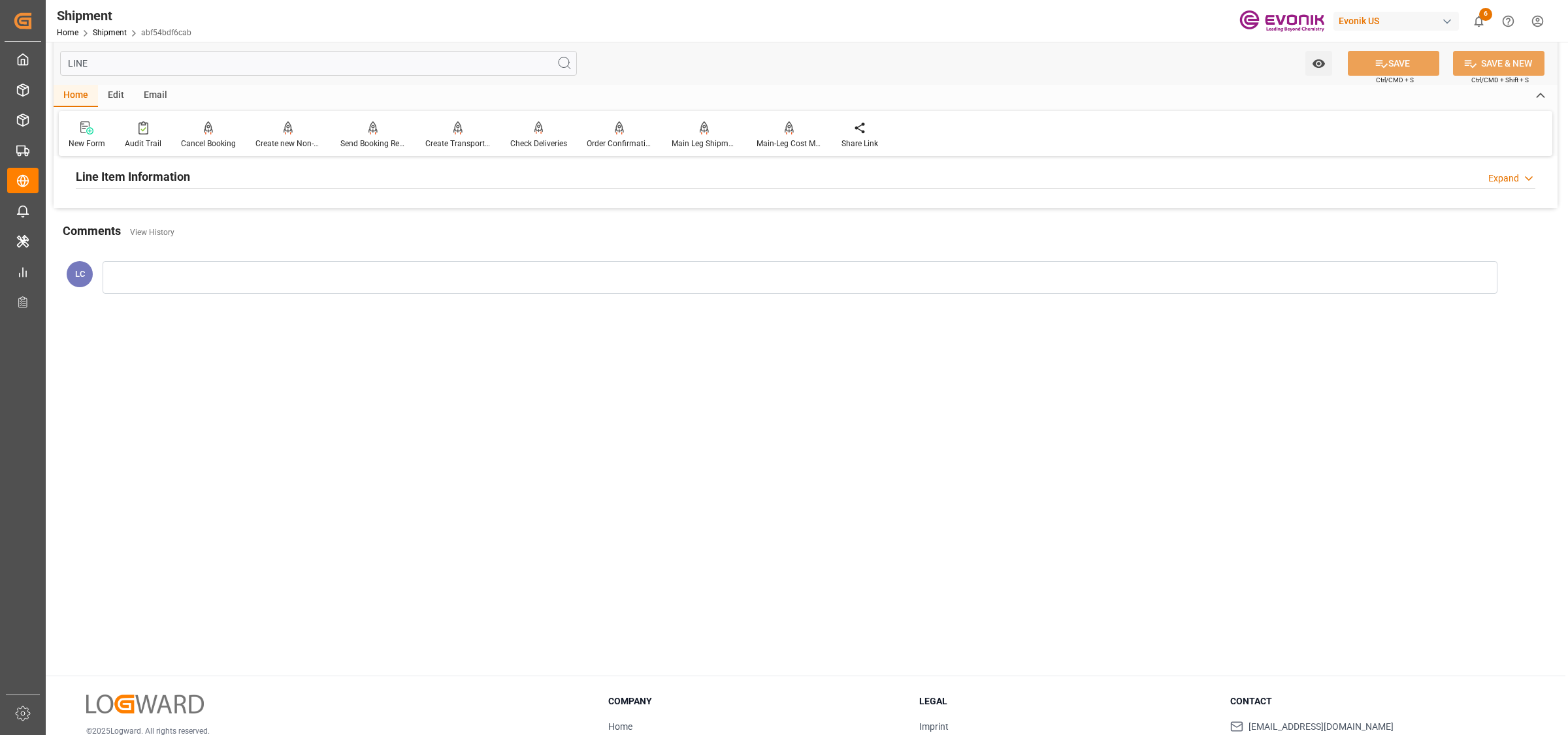
type input "LINE"
click at [171, 171] on h2 "Line Item Information" at bounding box center [132, 176] width 114 height 17
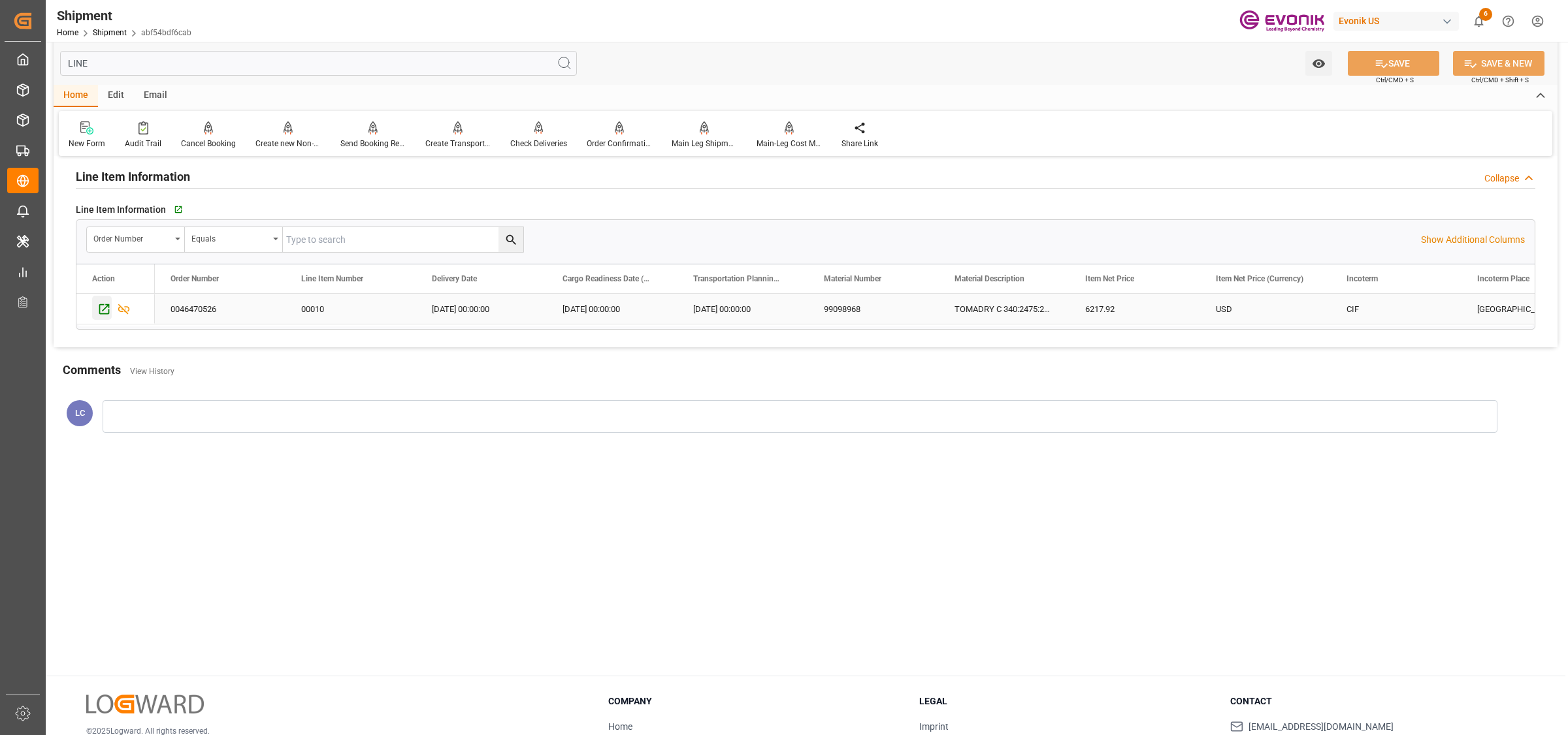
click at [105, 308] on icon "Press SPACE to select this row." at bounding box center [104, 309] width 14 height 14
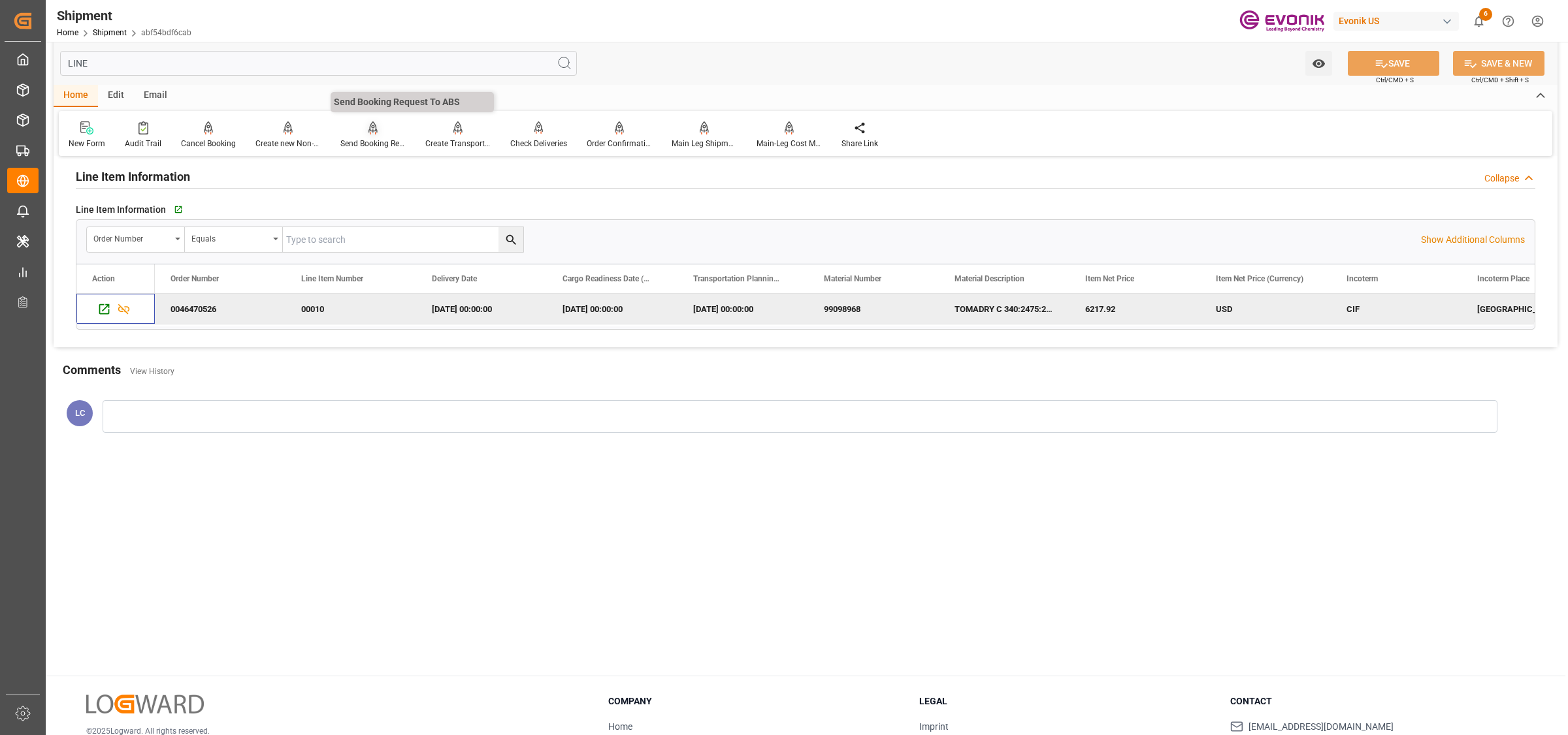
click at [369, 126] on icon at bounding box center [373, 128] width 9 height 13
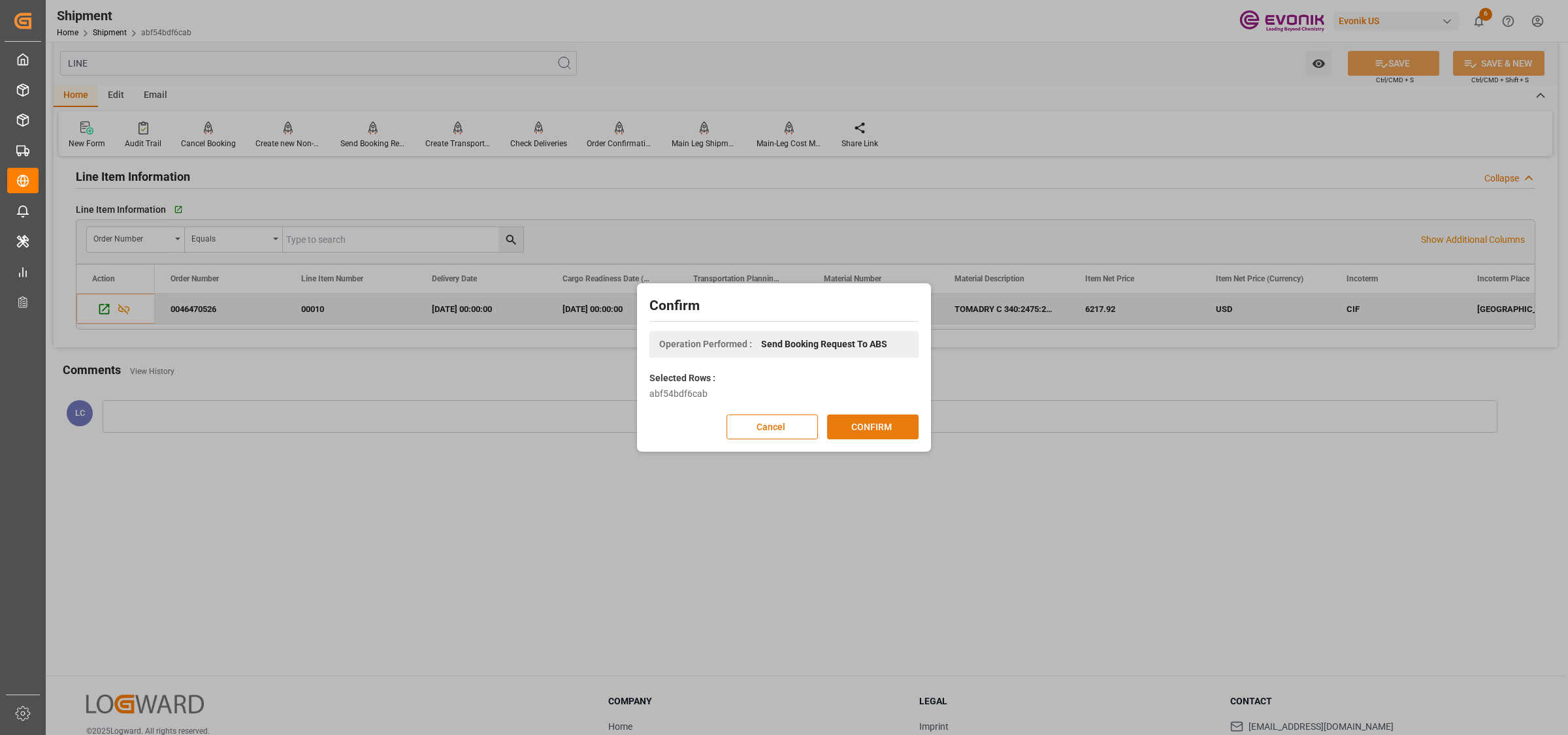
click at [863, 422] on button "CONFIRM" at bounding box center [873, 427] width 92 height 24
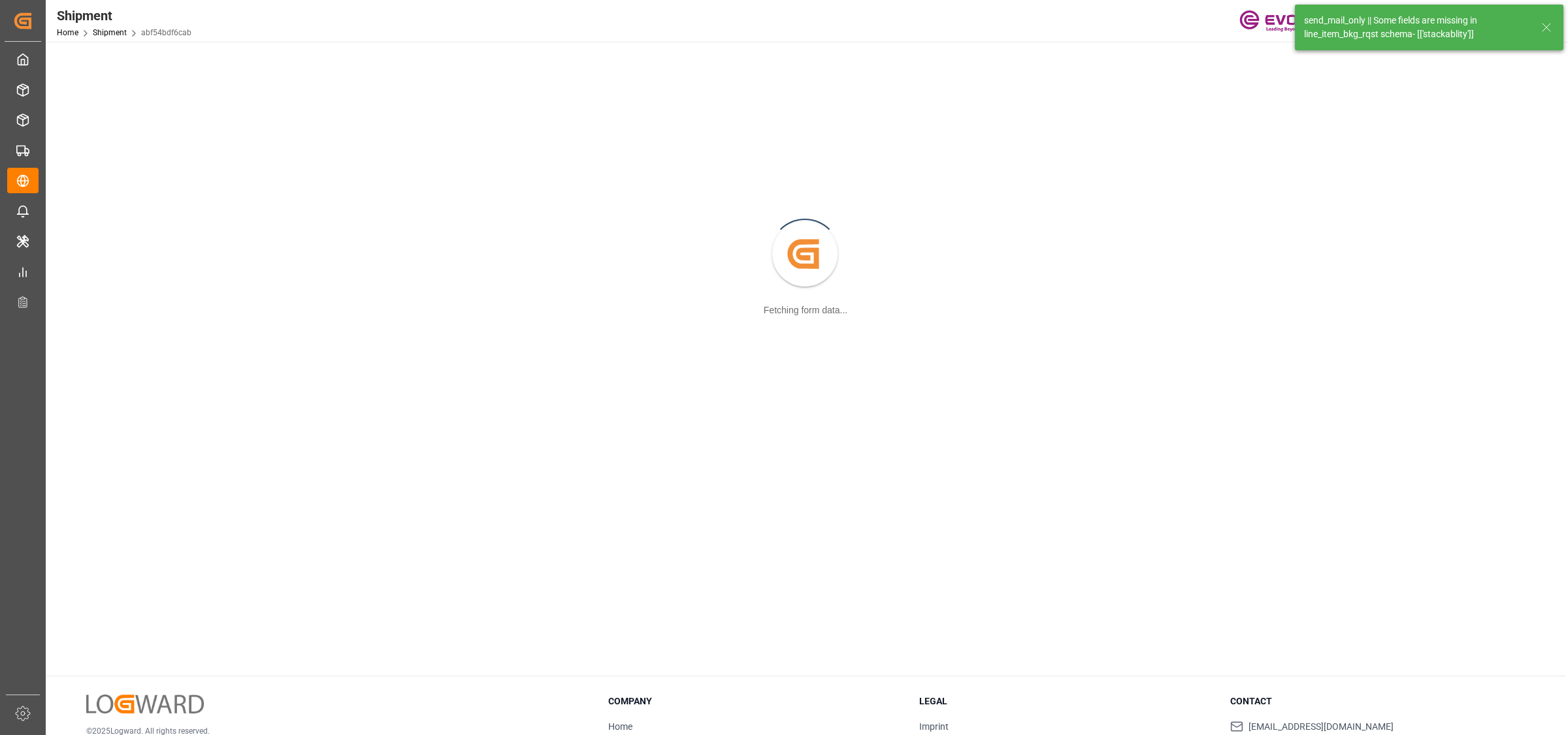
scroll to position [53, 0]
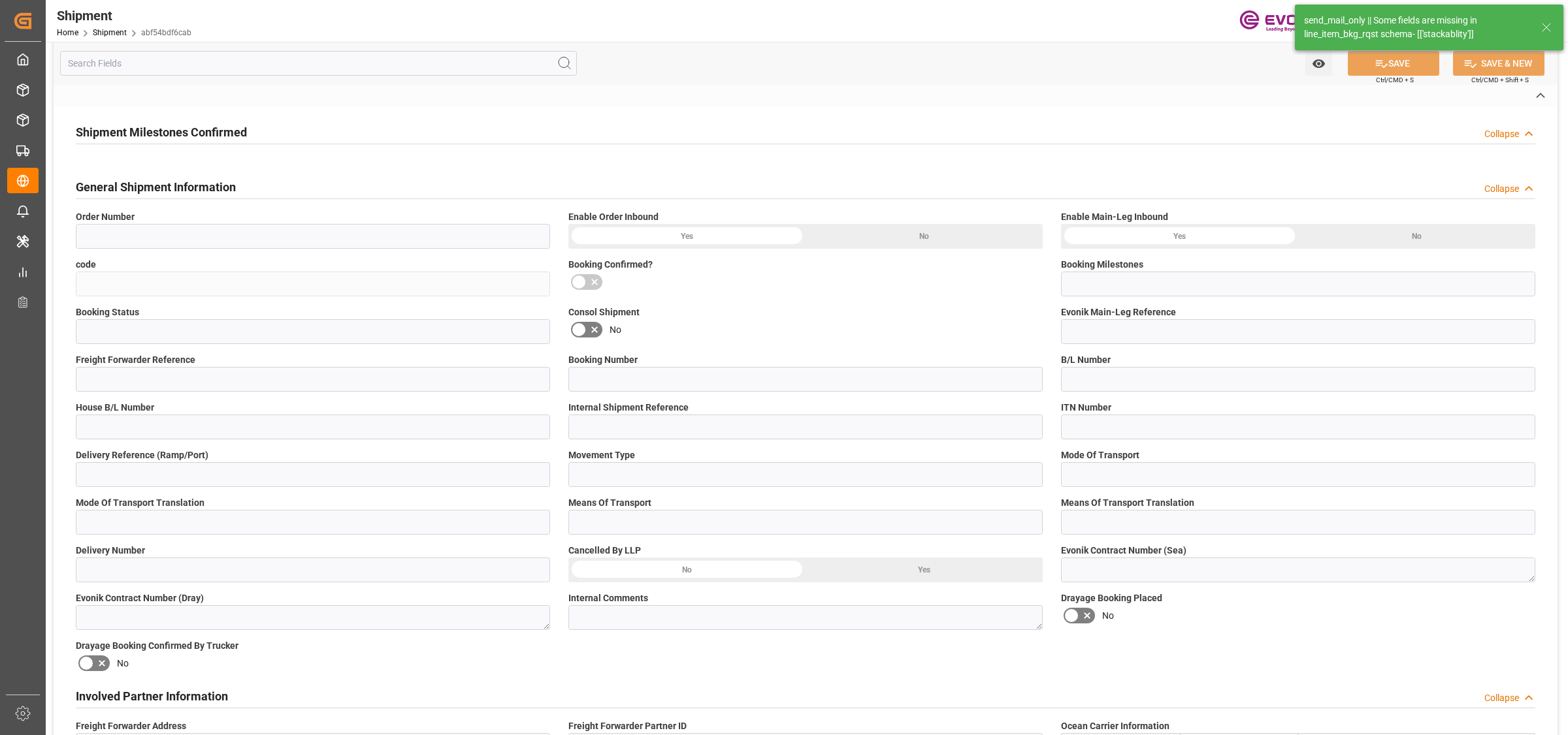
type input "0046470526"
type input "abf54bdf6cab"
type input "Submitted to FFW for Booking (Pending)"
type input "Active"
type input "P2P"
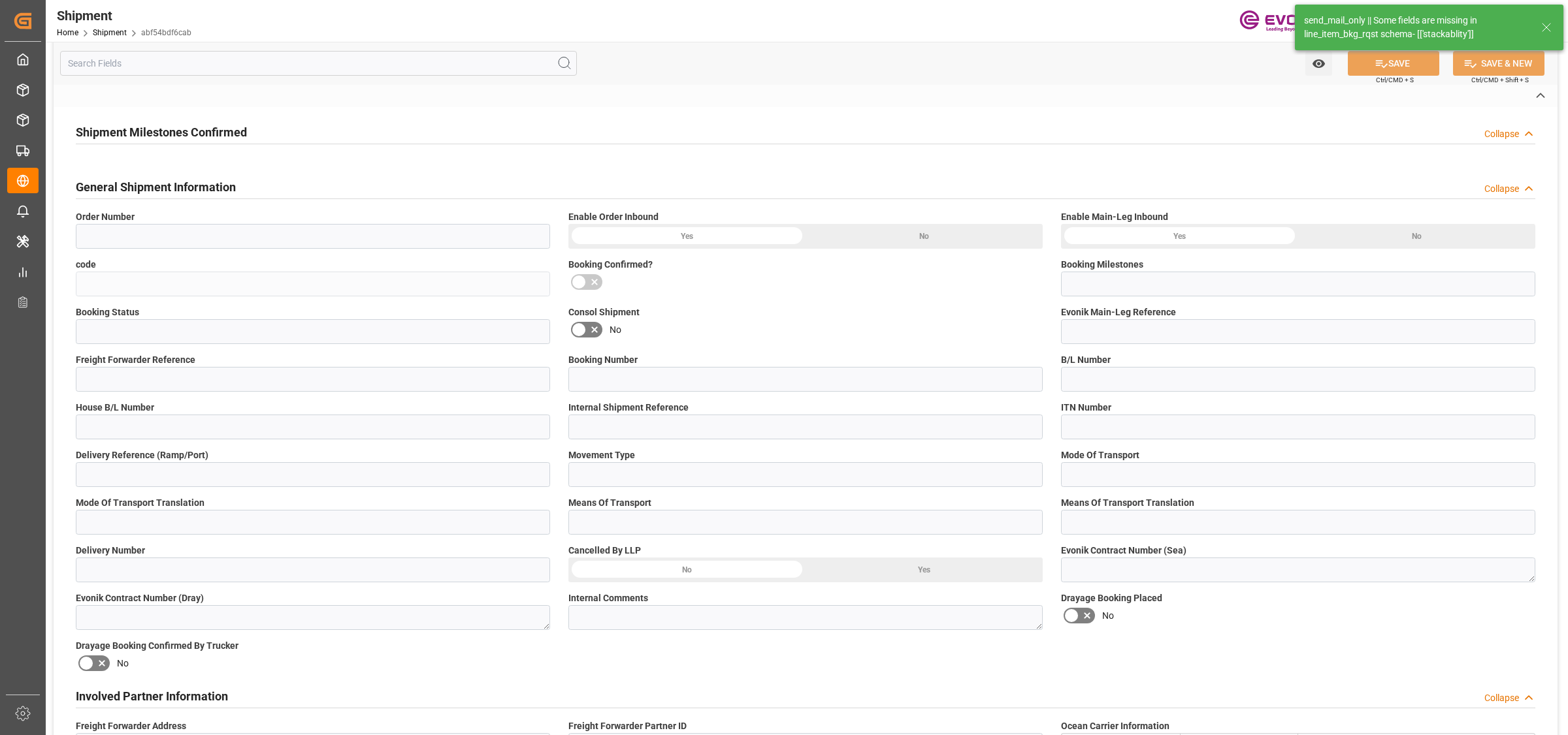
type input "41"
type input "LCL"
type input "0008"
type input "LCL"
type input "0090024189"
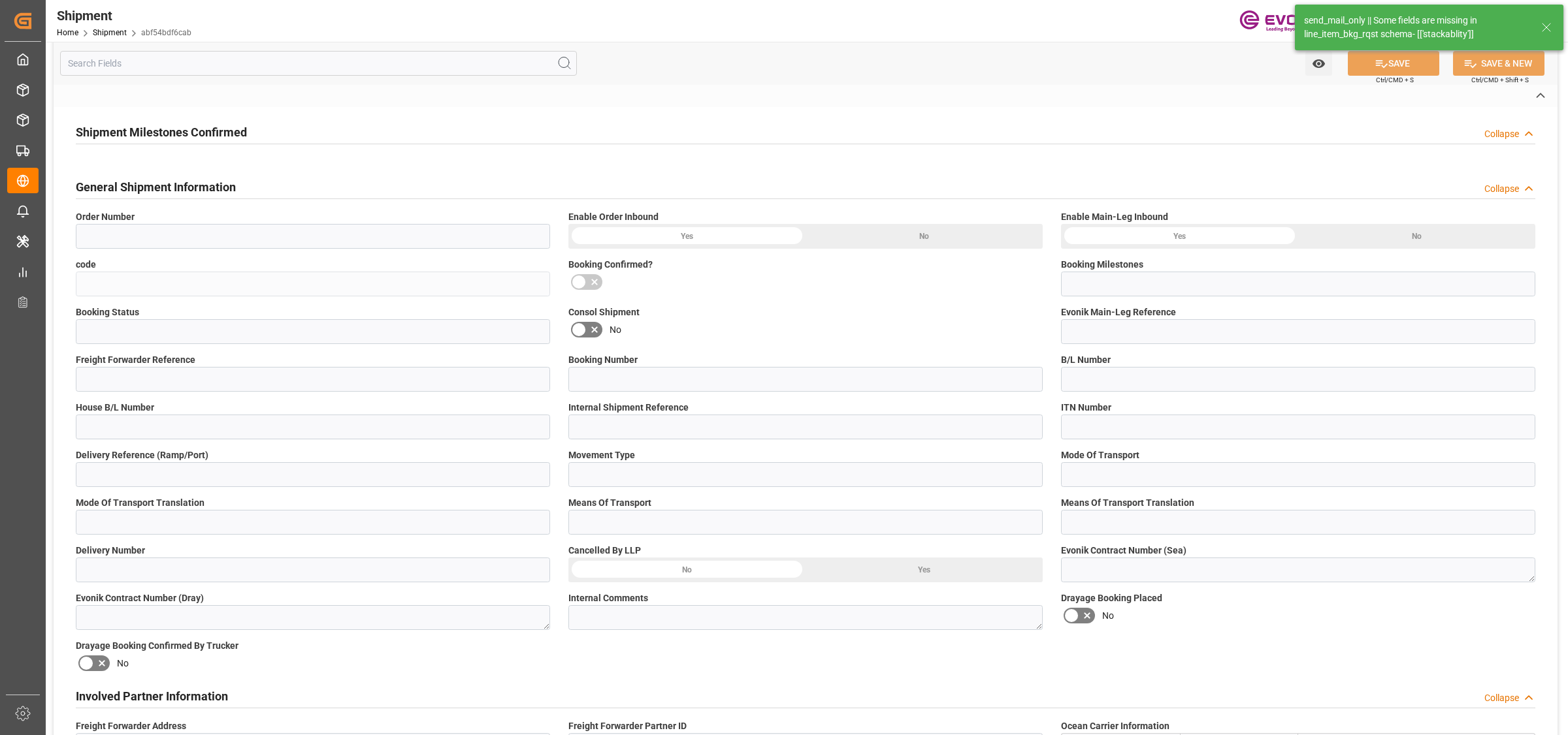
type input "ALRB"
type input "0090024189"
type input "Estes Express Lines"
type input "0090029590"
type textarea "KGM"
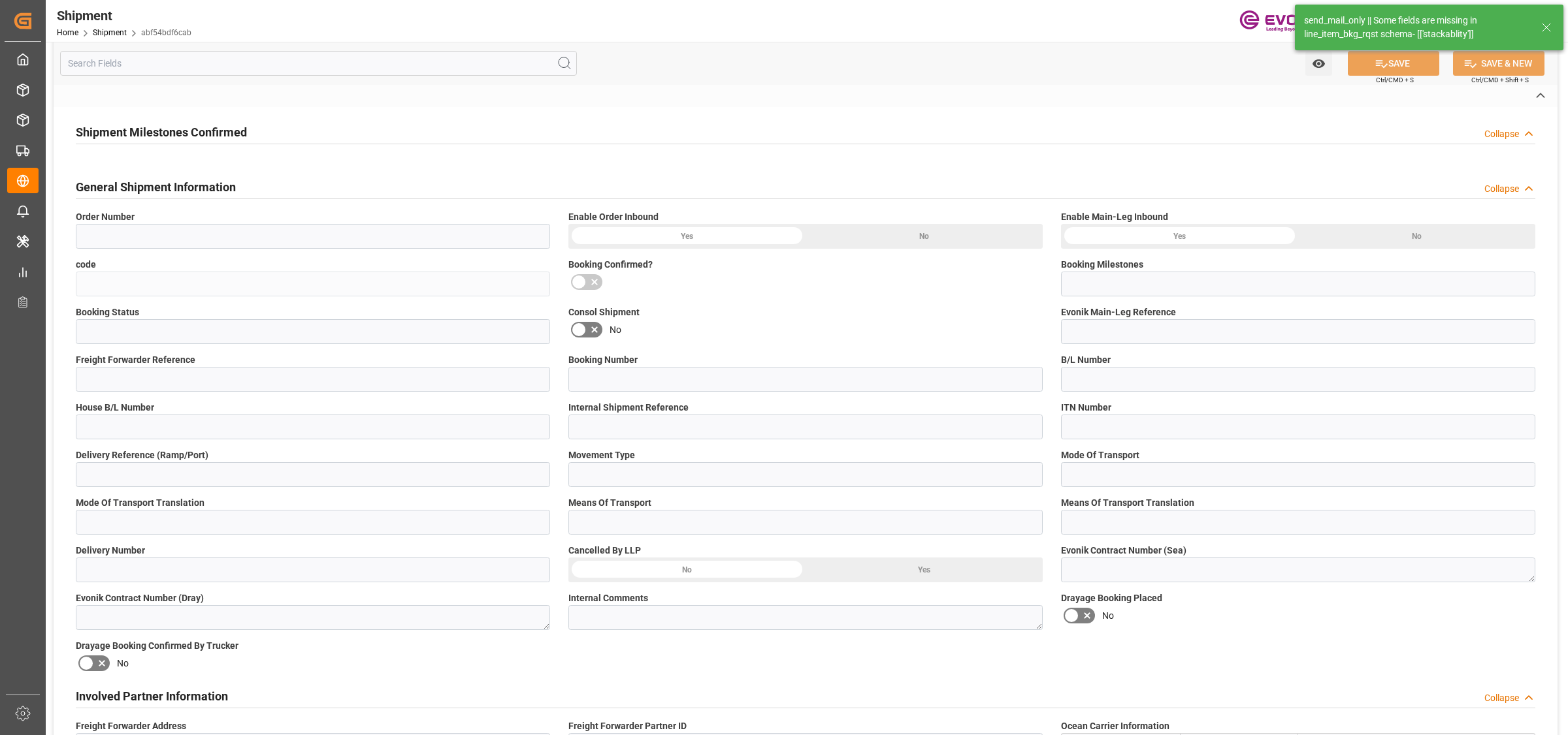
type input "KGM"
type input "M3"
type input "Los Angeles"
type input "Jakarta, Java"
type textarea "Far East"
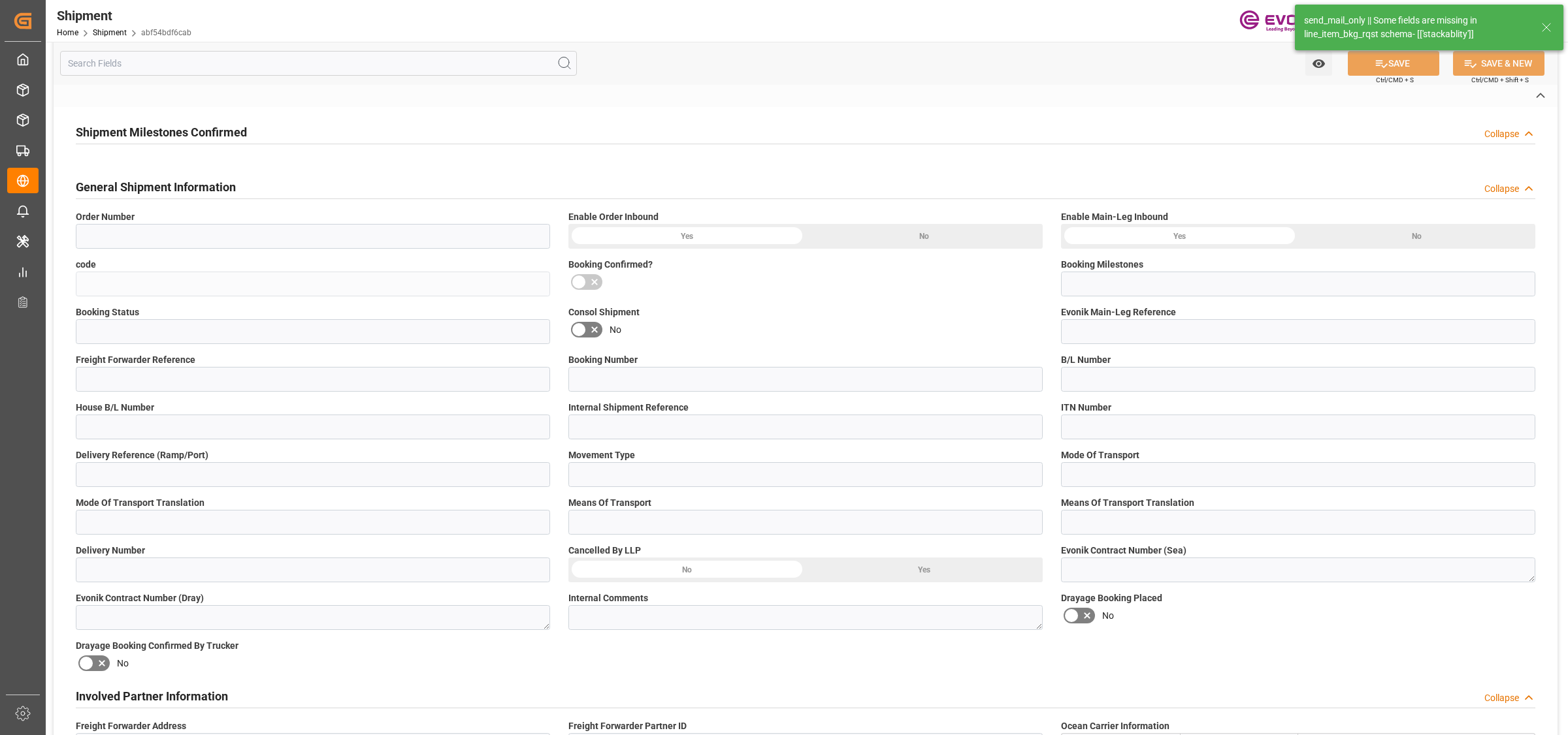
type input "NYK Vega"
type input "084W"
type input ","
type input "LCL"
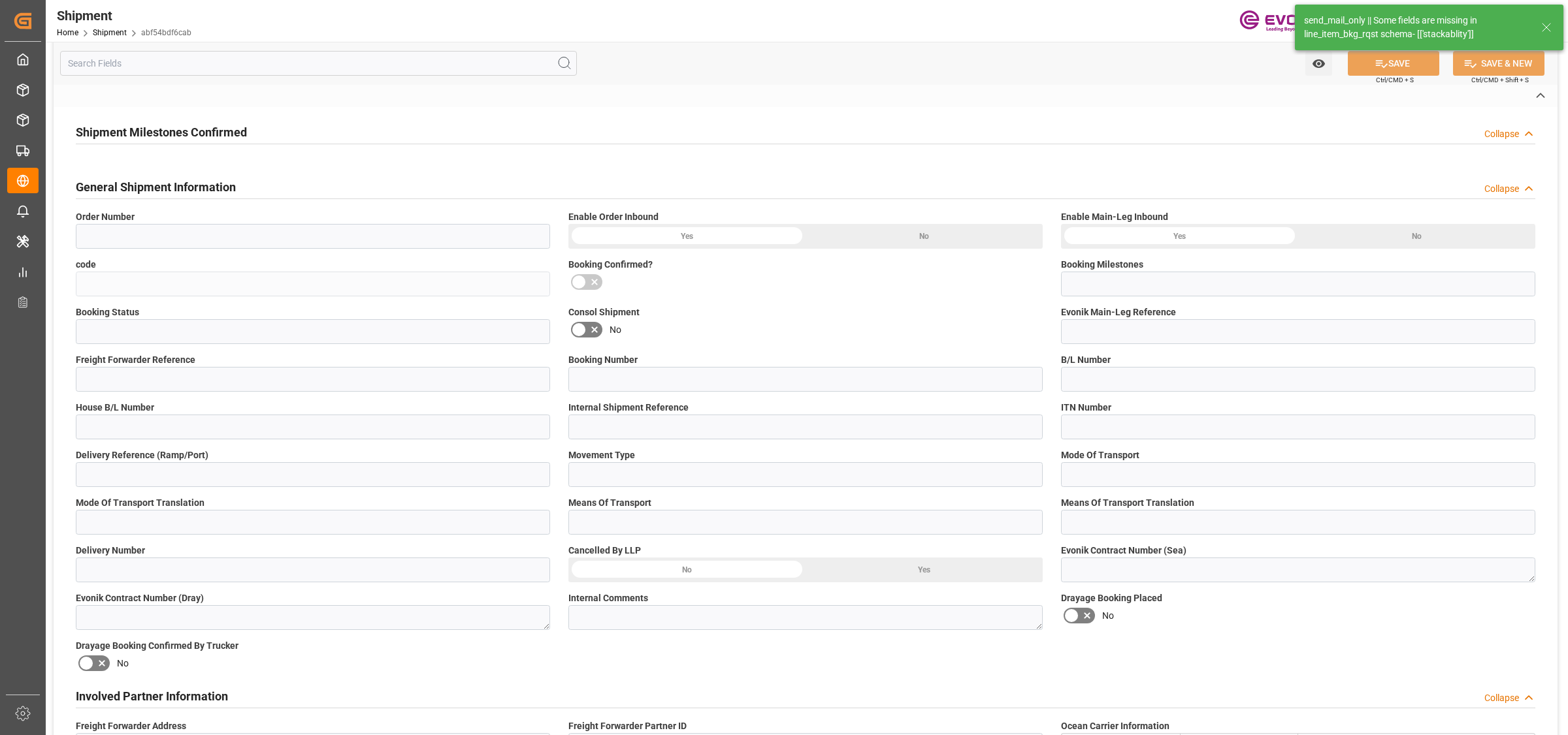
type input "Chicago"
type input "USD"
type textarea "Not required"
type textarea "0804ab9c3688"
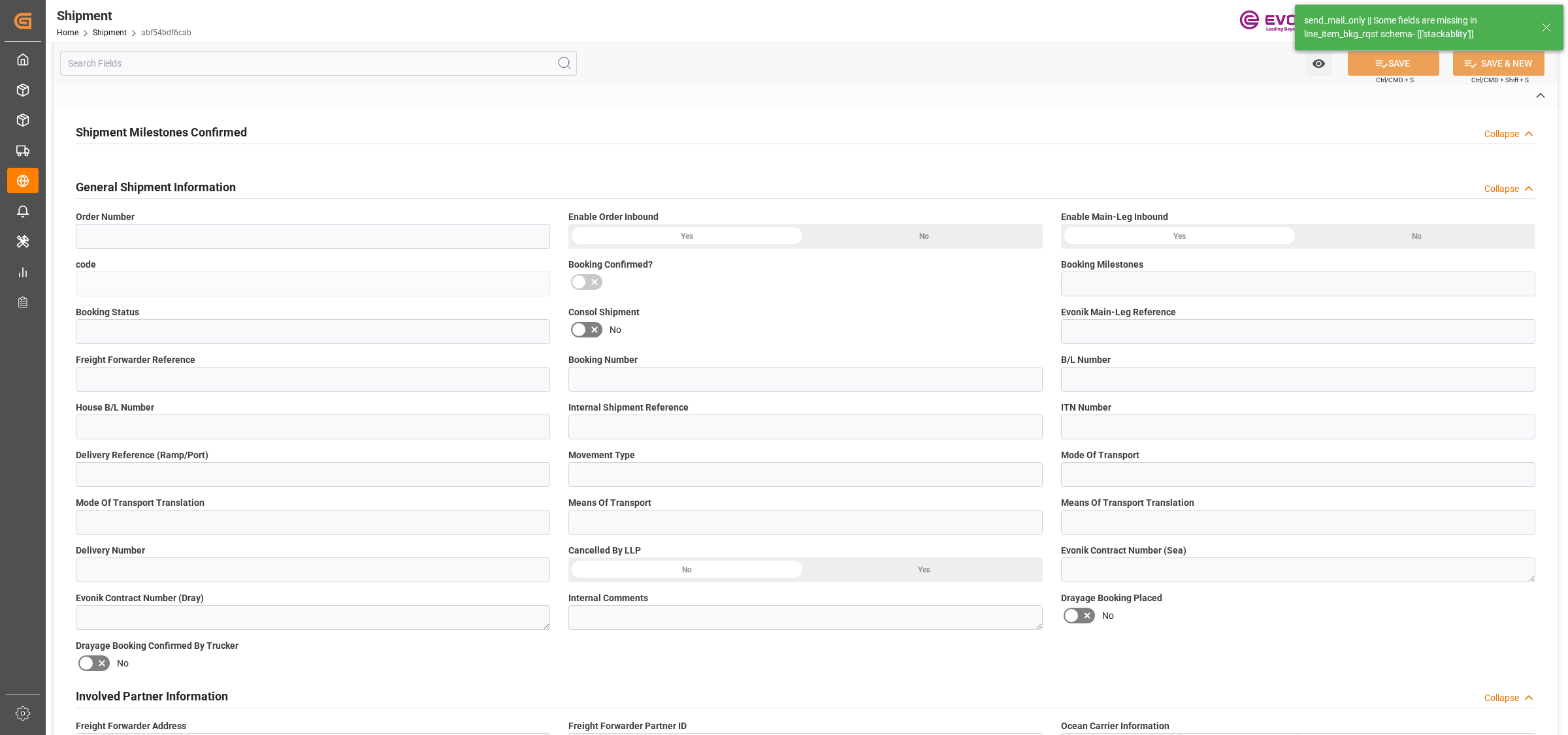
type input "0000905974"
type input "cynthia.lewis@evonik.com"
type textarea "RESELLER"
type input "ID"
type input "PP"
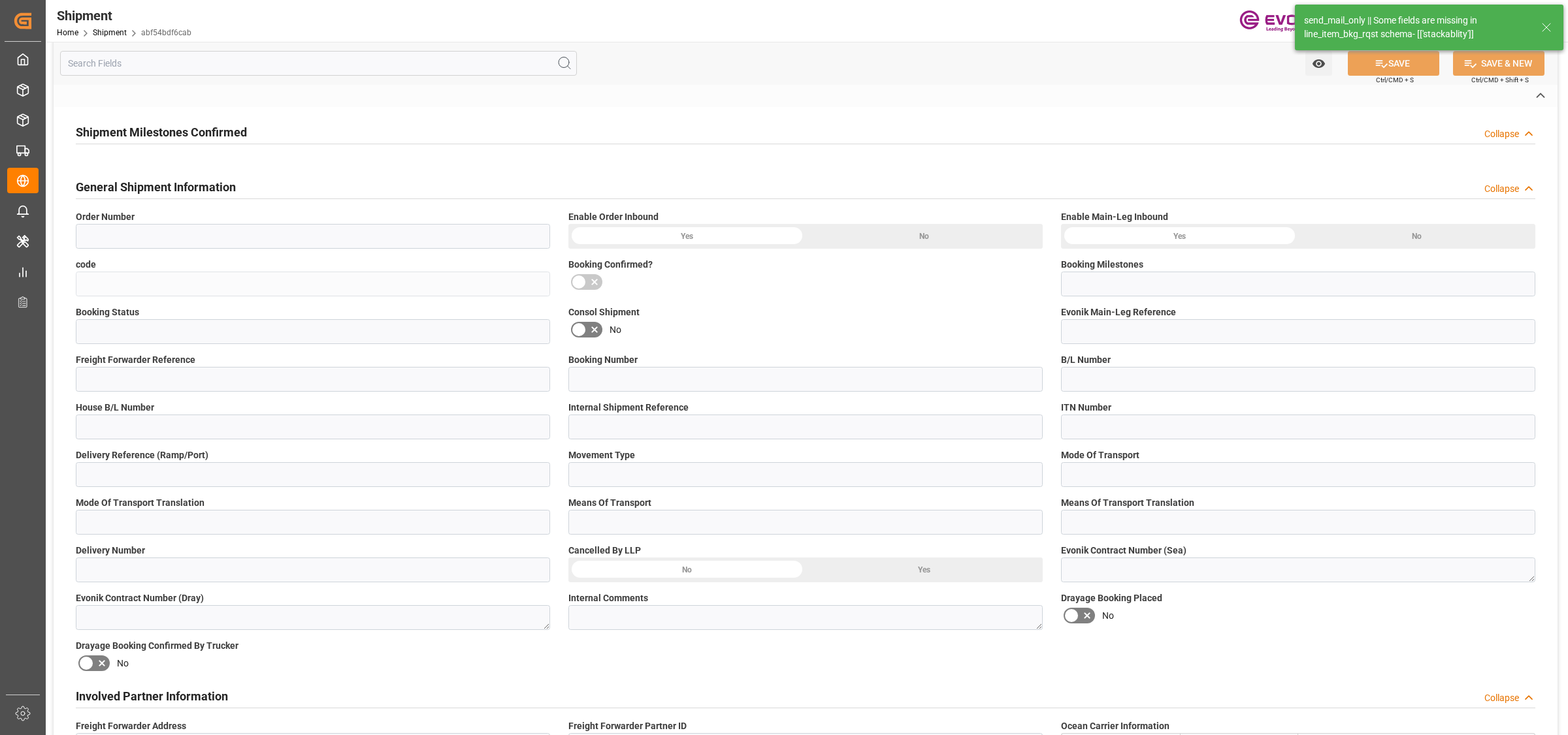
type input "NC Care Solutions"
type input "Nutrition & Care"
type textarea "002.116.321.7-059.000"
type input "4142"
type input "8511"
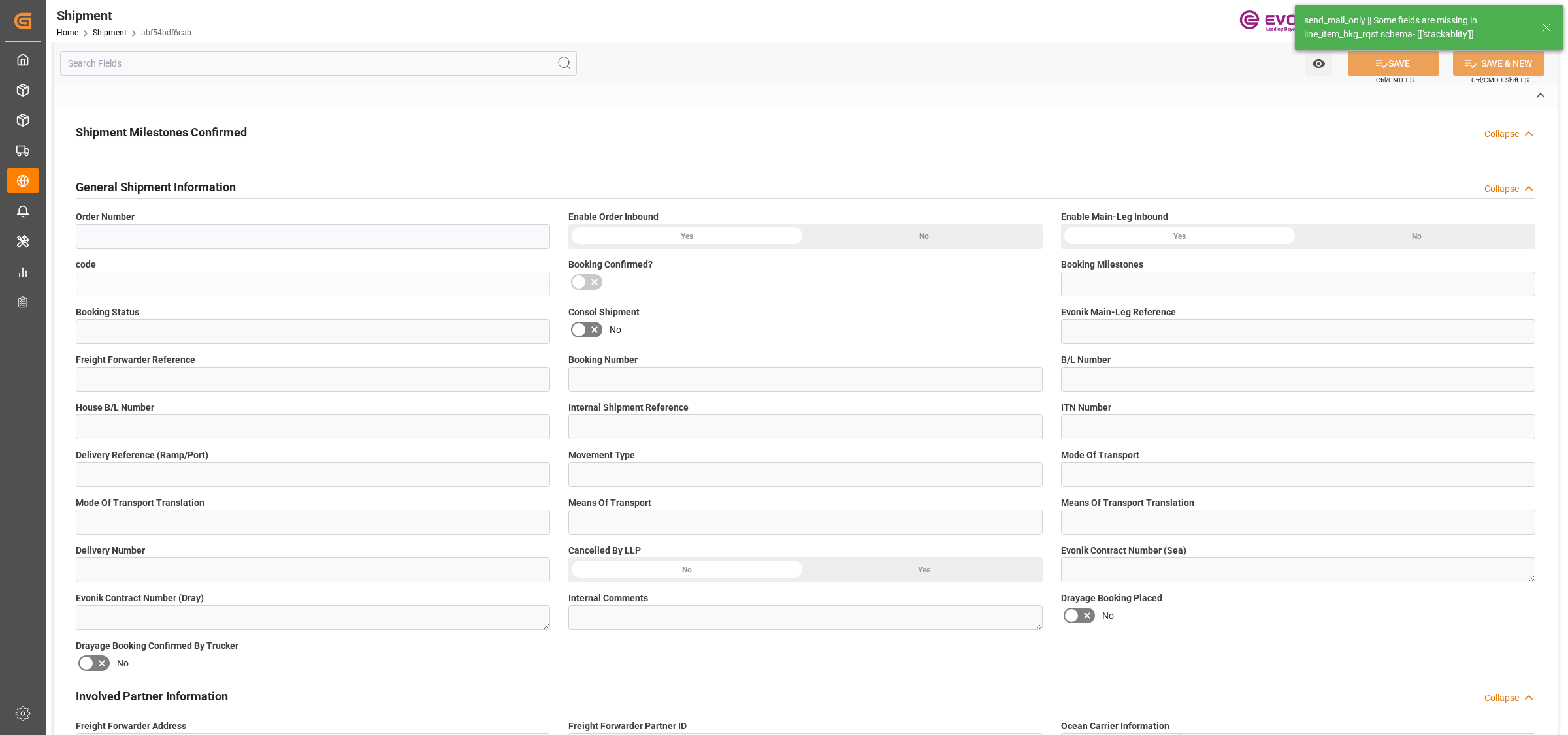
type input "0000501516"
type input "E"
type input "EN"
type input "0000501516"
type input "E"
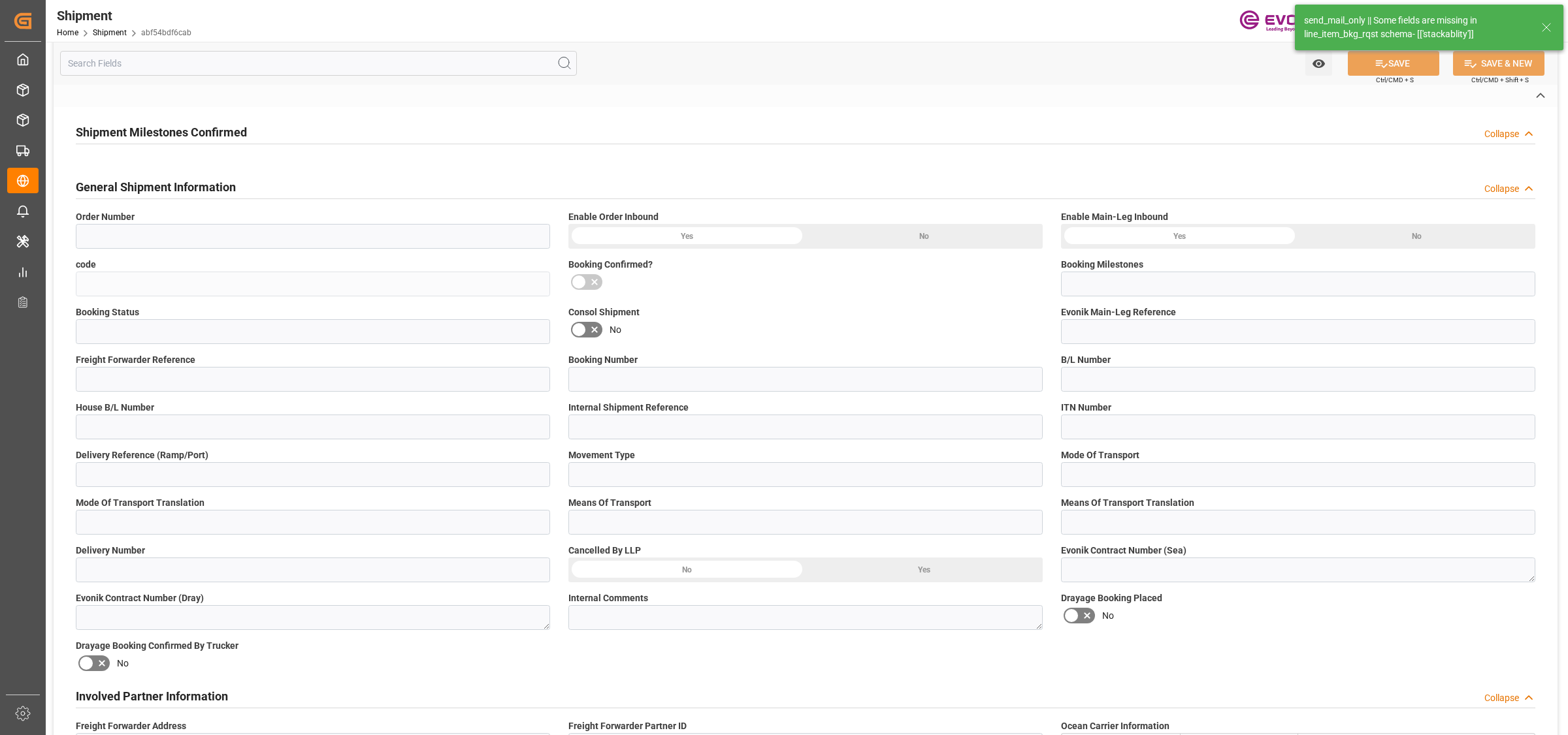
type input "EN"
type textarea "cynthia.lewis@evonik.com"
type input "No"
type textarea "For sending order inbound messages: Missed Keys: Booking Number, Freight Forwar…"
type input "[US_EMPLOYER_IDENTIFICATION_NUMBER]"
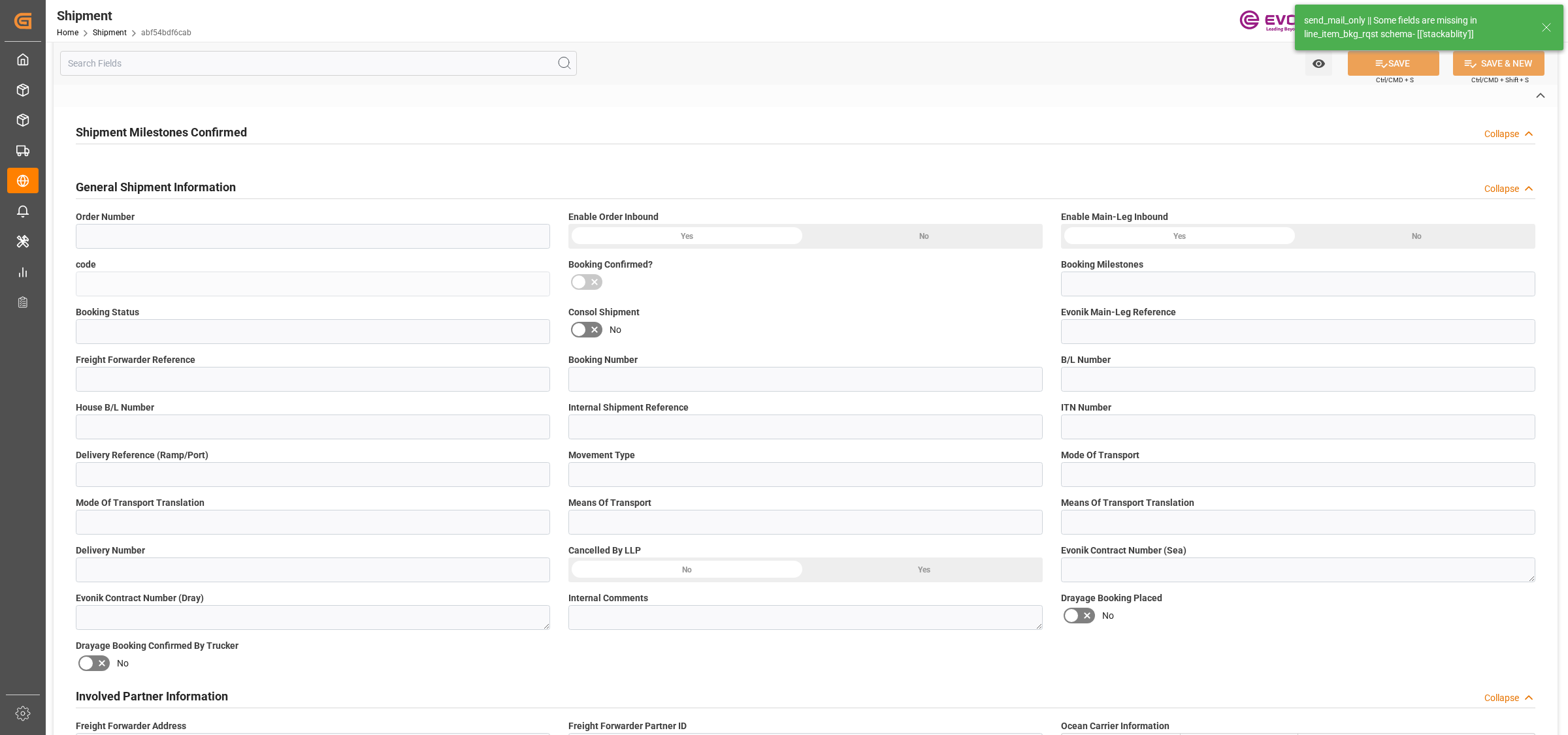
type textarea "send_mail_only || Some fields are missing in line_item_bkg_rqst schema- [['stac…"
type textarea "Evonik Shipment Reference not filled"
type input "ALRB"
type input "No"
type input "Submitted to FFW for Booking (Pending)"
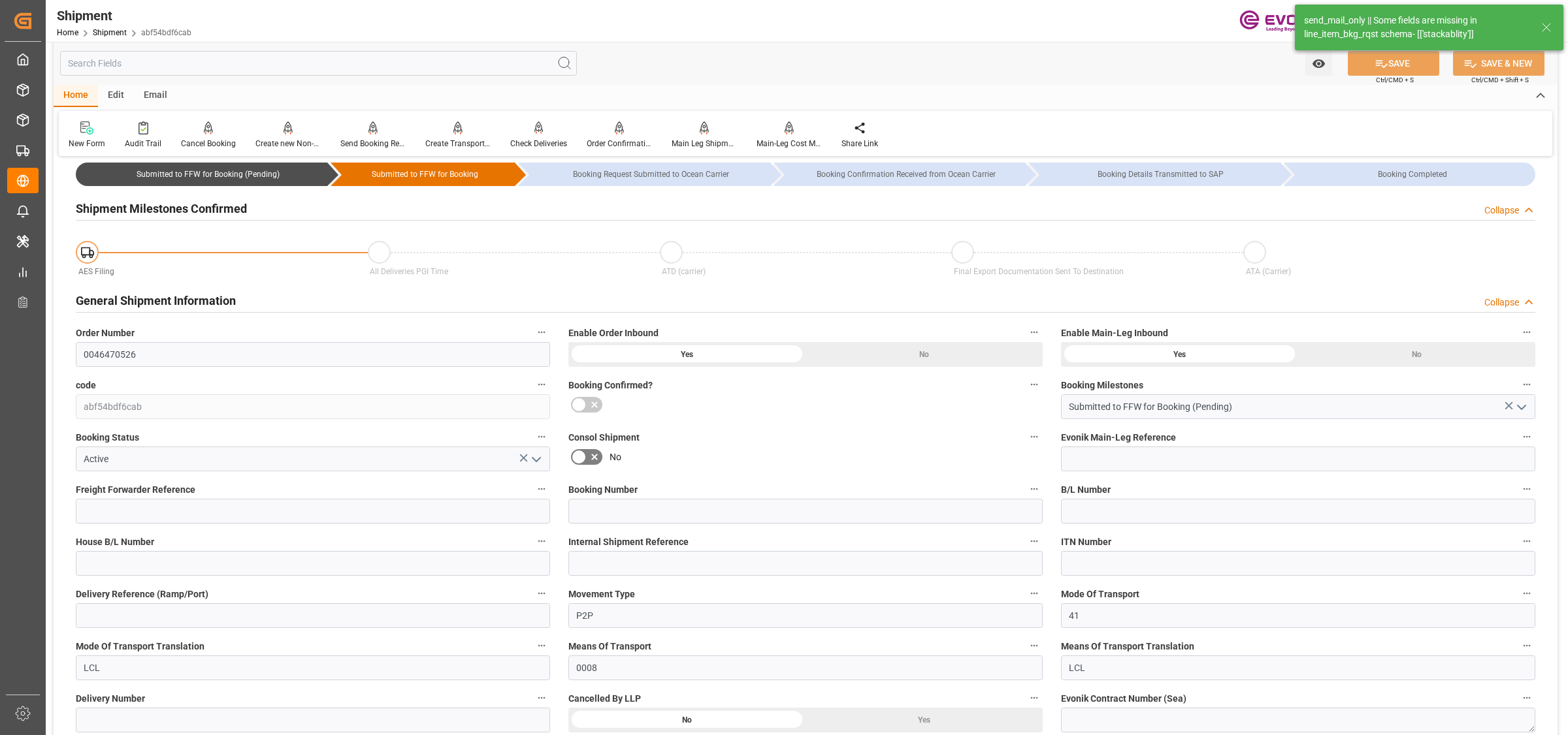
type input "AC Containerline"
type input "Leschaco Inc."
type input "1"
type input "22.7"
type input "876.7"
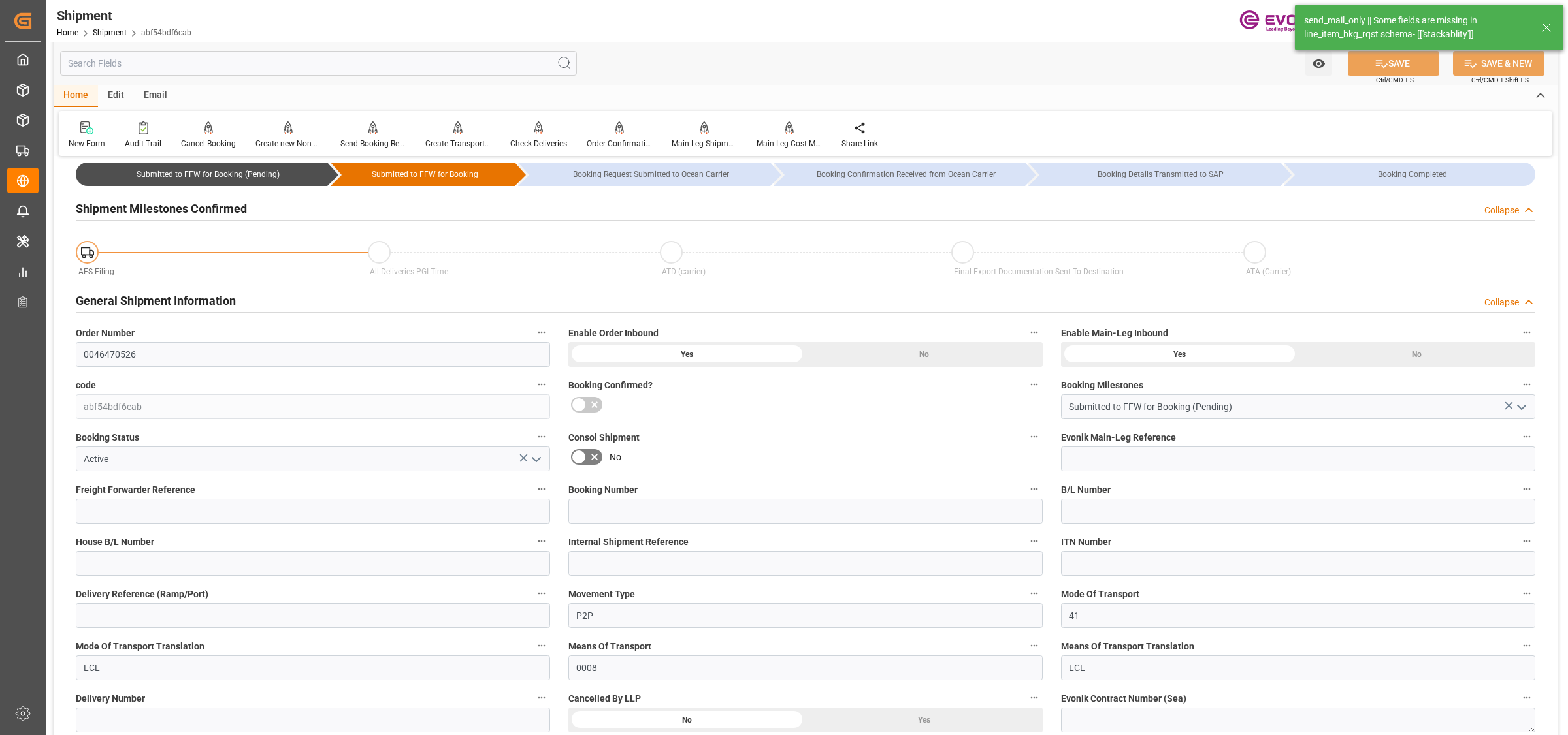
type input "1.3378"
type input "USLAX"
type input "IDJKT"
type input "9312781"
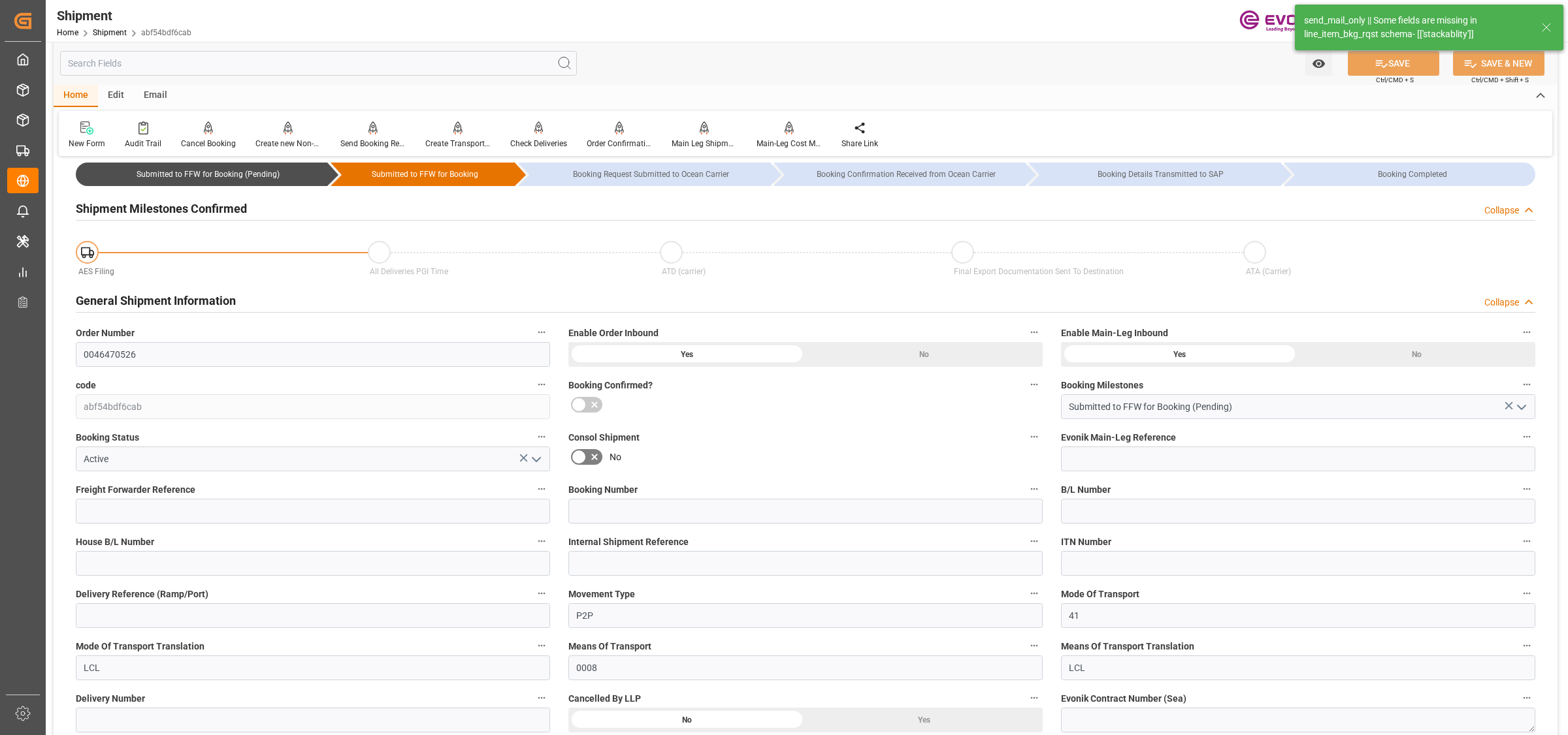
type input "USCHI"
type input "483"
type input "319"
type input "0"
type input "164"
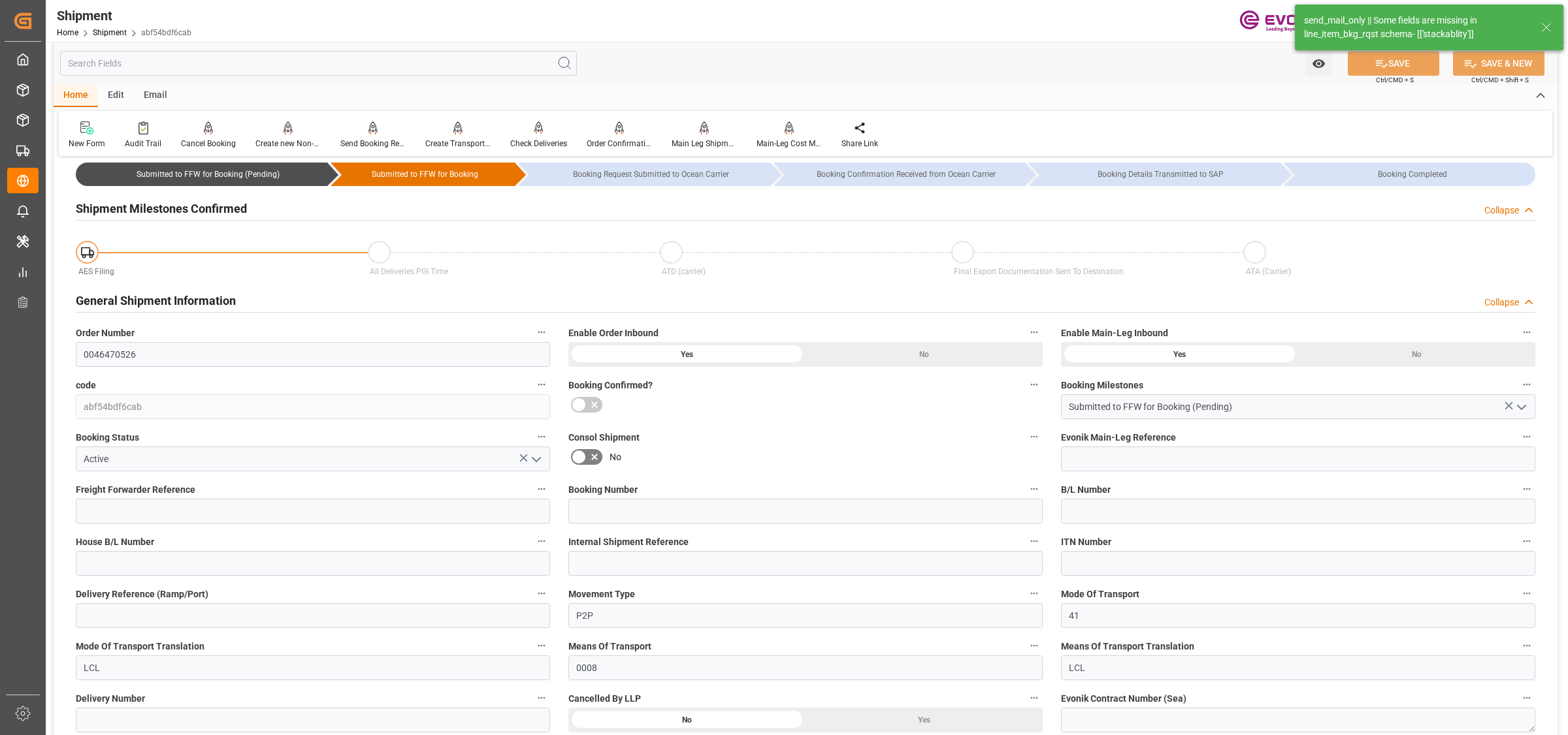
type input "4"
type input "DR"
type input "0"
type input "AC Containerline"
type input "Leschaco Inc."
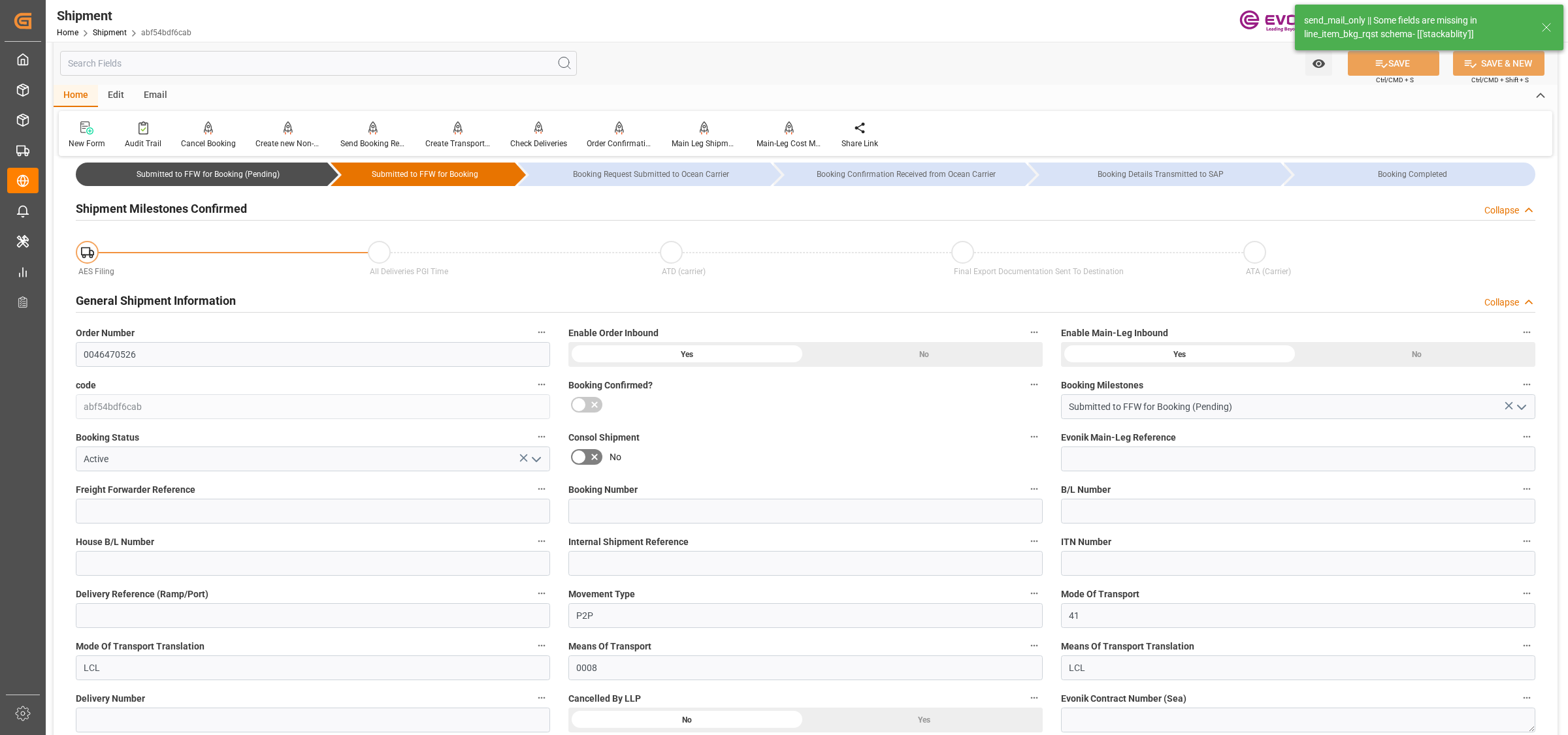
type input "12.10.2025 00:00"
type input "21.11.2025 00:00"
type input "22.09.2025 00:00"
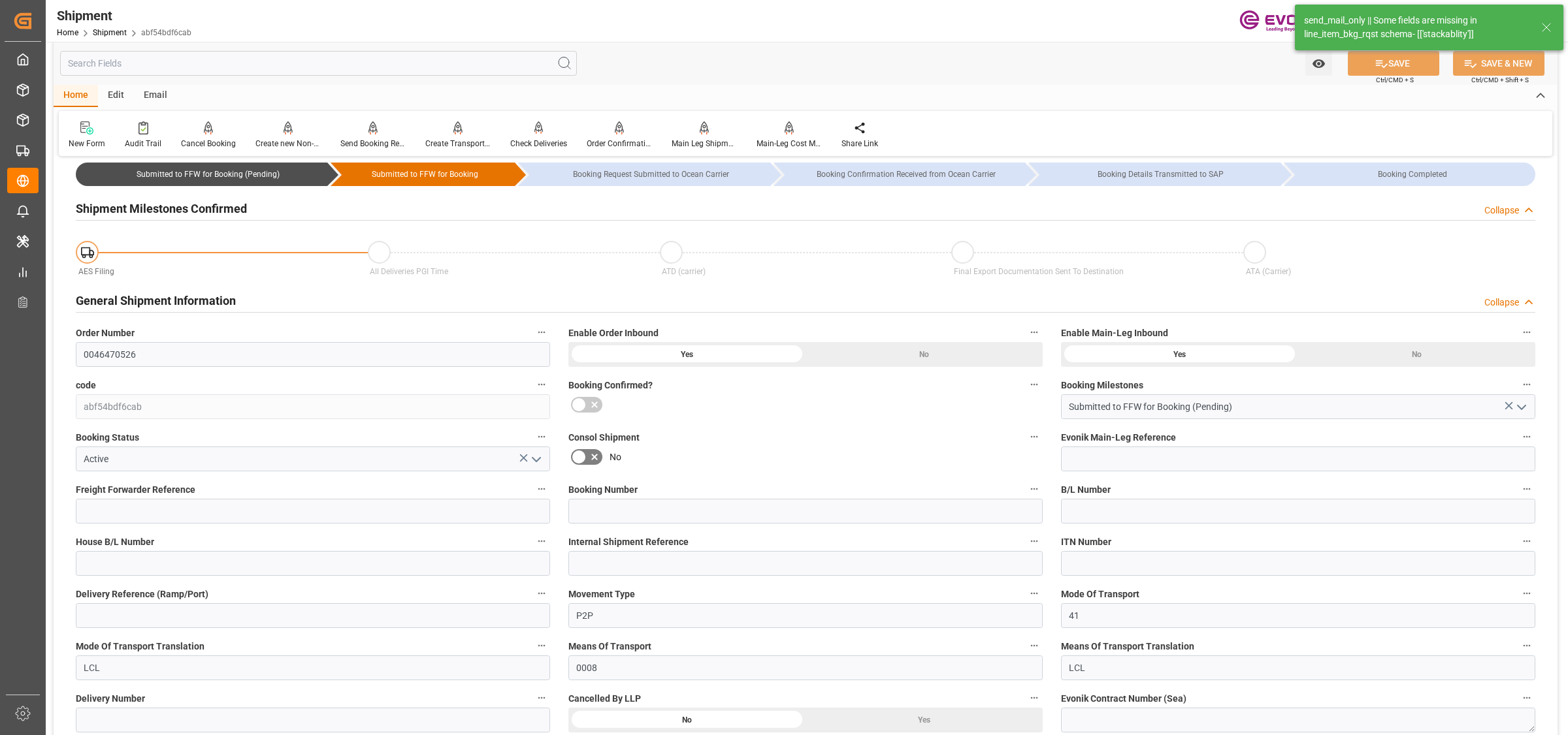
type input "17.11.2025"
type input "11.09.2025 04:27"
type input "11.09.2025 04:33"
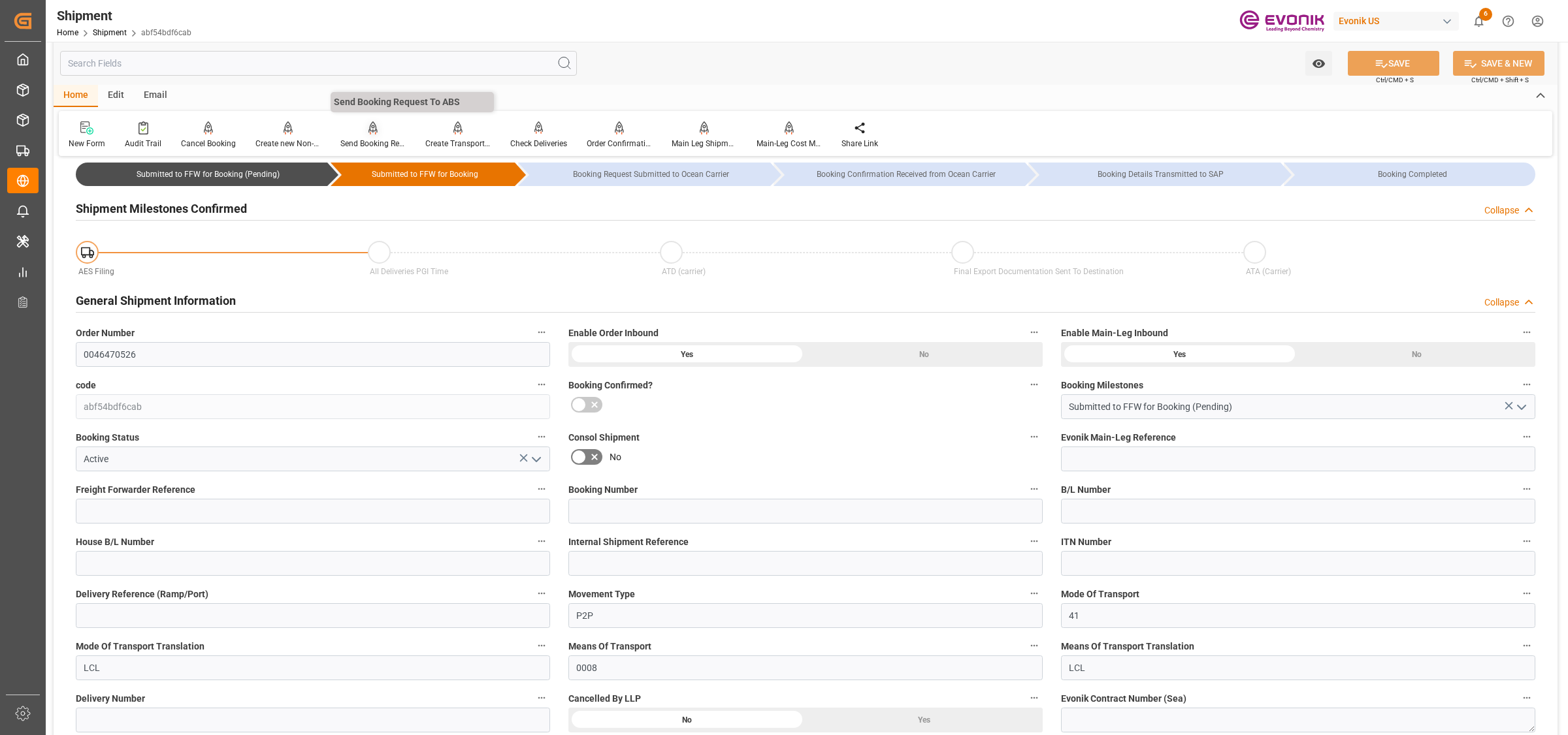
click at [381, 139] on div "Send Booking Request To ABS" at bounding box center [372, 143] width 65 height 12
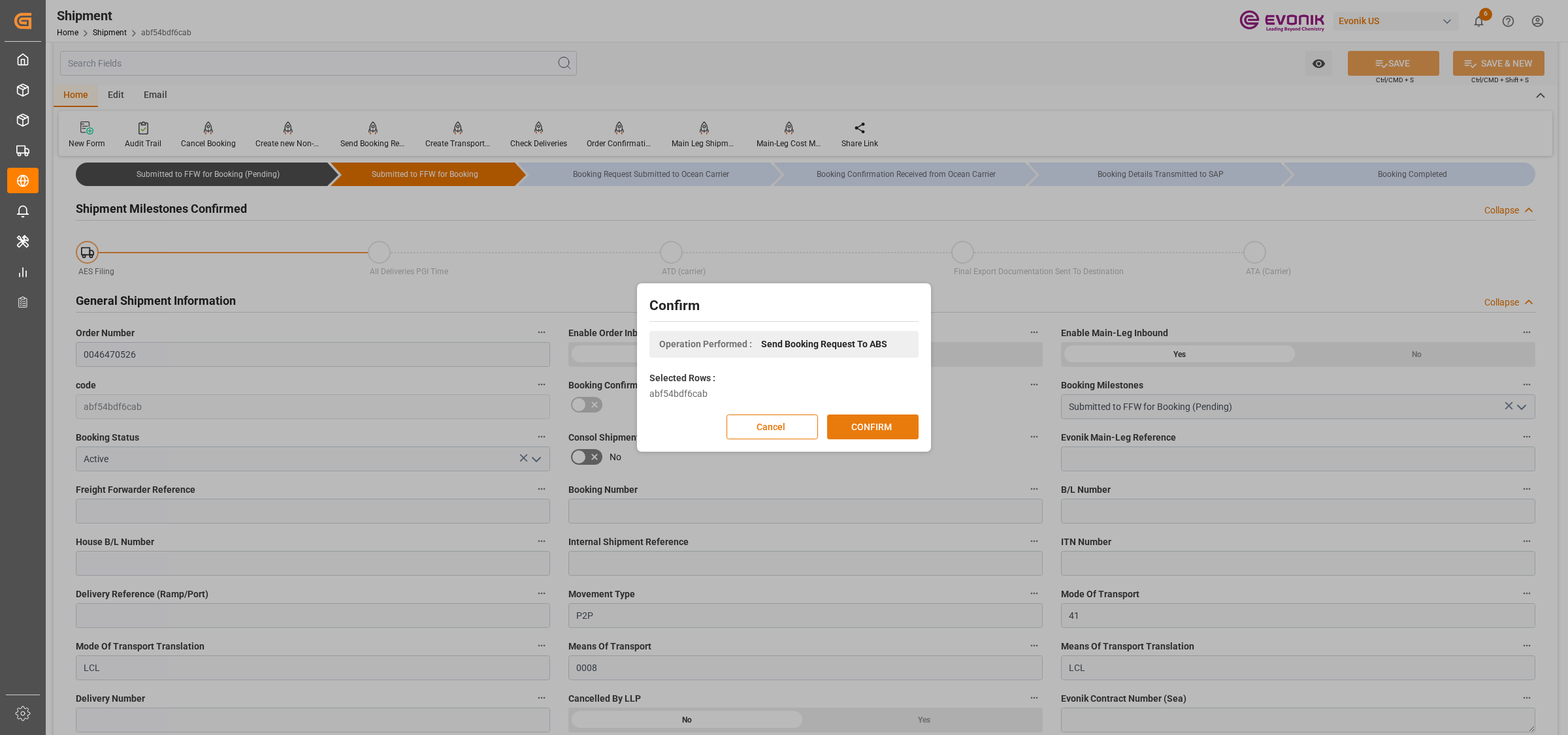
click at [868, 429] on button "CONFIRM" at bounding box center [873, 427] width 92 height 24
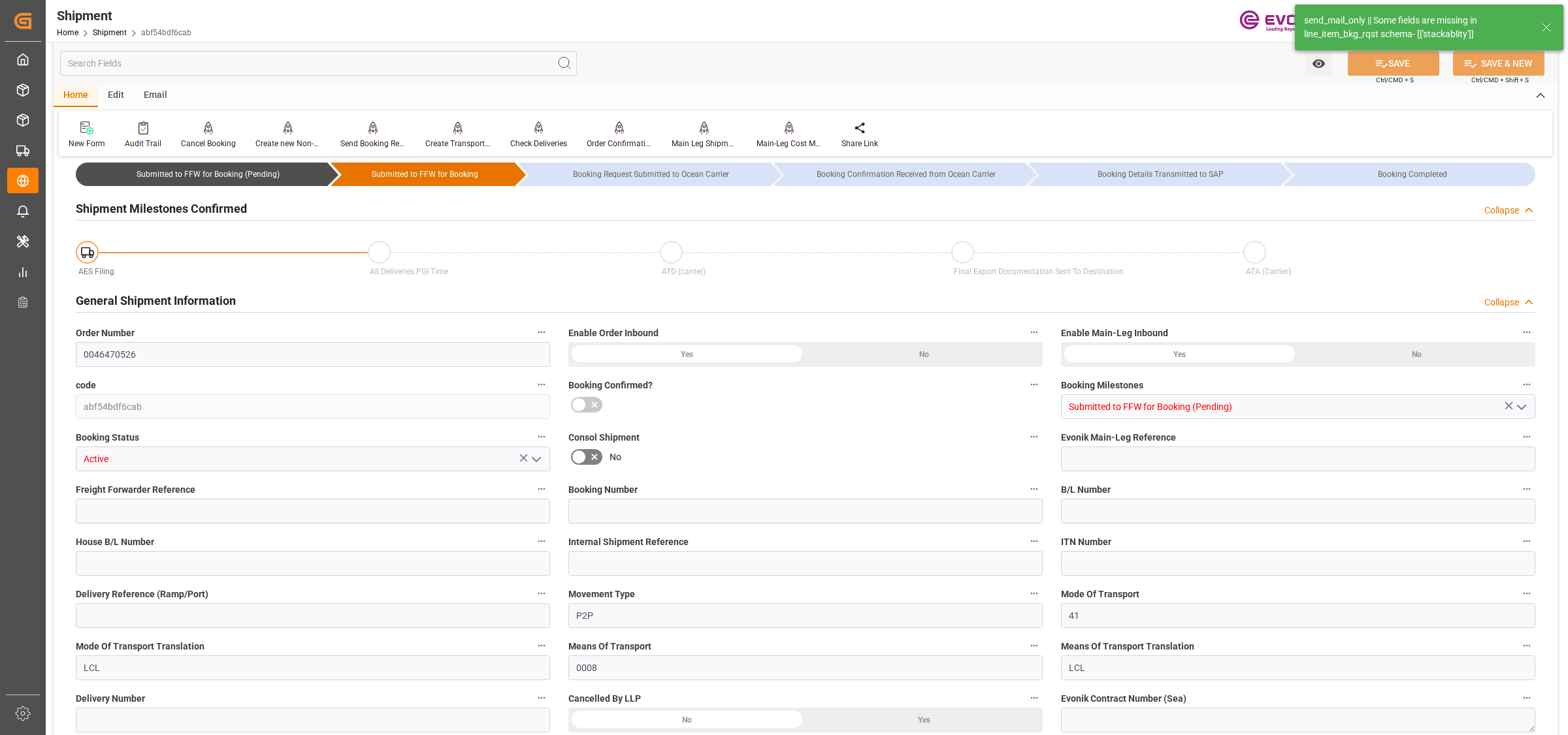
type input "AC Containerline"
type input "Leschaco Inc."
type input "1"
type input "22.7"
type input "876.7"
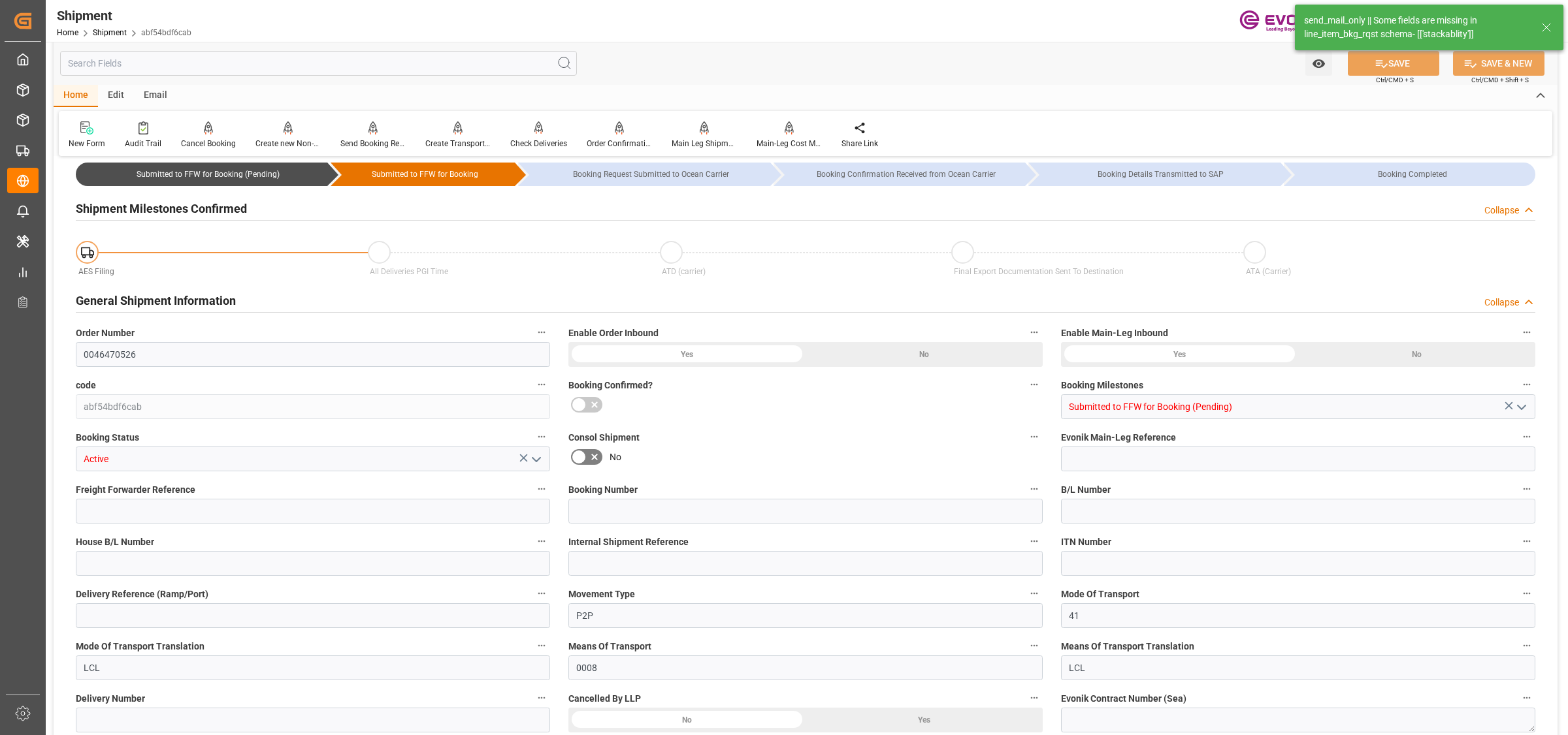
type input "1.3378"
type input "USLAX"
type input "IDJKT"
type input "9312781"
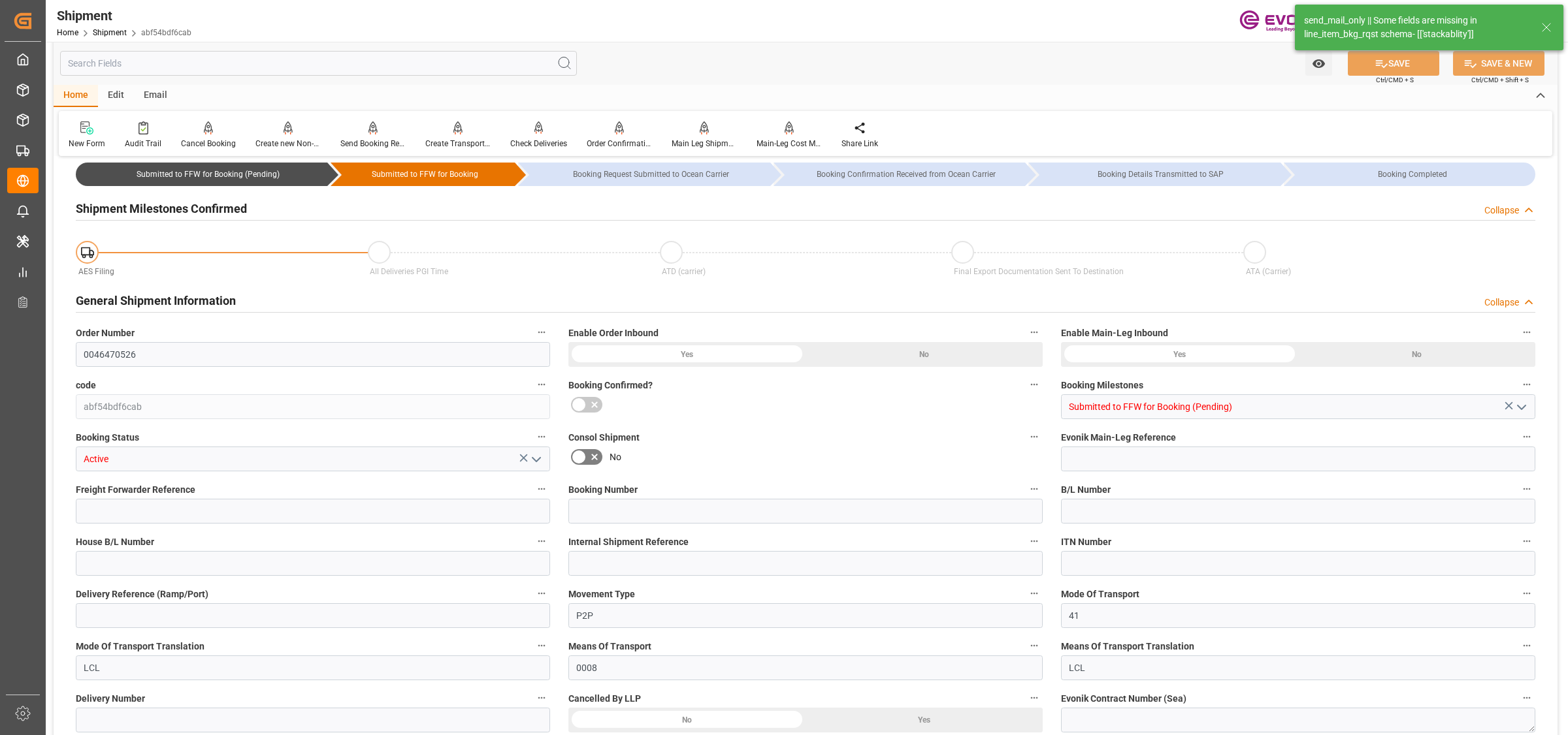
type input "USCHI"
type input "483"
type input "319"
type input "0"
type input "164"
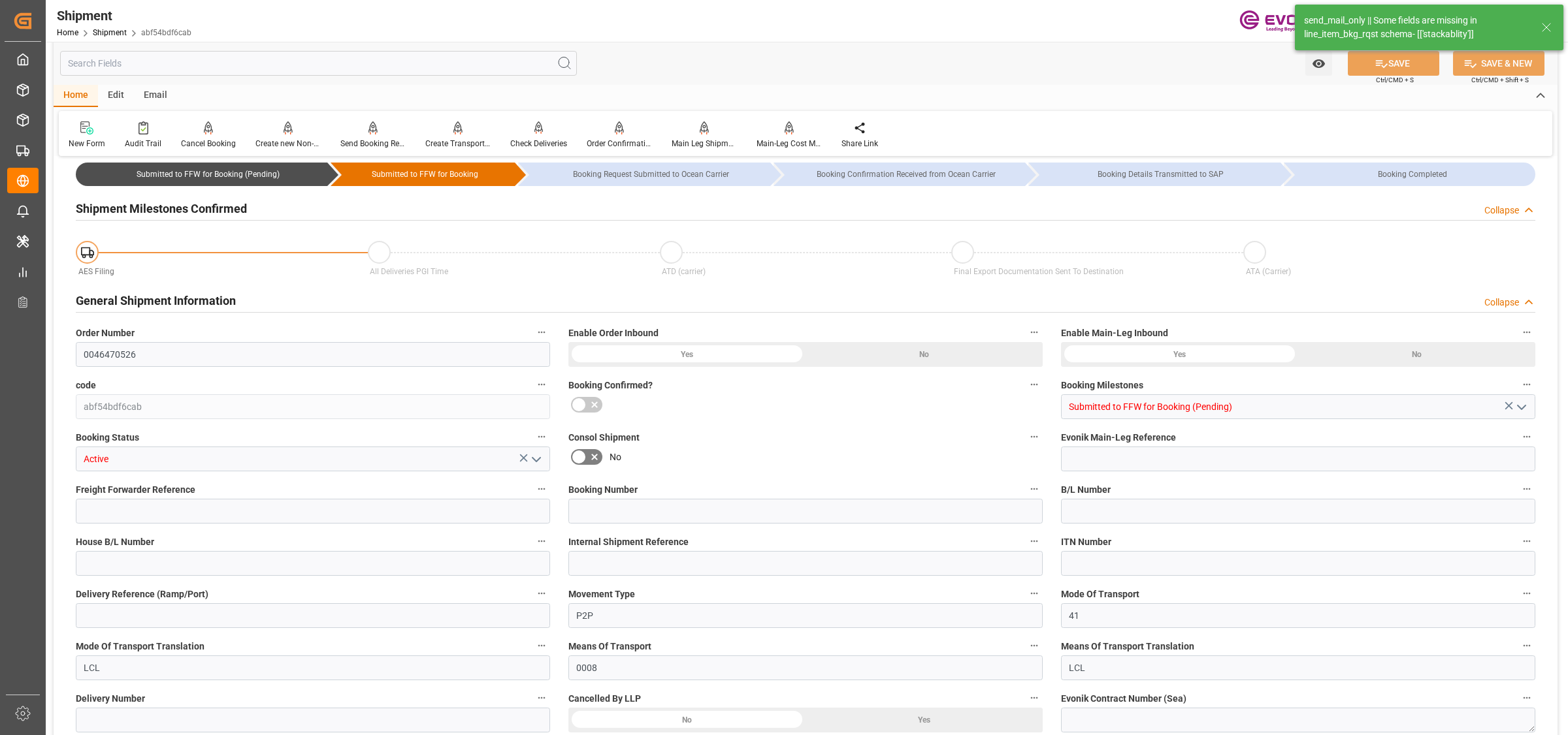
type input "4"
type input "DR"
type input "0"
type input "AC Containerline"
type input "Leschaco Inc."
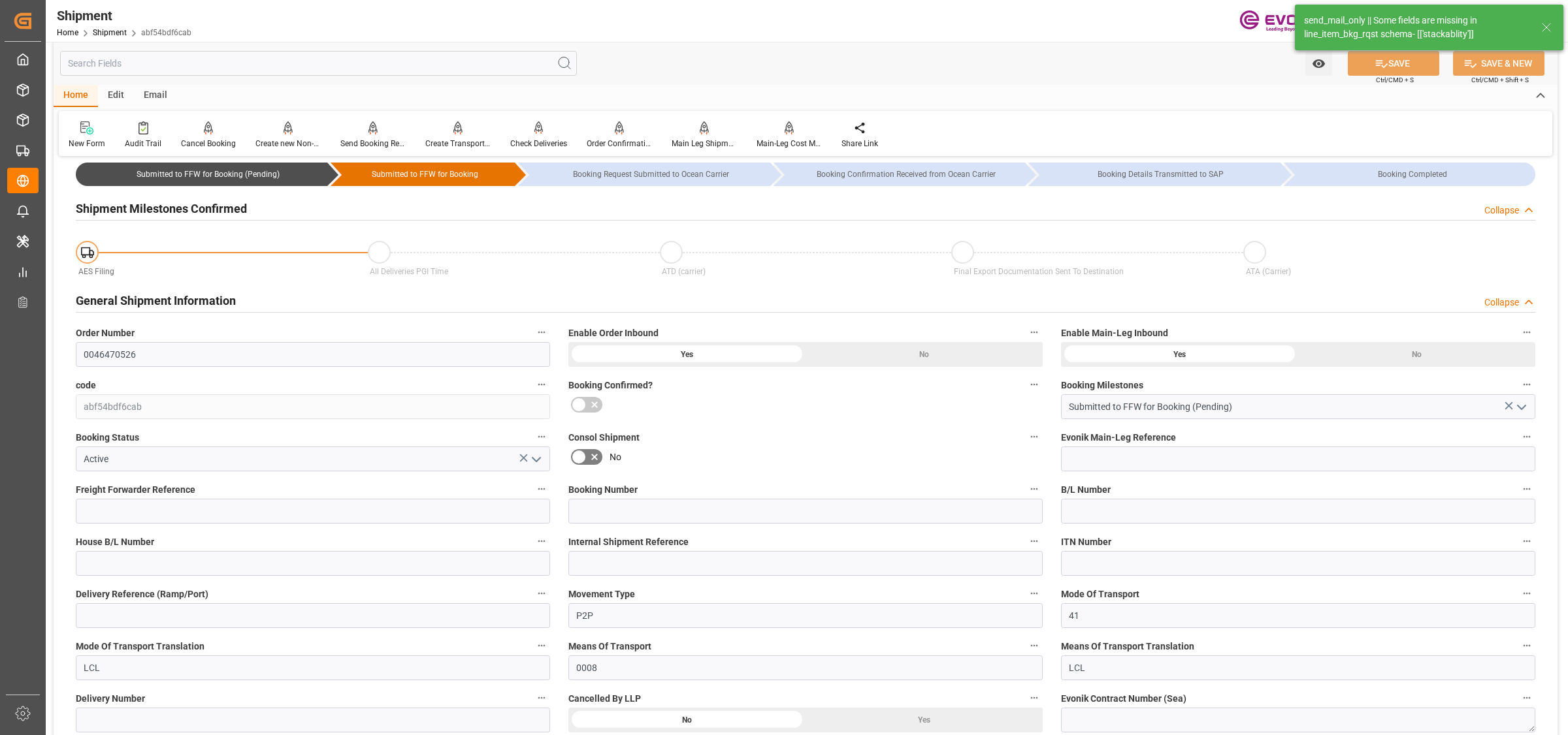
type input "12.10.2025 00:00"
type input "21.11.2025 00:00"
type input "22.09.2025 00:00"
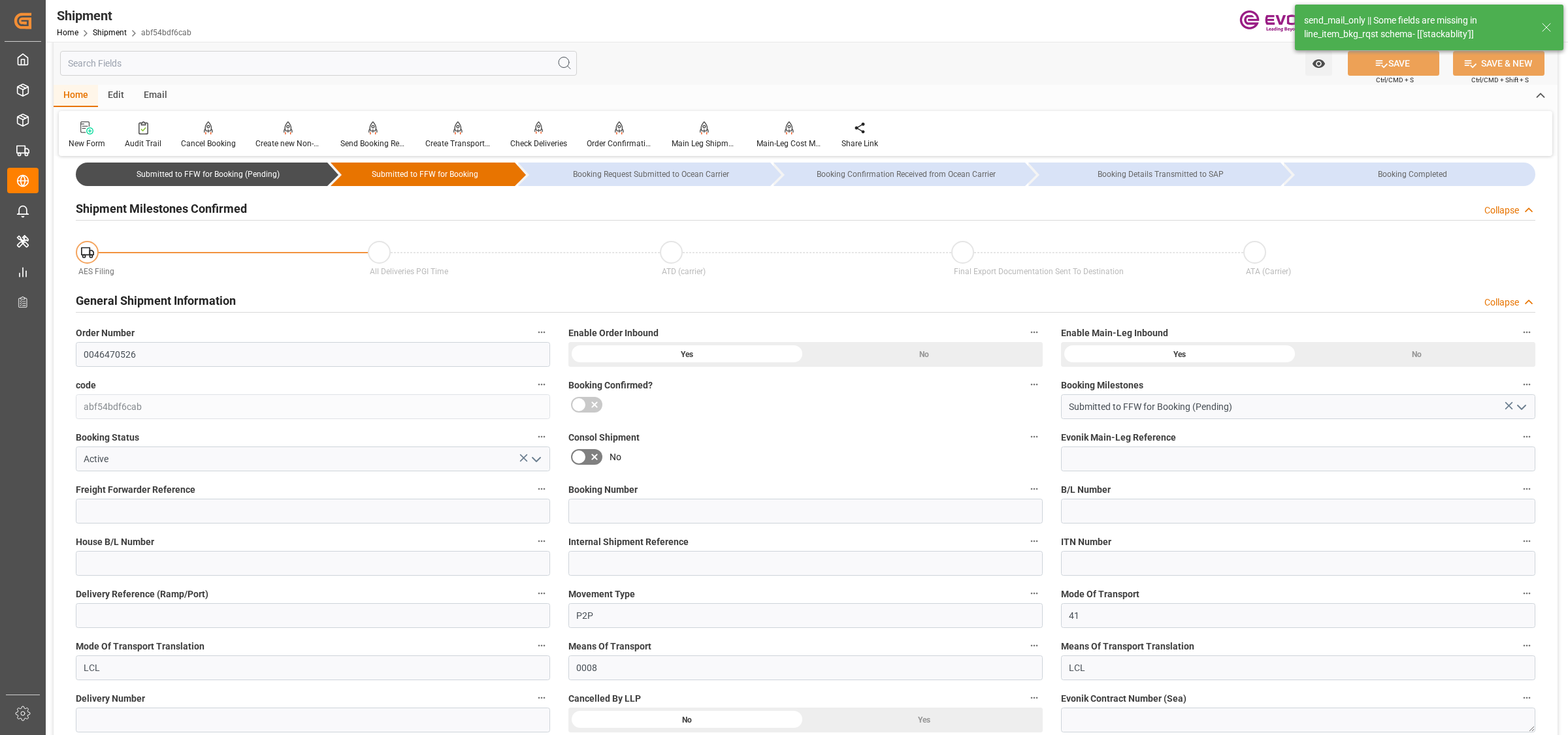
type input "17.11.2025"
type input "11.09.2025 04:27"
type input "11.09.2025 04:33"
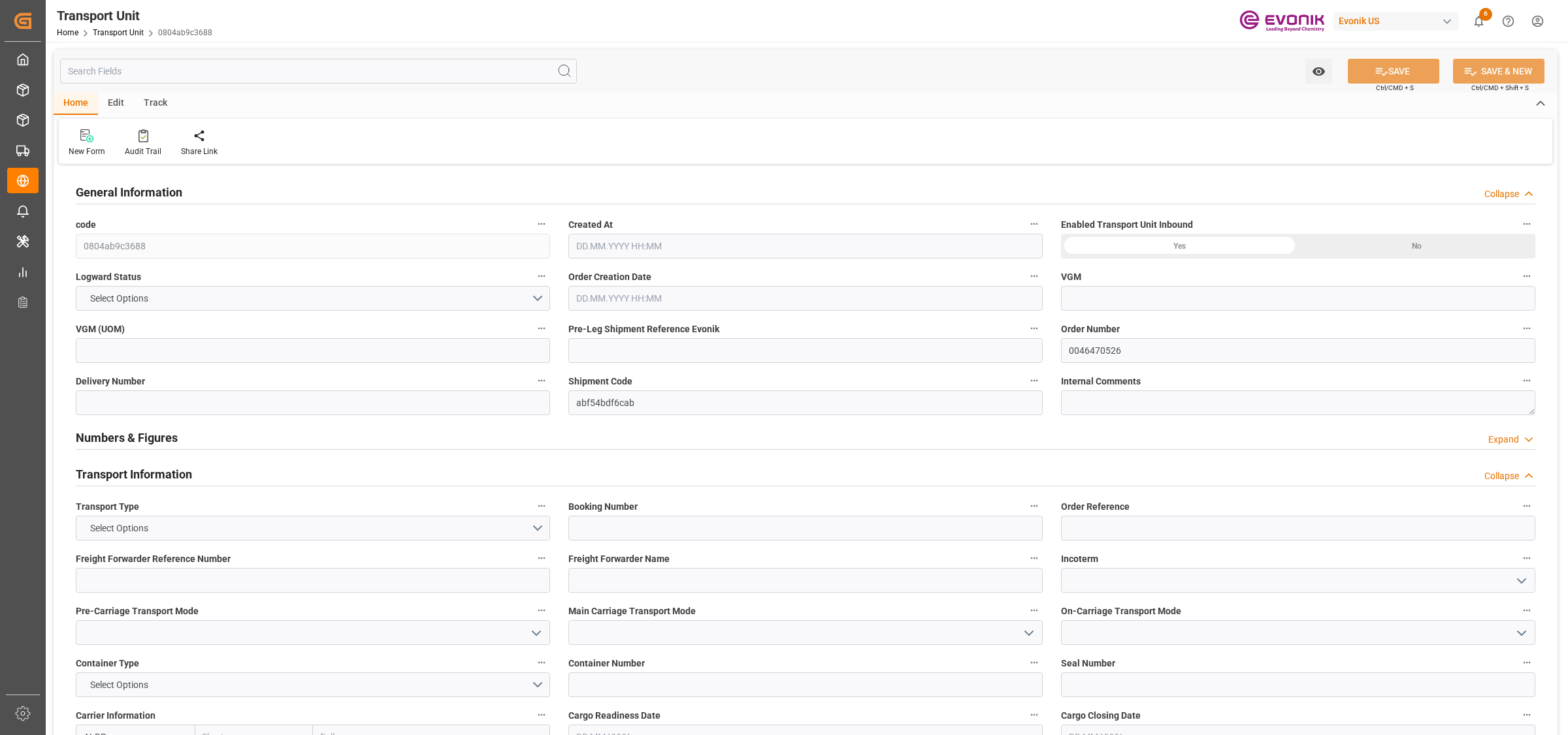
type input "AC Containerline"
type input "Leschaco Inc."
type input "USLAX"
type input "IDJKT"
type input "876.7"
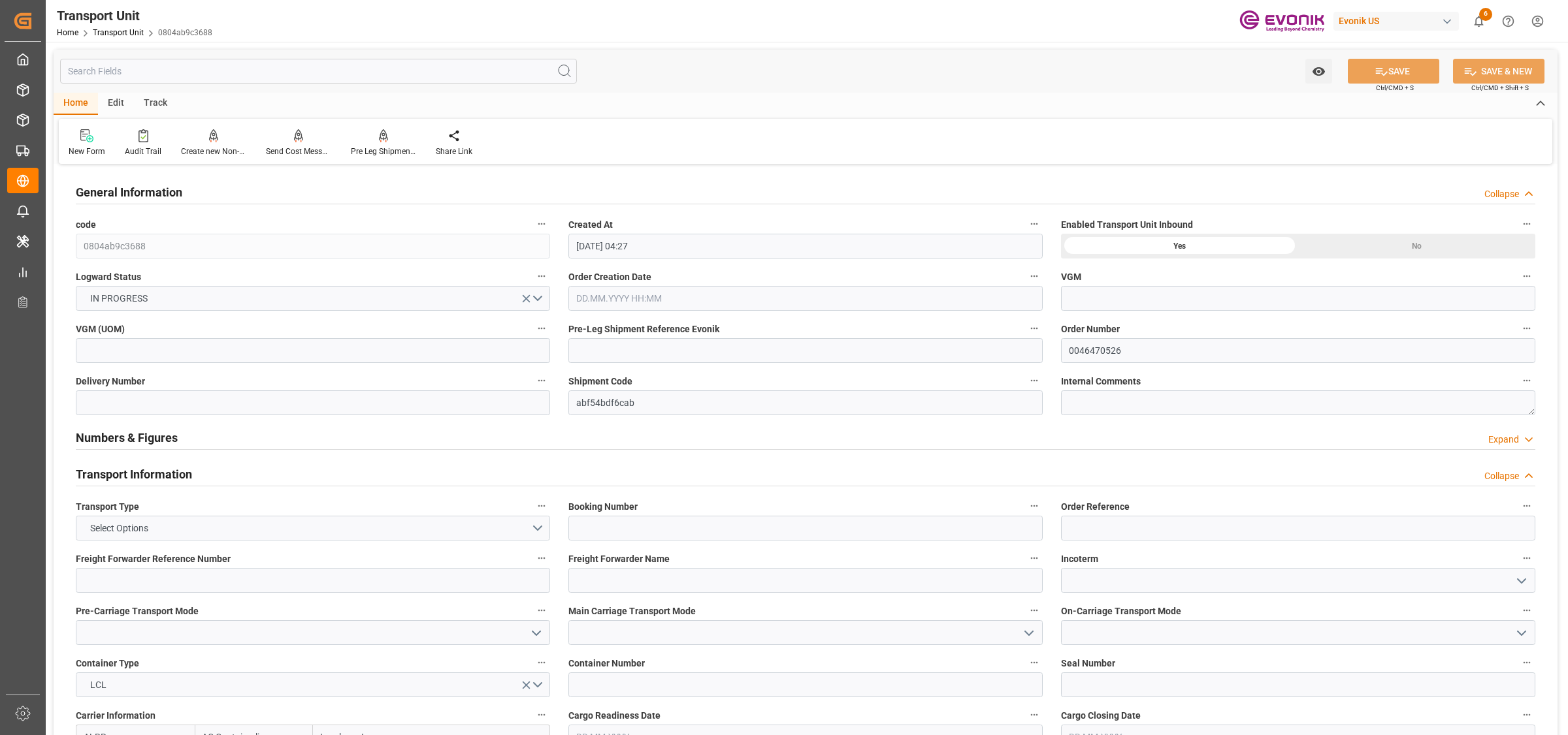
type input "[DATE] 04:27"
type input "17.11.2025"
type input "12.10.2025 00:00"
type input "21.11.2025 00:00"
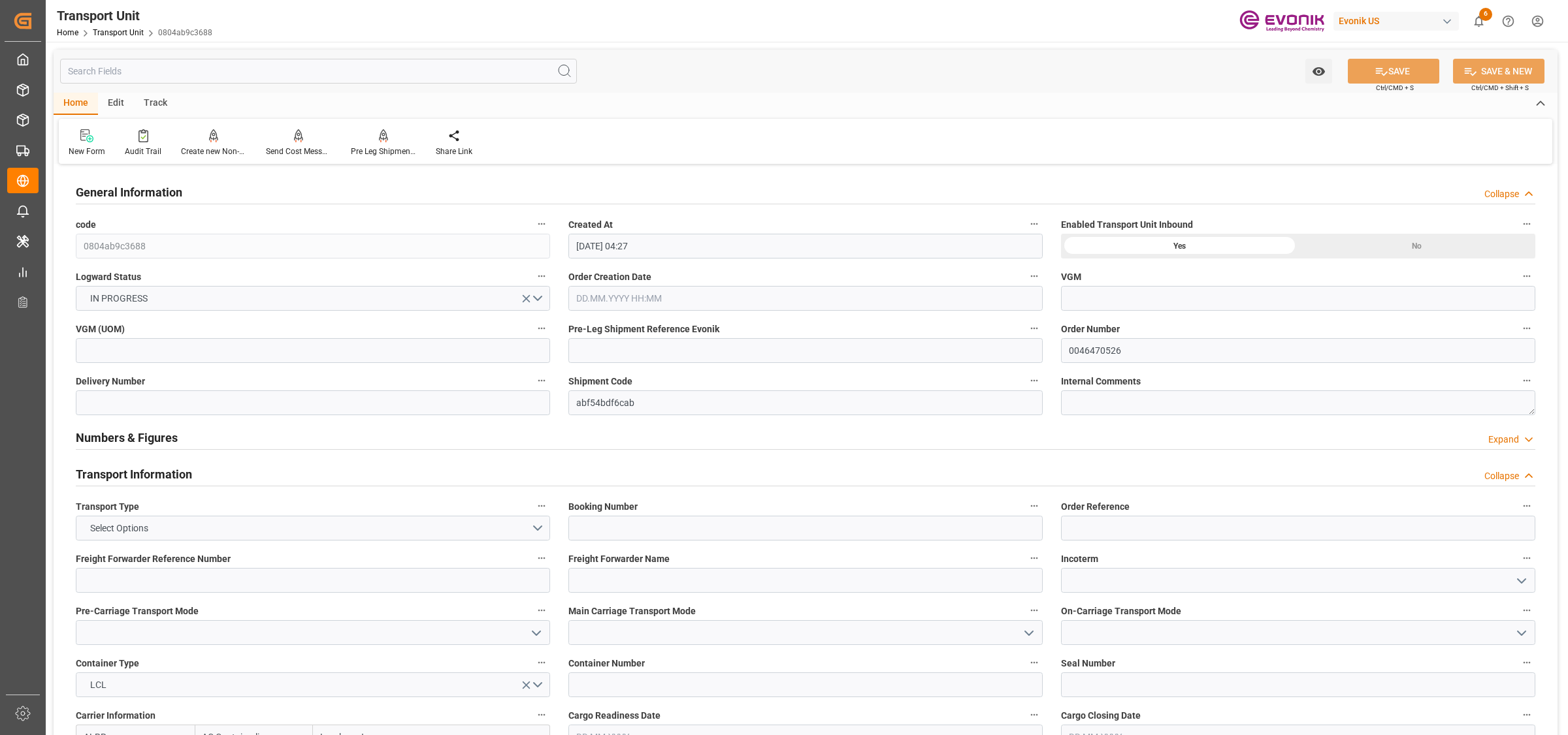
type input "21.11.2025 00:00"
type input "22.09.2025 00:00"
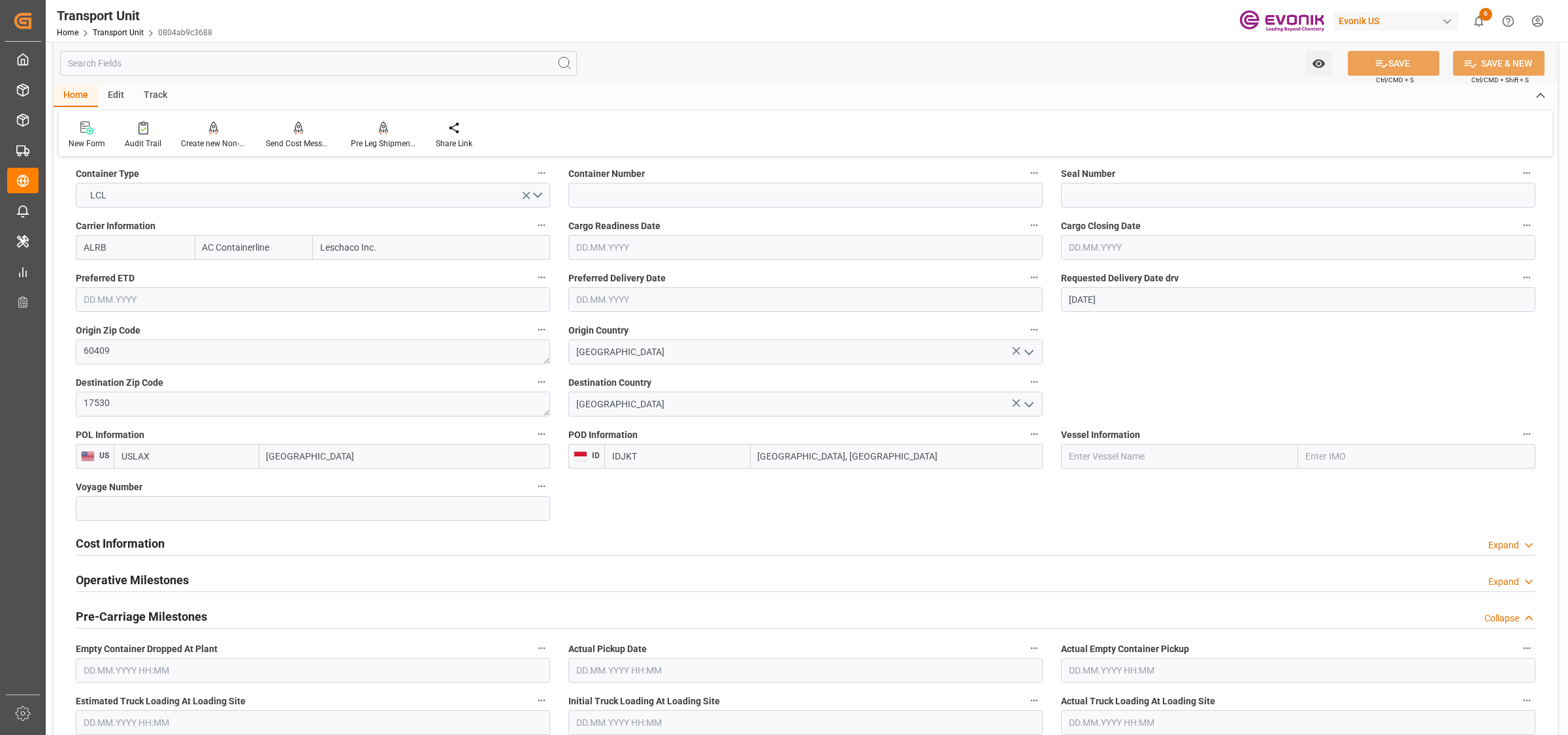
click at [151, 546] on h2 "Cost Information" at bounding box center [120, 543] width 89 height 17
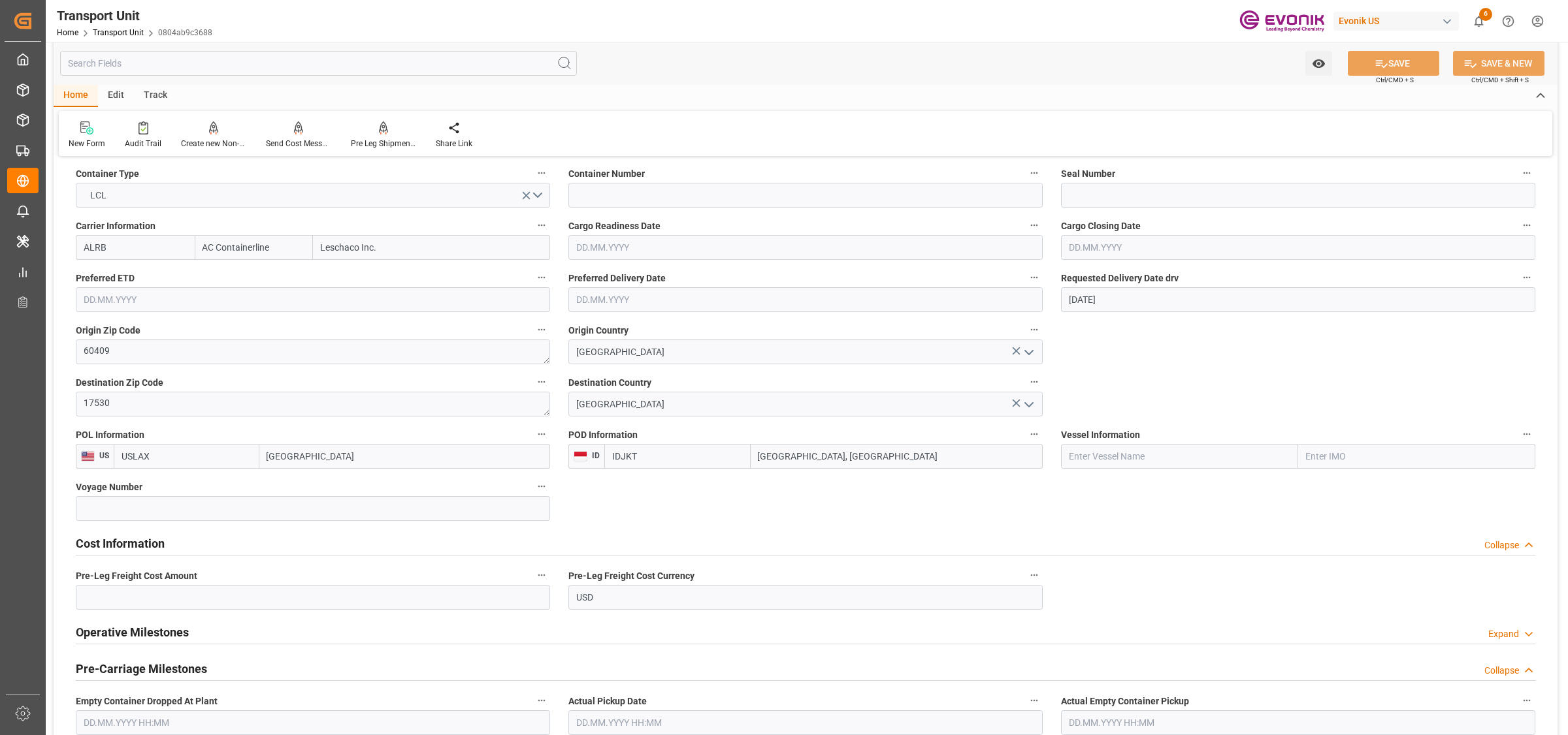
scroll to position [734, 0]
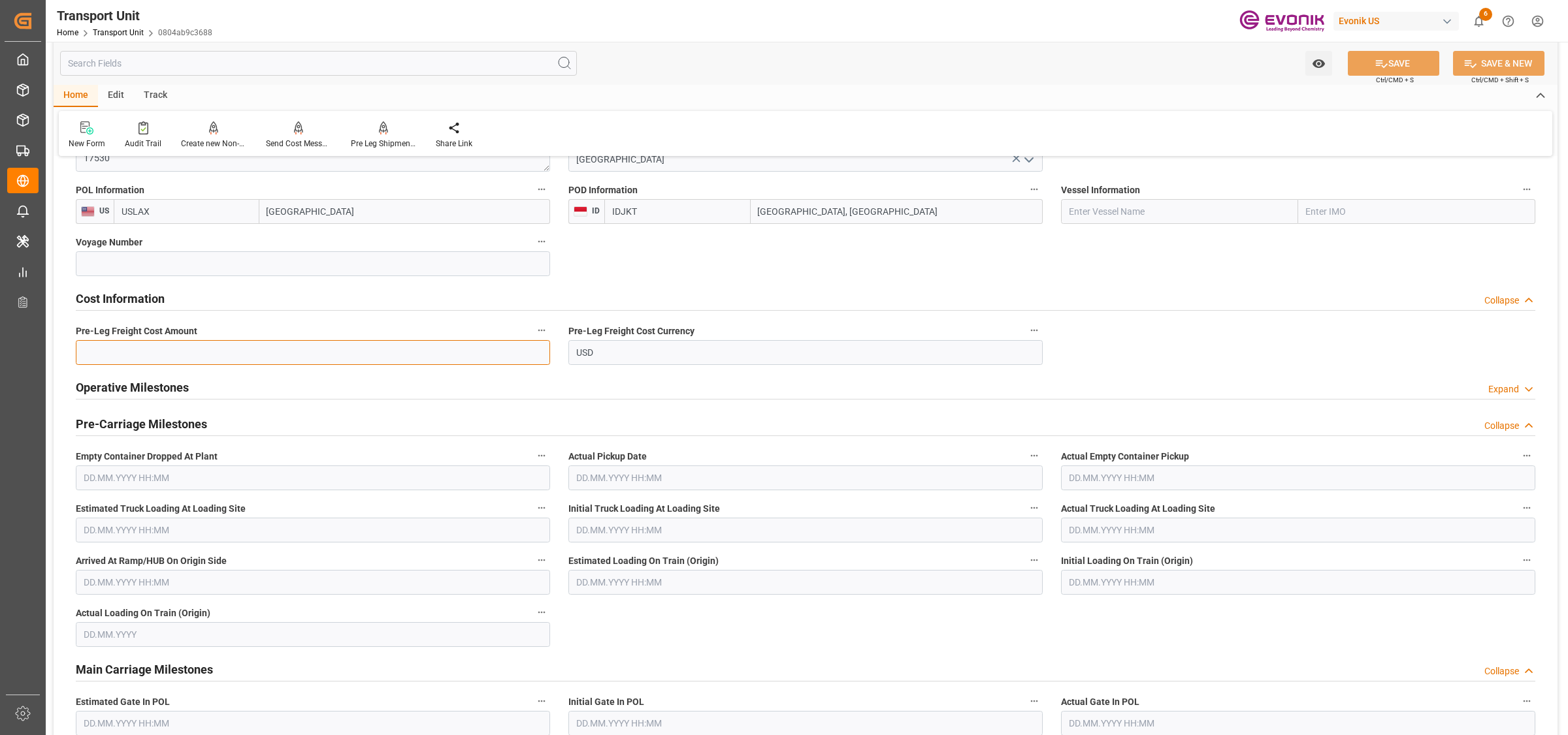
click at [208, 341] on input "text" at bounding box center [313, 352] width 474 height 24
paste input "164"
type input "164"
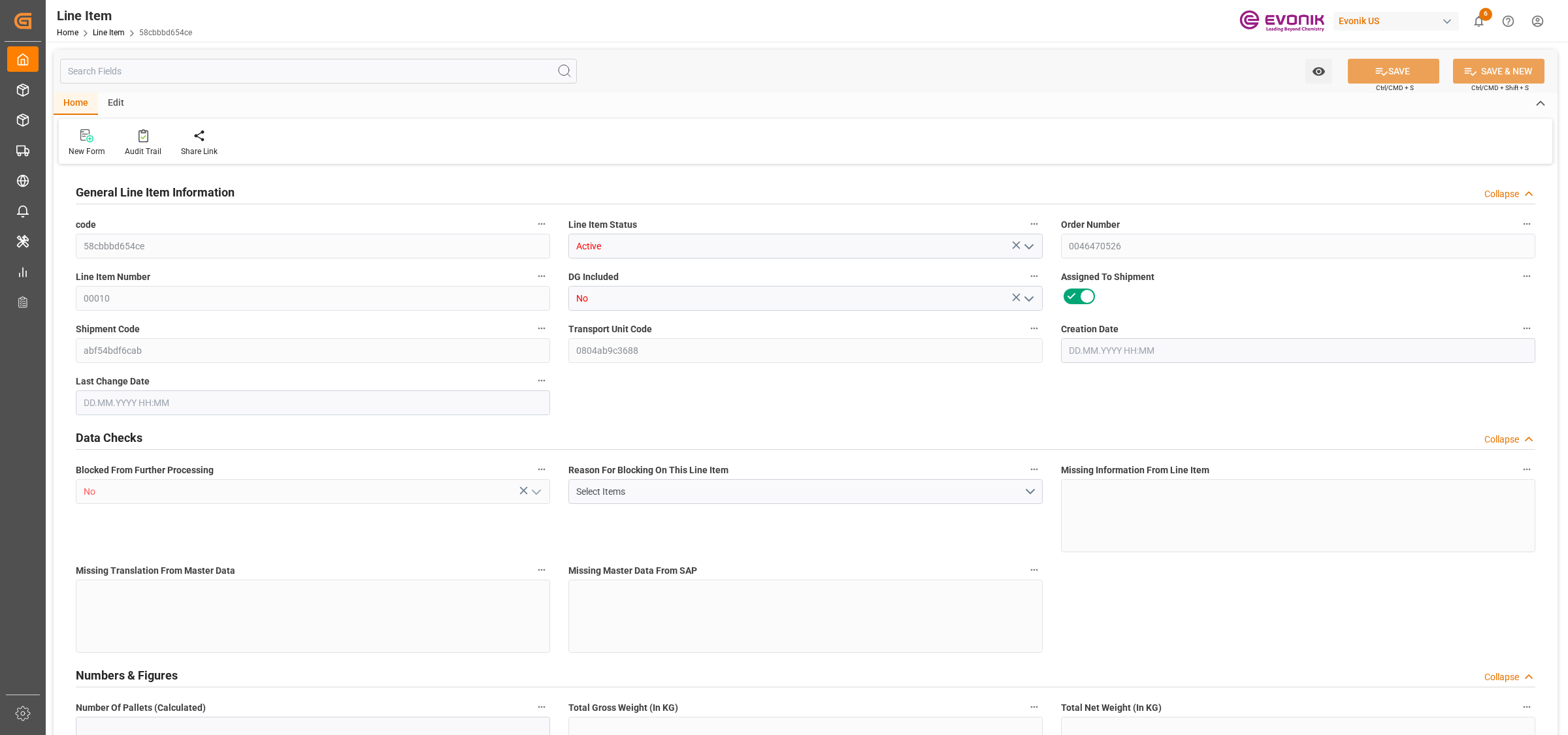
type input "1"
type input "854"
type input "816"
type input "1.1549"
type input "4"
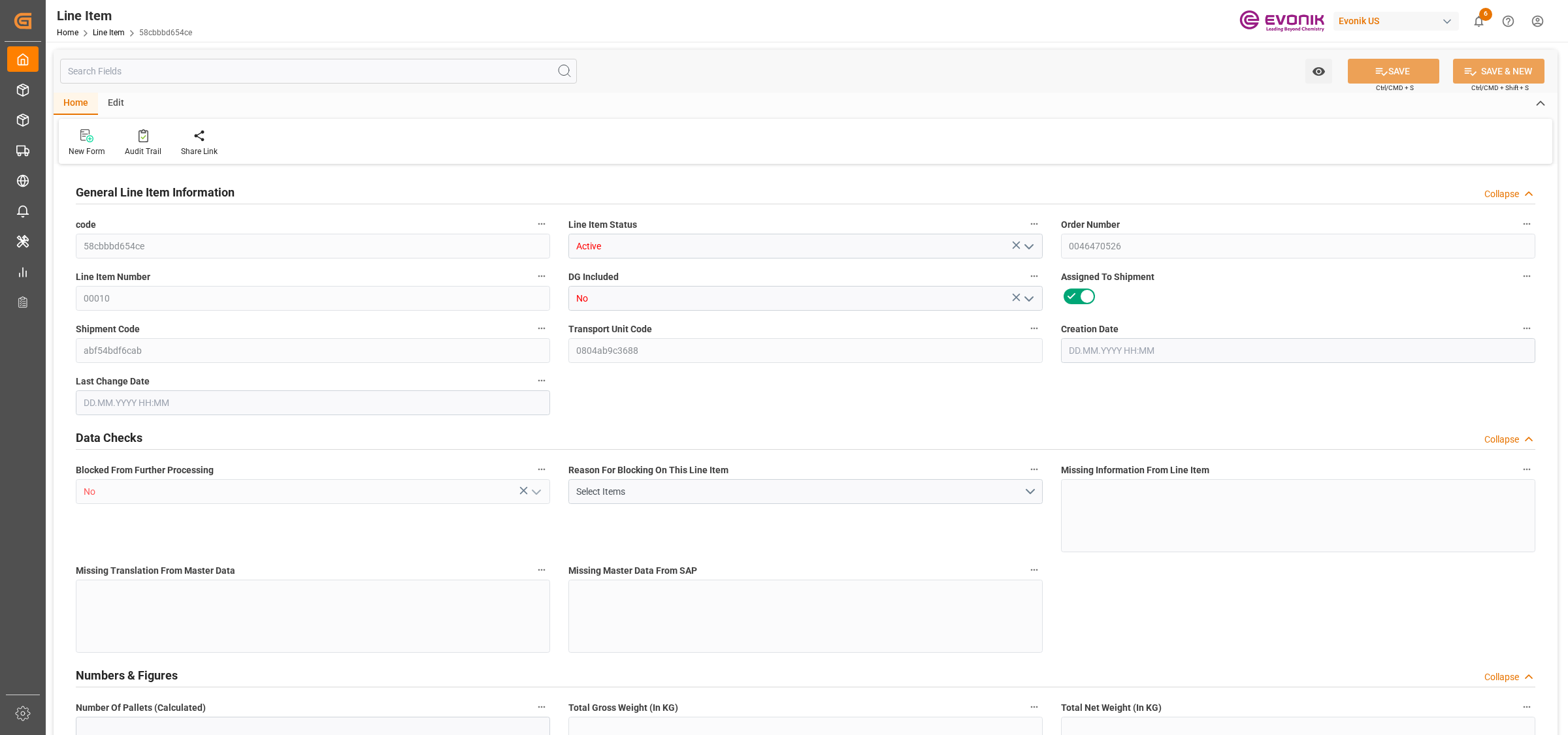
type input "6217.92"
type input "4"
type input "854"
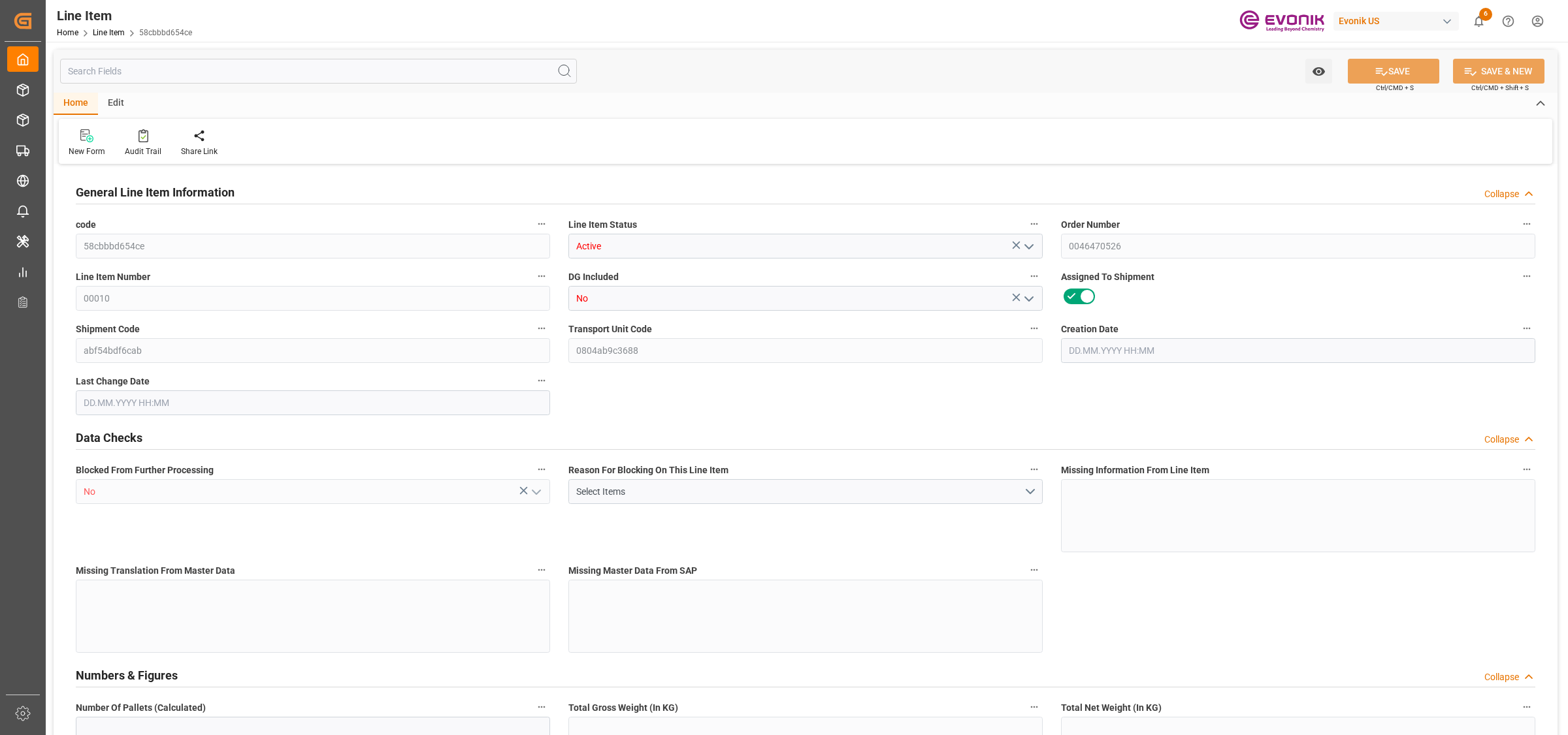
type input "876.7"
type input "816"
type input "1.1549"
type input "1154.9"
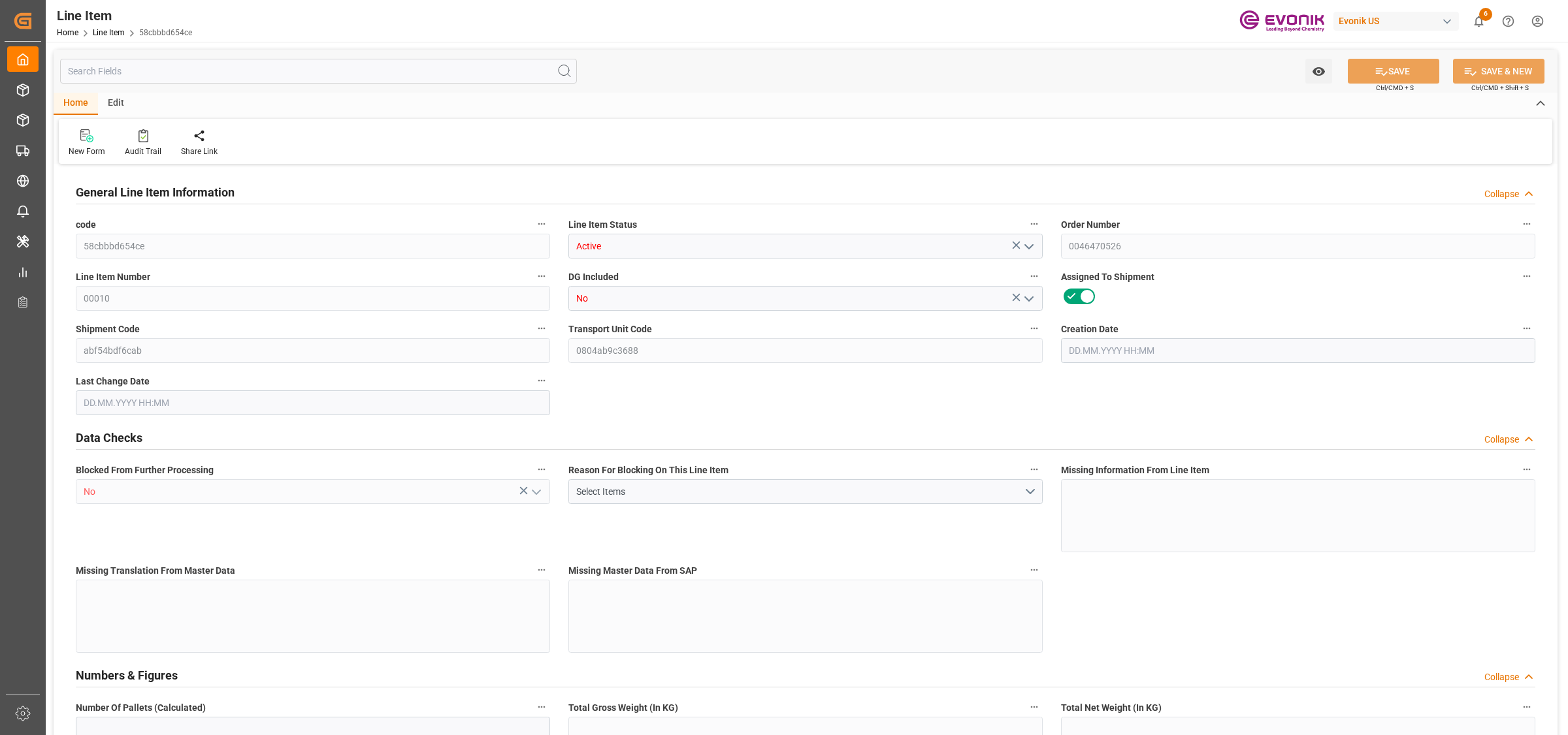
type input "0"
click at [257, 72] on input "text" at bounding box center [318, 71] width 517 height 24
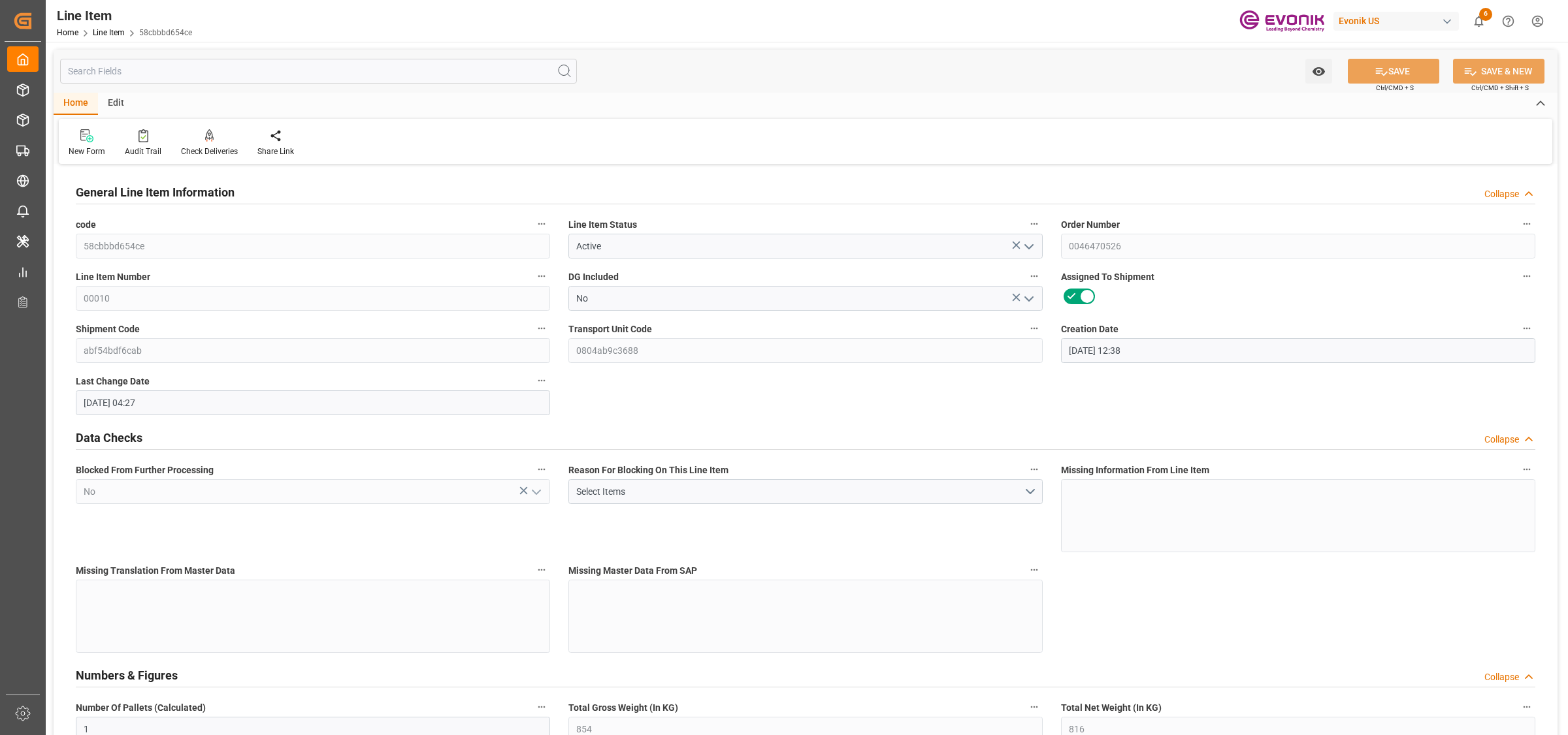
type input "[DATE] 12:38"
type input "[DATE] 04:27"
type input "[DATE]"
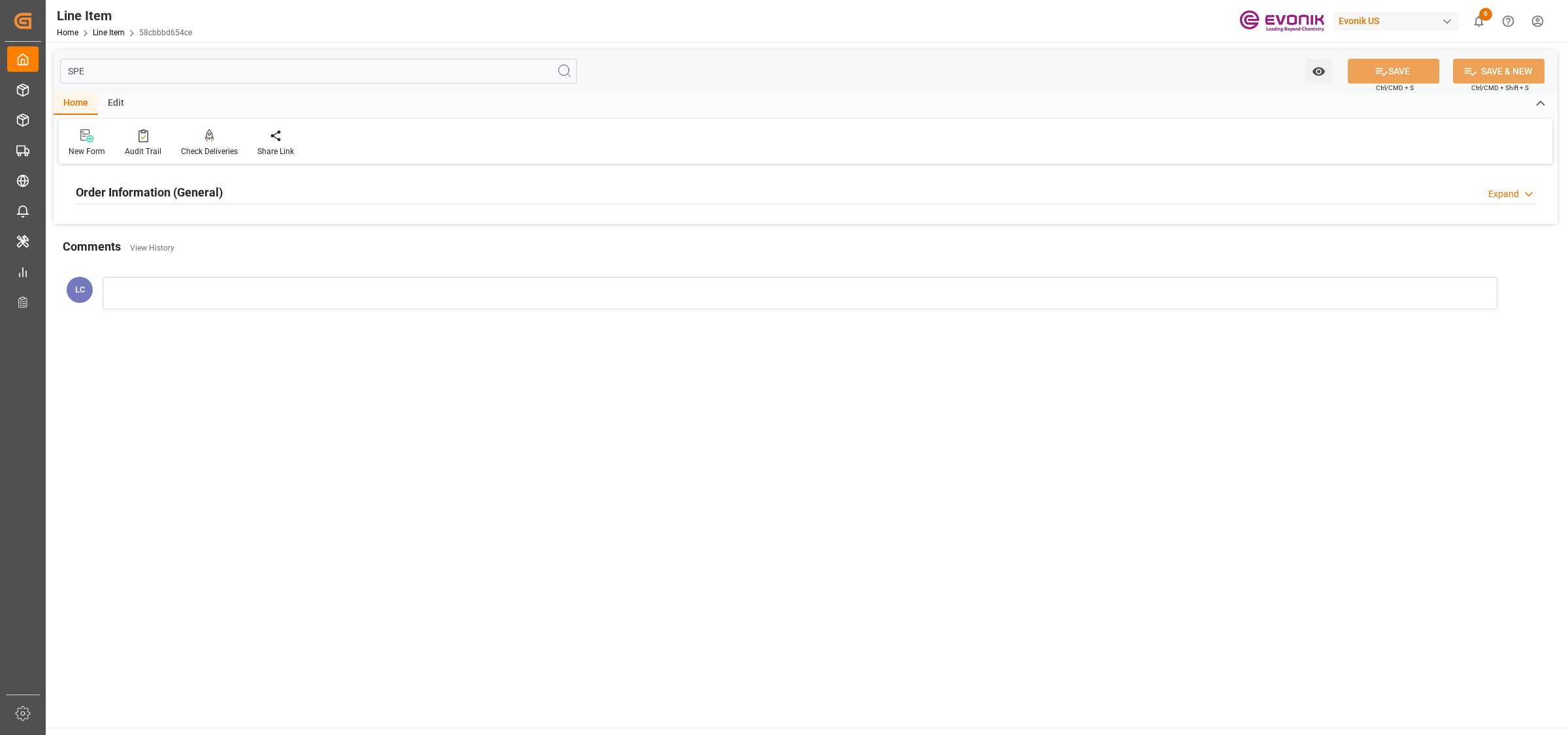
type input "SPE"
click at [243, 192] on div "Order Information (General) Expand" at bounding box center [805, 191] width 1460 height 24
click at [213, 264] on div at bounding box center [313, 270] width 474 height 73
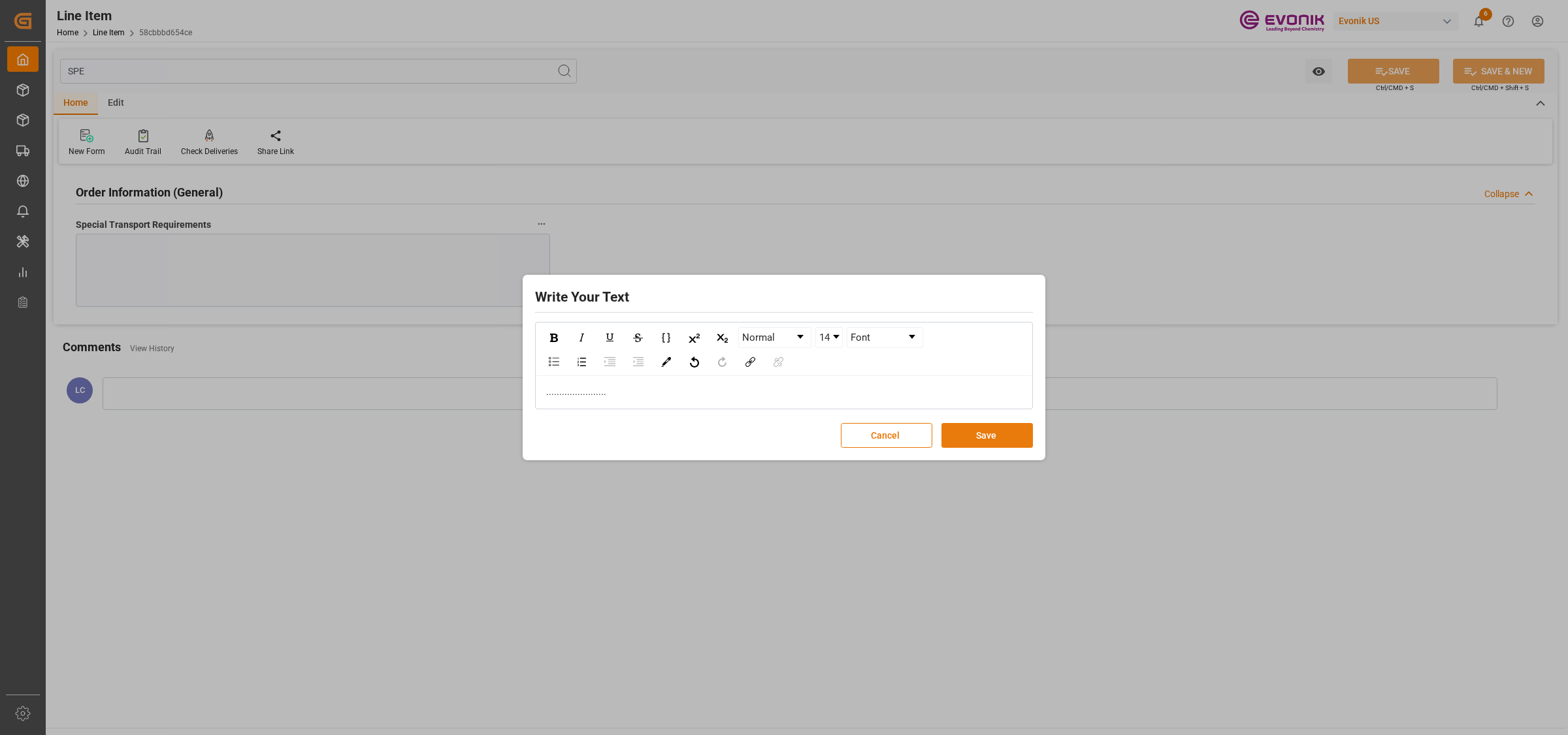
click at [1003, 429] on button "Save" at bounding box center [987, 435] width 92 height 24
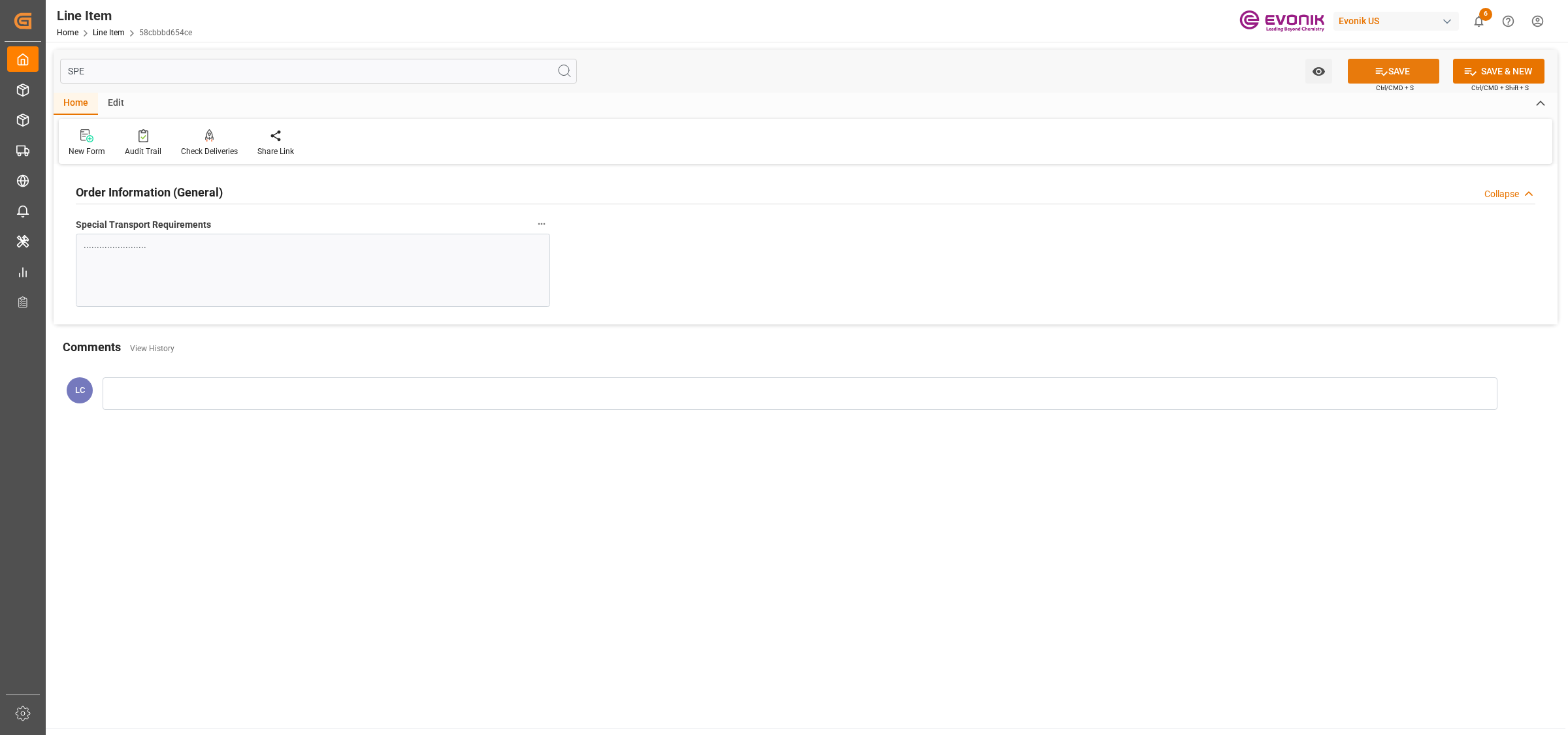
click at [1408, 64] on button "SAVE" at bounding box center [1393, 71] width 92 height 24
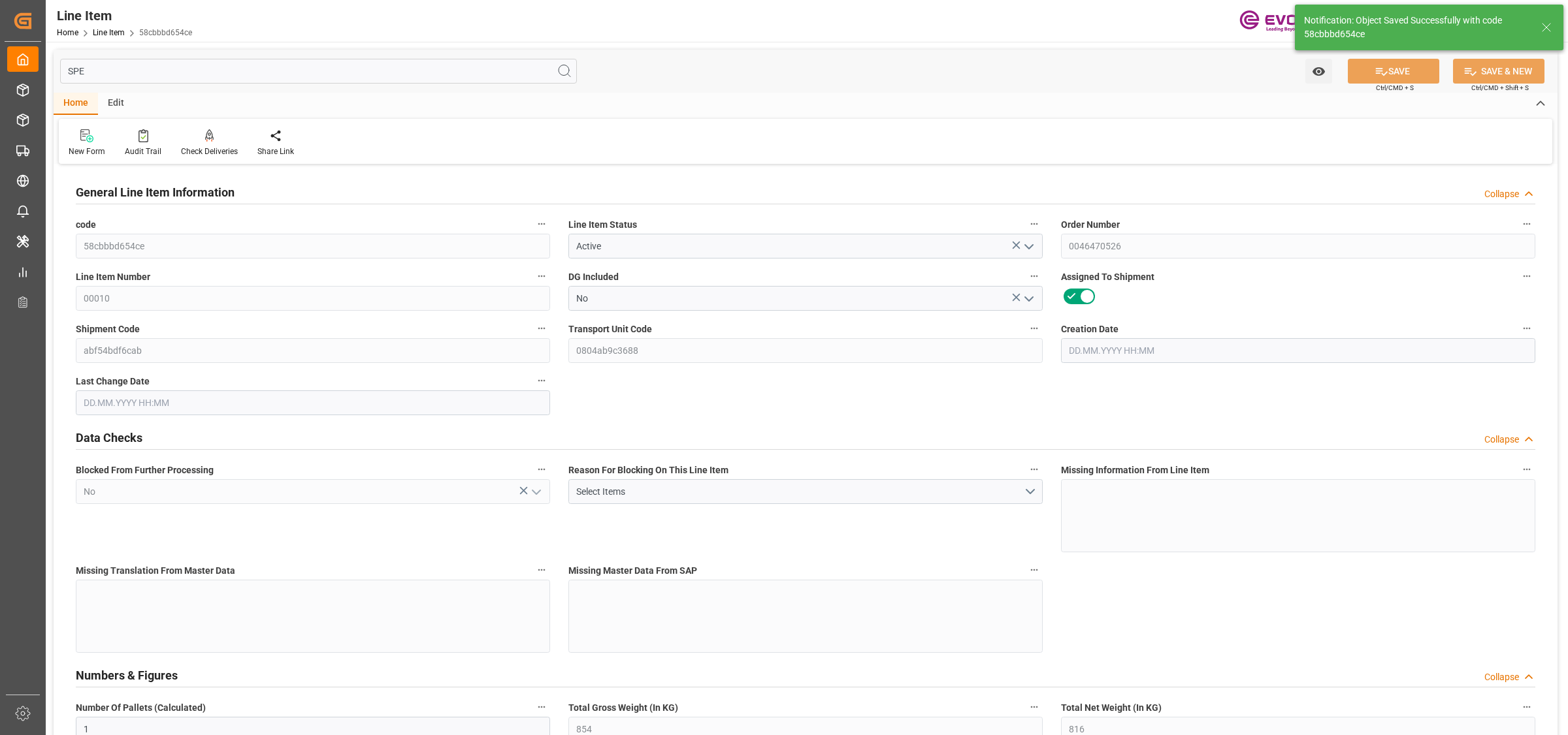
type input "1"
type input "854"
type input "816"
type input "1.1549"
type input "4"
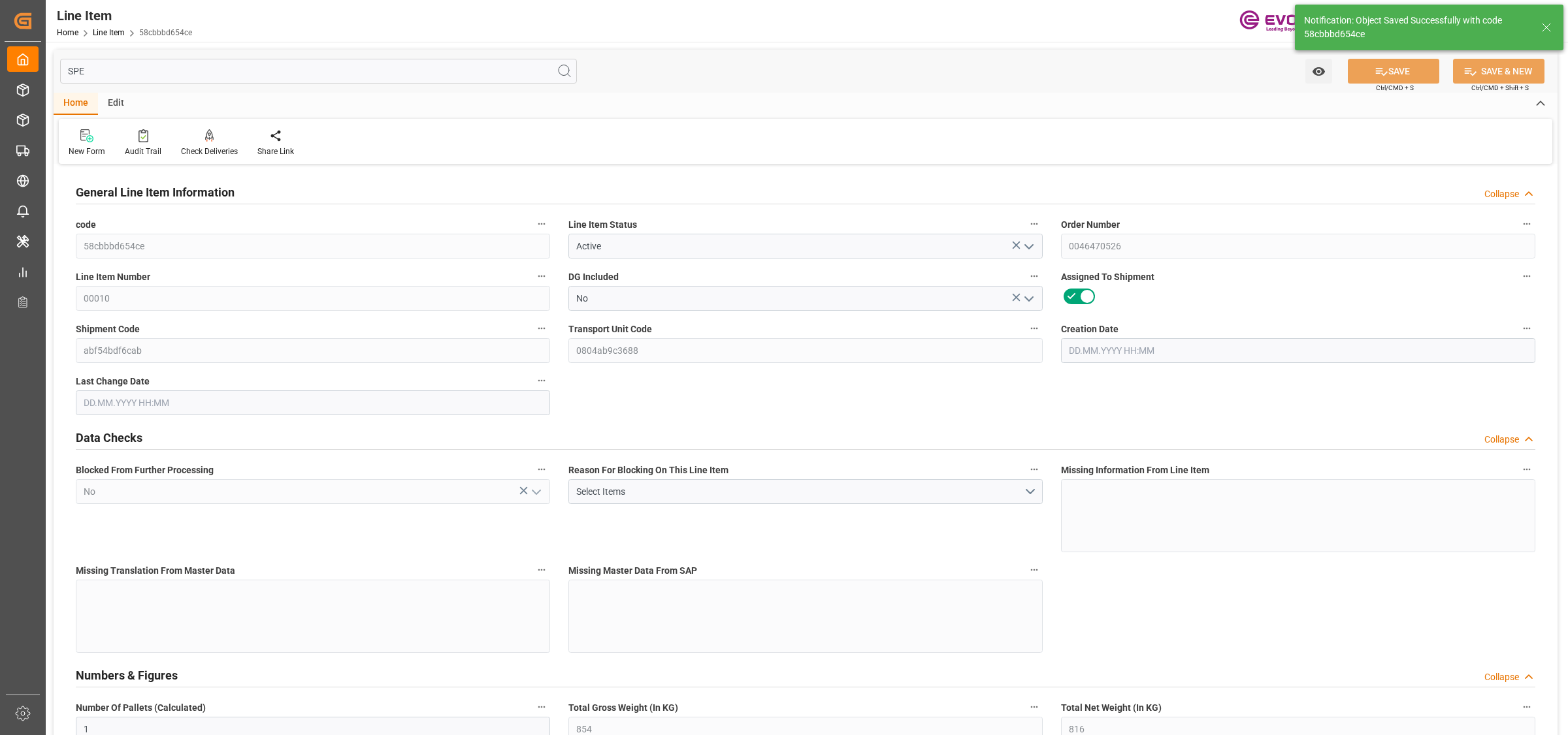
type input "6217.92"
type input "4"
type input "854"
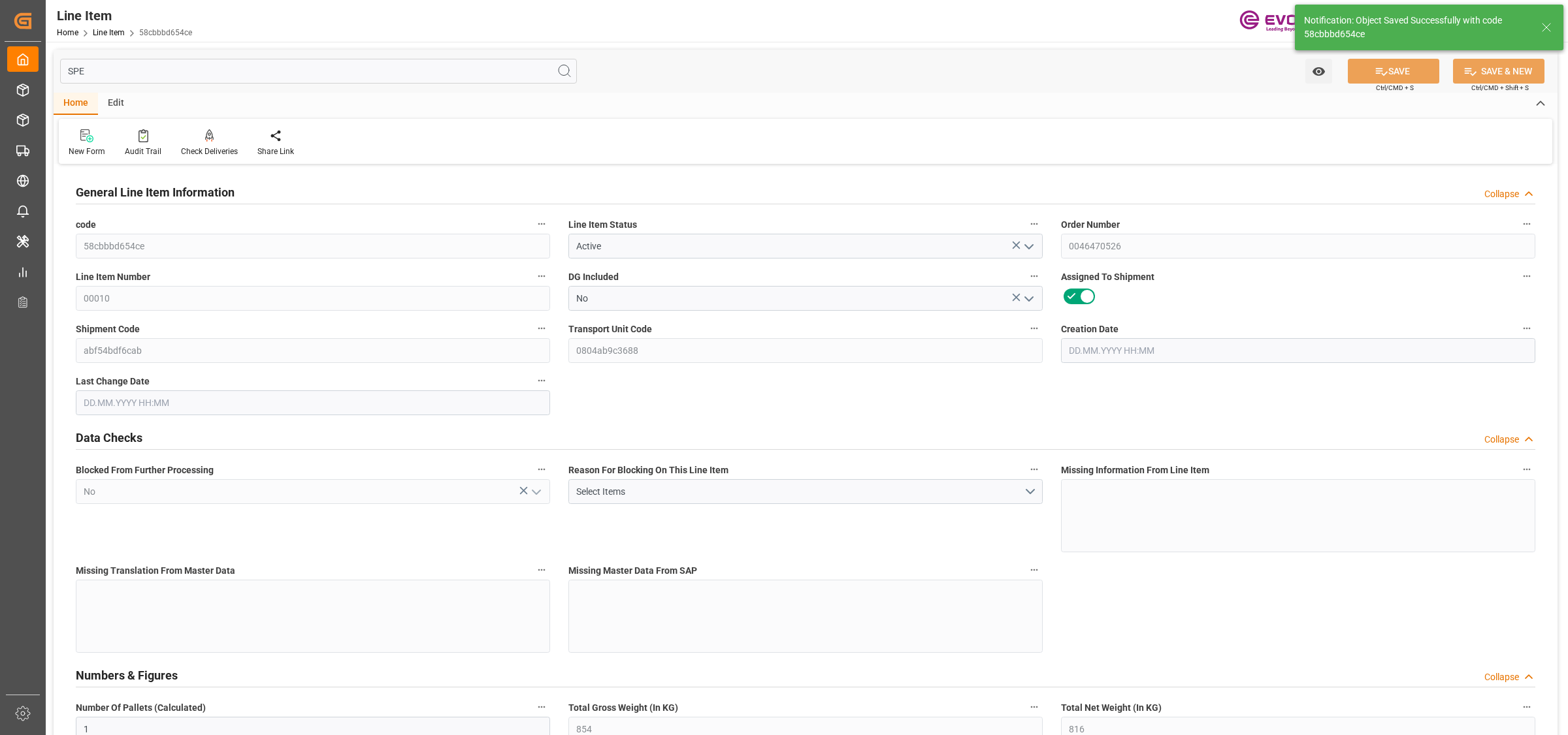
type input "876.7"
type input "816"
type input "1.1549"
type input "1154.9"
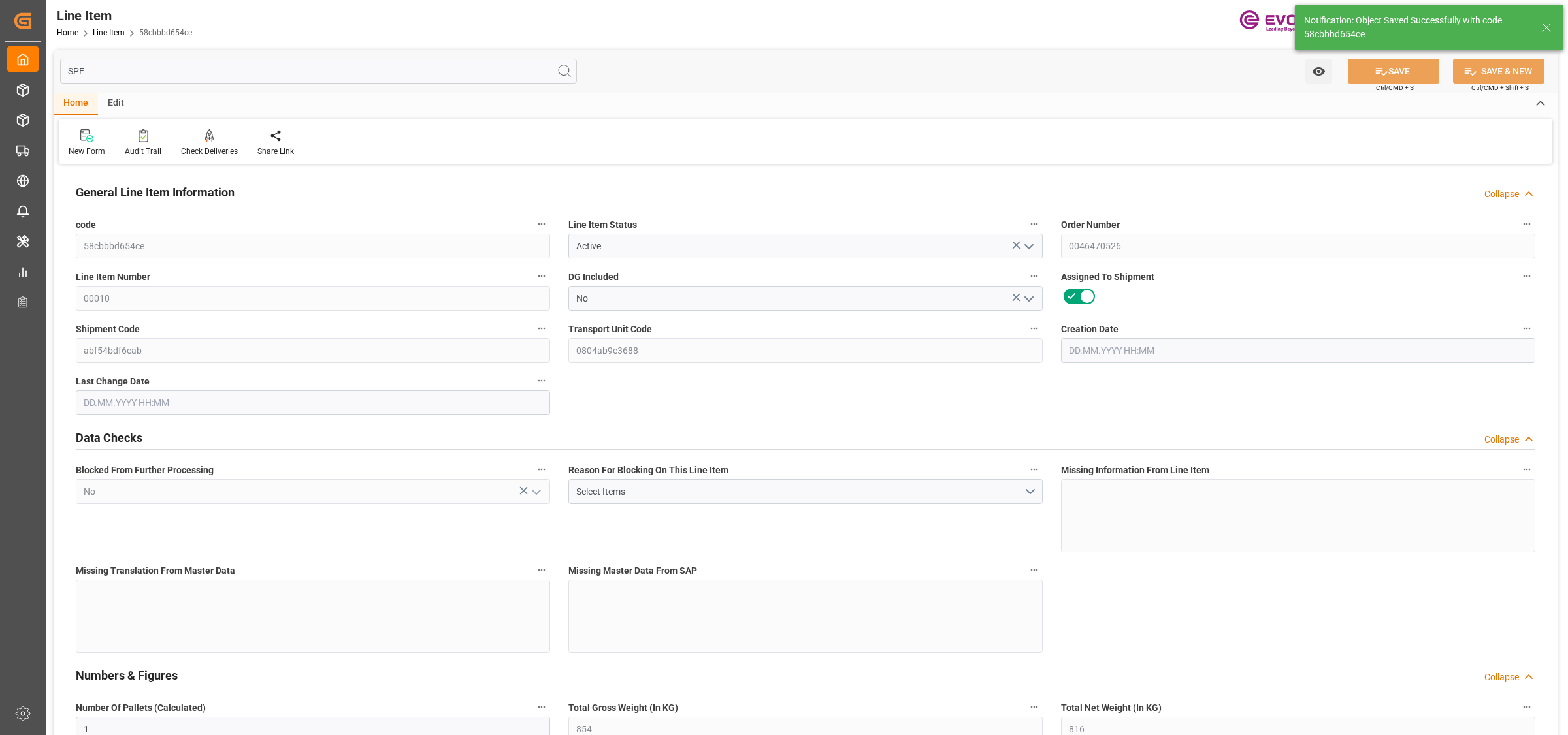
type input "0"
type input "[DATE] 12:38"
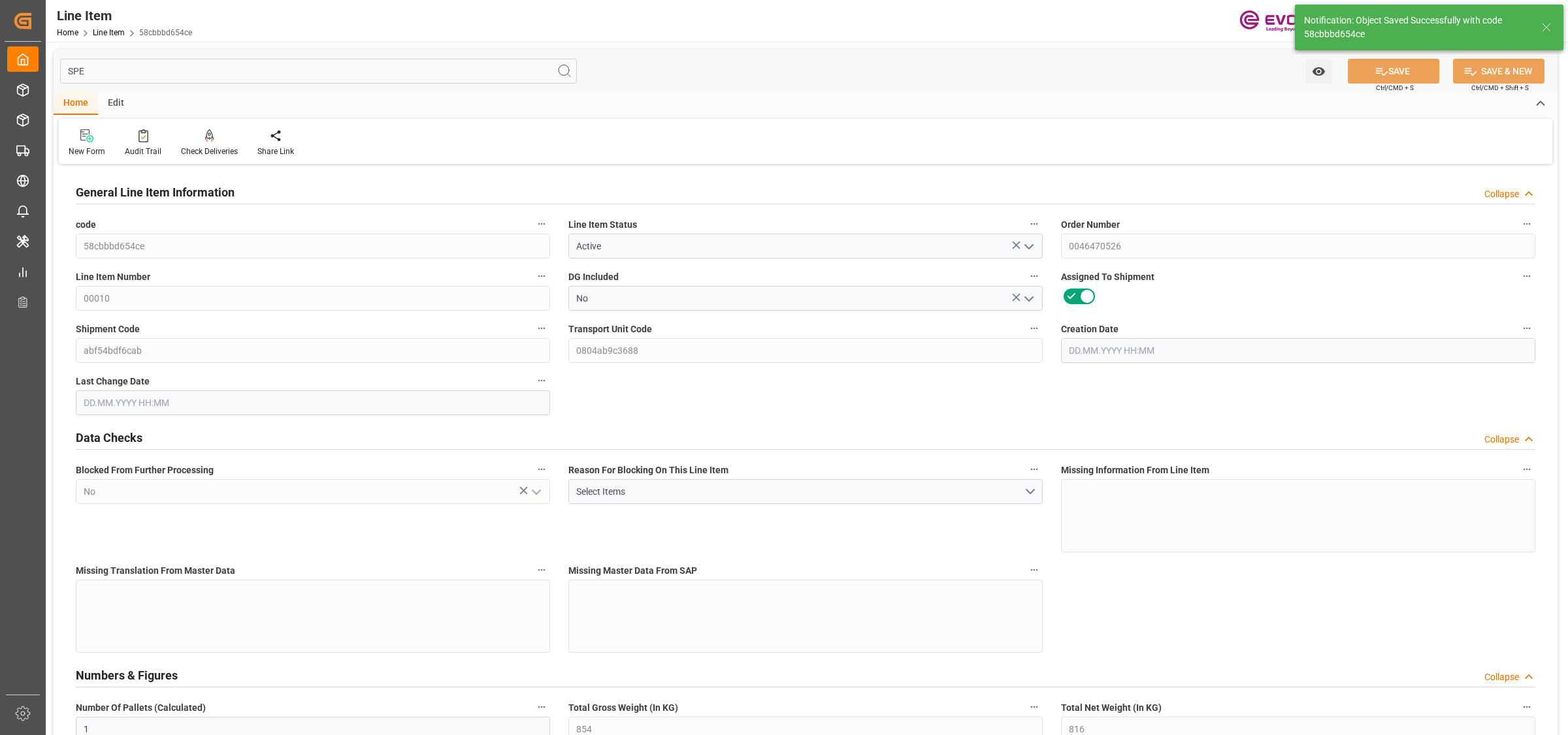
type input "[DATE] 04:33"
type input "[DATE]"
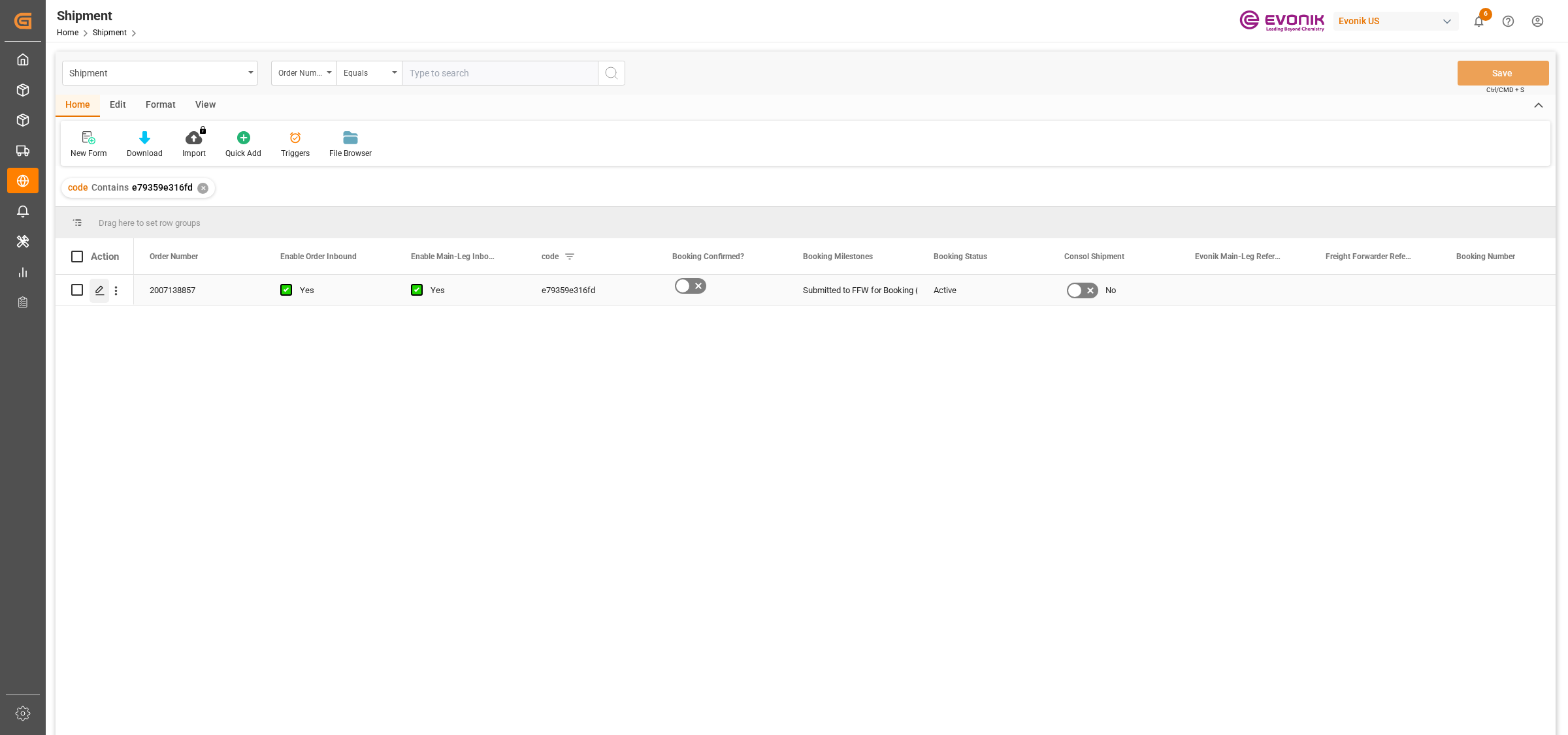
click at [98, 288] on icon "Press SPACE to select this row." at bounding box center [99, 290] width 10 height 10
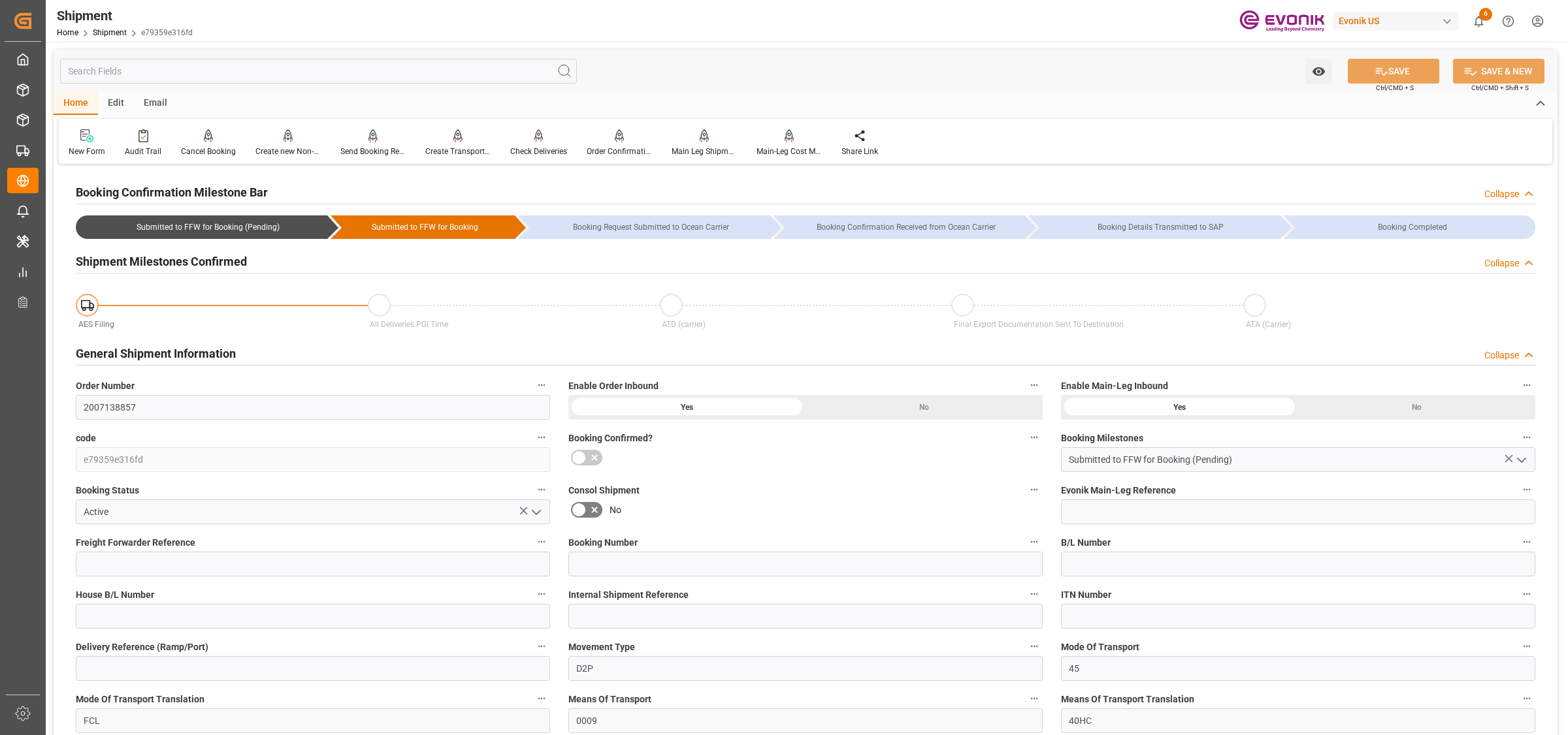
scroll to position [408, 0]
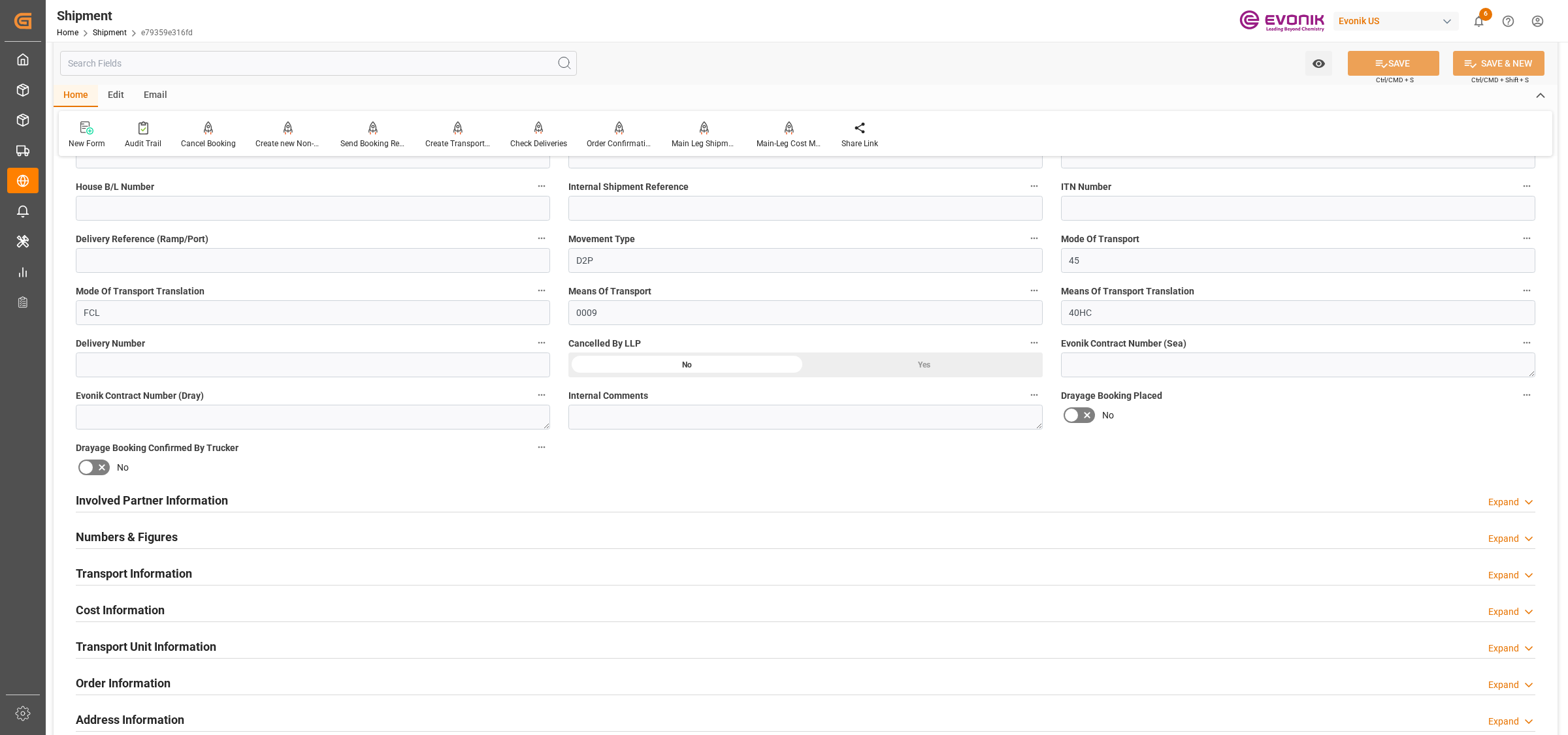
click at [369, 501] on div "Involved Partner Information Expand" at bounding box center [805, 499] width 1460 height 24
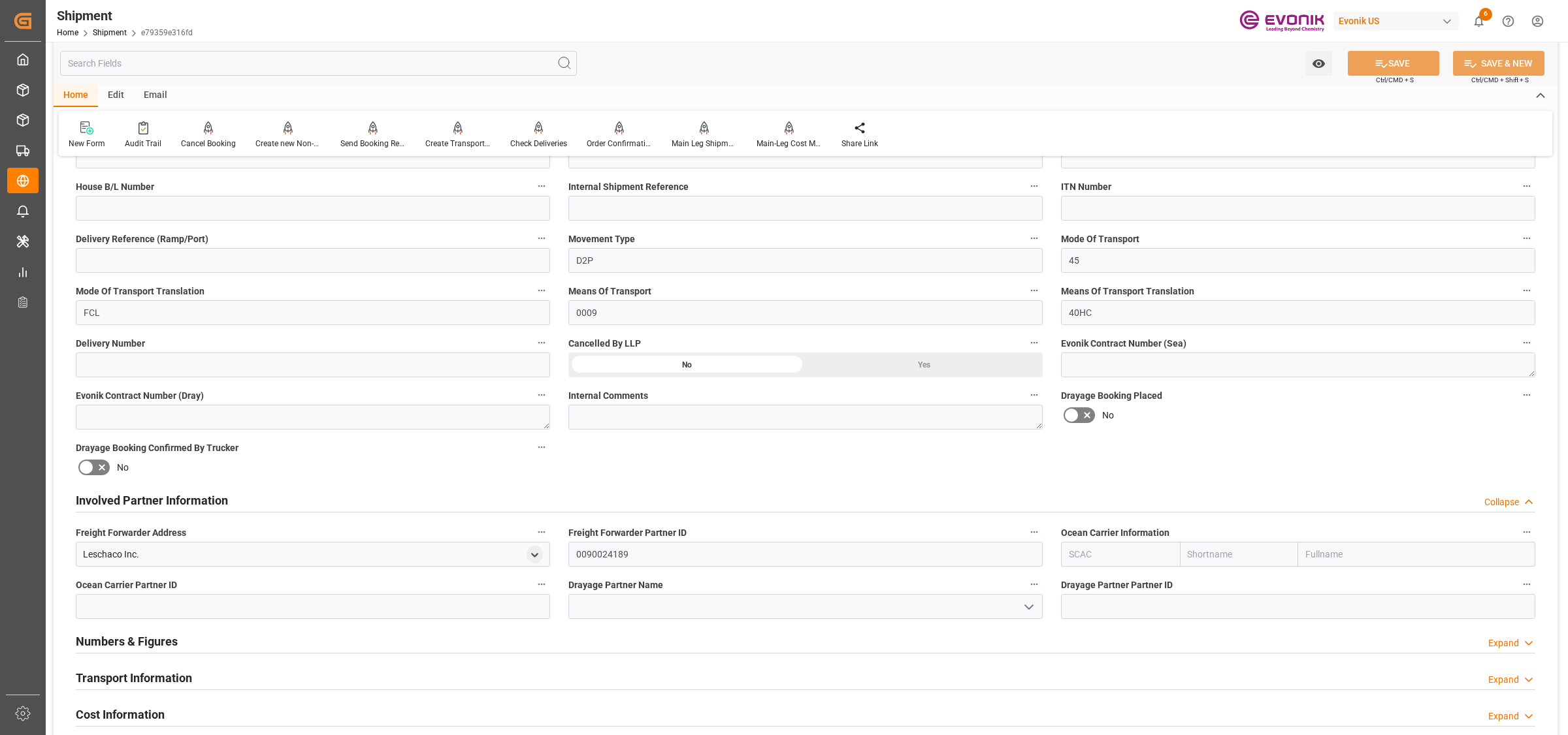
click at [1087, 550] on input "text" at bounding box center [1120, 554] width 119 height 24
click at [1114, 544] on input "text" at bounding box center [1120, 554] width 119 height 24
click at [1072, 587] on b "ONEY" at bounding box center [1082, 583] width 24 height 10
type input "ONEY"
type input "ONE"
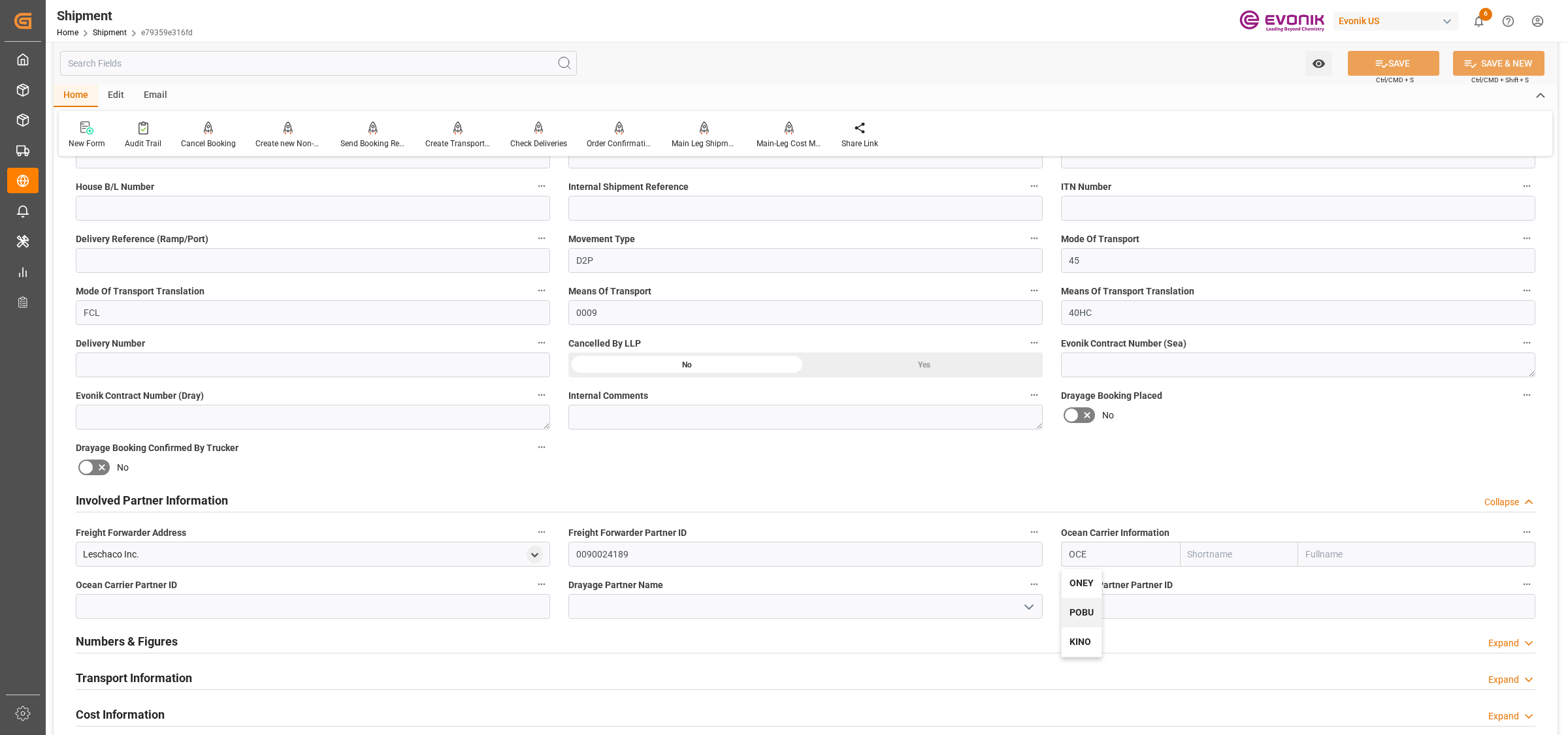
type input "Ocean Network Express"
type input "ONEY"
click at [1340, 550] on input "Ocean Network Express" at bounding box center [1416, 554] width 237 height 24
drag, startPoint x: 1350, startPoint y: 553, endPoint x: 1213, endPoint y: 549, distance: 137.1
click at [1213, 549] on div "[PERSON_NAME] ONE Ocean Network Express" at bounding box center [1298, 554] width 474 height 24
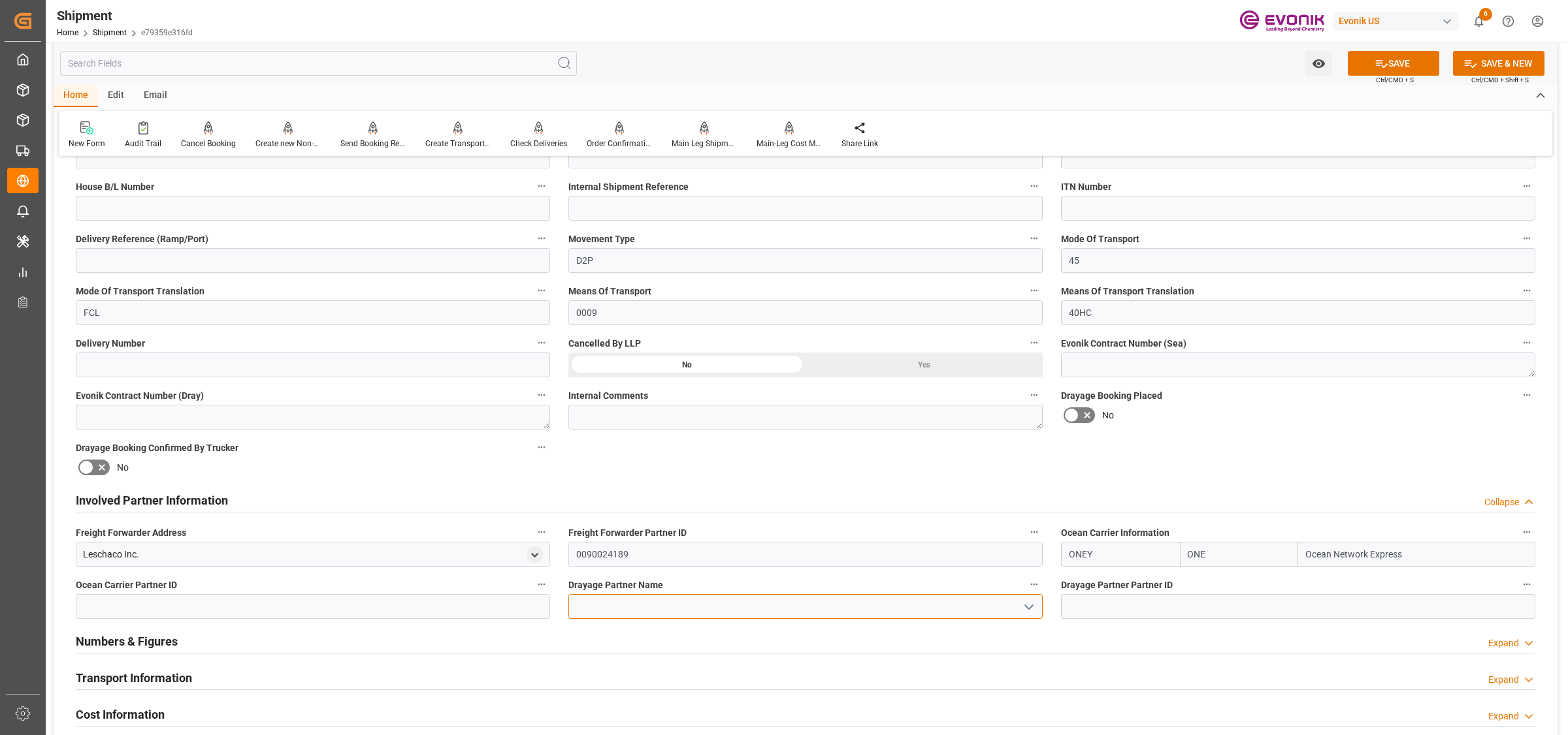
click at [795, 608] on input at bounding box center [805, 606] width 474 height 24
paste input "Ocean Net"
click at [602, 635] on div "Ocean Network Express PTE Ltd" at bounding box center [805, 636] width 473 height 29
type input "Ocean Network Express PTE Ltd"
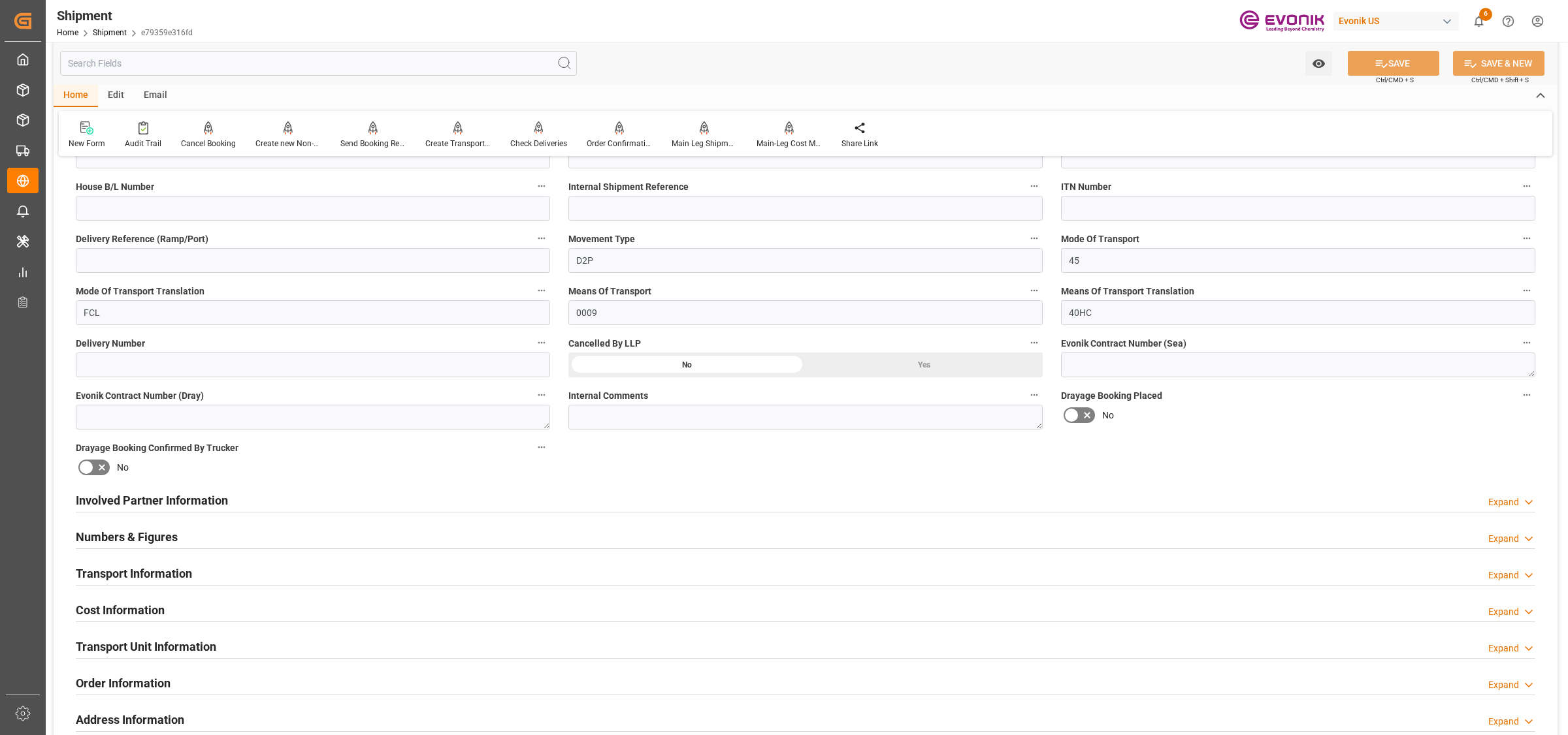
click at [206, 497] on h2 "Involved Partner Information" at bounding box center [152, 500] width 153 height 17
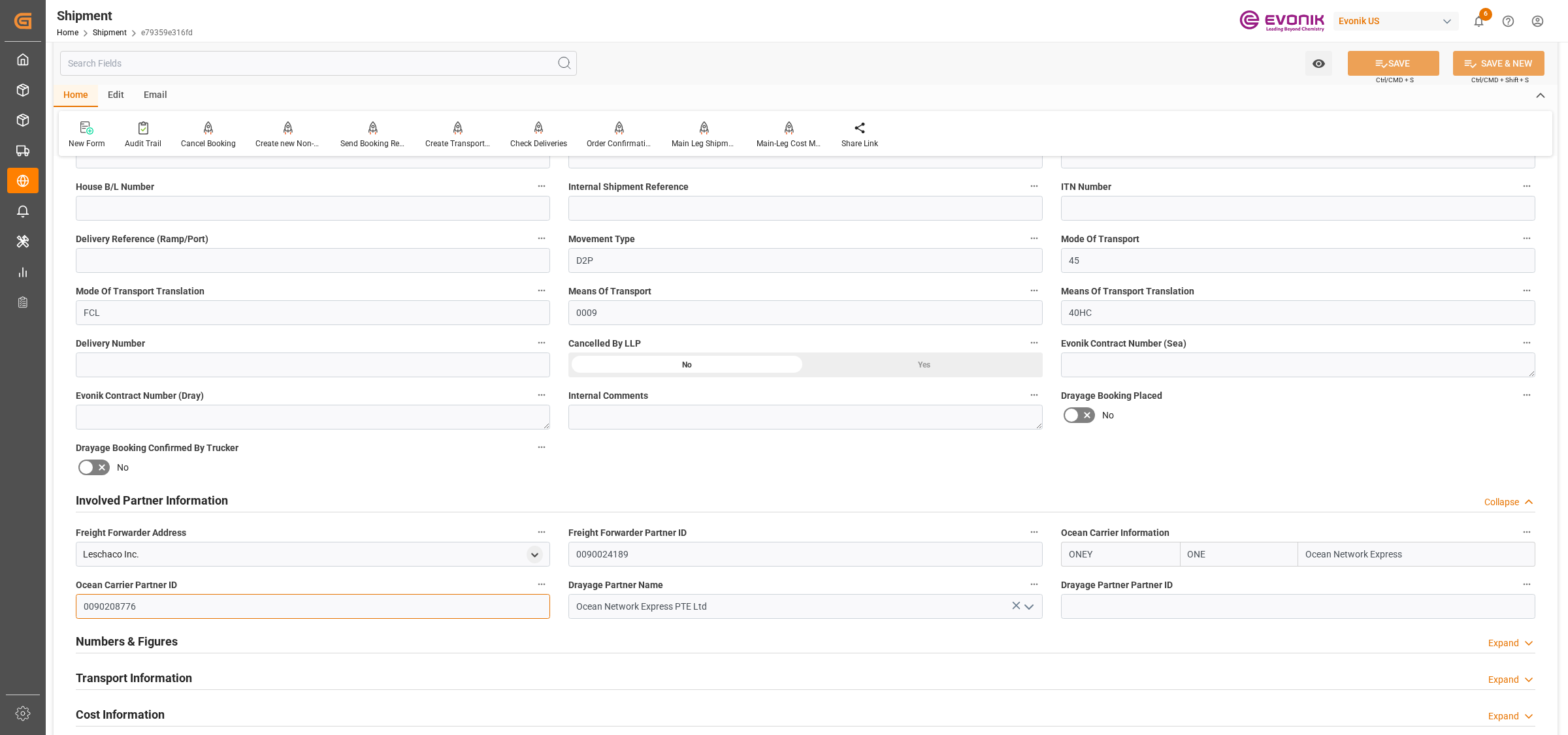
drag, startPoint x: 157, startPoint y: 611, endPoint x: -2, endPoint y: 466, distance: 215.2
click at [0, 466] on html "Created by potrace 1.15, written by [PERSON_NAME] [DATE]-[DATE] Created by potr…" at bounding box center [784, 367] width 1568 height 735
click at [1095, 601] on input at bounding box center [1298, 606] width 474 height 24
paste input "0090208776"
type input "0090208776"
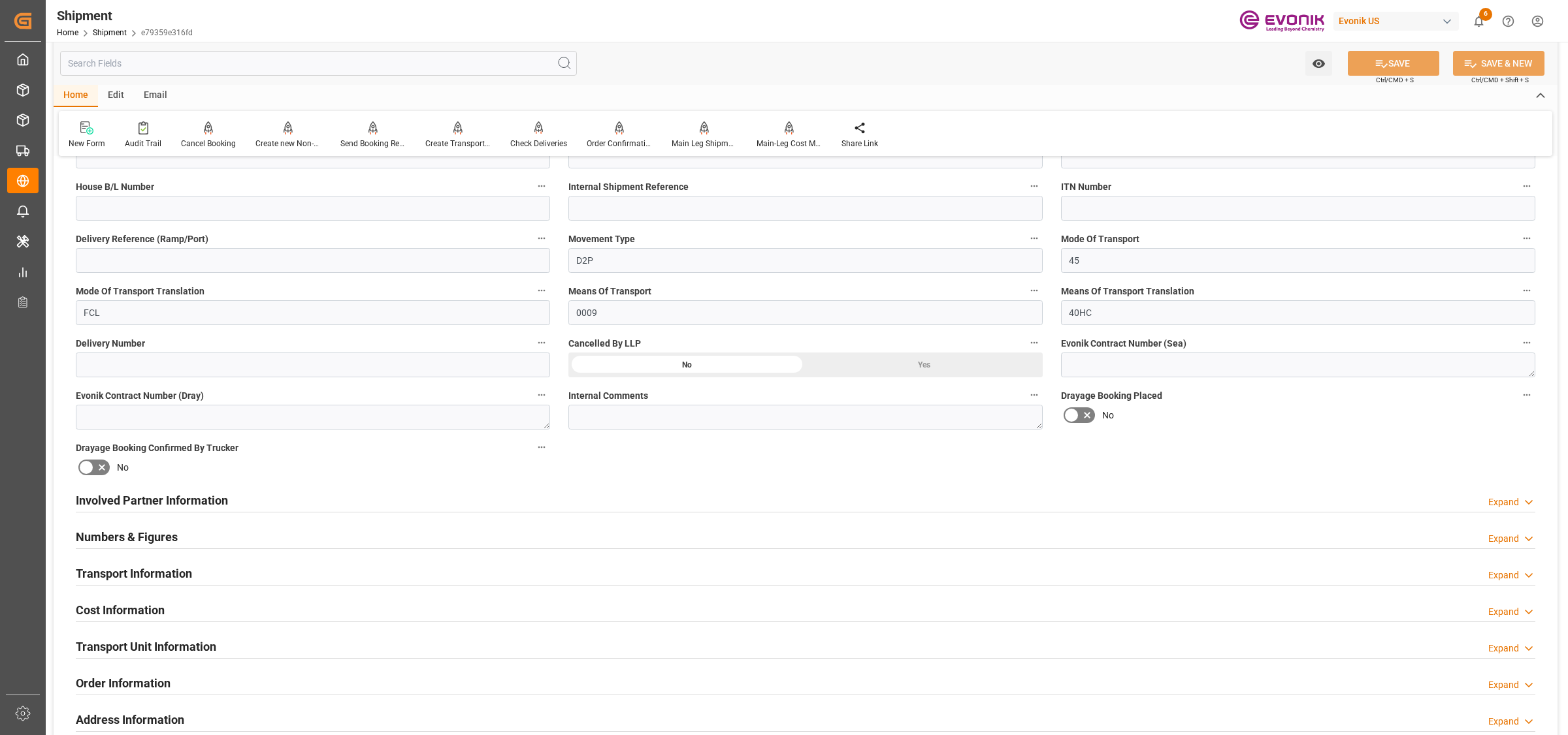
click at [187, 500] on h2 "Involved Partner Information" at bounding box center [152, 500] width 153 height 17
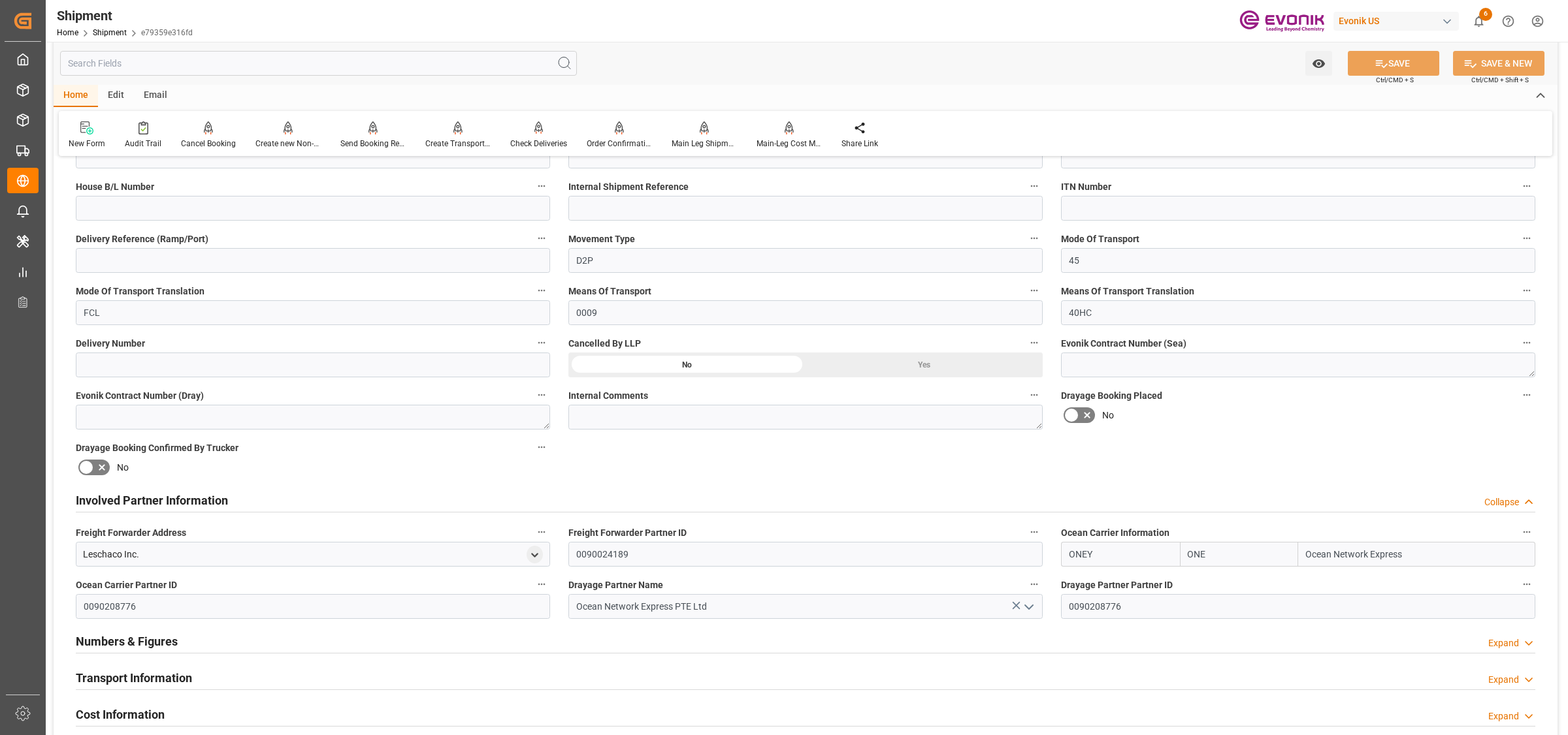
click at [187, 500] on h2 "Involved Partner Information" at bounding box center [152, 500] width 153 height 17
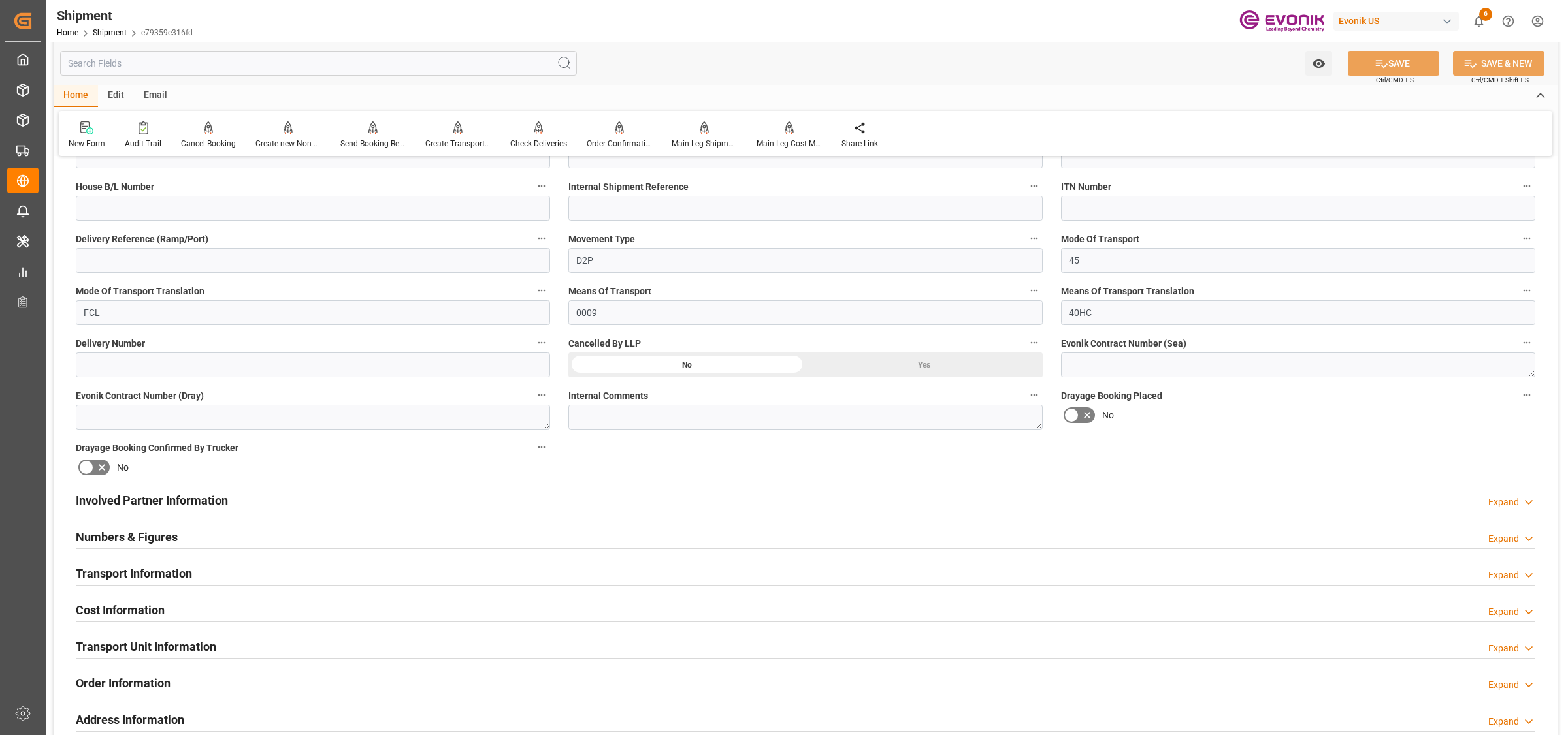
click at [186, 566] on h2 "Transport Information" at bounding box center [134, 573] width 116 height 17
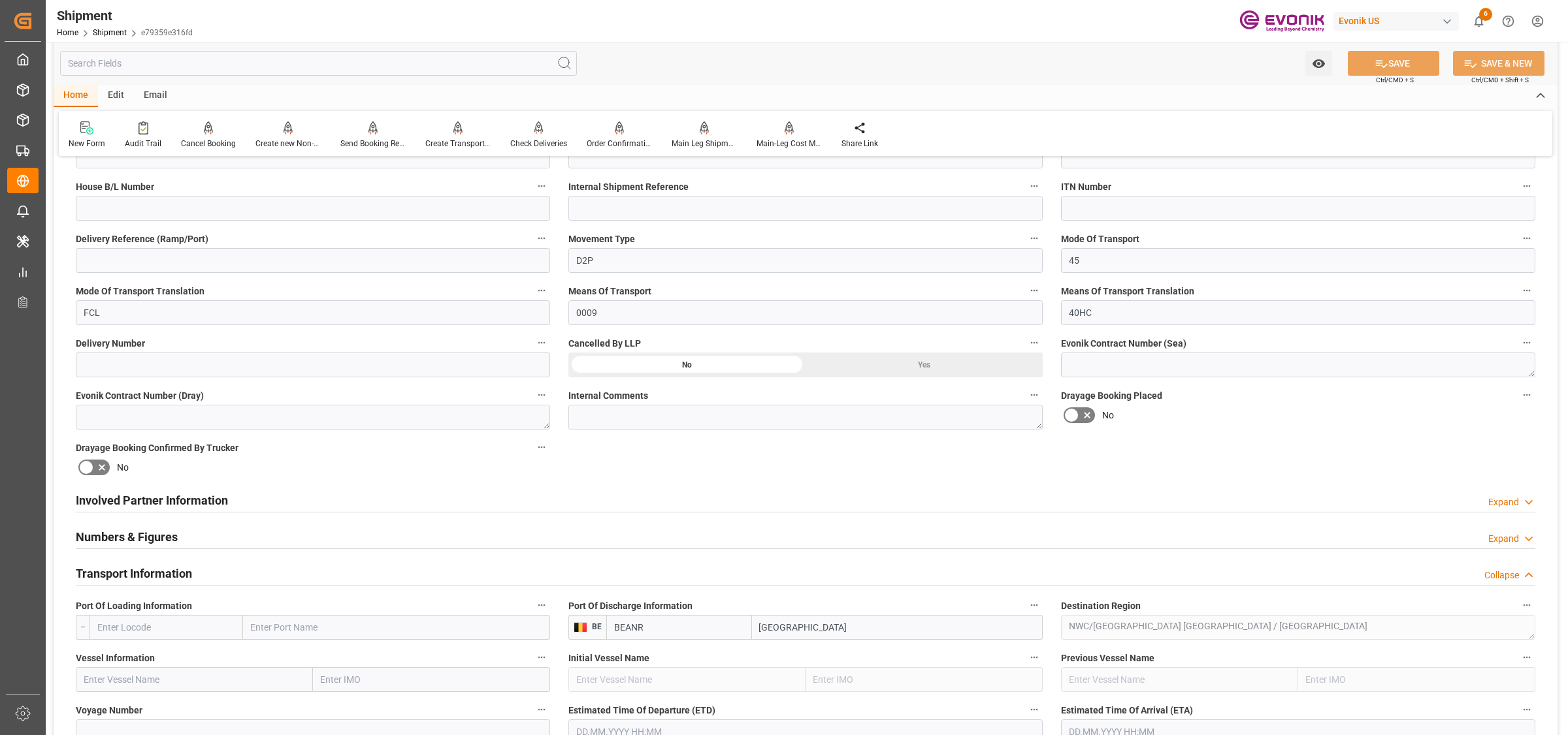
scroll to position [653, 0]
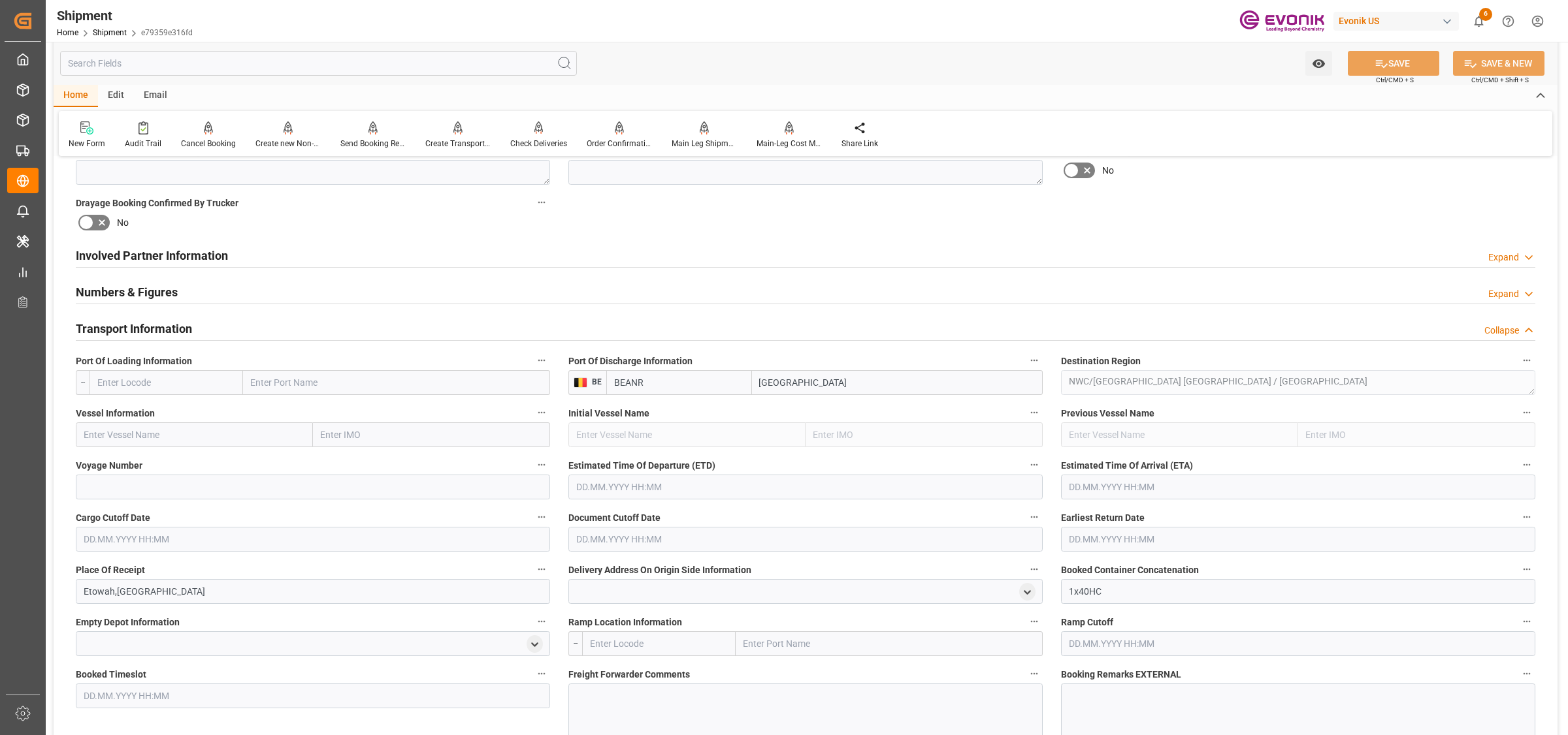
click at [178, 390] on input "text" at bounding box center [166, 382] width 153 height 24
paste input "USCHS"
type input "USCHS"
click at [133, 407] on span "USCHS - [GEOGRAPHIC_DATA]" at bounding box center [158, 411] width 121 height 10
type input "[GEOGRAPHIC_DATA]"
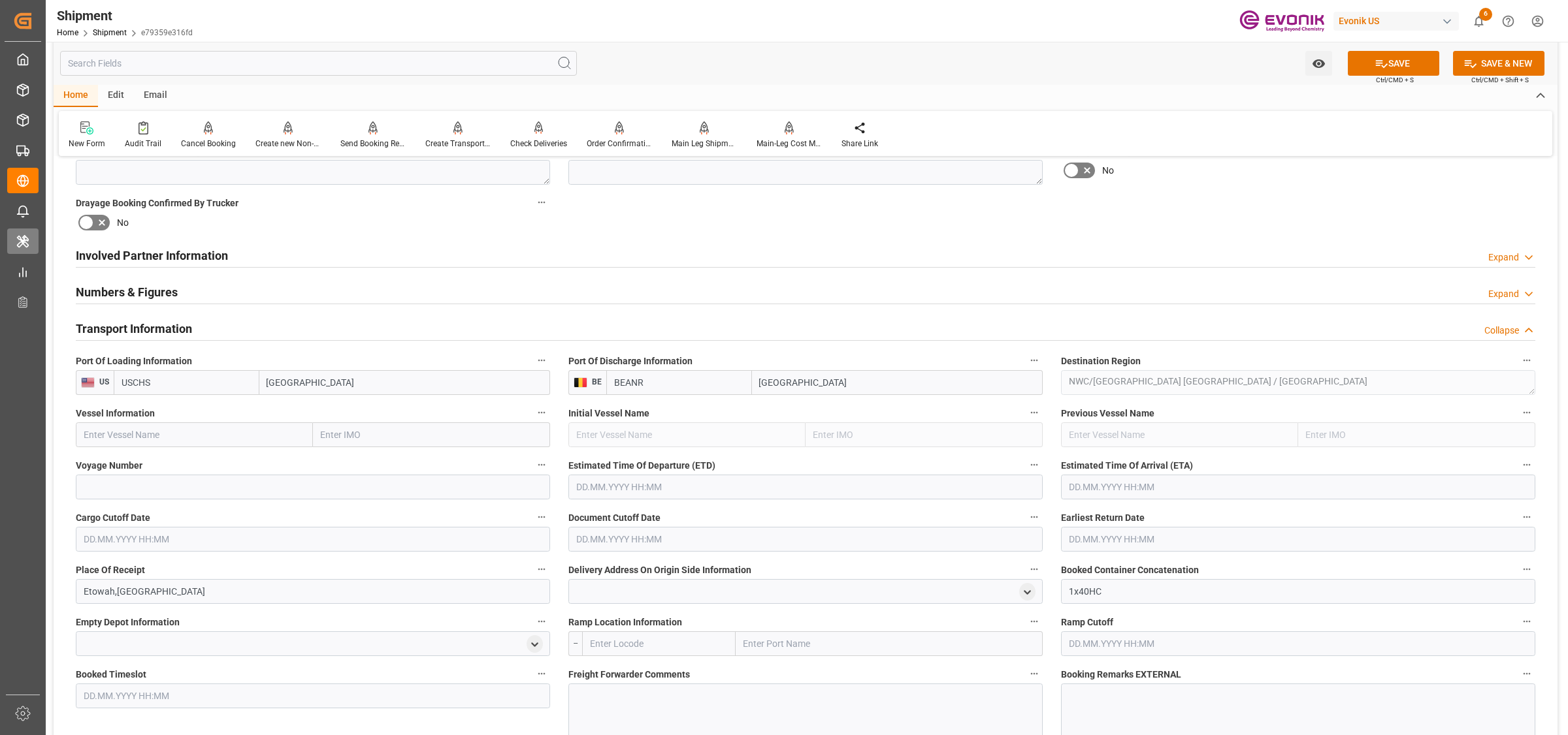
type input "USCHS"
click at [221, 425] on input "text" at bounding box center [194, 434] width 237 height 24
paste input "ONE TRITO"
click at [146, 465] on span "ONE TRITON - 9356713" at bounding box center [130, 463] width 93 height 10
type input "ONE TRITON"
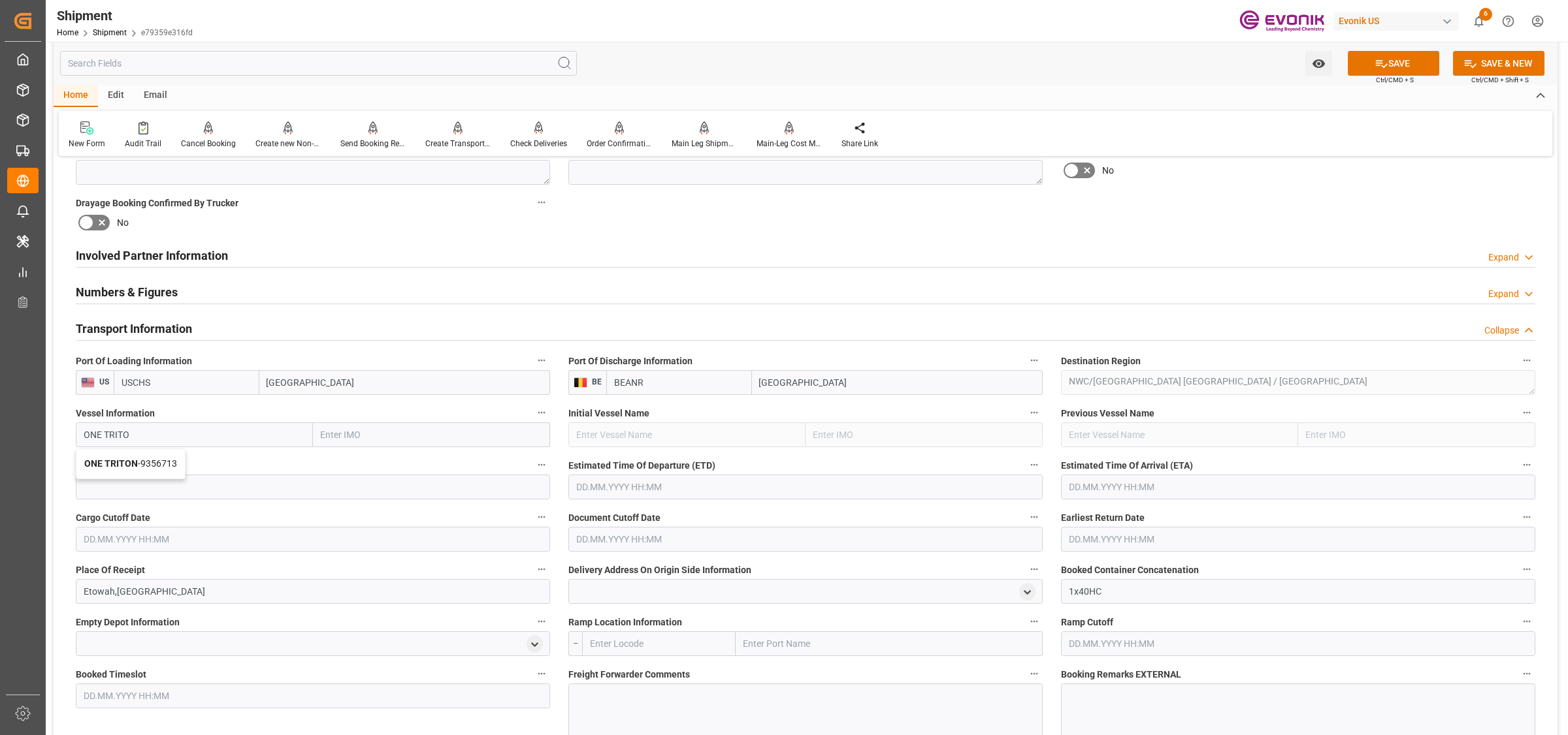
type input "9356713"
type input "ONE TRITON"
click at [223, 483] on input at bounding box center [313, 487] width 474 height 24
paste input "117E"
type input "117E"
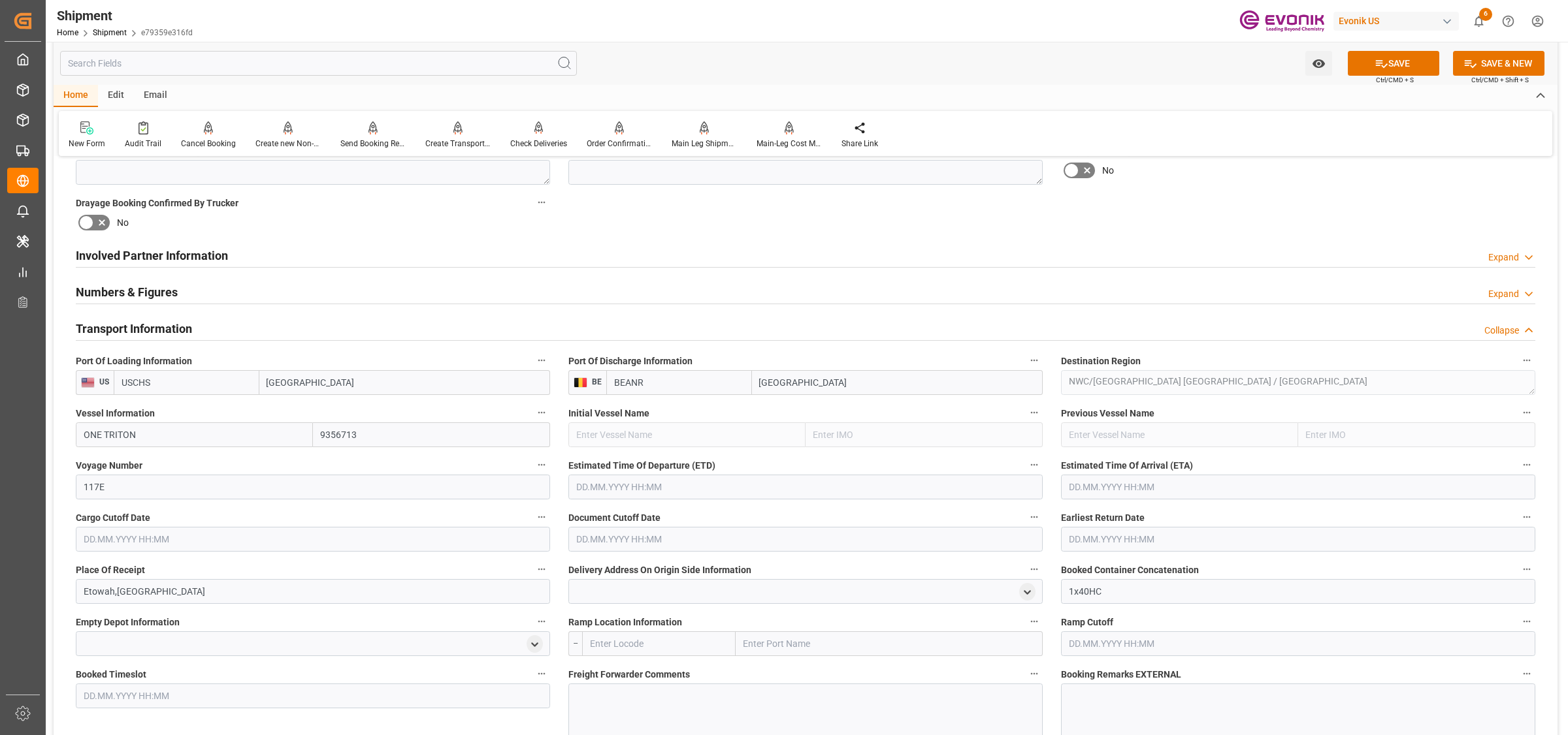
click at [588, 491] on input "text" at bounding box center [805, 487] width 474 height 24
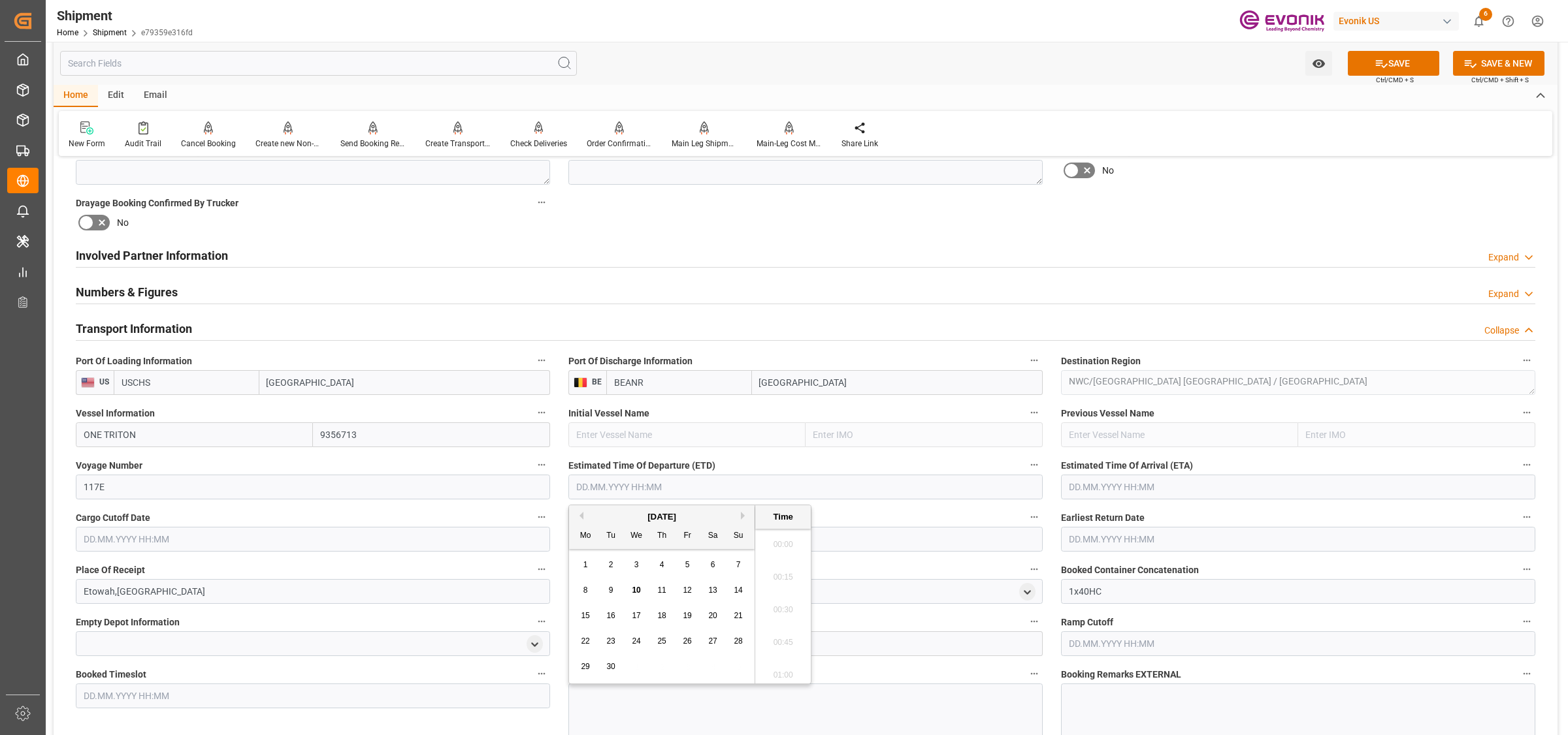
scroll to position [2979, 0]
type input "20.10.2025 00:00"
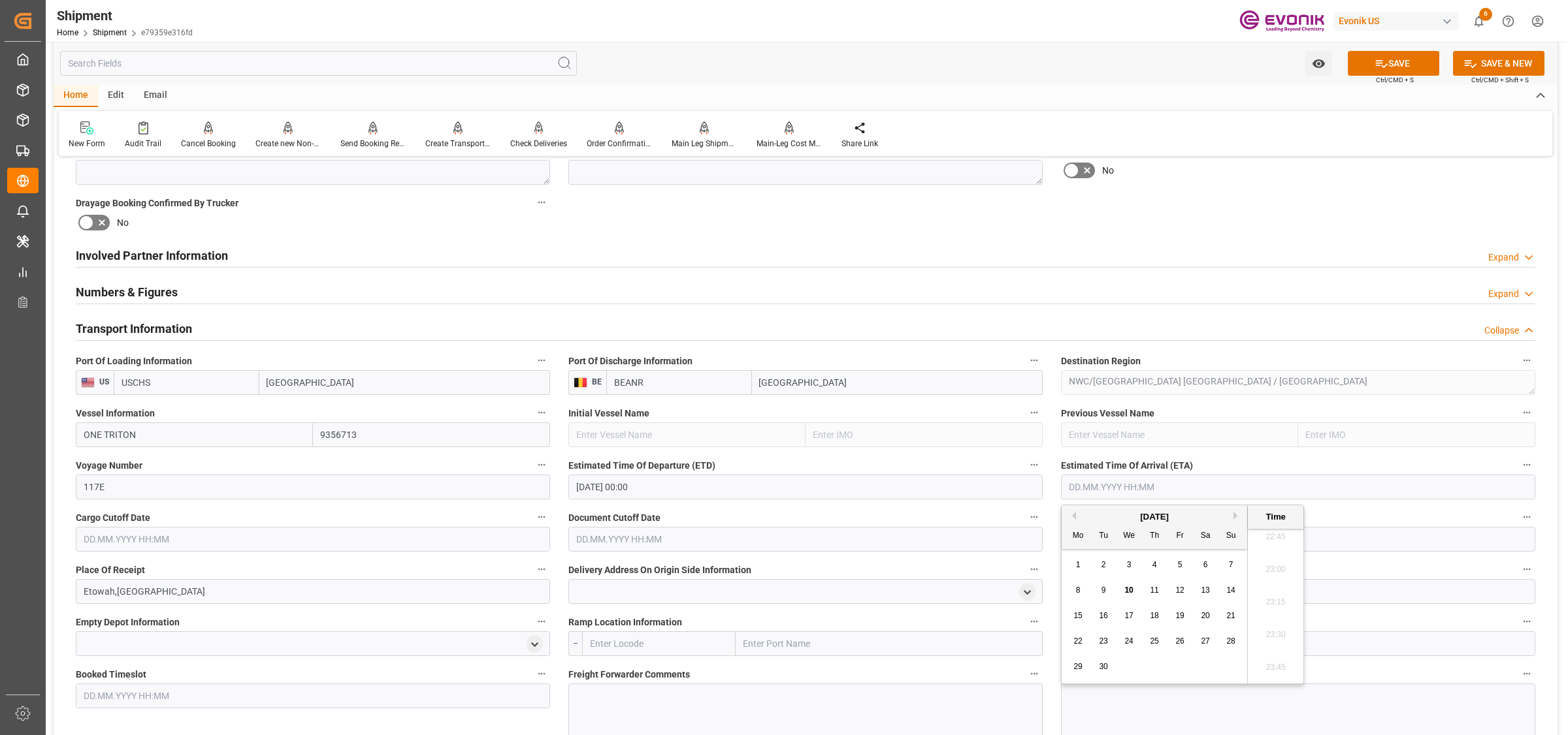
type input "1"
type input "06.11.2025 00:00"
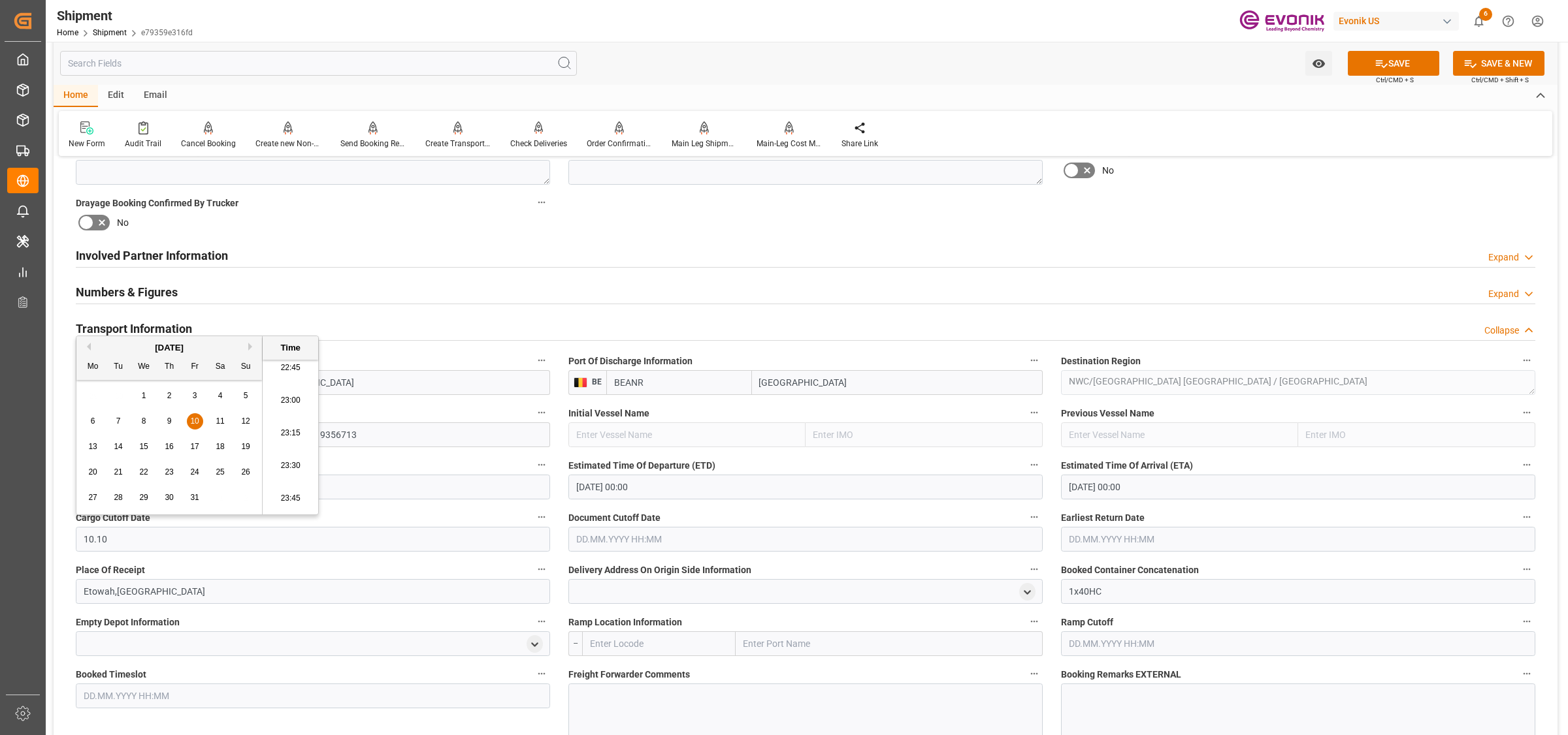
type input "10.10.2025 00:00"
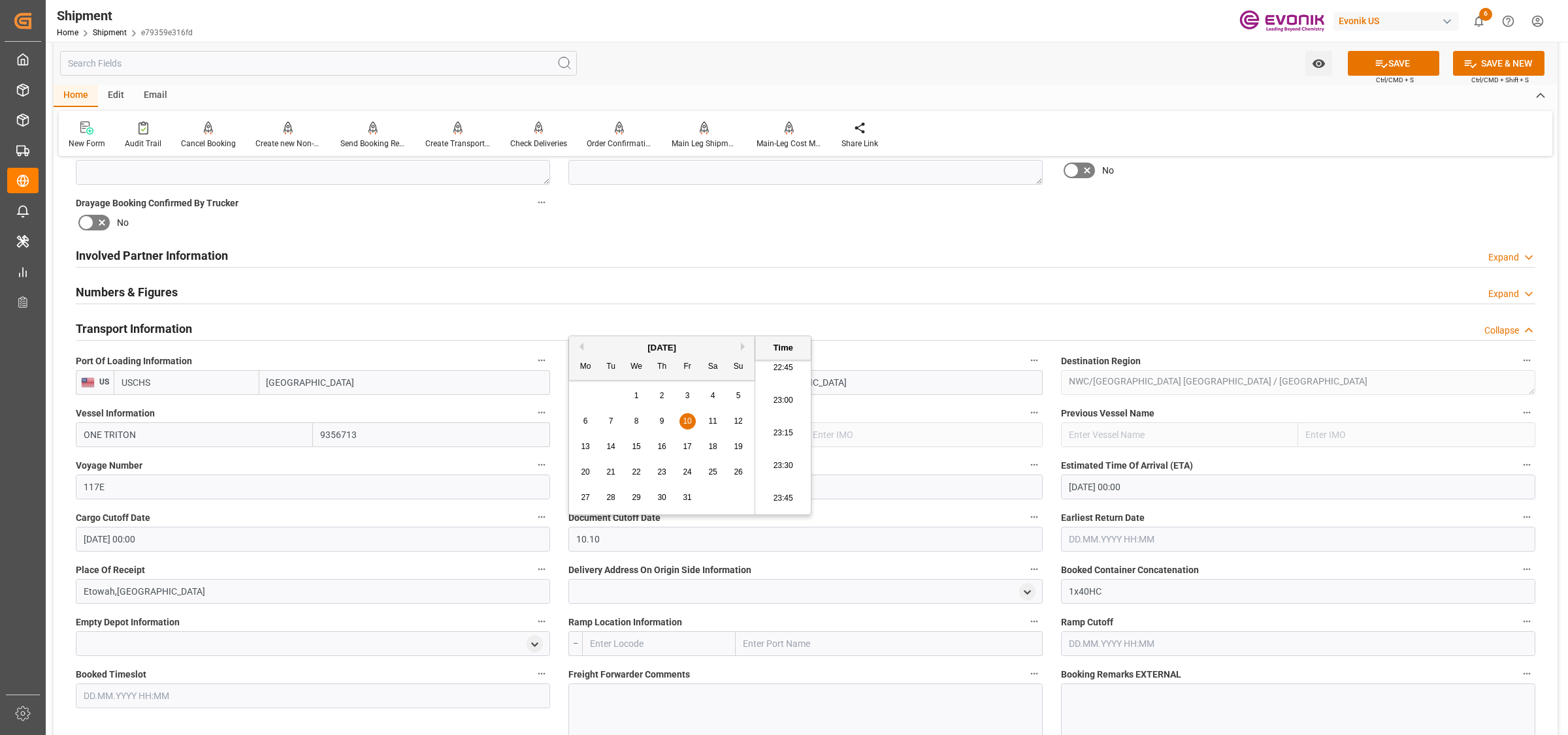
type input "10.10.2025 00:00"
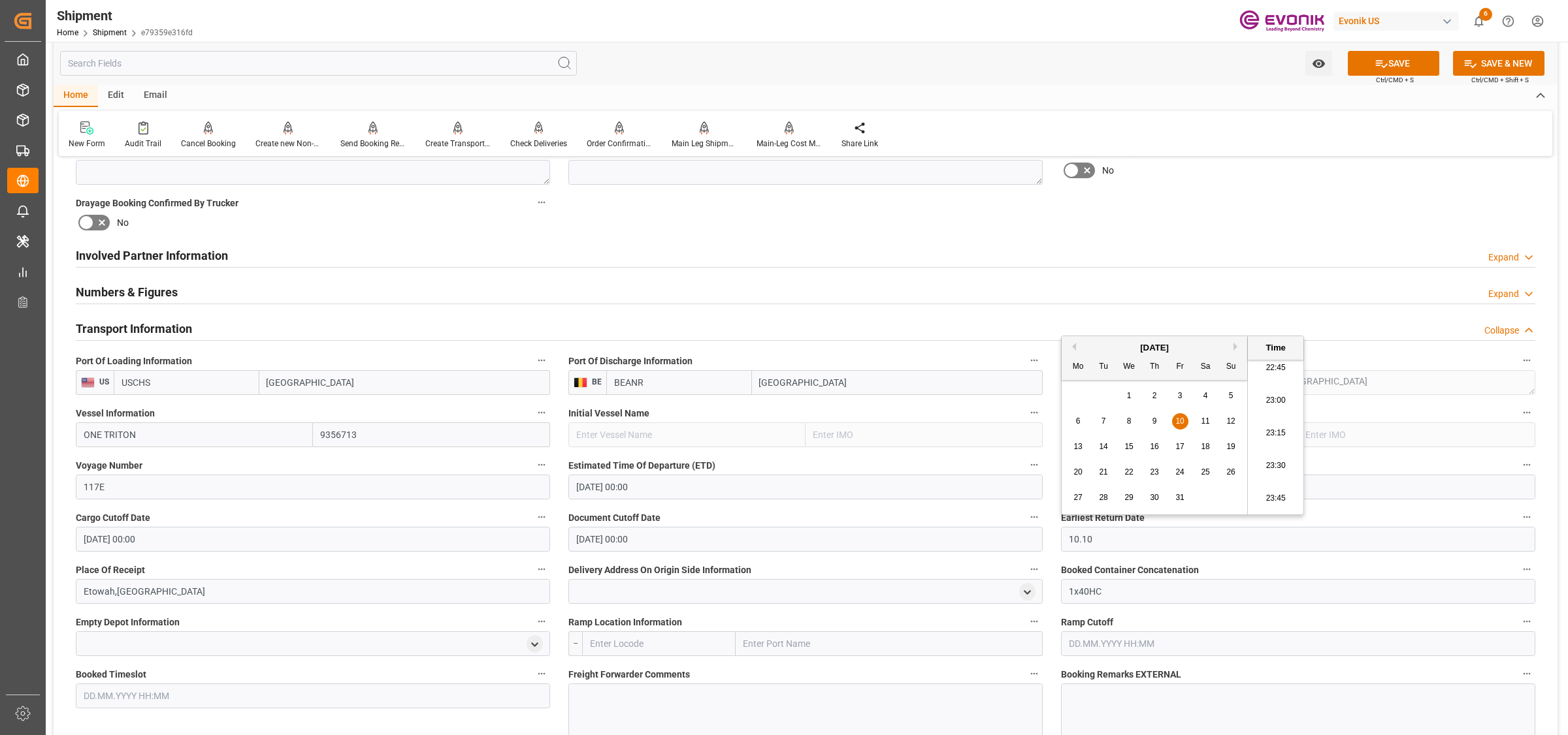
type input "10.10.2025 00:00"
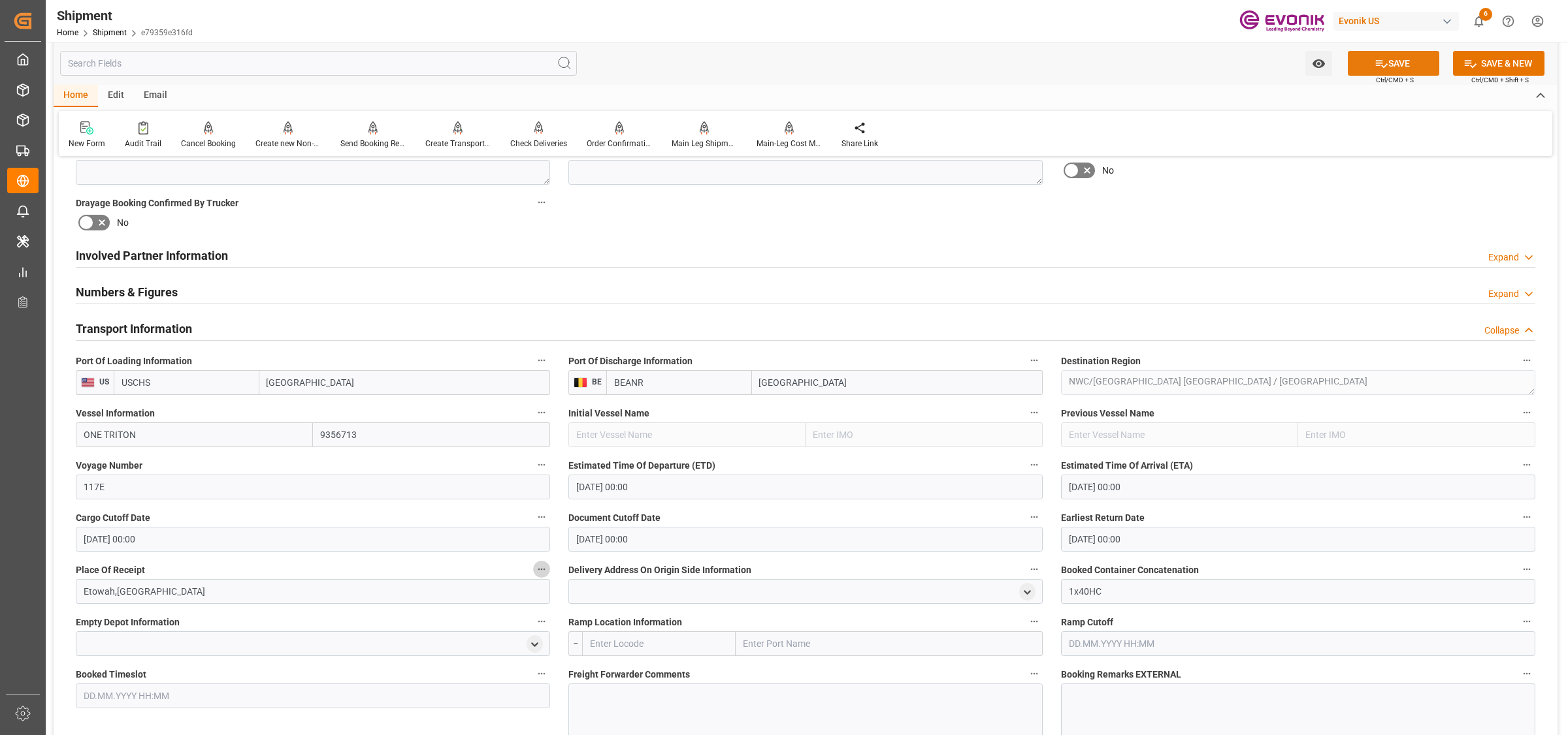
click at [1385, 55] on button "SAVE" at bounding box center [1393, 63] width 92 height 24
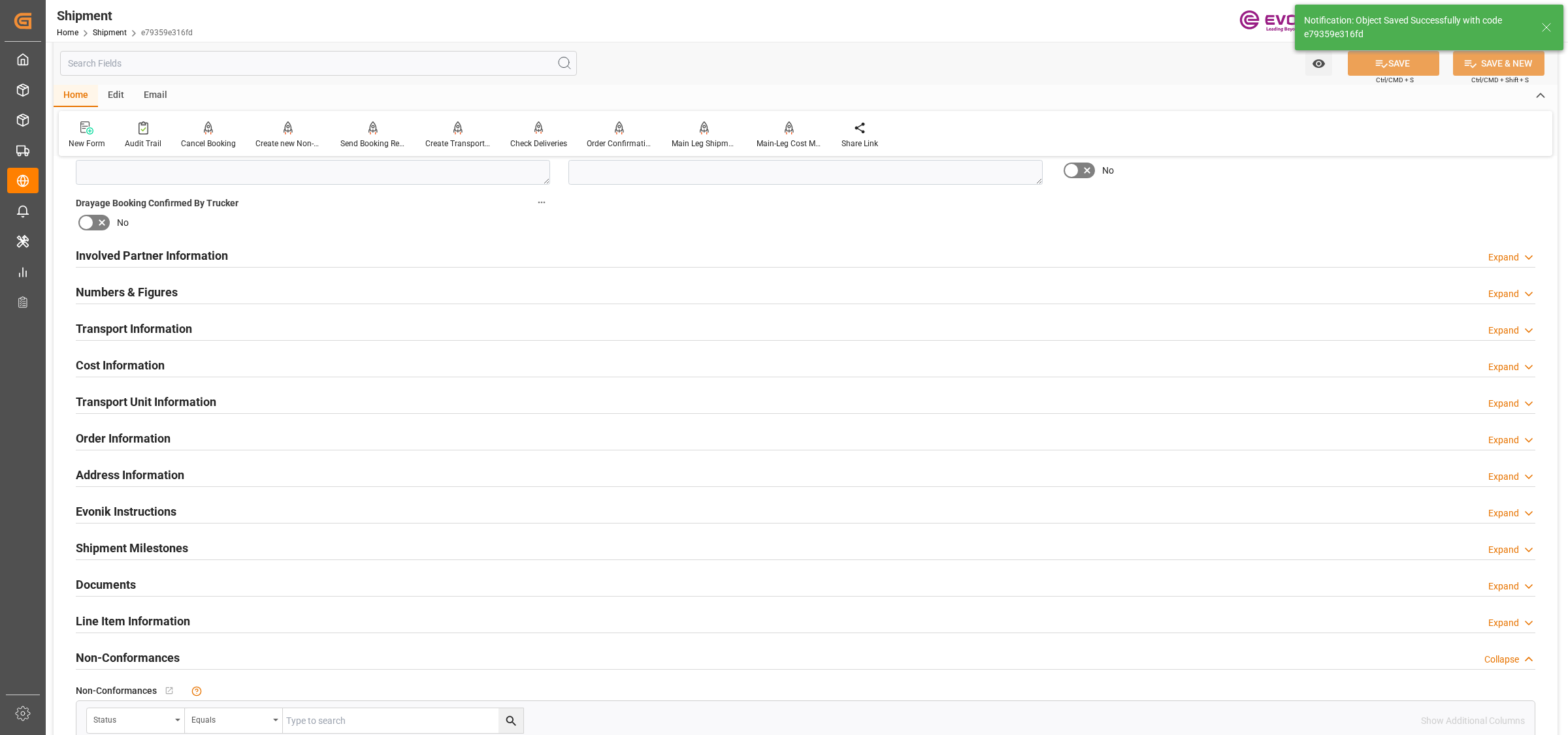
type input "ONE TRITON"
type input "9356713"
click at [187, 327] on h2 "Transport Information" at bounding box center [134, 329] width 116 height 17
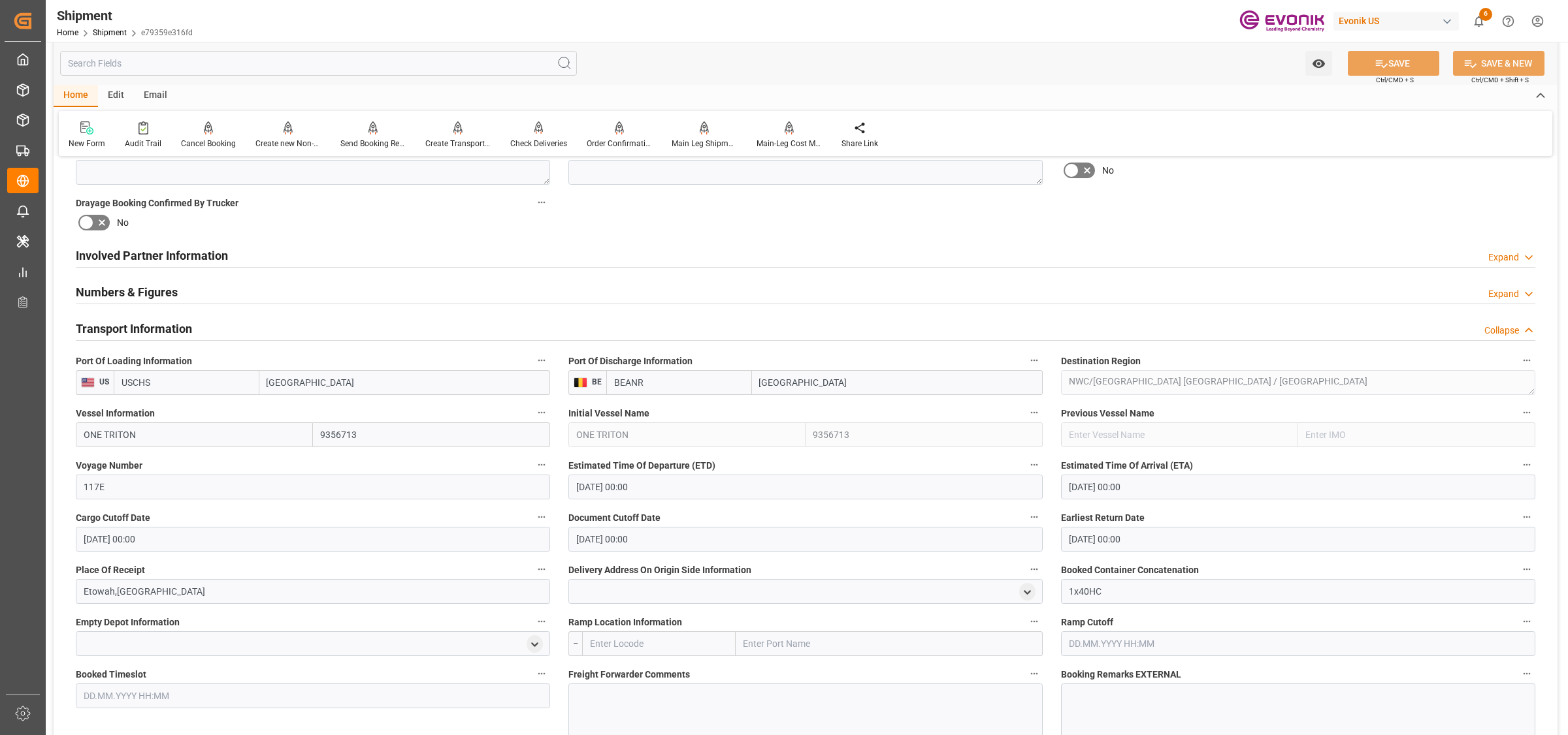
click at [612, 521] on span "Document Cutoff Date" at bounding box center [614, 518] width 92 height 14
click at [1026, 521] on button "Document Cutoff Date" at bounding box center [1034, 517] width 17 height 17
click at [654, 530] on div at bounding box center [784, 367] width 1568 height 735
click at [143, 325] on h2 "Transport Information" at bounding box center [134, 329] width 116 height 17
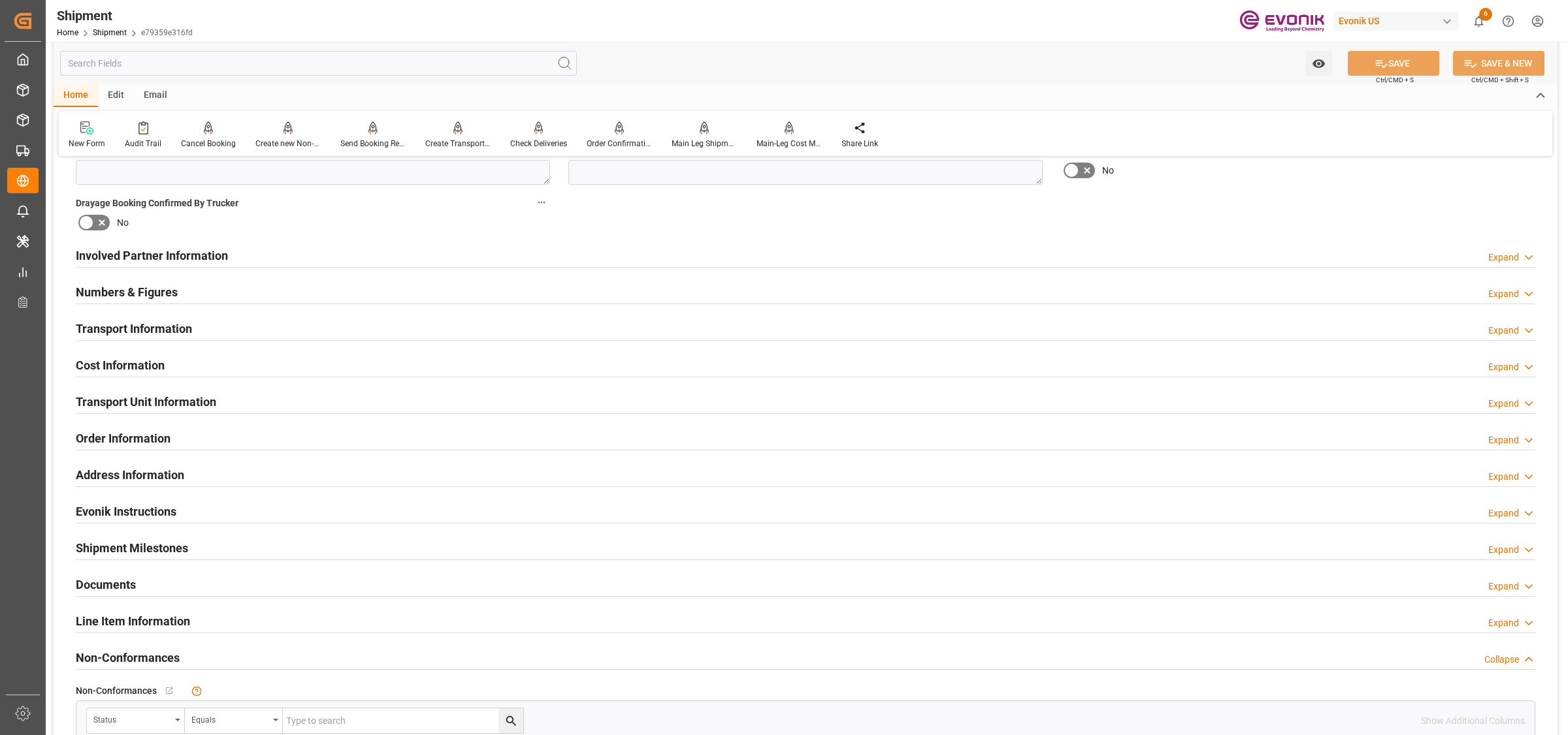
click at [143, 325] on h2 "Transport Information" at bounding box center [134, 329] width 116 height 17
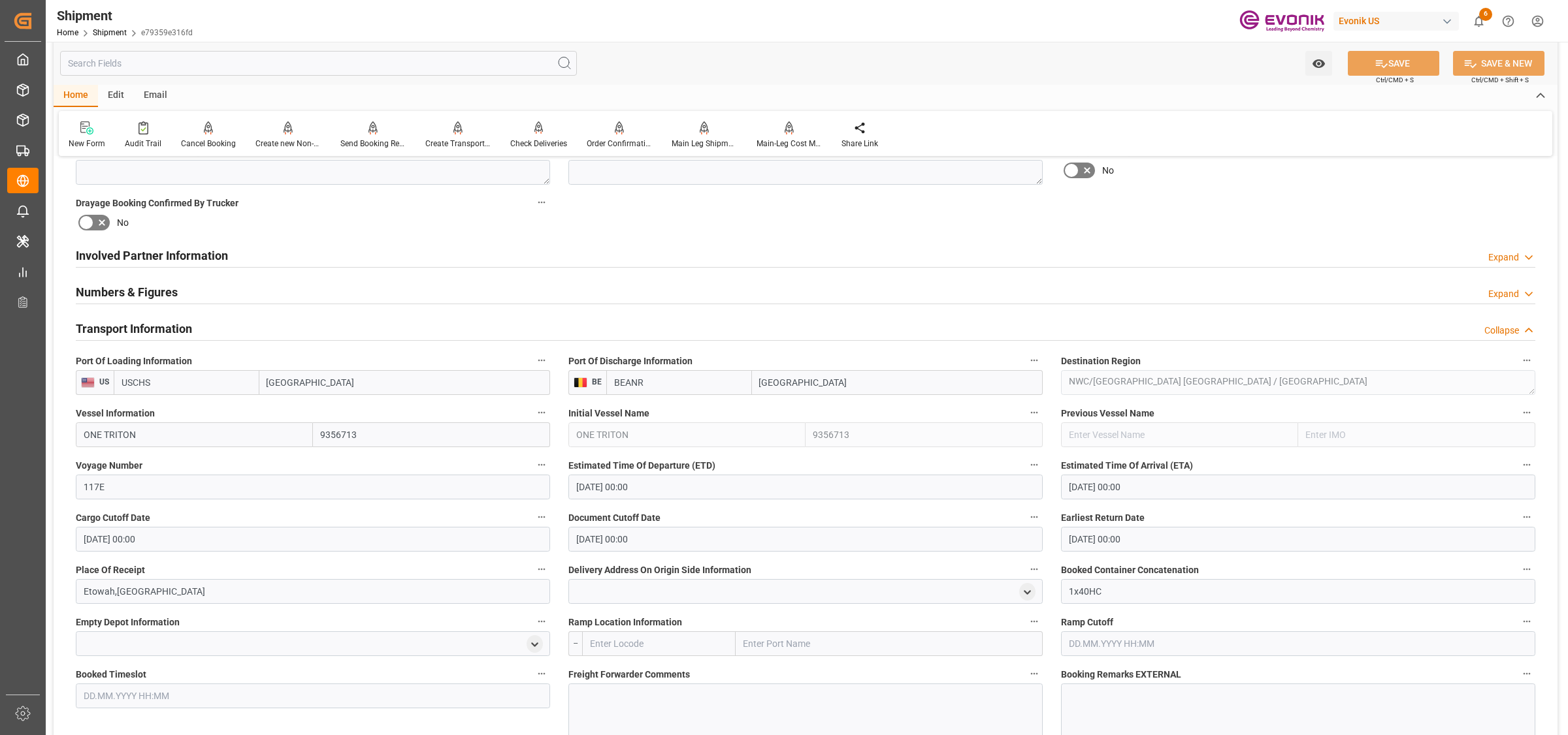
click at [157, 324] on h2 "Transport Information" at bounding box center [134, 329] width 116 height 17
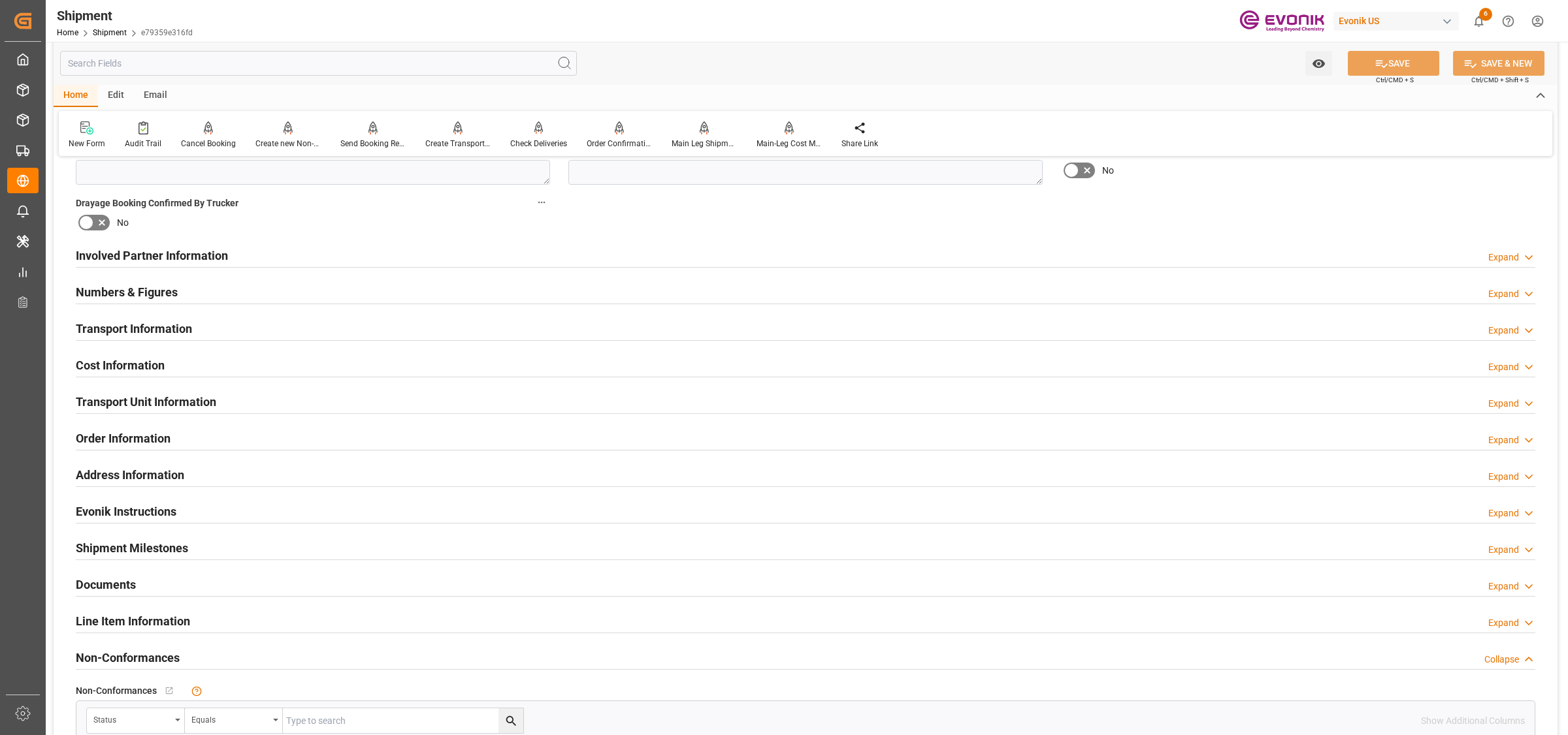
click at [132, 361] on h2 "Cost Information" at bounding box center [120, 365] width 89 height 17
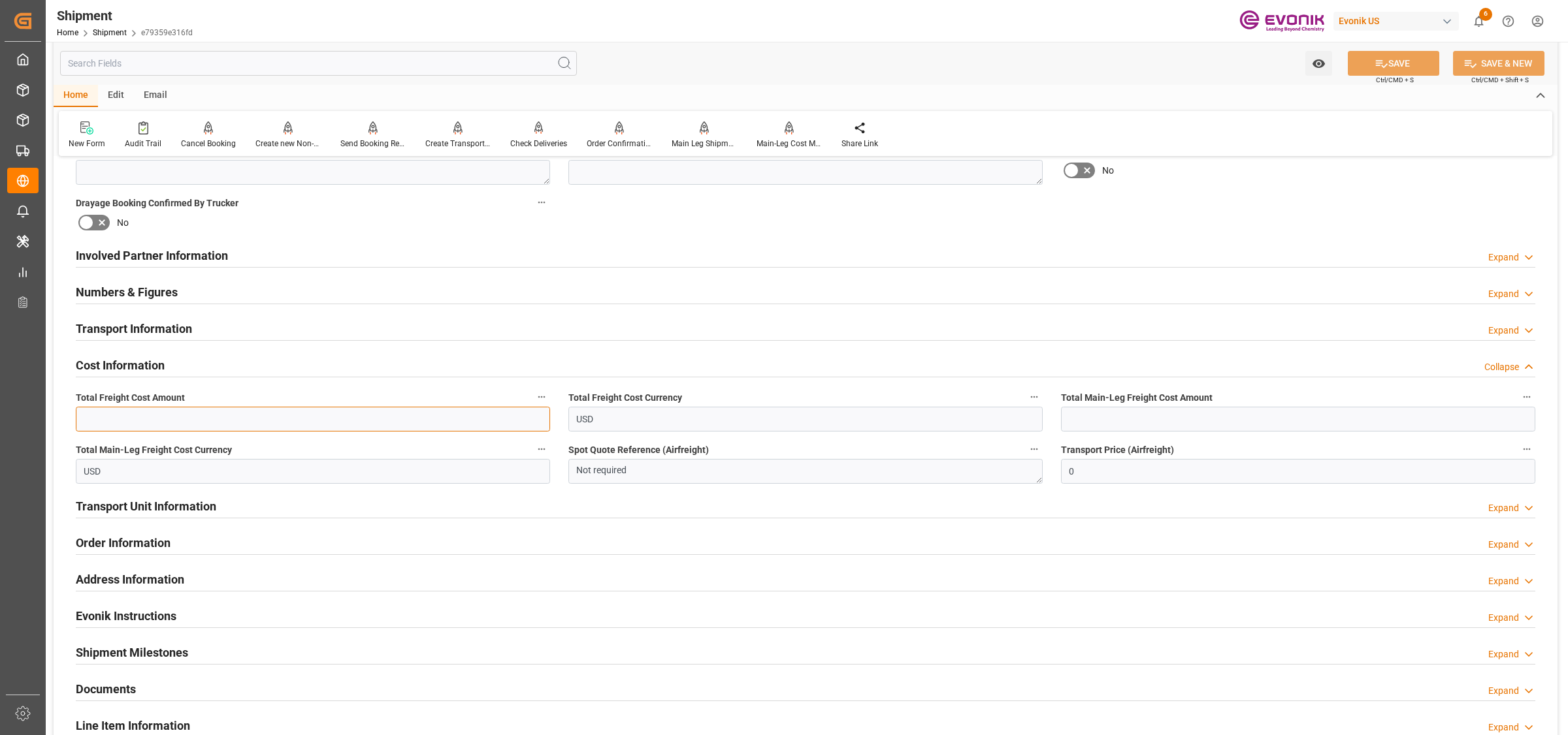
click at [313, 407] on input "text" at bounding box center [313, 419] width 474 height 24
paste input "1410"
type input "1410"
click at [1101, 418] on input "text" at bounding box center [1298, 419] width 474 height 24
paste input "1410"
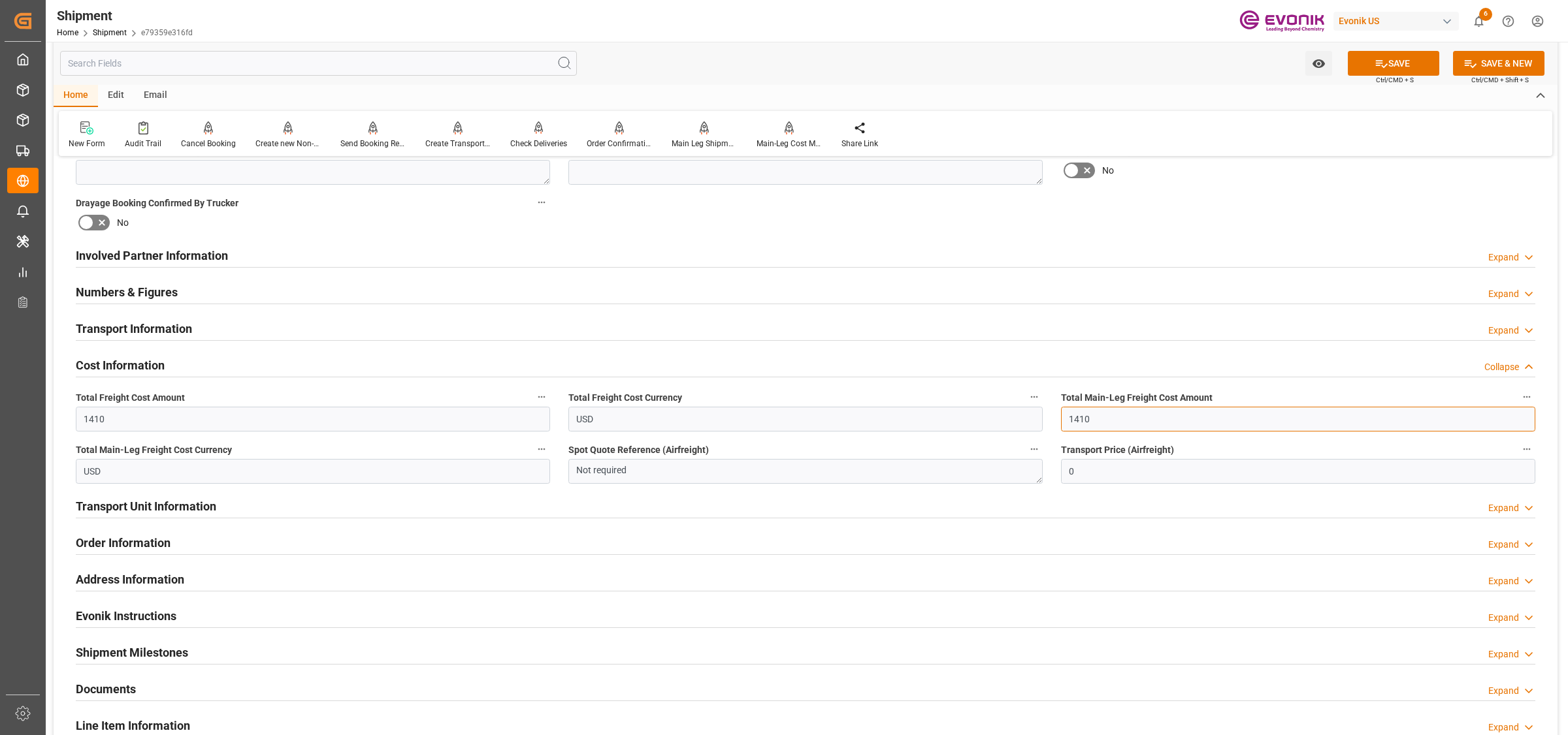
type input "1410"
click at [137, 327] on h2 "Transport Information" at bounding box center [134, 329] width 116 height 17
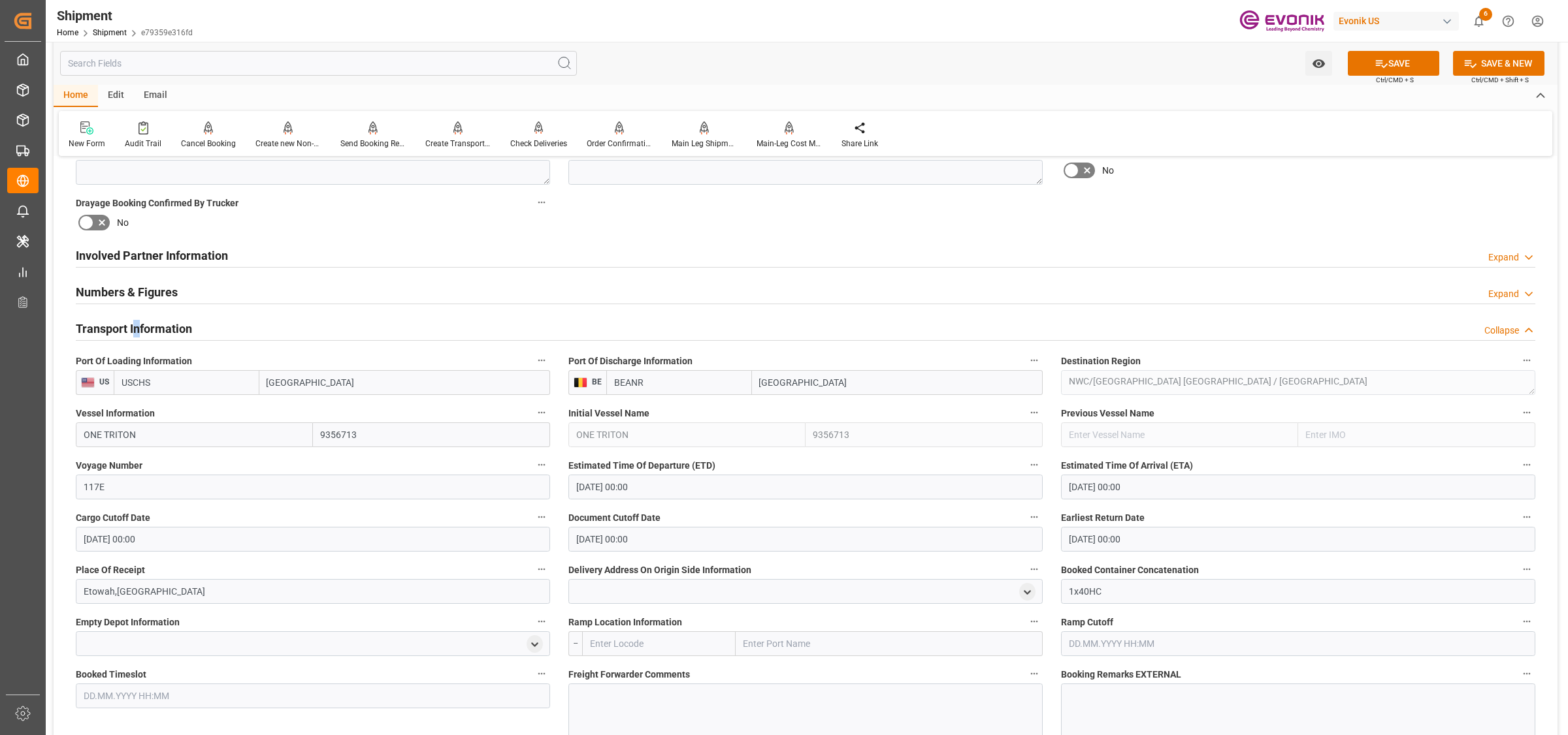
click at [137, 327] on h2 "Transport Information" at bounding box center [134, 329] width 116 height 17
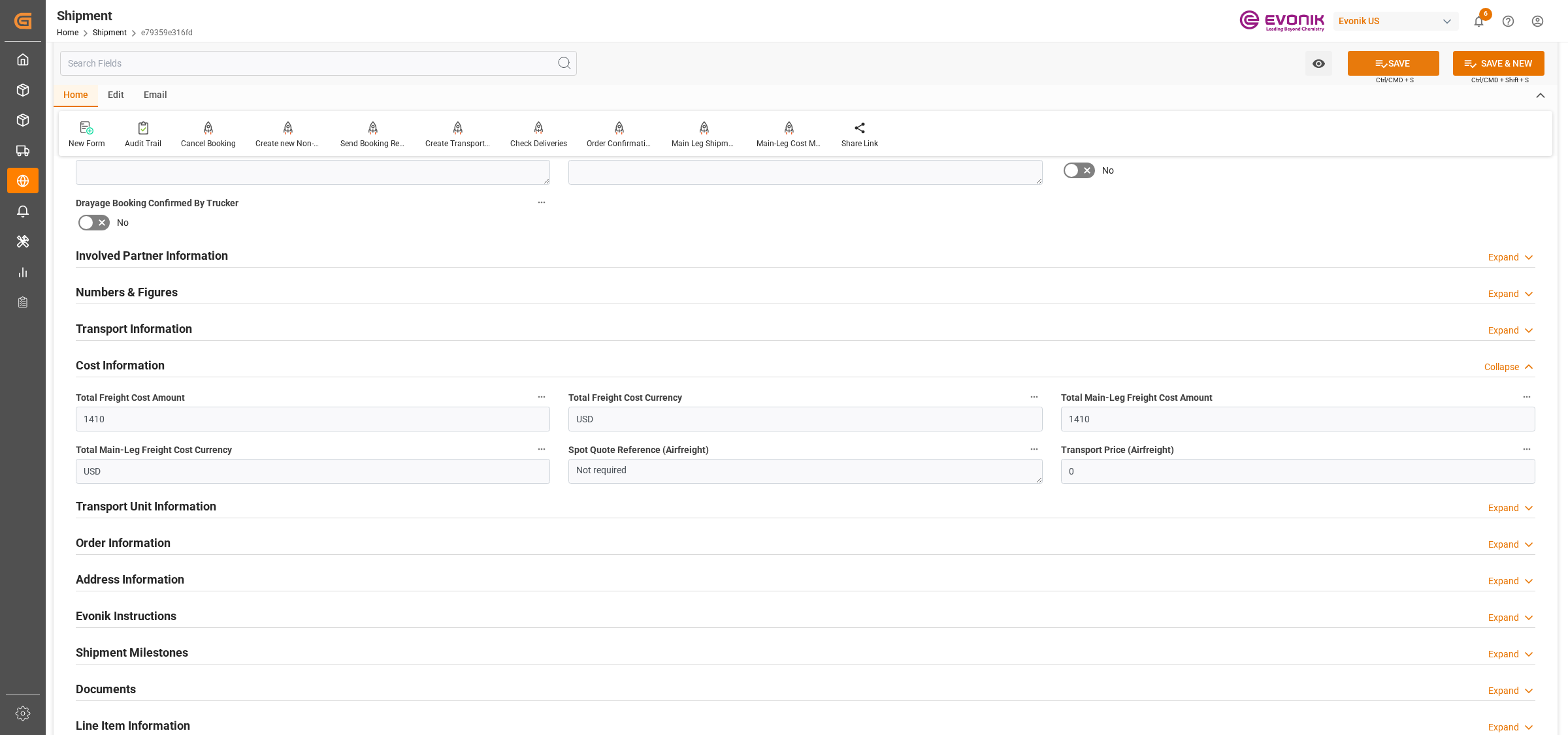
click at [1397, 62] on button "SAVE" at bounding box center [1393, 63] width 92 height 24
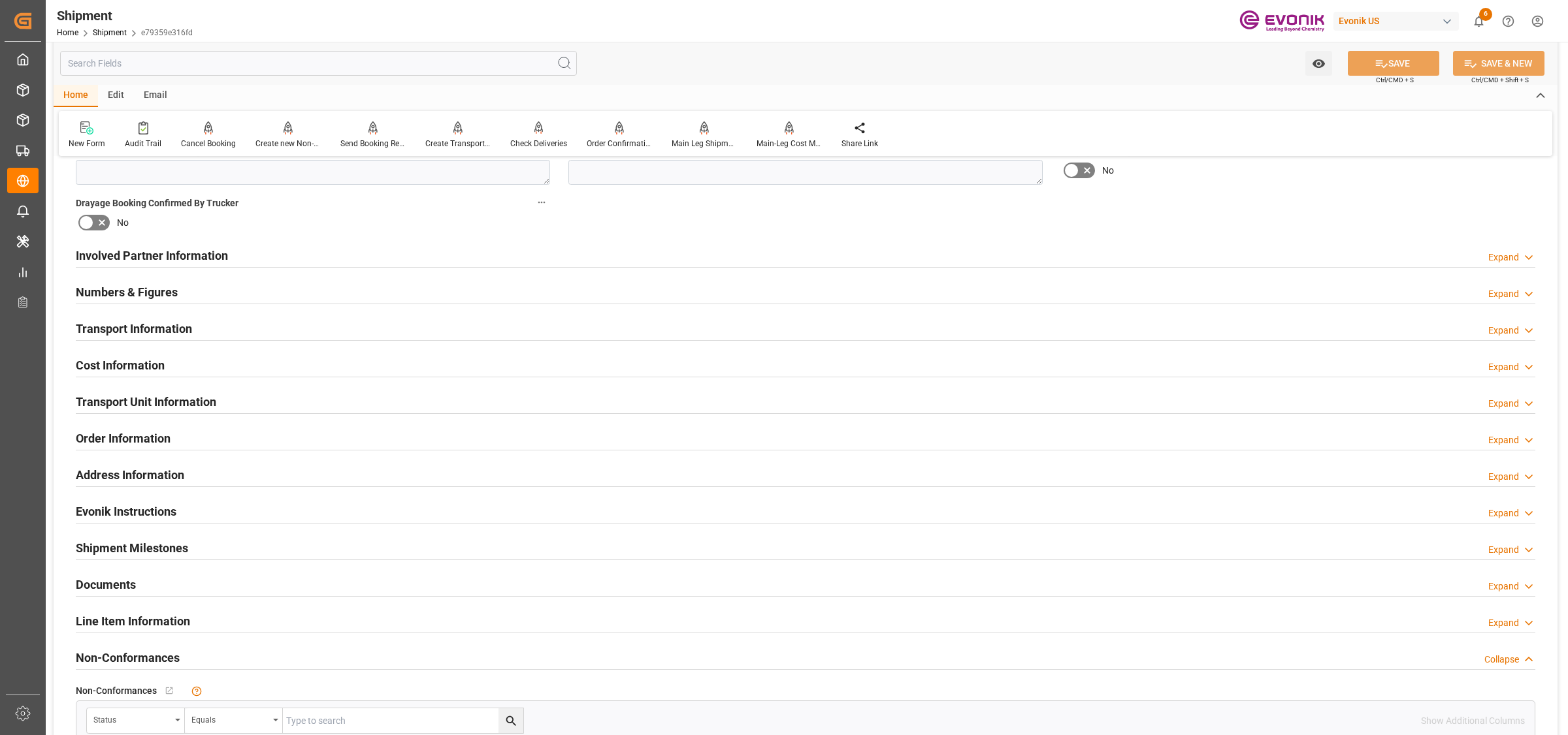
click at [137, 353] on div "Cost Information" at bounding box center [120, 364] width 89 height 24
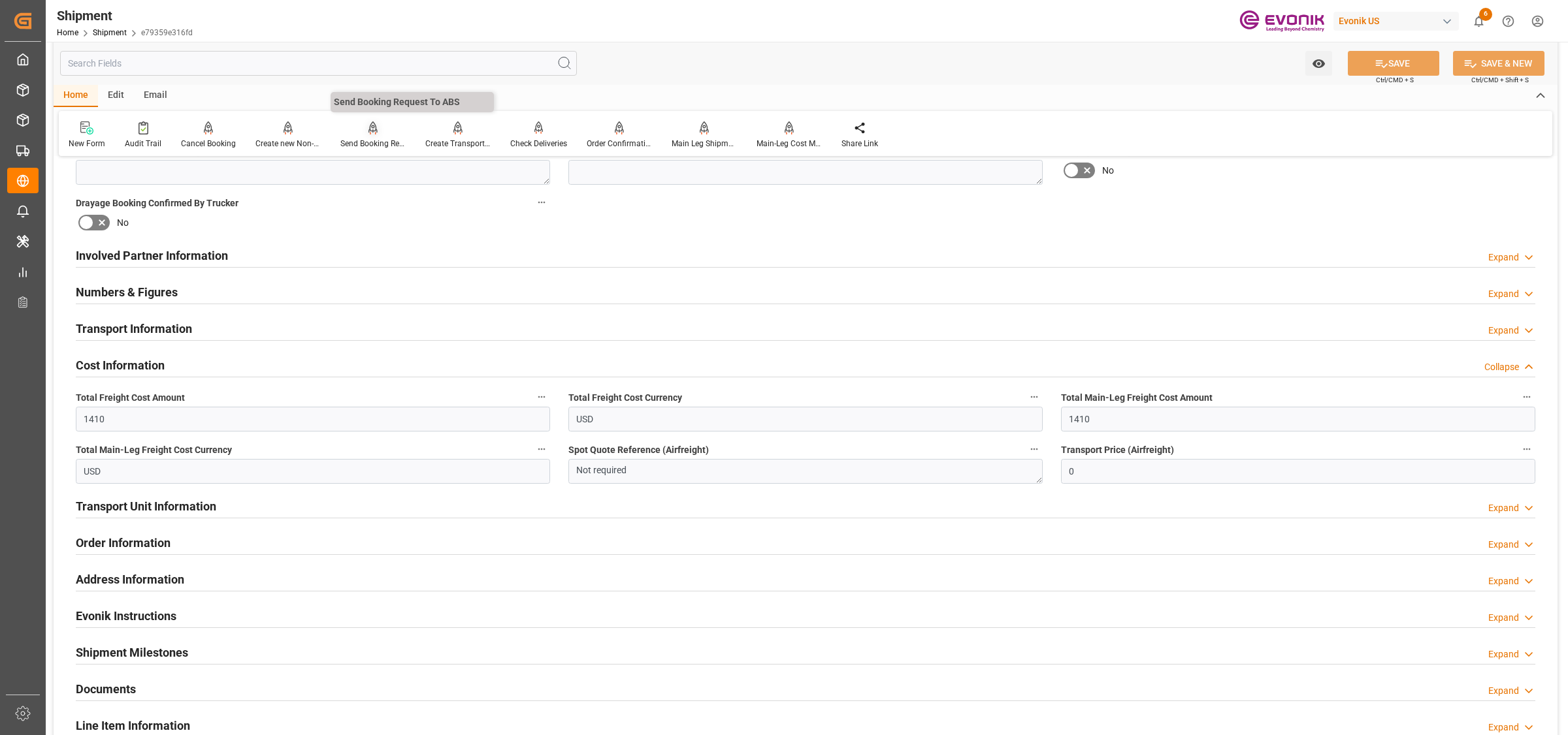
click at [371, 134] on div "Send Booking Request To ABS" at bounding box center [372, 135] width 85 height 29
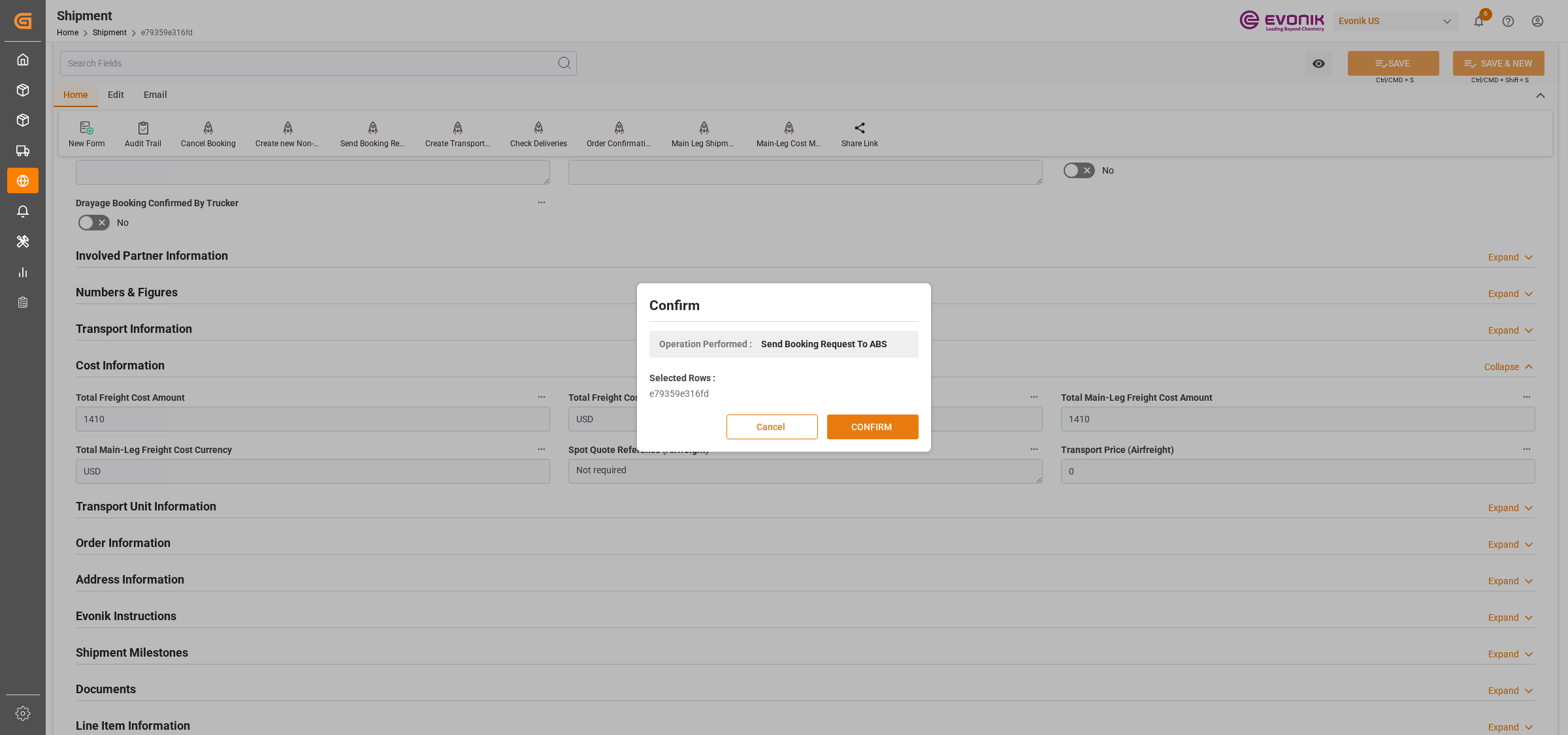
click at [867, 427] on button "CONFIRM" at bounding box center [873, 427] width 92 height 24
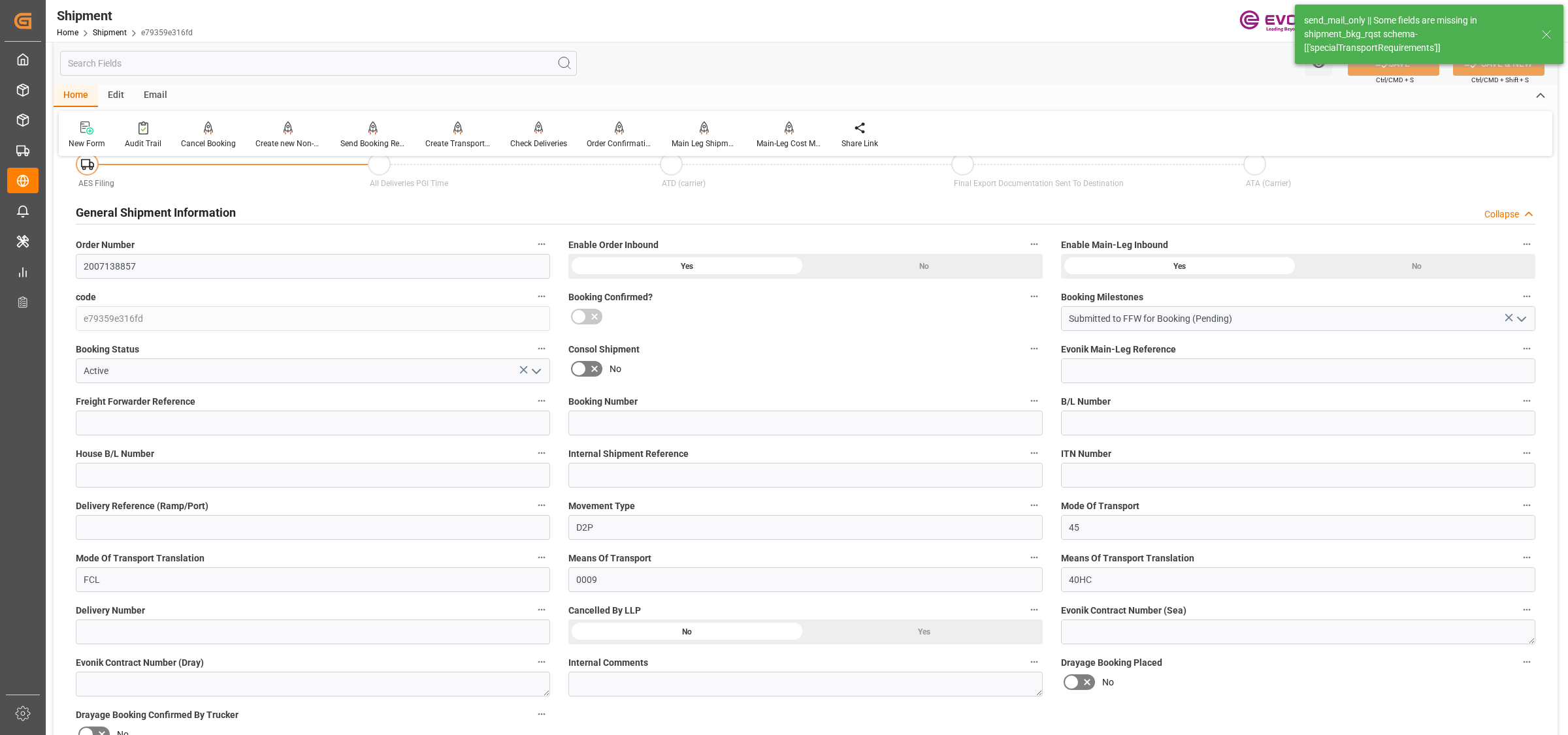
scroll to position [653, 0]
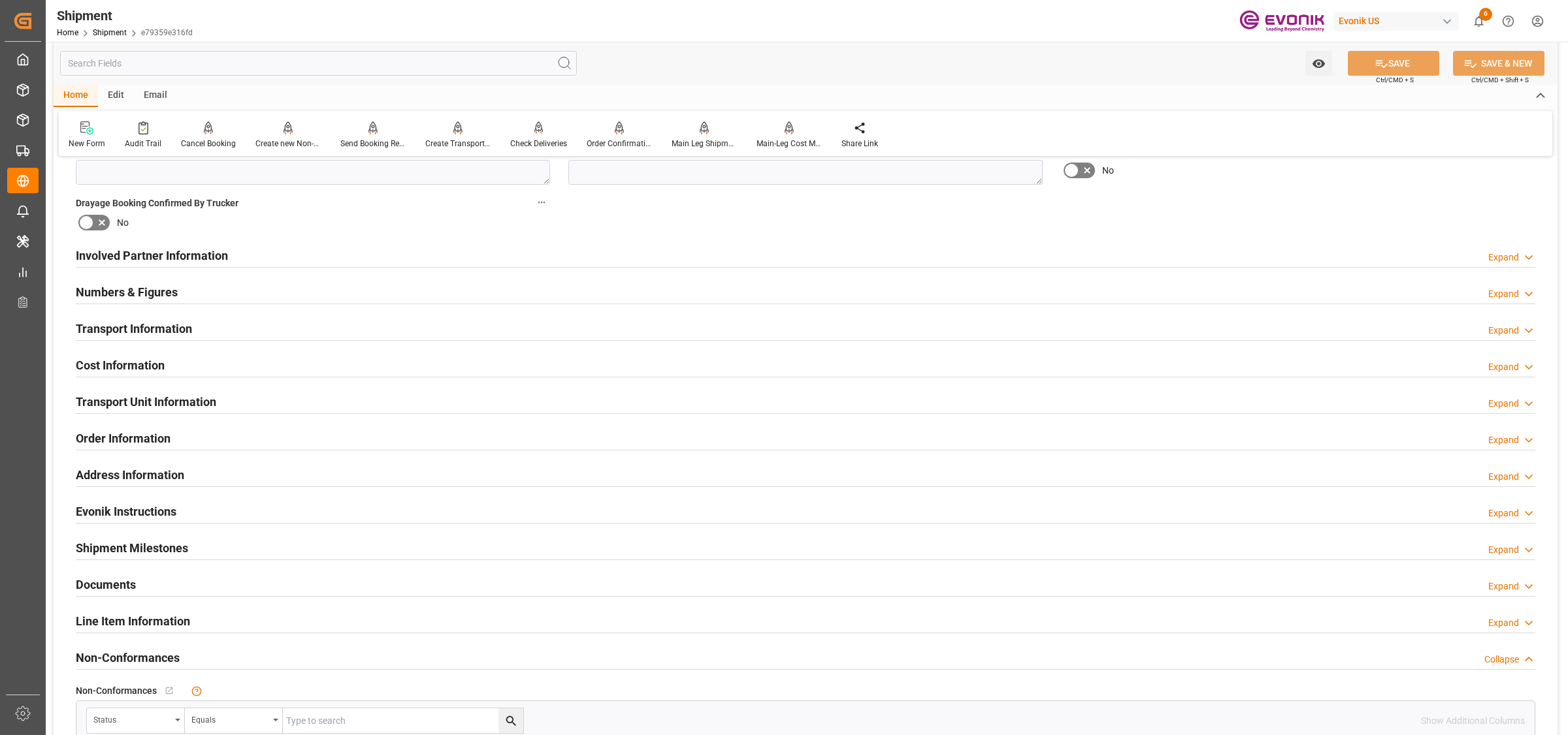
click at [201, 64] on input "text" at bounding box center [318, 63] width 517 height 24
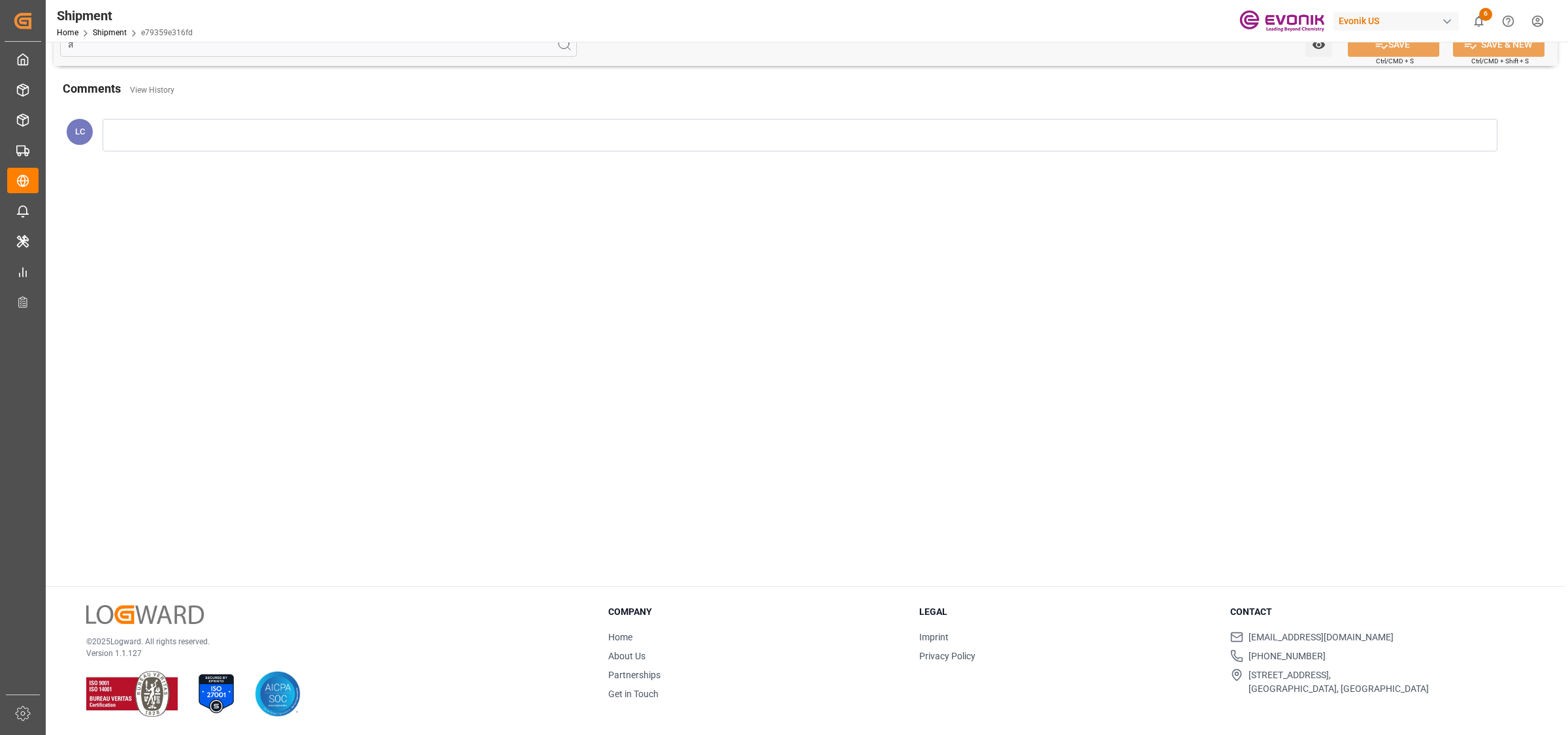
scroll to position [138, 0]
type input "ส"
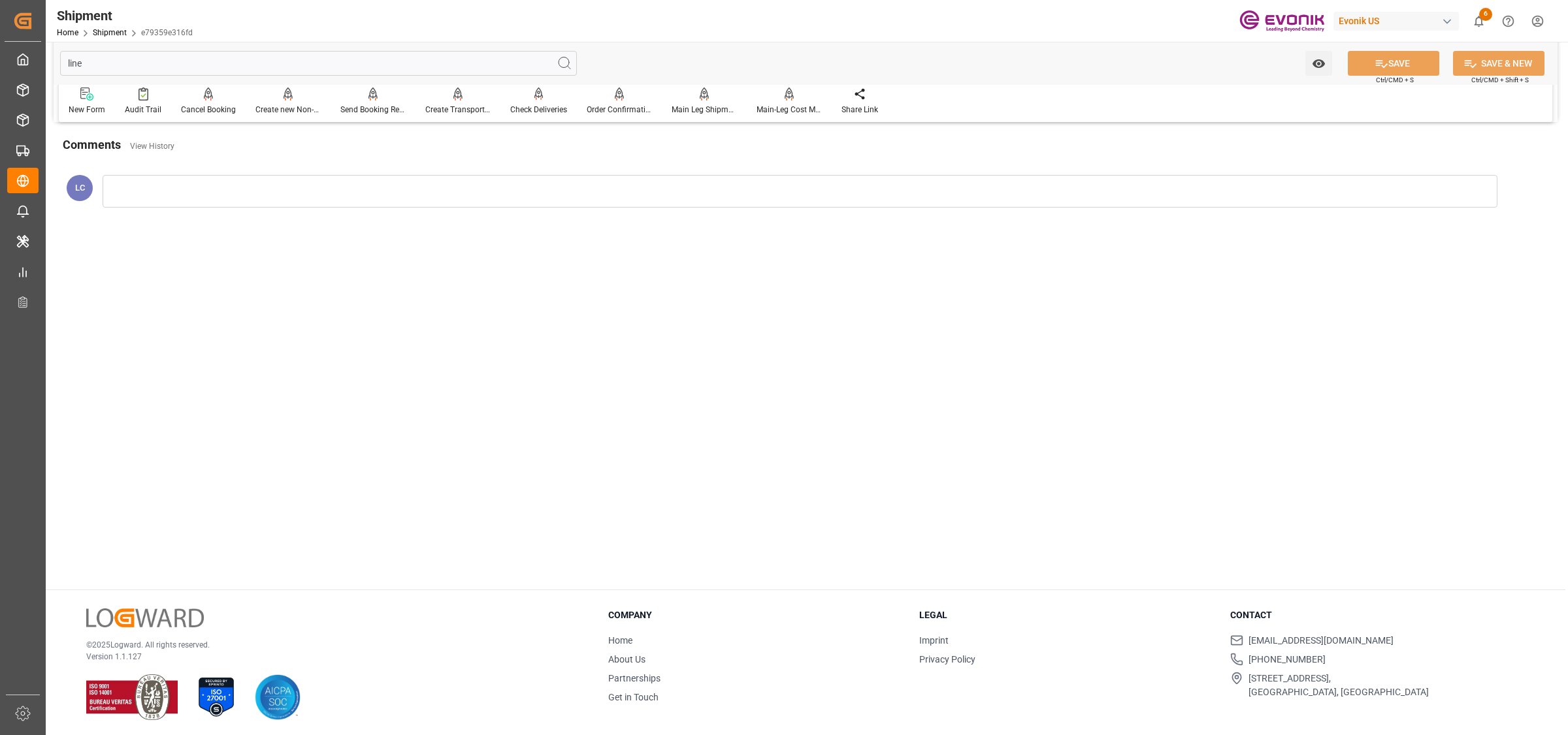
scroll to position [0, 0]
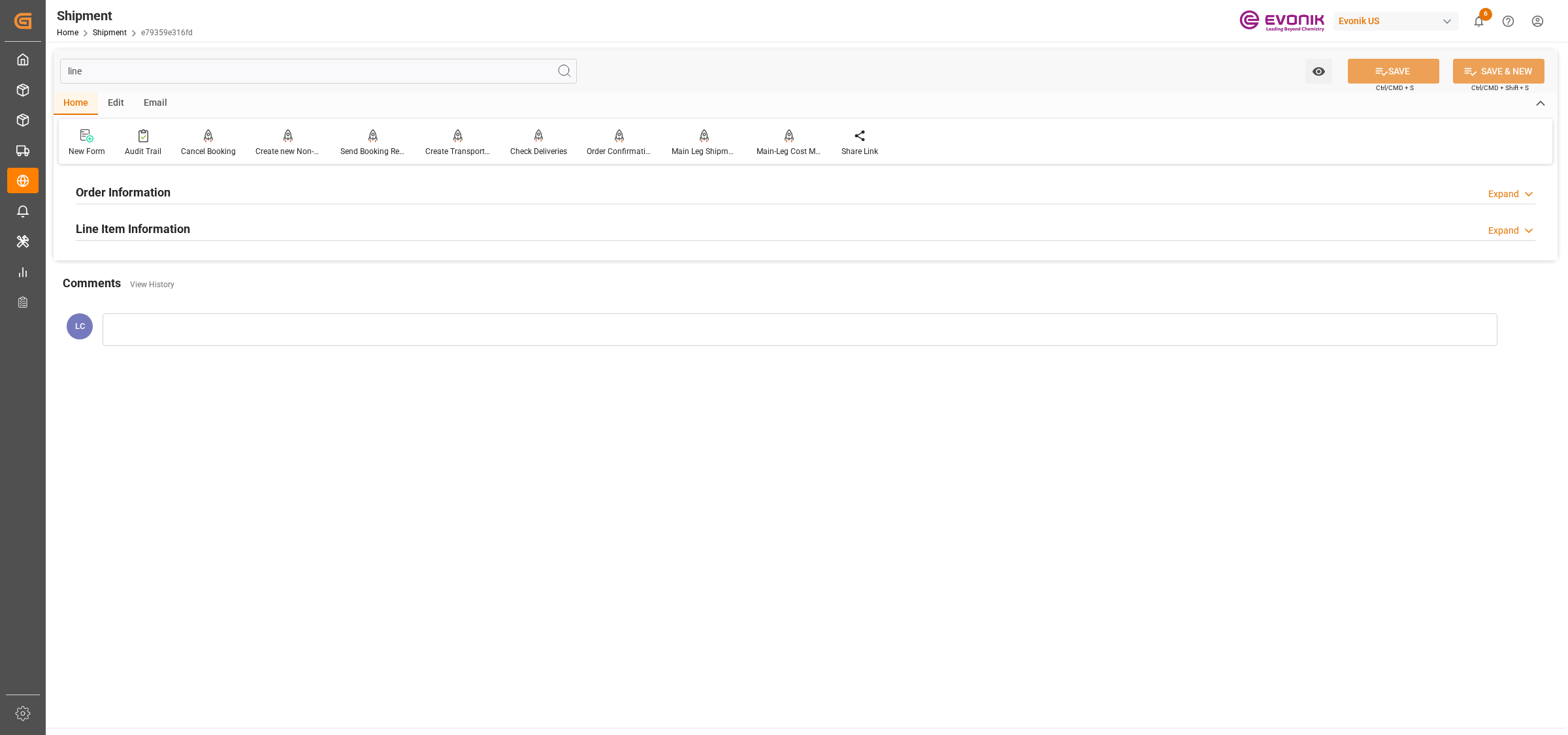
type input "line"
click at [127, 216] on div "Line Item Information" at bounding box center [132, 227] width 114 height 24
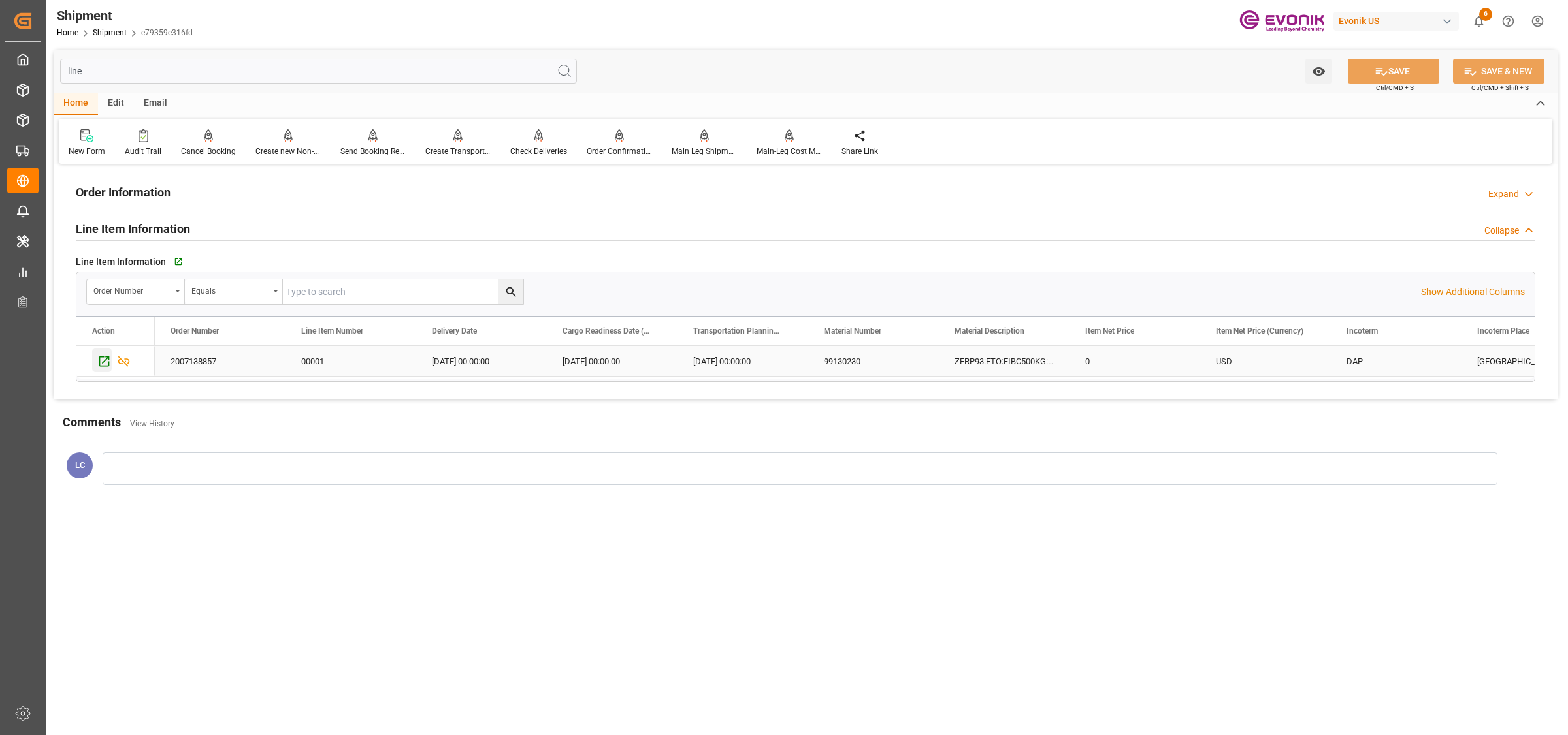
click at [103, 360] on icon "Press SPACE to select this row." at bounding box center [104, 362] width 14 height 14
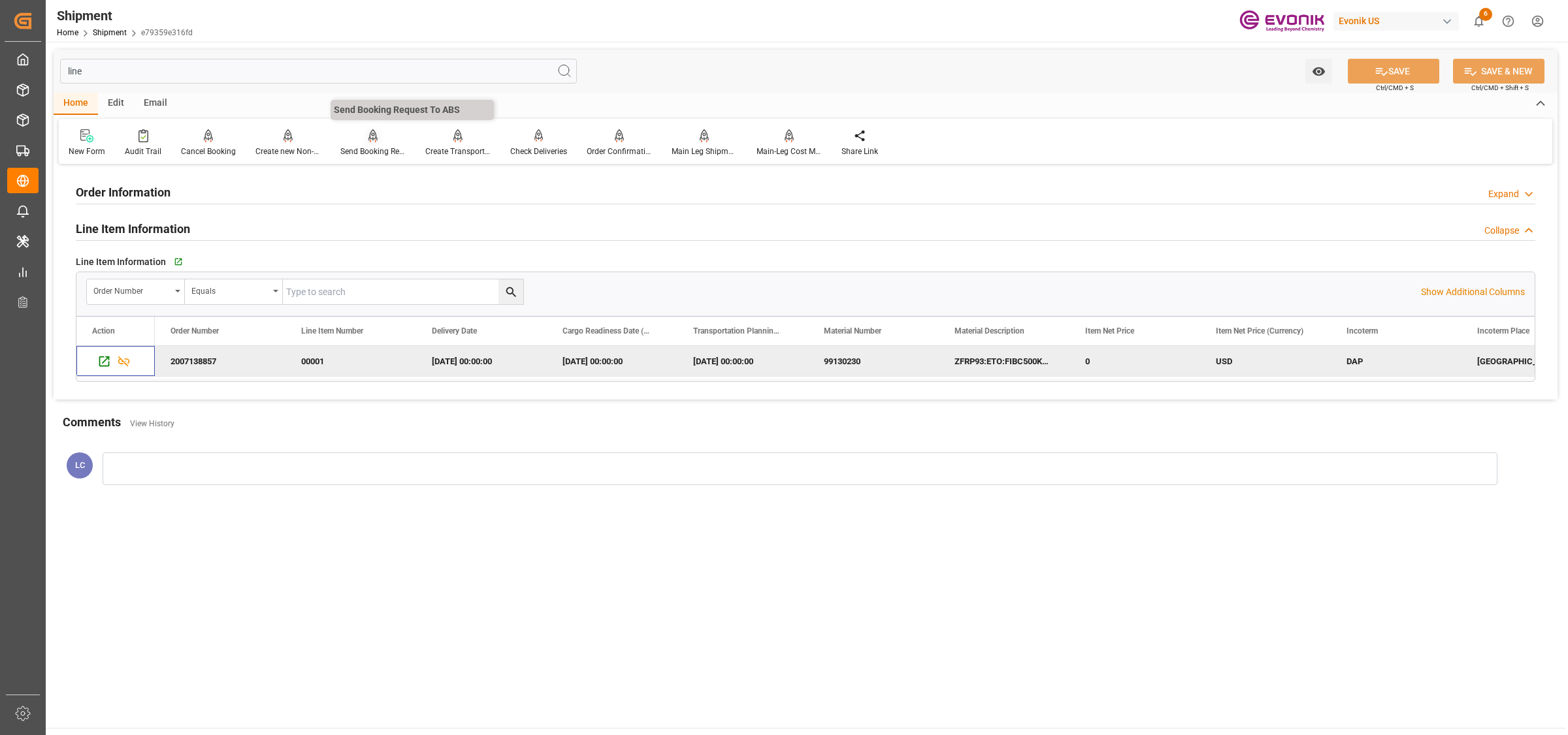
click at [372, 151] on div "Send Booking Request To ABS" at bounding box center [372, 151] width 65 height 12
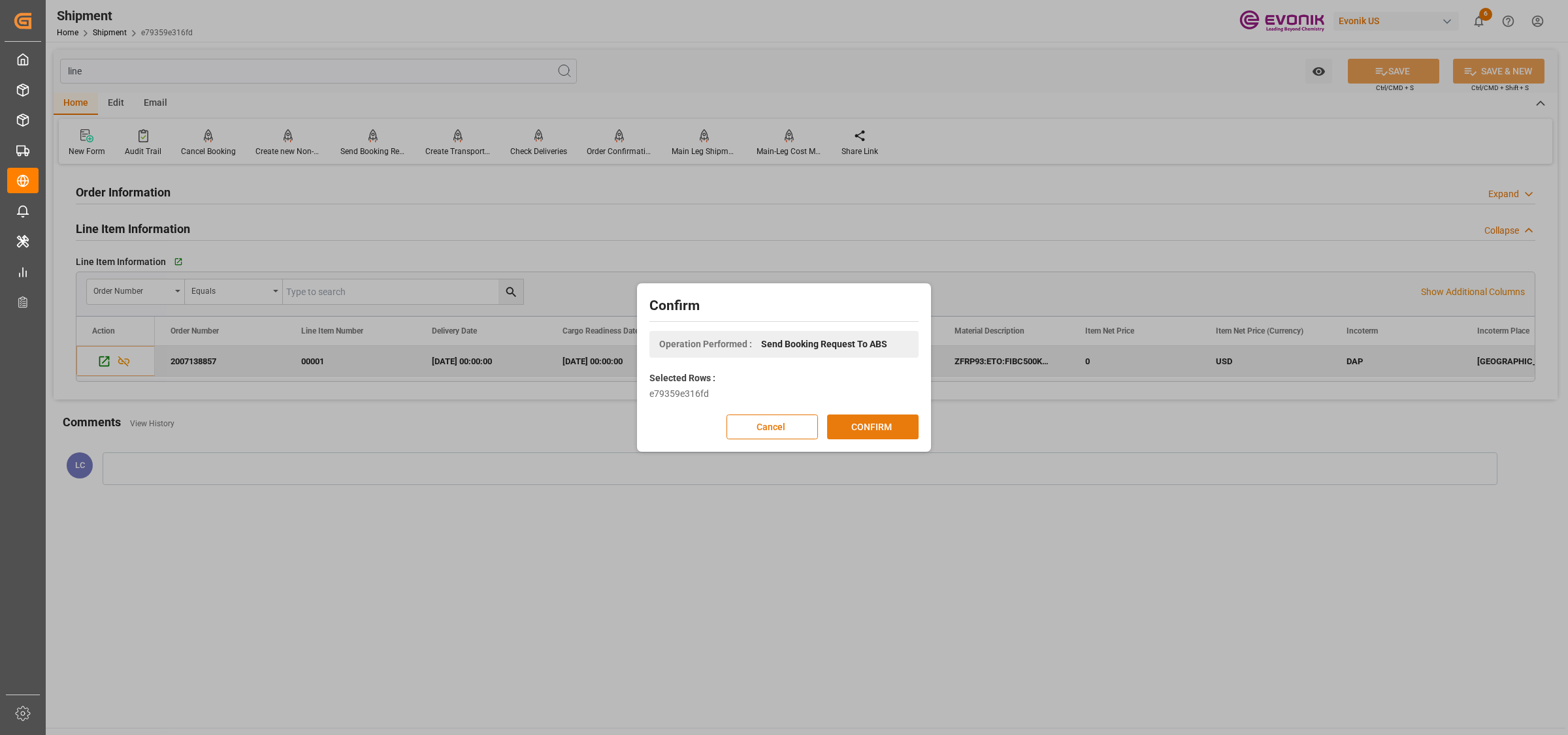
click at [866, 418] on button "CONFIRM" at bounding box center [873, 427] width 92 height 24
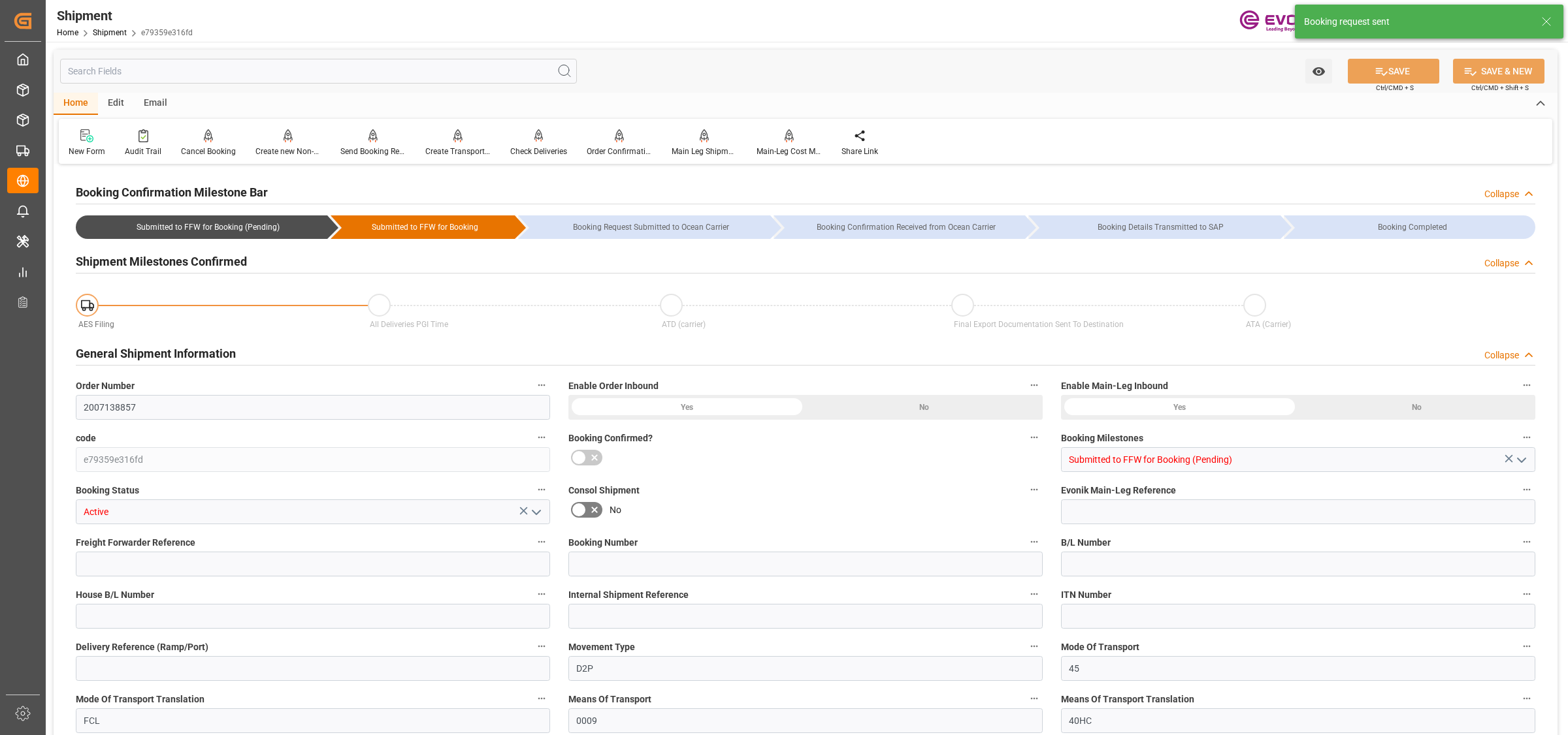
type input "ONE"
type input "Ocean Network Express"
type input "20"
type input "280"
type input "10340.8"
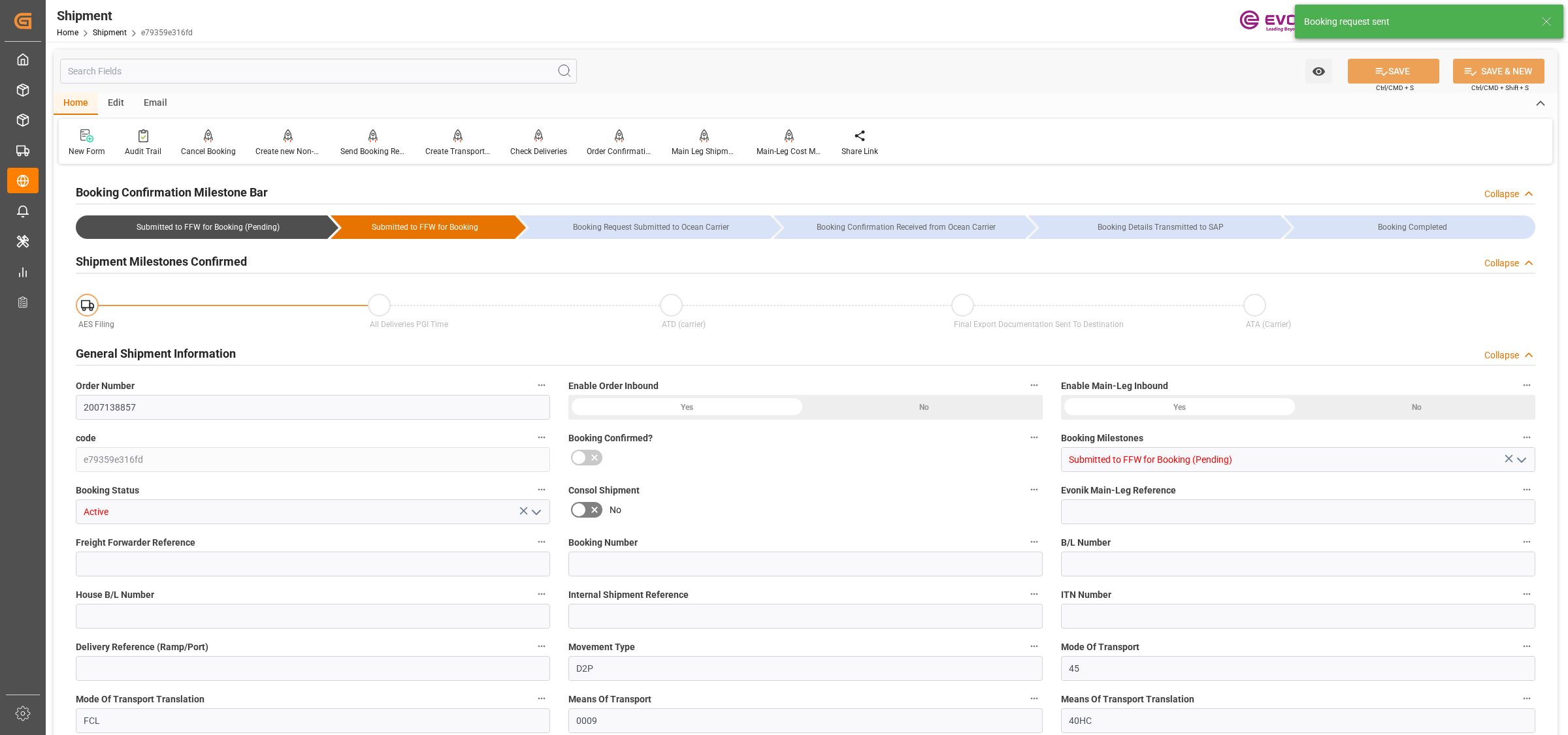
type input "34.1327"
type input "USCHS"
type input "BEANR"
type input "9356713"
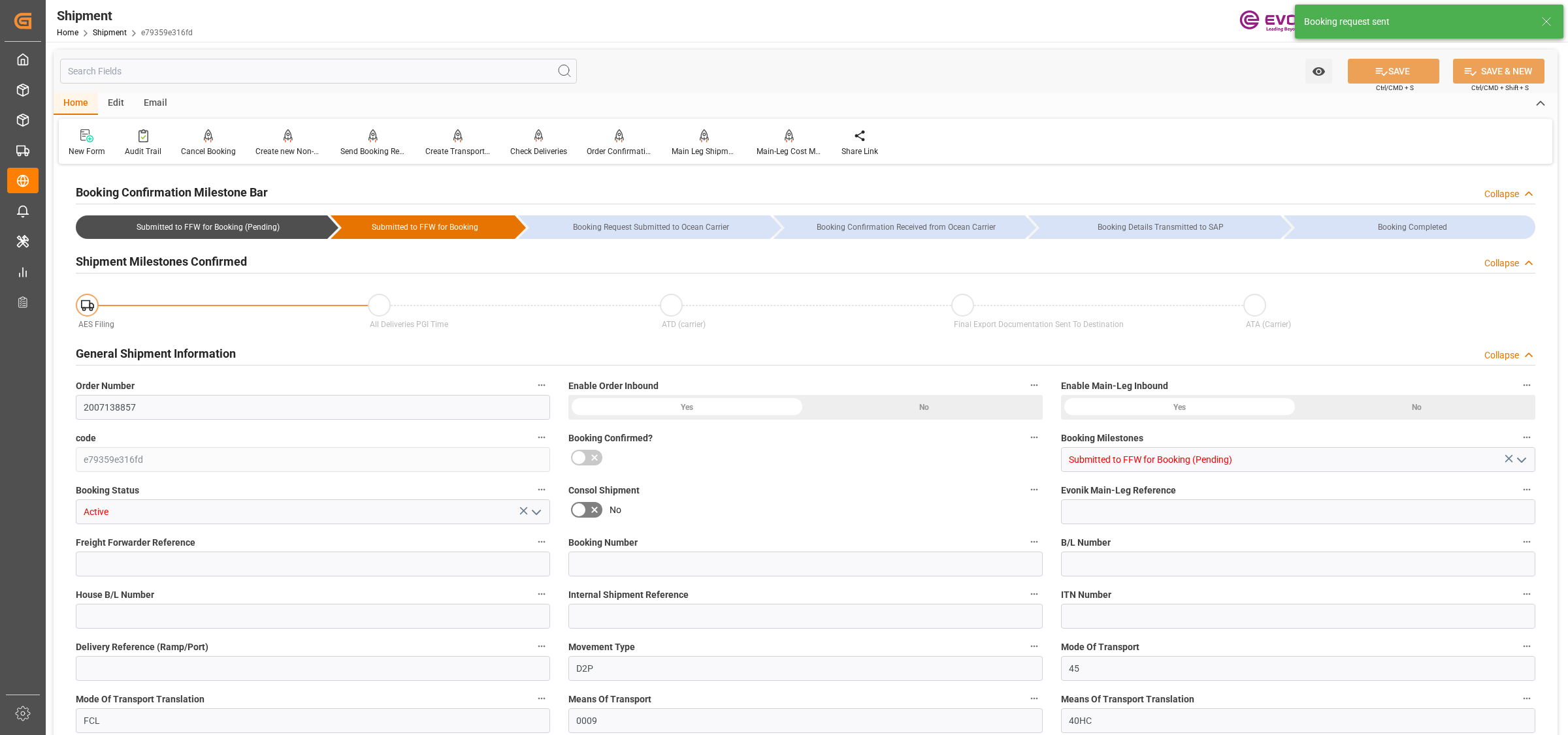
type input "1410"
type input "0"
type input "20"
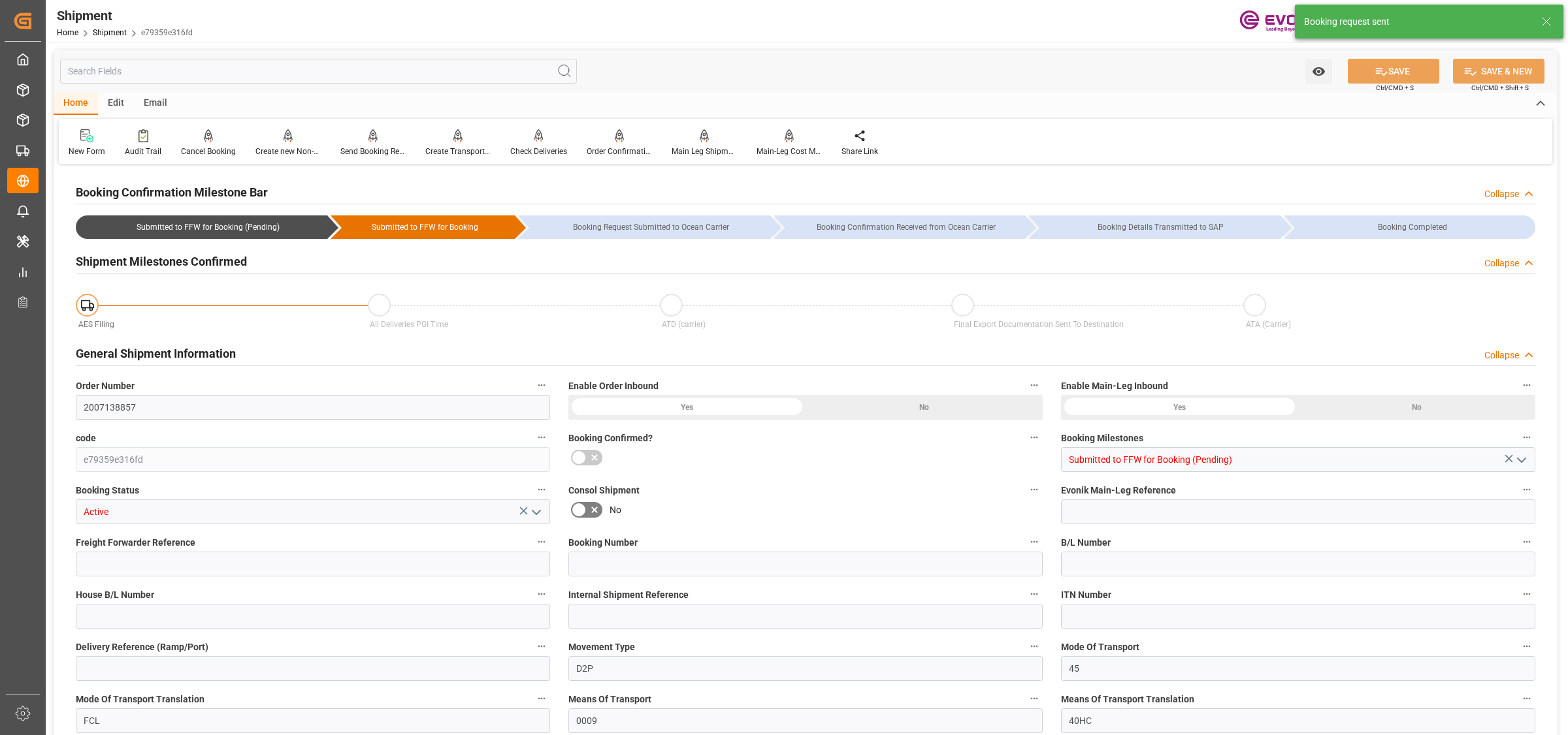
type input "BG"
type input "0"
type input "ONE"
type input "Ocean Network Express"
type input "20.10.2025 00:00"
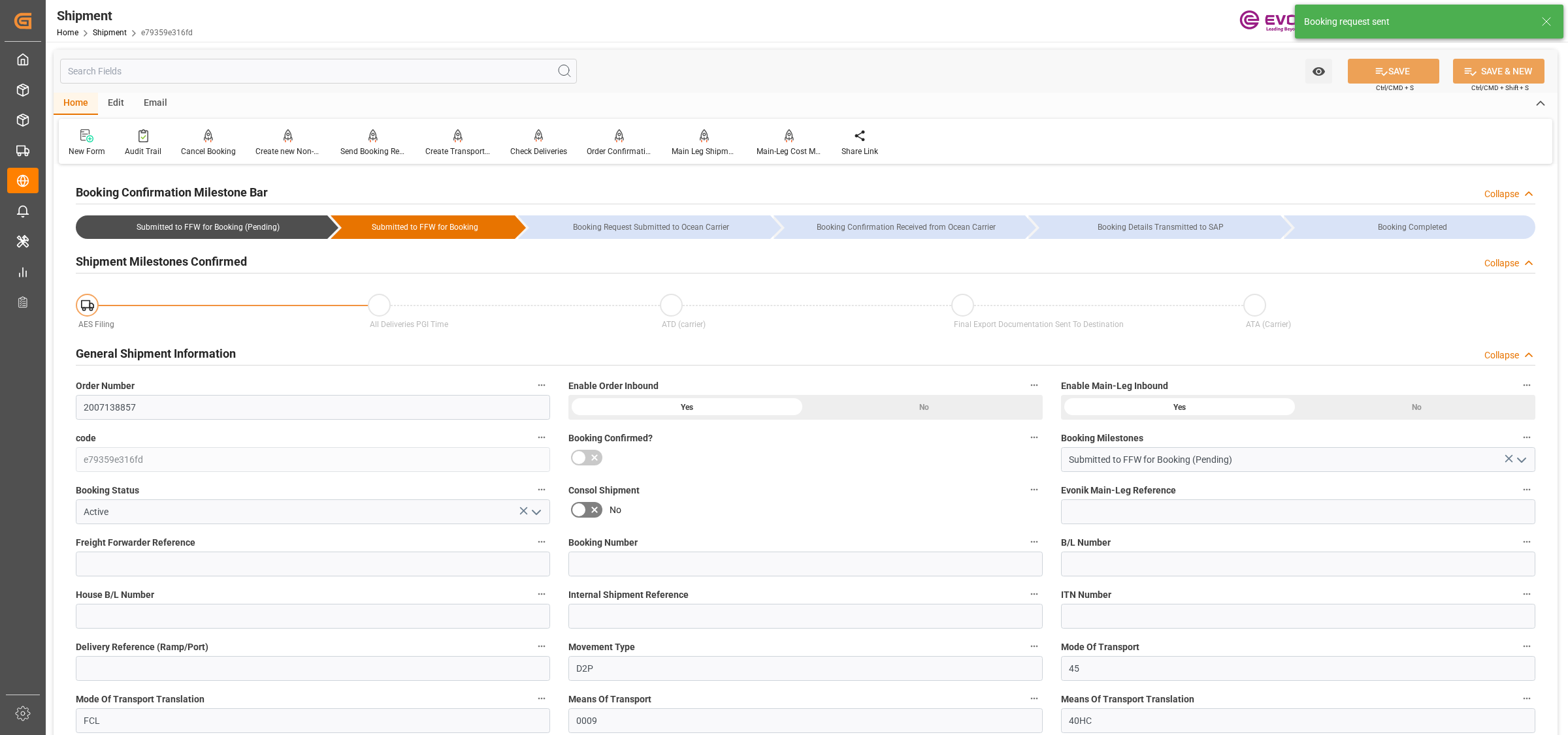
type input "06.11.2025 00:00"
type input "10.10.2025 00:00"
type input "[DATE]"
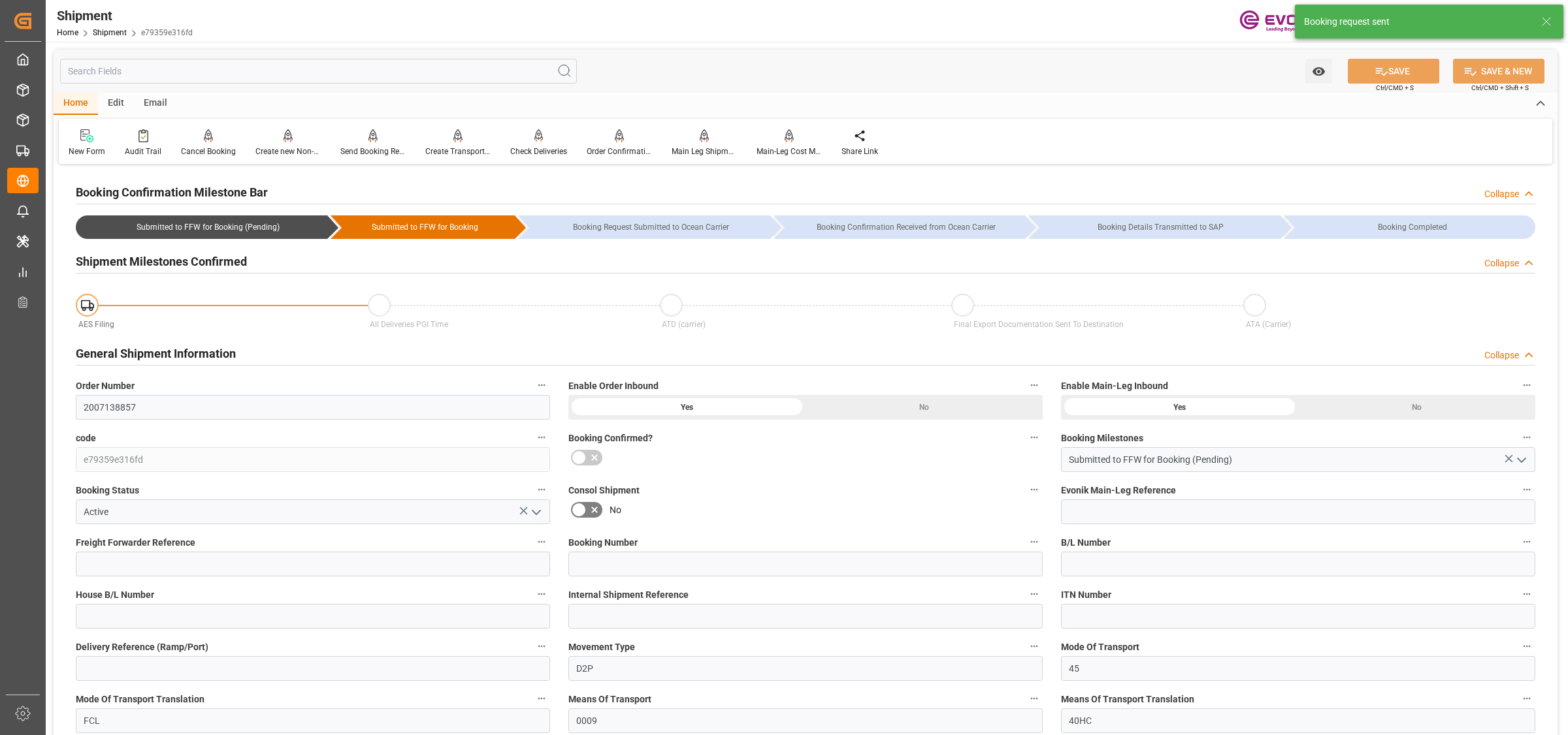
type input "11.09.2025 04:49"
type input "[DATE] 04:43"
type input "11.09.2025 04:49"
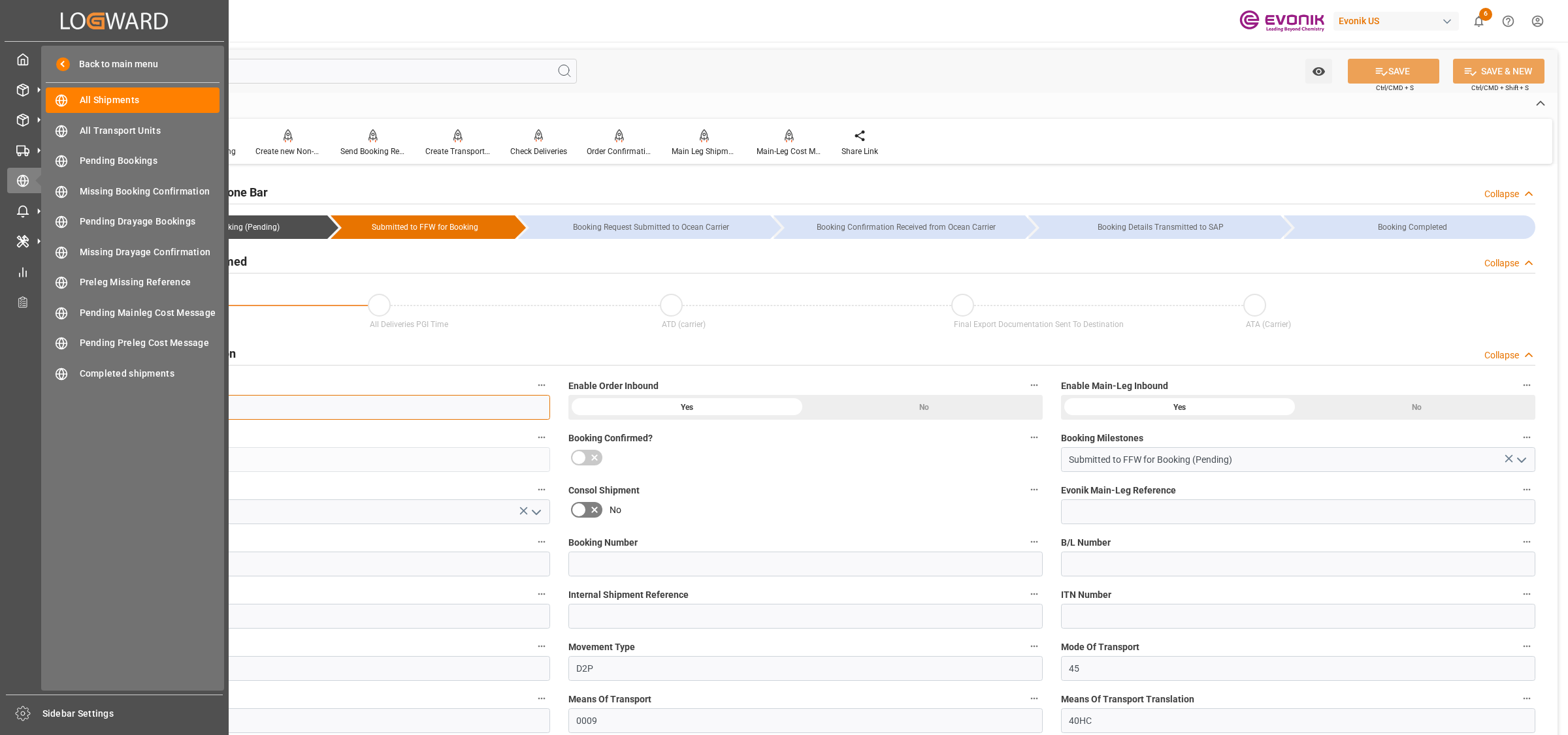
drag, startPoint x: 143, startPoint y: 410, endPoint x: 21, endPoint y: 390, distance: 123.6
click at [21, 390] on div "Created by potrace 1.15, written by Peter Selinger 2001-2017 Created by potrace…" at bounding box center [784, 367] width 1568 height 735
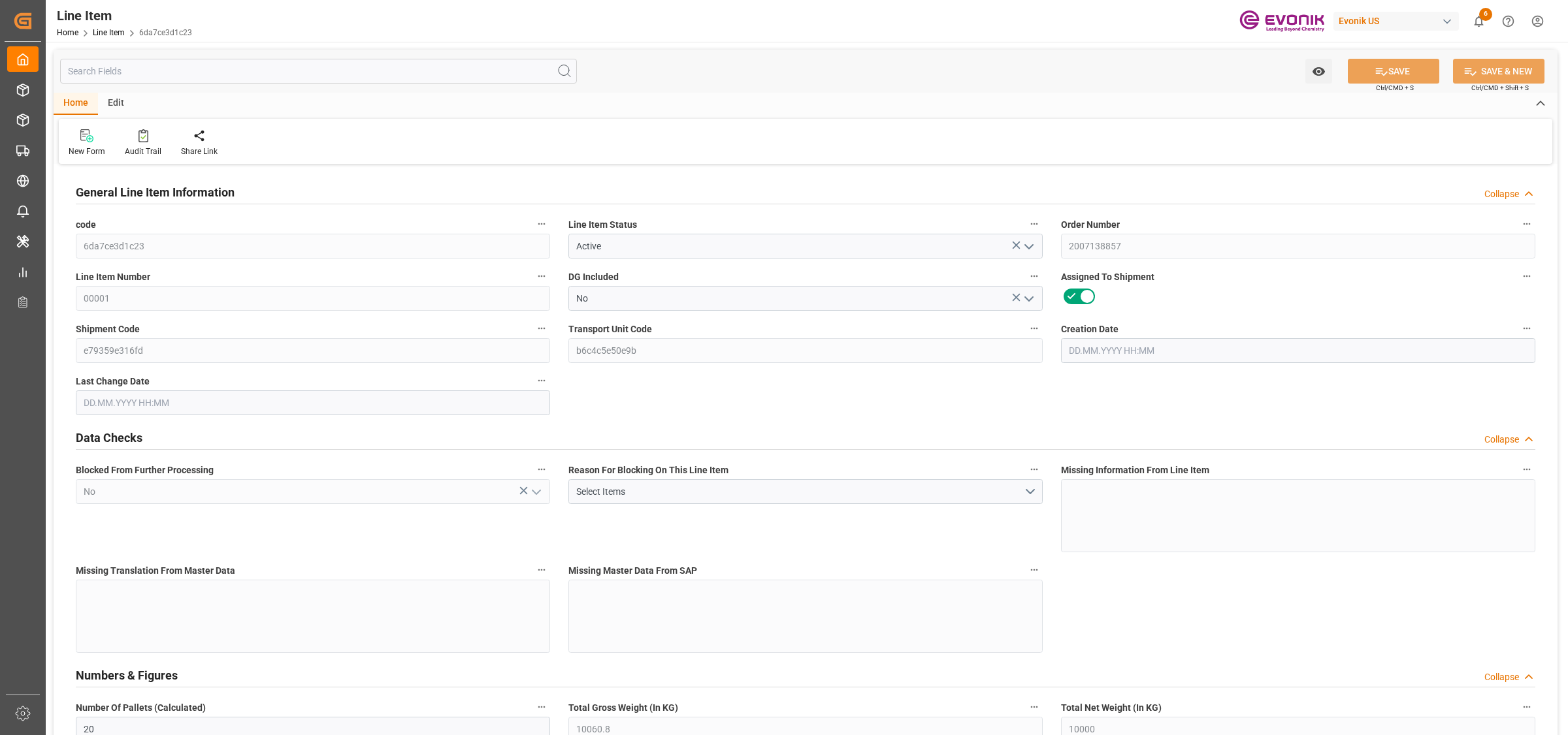
type input "20"
type input "10060.8"
type input "10000"
type input "30.1947"
type input "20"
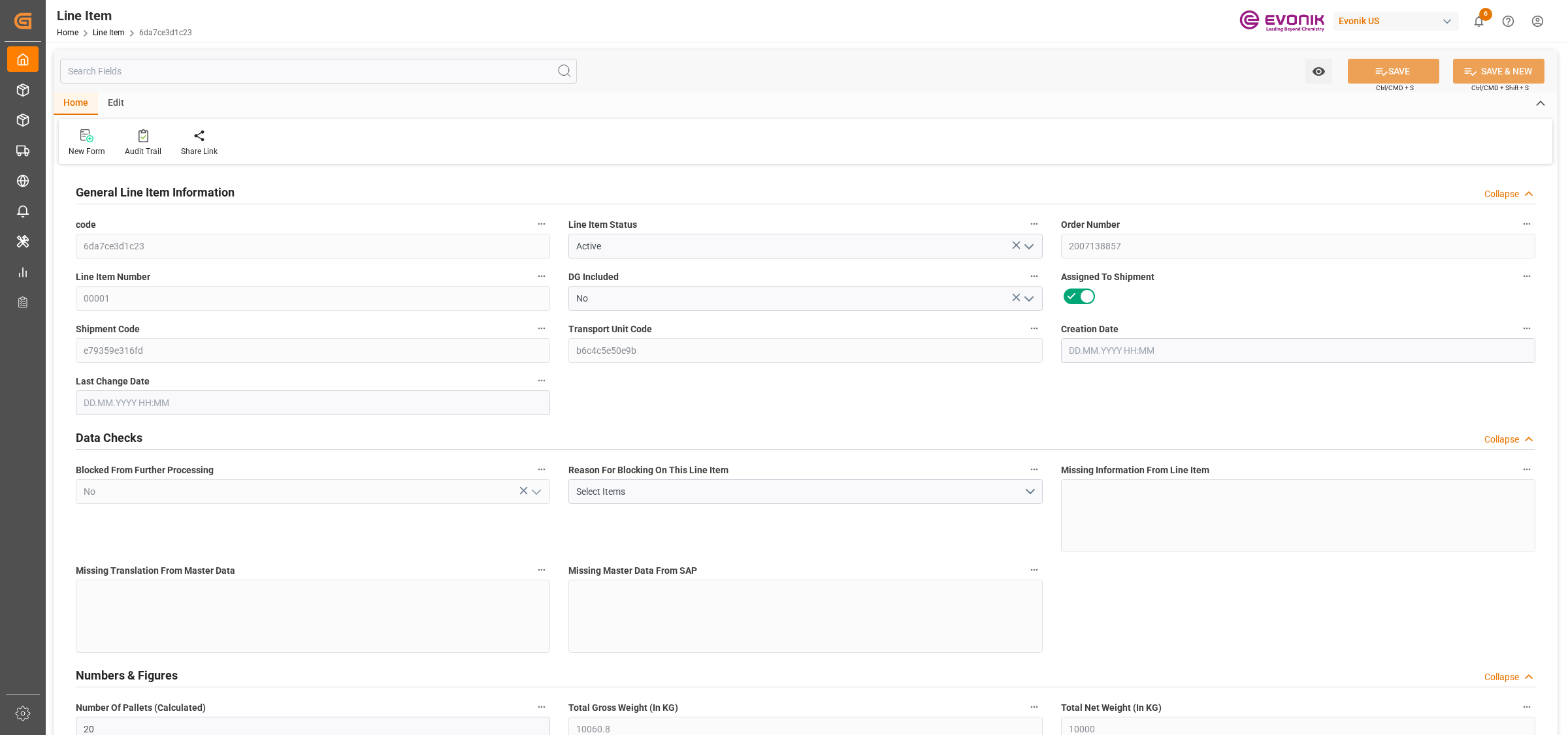
type input "0"
type input "20"
type input "10060.8"
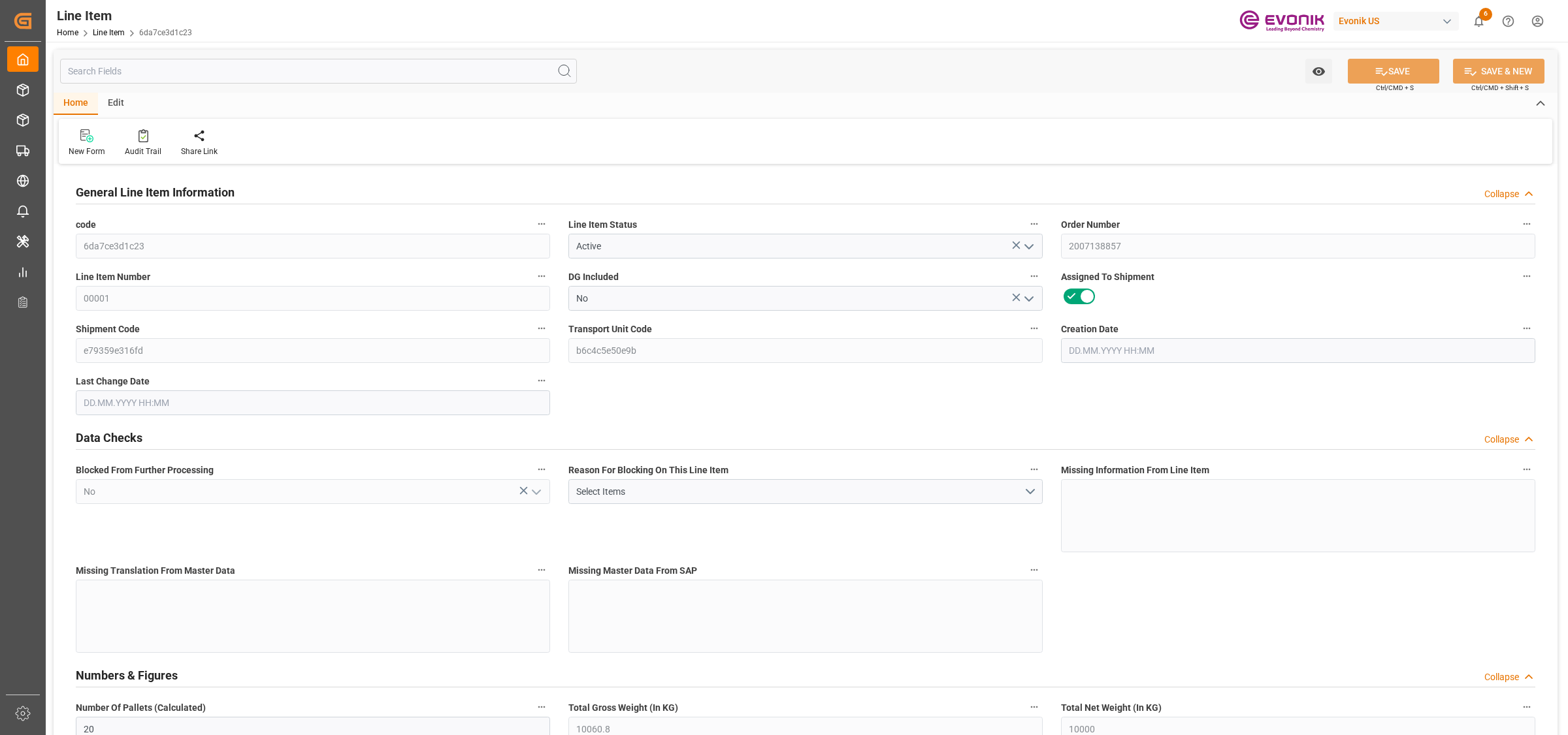
type input "10340.8"
type input "10000"
type input "30.1947"
type input "30194.72"
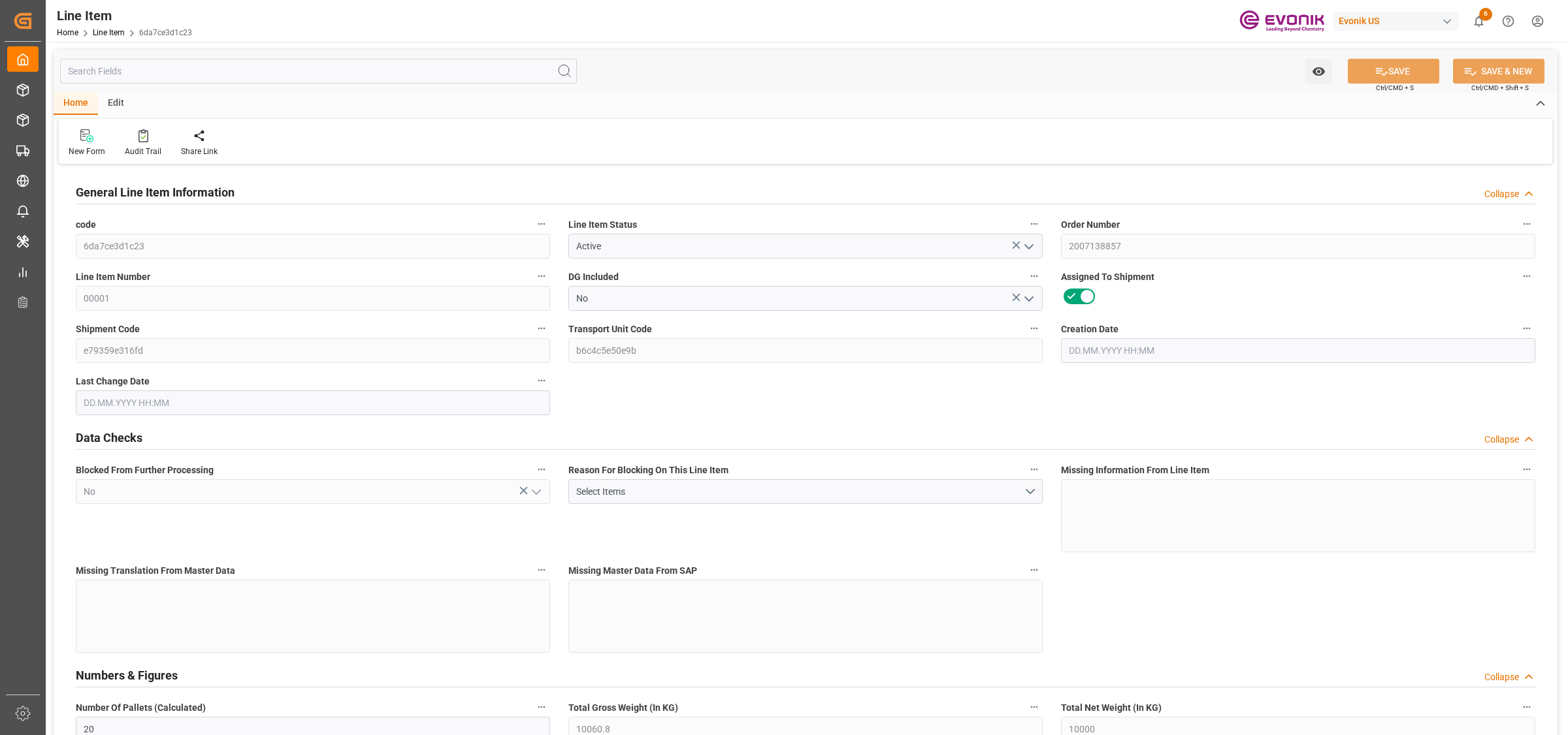
type input "0"
type input "[DATE] 14:18"
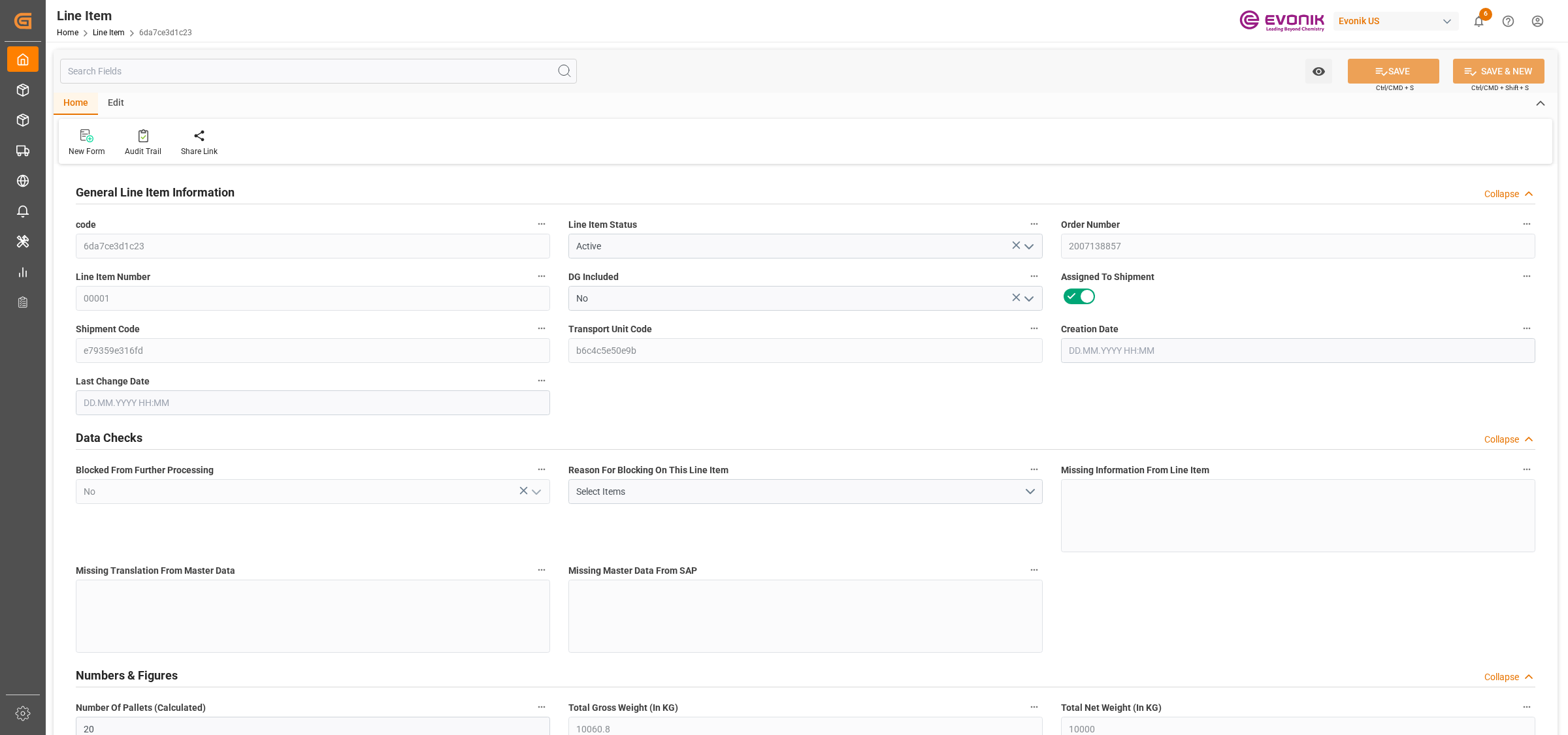
type input "[DATE] 04:43"
type input "[DATE]"
click at [301, 70] on input "text" at bounding box center [318, 71] width 517 height 24
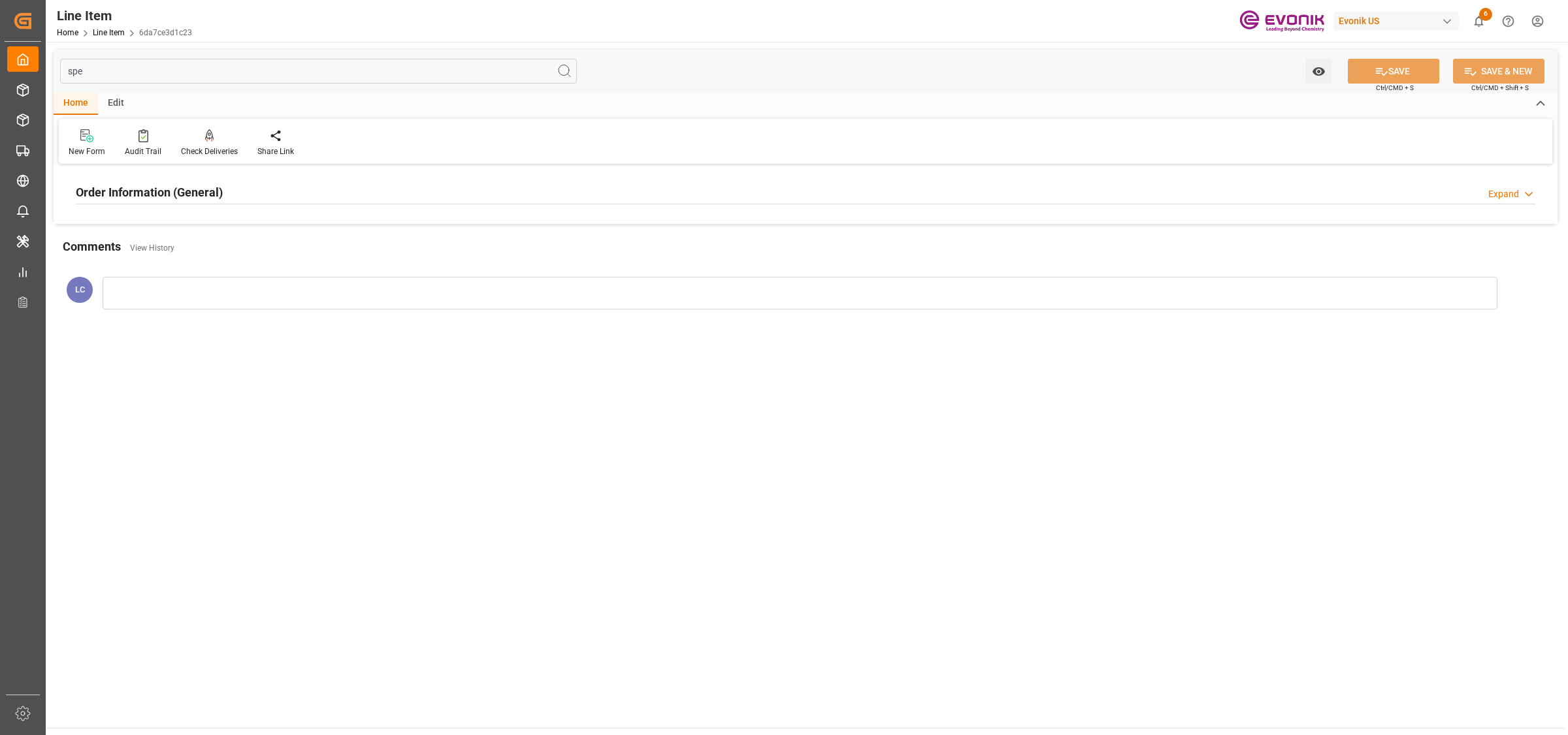
type input "spe"
click at [200, 187] on h2 "Order Information (General)" at bounding box center [149, 192] width 147 height 17
click at [232, 284] on div at bounding box center [313, 270] width 474 height 73
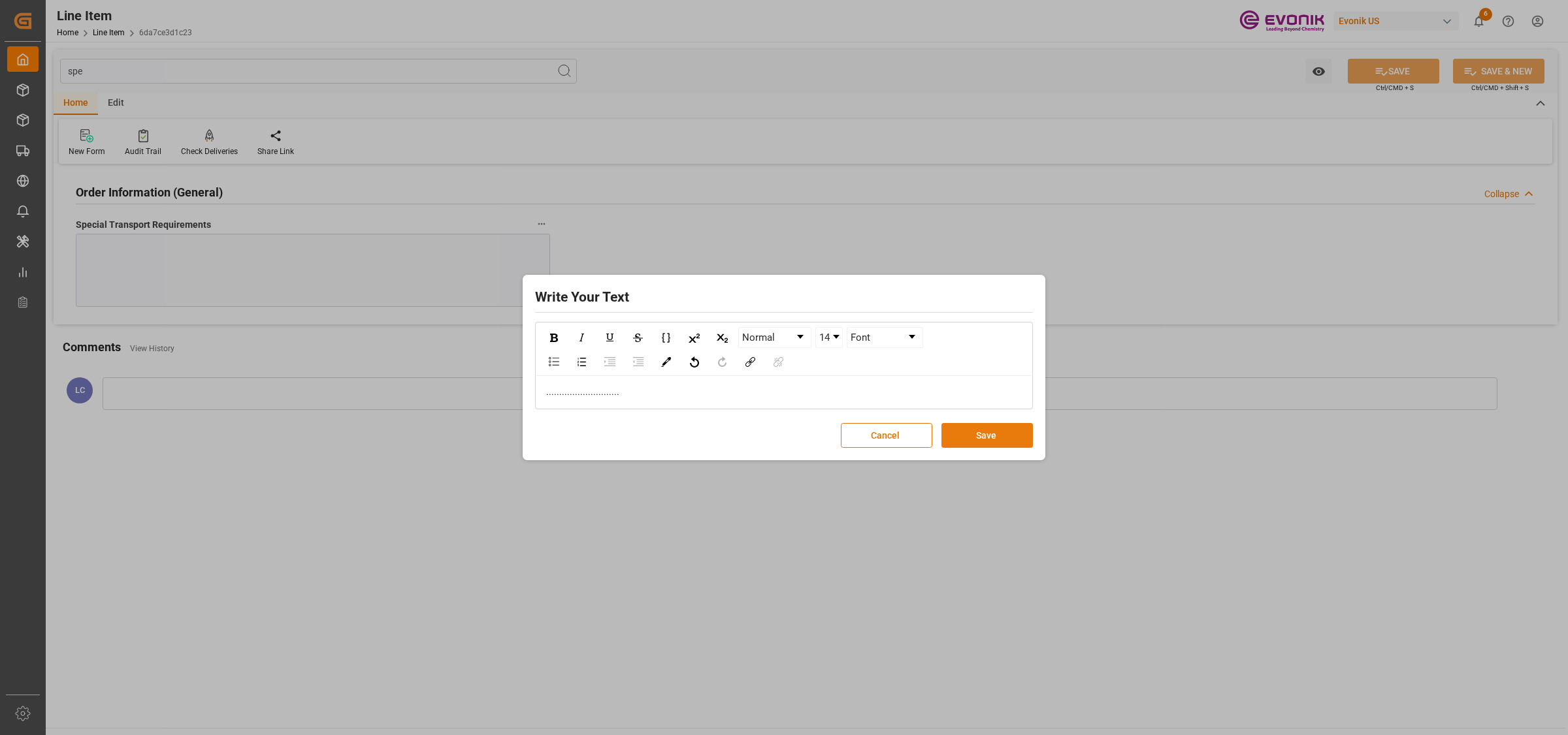
click at [1001, 432] on button "Save" at bounding box center [987, 435] width 92 height 24
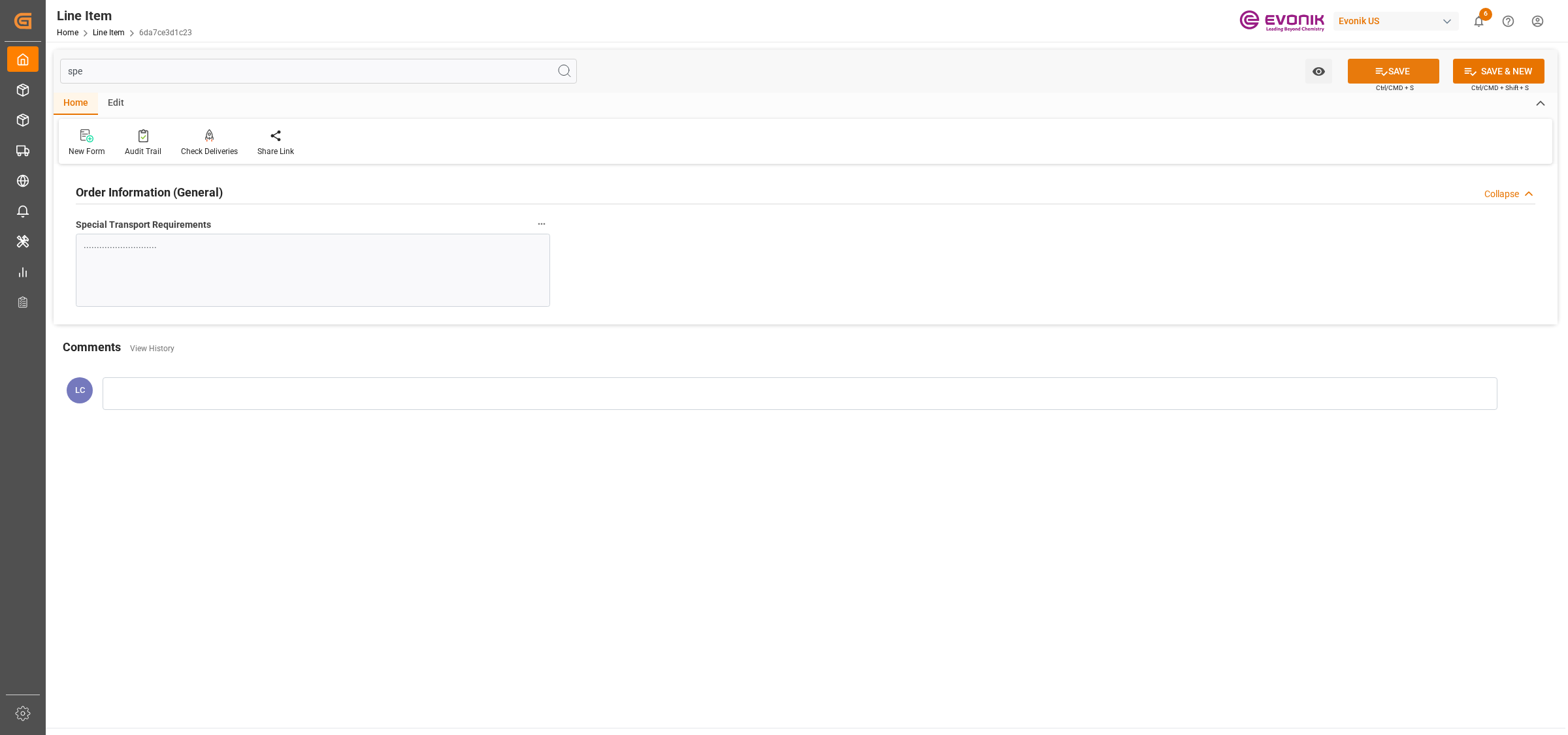
click at [1398, 71] on button "SAVE" at bounding box center [1393, 71] width 92 height 24
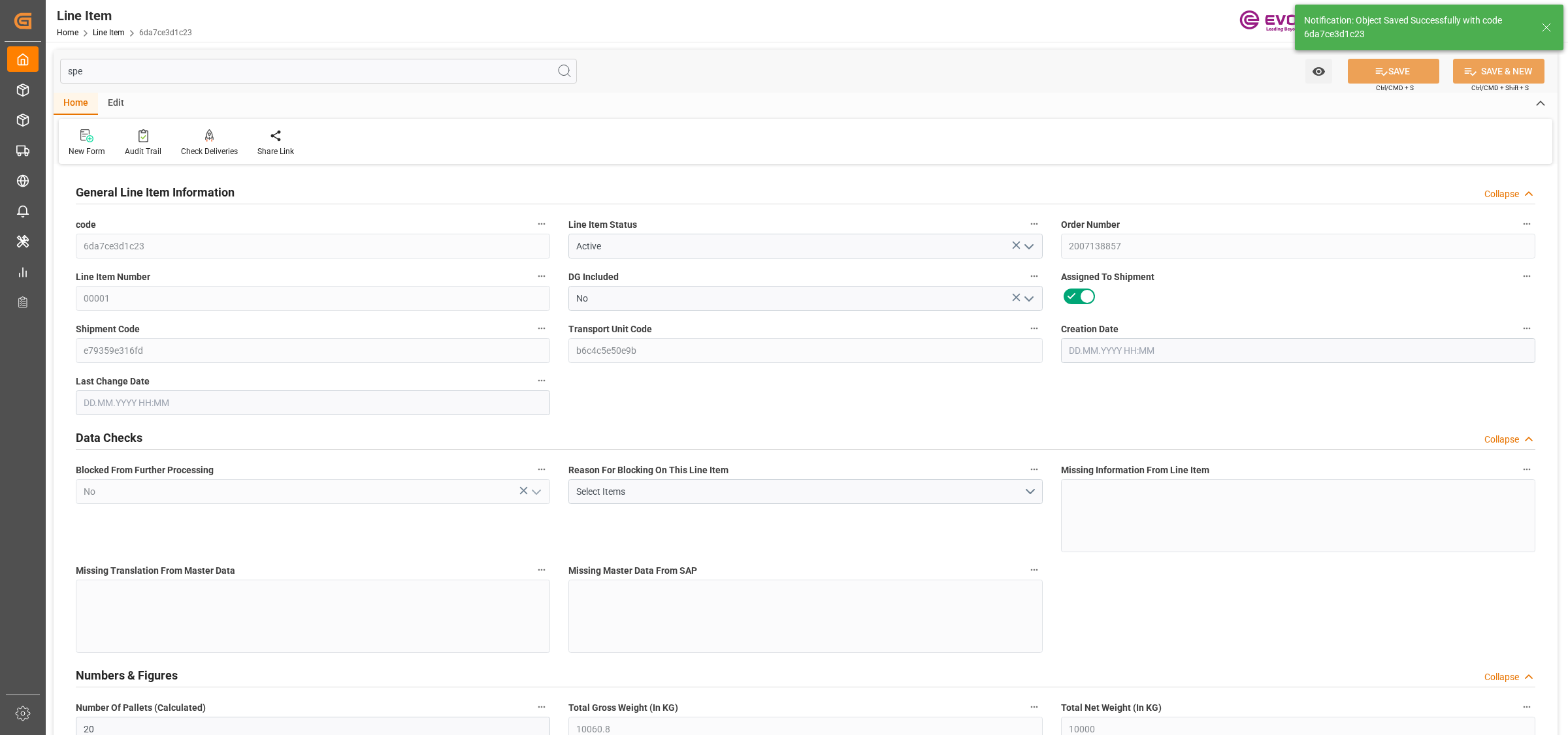
type input "20"
type input "10060.8"
type input "10000"
type input "30.1947"
type input "20"
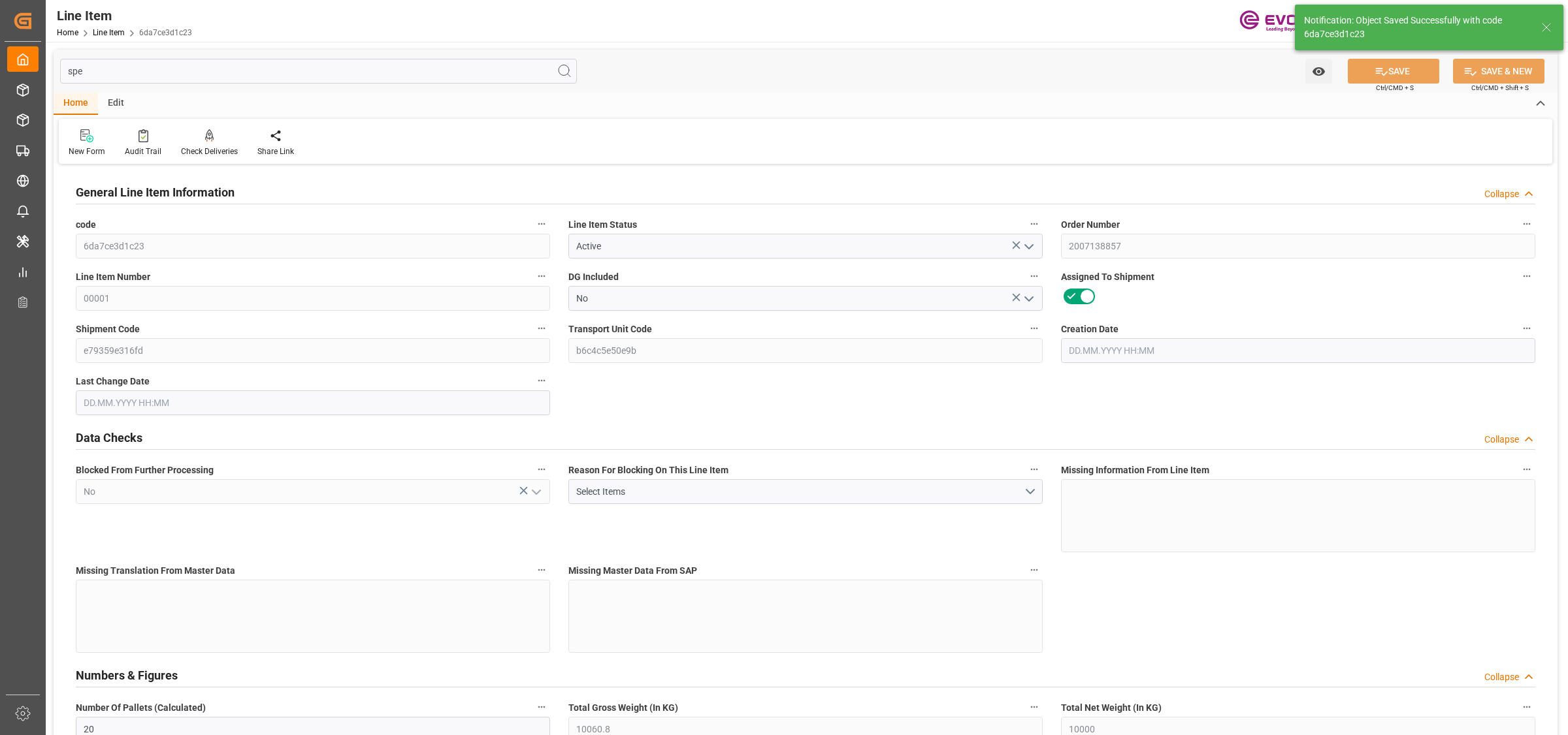
type input "0"
type input "20"
type input "10060.8"
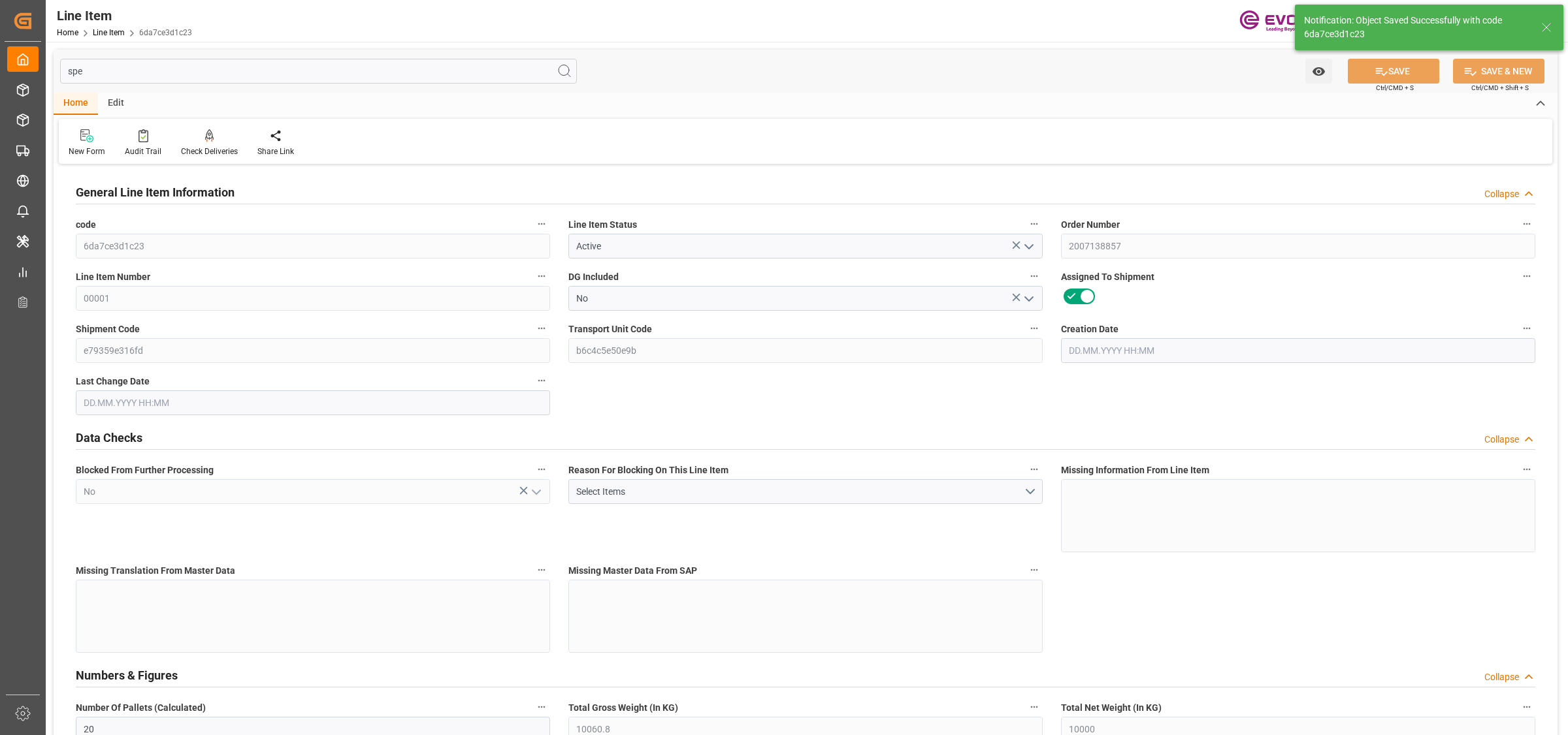
type input "10340.8"
type input "10000"
type input "30.1947"
type input "30194.72"
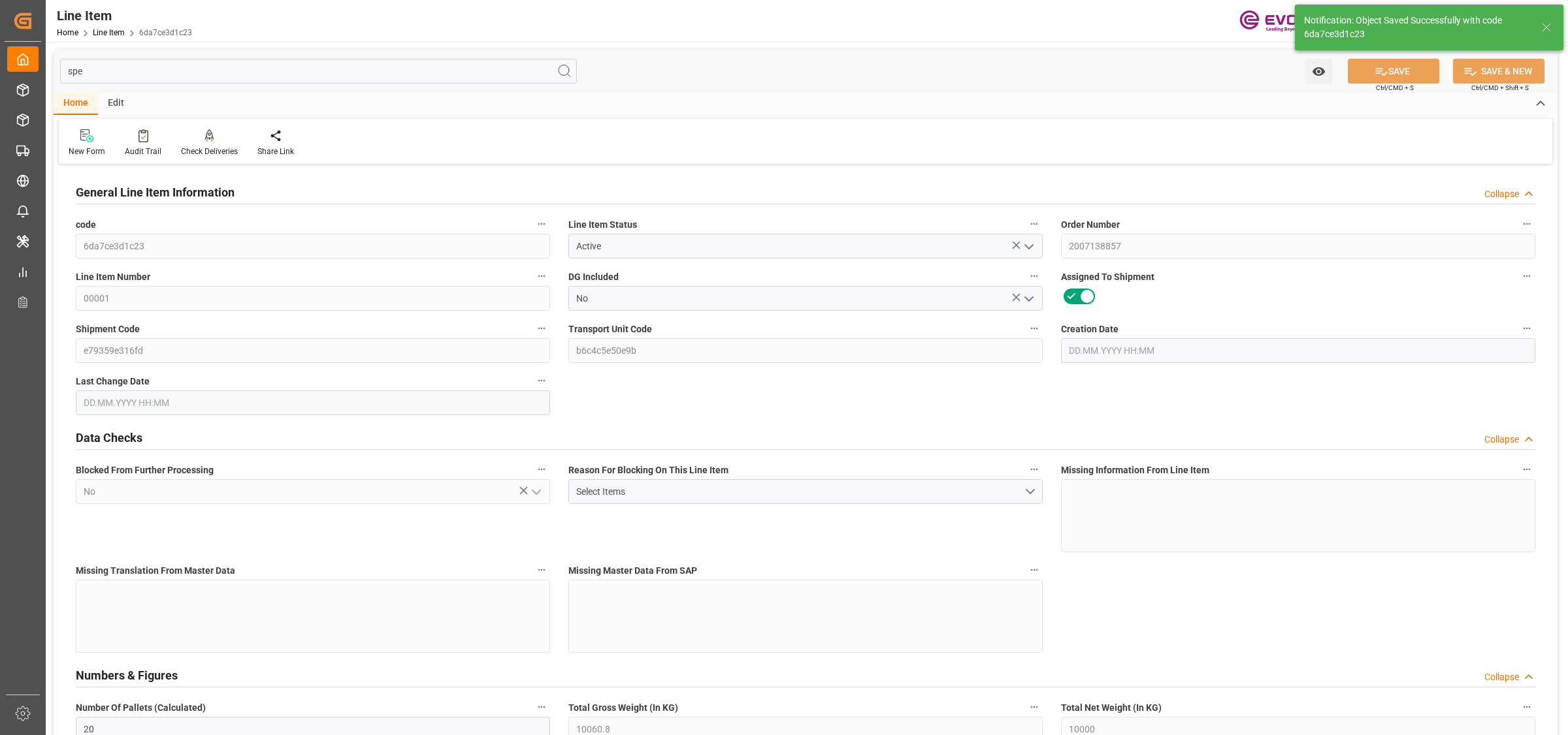
type input "0"
type input "[DATE] 14:18"
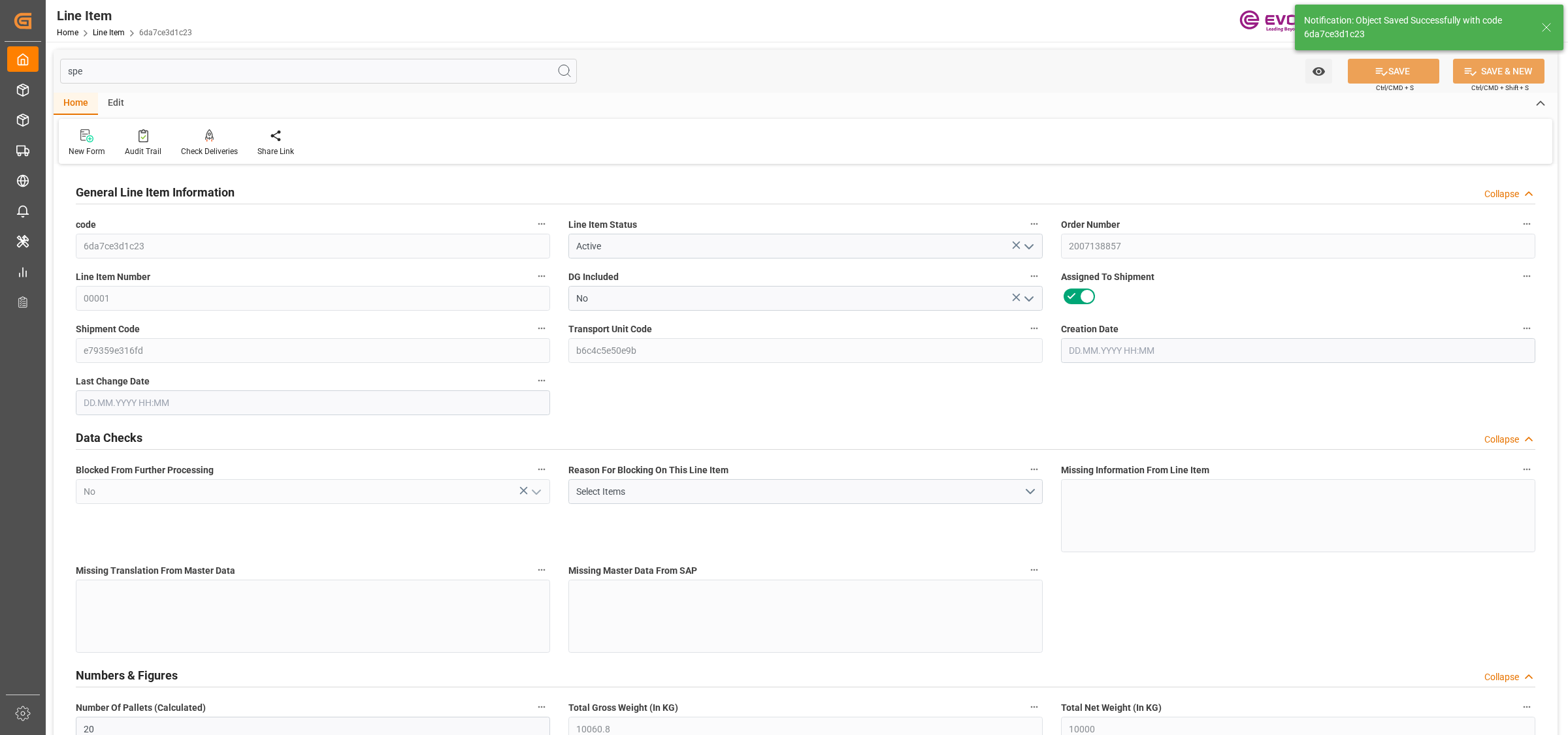
type input "[DATE] 04:48"
type input "[DATE]"
